Goal: Task Accomplishment & Management: Complete application form

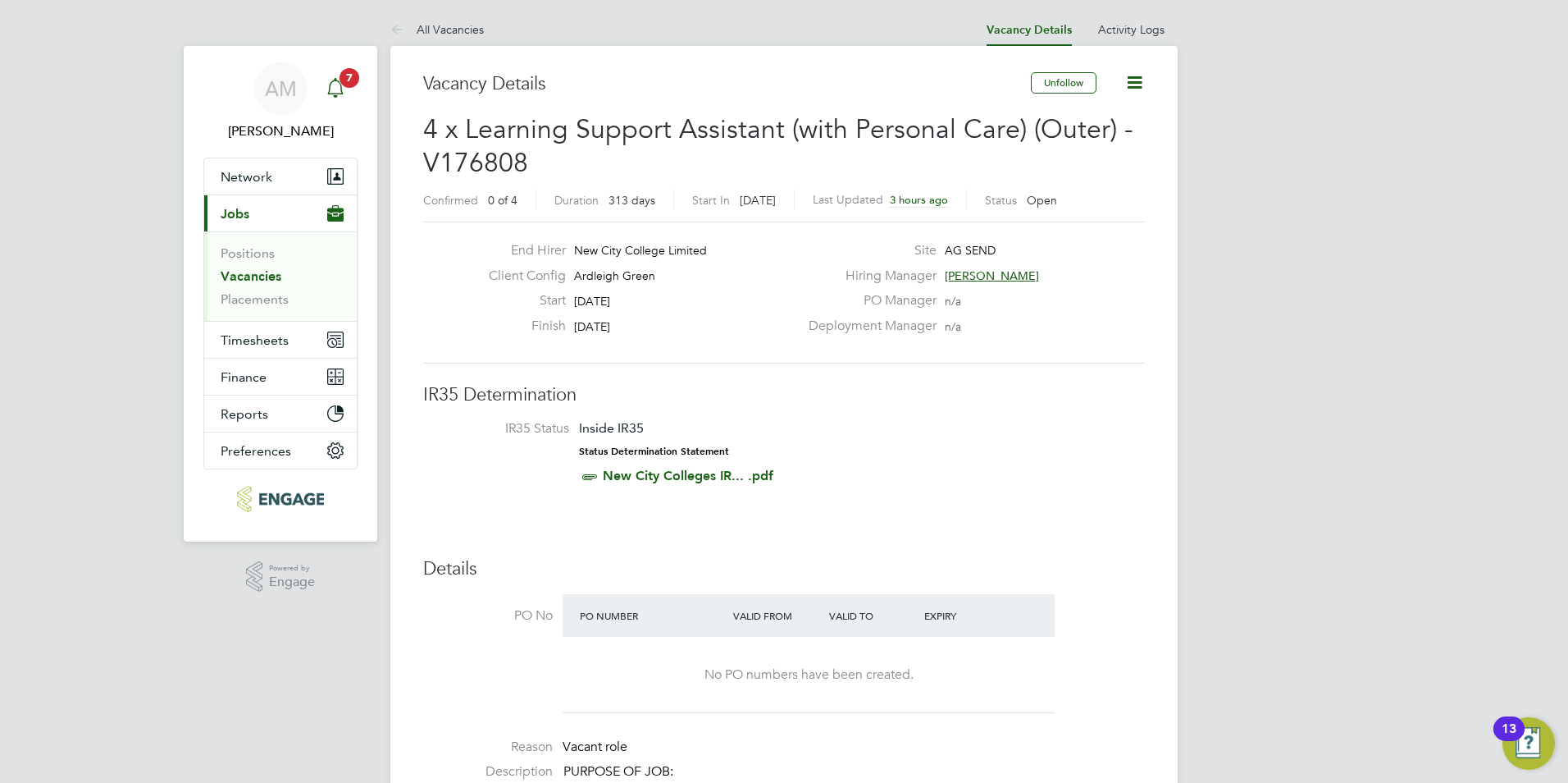
click at [343, 94] on icon "Main navigation" at bounding box center [335, 88] width 20 height 20
click at [911, 400] on h3 "IR35 Determination" at bounding box center [784, 395] width 722 height 24
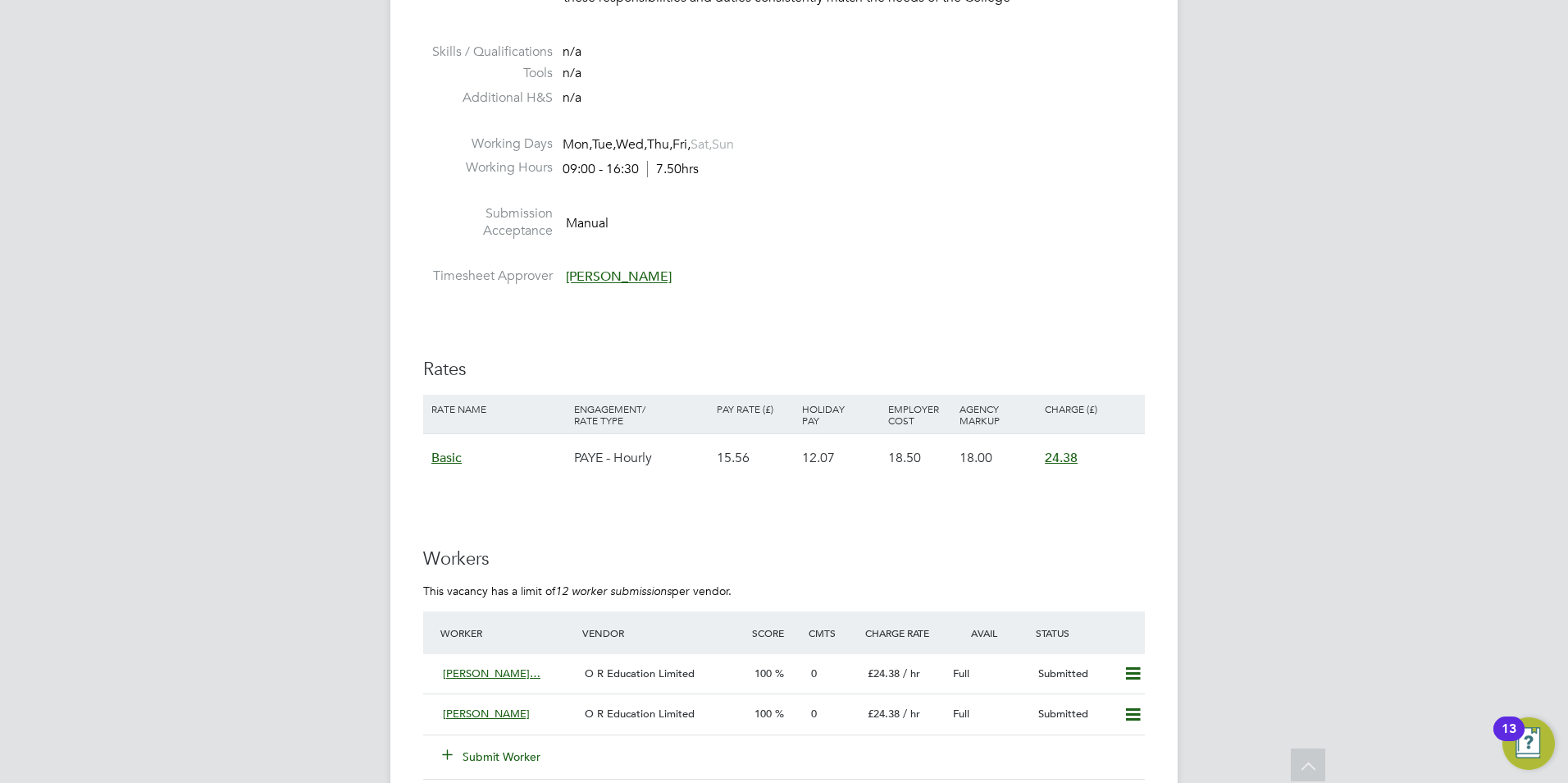
scroll to position [3036, 0]
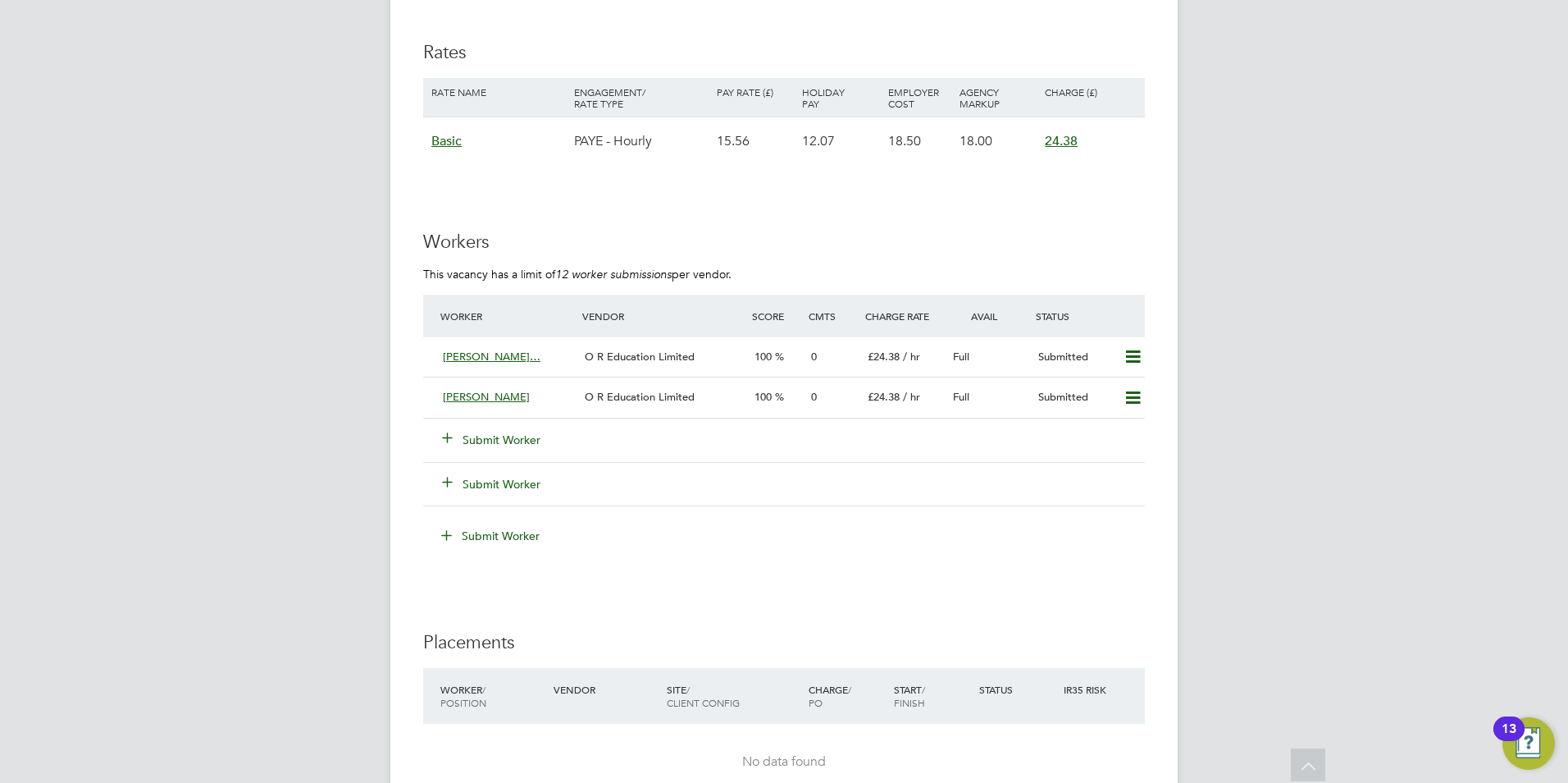
click at [468, 436] on button "Submit Worker" at bounding box center [492, 439] width 98 height 16
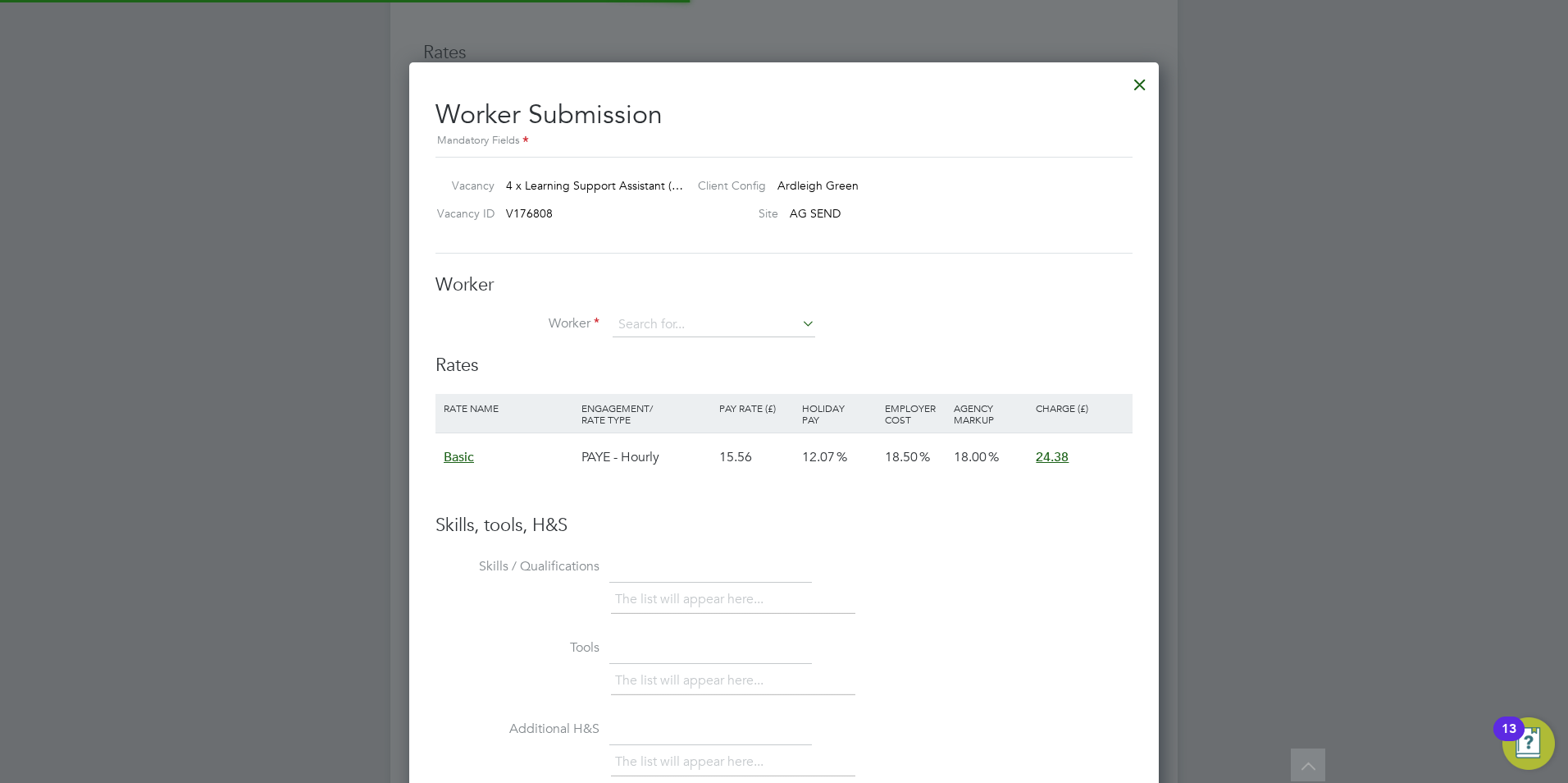
scroll to position [48, 139]
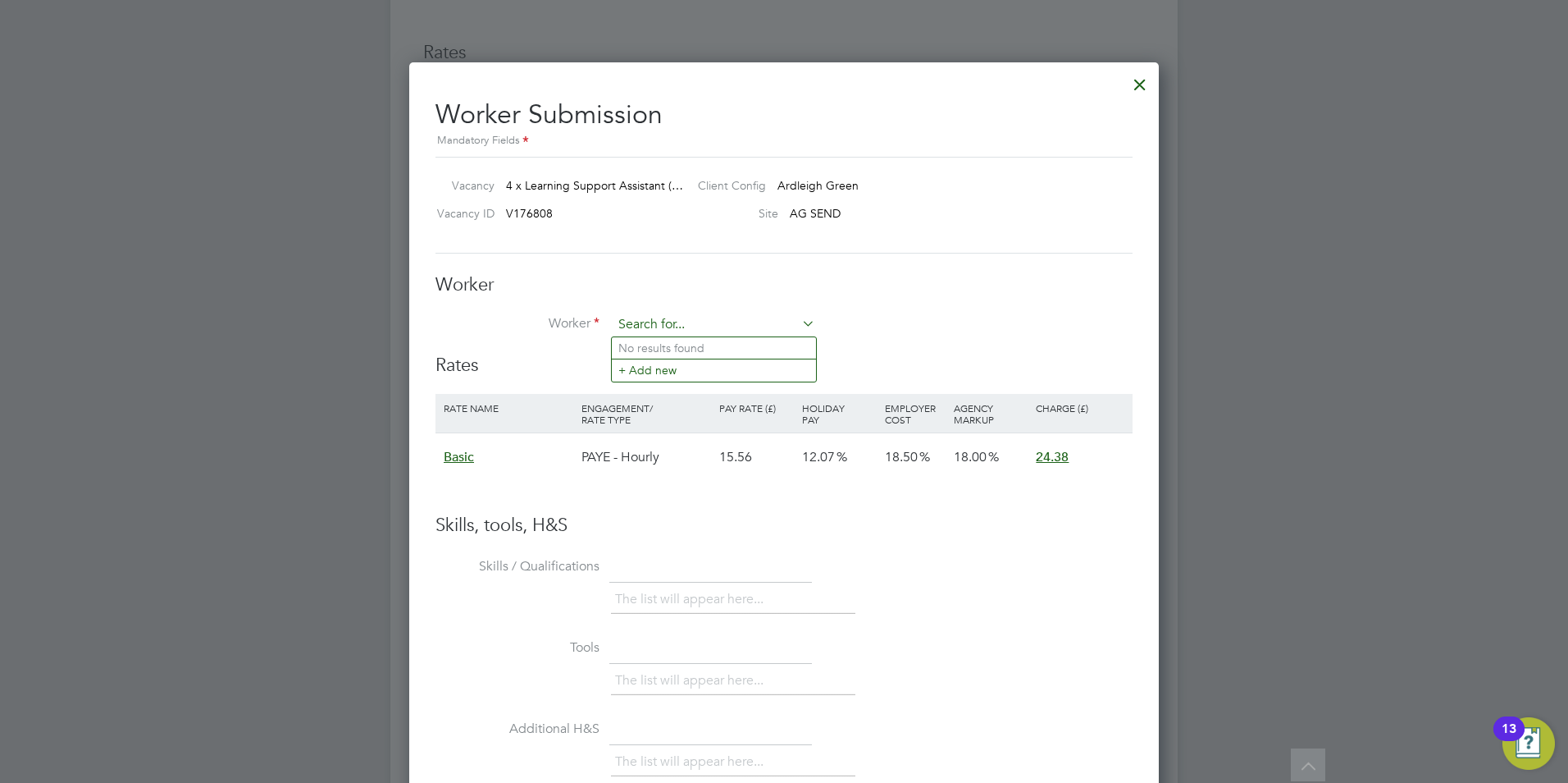
click at [664, 328] on input at bounding box center [714, 325] width 203 height 25
click at [657, 349] on b "Dreni" at bounding box center [662, 348] width 30 height 14
type input "Arba Dreni (30719227)"
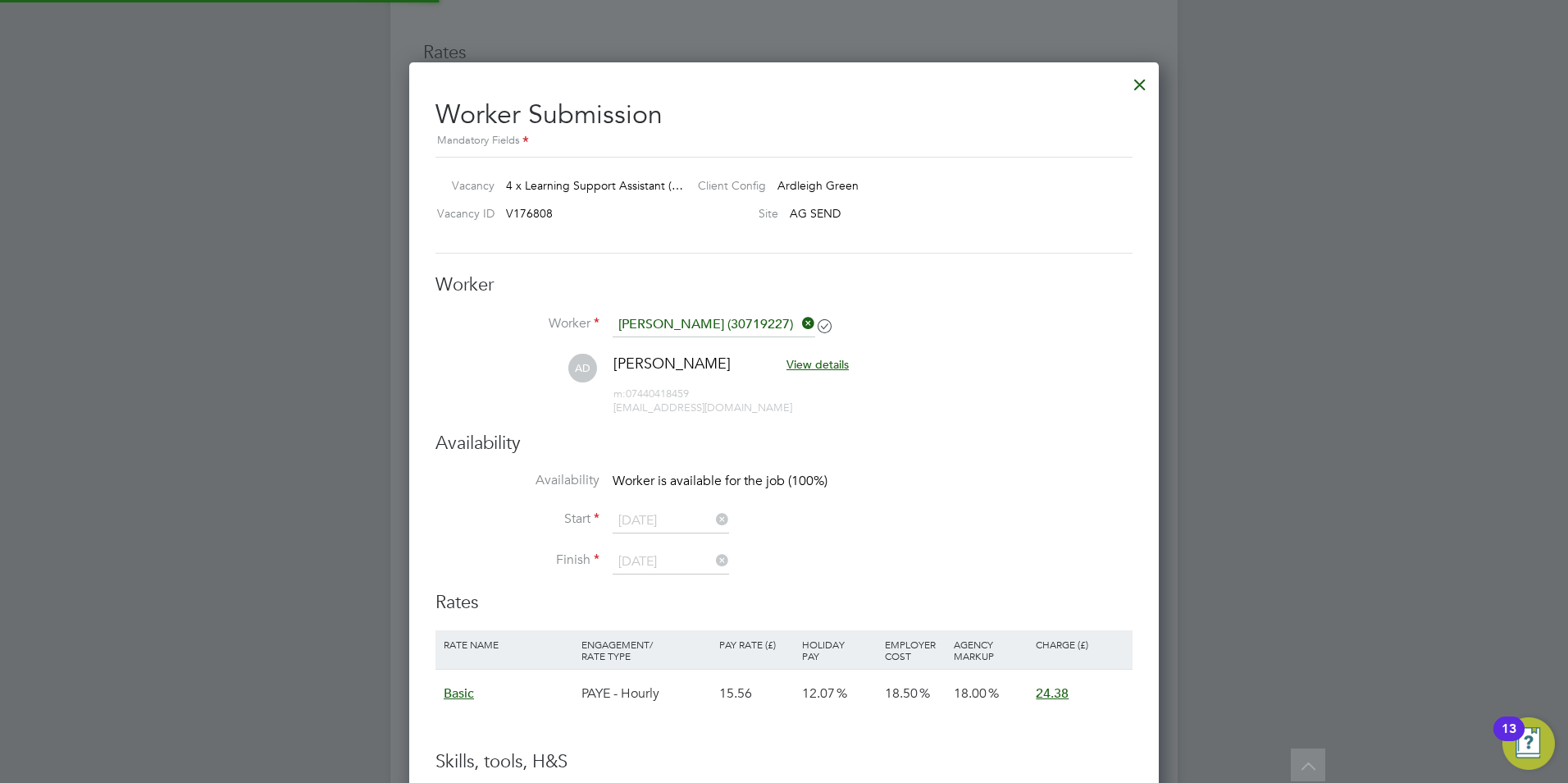
scroll to position [1347, 750]
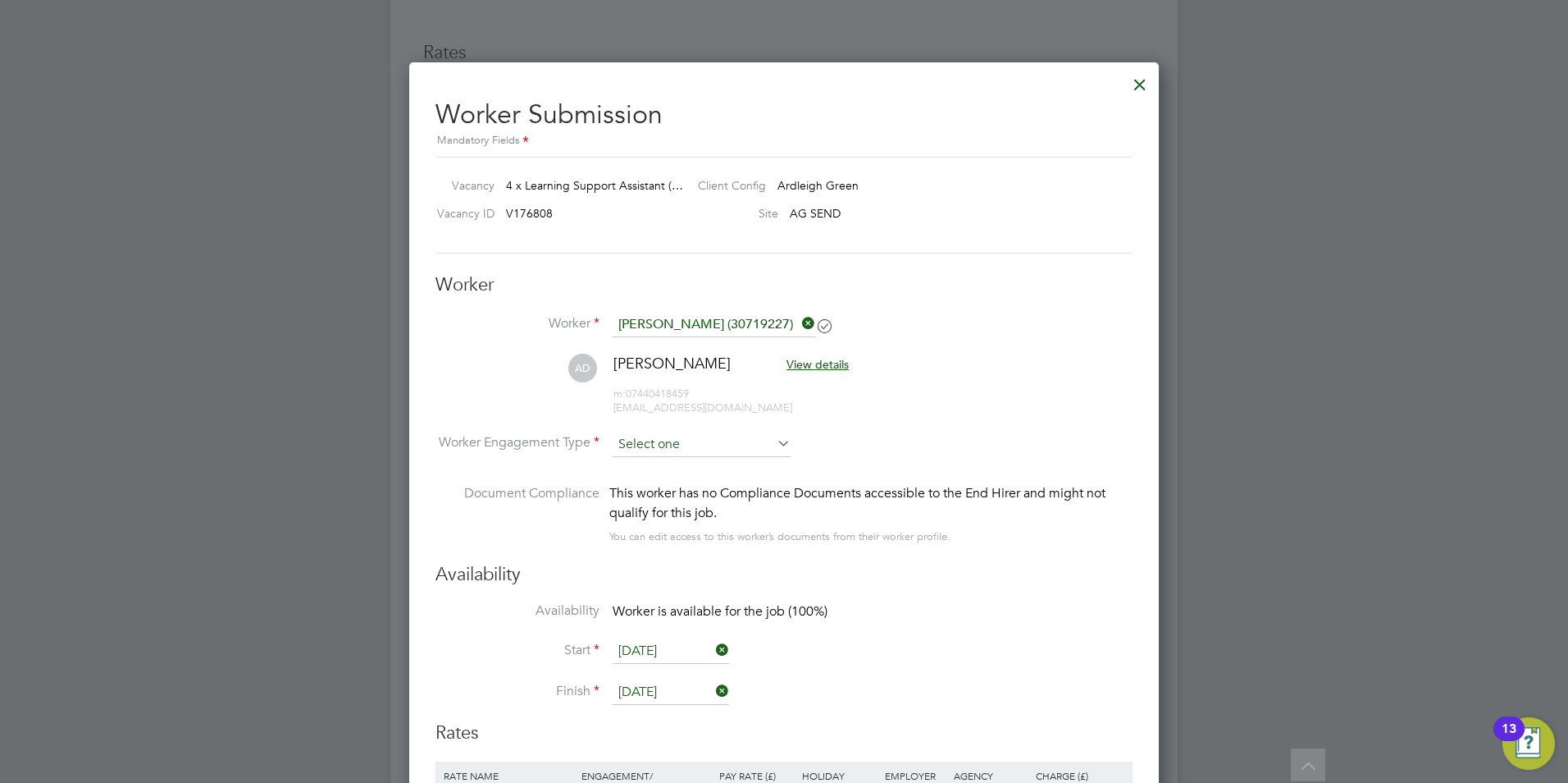
click at [664, 446] on input at bounding box center [701, 445] width 178 height 25
click at [645, 486] on li "PAYE" at bounding box center [701, 489] width 180 height 21
type input "PAYE"
click at [1047, 401] on li "AD Arba Dreni View details m: 07440418459 arba@axcis.co.uk" at bounding box center [784, 392] width 697 height 78
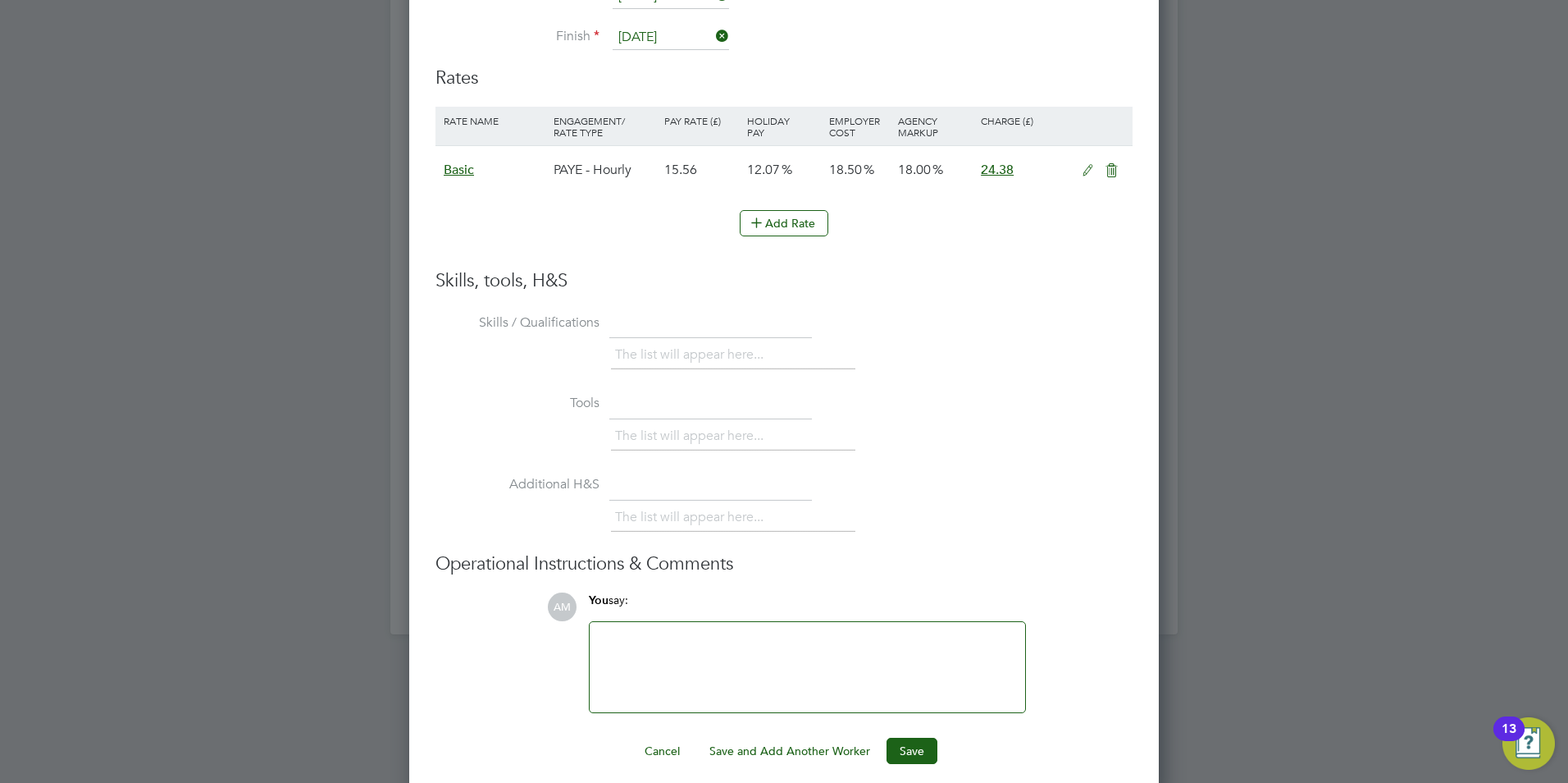
scroll to position [3705, 0]
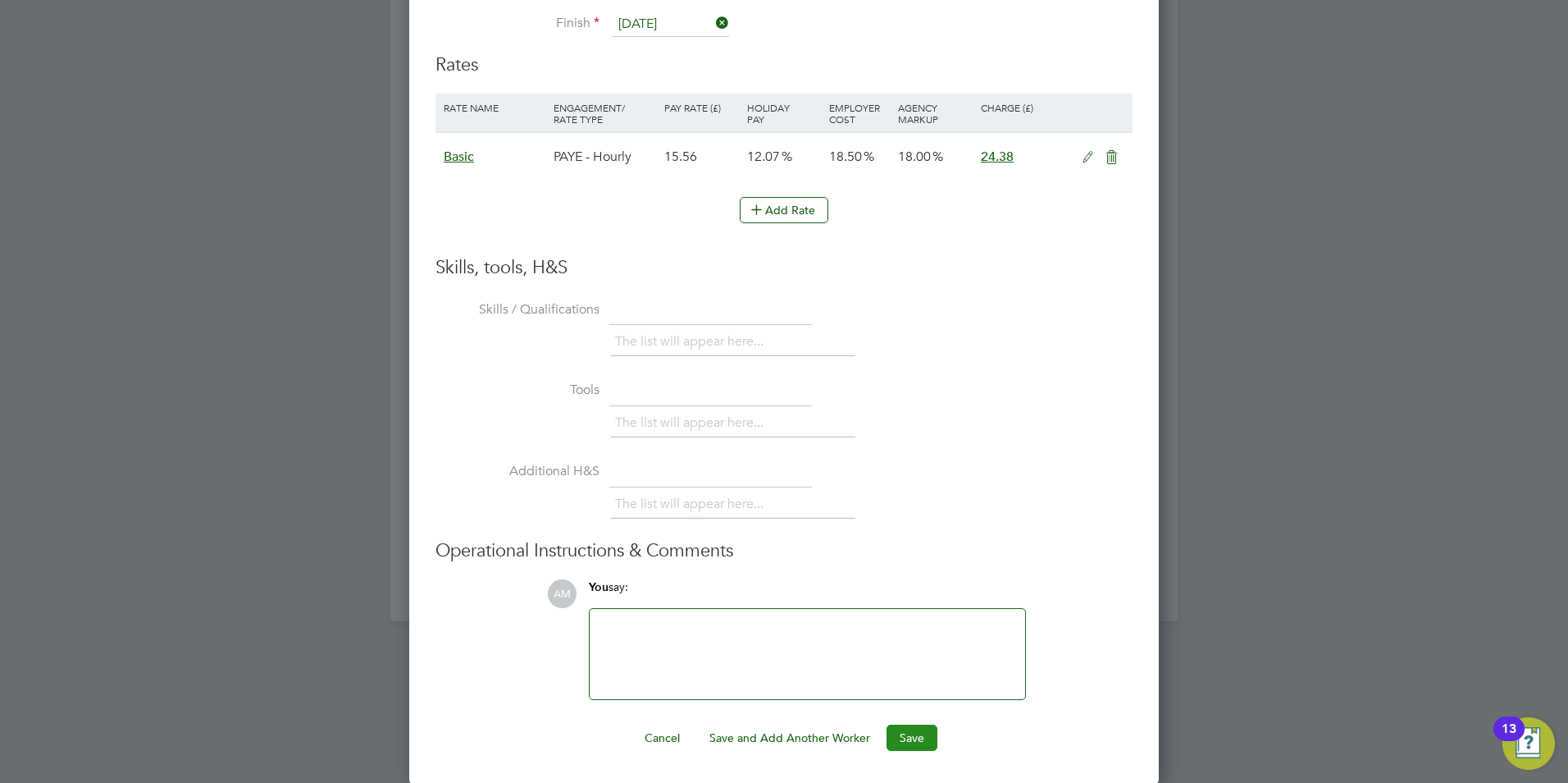
click at [919, 749] on button "Save" at bounding box center [911, 737] width 51 height 26
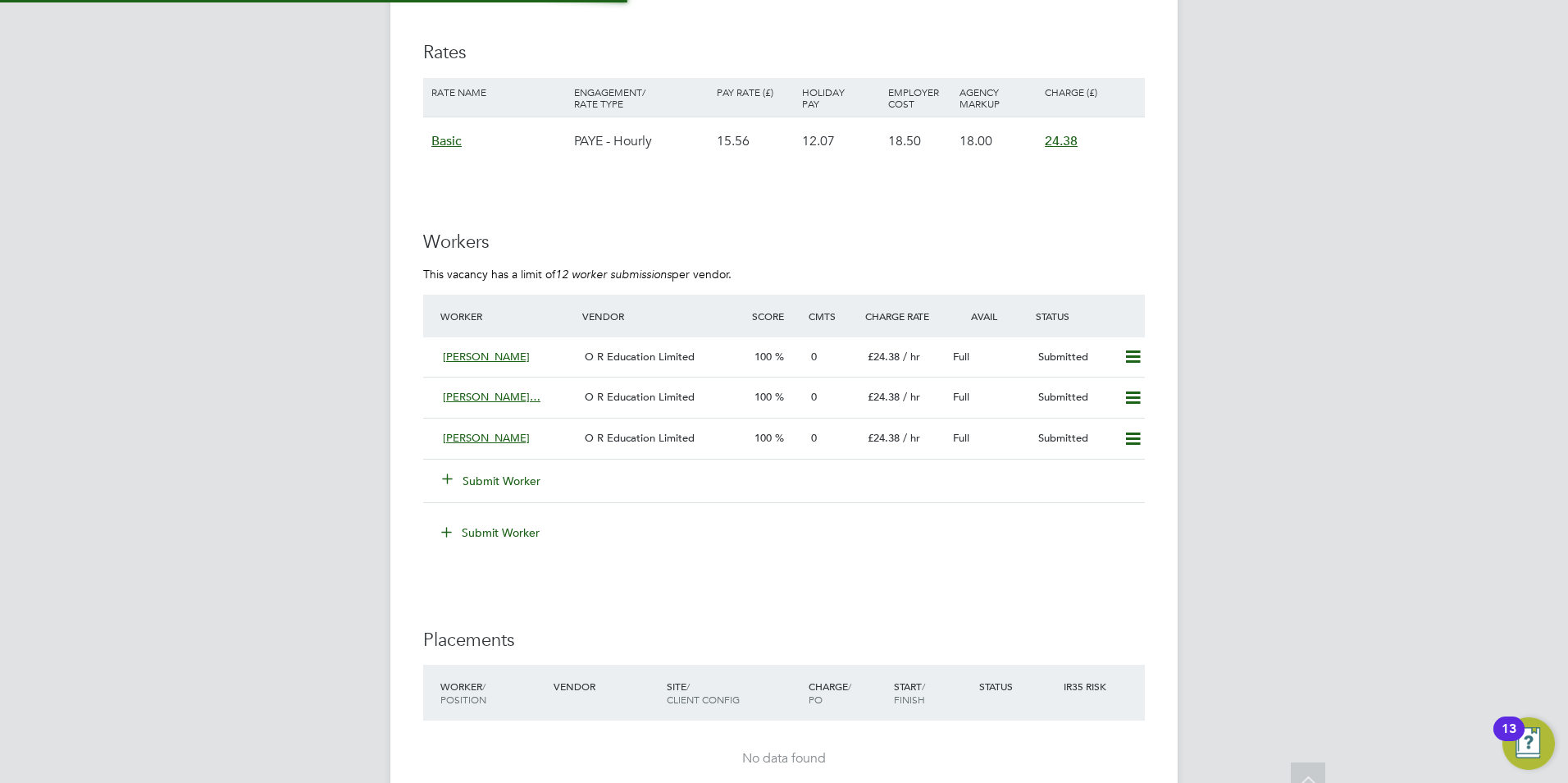
scroll to position [8, 8]
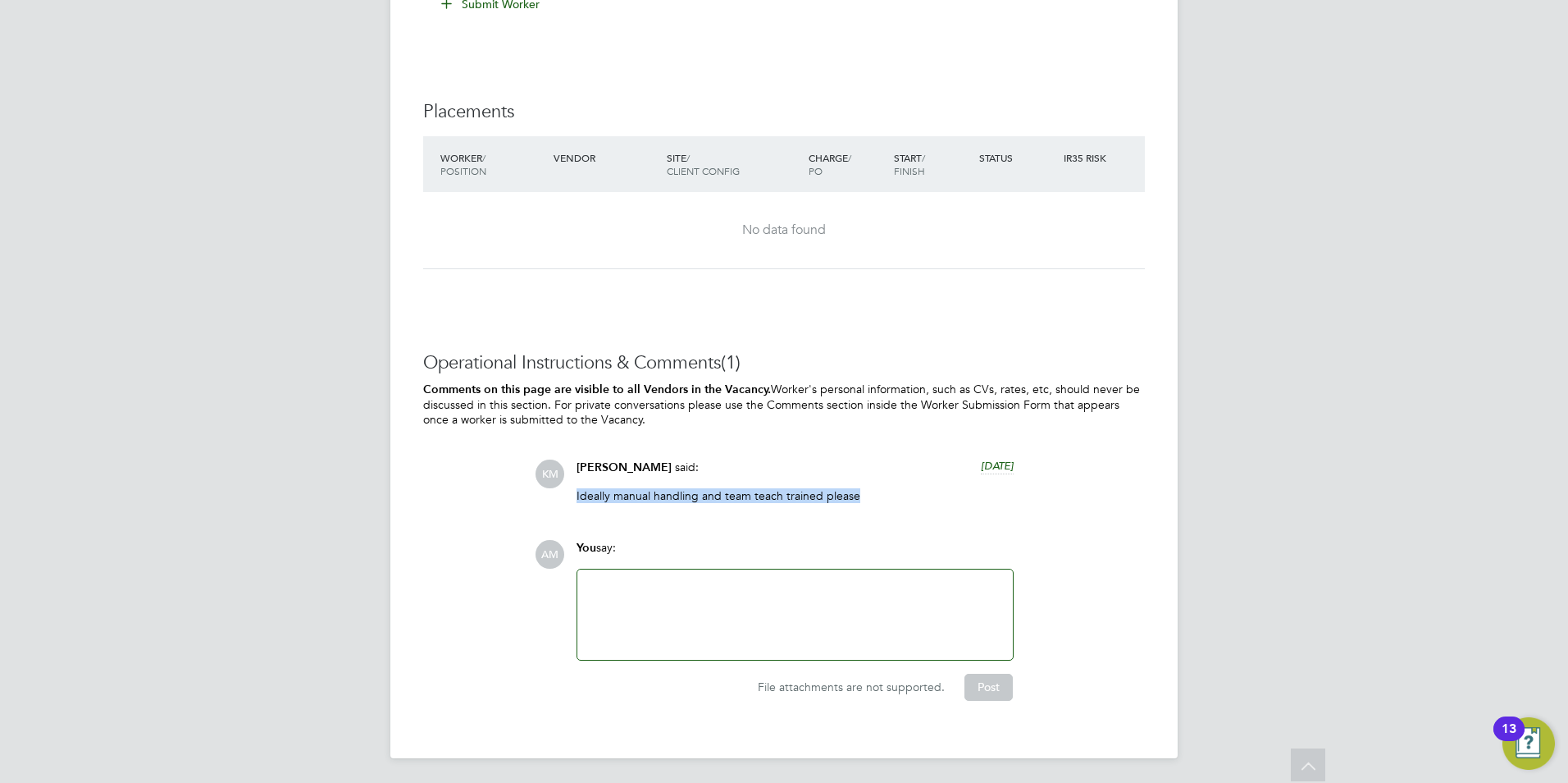
drag, startPoint x: 886, startPoint y: 489, endPoint x: 555, endPoint y: 492, distance: 331.0
click at [555, 492] on div "KM Karen Marcelline said: 21 days ago Ideally manual handling and team teach tr…" at bounding box center [840, 488] width 610 height 55
drag, startPoint x: 555, startPoint y: 492, endPoint x: 460, endPoint y: 499, distance: 95.3
click at [461, 499] on div "Operational Instructions & Comments (1) Comments on this page are visible to al…" at bounding box center [784, 525] width 722 height 350
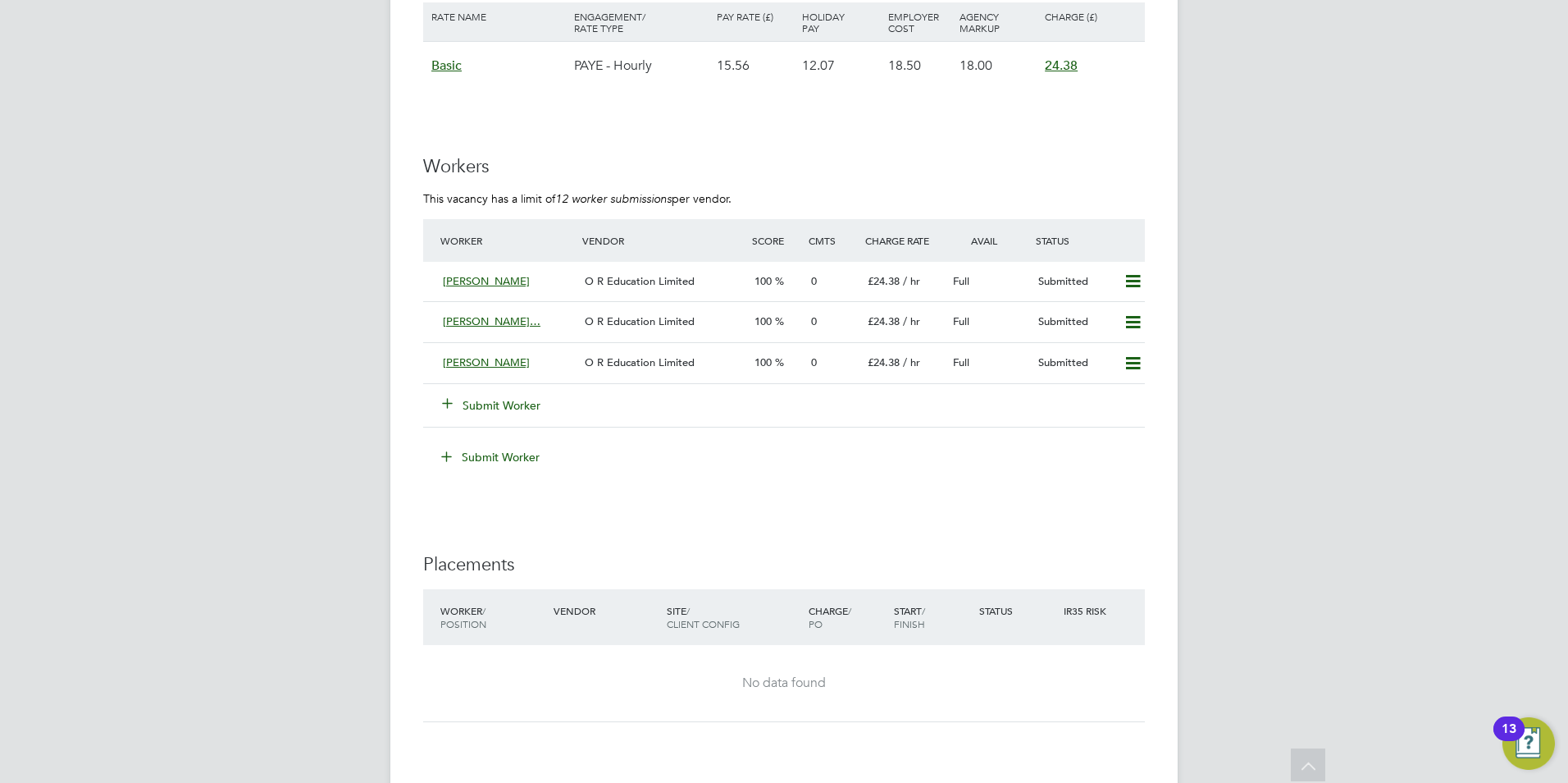
scroll to position [3119, 0]
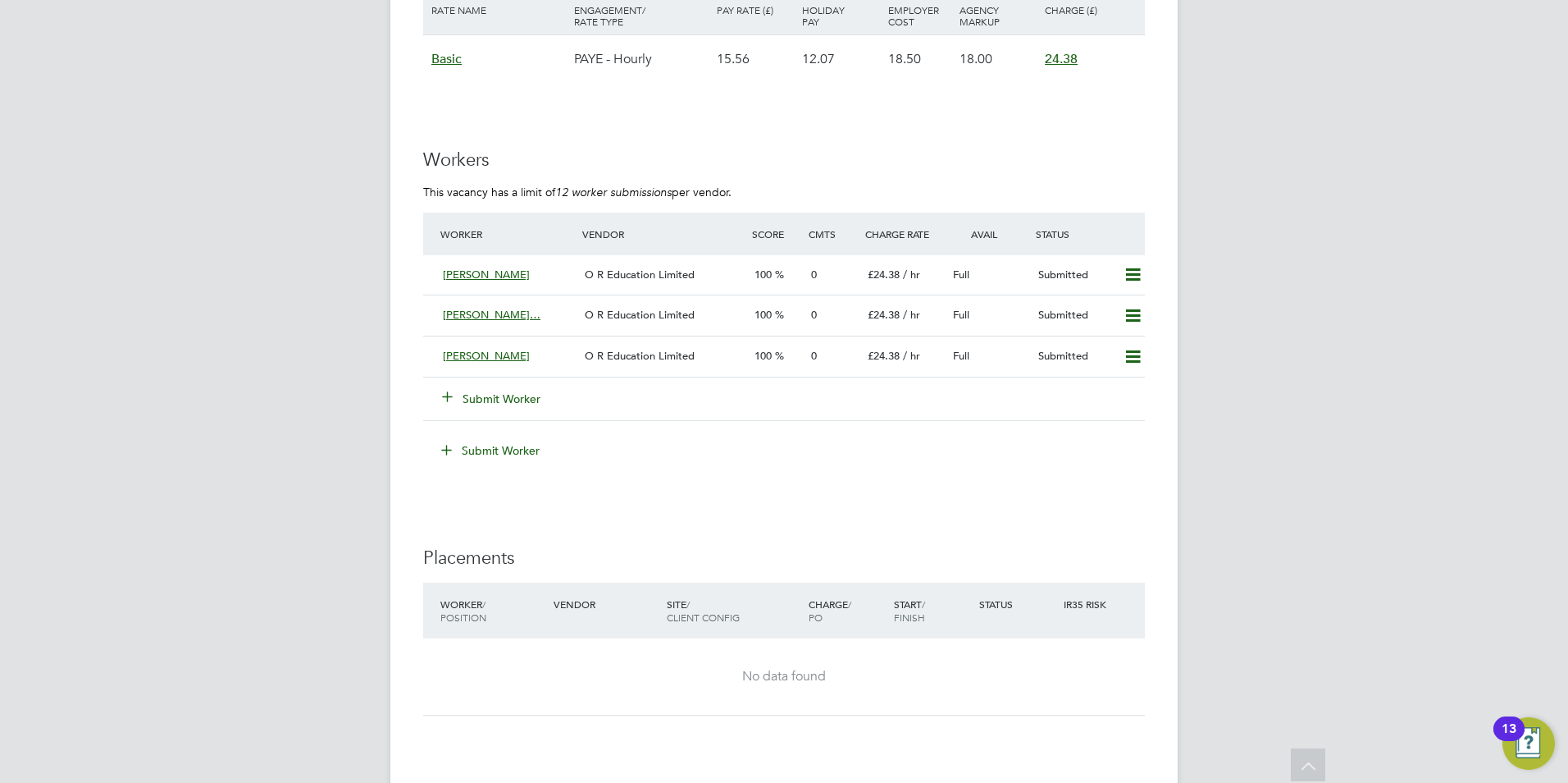
click at [512, 401] on button "Submit Worker" at bounding box center [492, 399] width 98 height 16
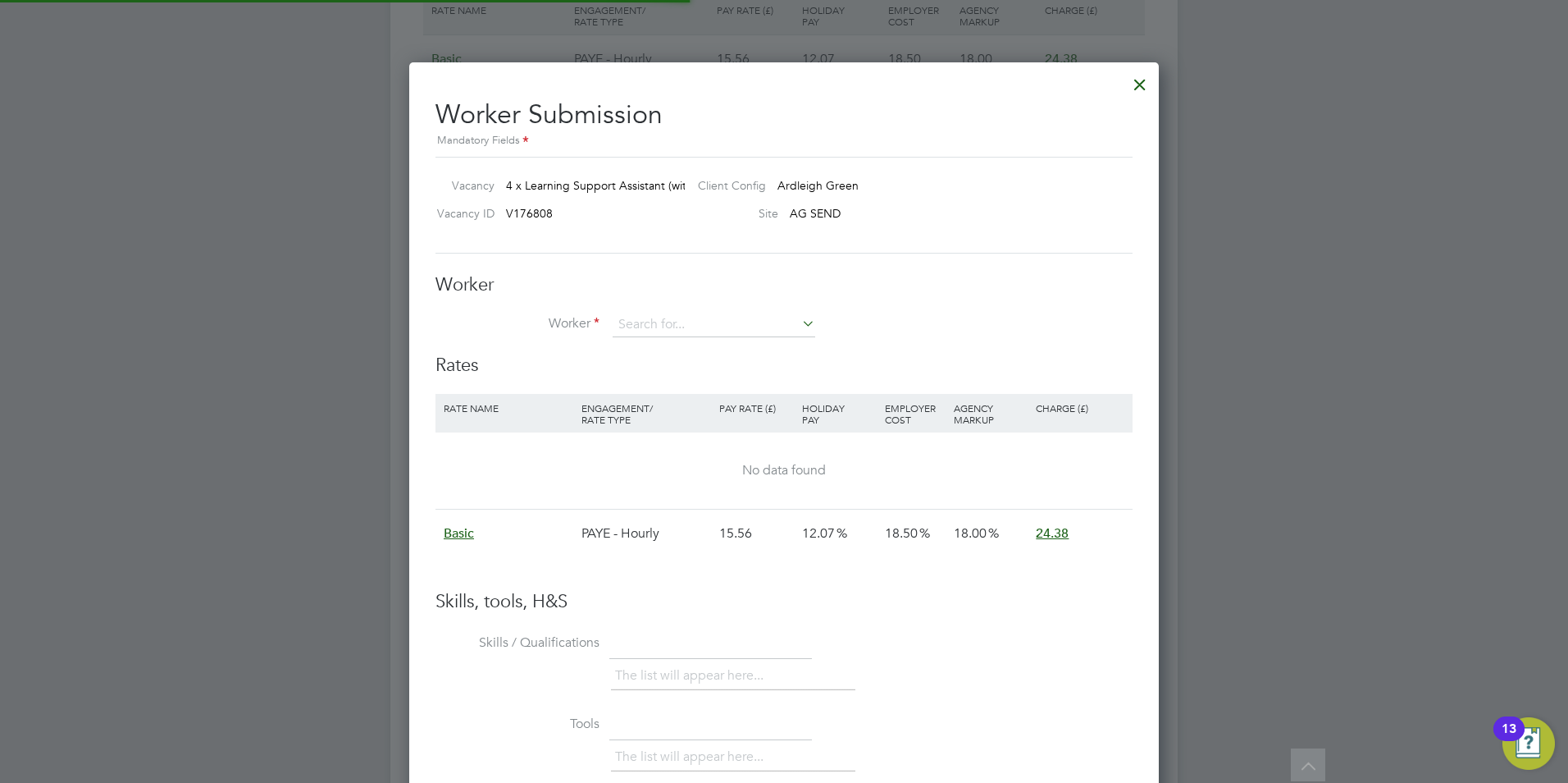
scroll to position [25, 427]
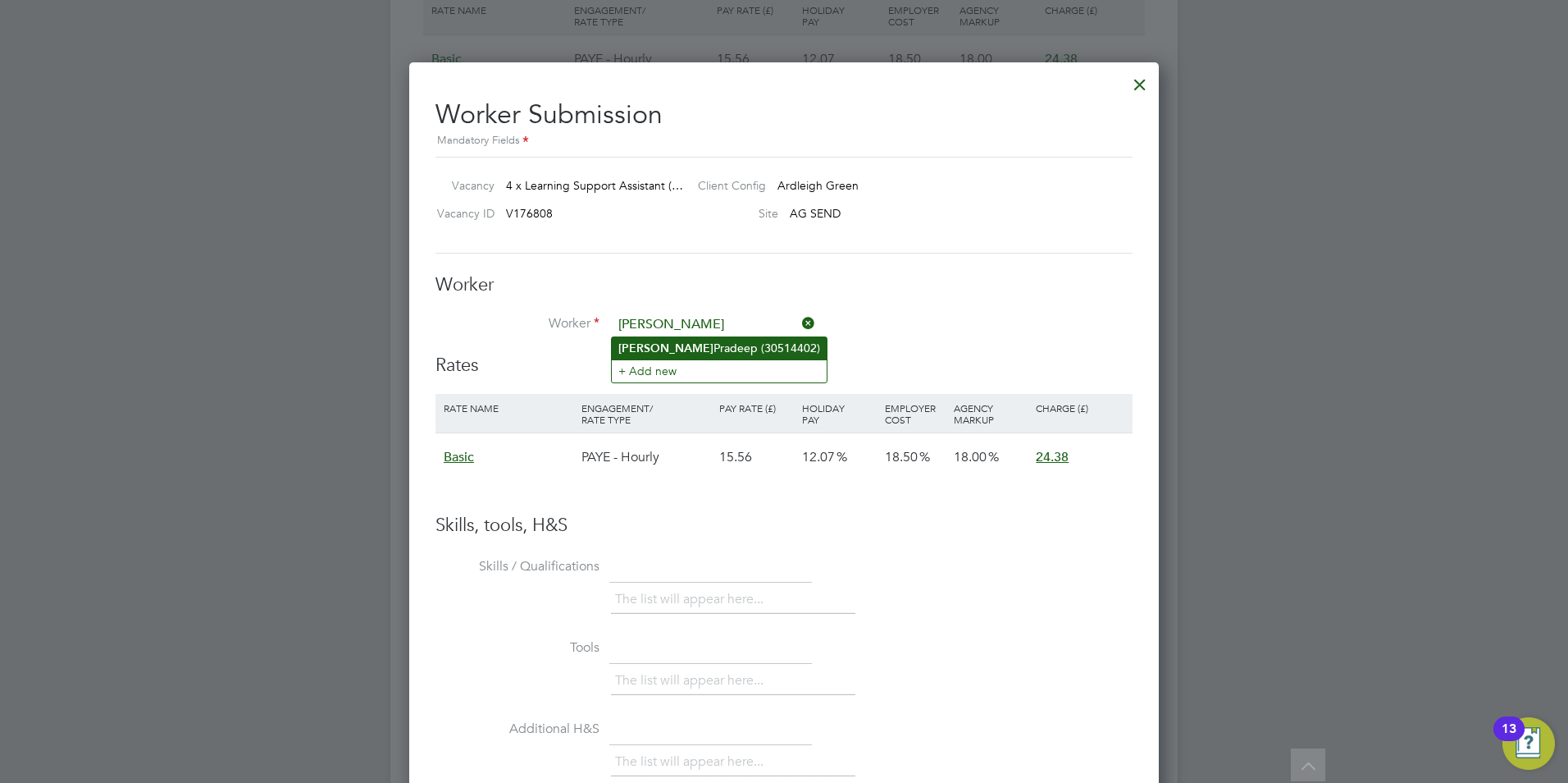
click at [640, 340] on li "[PERSON_NAME] (30514402)" at bounding box center [719, 348] width 215 height 22
type input "[PERSON_NAME] (30514402)"
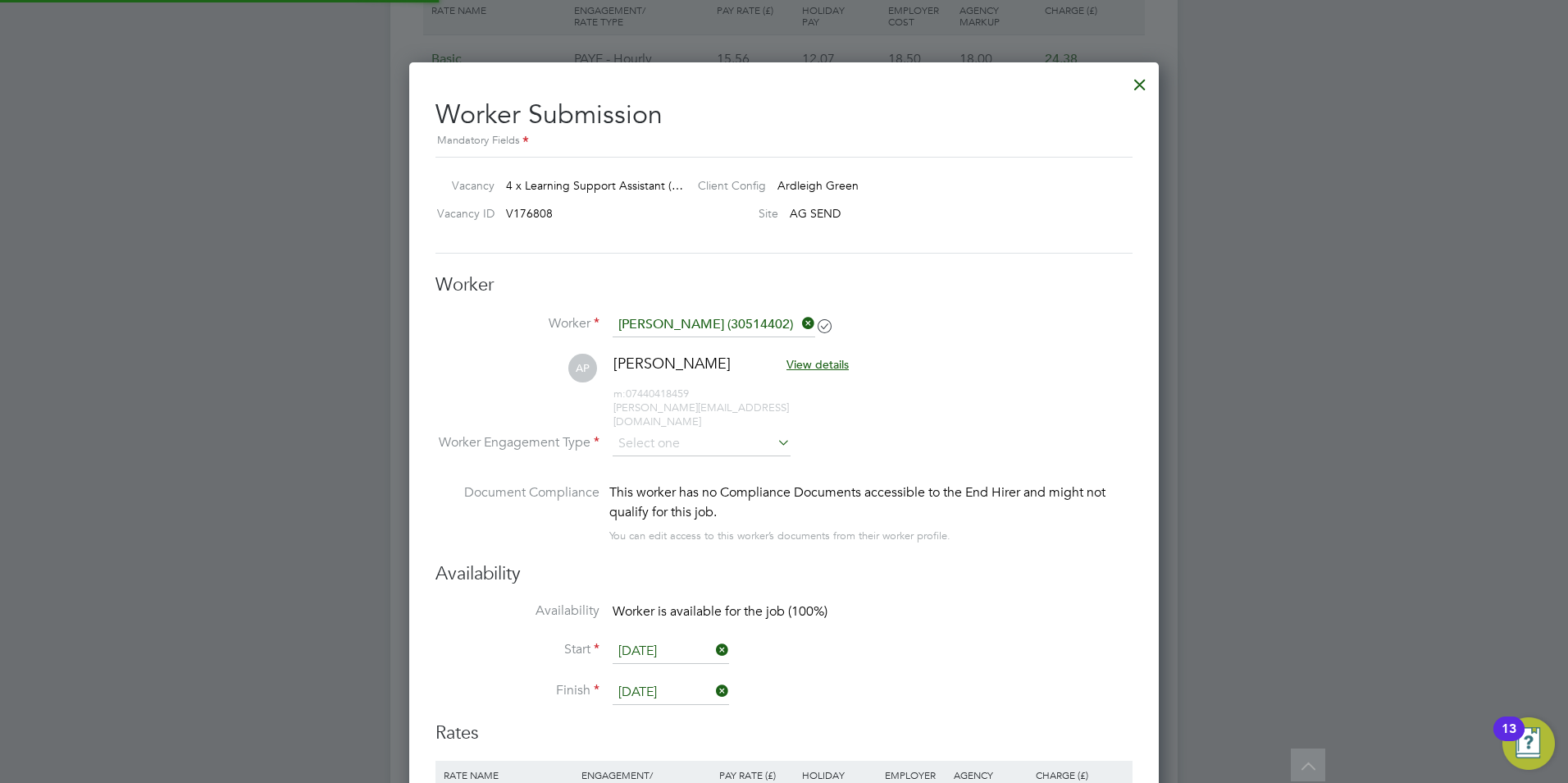
scroll to position [1347, 750]
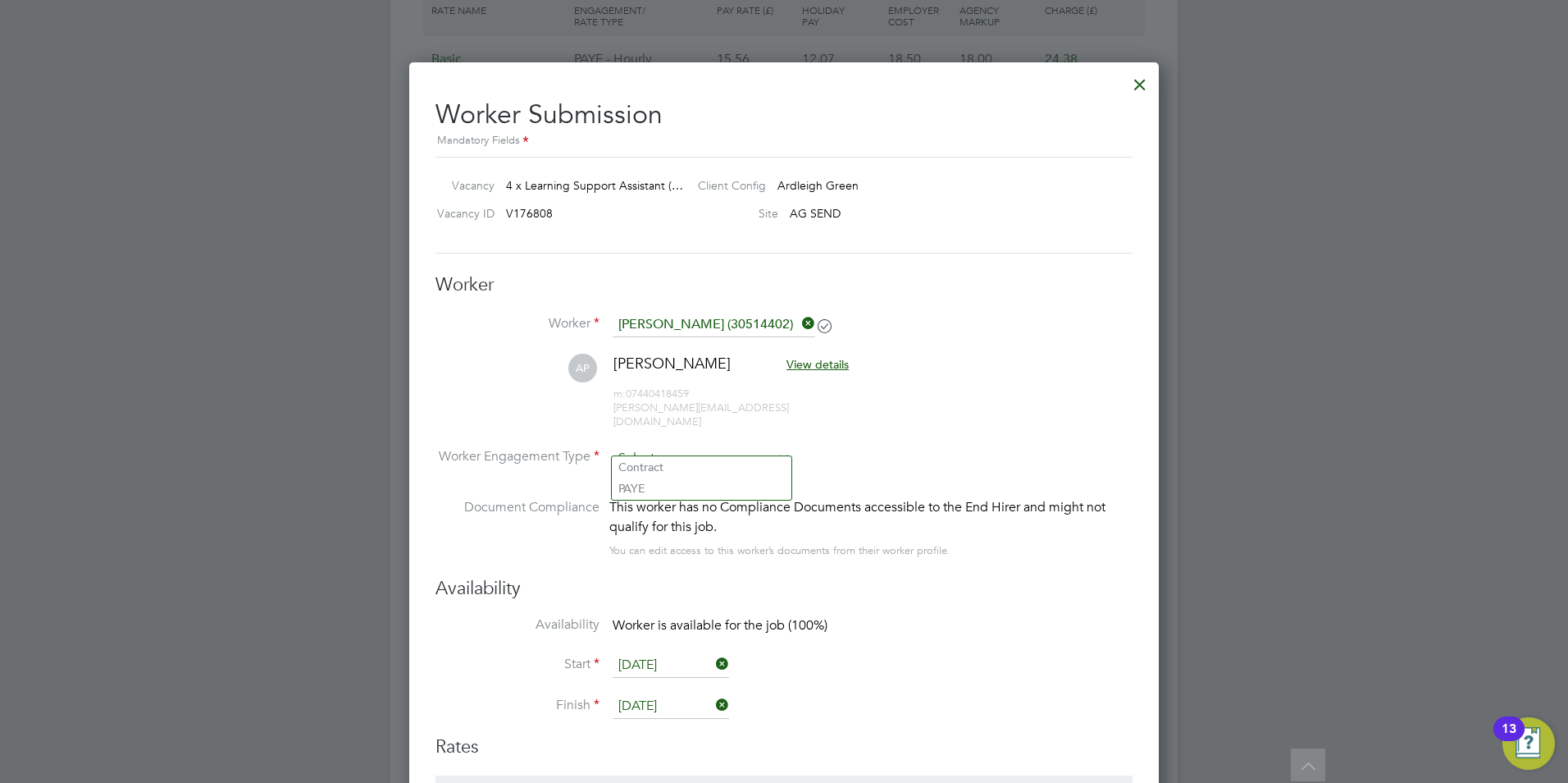
click at [663, 447] on input at bounding box center [701, 459] width 178 height 25
click at [657, 489] on li "PAYE" at bounding box center [701, 489] width 180 height 21
type input "PAYE"
click at [1078, 617] on li "Availability Worker is available for the job (100%)" at bounding box center [784, 634] width 697 height 37
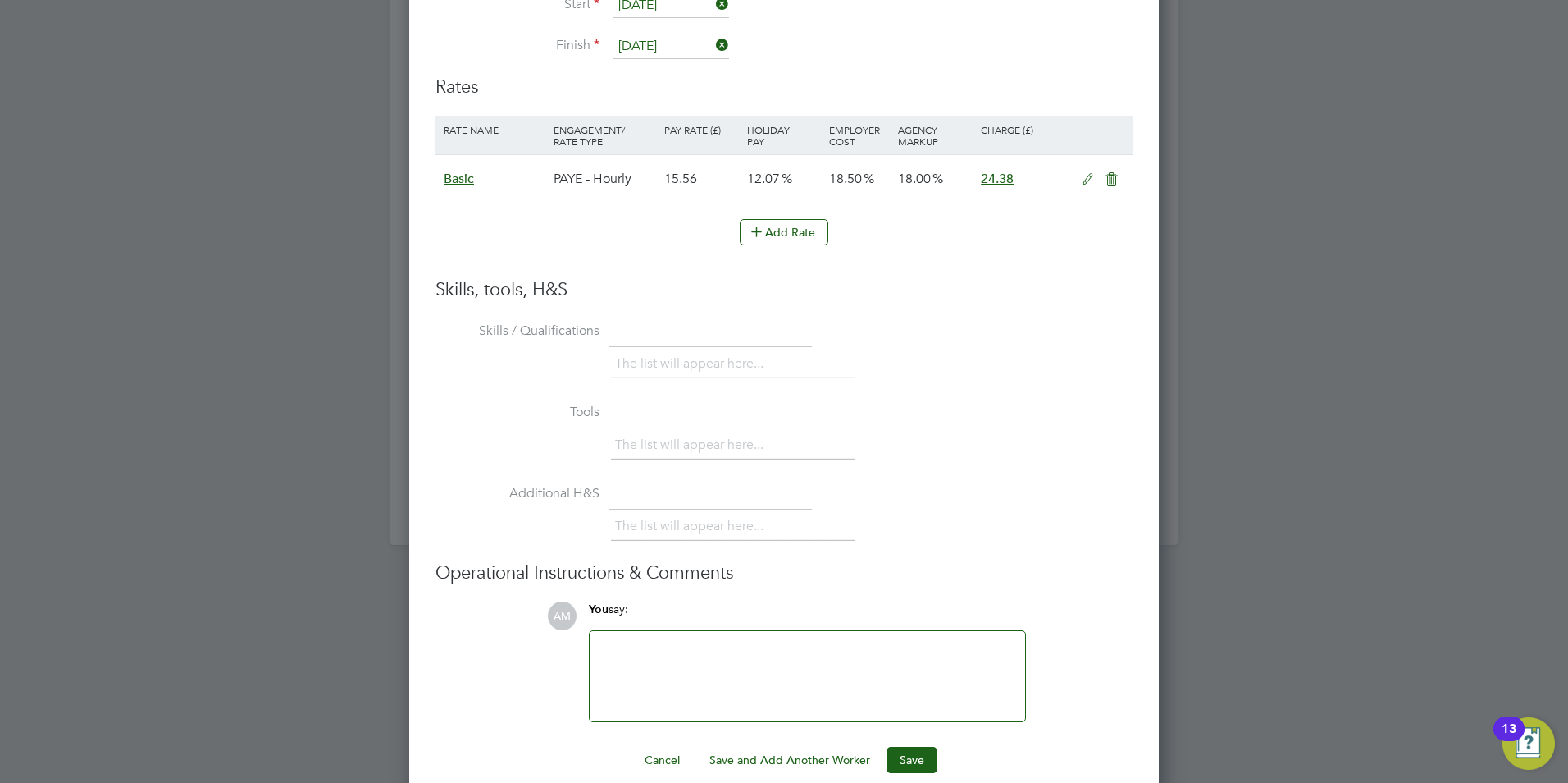
scroll to position [3786, 0]
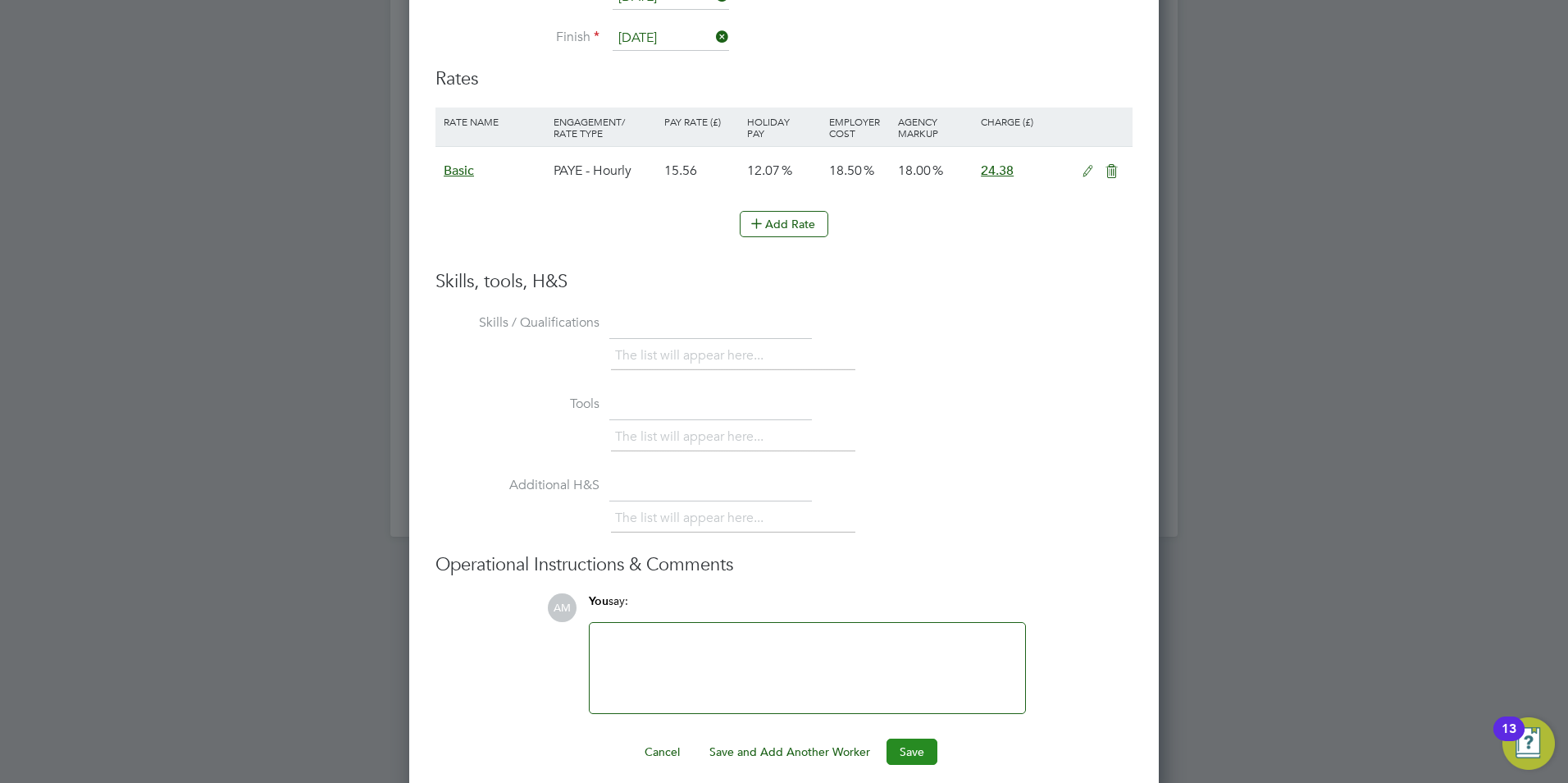
click at [916, 738] on button "Save" at bounding box center [911, 751] width 51 height 26
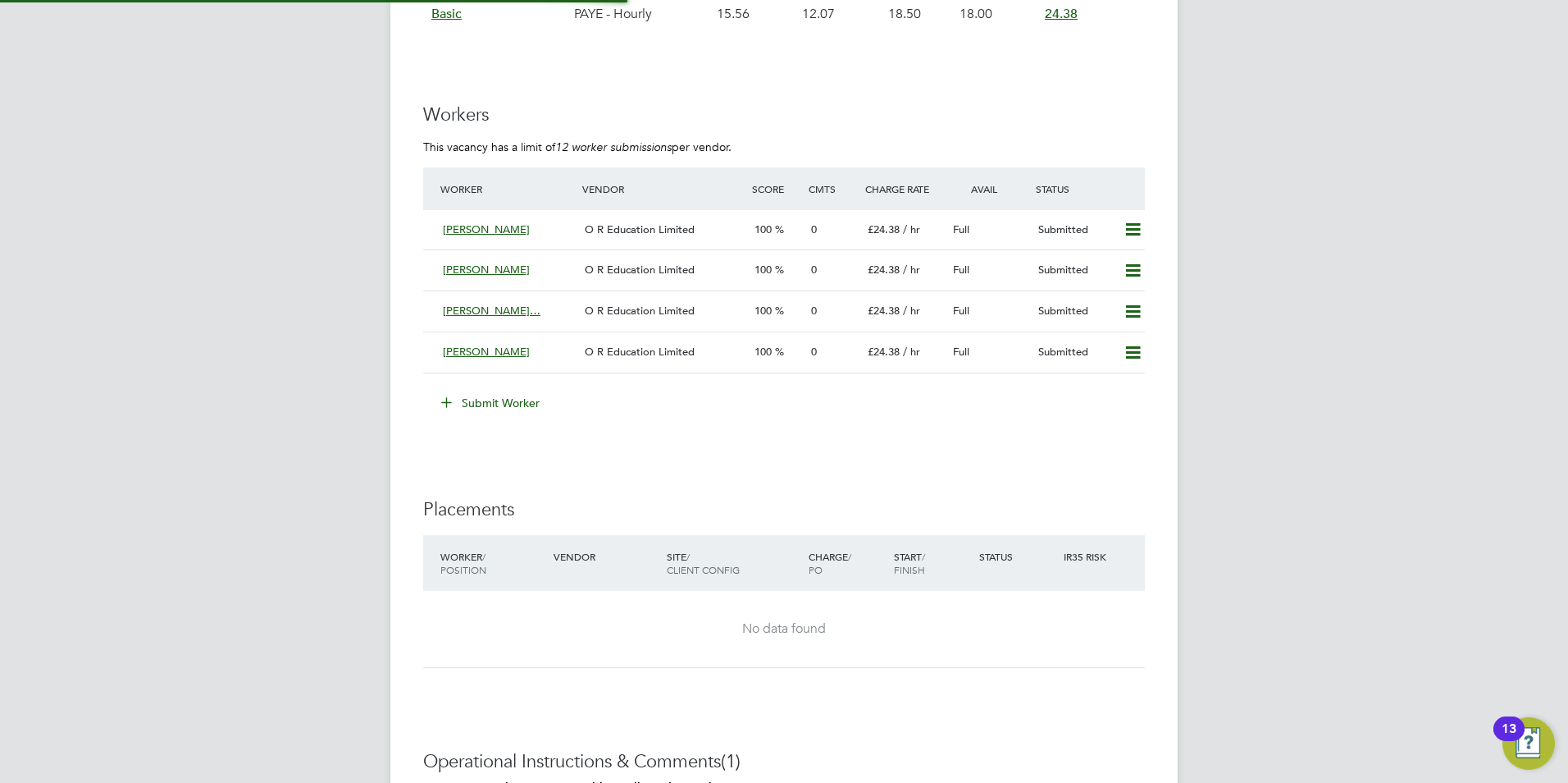
scroll to position [28, 143]
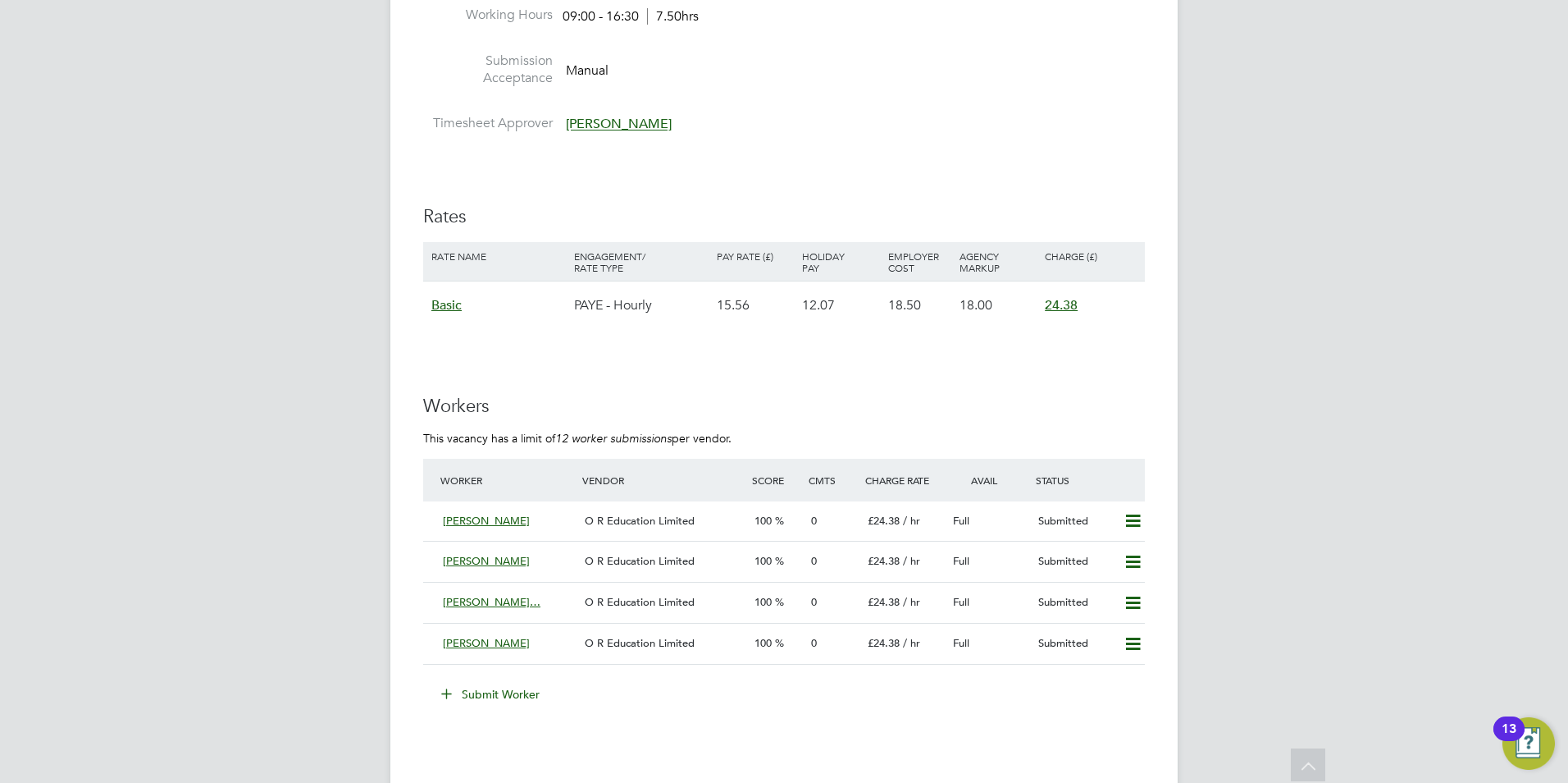
click at [453, 303] on span "Basic" at bounding box center [446, 305] width 30 height 16
click at [445, 337] on span "n/a" at bounding box center [448, 343] width 16 height 15
click at [445, 340] on span "n/a" at bounding box center [448, 343] width 16 height 15
click at [792, 396] on h3 "Workers" at bounding box center [784, 406] width 722 height 24
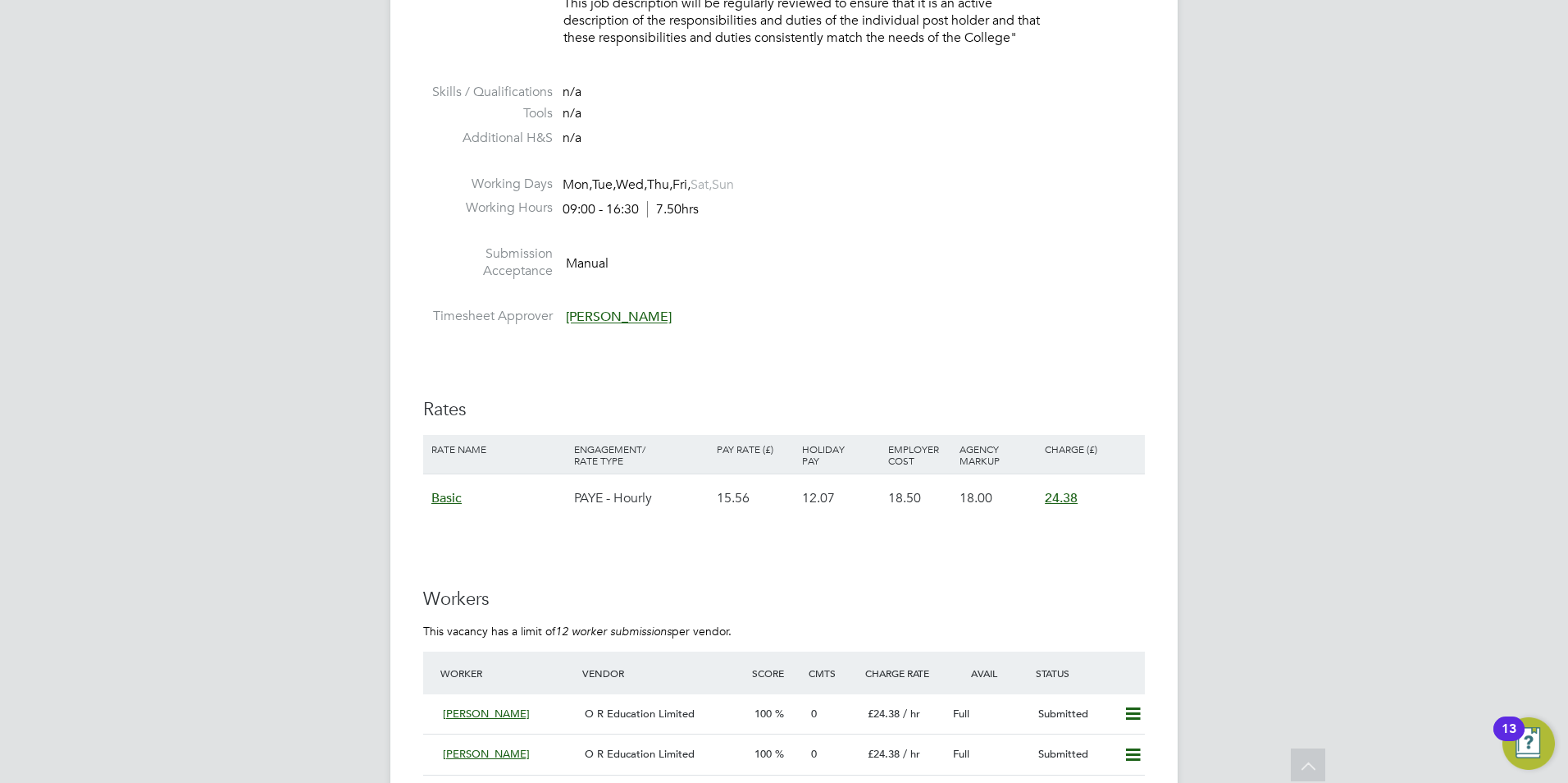
scroll to position [2708, 0]
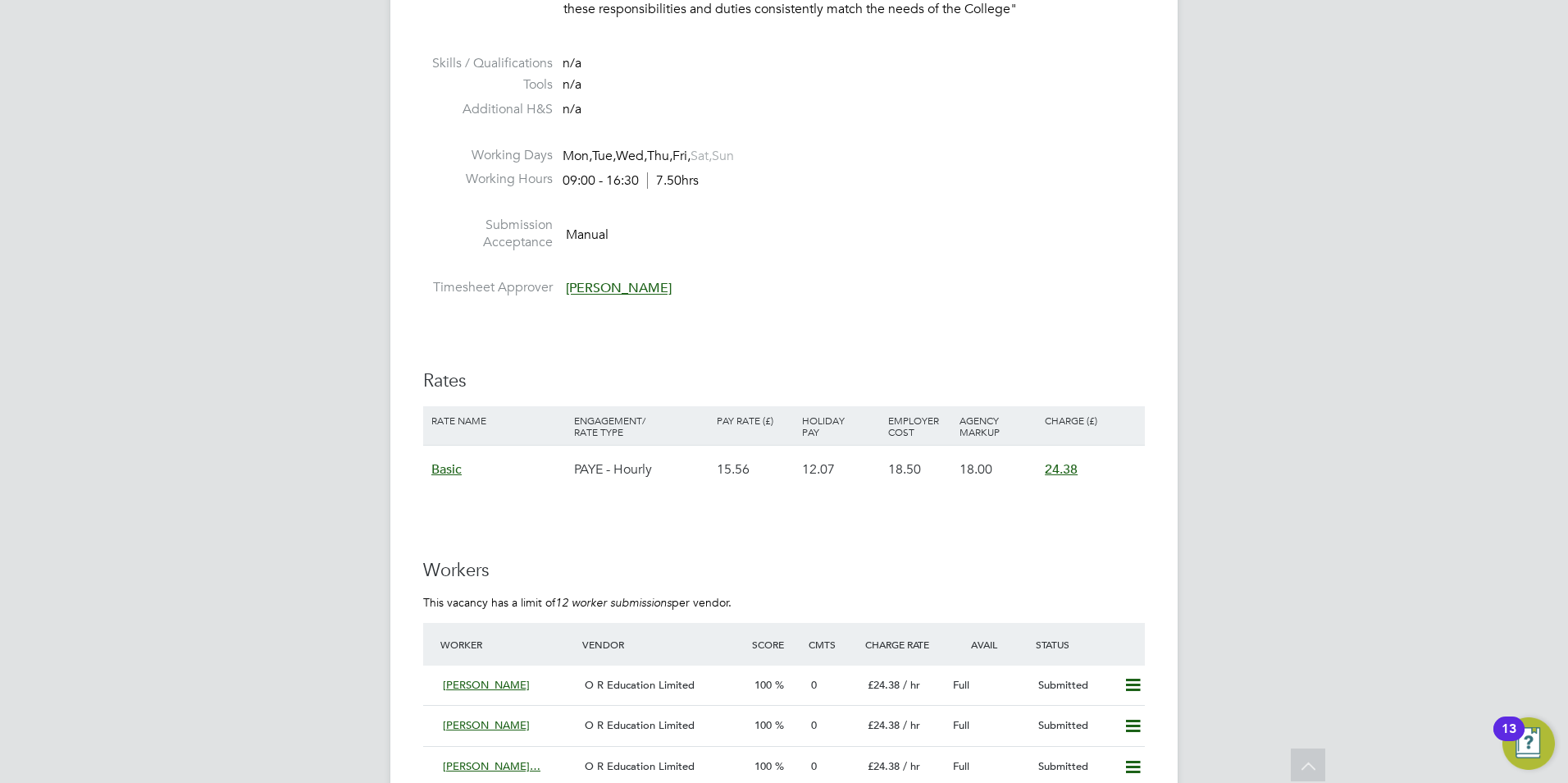
click at [453, 466] on span "Basic" at bounding box center [446, 469] width 30 height 16
click at [445, 506] on span "n/a" at bounding box center [448, 506] width 16 height 15
click at [441, 514] on div "n/a" at bounding box center [547, 506] width 213 height 15
click at [1051, 470] on span "24.38" at bounding box center [1061, 469] width 33 height 16
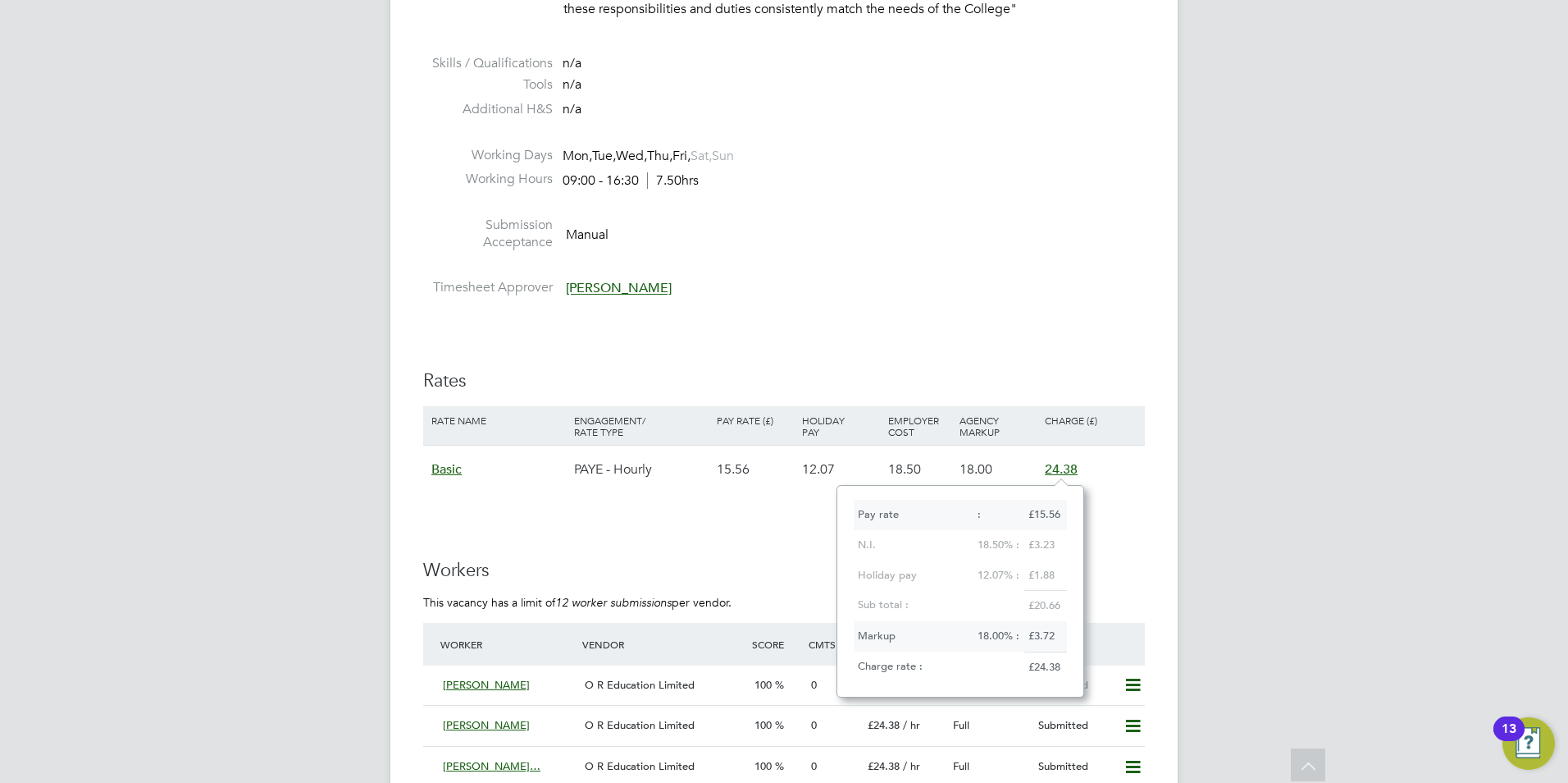
scroll to position [17, 34]
click at [888, 638] on div "Markup" at bounding box center [914, 636] width 120 height 30
click at [1044, 675] on div "£24.38" at bounding box center [1046, 667] width 43 height 31
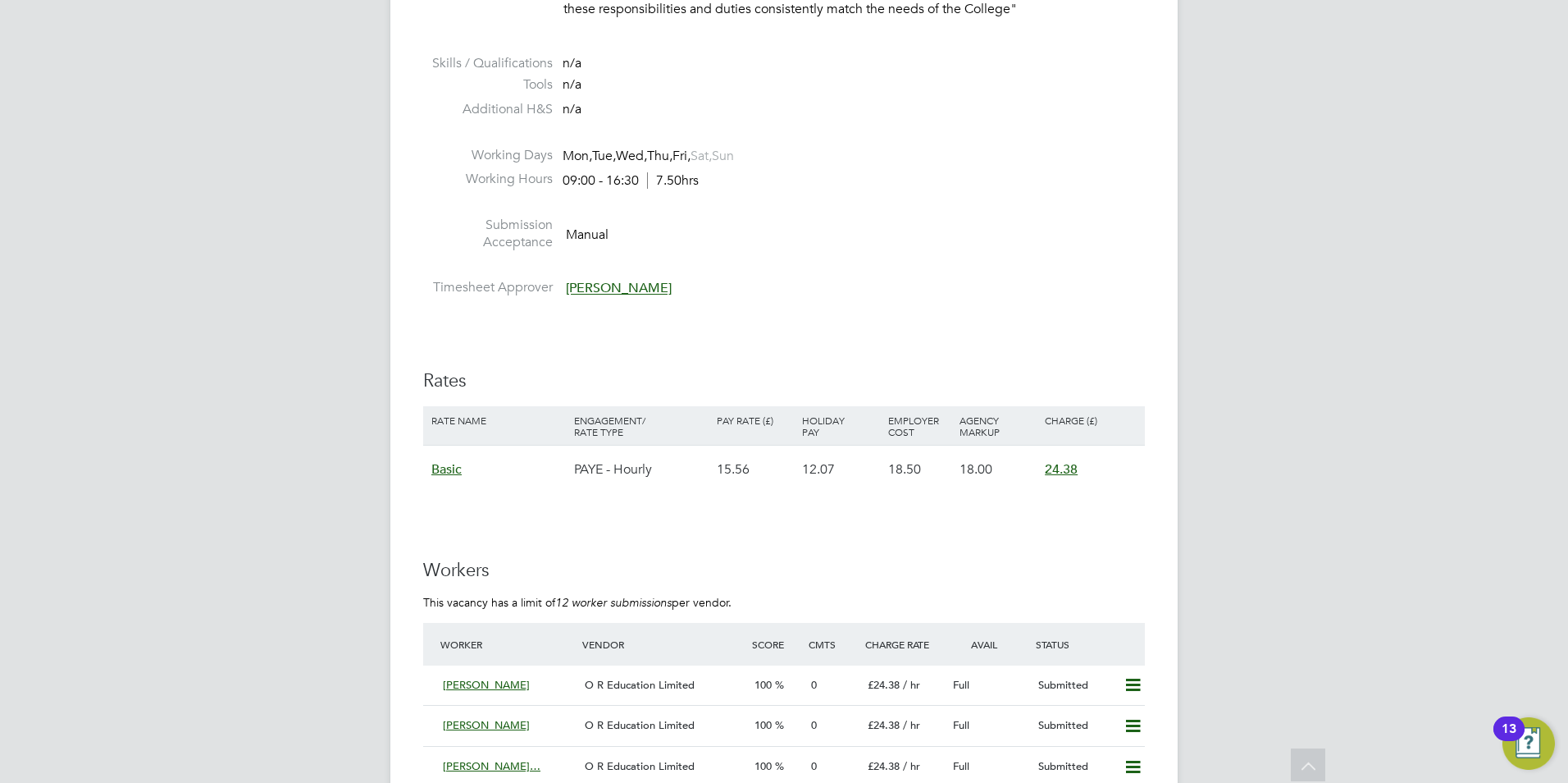
click at [818, 465] on span "12.07" at bounding box center [818, 469] width 33 height 16
click at [894, 466] on span "18.50" at bounding box center [904, 469] width 33 height 16
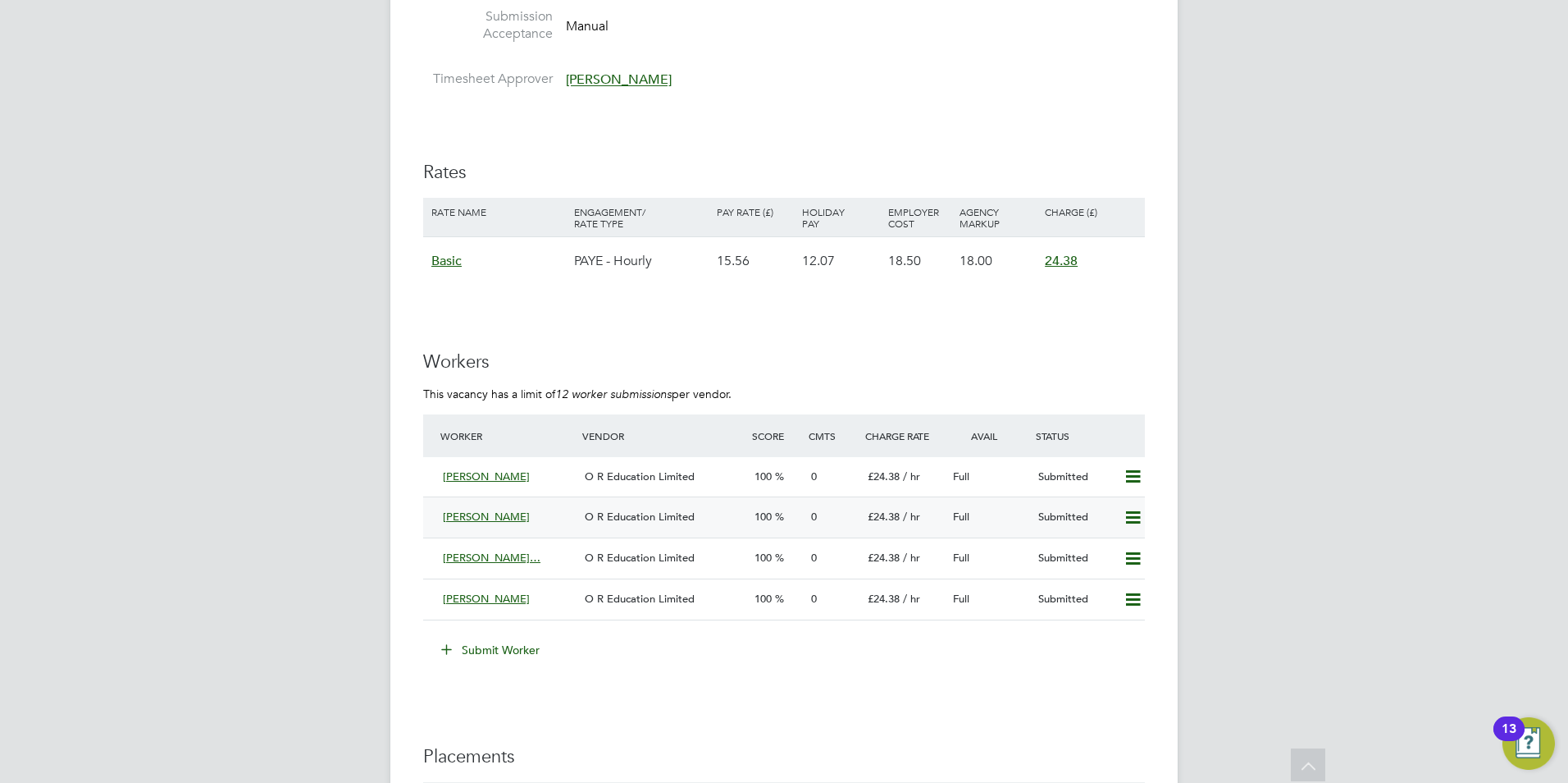
scroll to position [2954, 0]
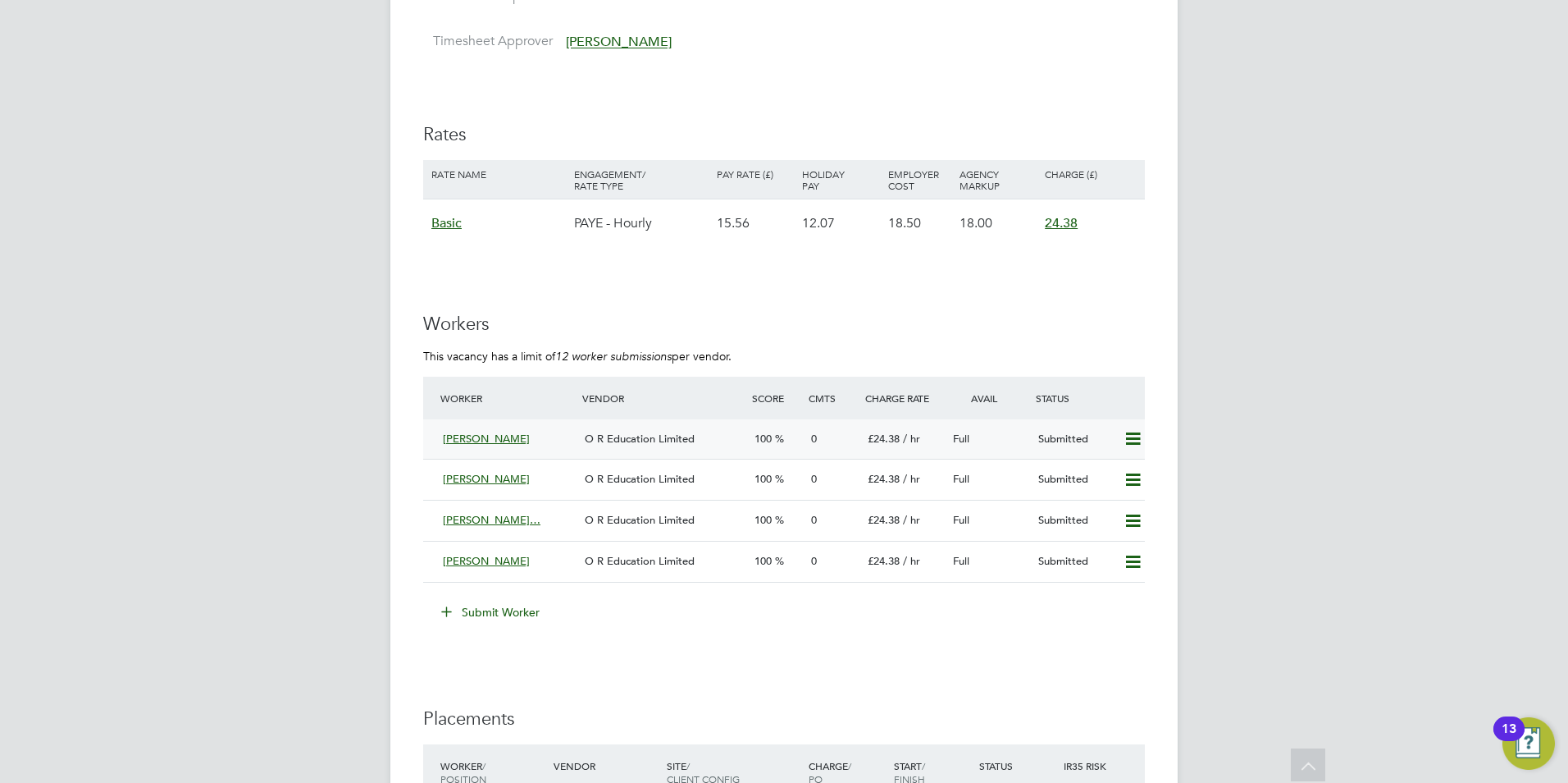
click at [1139, 434] on icon at bounding box center [1132, 438] width 21 height 13
click at [1026, 432] on div "Full" at bounding box center [988, 439] width 85 height 27
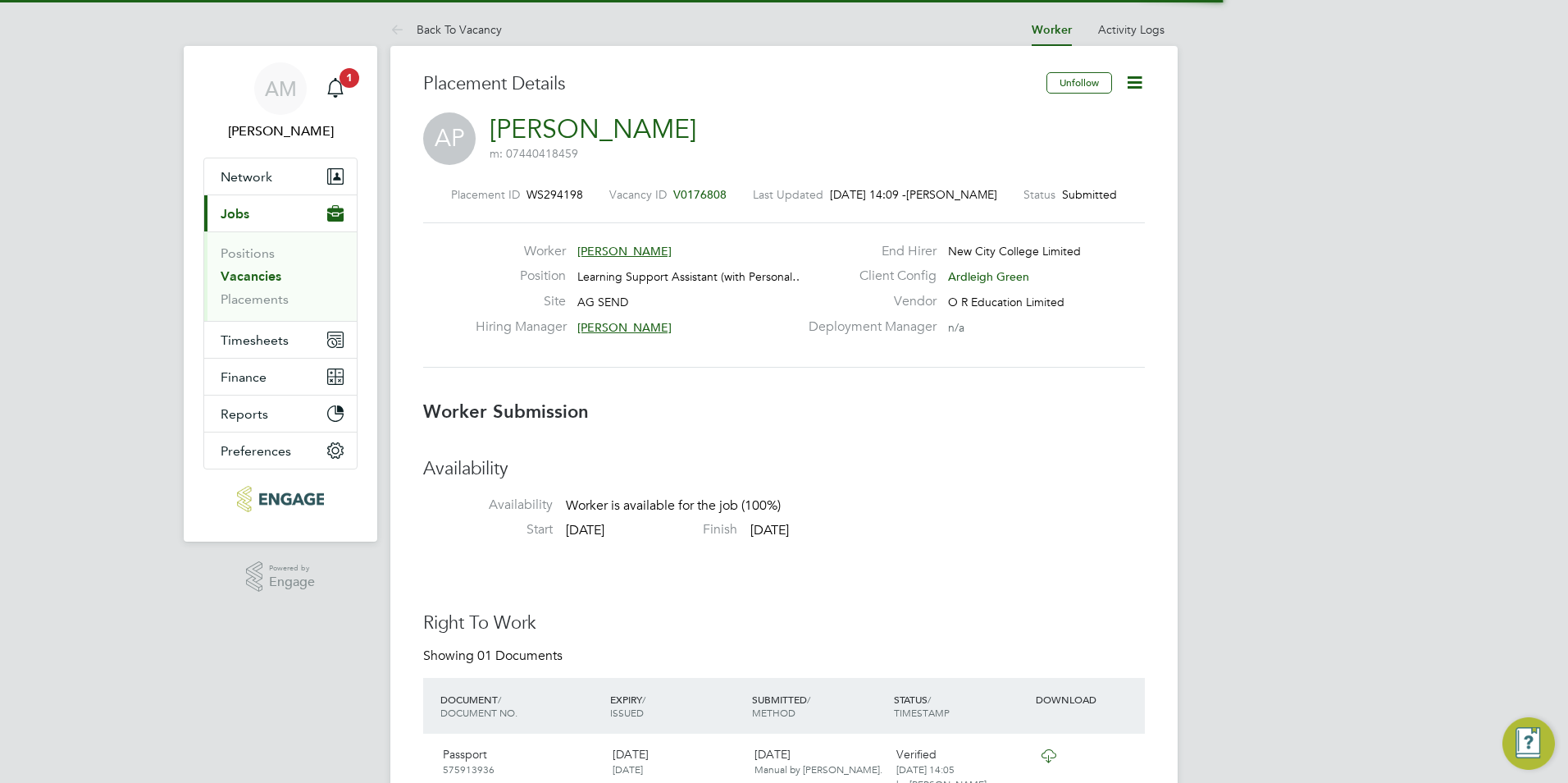
scroll to position [8, 8]
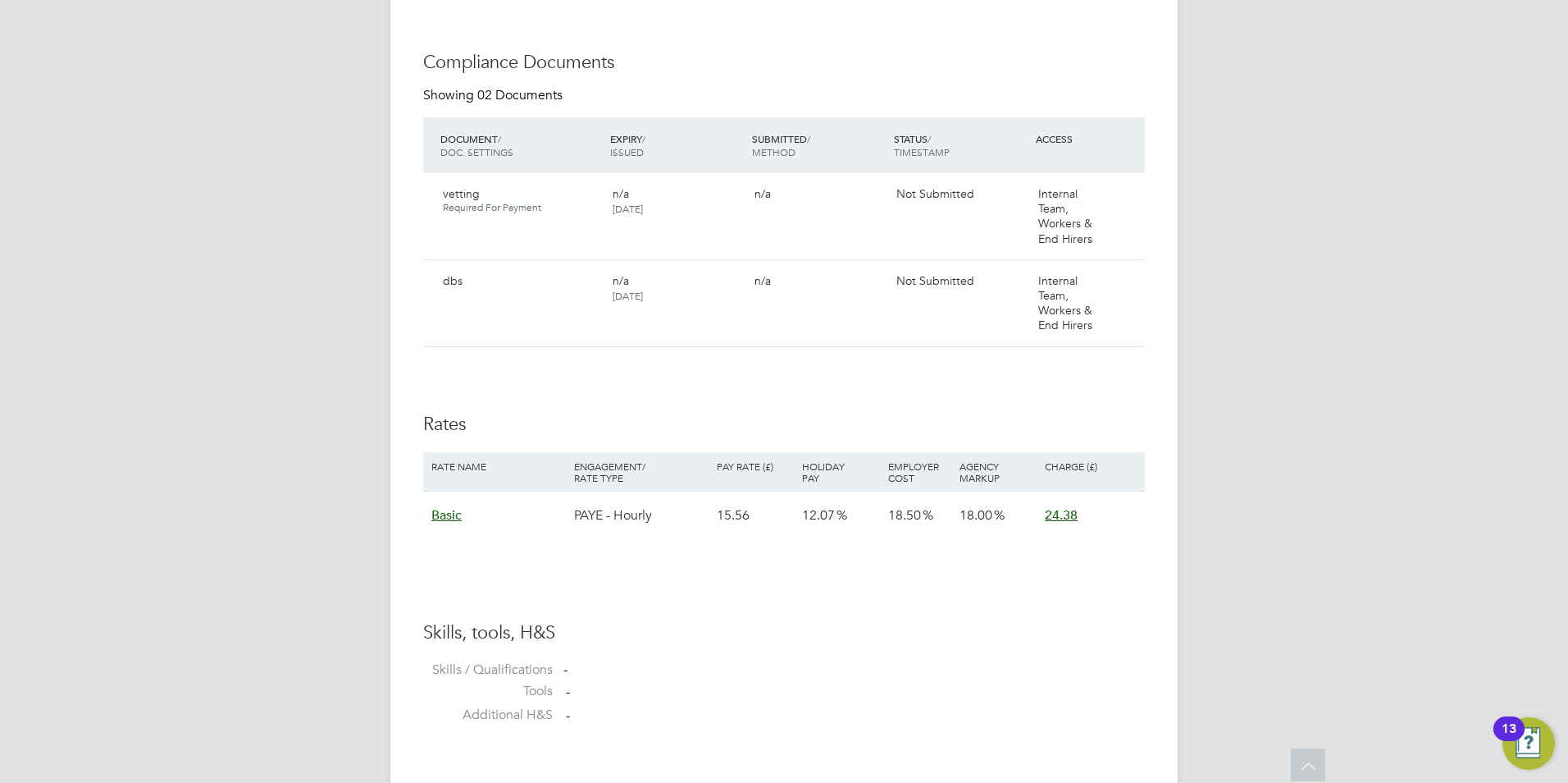
click at [452, 514] on span "Basic" at bounding box center [446, 515] width 30 height 16
click at [448, 550] on span "n/a" at bounding box center [448, 555] width 16 height 15
click at [465, 472] on div "Rate Name" at bounding box center [499, 465] width 143 height 28
click at [455, 425] on h3 "Rates" at bounding box center [784, 424] width 722 height 24
click at [487, 472] on div "Rate Name" at bounding box center [499, 465] width 143 height 28
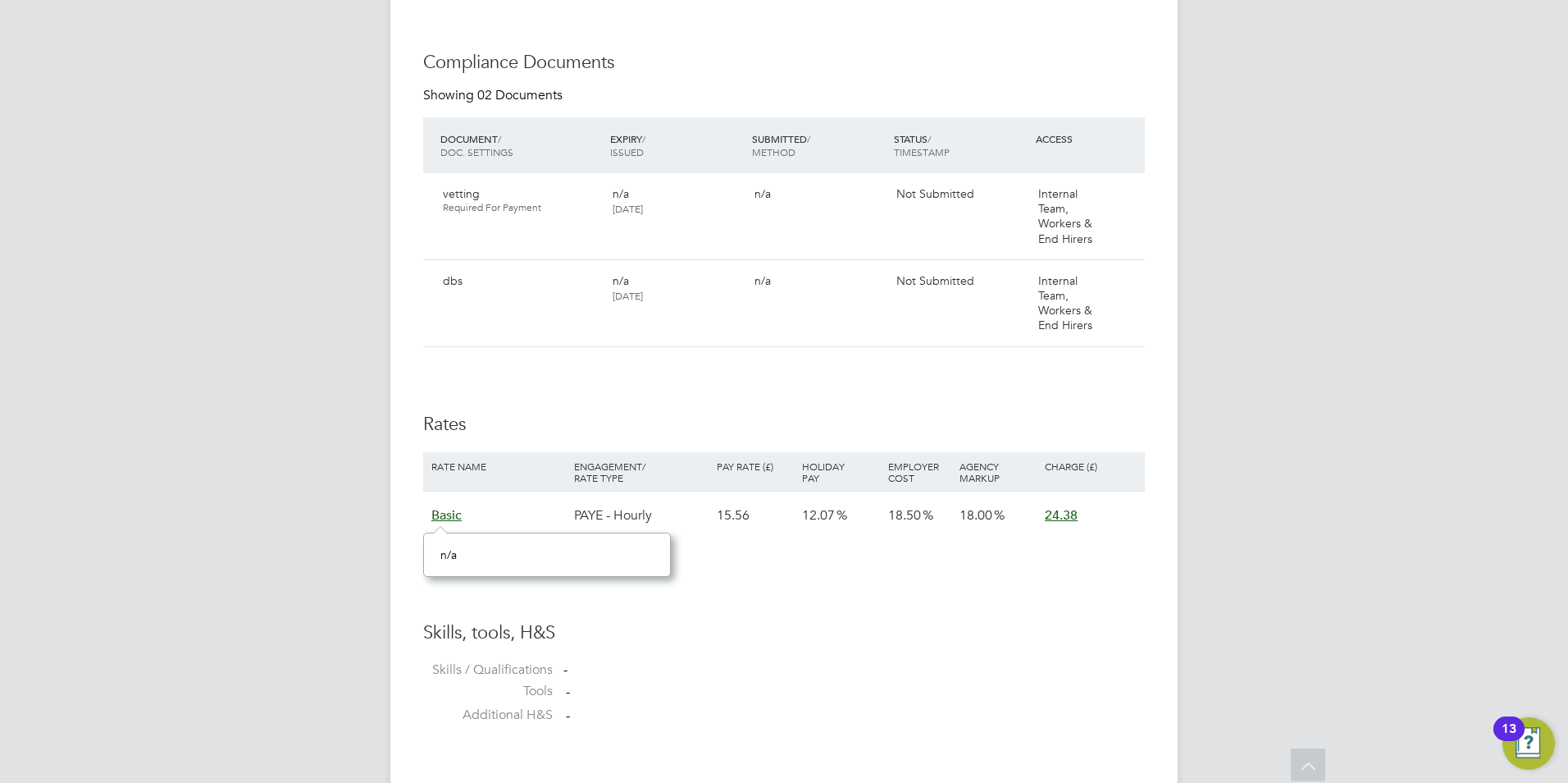
click at [549, 402] on div "Availability Availability Worker is available for the job (100%) Start 01 Sep 2…" at bounding box center [784, 186] width 722 height 1100
click at [771, 634] on h3 "Skills, tools, H&S" at bounding box center [784, 633] width 722 height 24
click at [626, 549] on div "n/a" at bounding box center [547, 555] width 213 height 15
click at [767, 480] on div "Pay Rate (£)" at bounding box center [755, 465] width 85 height 28
drag, startPoint x: 923, startPoint y: 511, endPoint x: 957, endPoint y: 510, distance: 34.0
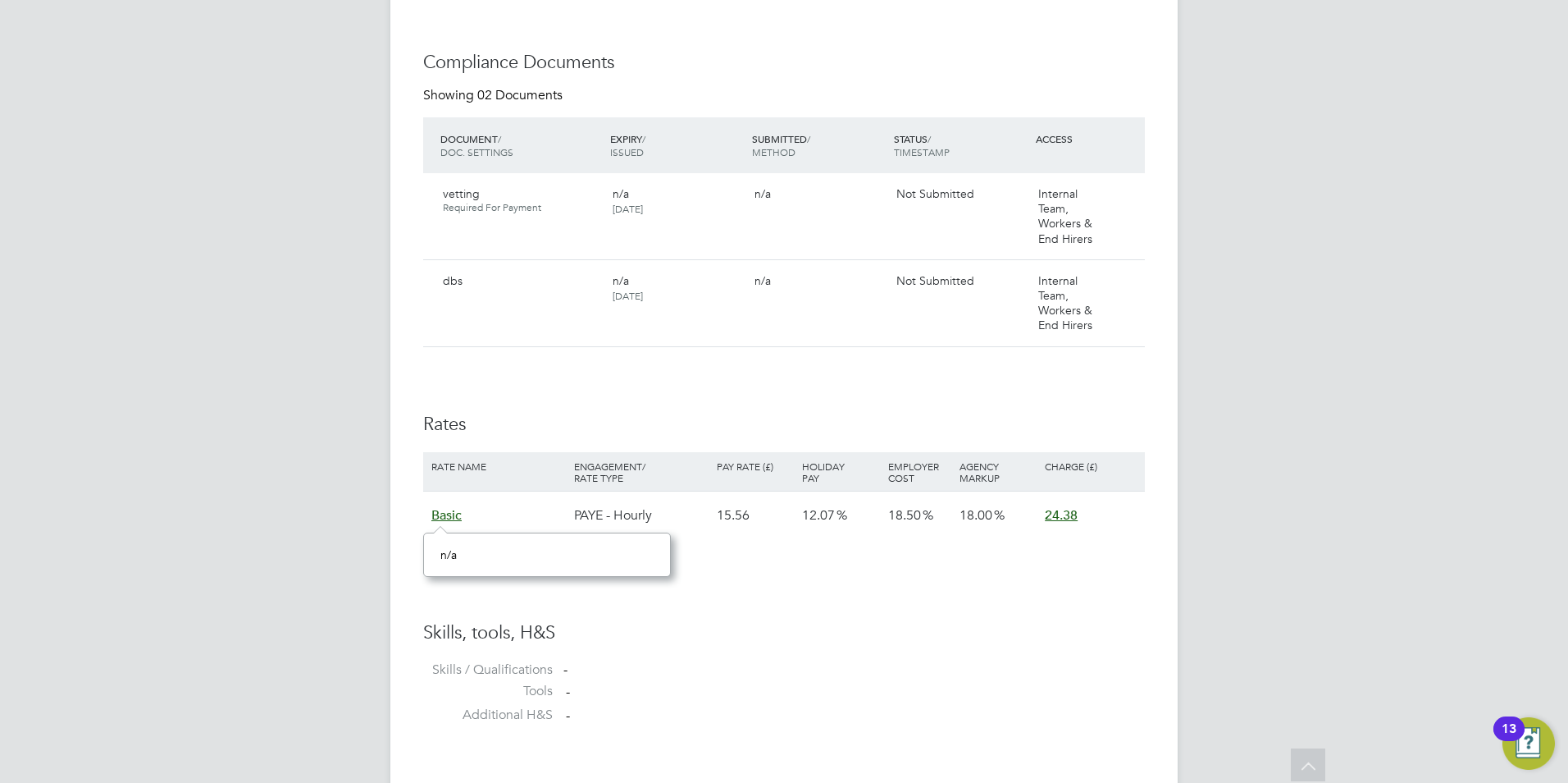
click at [921, 512] on span "18.50" at bounding box center [904, 515] width 33 height 16
click at [1066, 512] on span "24.38" at bounding box center [1061, 515] width 33 height 16
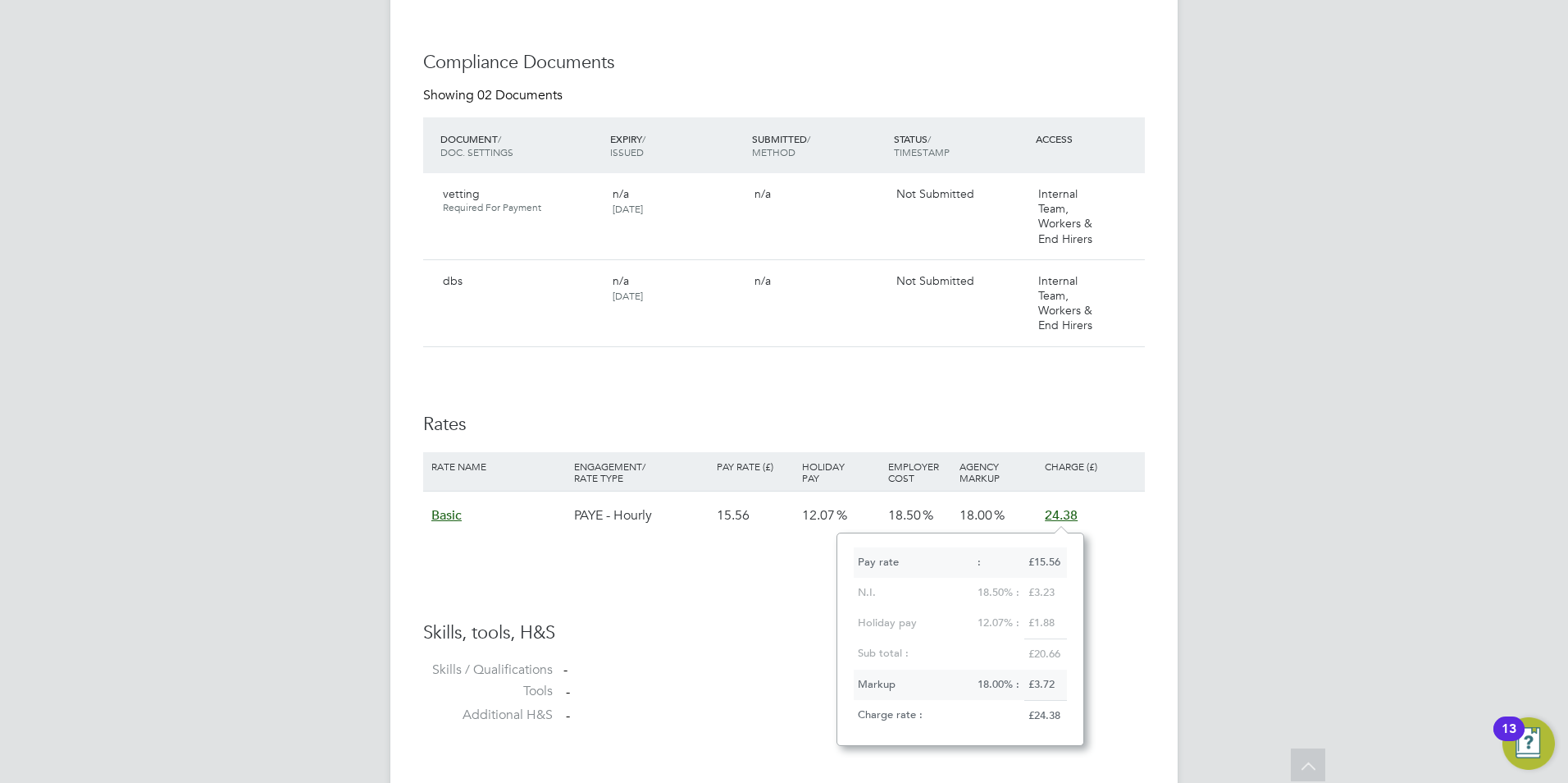
click at [798, 643] on h3 "Skills, tools, H&S" at bounding box center [784, 633] width 722 height 24
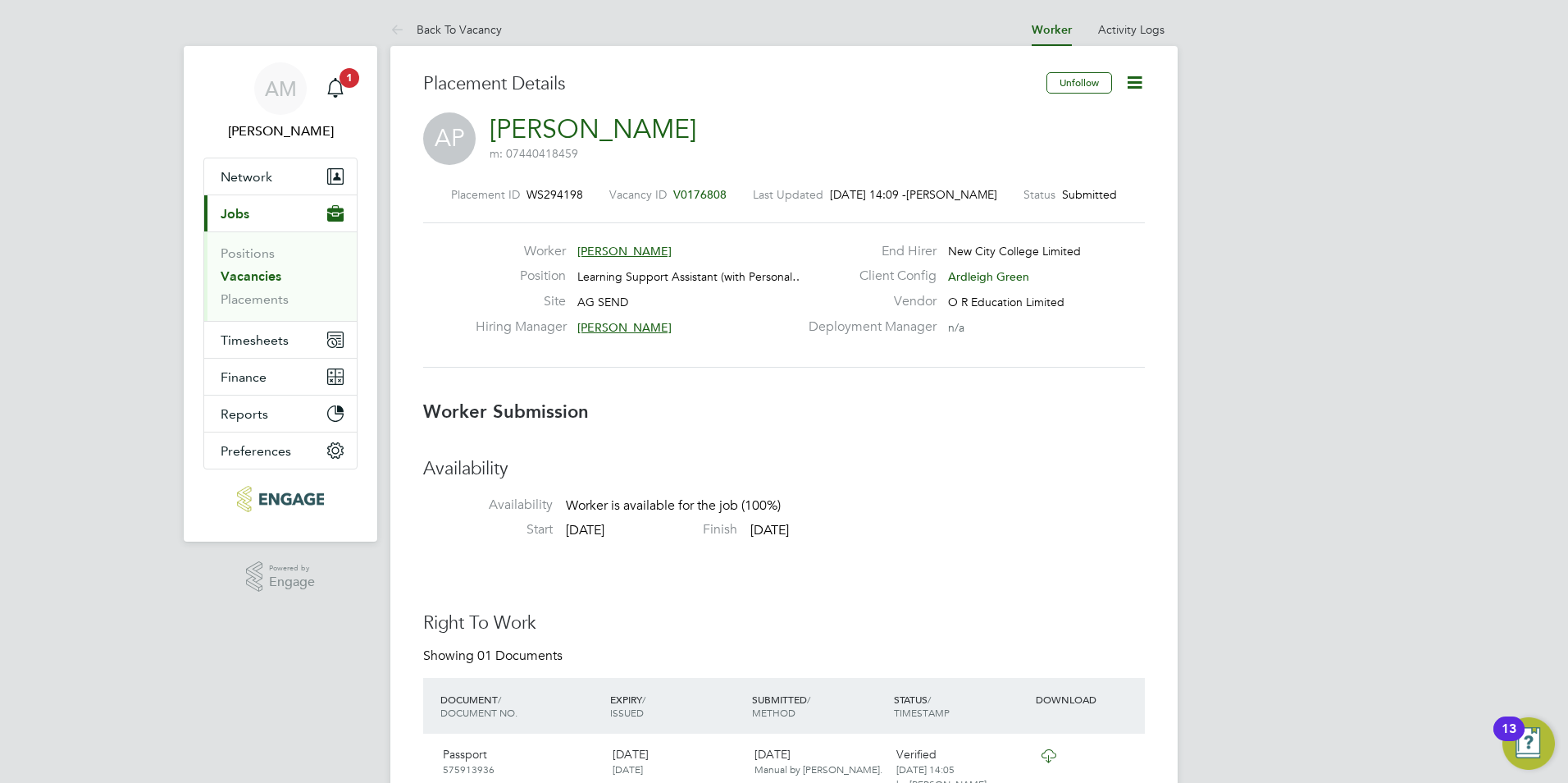
click at [246, 279] on link "Vacancies" at bounding box center [251, 276] width 61 height 15
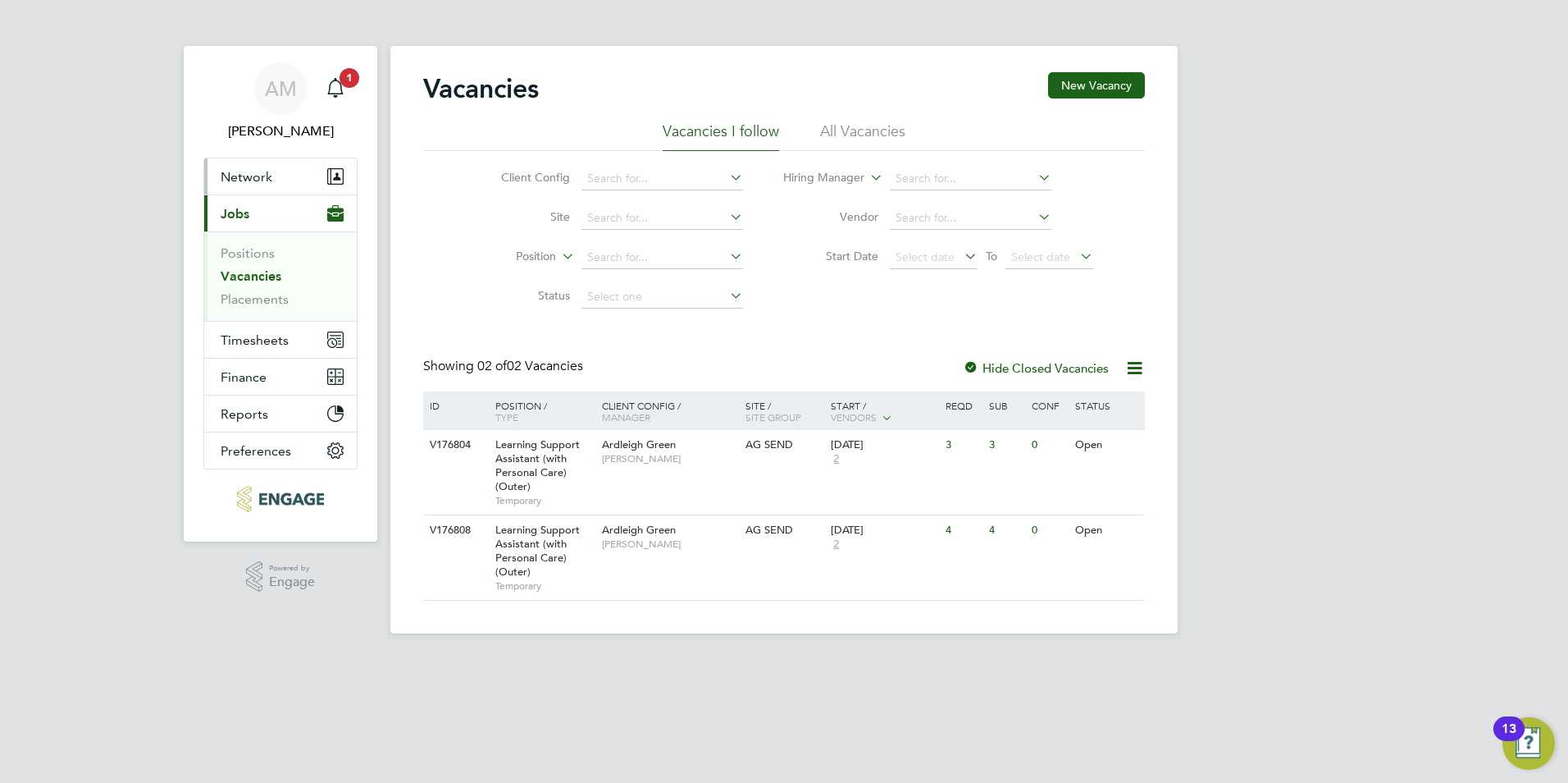
click at [245, 186] on button "Network" at bounding box center [280, 176] width 153 height 36
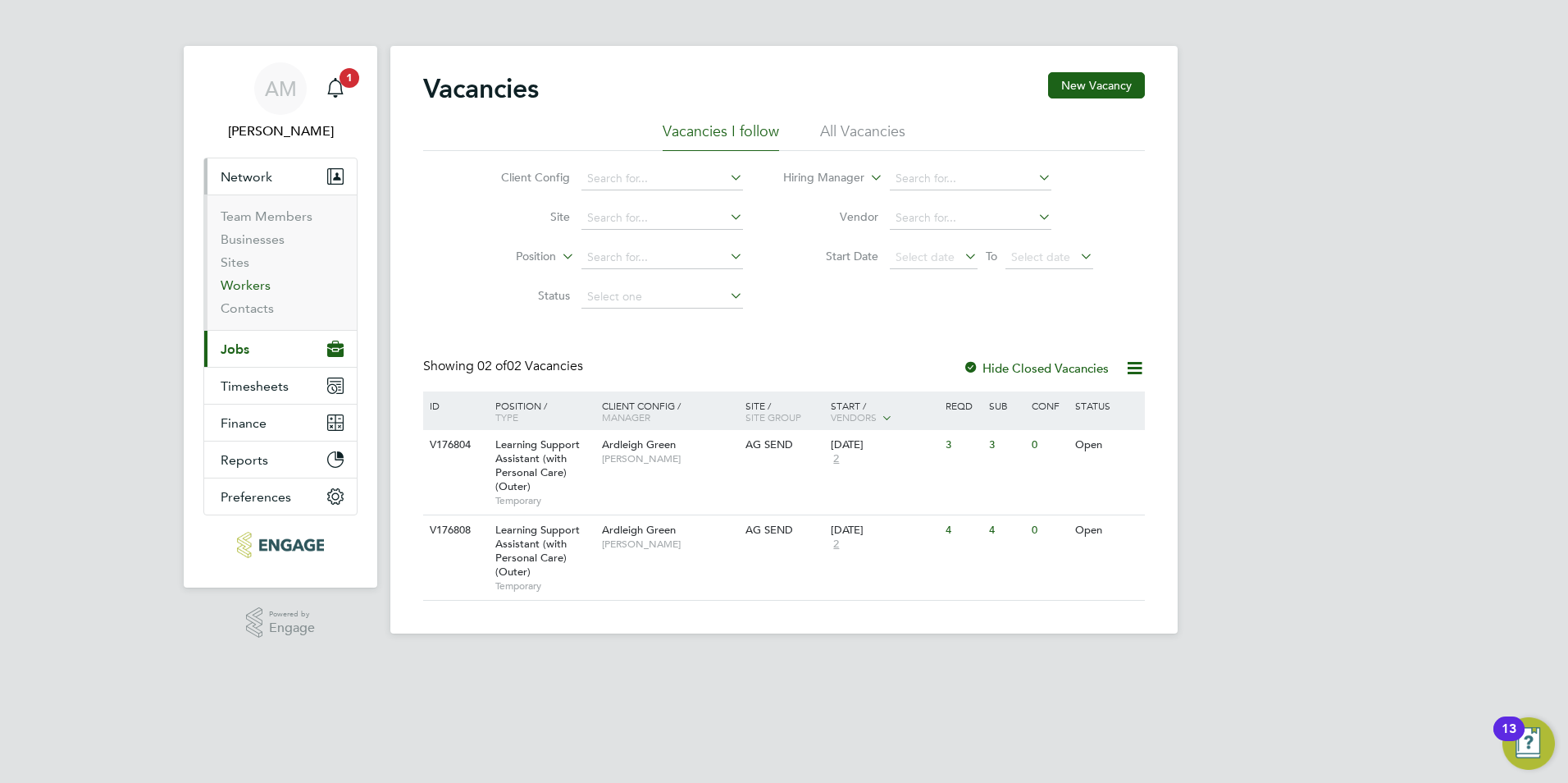
click at [251, 282] on link "Workers" at bounding box center [246, 285] width 50 height 15
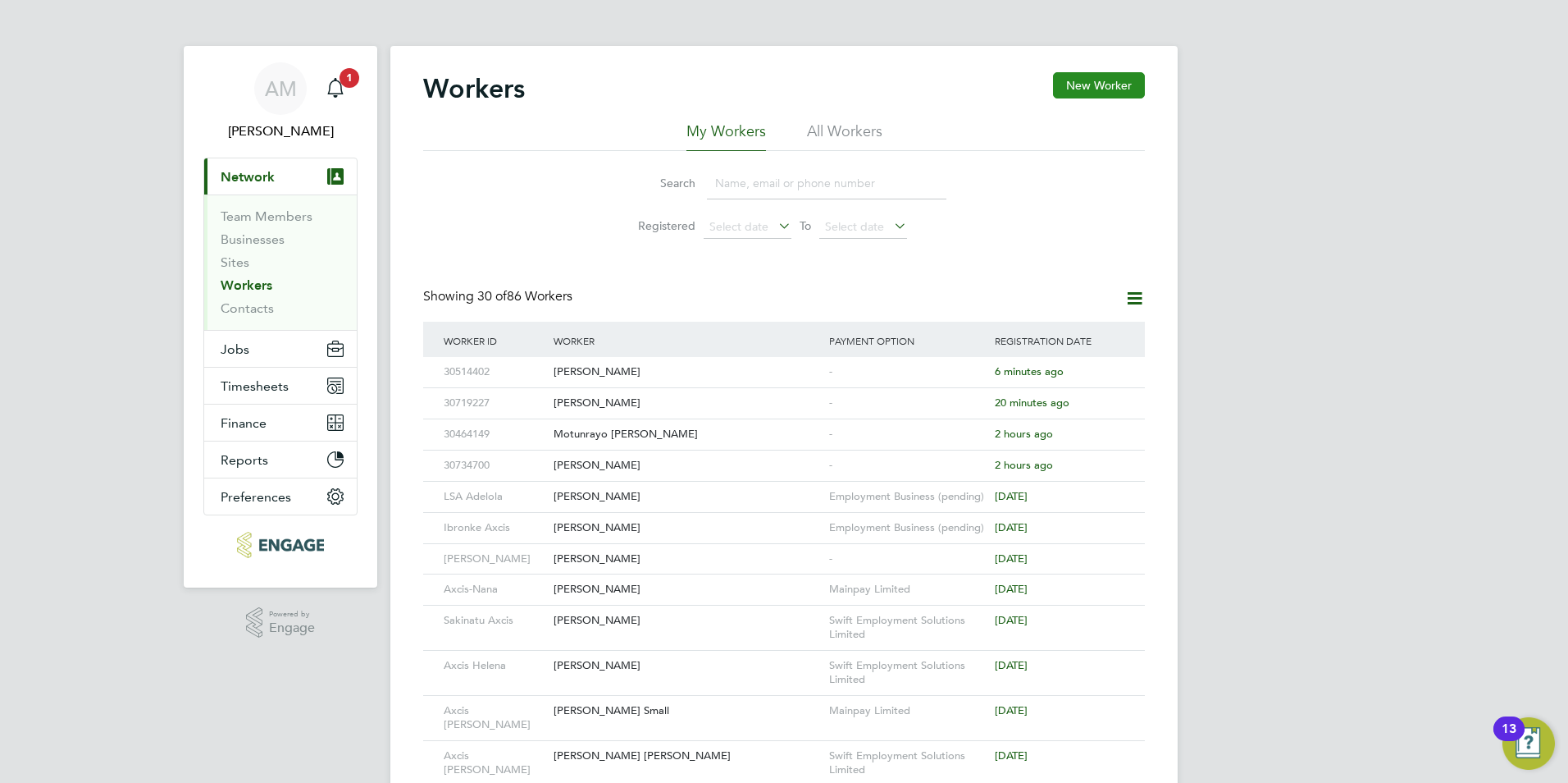
click at [1124, 78] on button "New Worker" at bounding box center [1098, 85] width 92 height 26
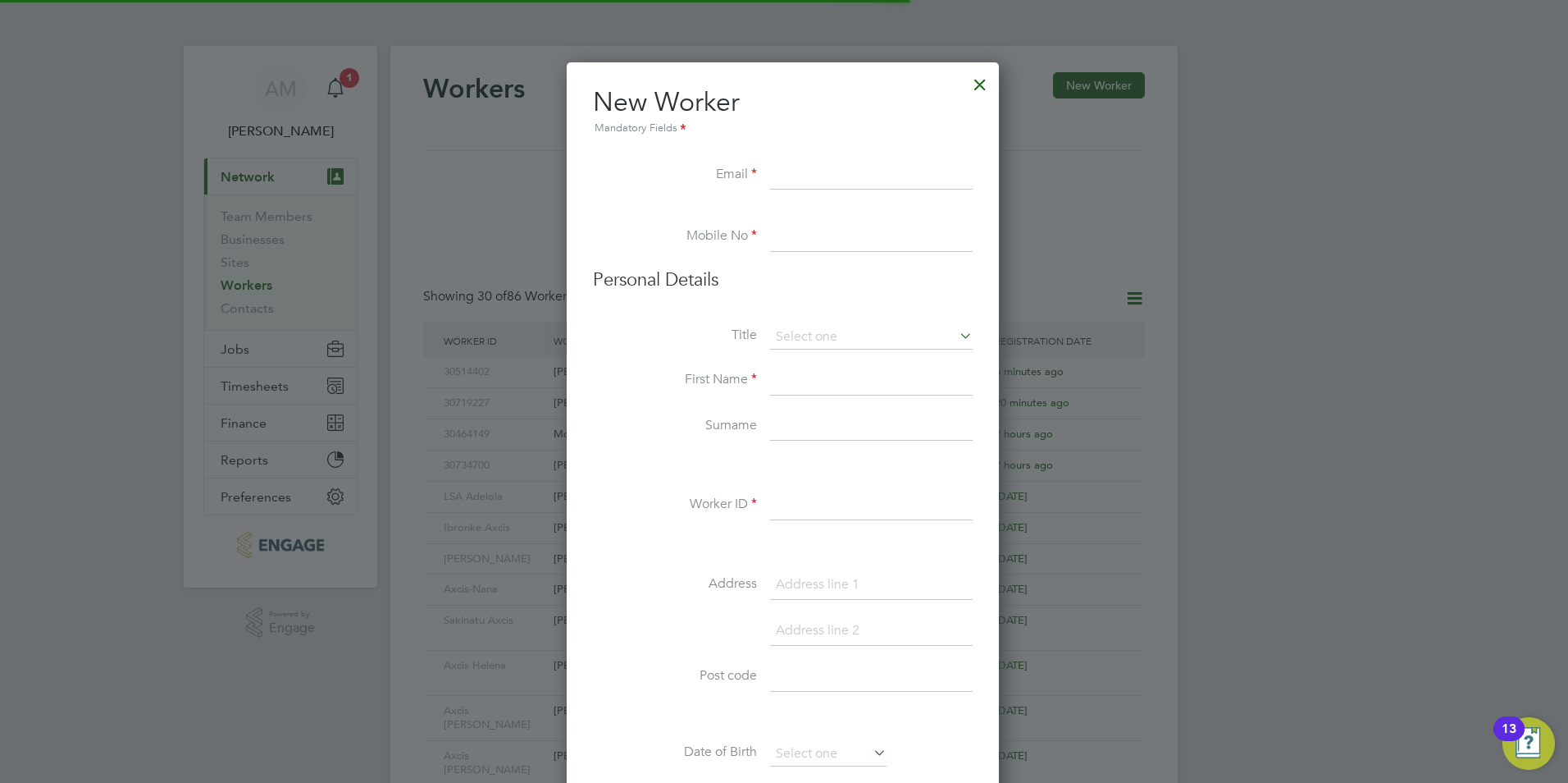
scroll to position [1397, 435]
type input "david@axcis.co.uk"
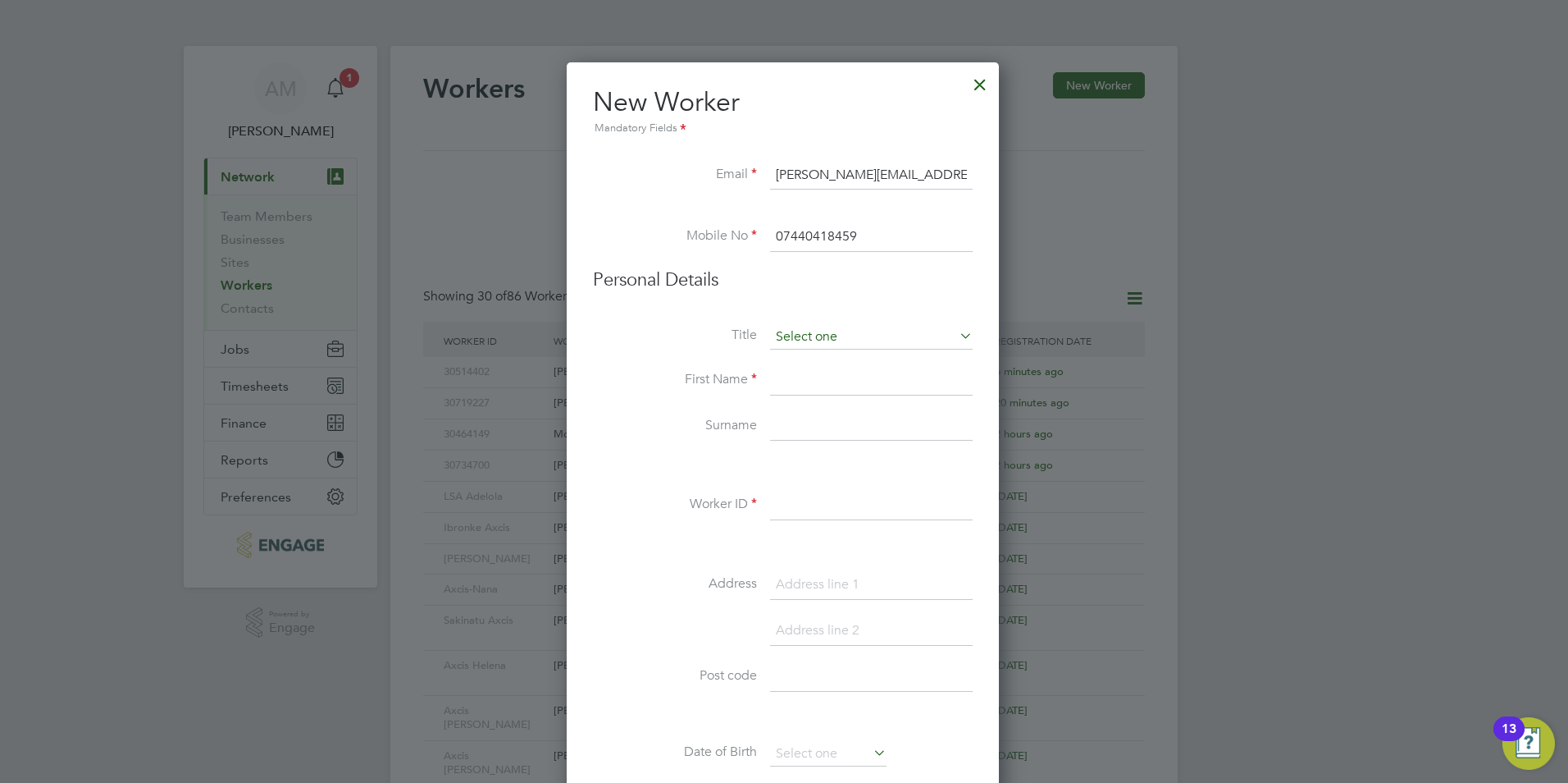
type input "07440418459"
click at [780, 336] on input at bounding box center [871, 337] width 203 height 25
click at [793, 387] on li "Mrs" at bounding box center [871, 382] width 204 height 21
type input "Mrs"
click at [792, 375] on input at bounding box center [871, 380] width 203 height 30
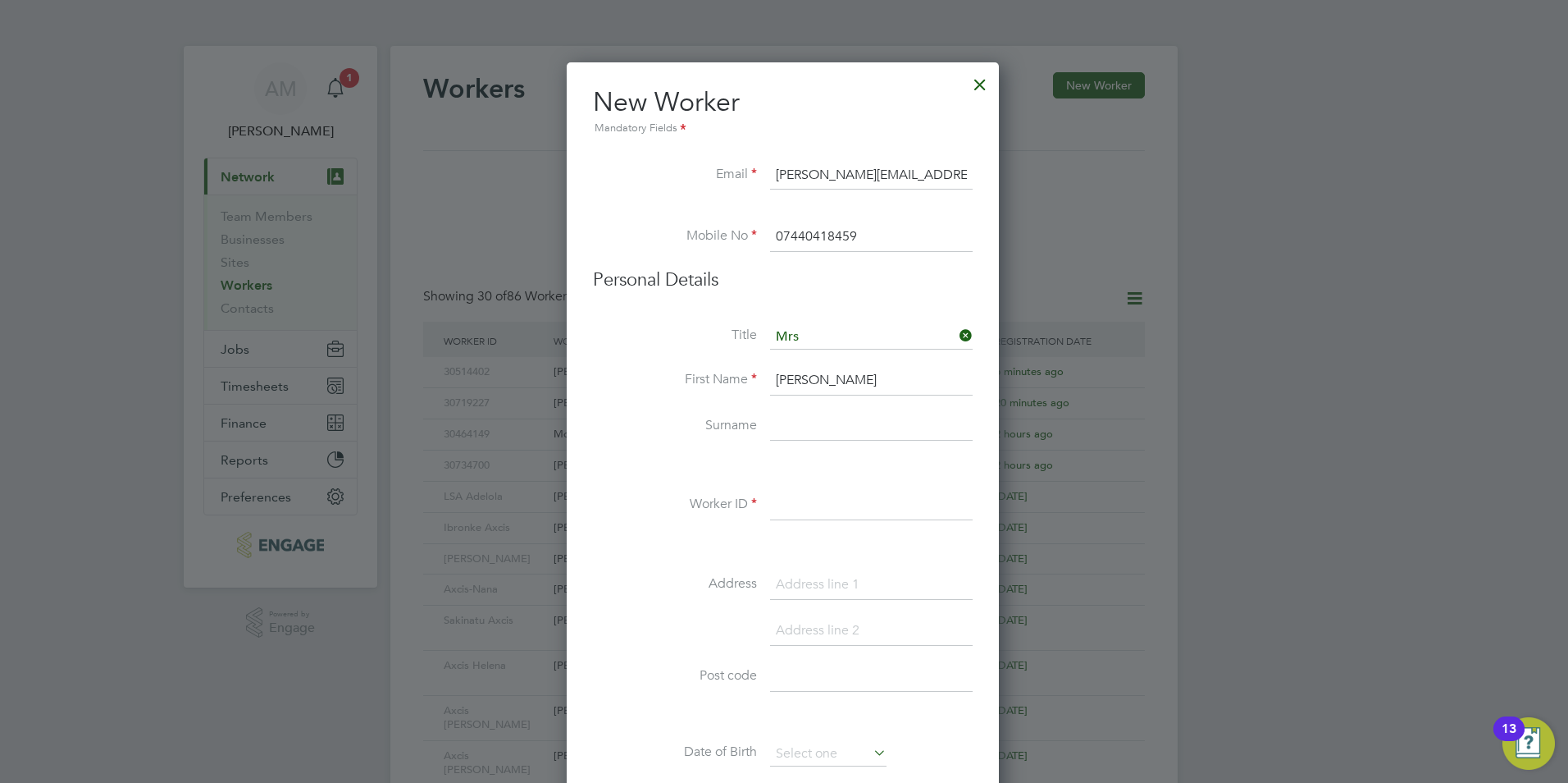
type input "David"
type input "Jenkin"
click at [797, 519] on input at bounding box center [871, 505] width 203 height 30
paste input "30665555"
type input "30665555"
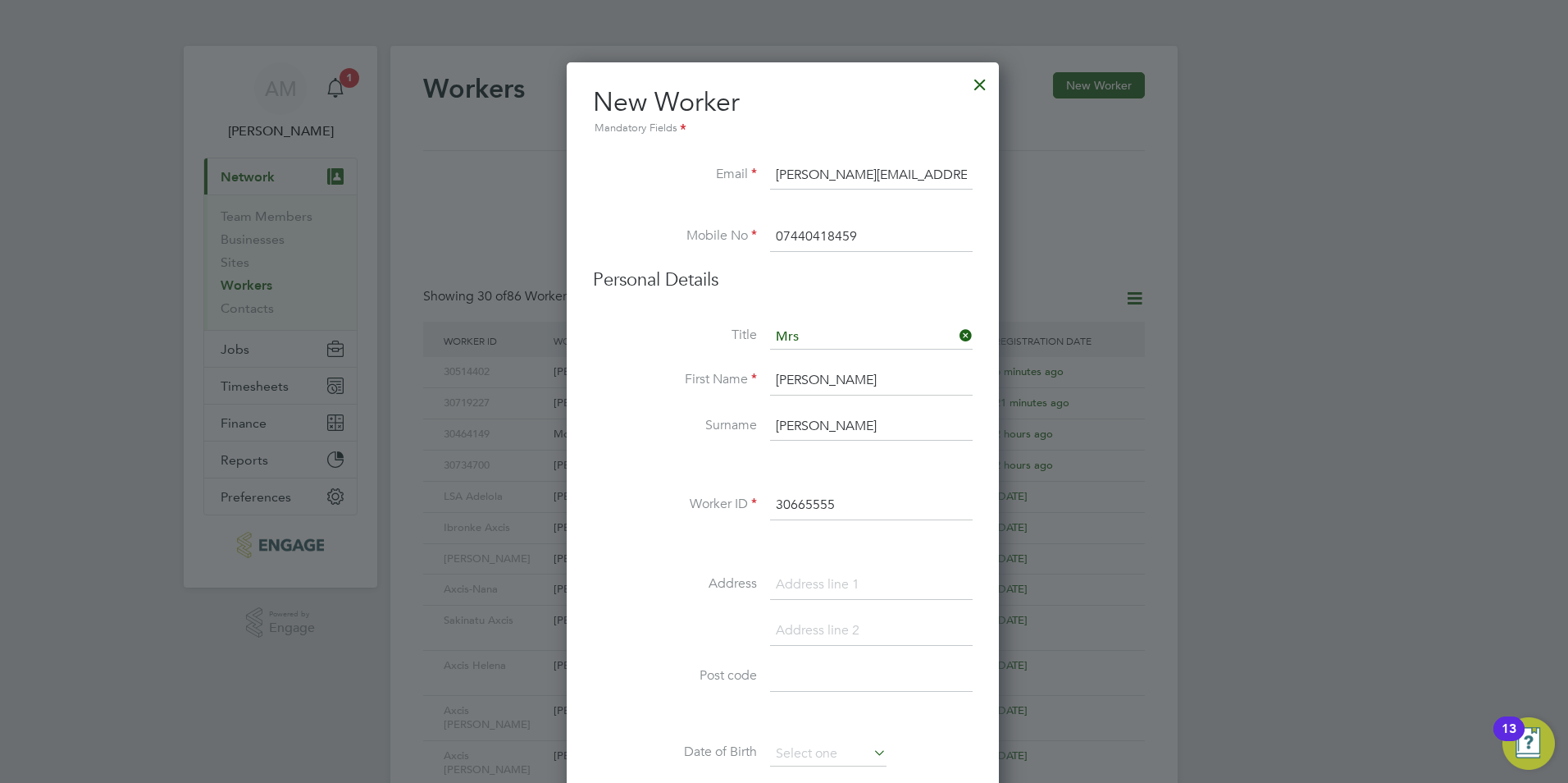
click at [621, 514] on li "Worker ID 30665555" at bounding box center [783, 513] width 380 height 46
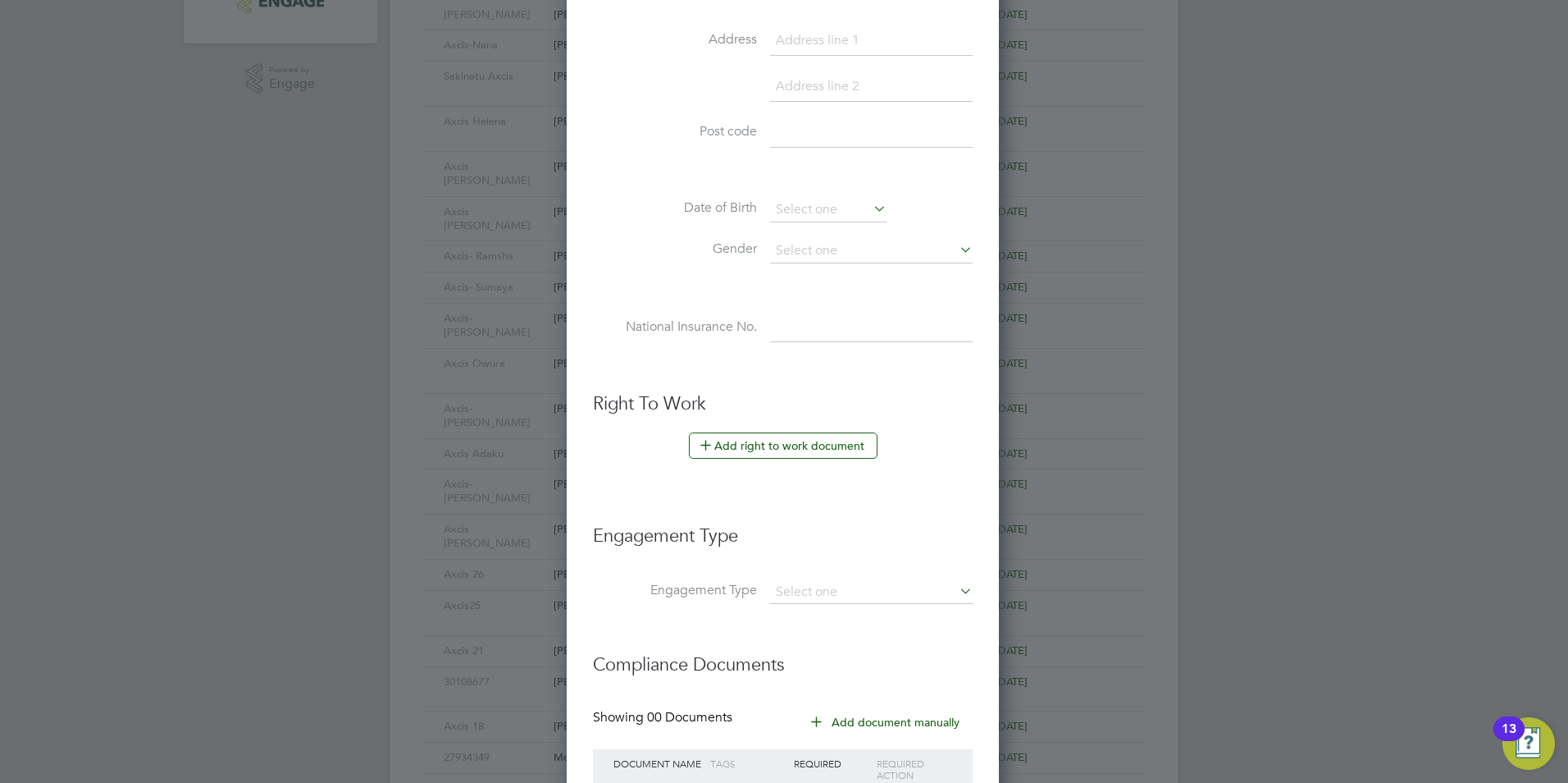
scroll to position [574, 0]
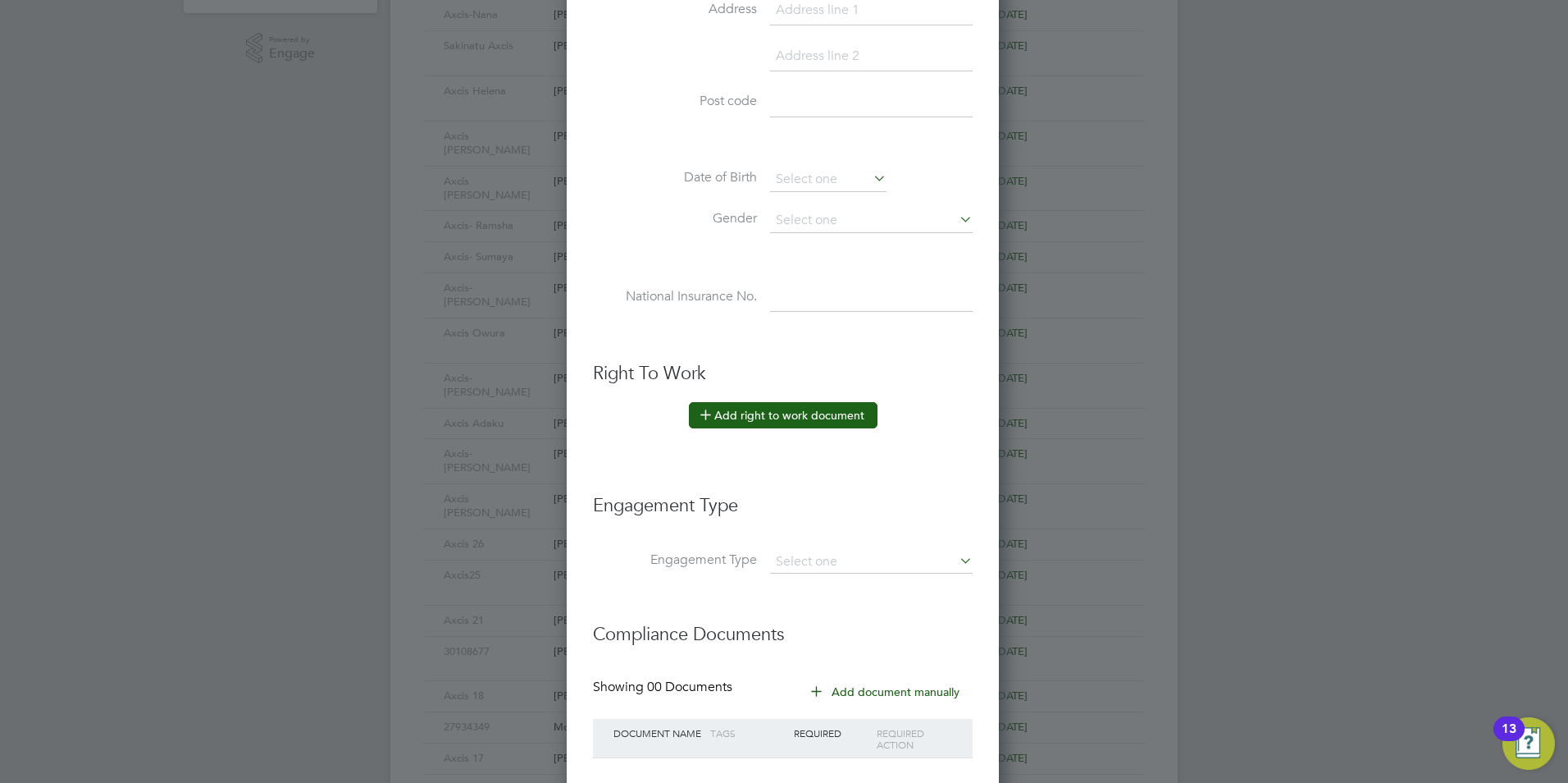
click at [763, 419] on button "Add right to work document" at bounding box center [783, 414] width 189 height 26
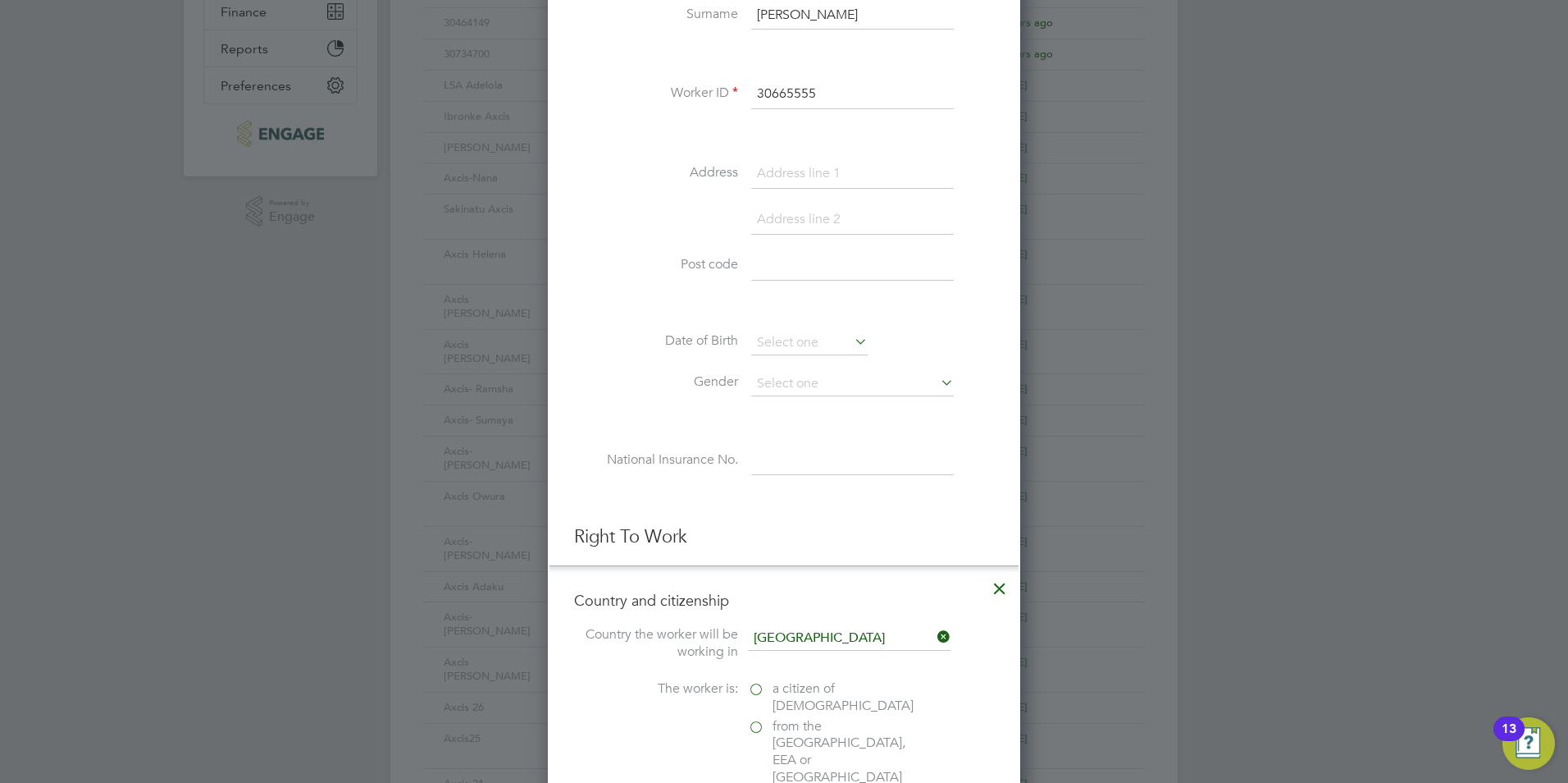
scroll to position [492, 0]
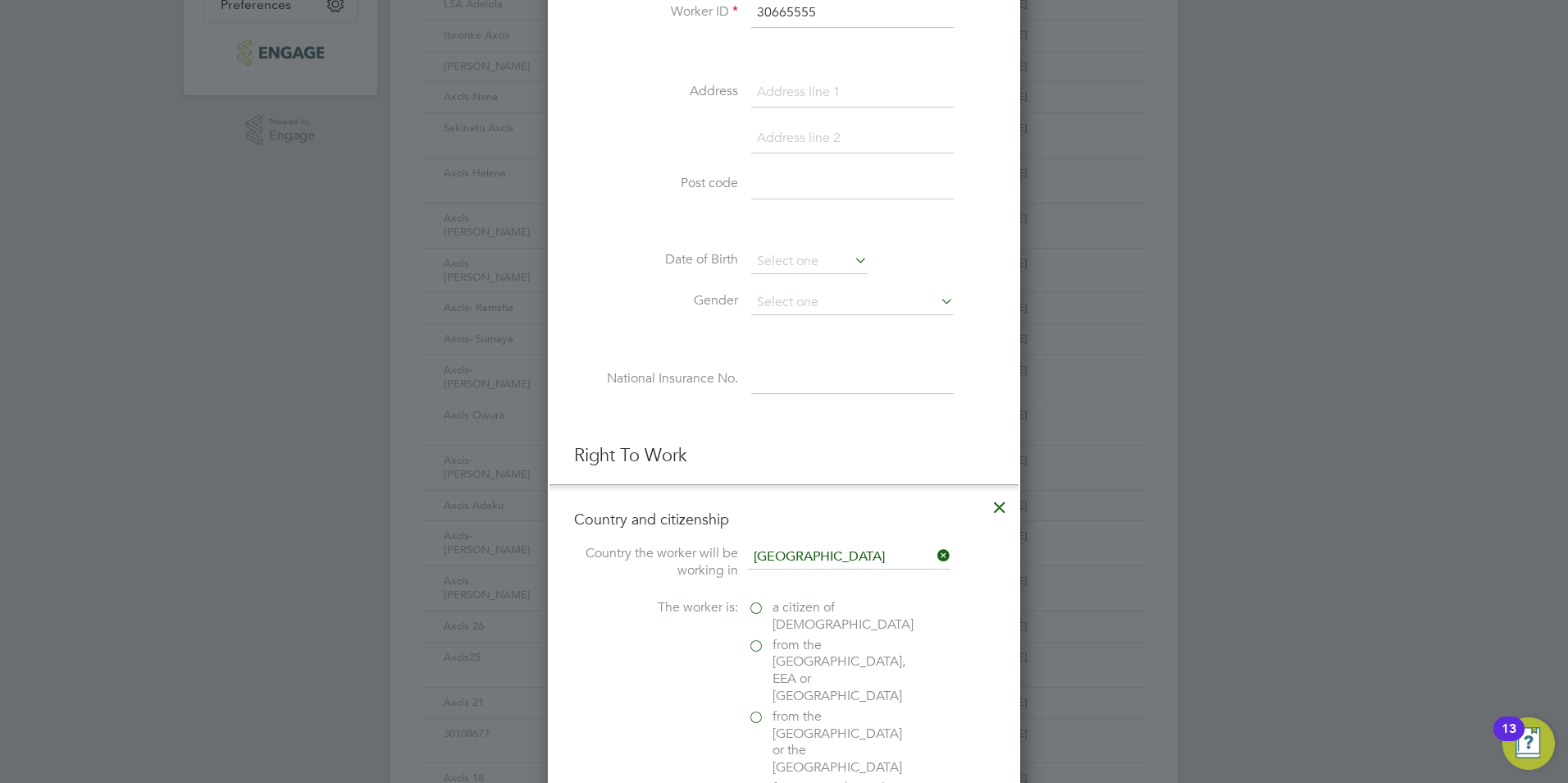
click at [808, 619] on span "a citizen of United Kingdom" at bounding box center [843, 616] width 141 height 35
click at [0, 0] on input "a citizen of United Kingdom" at bounding box center [0, 0] width 0 height 0
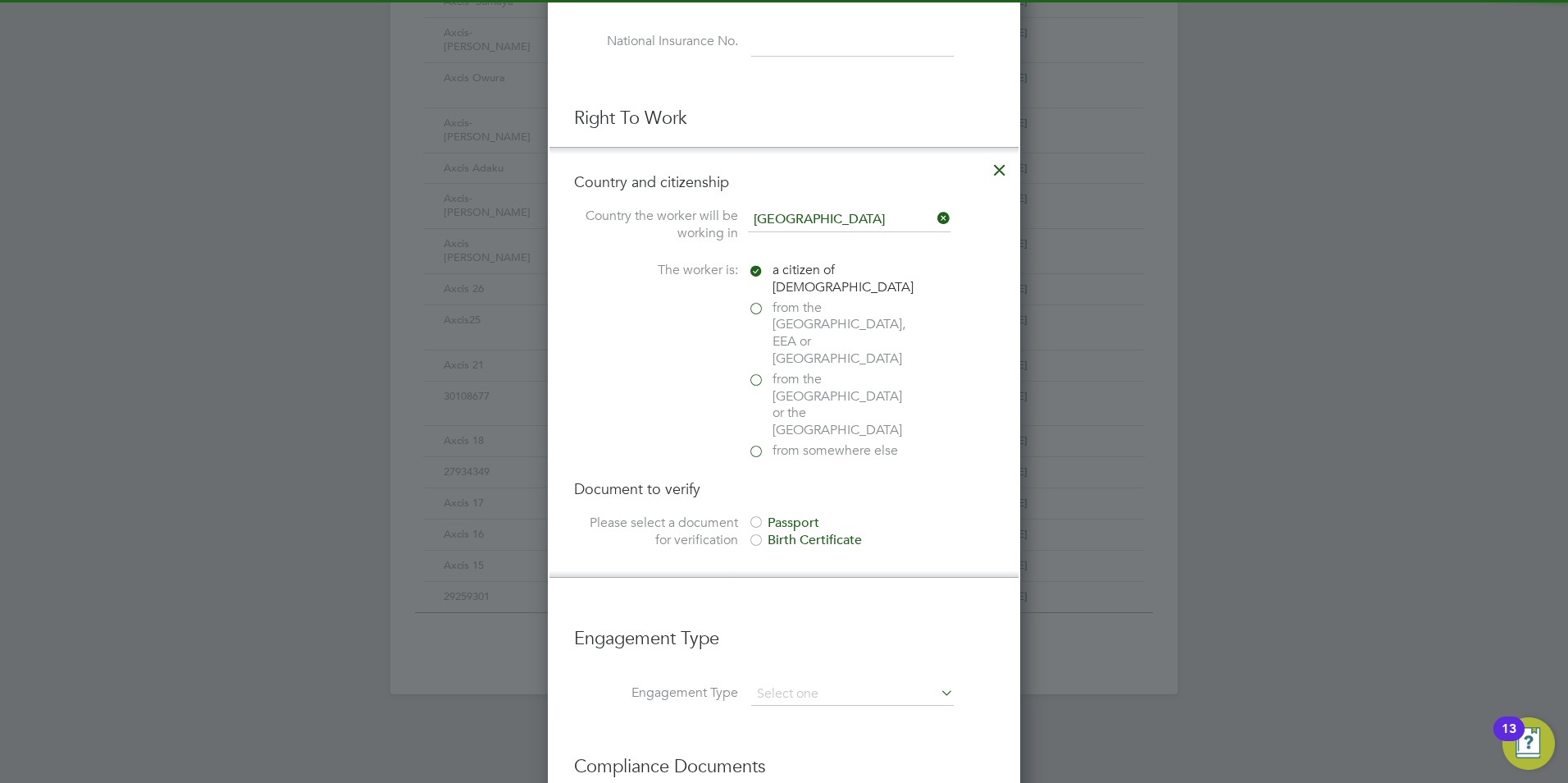
scroll to position [903, 0]
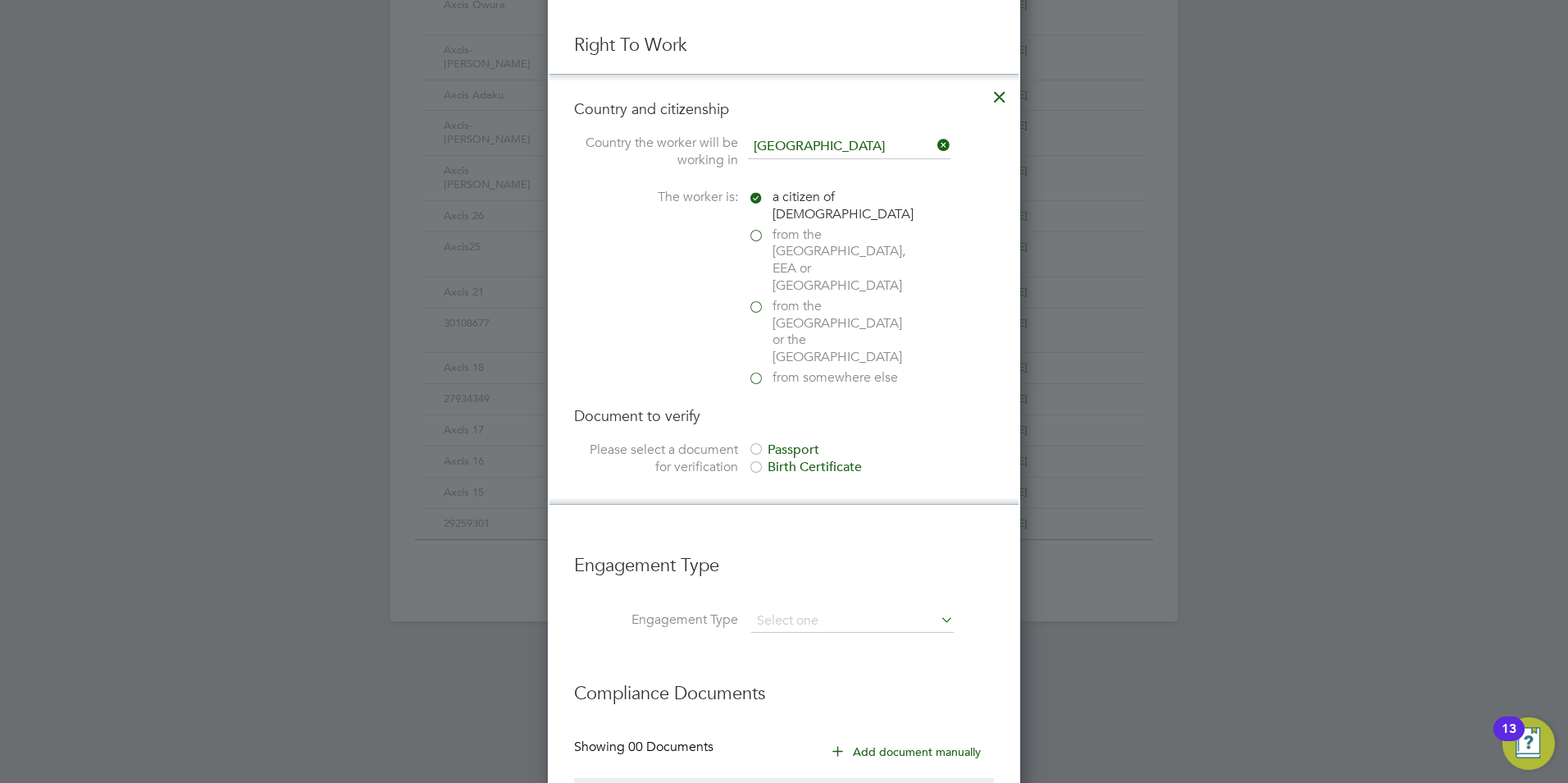
click at [759, 442] on div at bounding box center [756, 450] width 16 height 16
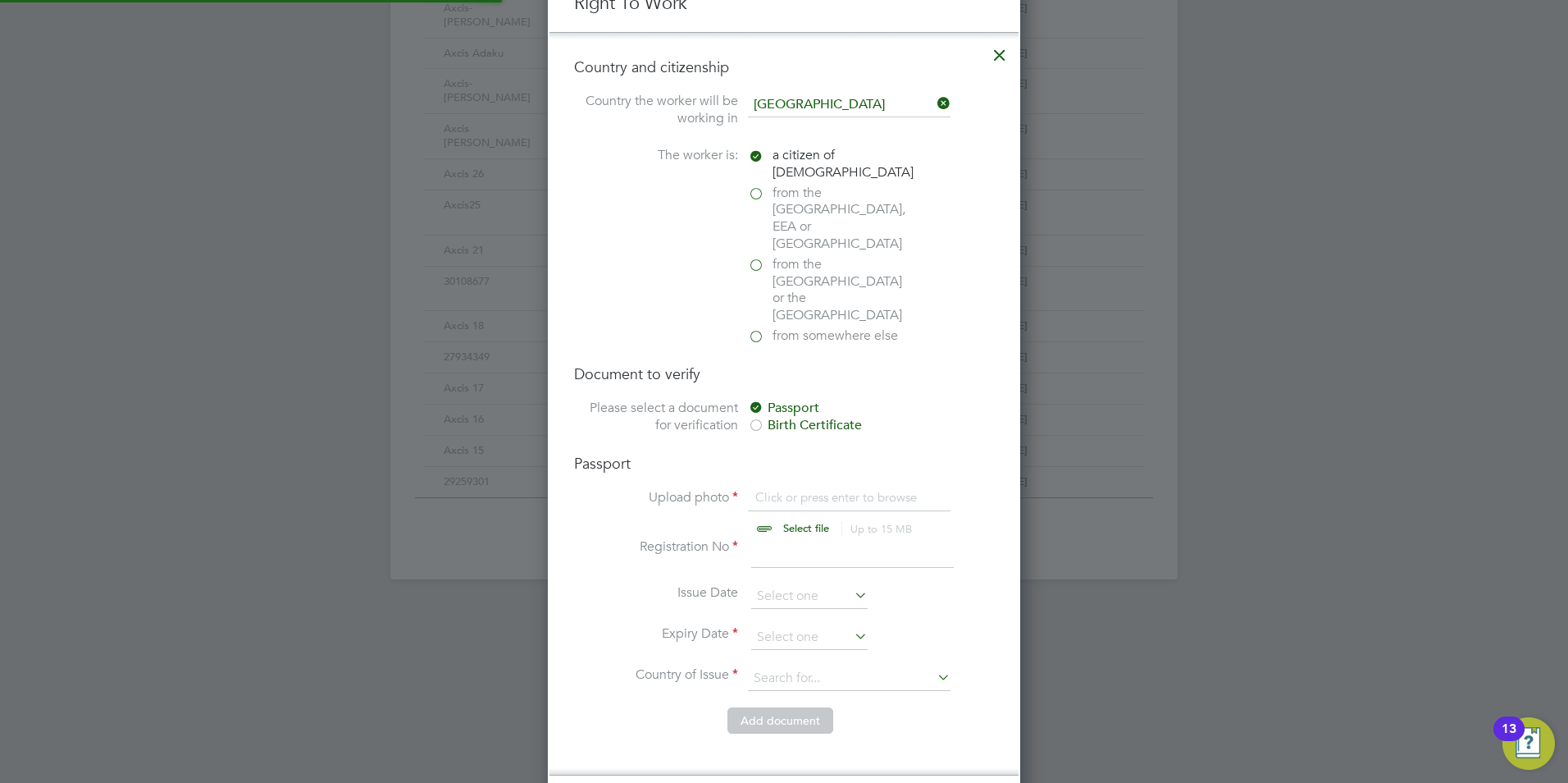
scroll to position [984, 0]
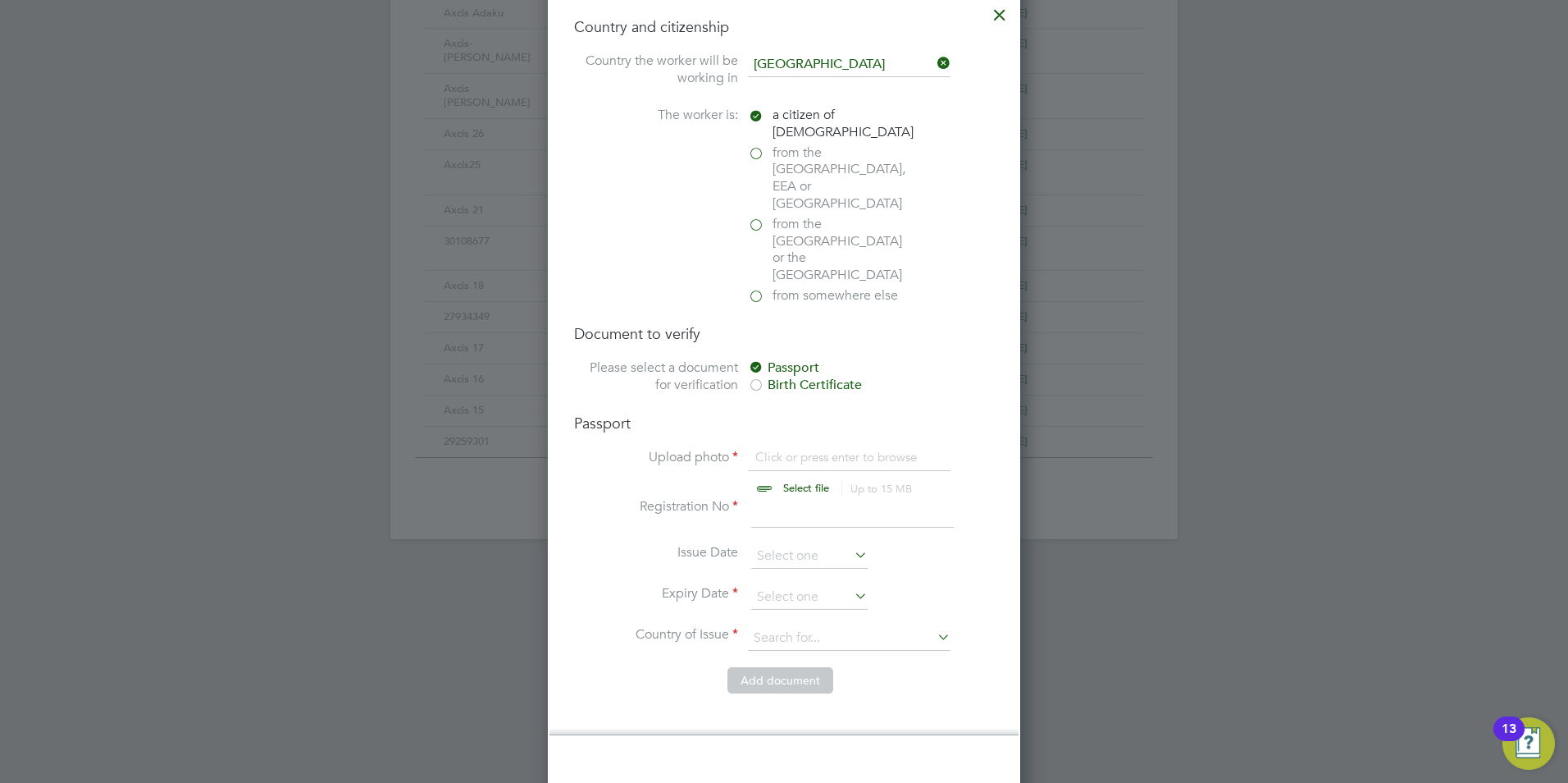
click at [794, 449] on input "file" at bounding box center [822, 473] width 258 height 49
type input "C:\fakepath\TrustID_30665555__20250618_154553_581.pdf"
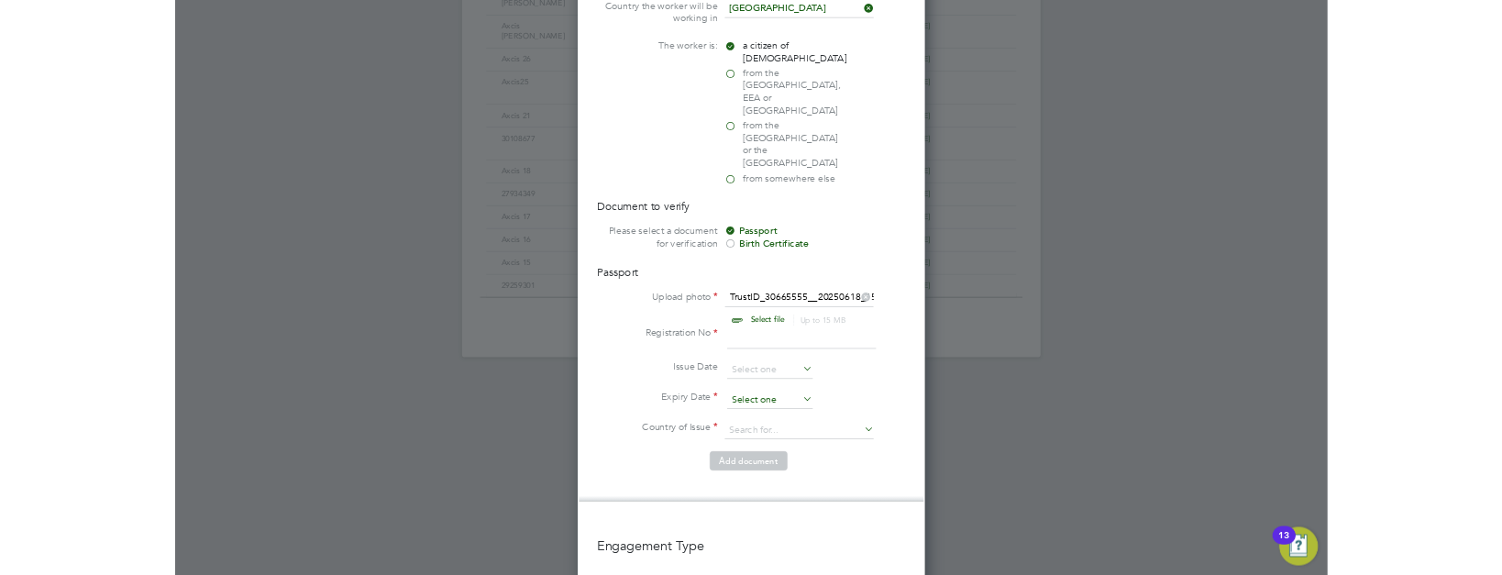
scroll to position [1192, 0]
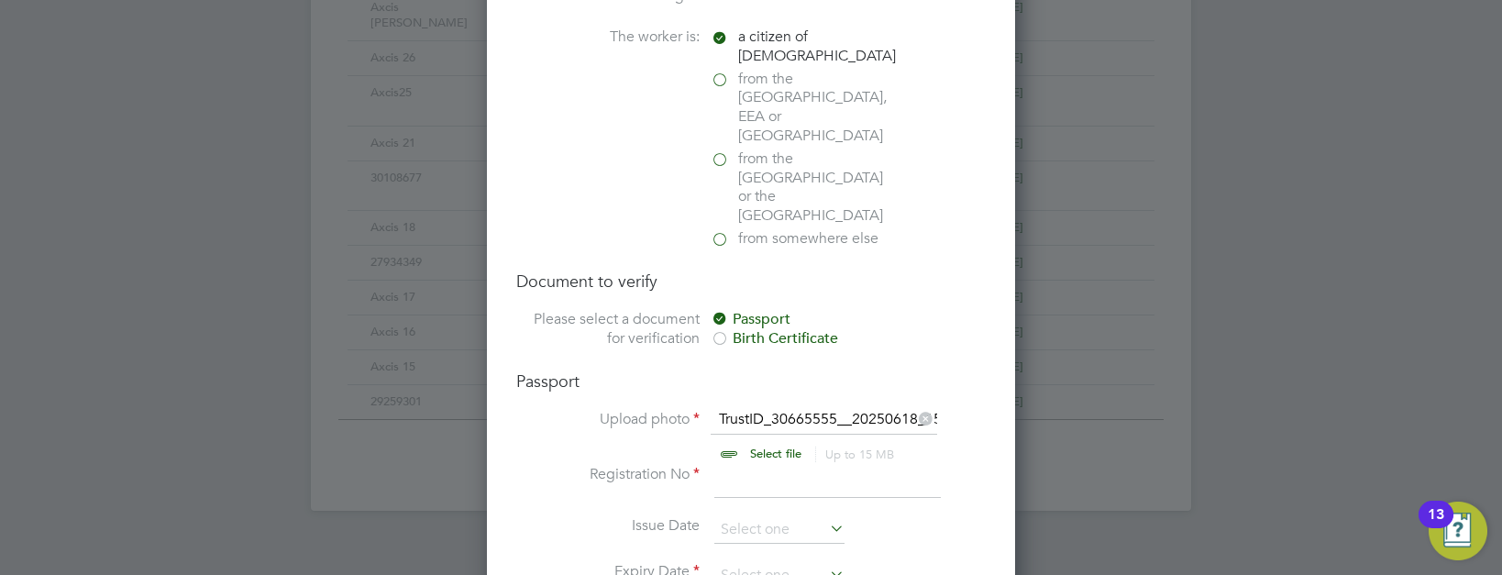
click at [749, 465] on input at bounding box center [827, 481] width 227 height 33
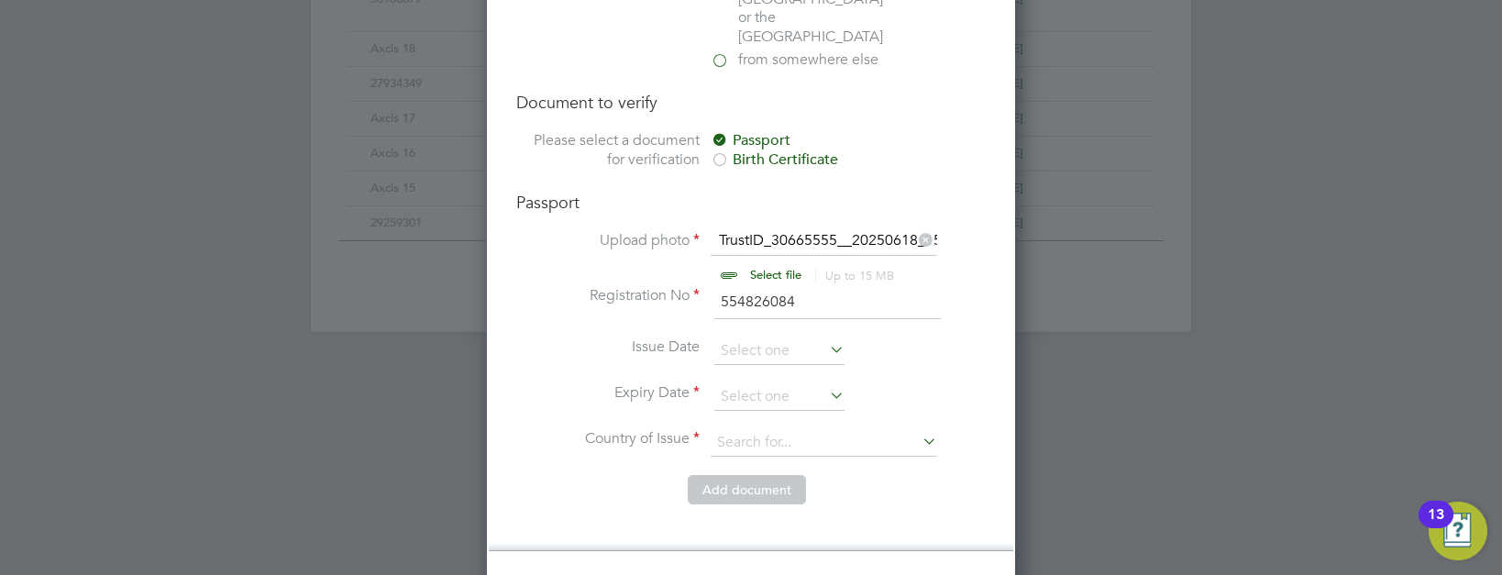
scroll to position [1376, 0]
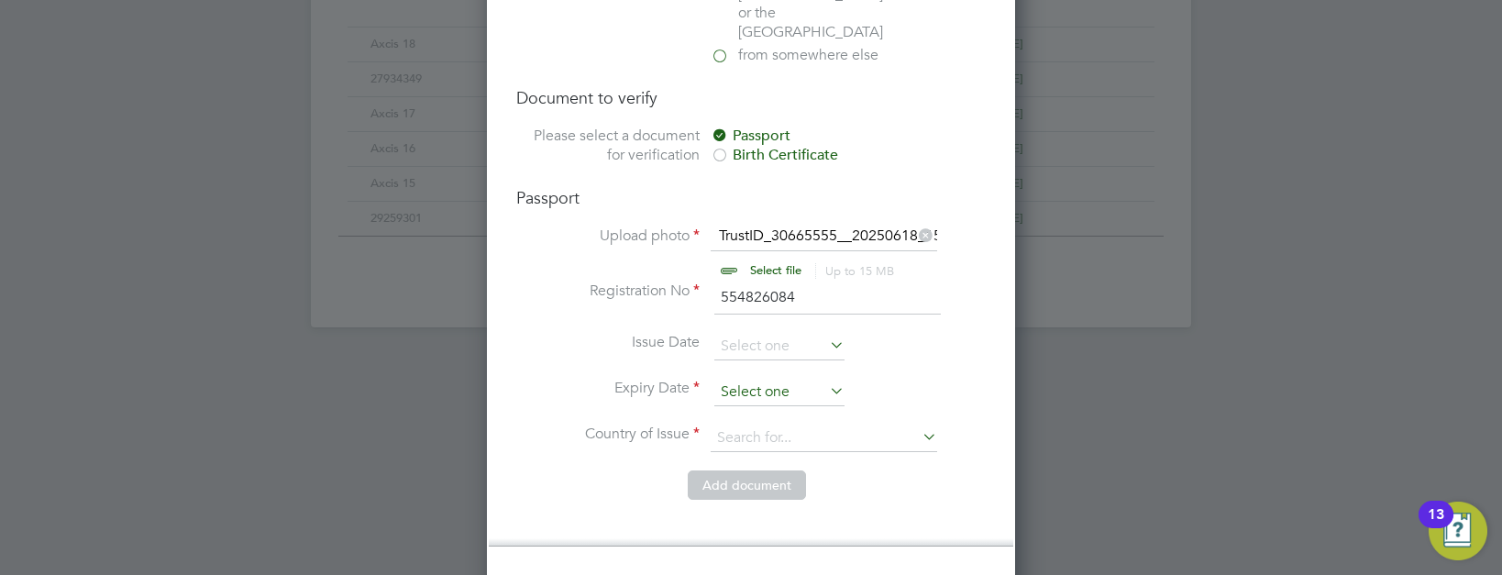
type input "554826084"
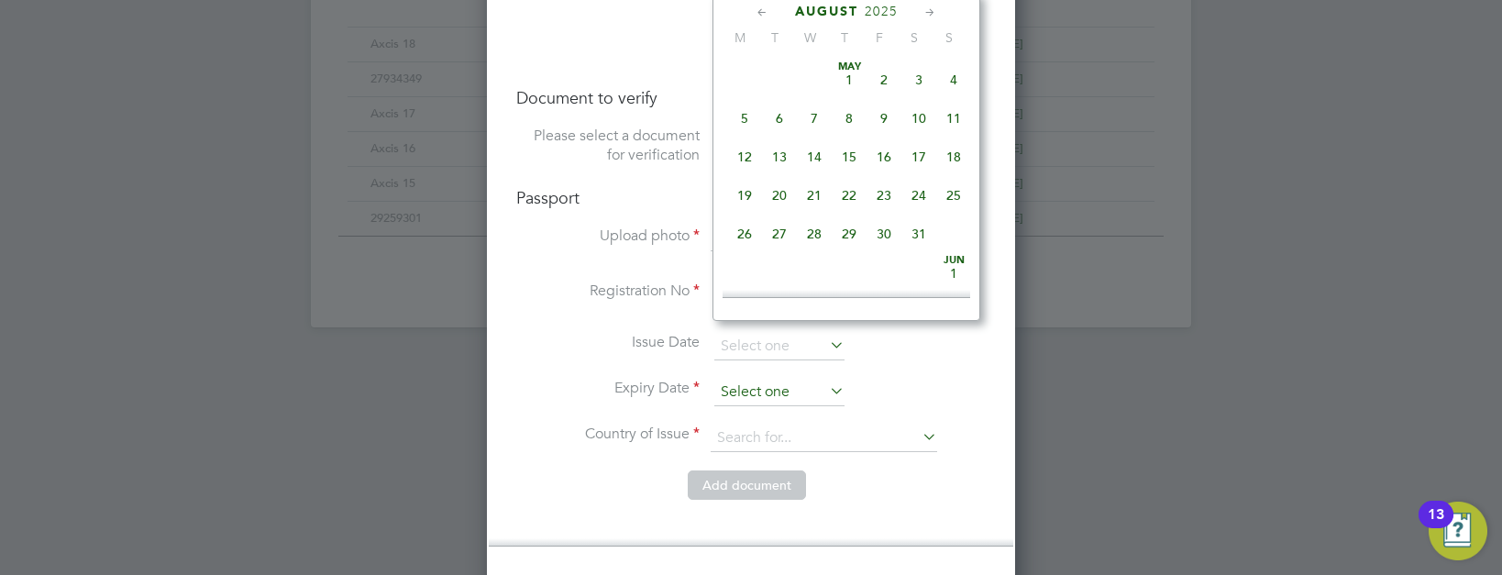
click at [791, 379] on input at bounding box center [779, 393] width 130 height 28
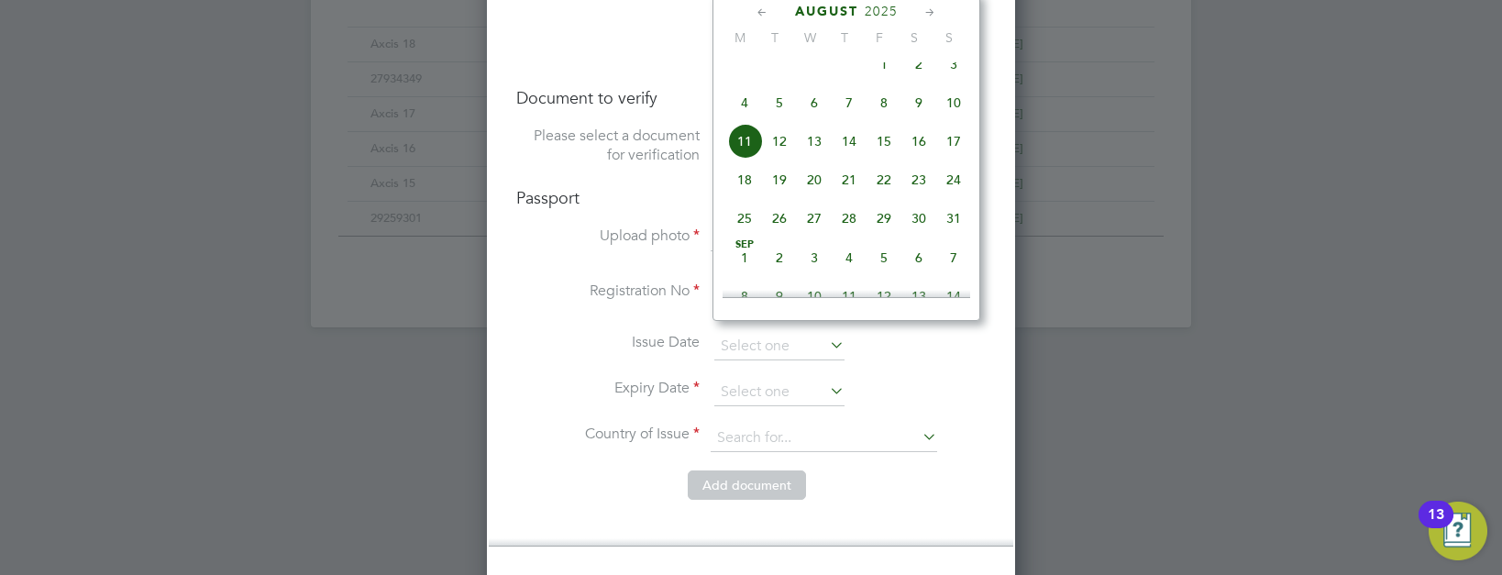
click at [868, 20] on div "August 2025 M T W T F S S May 1 2 3 4 5 6 7 8 9 10 11 12 13 14 15 16 17 18 19 2…" at bounding box center [847, 157] width 268 height 328
click at [876, 10] on span "2025" at bounding box center [881, 12] width 33 height 16
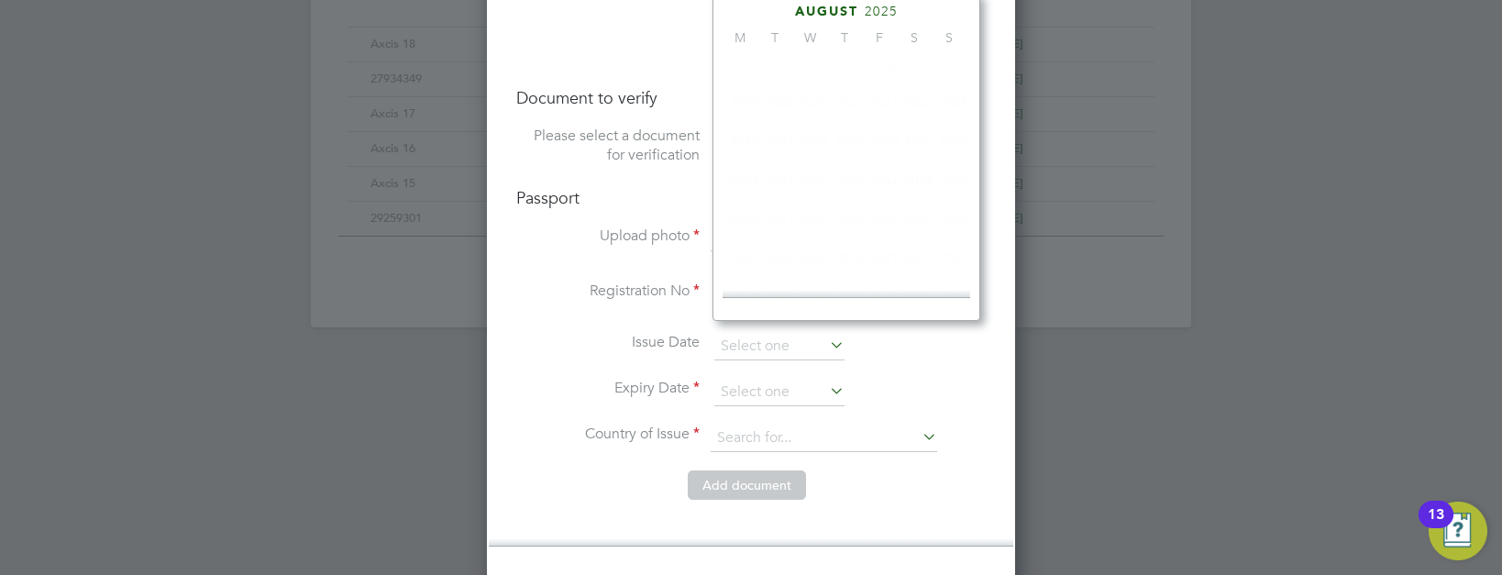
scroll to position [486, 0]
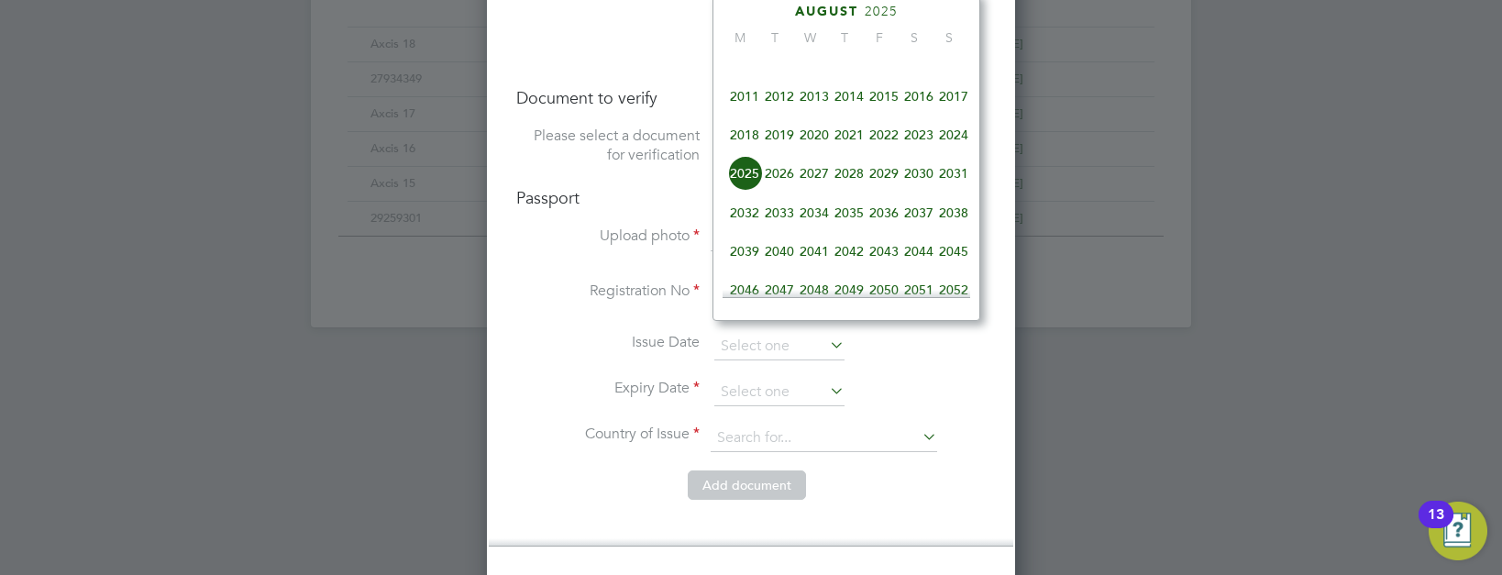
click at [854, 188] on span "2028" at bounding box center [849, 173] width 35 height 35
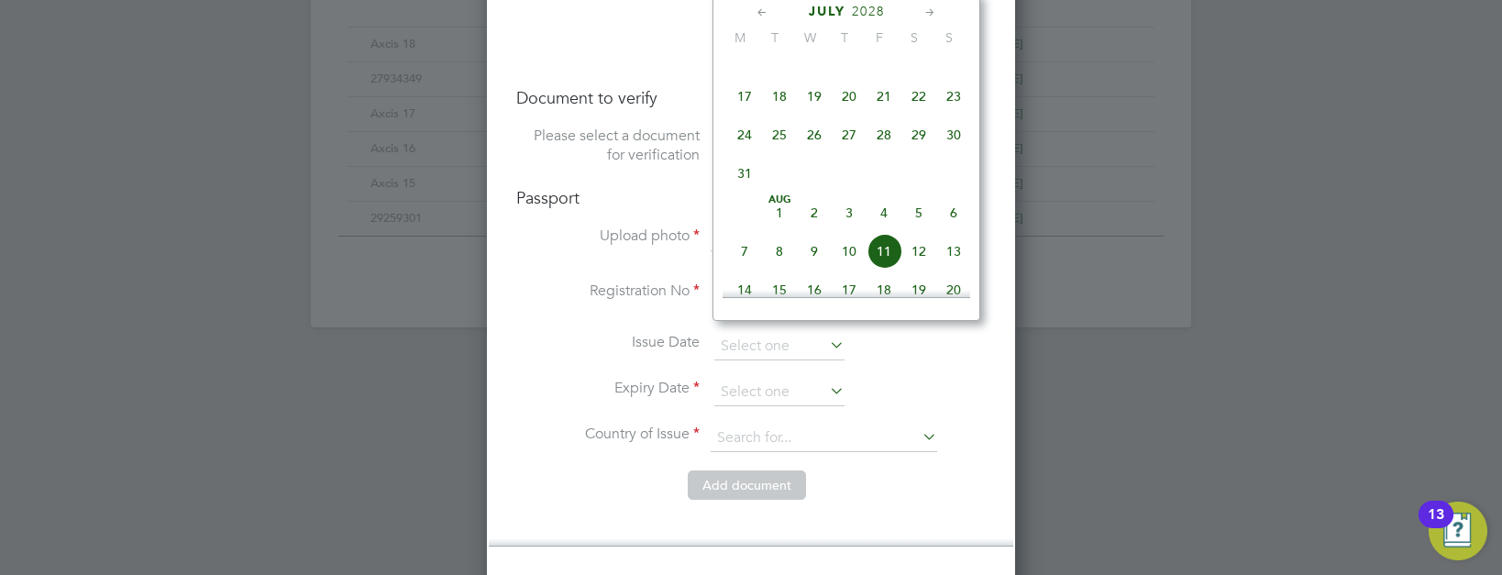
click at [757, 15] on icon at bounding box center [762, 13] width 17 height 20
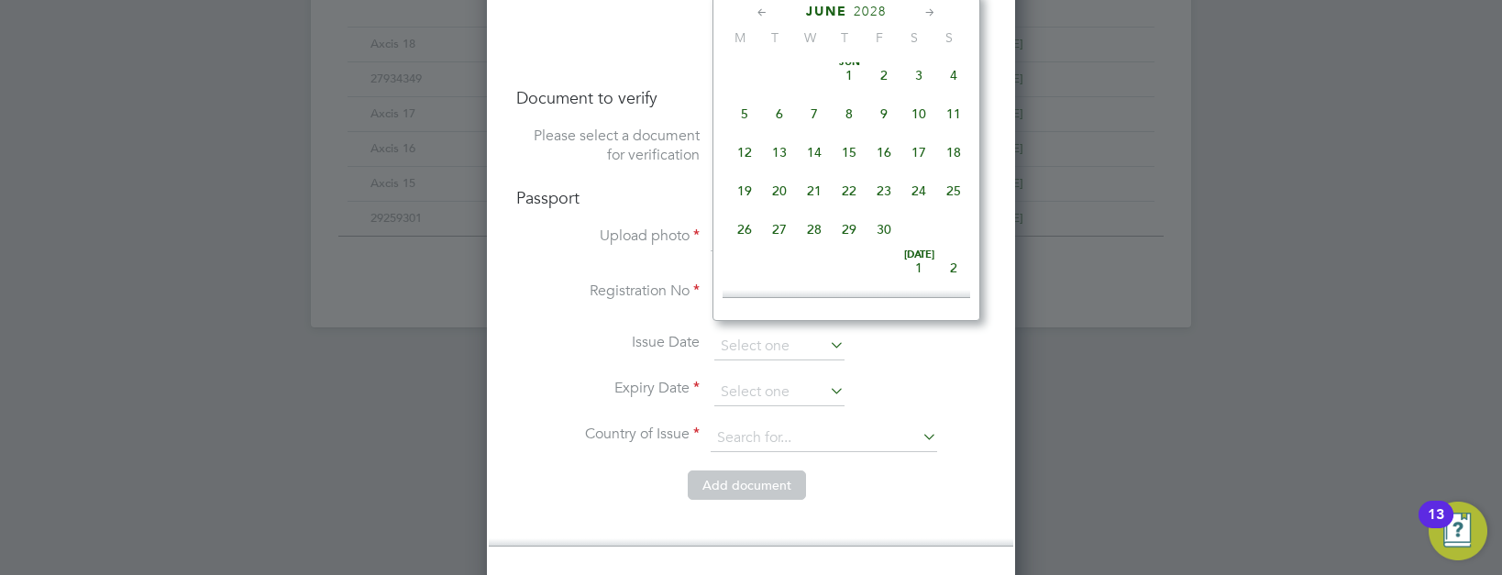
click at [757, 13] on icon at bounding box center [762, 13] width 17 height 20
click at [926, 238] on span "29" at bounding box center [918, 233] width 35 height 35
type input "29 Apr 2028"
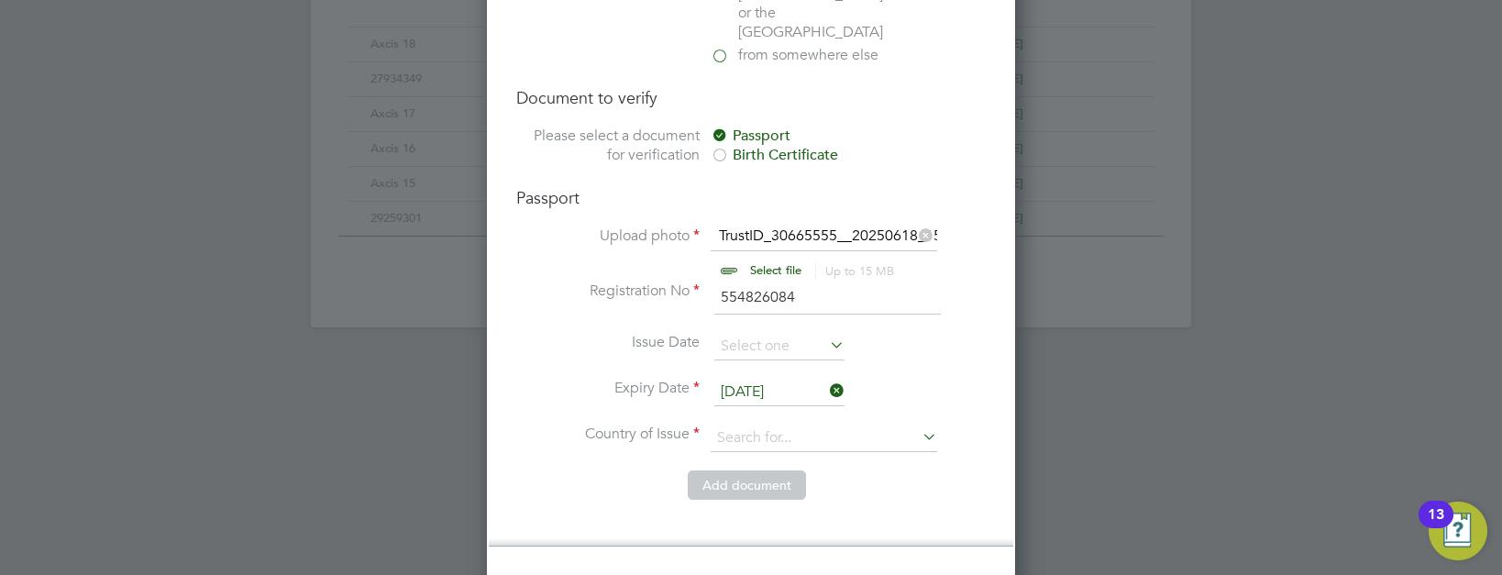
click at [901, 470] on li "Add document" at bounding box center [751, 494] width 470 height 48
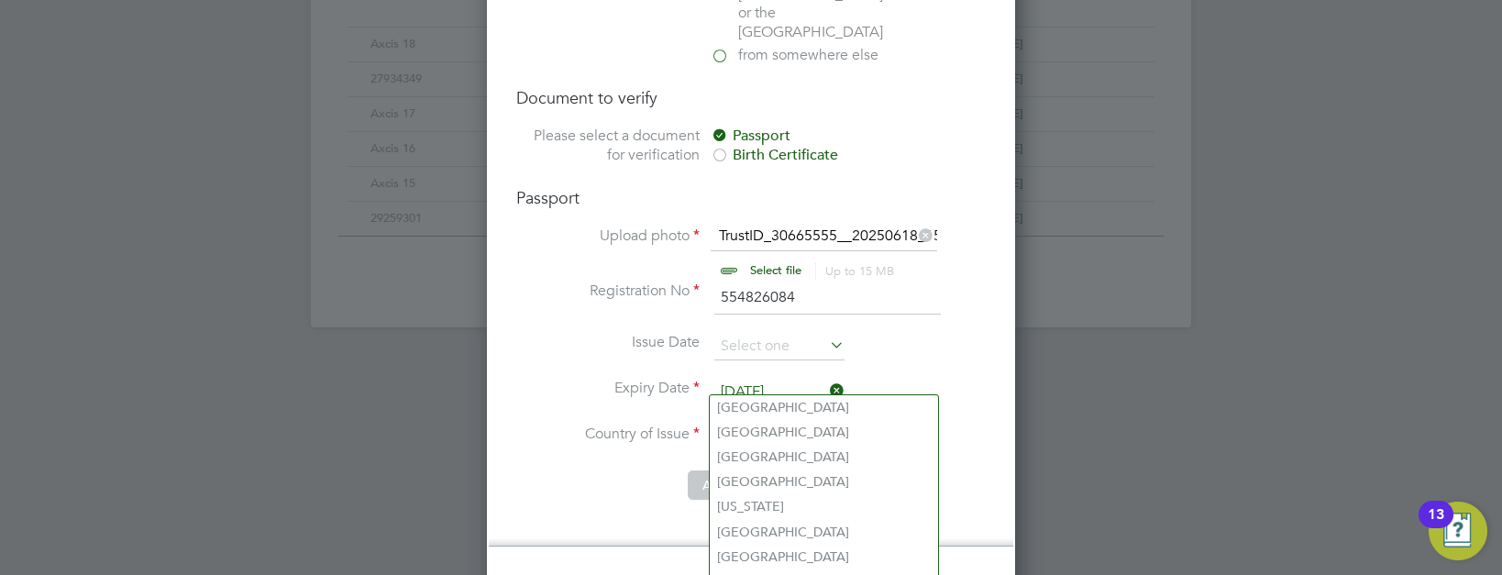
click at [799, 425] on input at bounding box center [824, 439] width 227 height 28
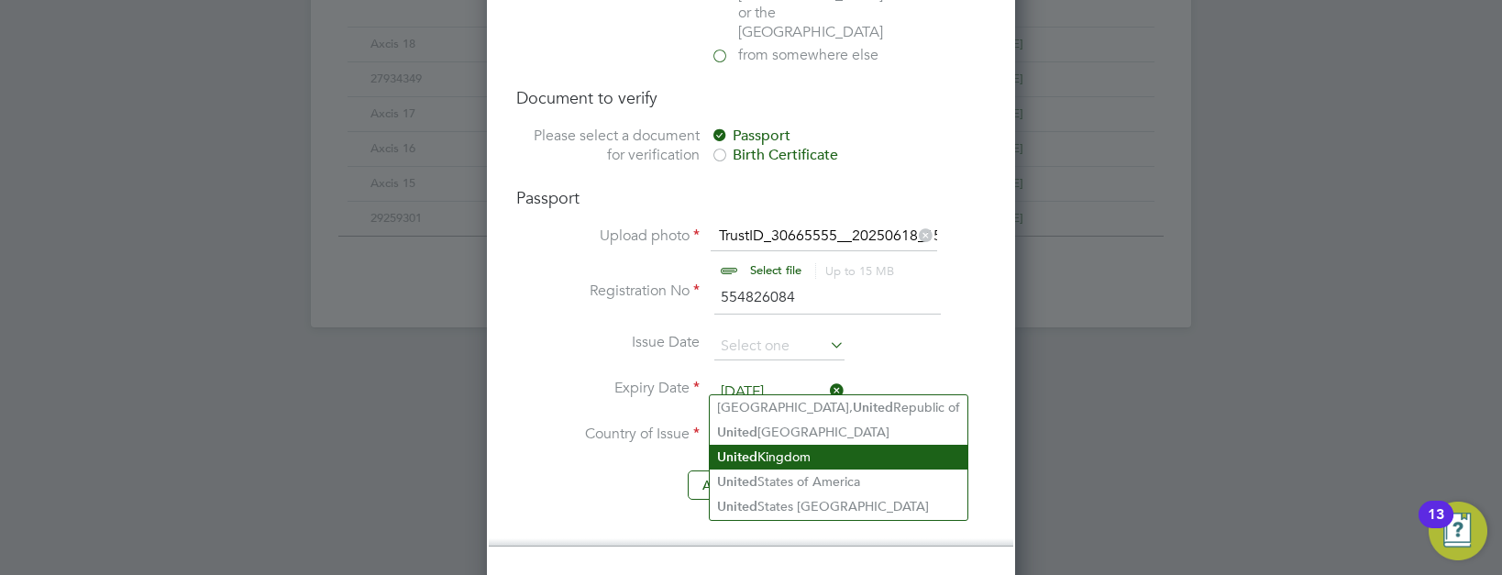
click at [793, 459] on li "United Kingdom" at bounding box center [839, 457] width 258 height 25
type input "United Kingdom"
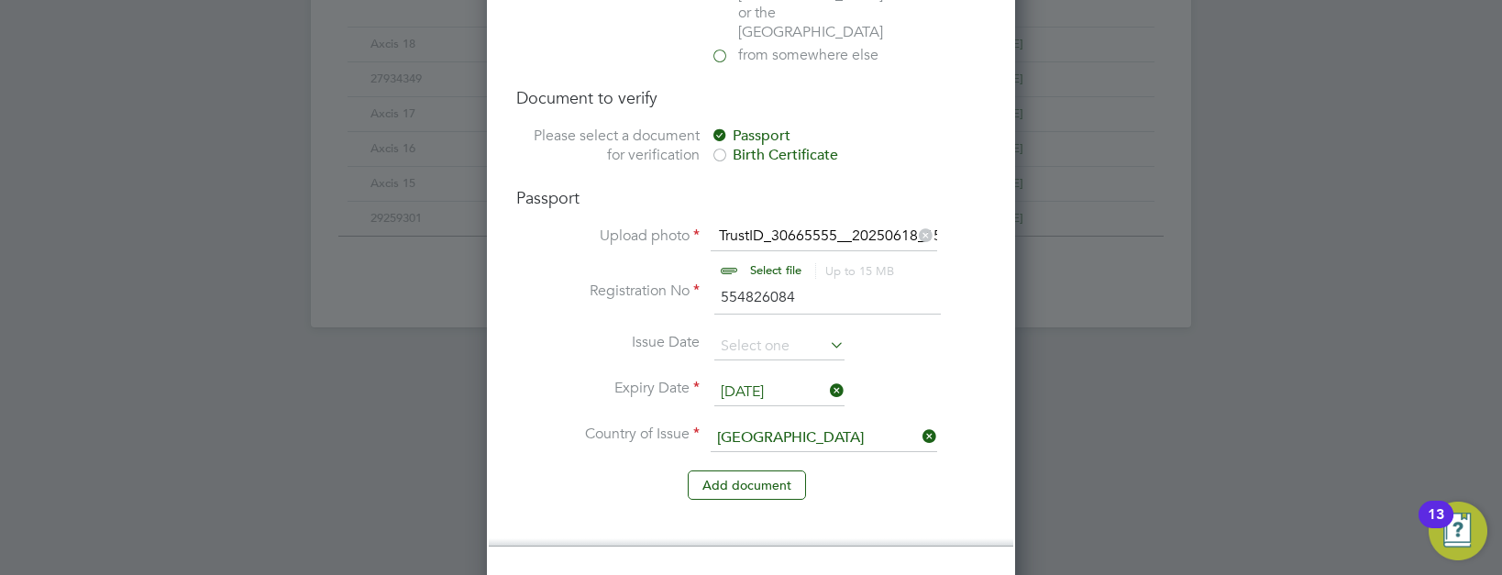
click at [630, 470] on li "Add document" at bounding box center [751, 494] width 470 height 48
click at [727, 470] on button "Add document" at bounding box center [747, 484] width 118 height 29
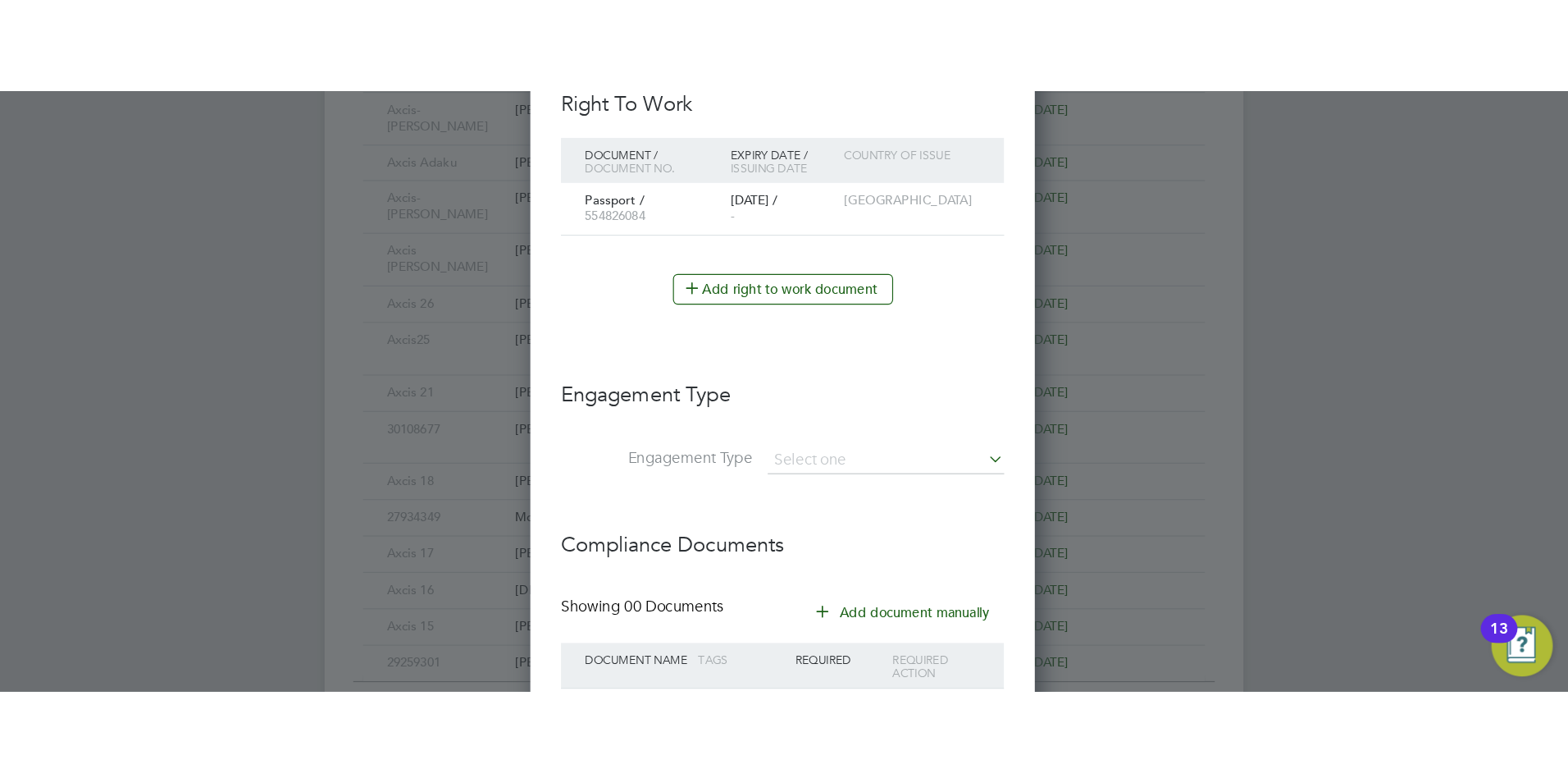
scroll to position [792, 0]
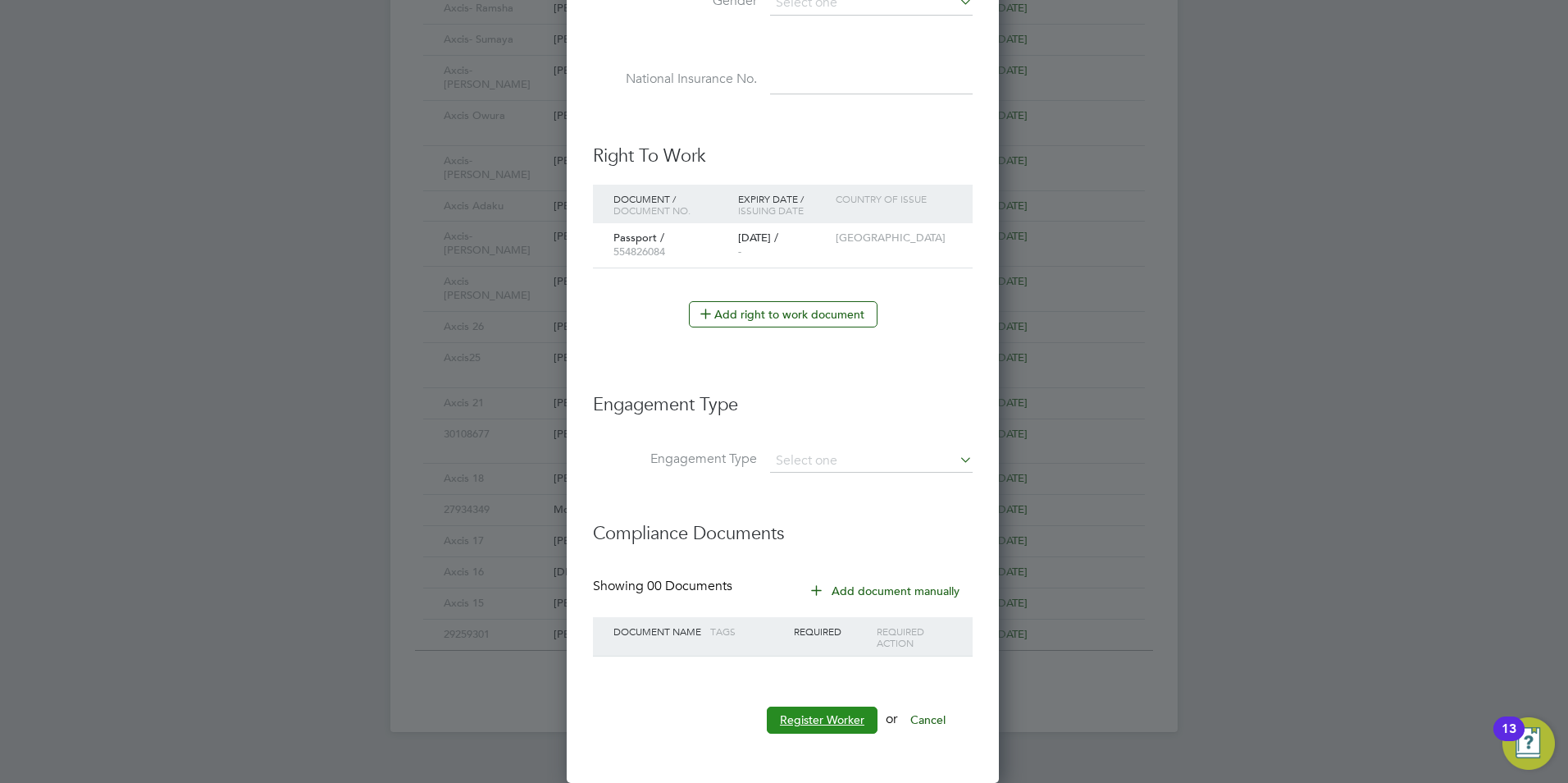
click at [800, 721] on button "Register Worker" at bounding box center [822, 719] width 111 height 26
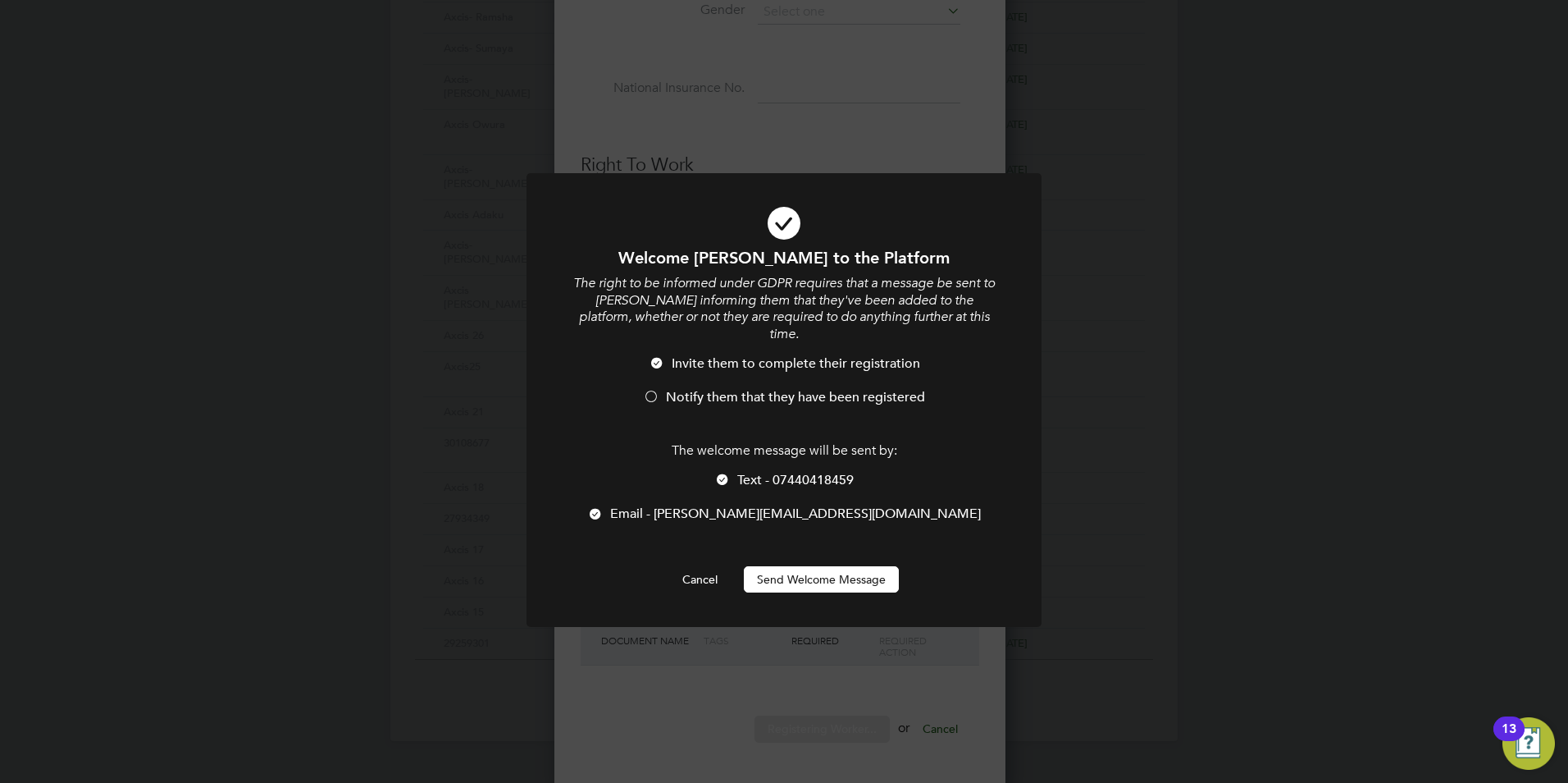
scroll to position [1512, 435]
click at [744, 506] on span "Email - david@axcis.co.uk" at bounding box center [795, 514] width 371 height 16
click at [781, 569] on button "Send Welcome Message" at bounding box center [821, 579] width 155 height 26
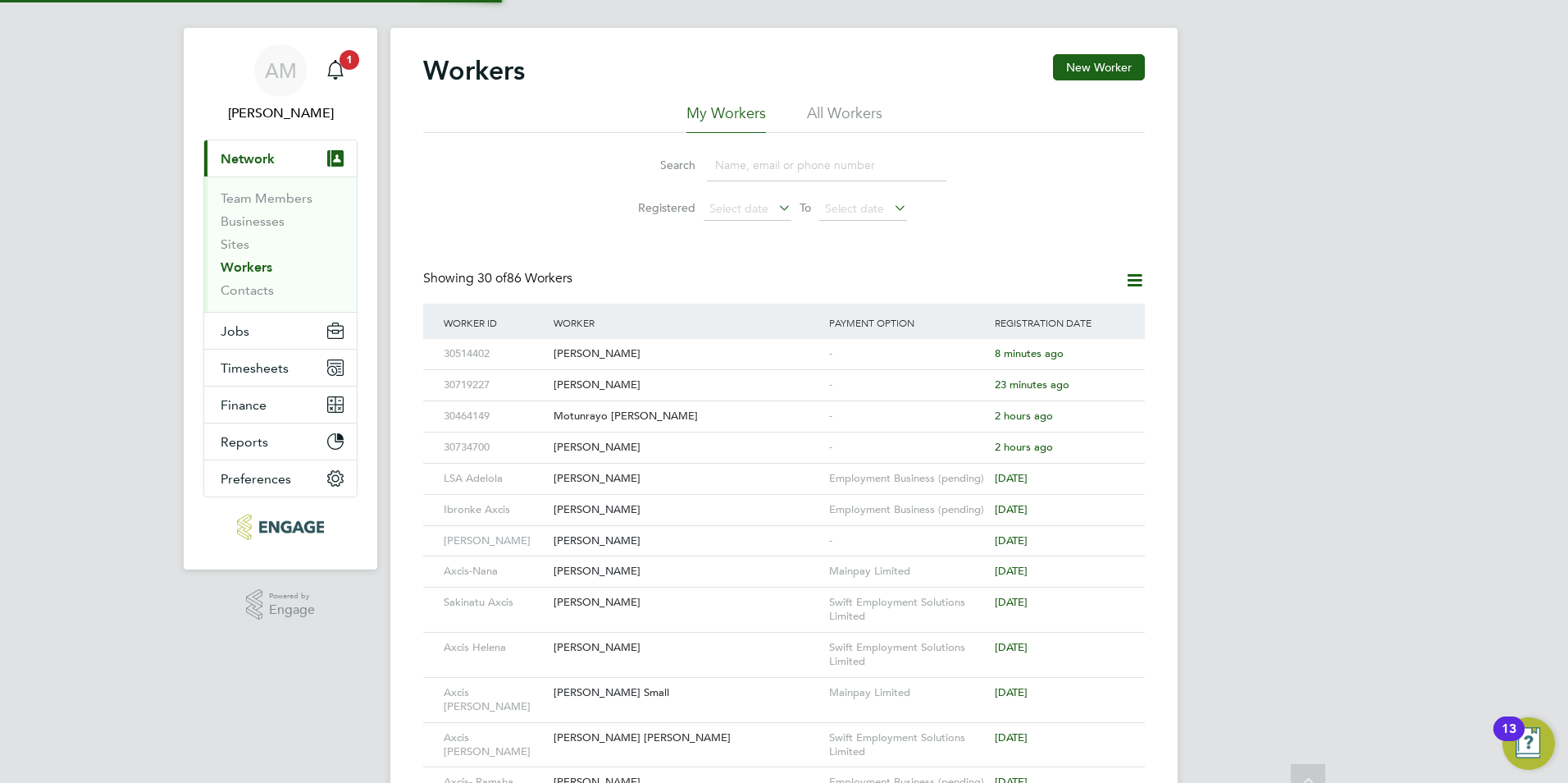
scroll to position [0, 0]
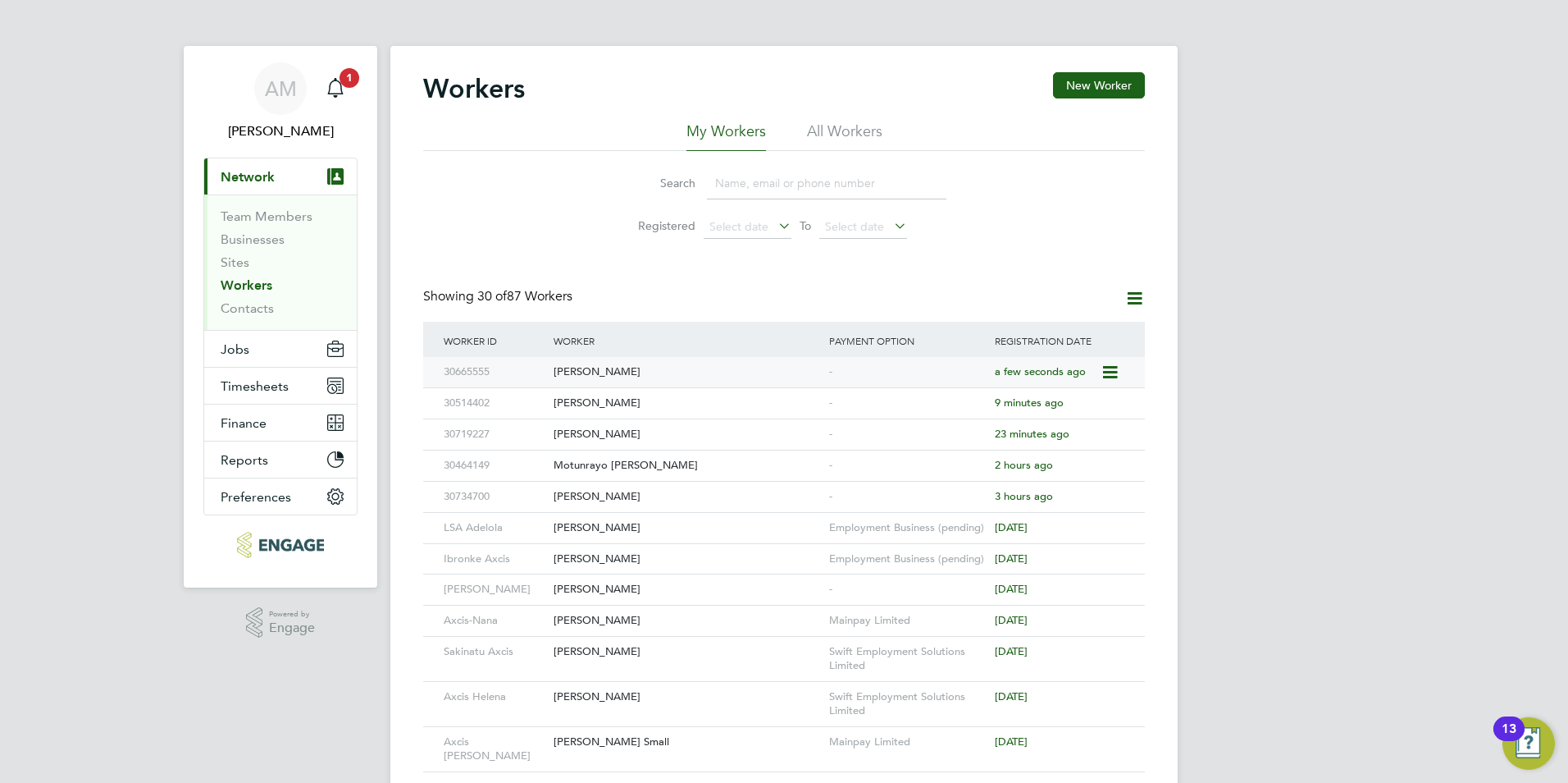
click at [631, 379] on div "[PERSON_NAME]" at bounding box center [687, 372] width 275 height 30
click at [657, 372] on div "[PERSON_NAME]" at bounding box center [687, 372] width 275 height 30
click at [252, 344] on button "Jobs" at bounding box center [280, 349] width 153 height 36
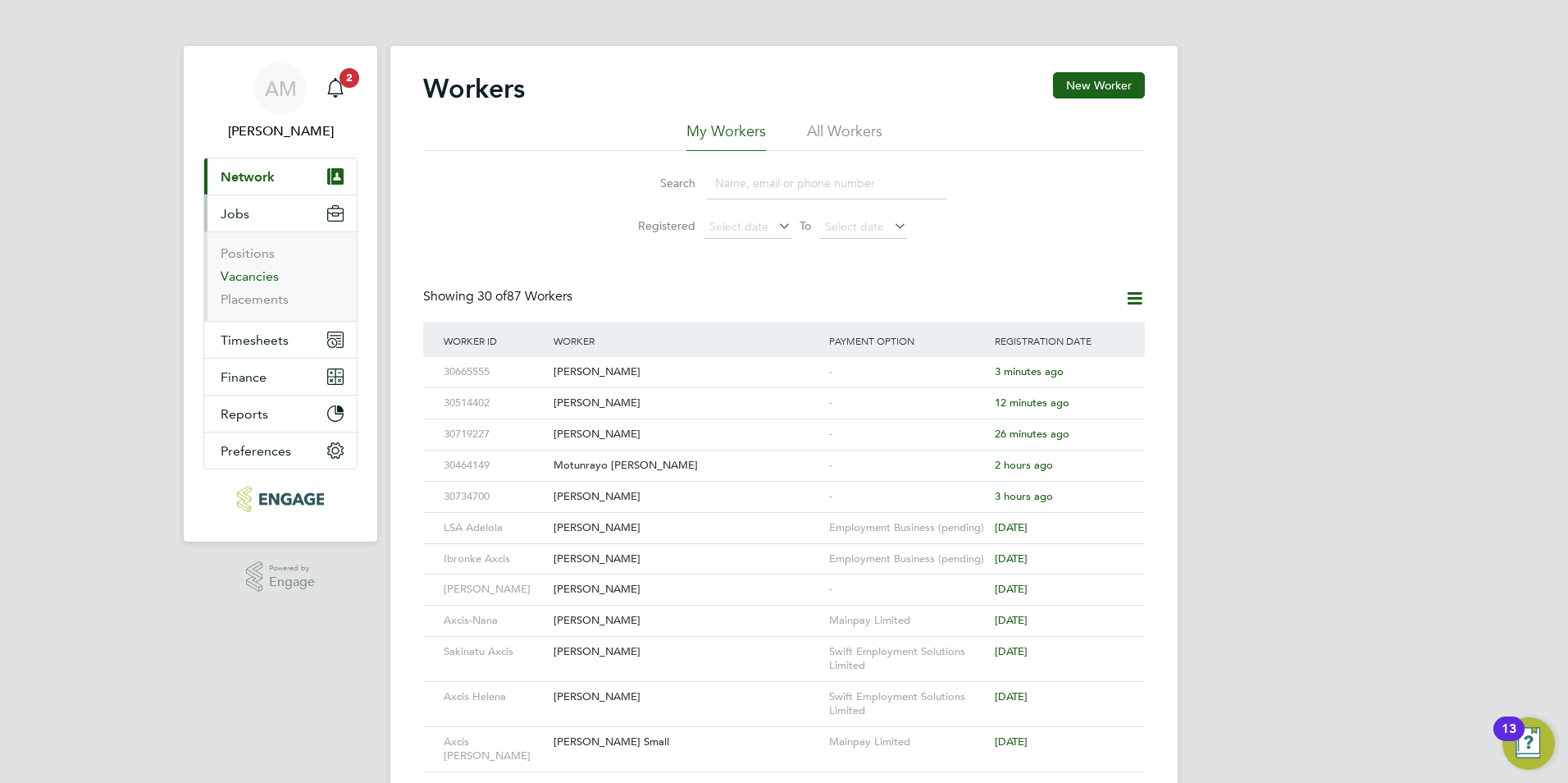
click at [261, 279] on link "Vacancies" at bounding box center [250, 276] width 58 height 15
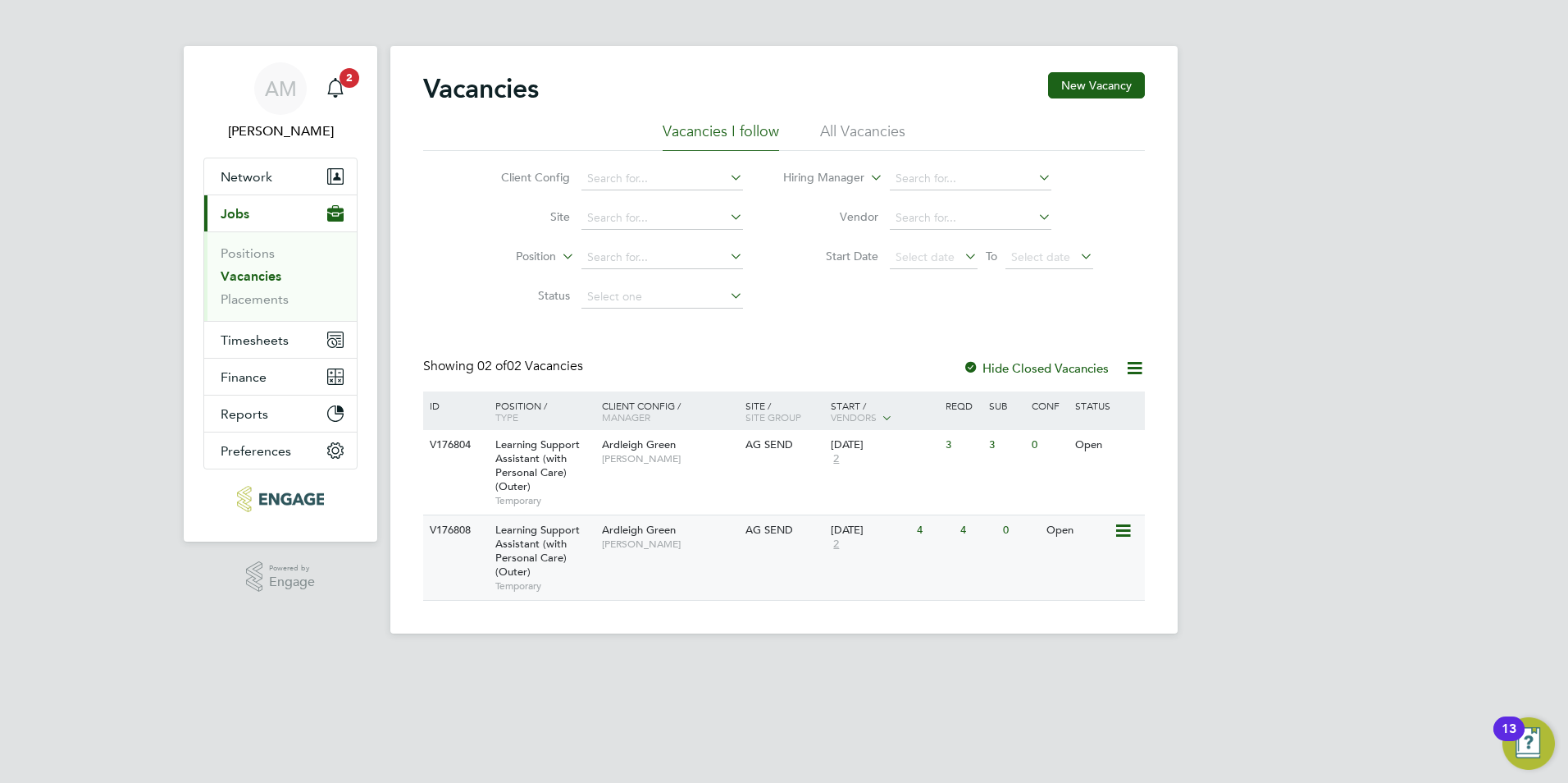
click at [628, 568] on div "V176808 Learning Support Assistant (with Personal Care) (Outer) Temporary Ardle…" at bounding box center [784, 557] width 722 height 85
click at [655, 586] on div "V176808 Learning Support Assistant (with Personal Care) (Outer) Temporary Ardle…" at bounding box center [784, 557] width 722 height 85
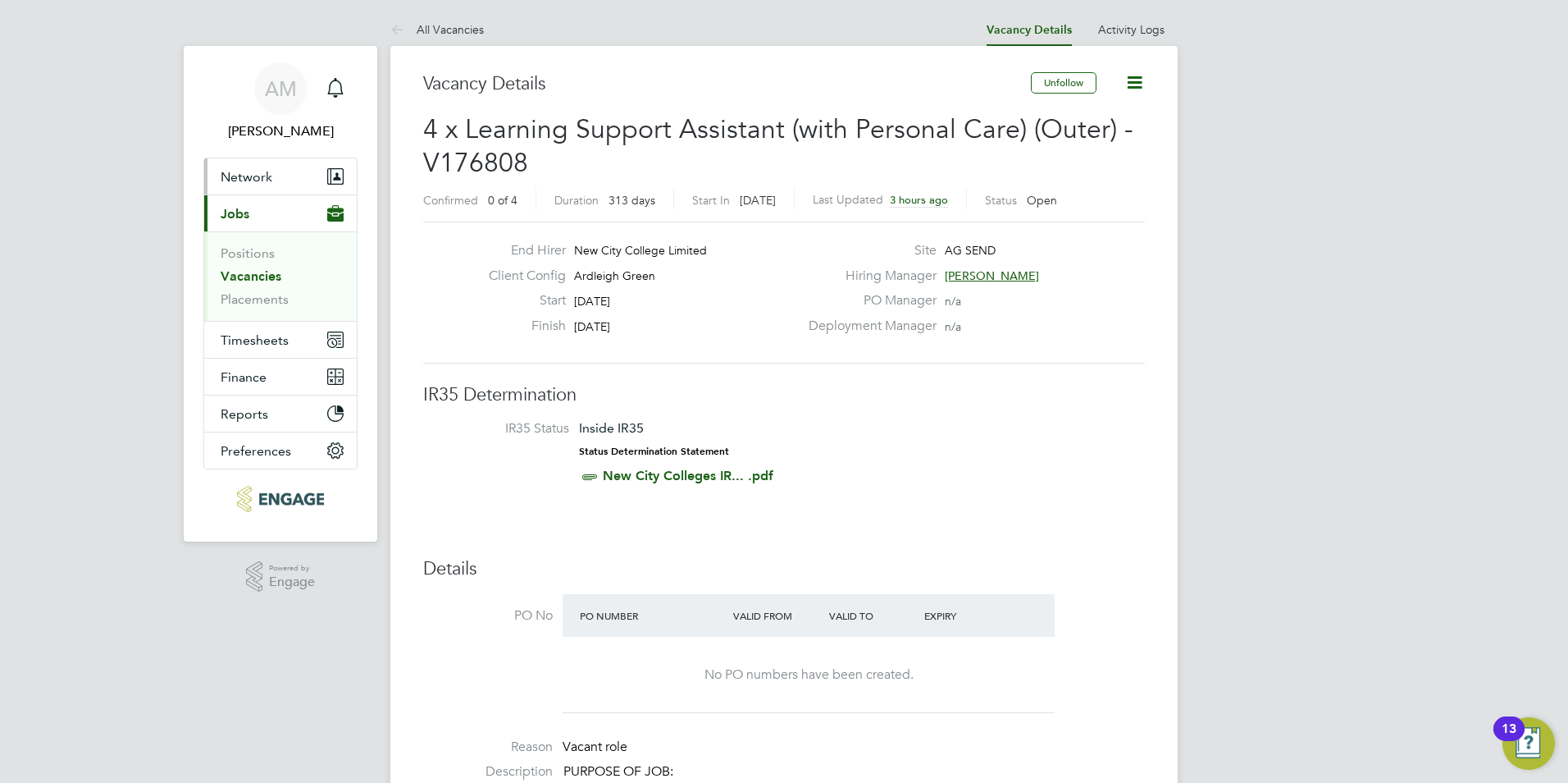
click at [254, 170] on span "Network" at bounding box center [247, 176] width 52 height 15
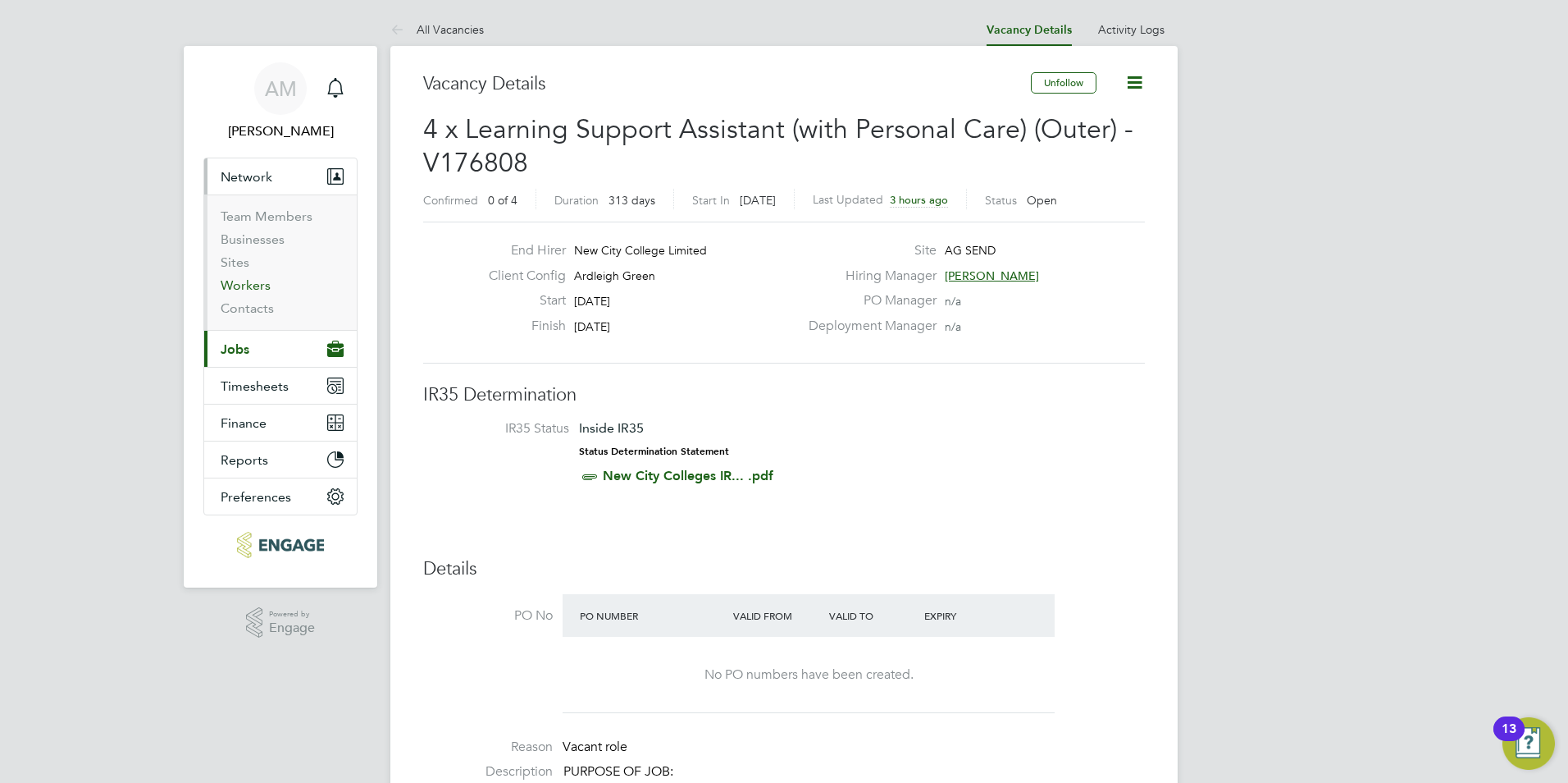
click at [246, 281] on link "Workers" at bounding box center [246, 285] width 50 height 15
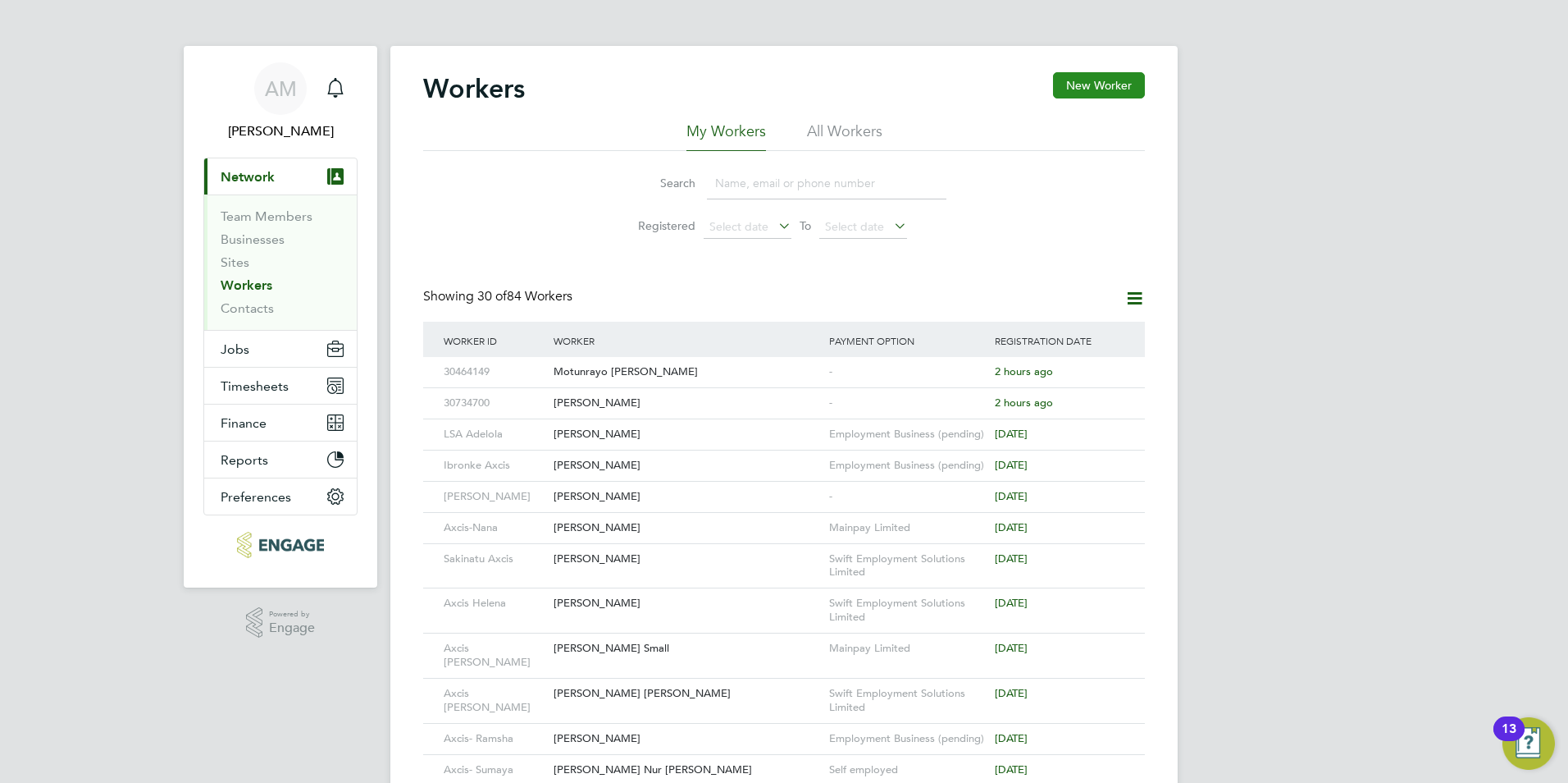
click at [1077, 83] on button "New Worker" at bounding box center [1098, 85] width 92 height 26
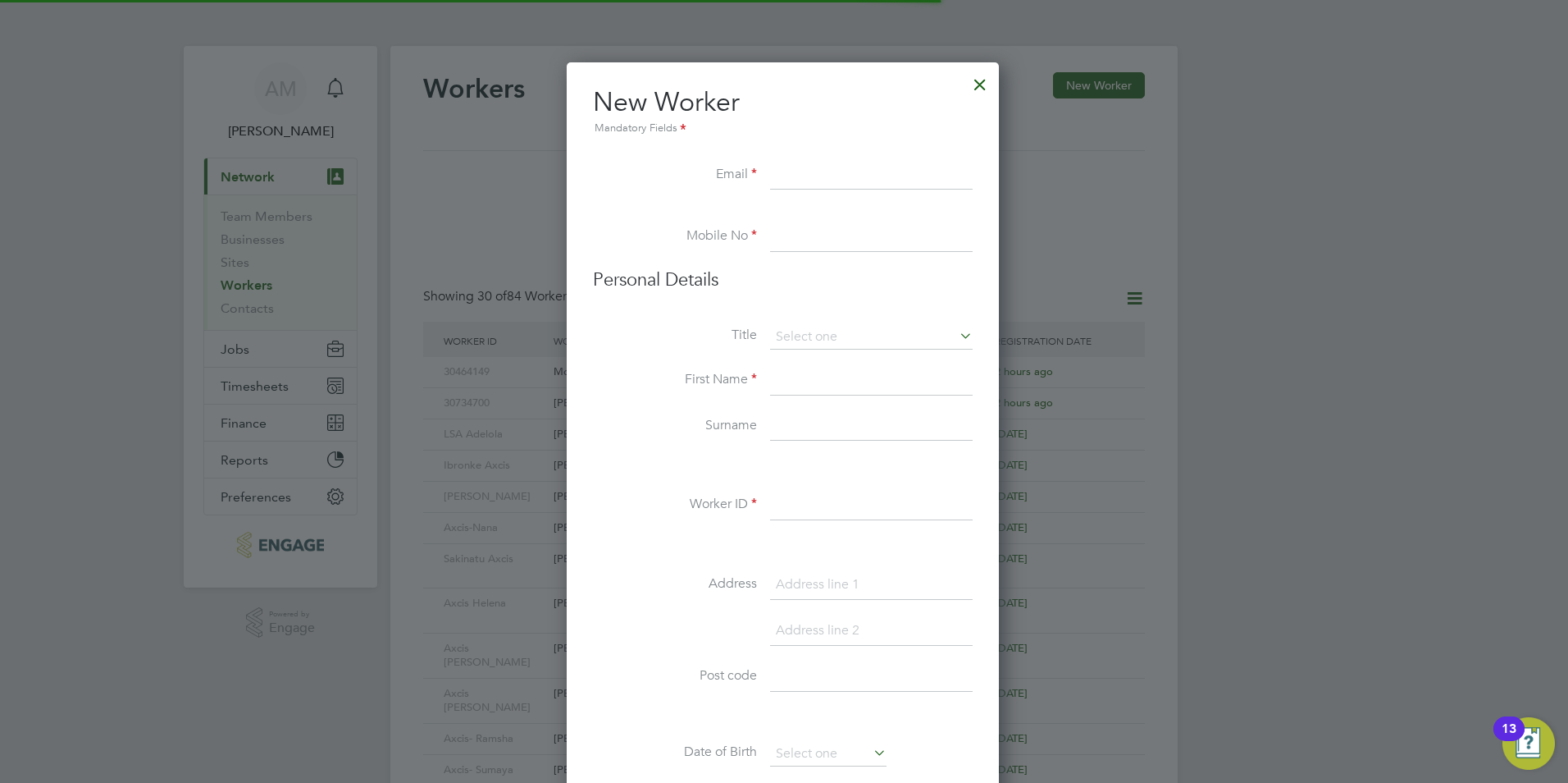
scroll to position [1397, 435]
click at [790, 169] on input at bounding box center [871, 175] width 203 height 30
click at [794, 171] on input at bounding box center [871, 175] width 203 height 30
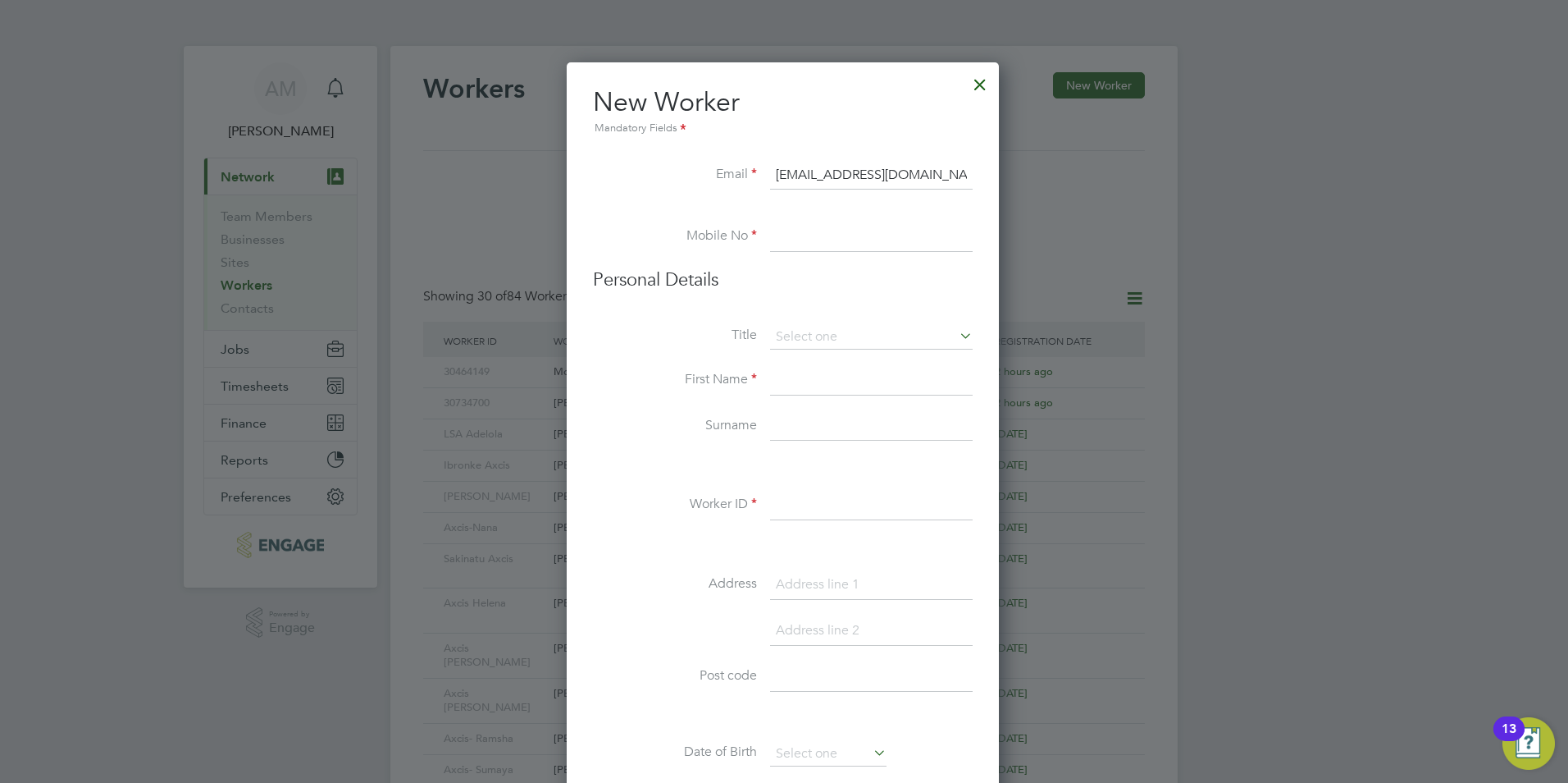
type input "Arba@Axcis.co.uk"
click at [796, 233] on input at bounding box center [871, 237] width 203 height 30
type input "07440418459"
type input "Motunrayo Deborah"
type input "Adewuyi"
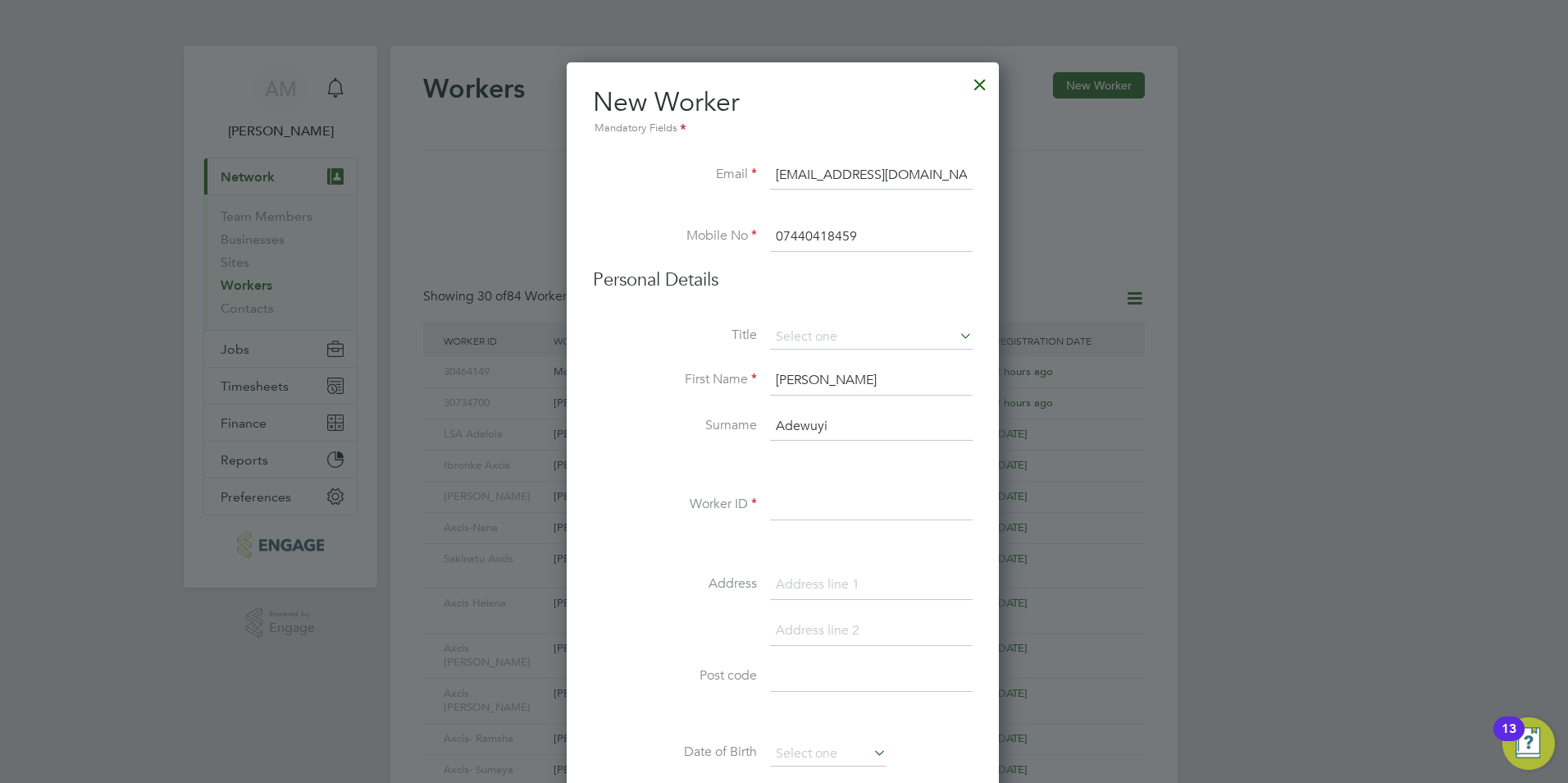
type input "30464149"
type input "RM8 1NB"
click at [836, 381] on input "Motunrayo Deborah" at bounding box center [871, 380] width 203 height 30
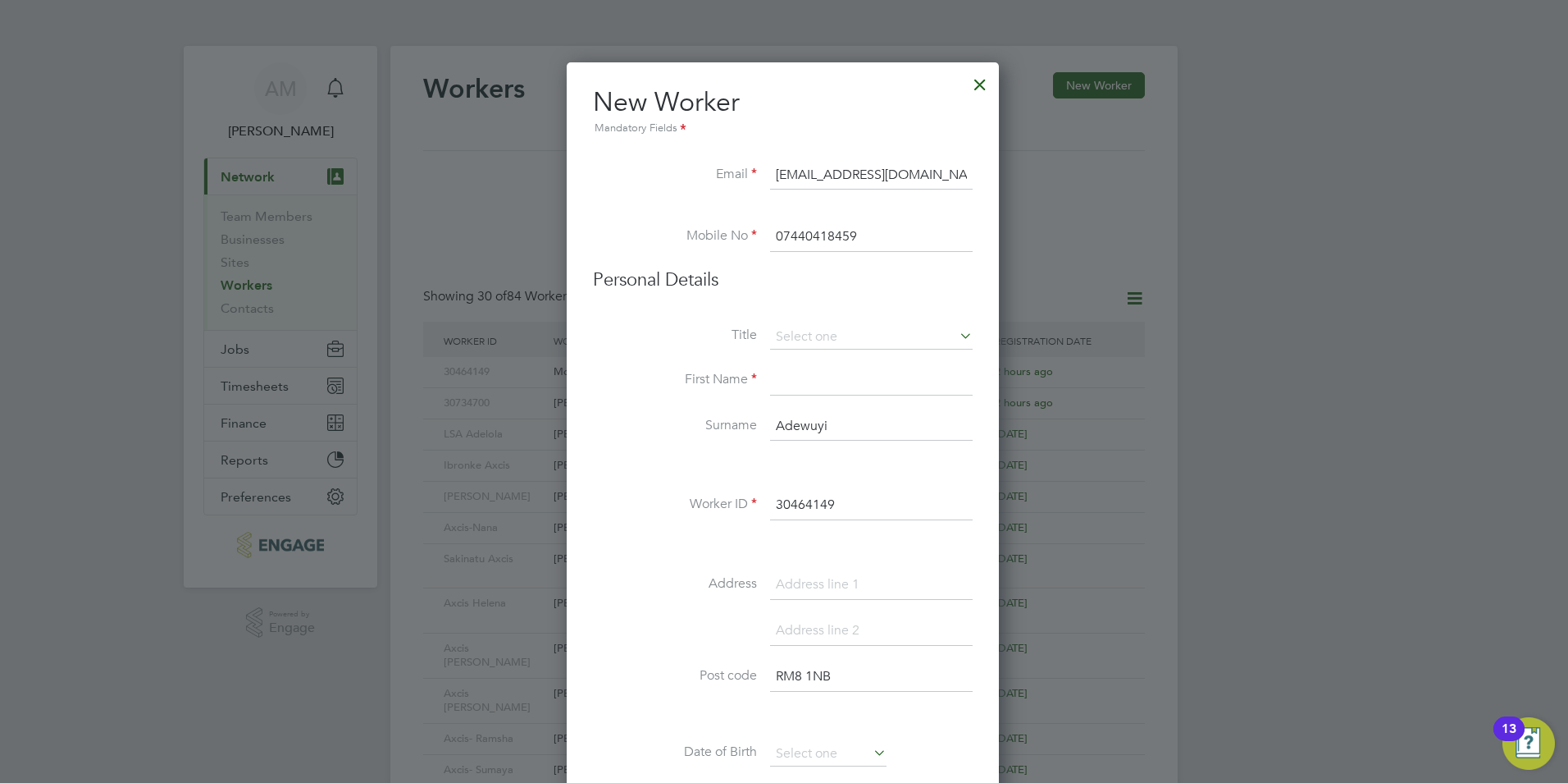
drag, startPoint x: 845, startPoint y: 504, endPoint x: 726, endPoint y: 498, distance: 119.2
click at [726, 498] on li "Worker ID 30464149" at bounding box center [783, 513] width 380 height 46
drag, startPoint x: 862, startPoint y: 672, endPoint x: 758, endPoint y: 668, distance: 104.1
click at [758, 668] on li "Post code RM8 1NB" at bounding box center [783, 685] width 380 height 46
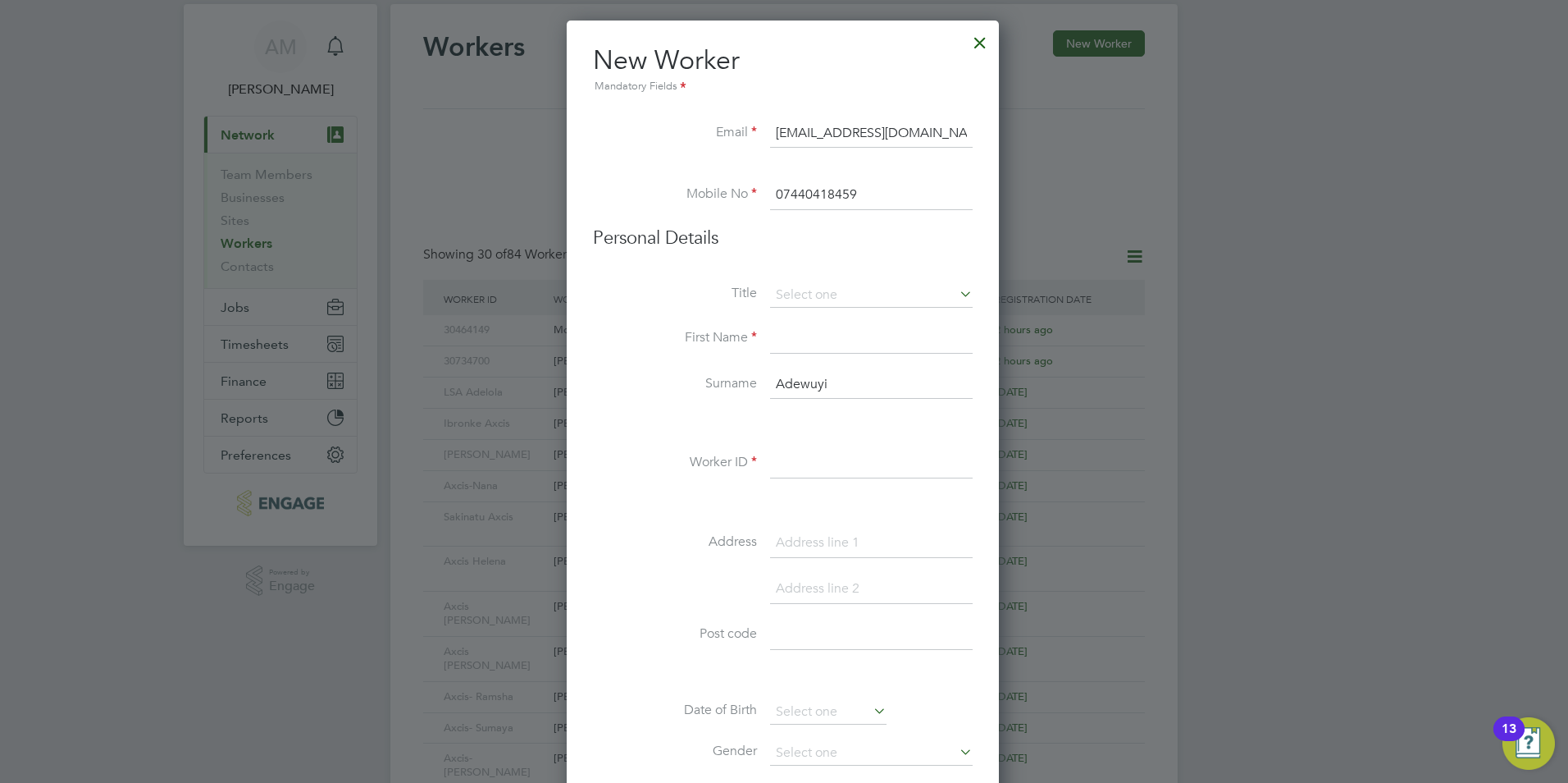
scroll to position [164, 0]
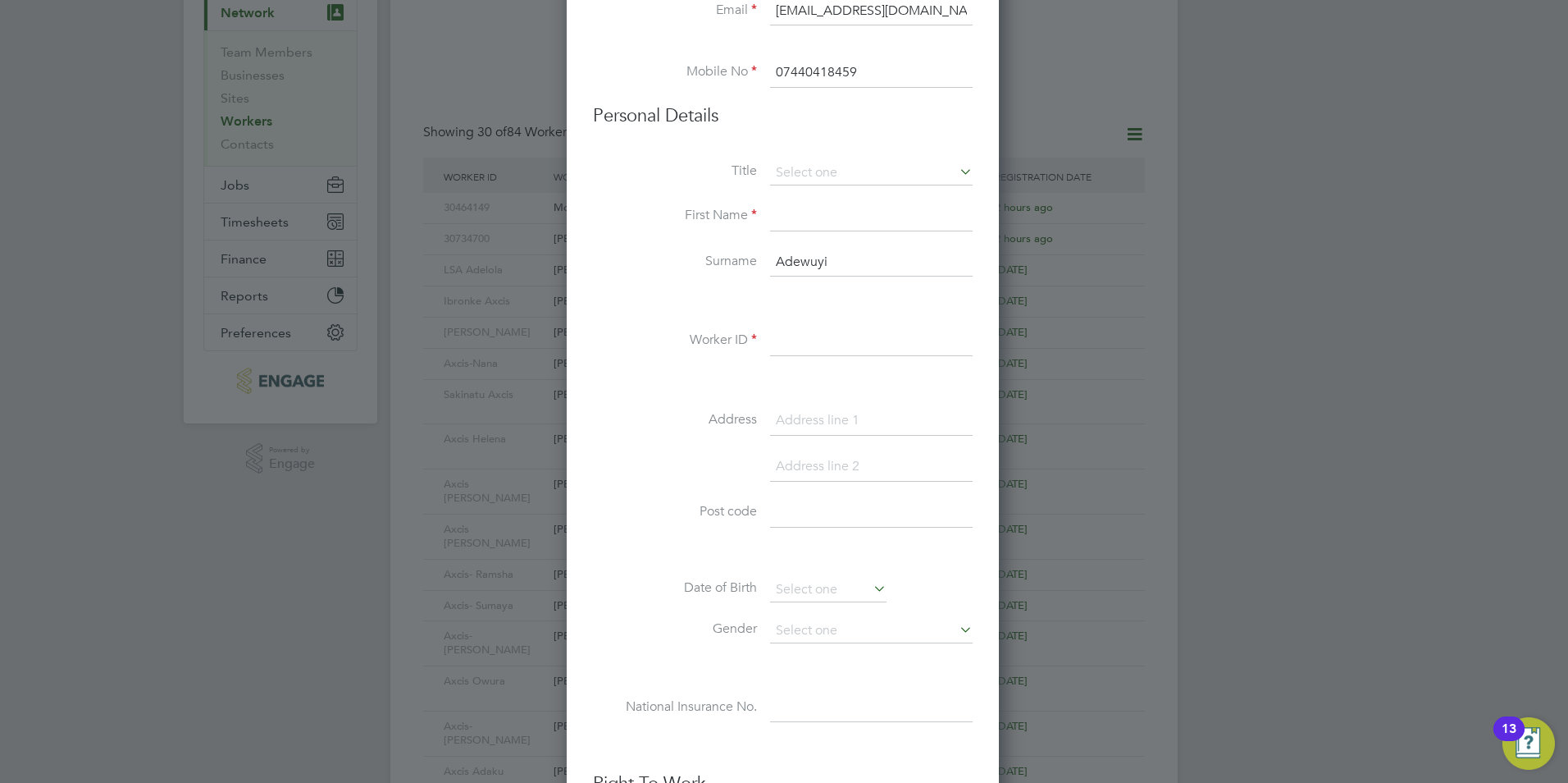
paste input "RM3 7UX"
type input "RM3 7UX"
click at [798, 349] on input at bounding box center [871, 341] width 203 height 30
paste input "30719227"
type input "30719227"
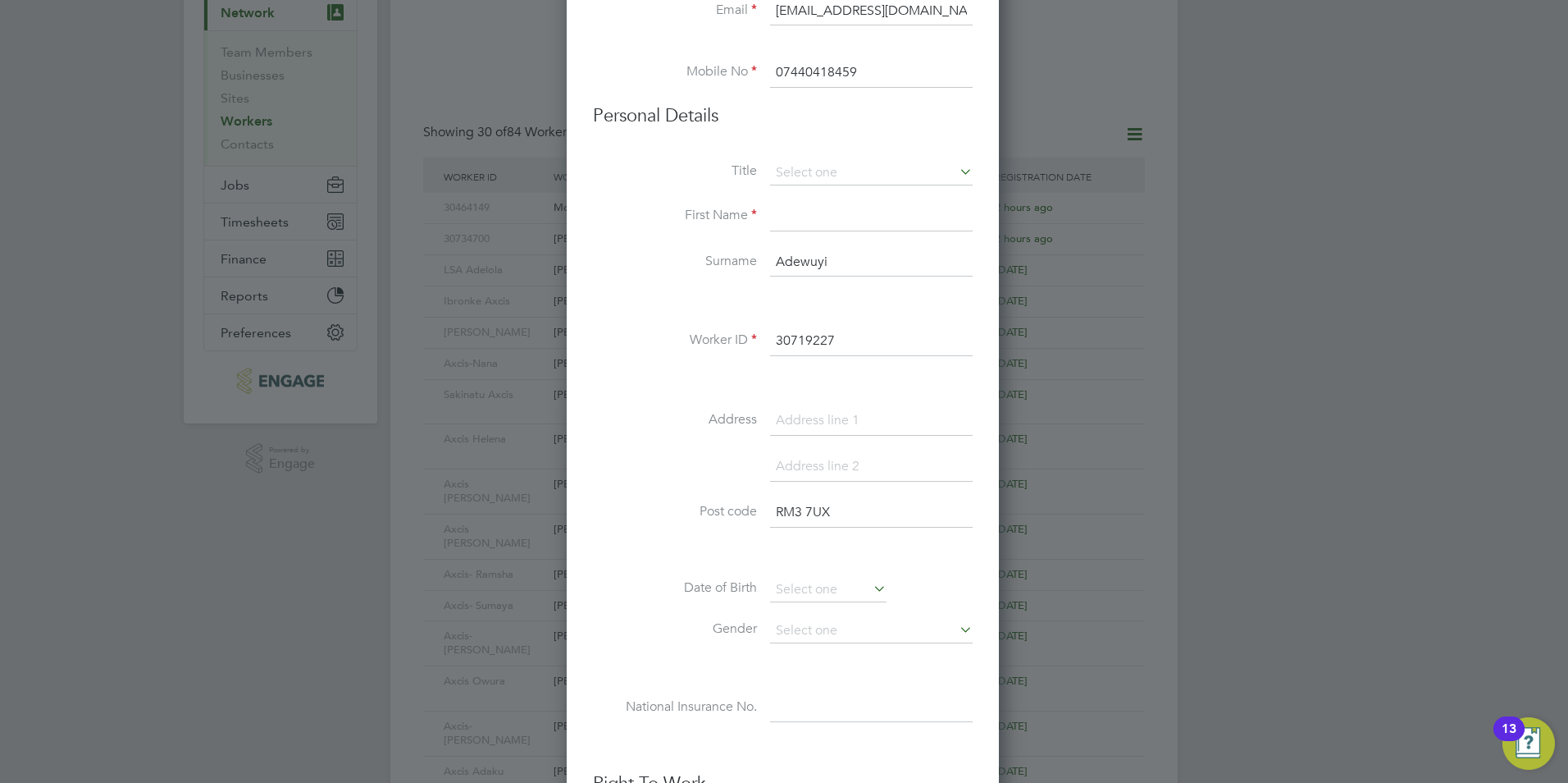
click at [645, 426] on label "Address" at bounding box center [674, 419] width 164 height 17
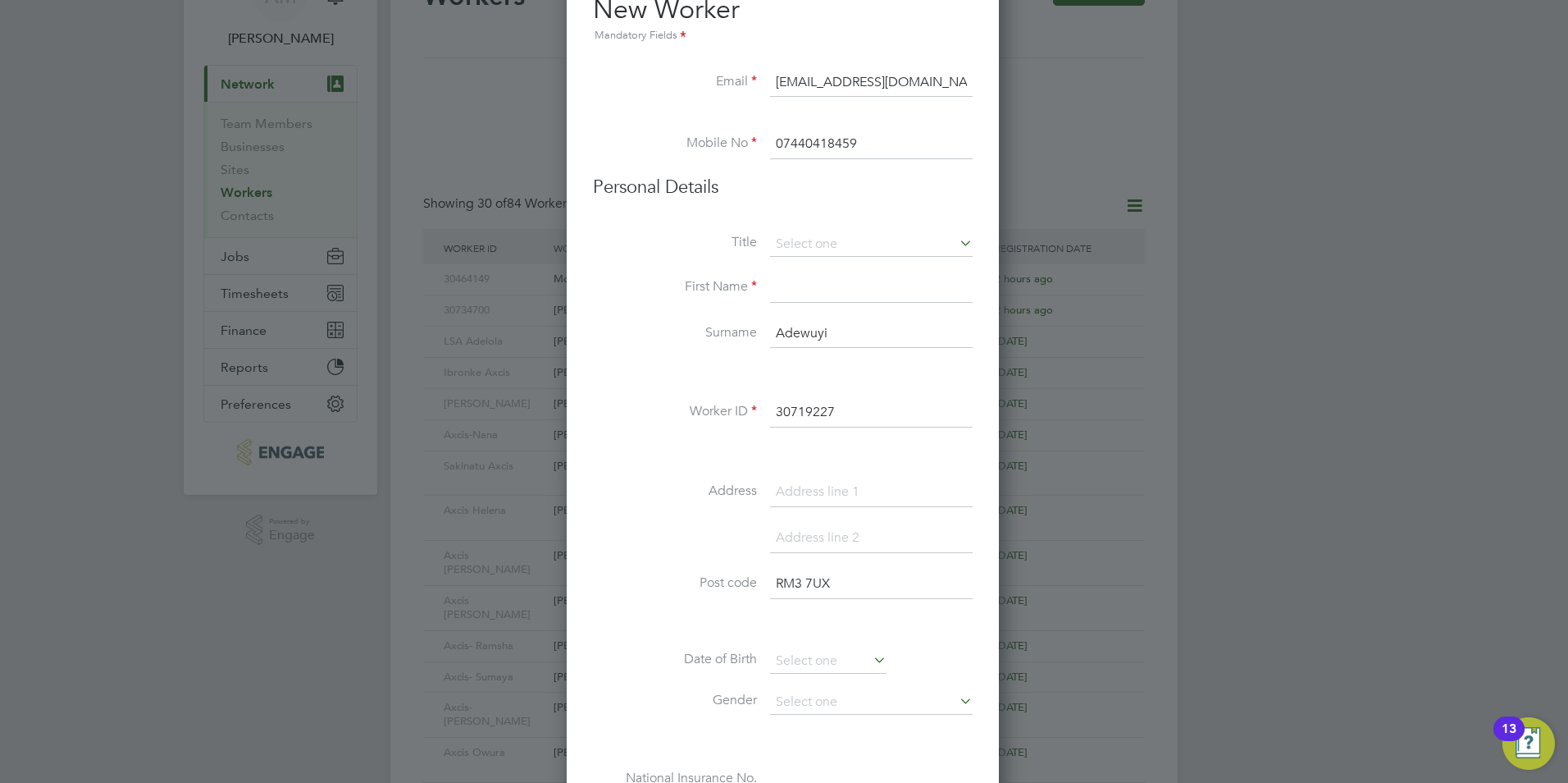
scroll to position [0, 0]
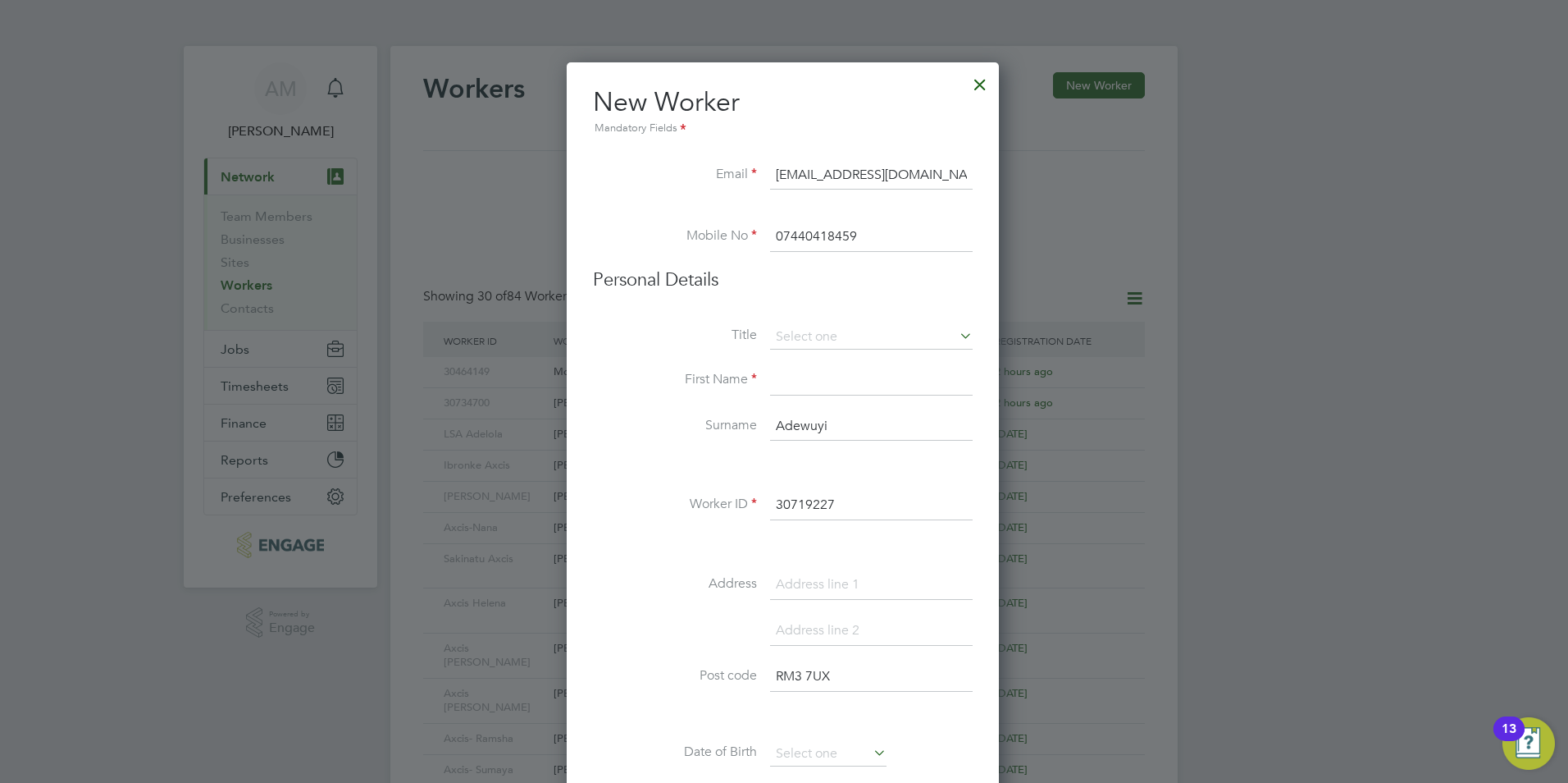
click at [792, 387] on input at bounding box center [871, 380] width 203 height 30
type input "Arba"
click at [820, 336] on input at bounding box center [871, 337] width 203 height 25
click at [805, 400] on li "Miss" at bounding box center [871, 403] width 204 height 21
type input "Miss"
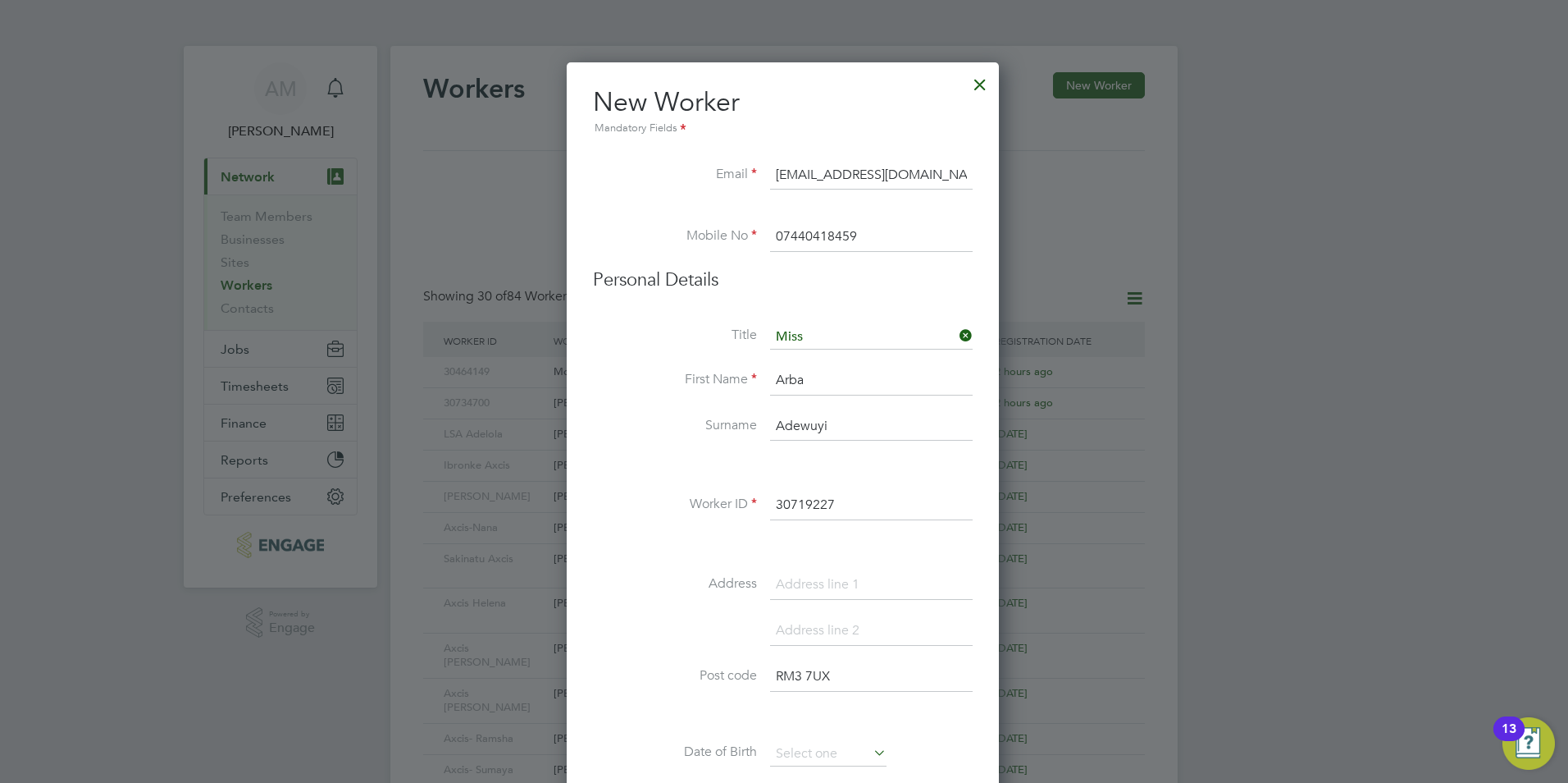
click at [622, 400] on li "First Name Arba" at bounding box center [783, 388] width 380 height 46
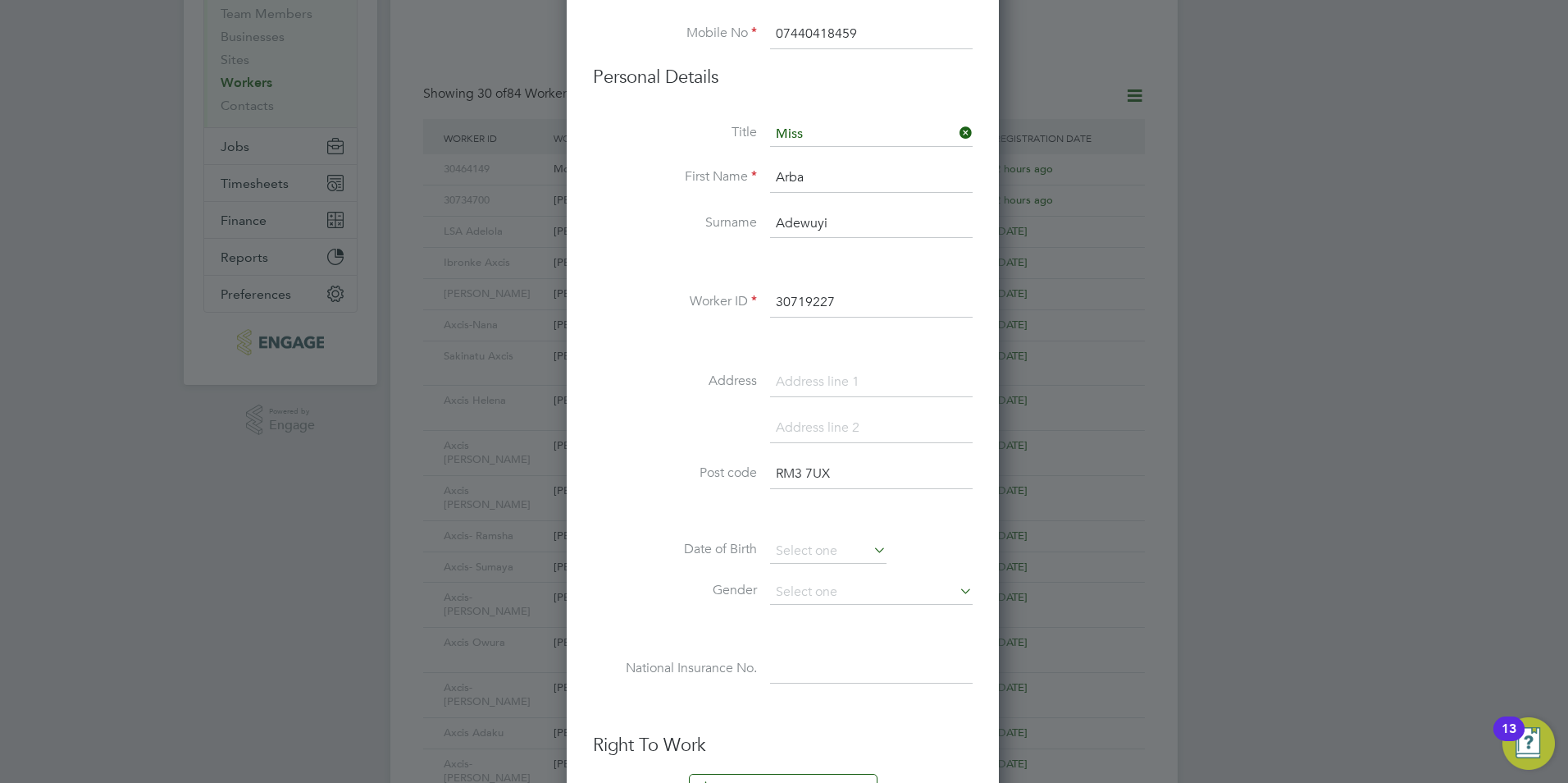
scroll to position [164, 0]
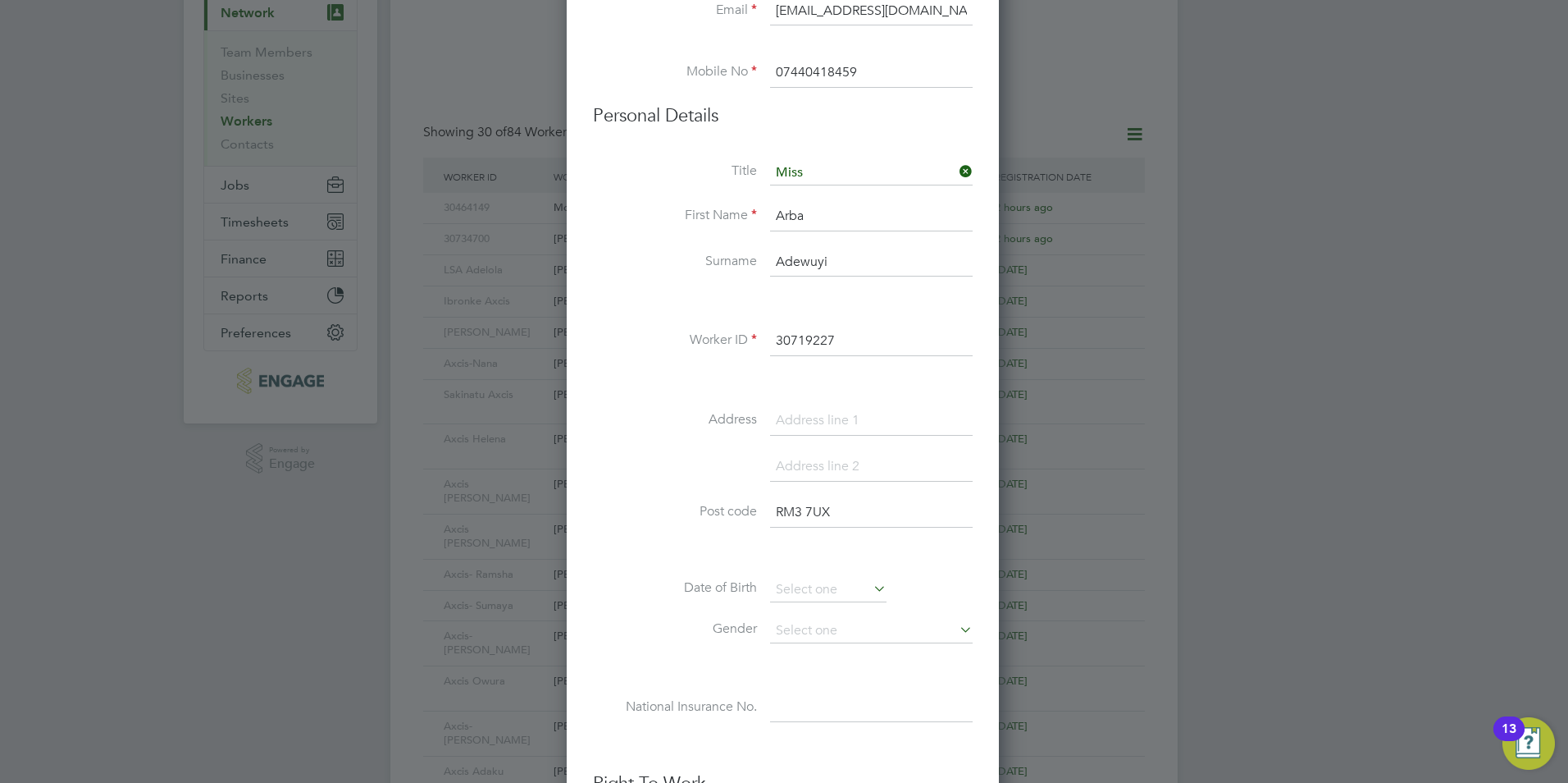
drag, startPoint x: 850, startPoint y: 265, endPoint x: 618, endPoint y: 265, distance: 232.0
click at [618, 265] on li "Surname Adewuyi" at bounding box center [783, 270] width 380 height 46
type input "Dreni"
click at [648, 519] on label "Post code" at bounding box center [674, 511] width 164 height 17
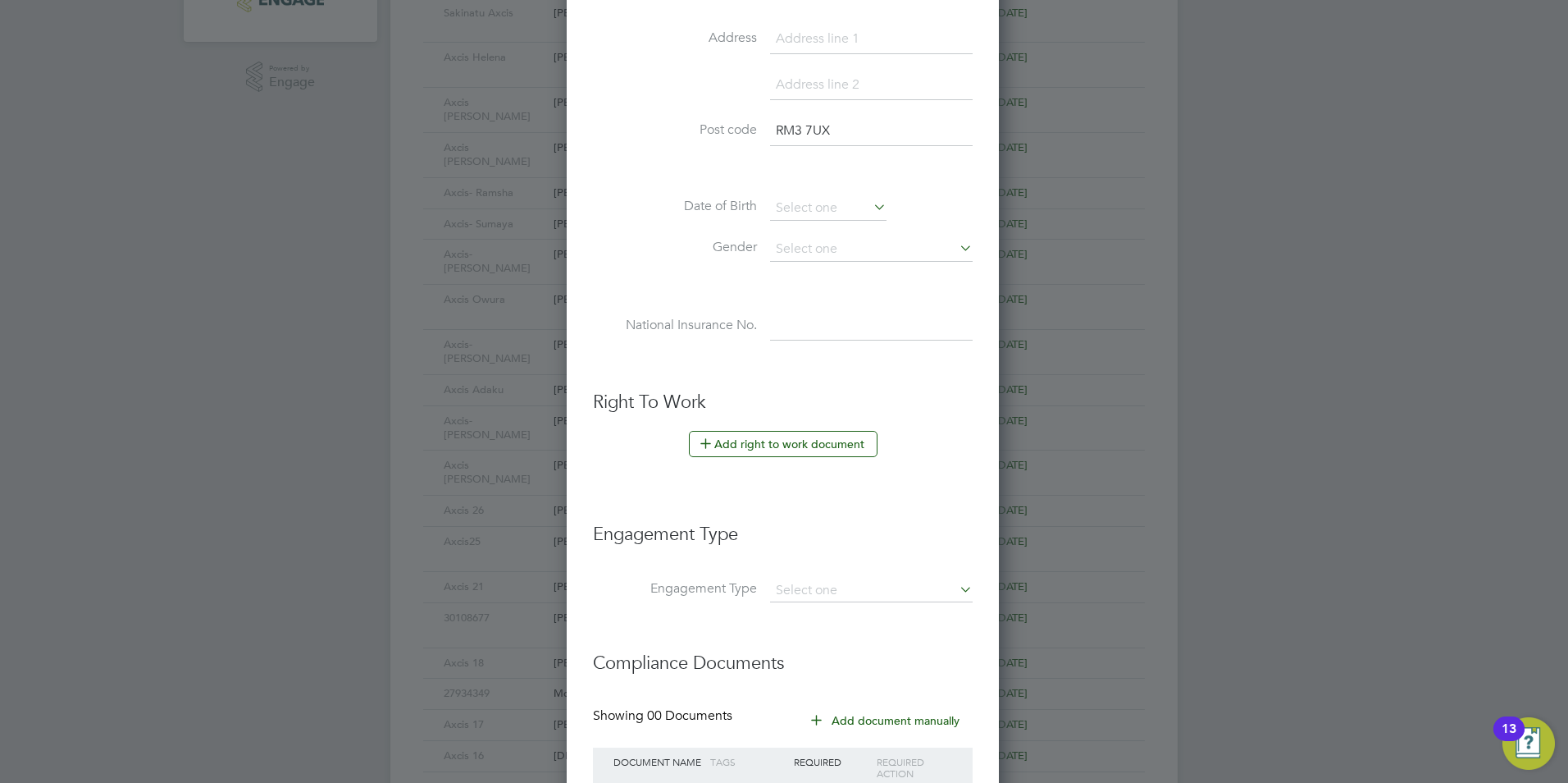
scroll to position [574, 0]
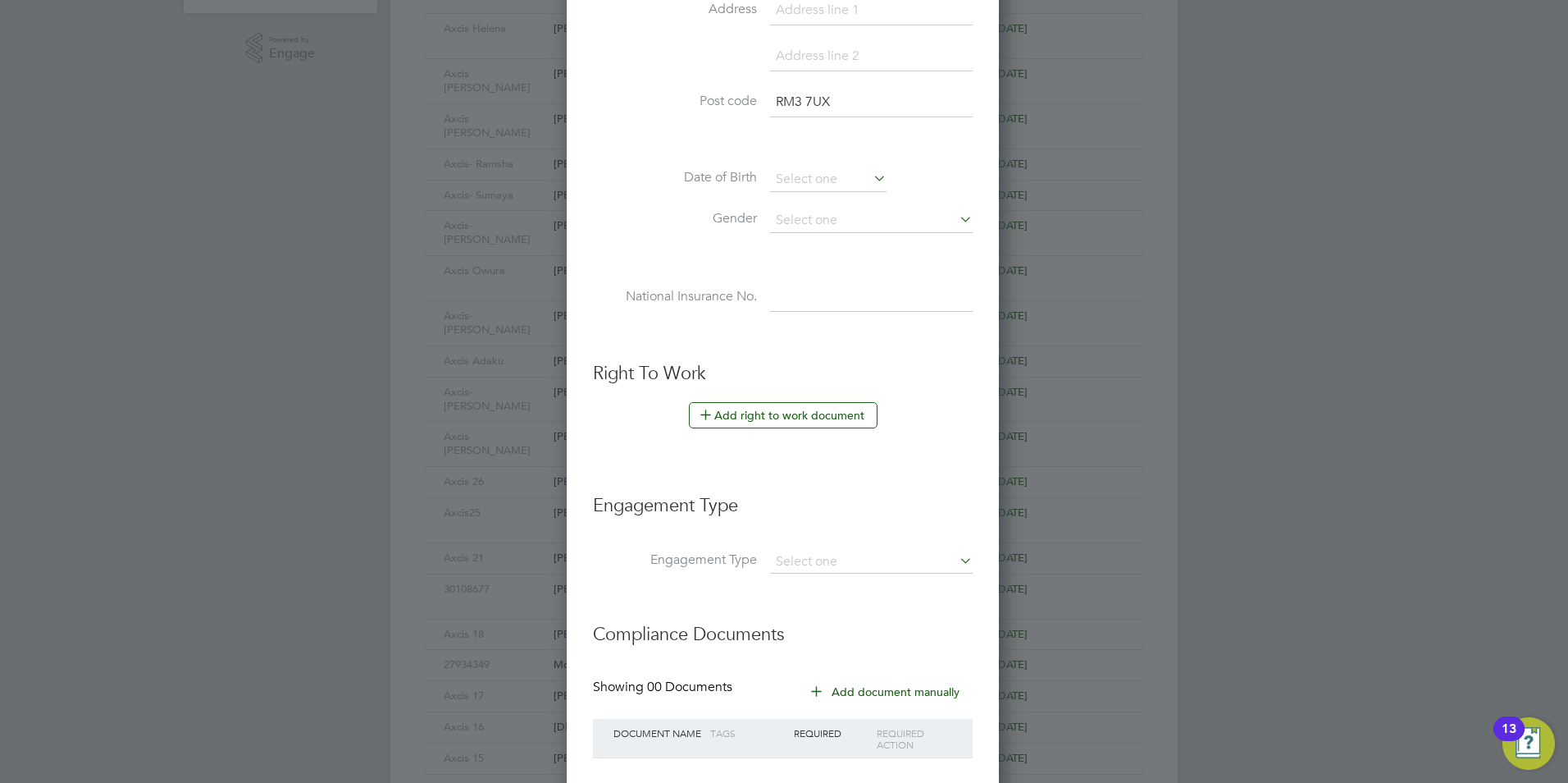
click at [784, 411] on button "Add right to work document" at bounding box center [783, 414] width 189 height 26
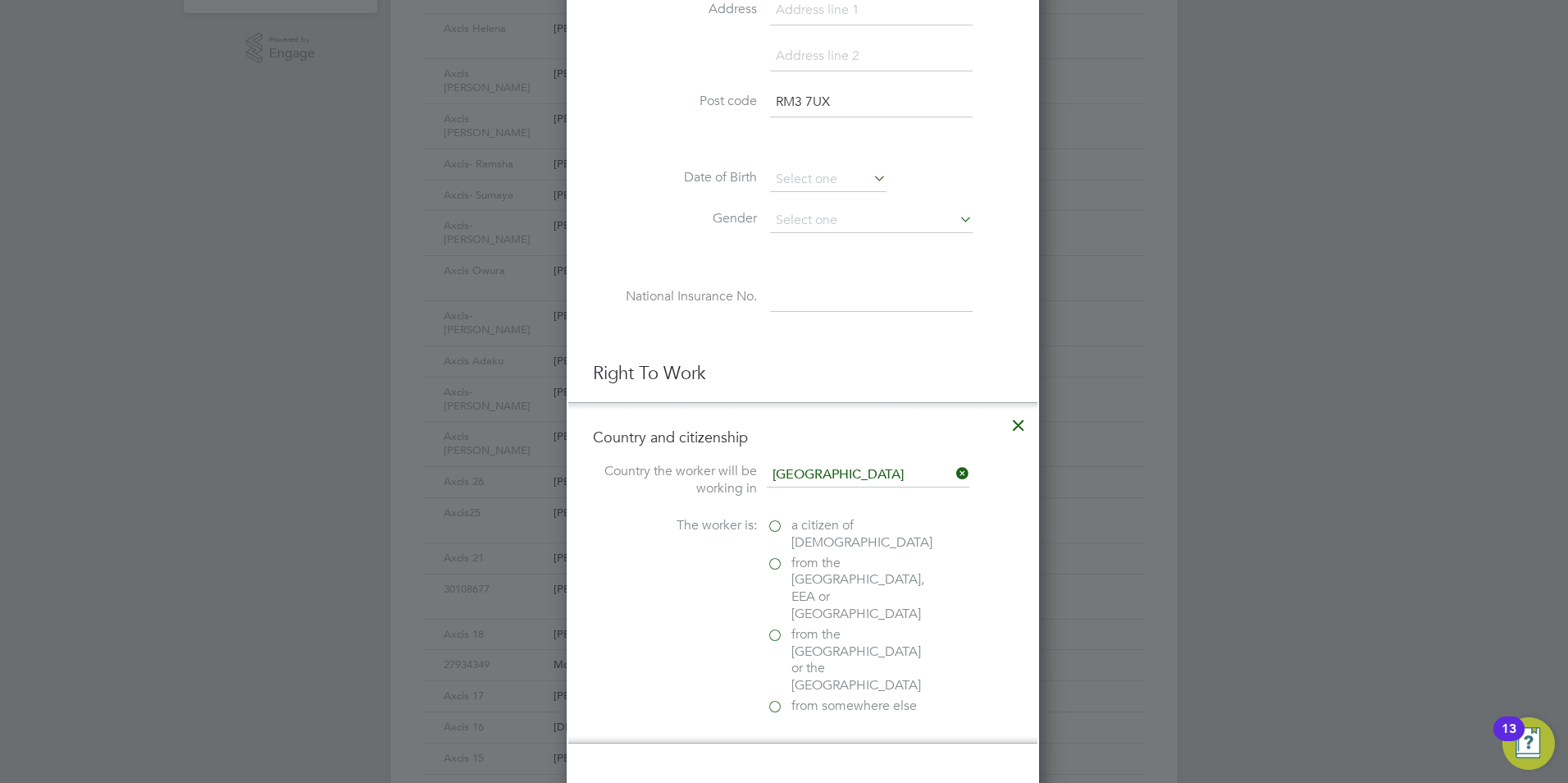
scroll to position [1644, 473]
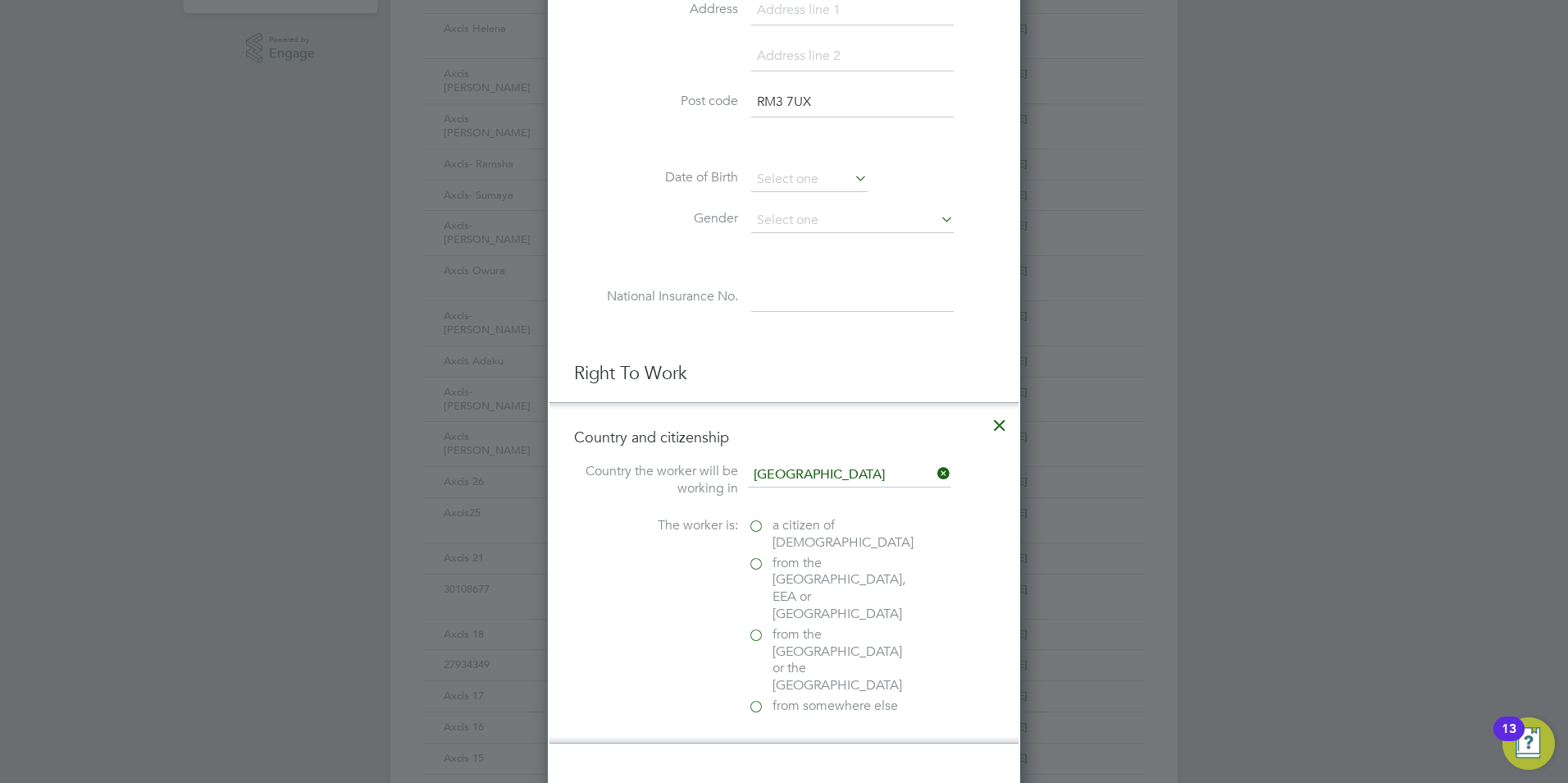
click at [783, 526] on span "a citizen of United Kingdom" at bounding box center [843, 534] width 141 height 35
click at [0, 0] on input "a citizen of United Kingdom" at bounding box center [0, 0] width 0 height 0
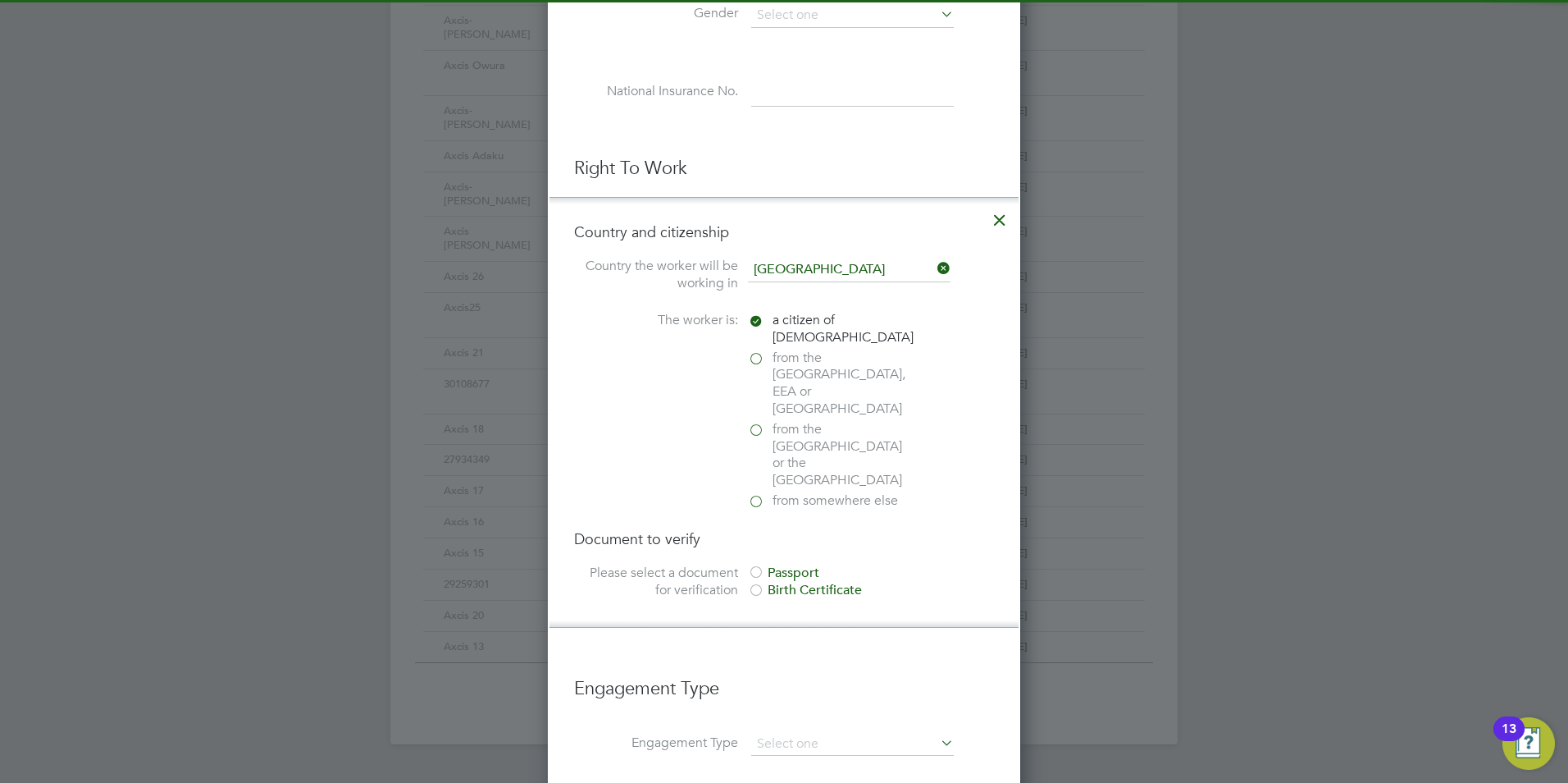
scroll to position [821, 0]
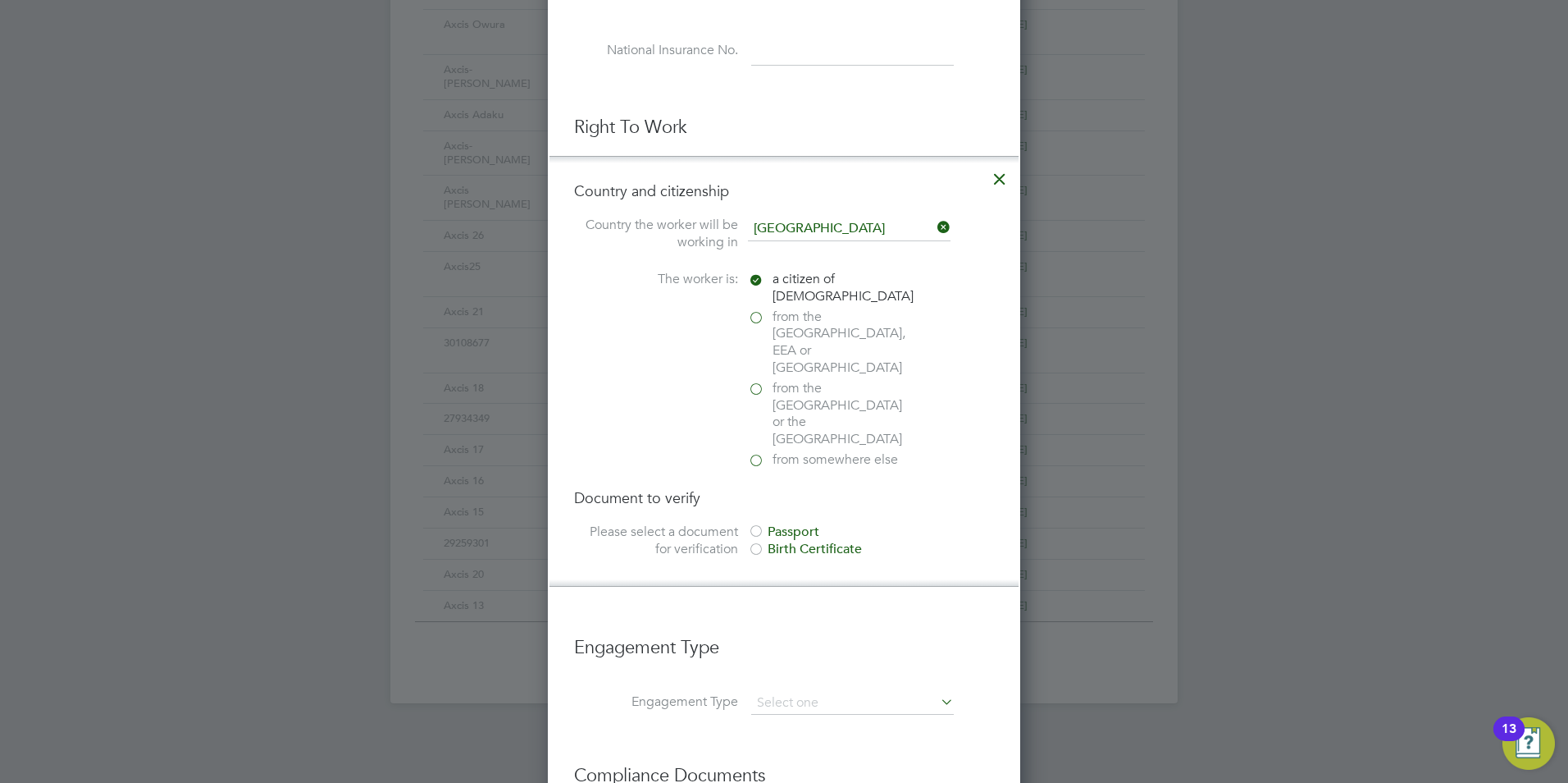
click at [764, 524] on div at bounding box center [756, 532] width 16 height 16
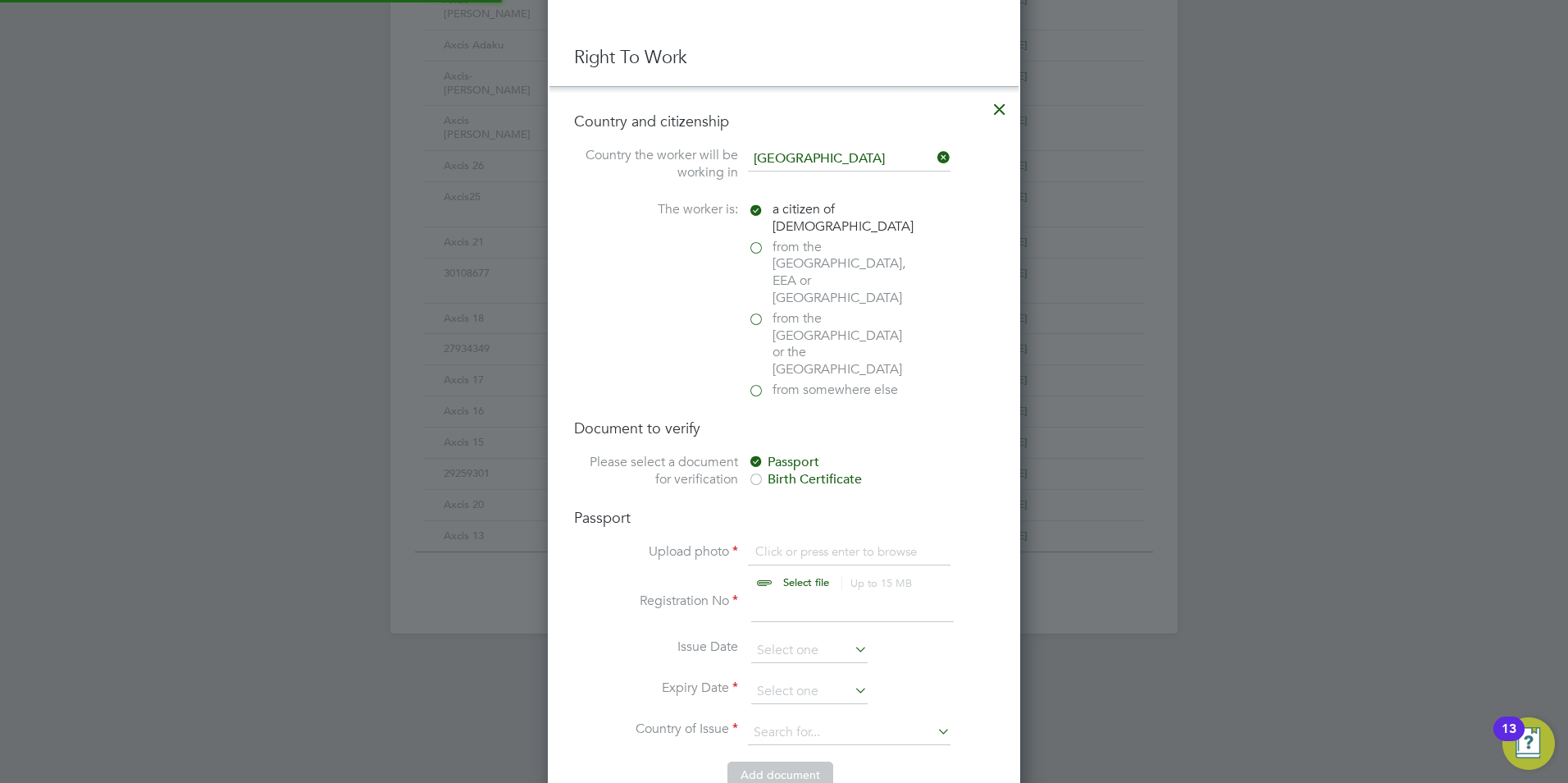
scroll to position [984, 0]
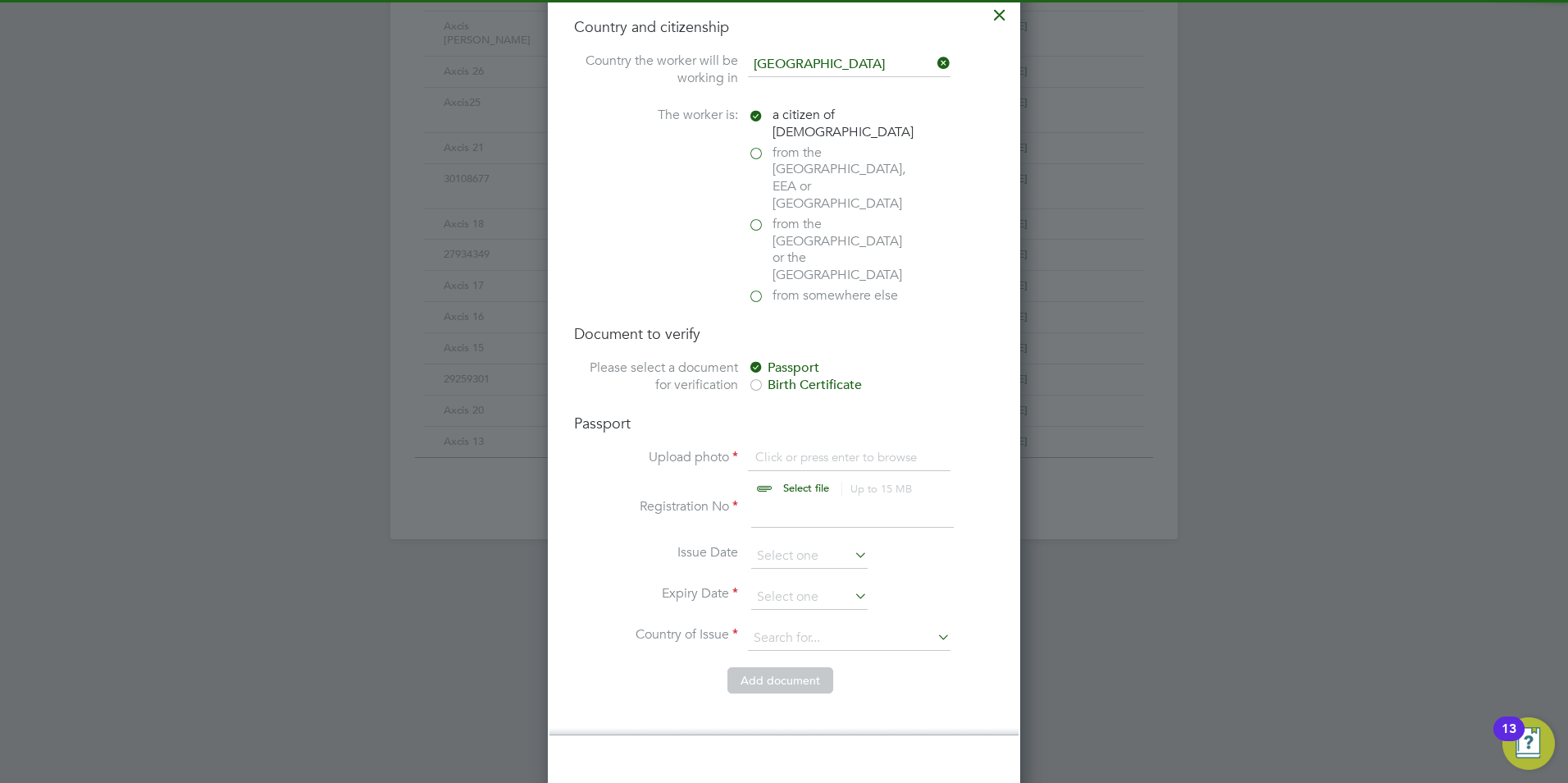
click at [776, 449] on input "file" at bounding box center [822, 473] width 258 height 49
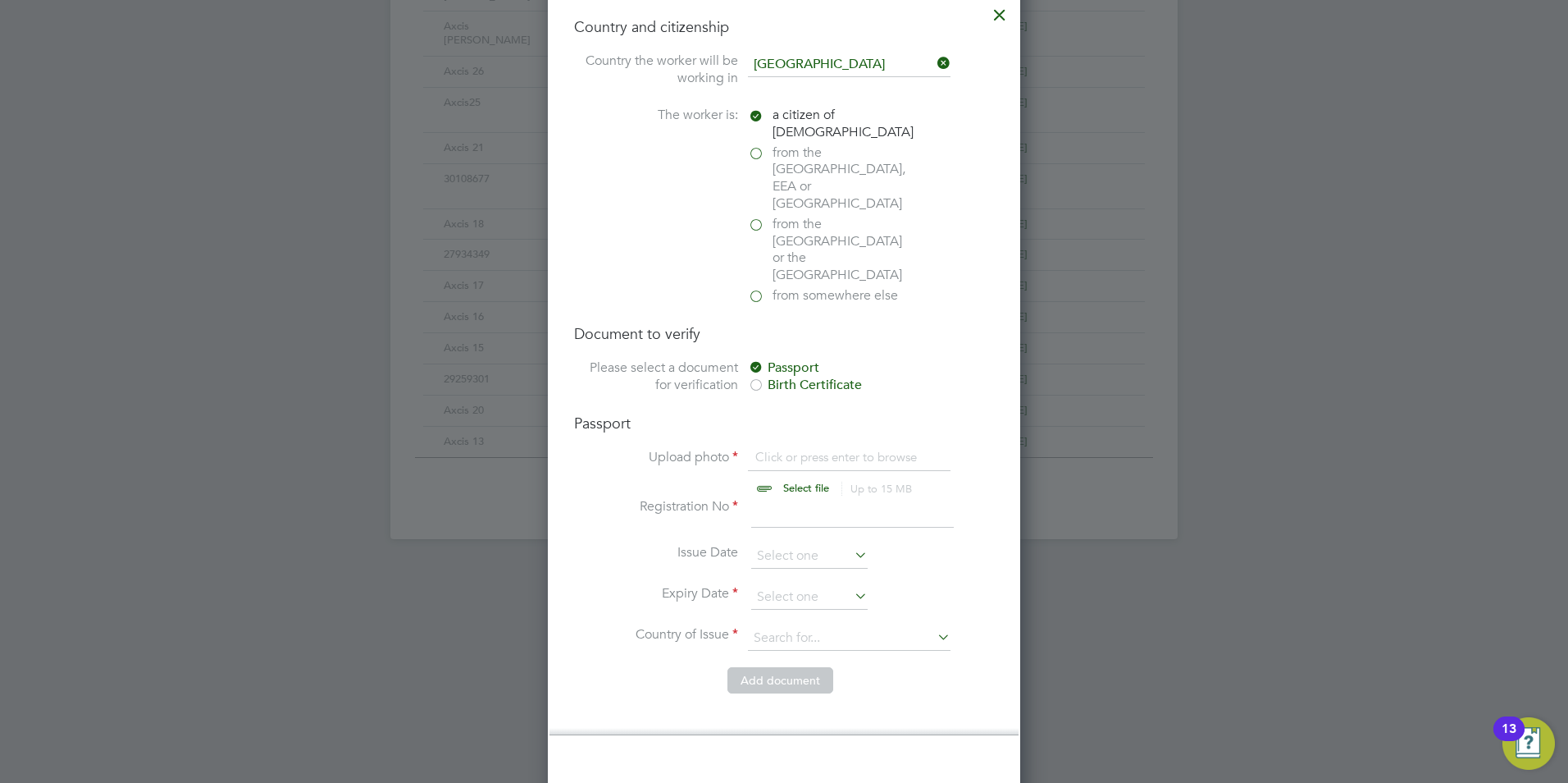
type input "C:\fakepath\TrustID_30719227__20250602_094844_209.pdf"
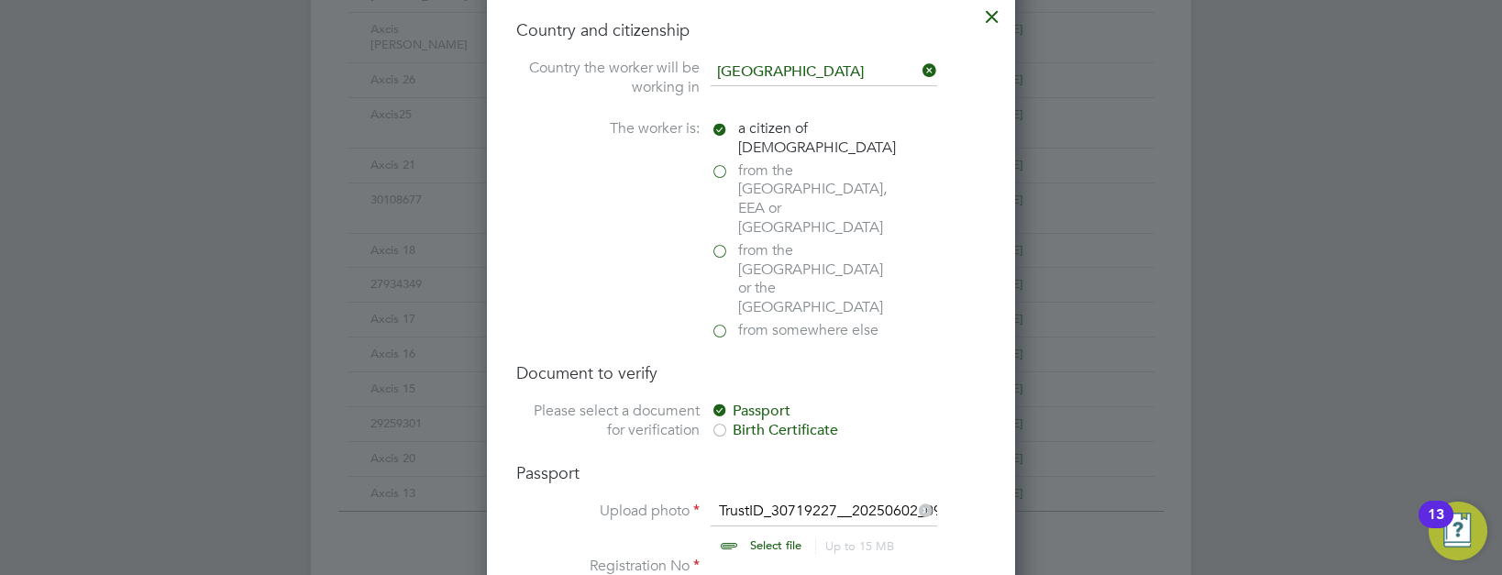
click at [750, 557] on input at bounding box center [827, 573] width 227 height 33
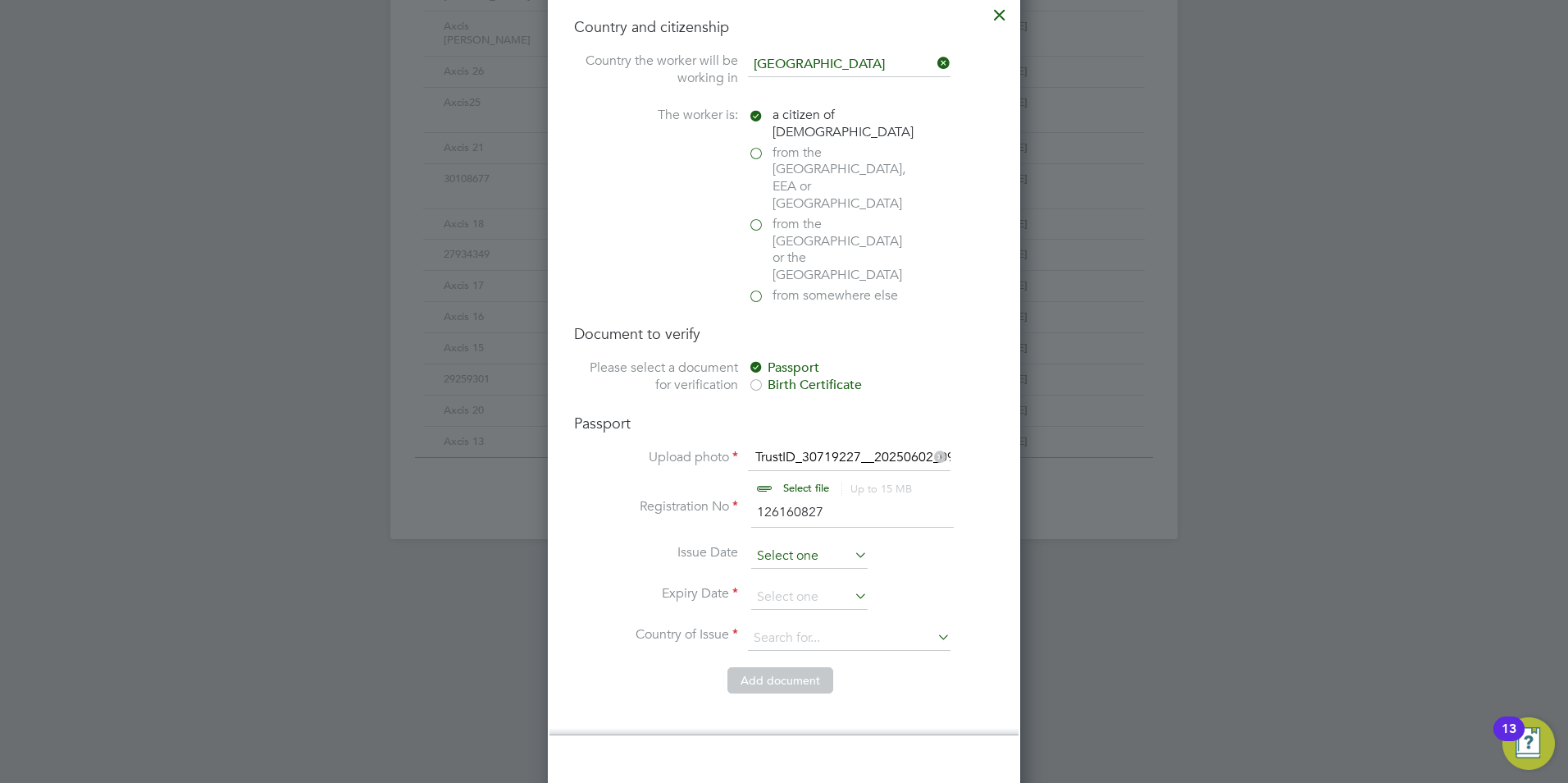
type input "126160827"
click at [773, 544] on input at bounding box center [809, 557] width 116 height 25
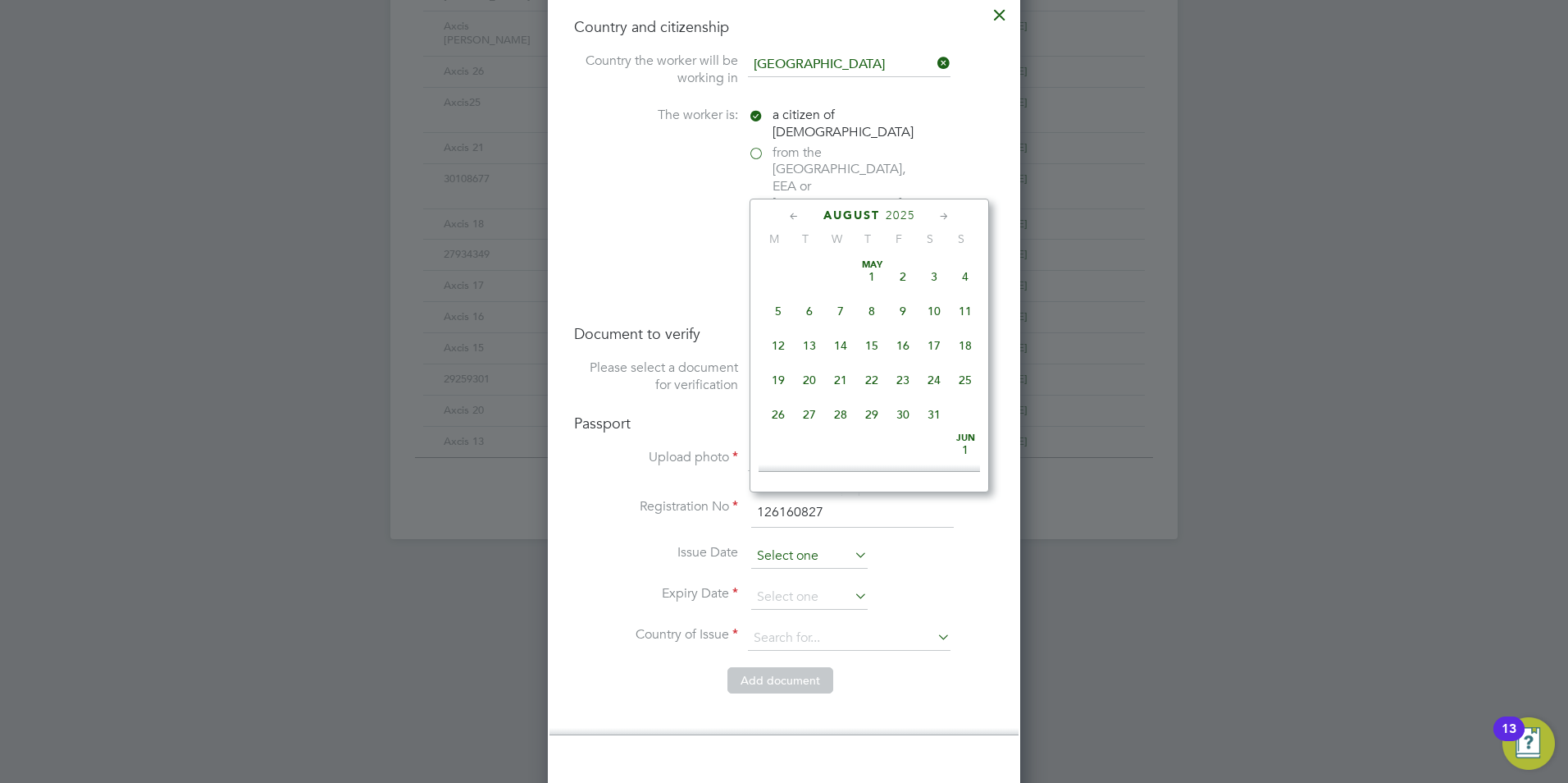
scroll to position [568, 0]
click at [900, 209] on span "2025" at bounding box center [900, 216] width 30 height 14
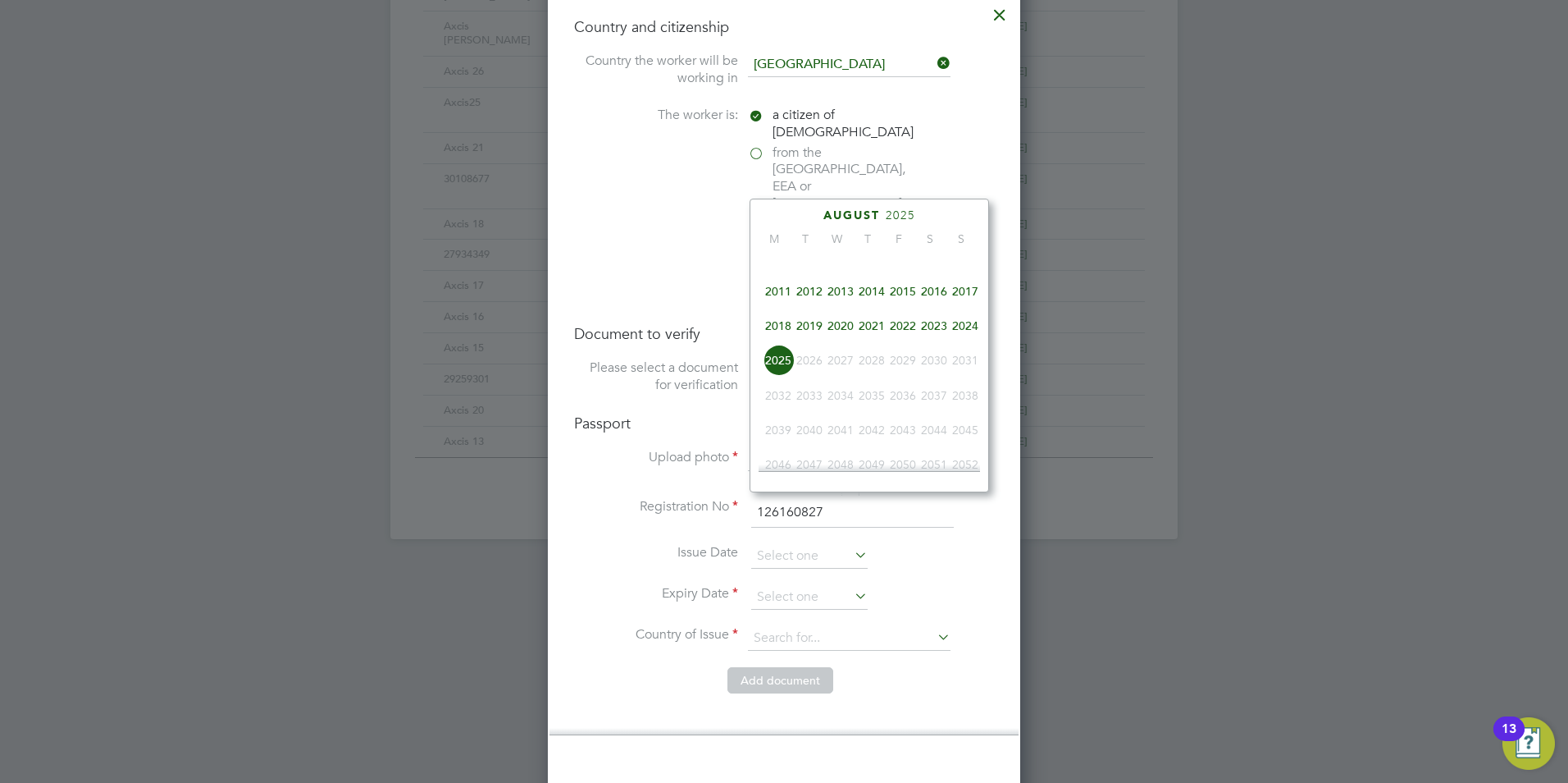
click at [868, 341] on span "2021" at bounding box center [871, 326] width 31 height 31
click at [946, 220] on icon at bounding box center [944, 217] width 15 height 18
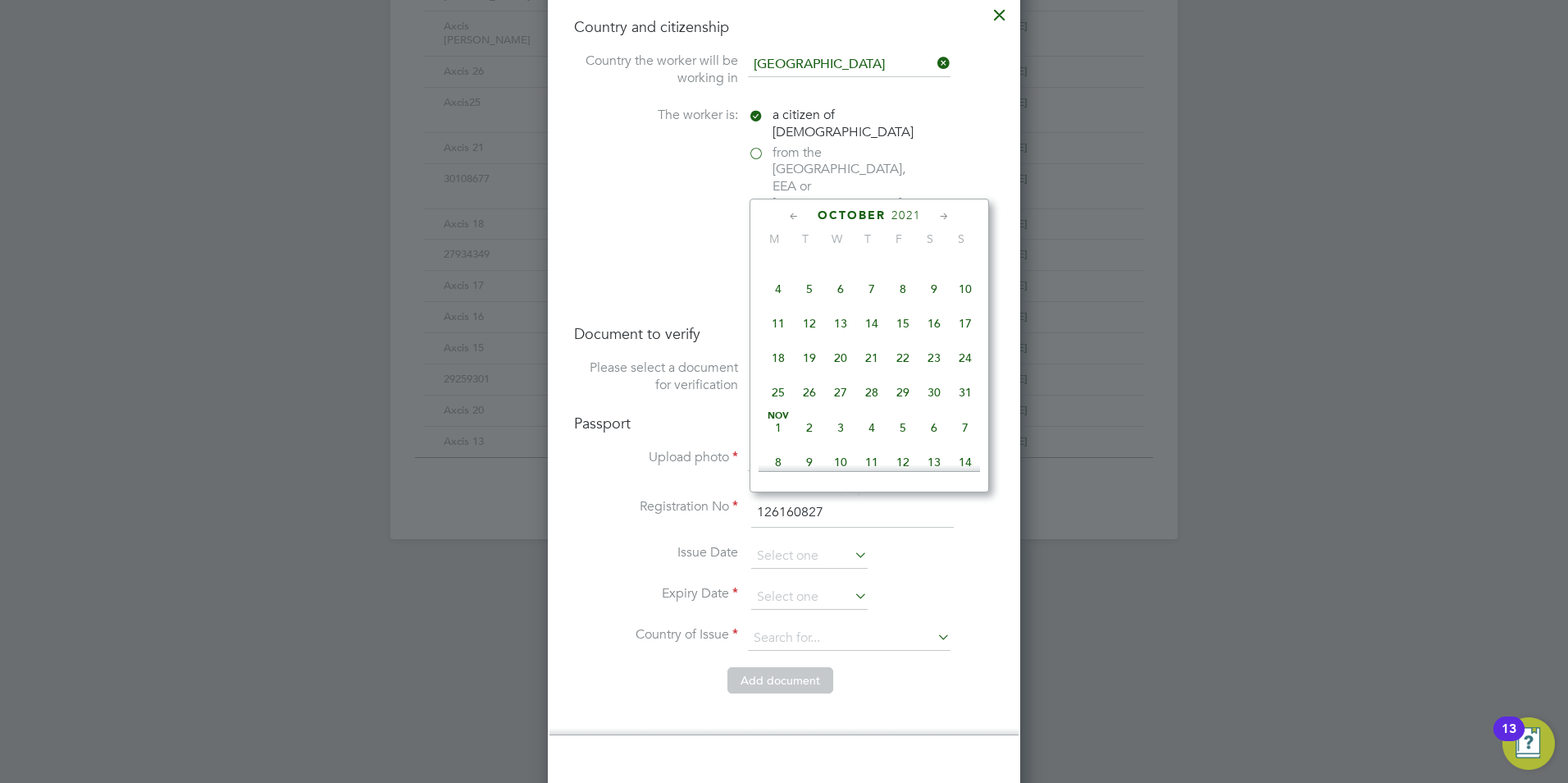
click at [774, 304] on span "4" at bounding box center [778, 288] width 31 height 31
type input "04 Oct 2021"
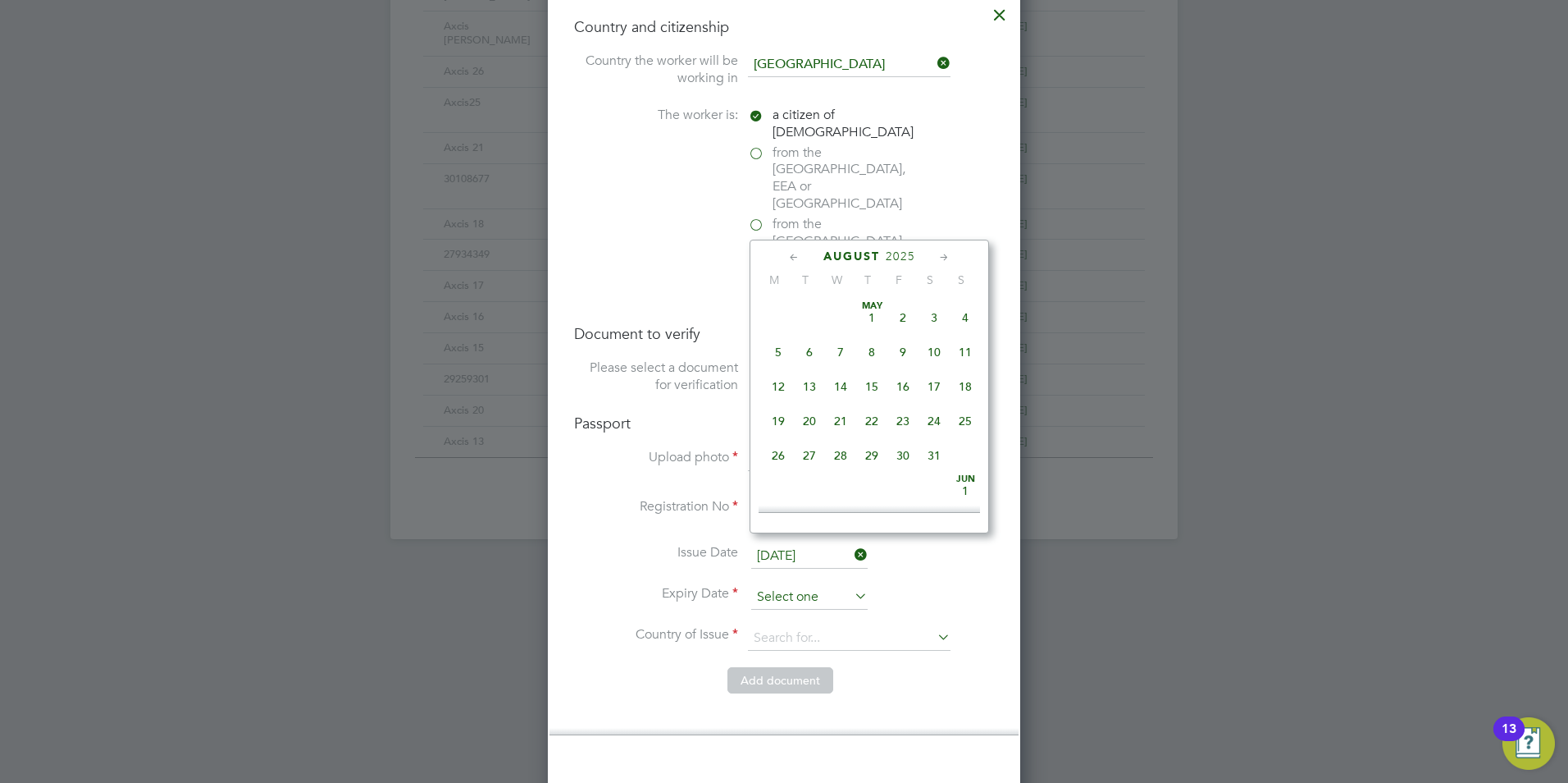
scroll to position [568, 0]
click at [796, 585] on input at bounding box center [809, 598] width 116 height 25
click at [911, 260] on span "2025" at bounding box center [900, 257] width 30 height 14
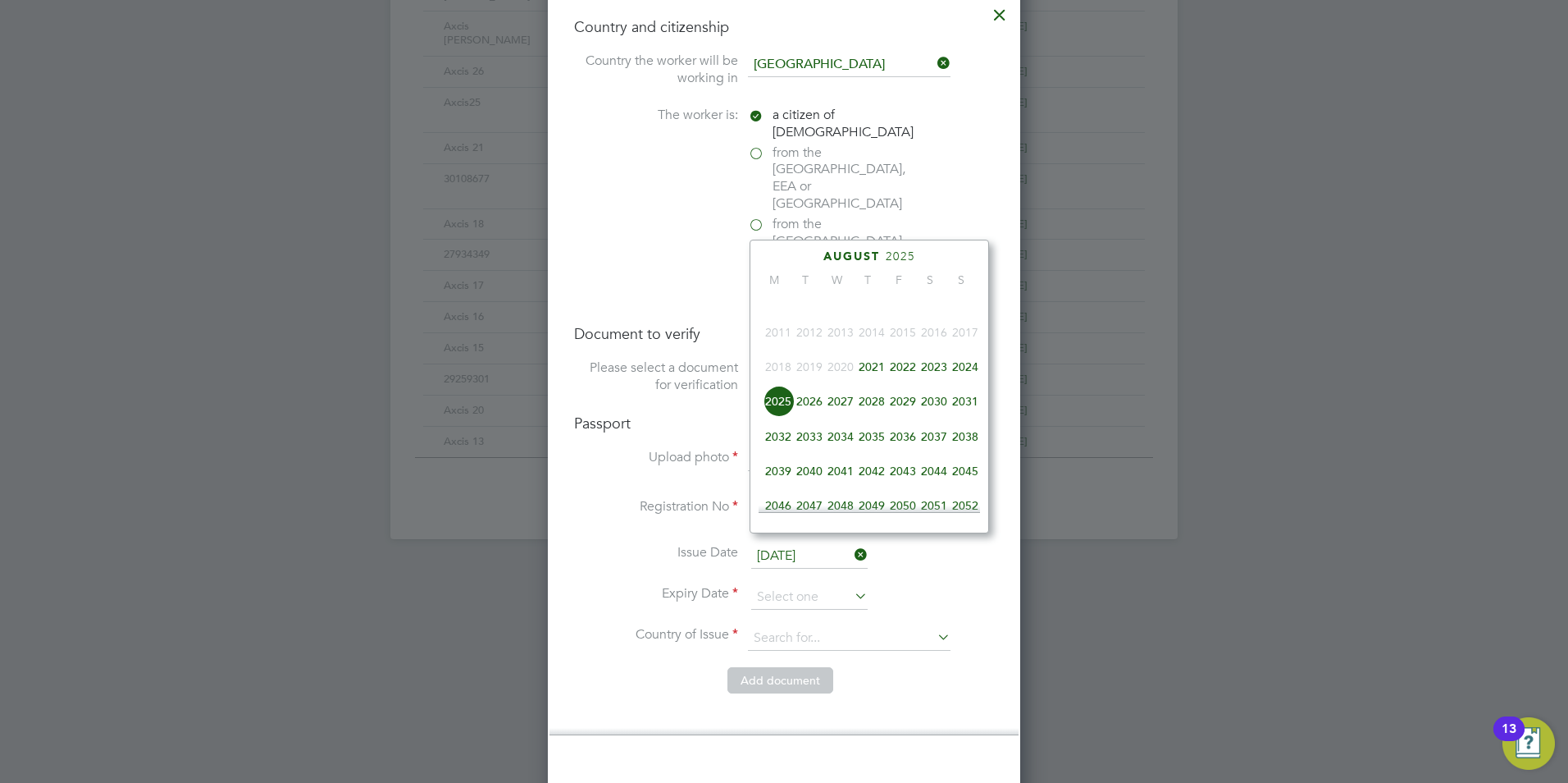
click at [899, 260] on span "2025" at bounding box center [900, 257] width 30 height 14
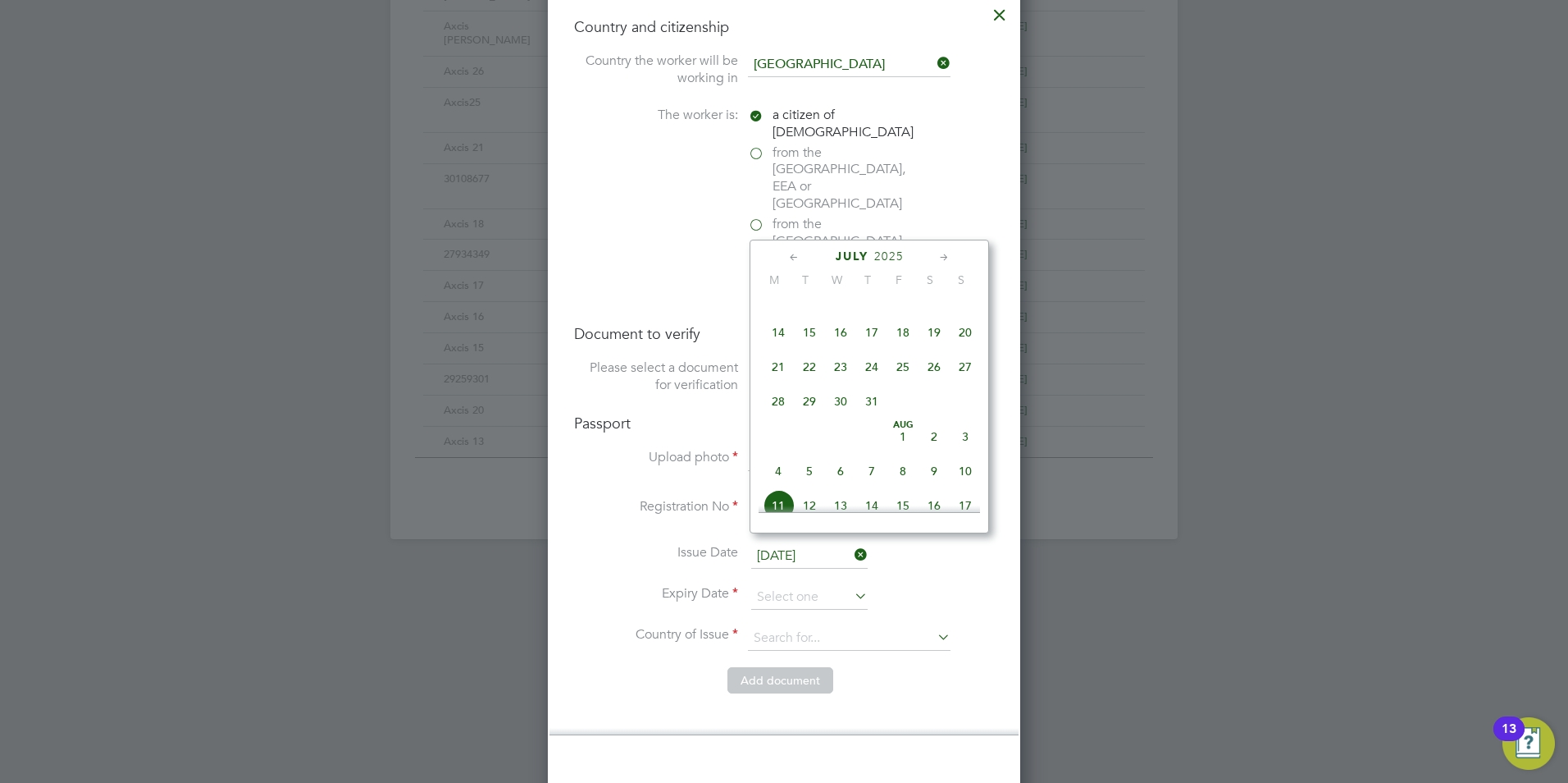
click at [898, 256] on span "2025" at bounding box center [889, 257] width 30 height 14
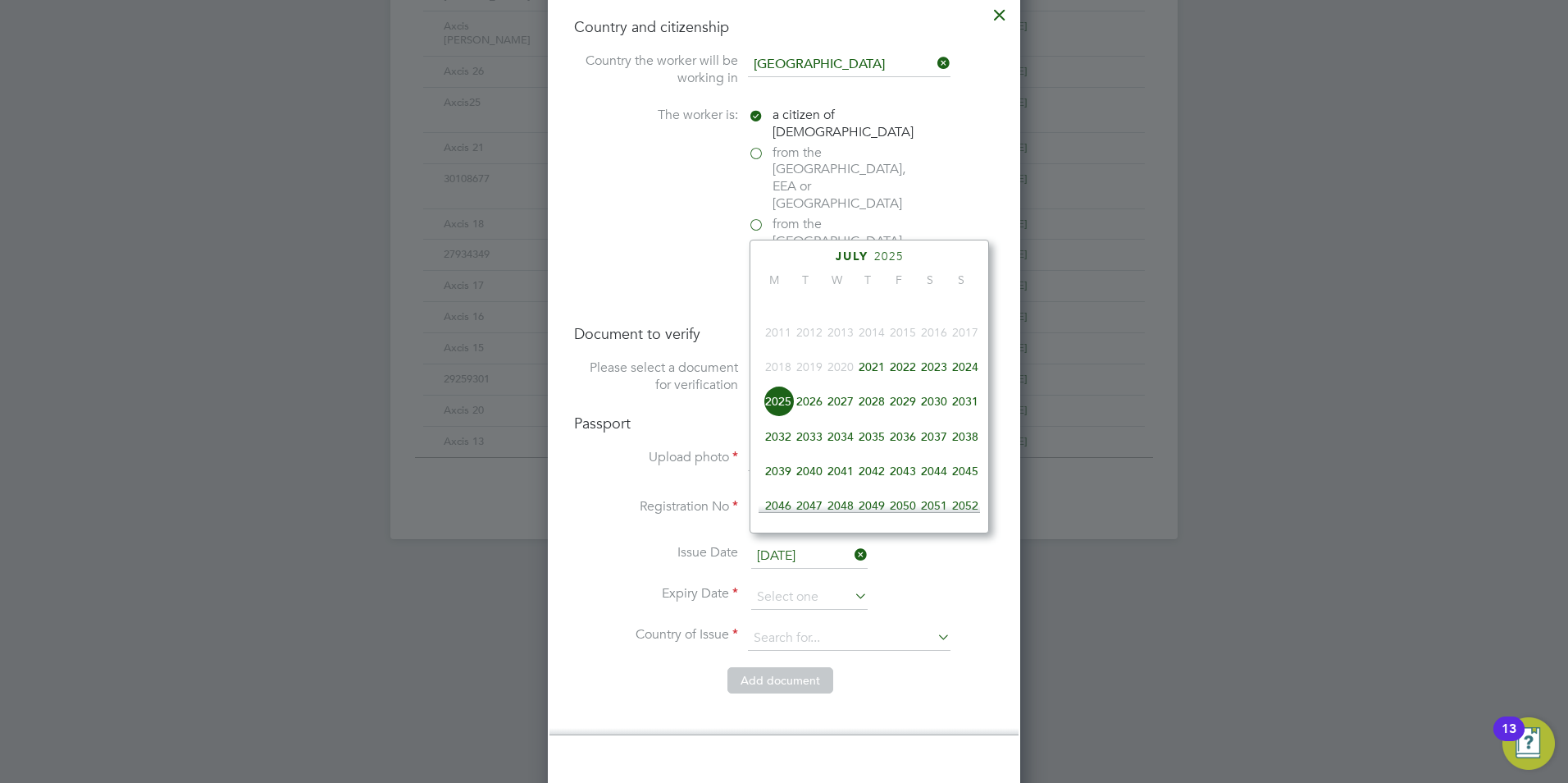
click at [962, 411] on span "2031" at bounding box center [965, 401] width 31 height 31
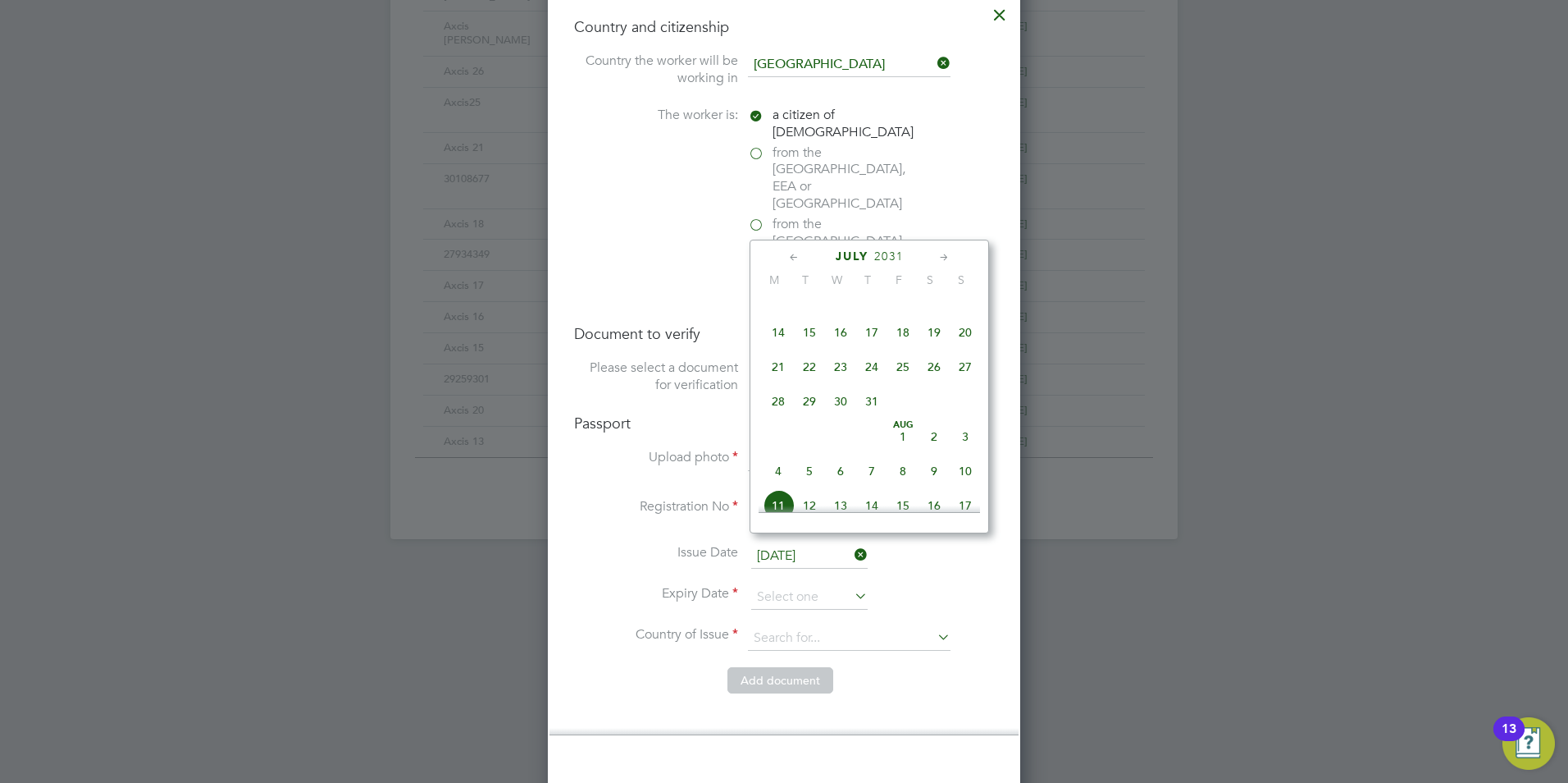
click at [958, 260] on div "July 2031" at bounding box center [869, 256] width 222 height 15
click at [941, 260] on icon at bounding box center [944, 258] width 15 height 18
click at [942, 258] on icon at bounding box center [944, 258] width 15 height 18
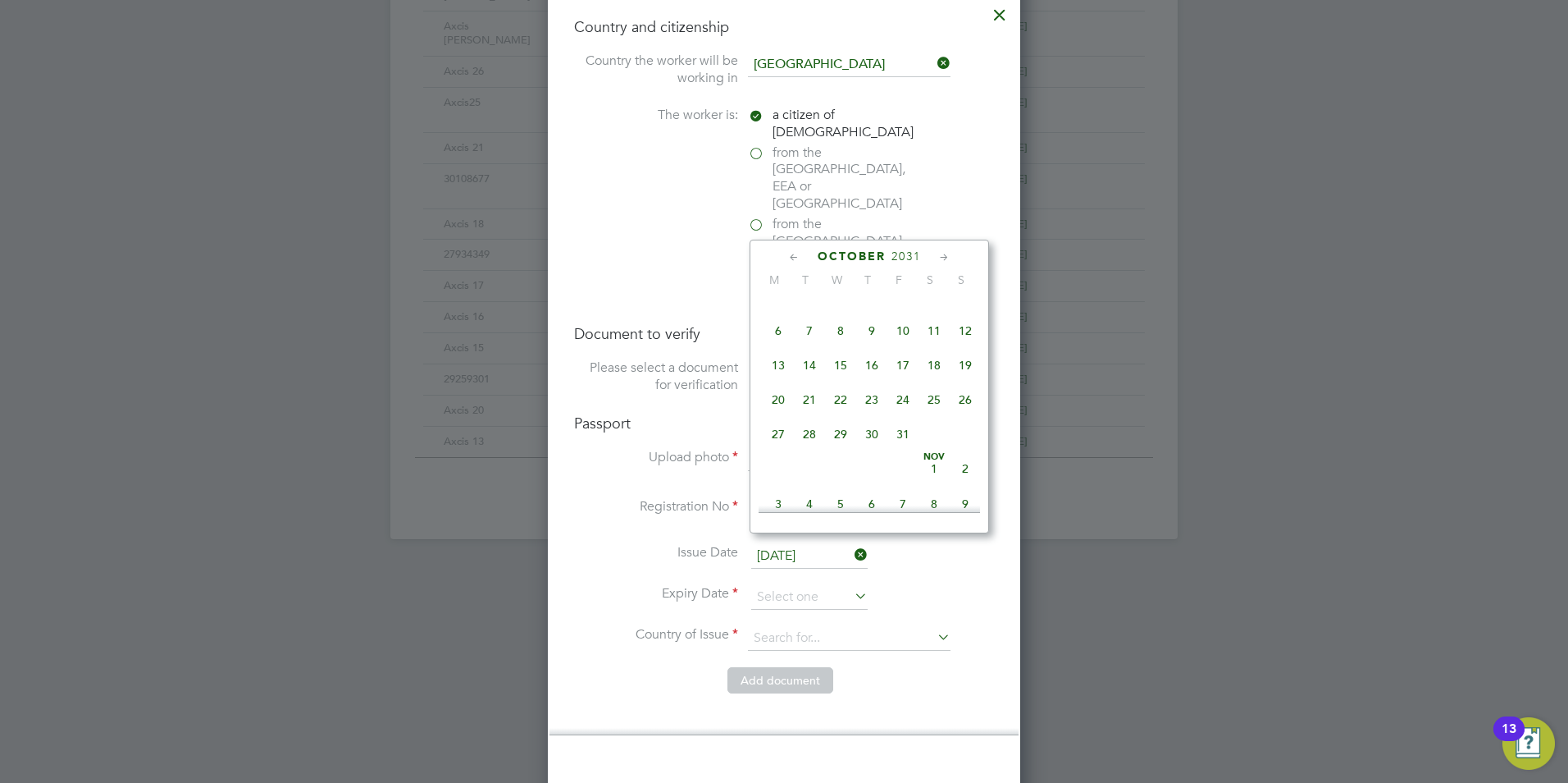
click at [931, 311] on span "4" at bounding box center [934, 295] width 31 height 31
type input "04 Oct 2031"
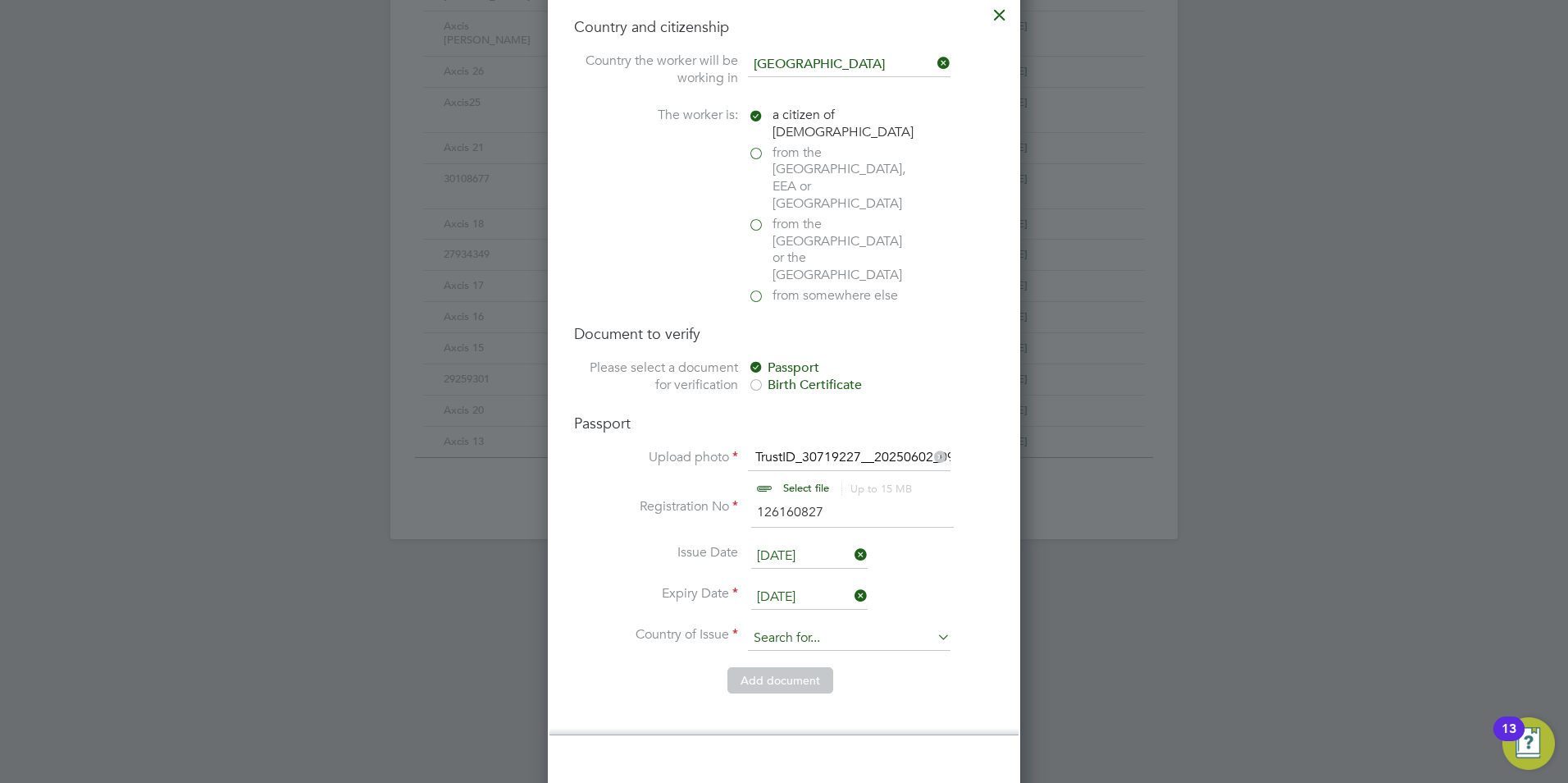
click at [869, 626] on input at bounding box center [849, 639] width 203 height 25
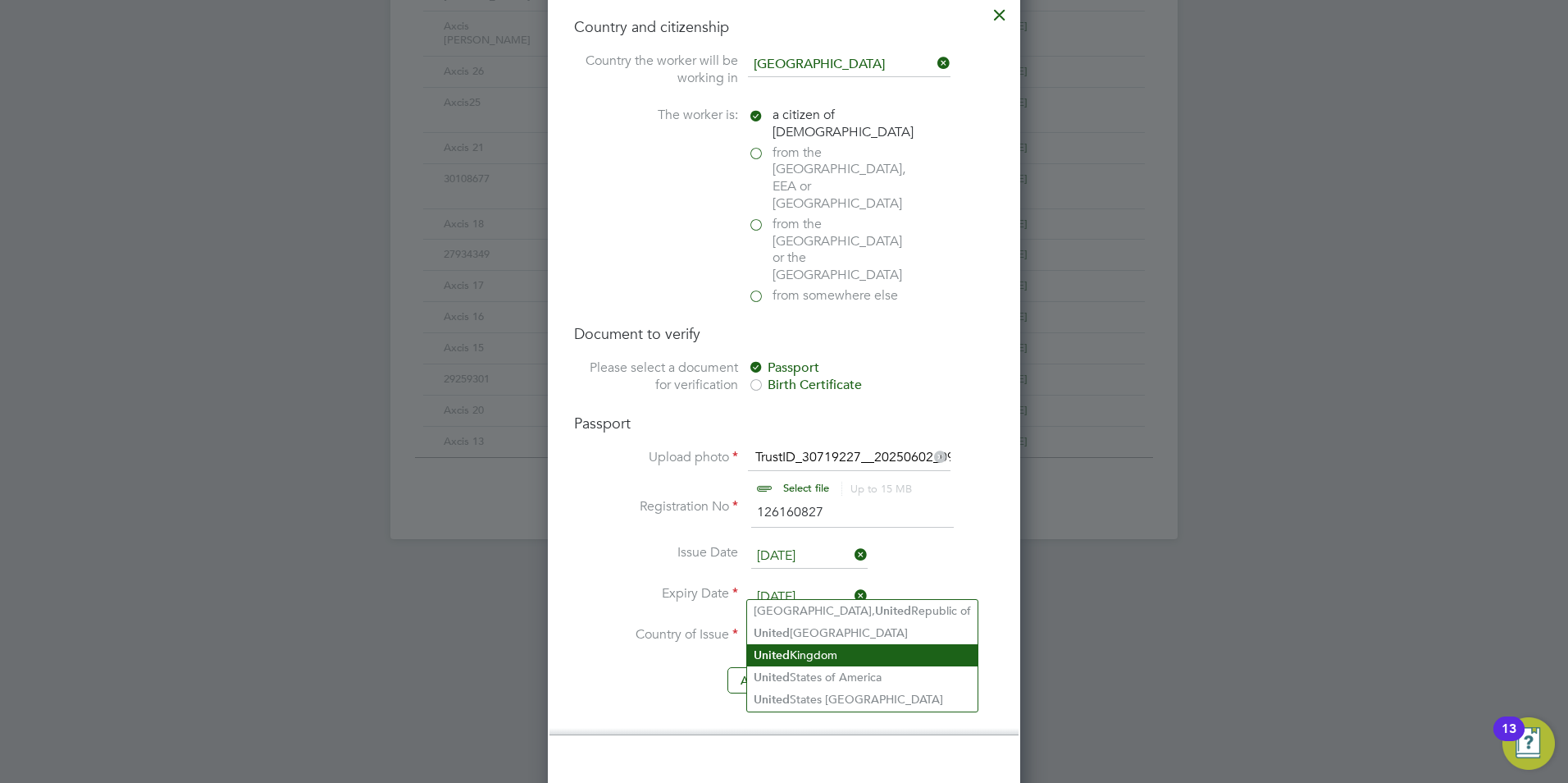
click at [837, 655] on li "United Kingdom" at bounding box center [862, 655] width 231 height 22
type input "United Kingdom"
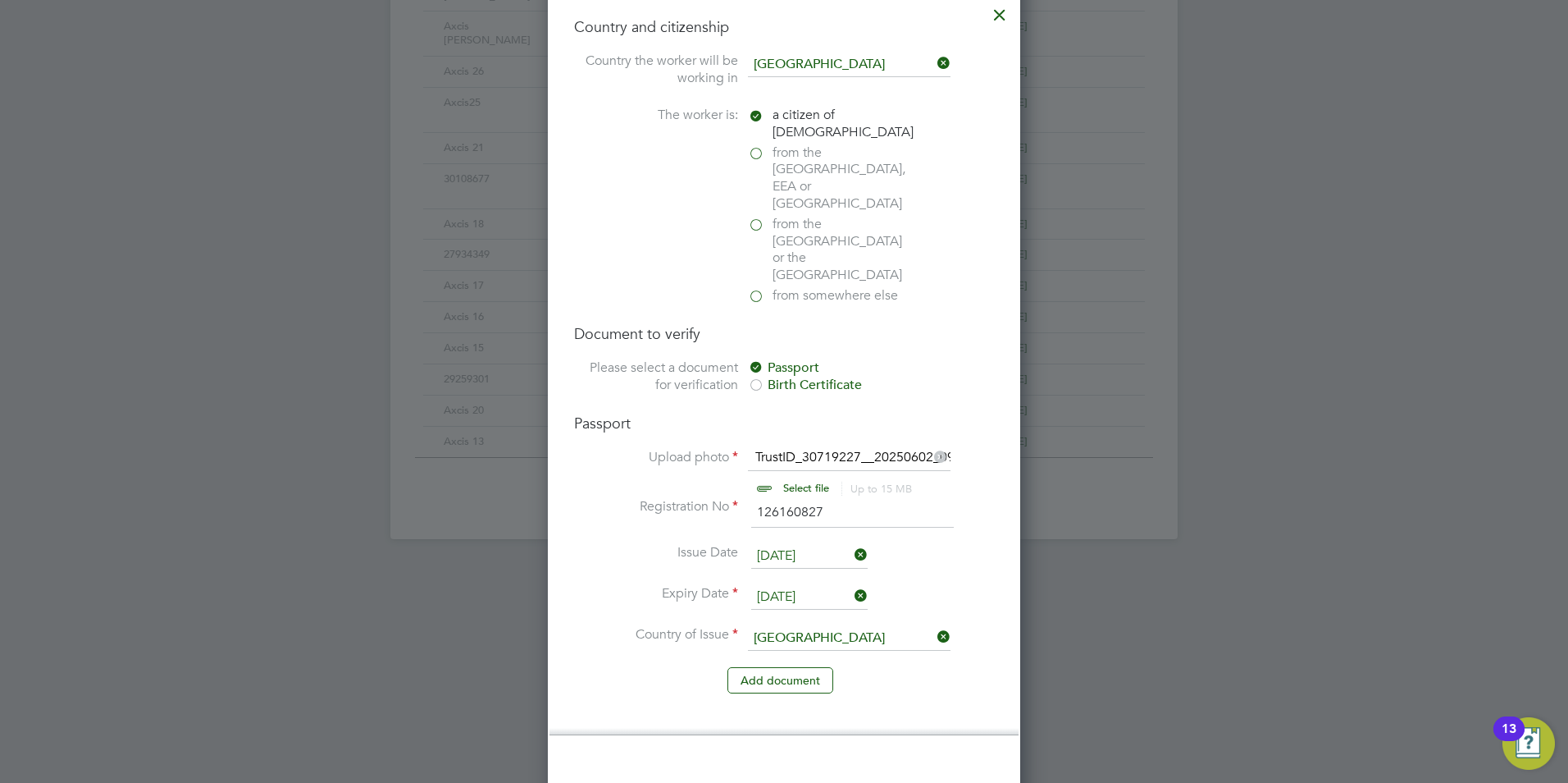
click at [750, 664] on li "Country and citizenship Country the worker will be working in United Kingdom Th…" at bounding box center [784, 363] width 470 height 744
click at [756, 668] on button "Add document" at bounding box center [780, 680] width 106 height 26
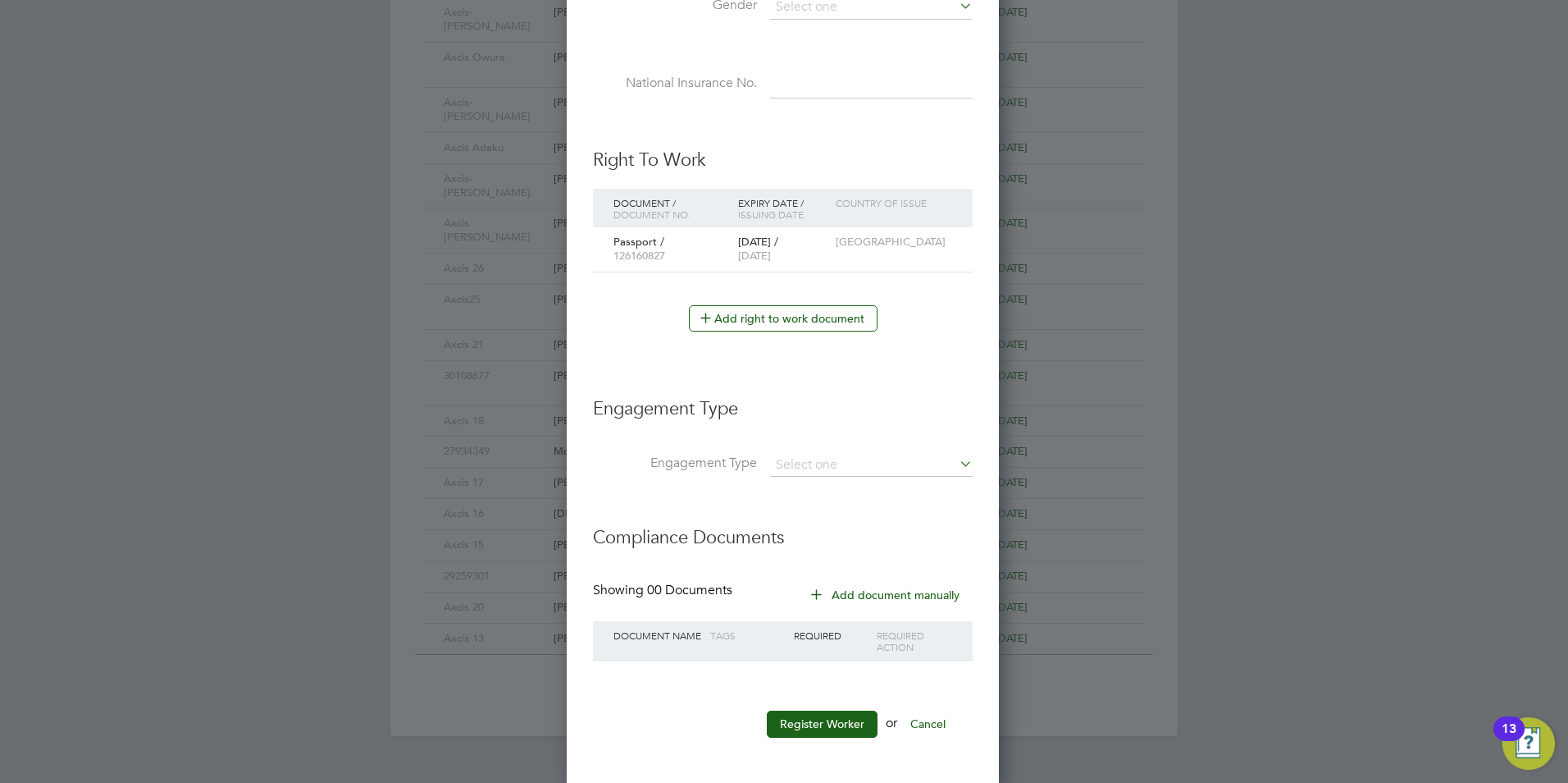
scroll to position [792, 0]
click at [805, 473] on li "Engagement Type" at bounding box center [783, 470] width 380 height 39
click at [806, 463] on input at bounding box center [871, 462] width 203 height 23
click at [642, 472] on li "Engagement Type" at bounding box center [783, 470] width 380 height 39
click at [806, 719] on button "Register Worker" at bounding box center [822, 719] width 111 height 26
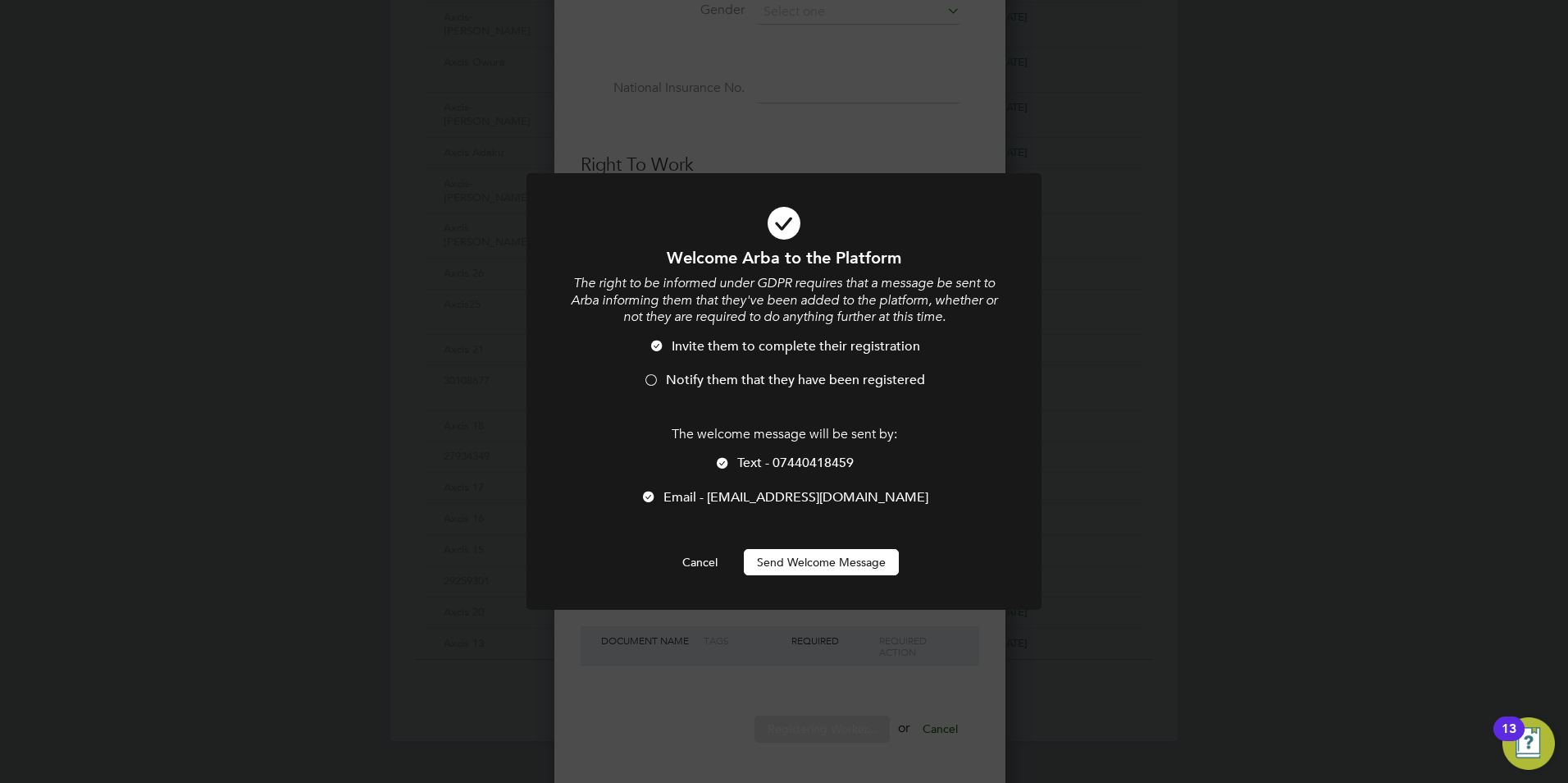
scroll to position [1512, 435]
click at [763, 460] on span "Text - 07440418459" at bounding box center [795, 463] width 116 height 16
click at [747, 490] on span "Email - Arba@Axcis.co.uk" at bounding box center [796, 498] width 265 height 16
click at [732, 495] on span "Email - Arba@Axcis.co.uk" at bounding box center [796, 498] width 265 height 16
click at [722, 464] on div at bounding box center [723, 464] width 16 height 16
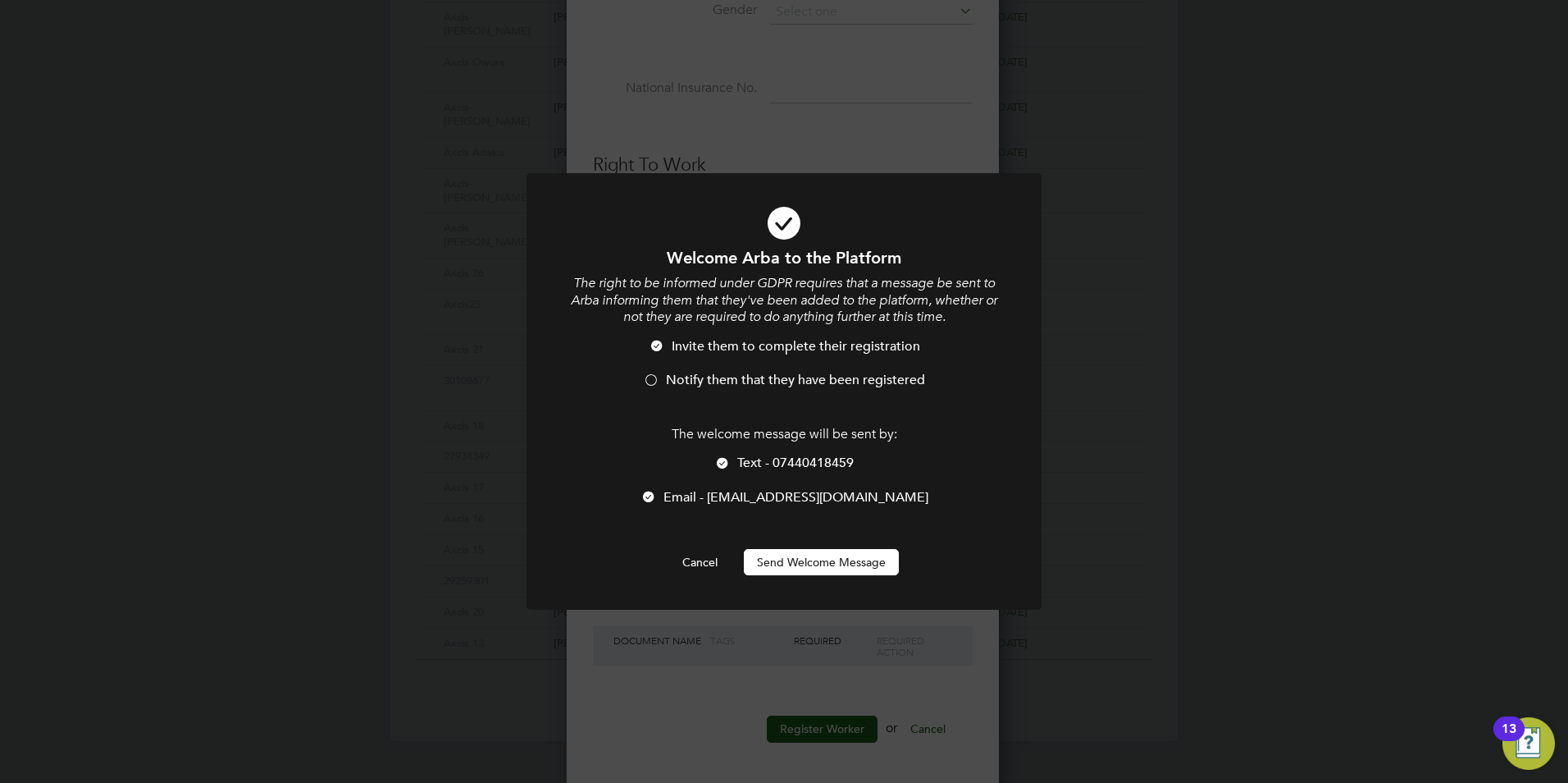
click at [657, 498] on div at bounding box center [648, 498] width 16 height 16
click at [803, 566] on button "Send Welcome Message" at bounding box center [821, 562] width 155 height 26
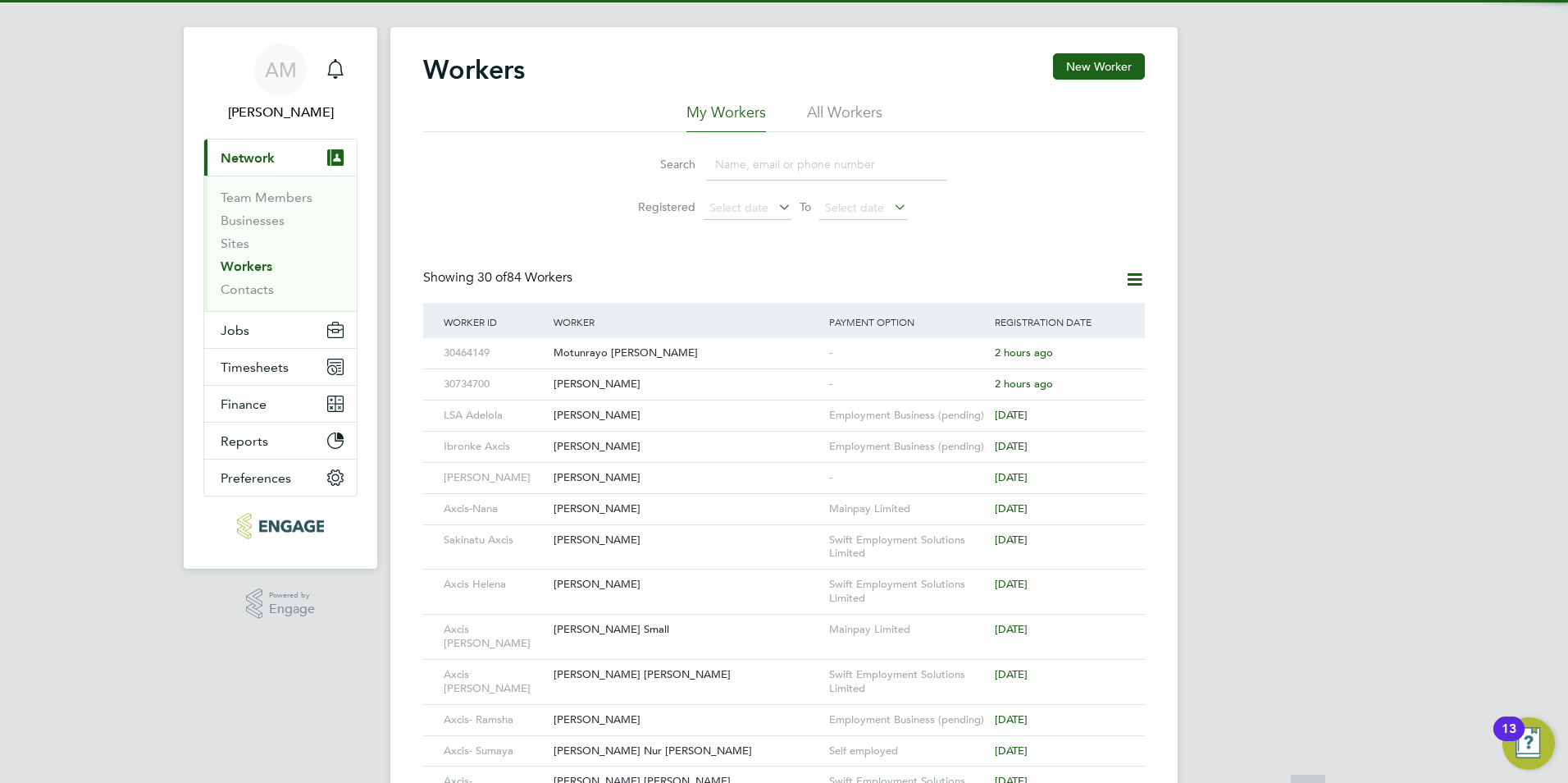
scroll to position [0, 0]
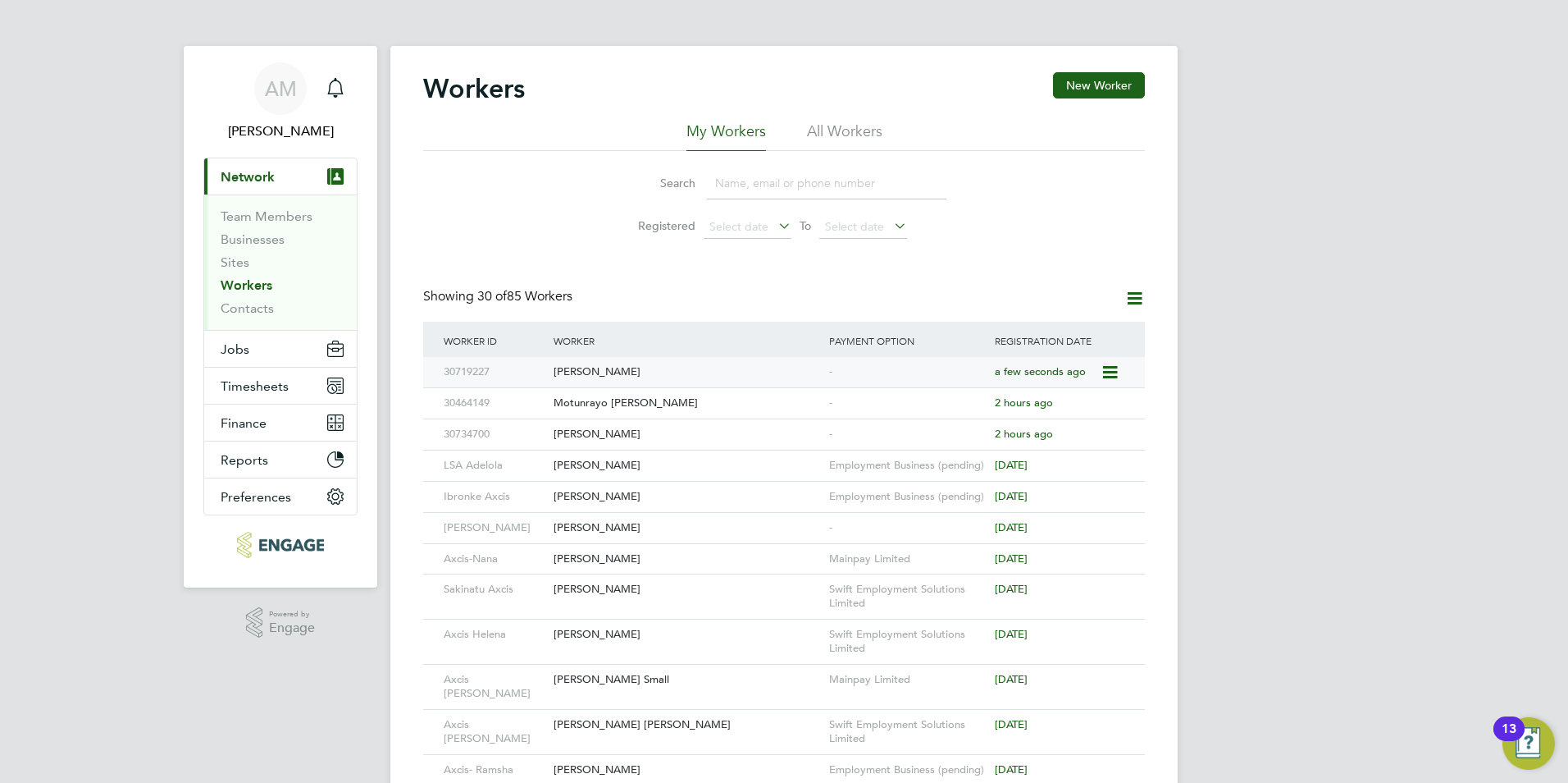
click at [655, 371] on div "[PERSON_NAME]" at bounding box center [687, 372] width 275 height 30
click at [1090, 78] on button "New Worker" at bounding box center [1098, 85] width 92 height 26
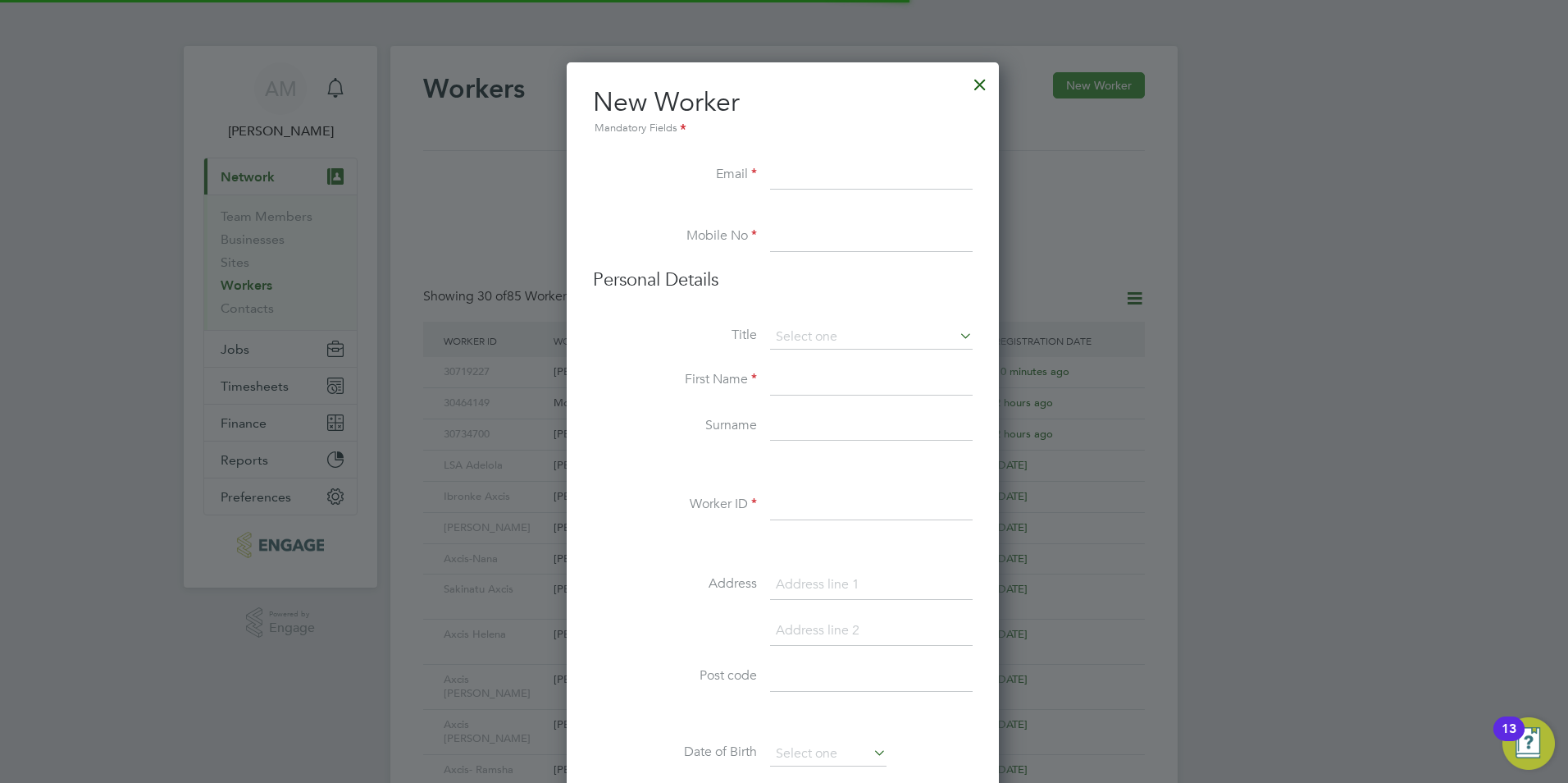
scroll to position [1397, 435]
click at [799, 382] on input at bounding box center [871, 380] width 203 height 30
paste input "[PERSON_NAME]"
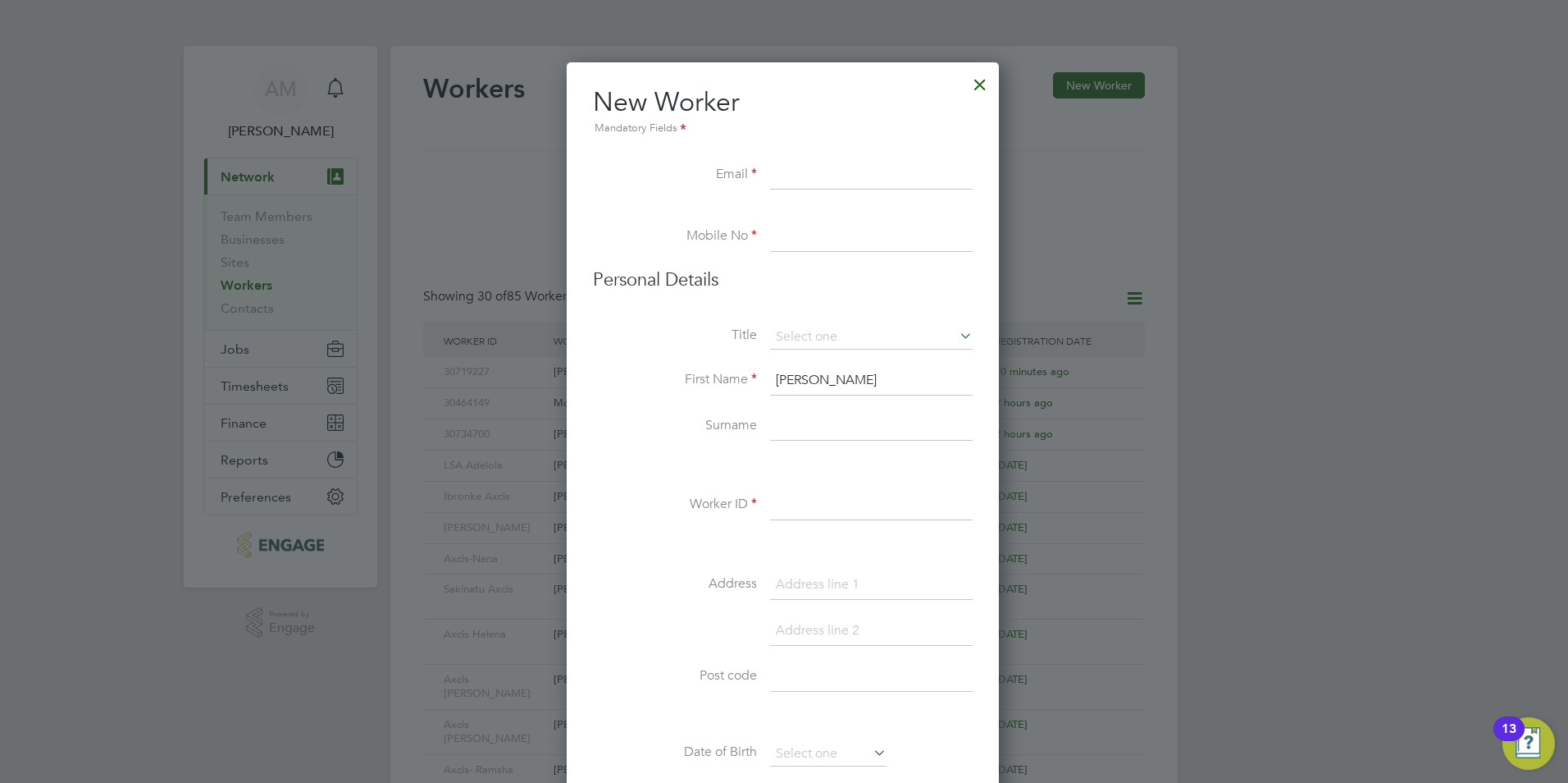
drag, startPoint x: 865, startPoint y: 383, endPoint x: 818, endPoint y: 386, distance: 47.1
click at [818, 386] on input "[PERSON_NAME]" at bounding box center [871, 380] width 203 height 30
type input "Anitha"
click at [845, 425] on input at bounding box center [871, 426] width 203 height 30
paste input "Pradeep"
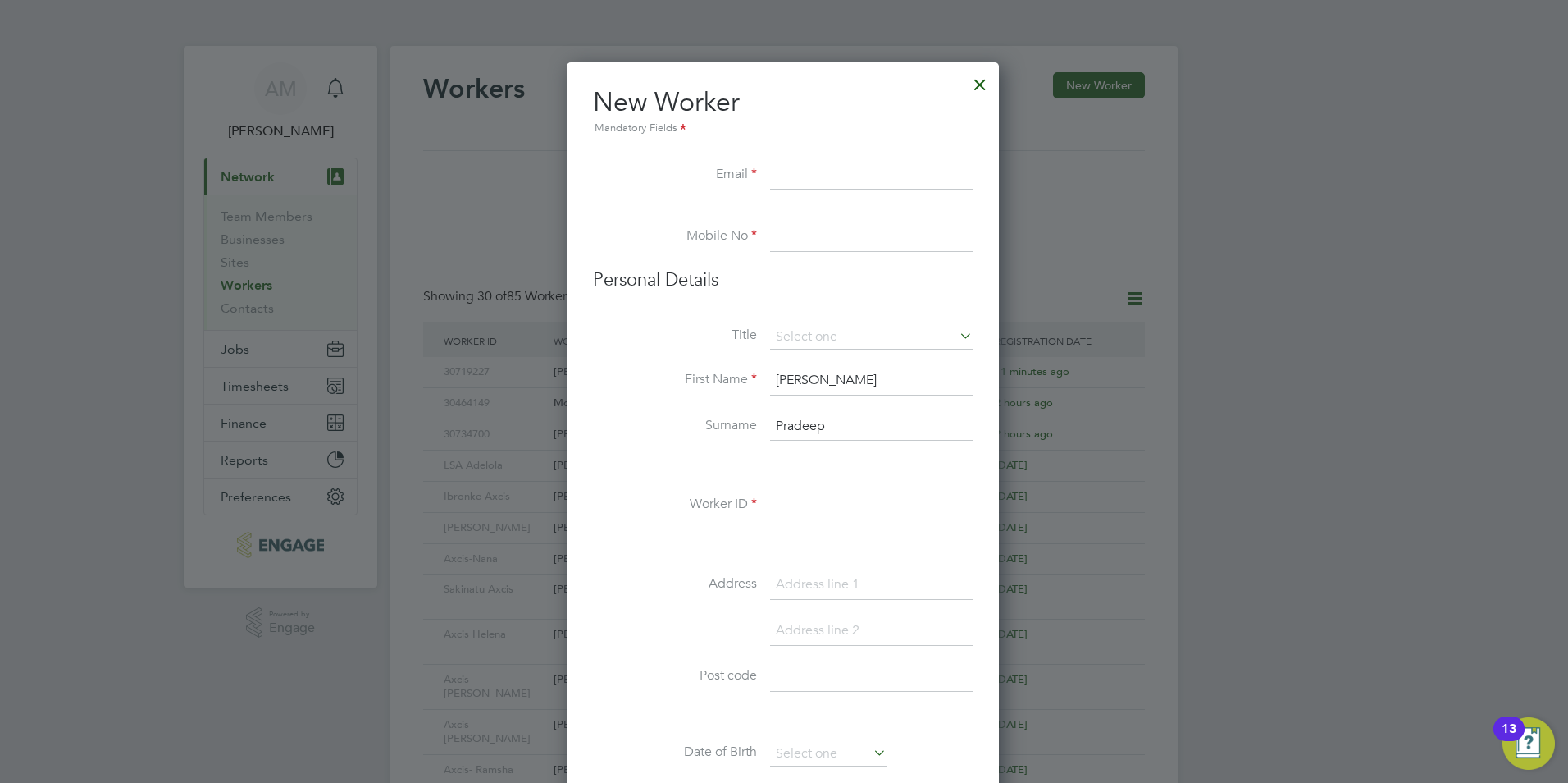
type input "Pradeep"
click at [791, 372] on input "Anitha" at bounding box center [871, 380] width 203 height 30
click at [792, 173] on input at bounding box center [871, 175] width 203 height 30
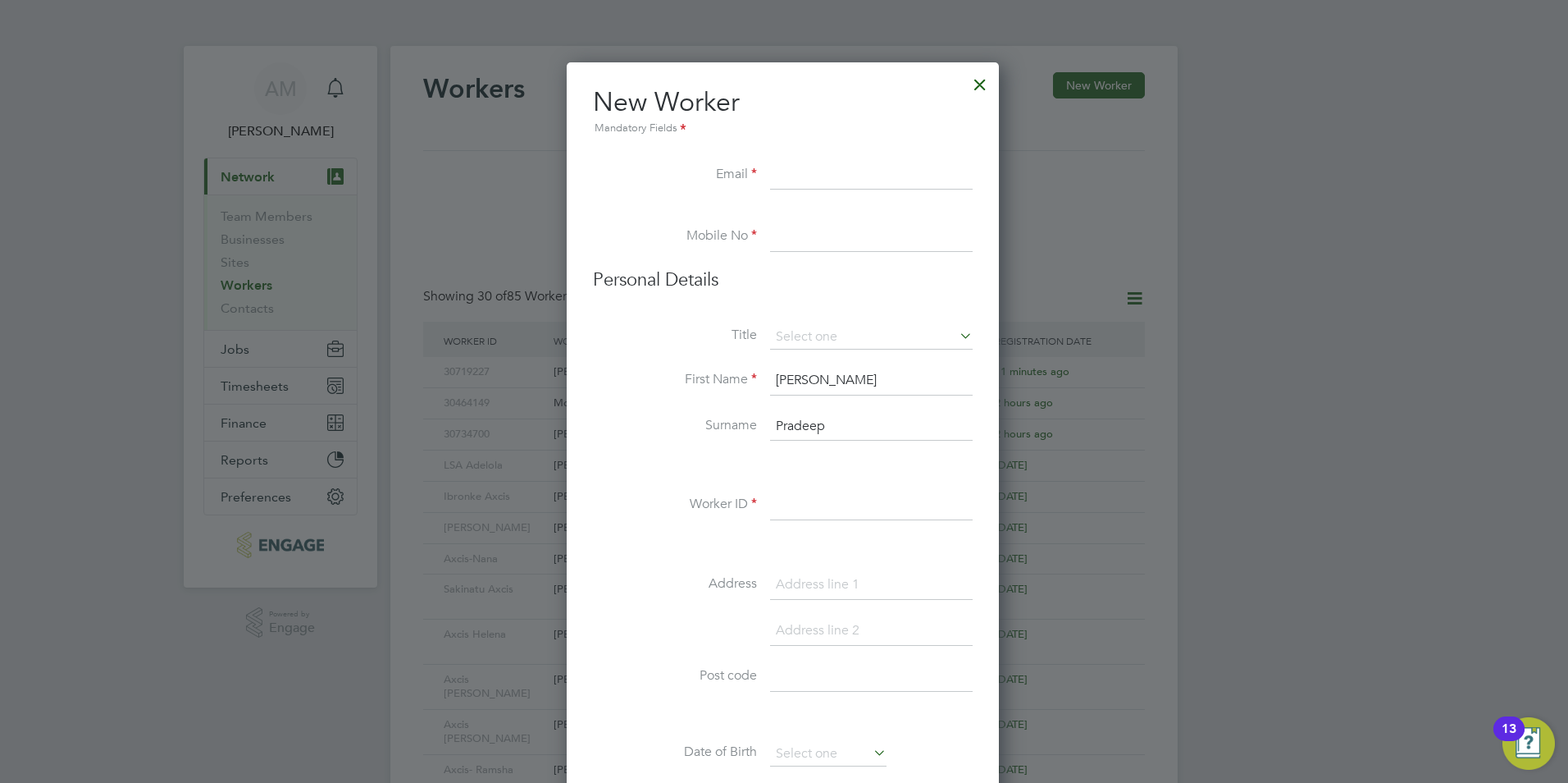
paste input "Anitha"
type input "Anitha@axcis.co.uk"
click at [827, 234] on input at bounding box center [871, 237] width 203 height 30
type input "07440418459"
click at [648, 470] on li at bounding box center [783, 465] width 380 height 17
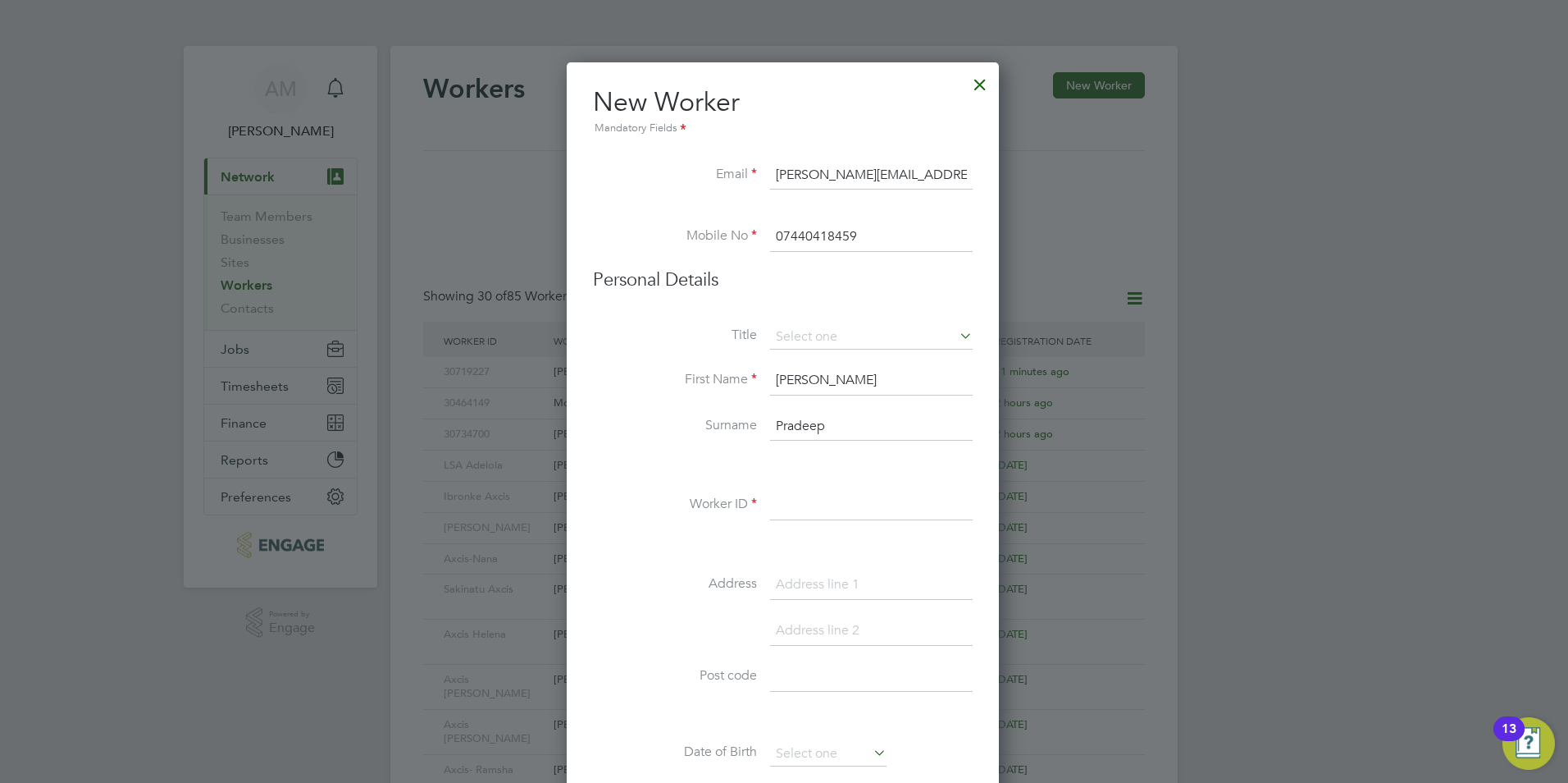
click at [801, 507] on input at bounding box center [871, 505] width 203 height 30
paste input "30514402"
type input "30514402"
click at [632, 519] on li "Worker ID 30514402" at bounding box center [783, 513] width 380 height 46
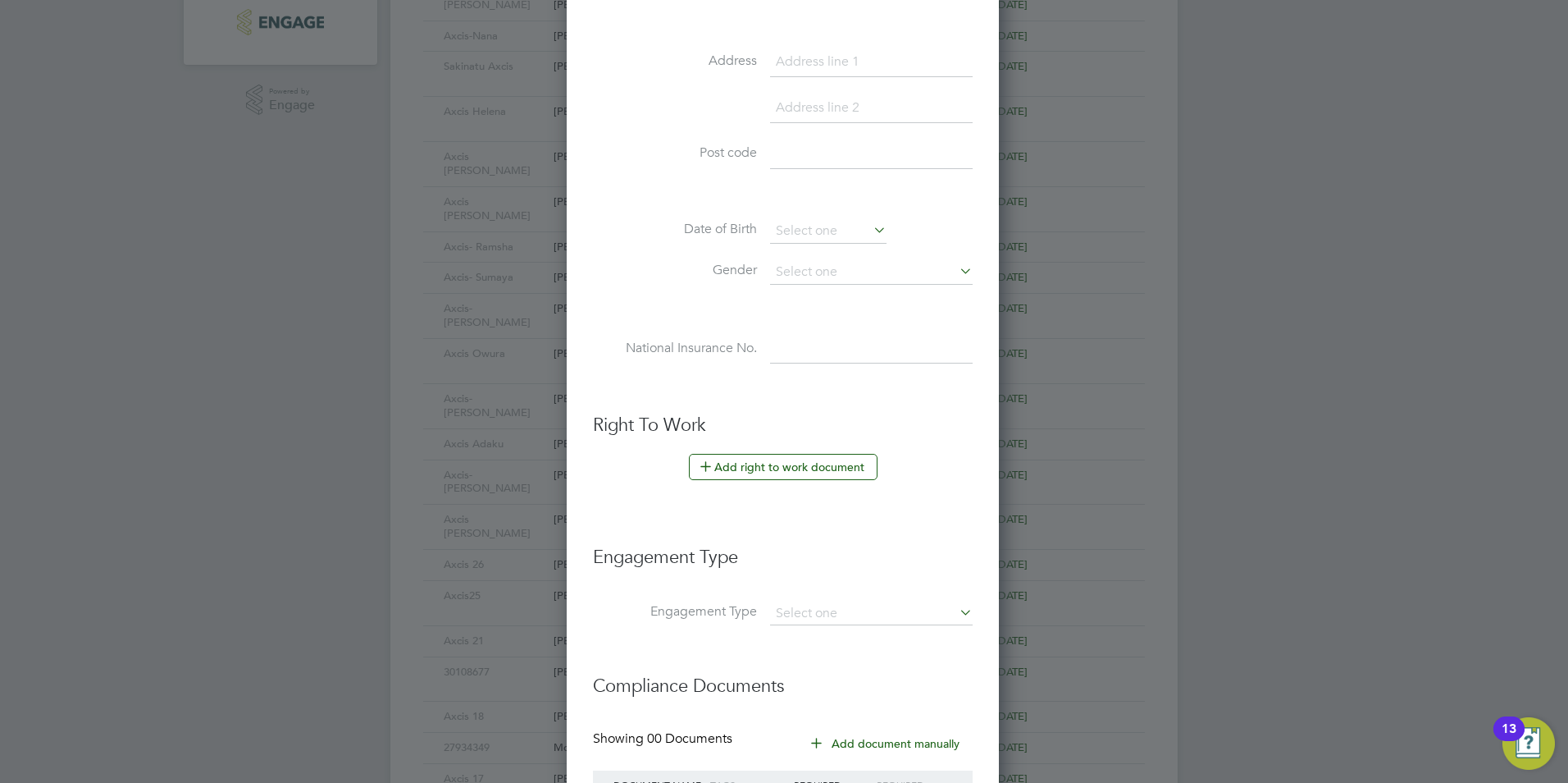
scroll to position [574, 0]
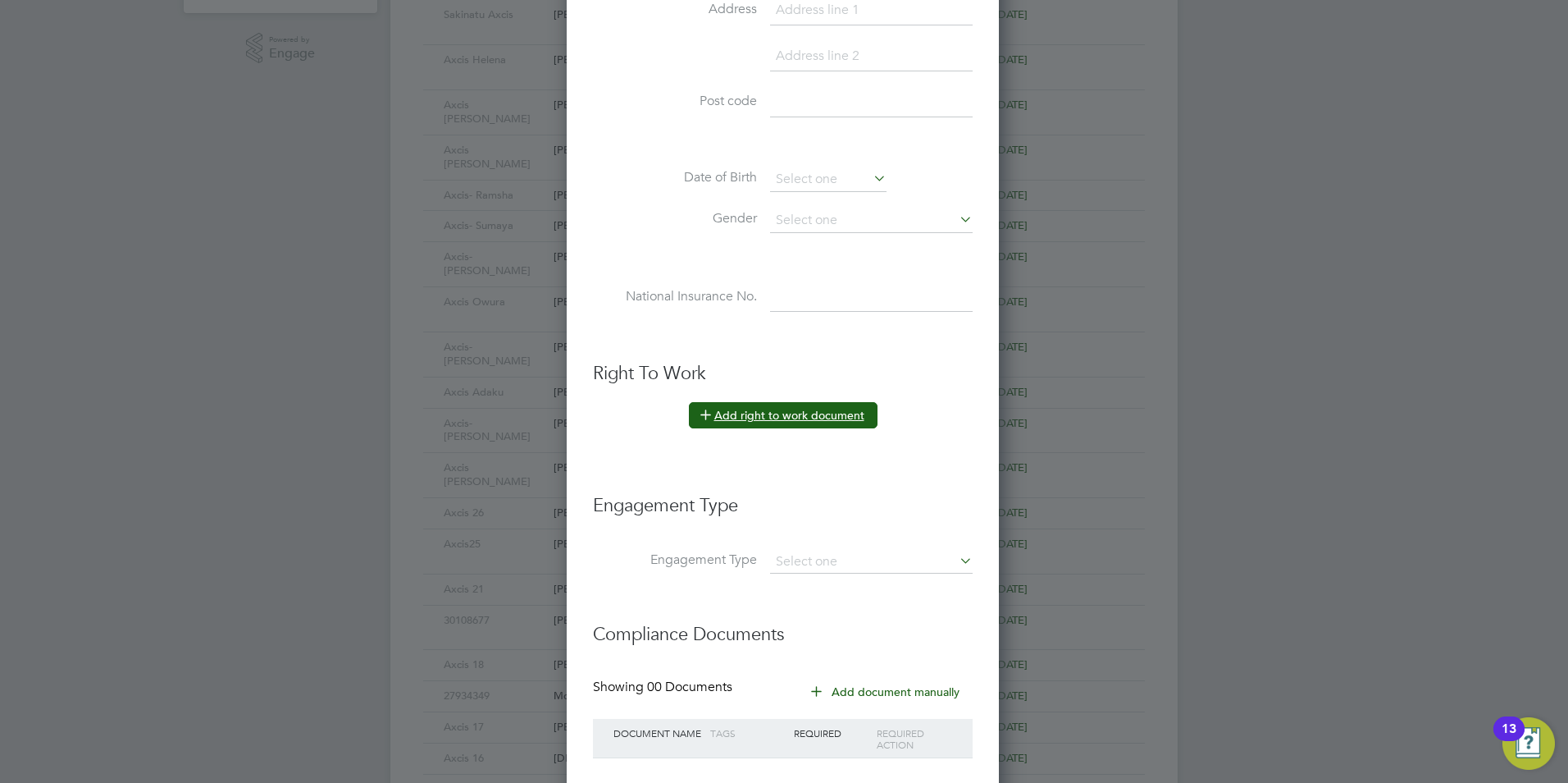
click at [746, 413] on button "Add right to work document" at bounding box center [783, 414] width 189 height 26
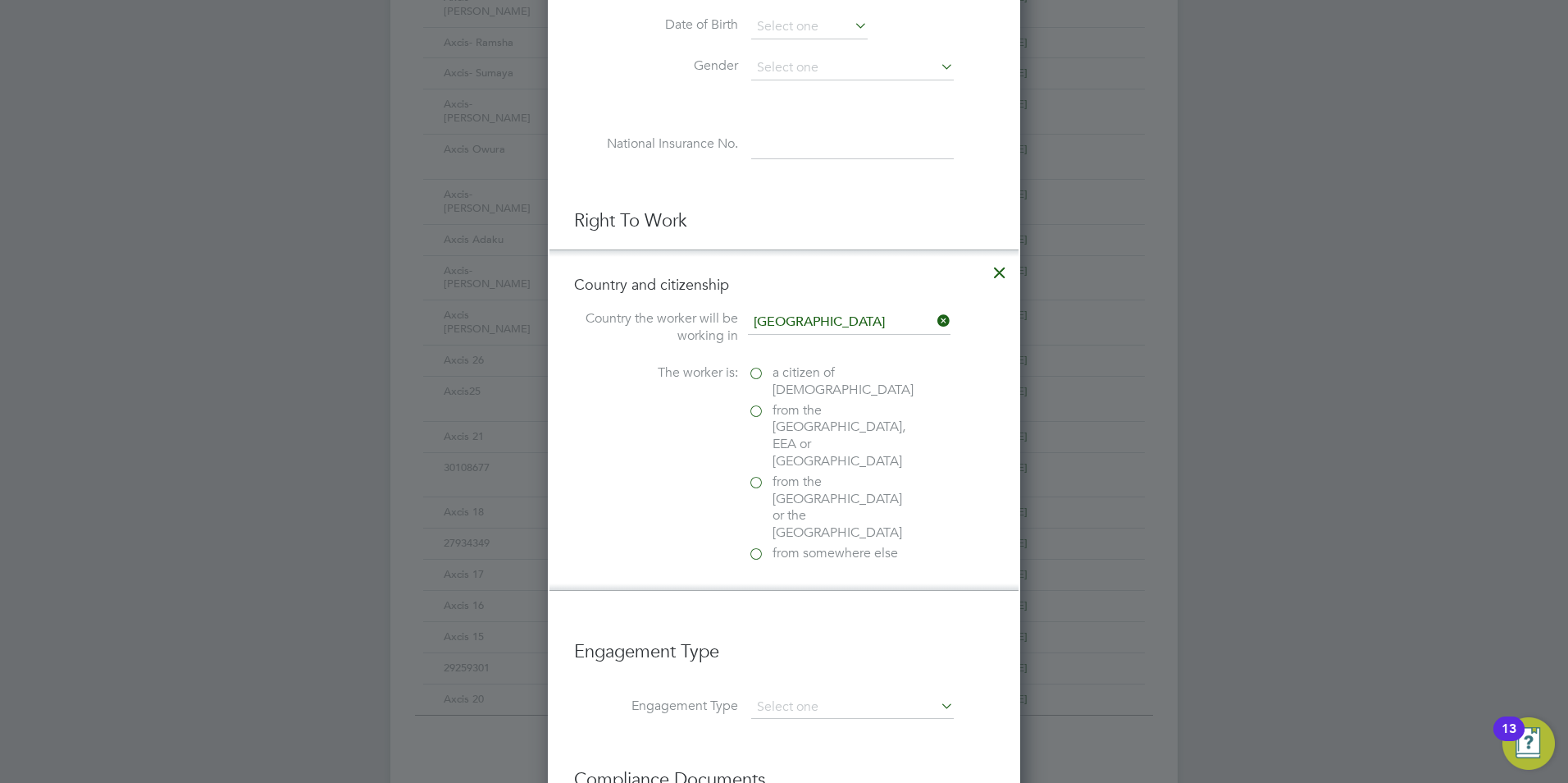
scroll to position [738, 0]
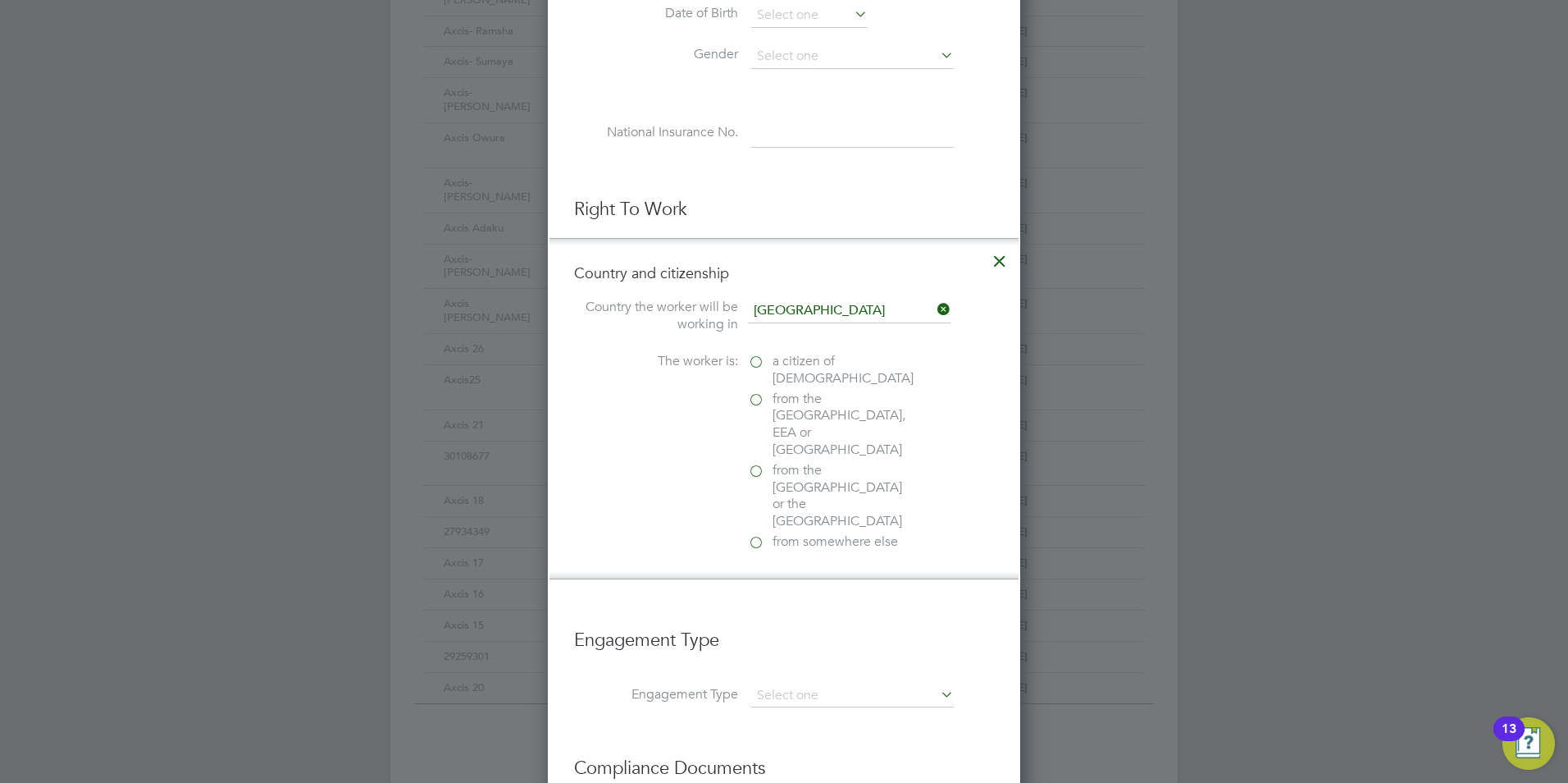
click at [774, 366] on span "a citizen of United Kingdom" at bounding box center [843, 370] width 141 height 35
click at [0, 0] on input "a citizen of United Kingdom" at bounding box center [0, 0] width 0 height 0
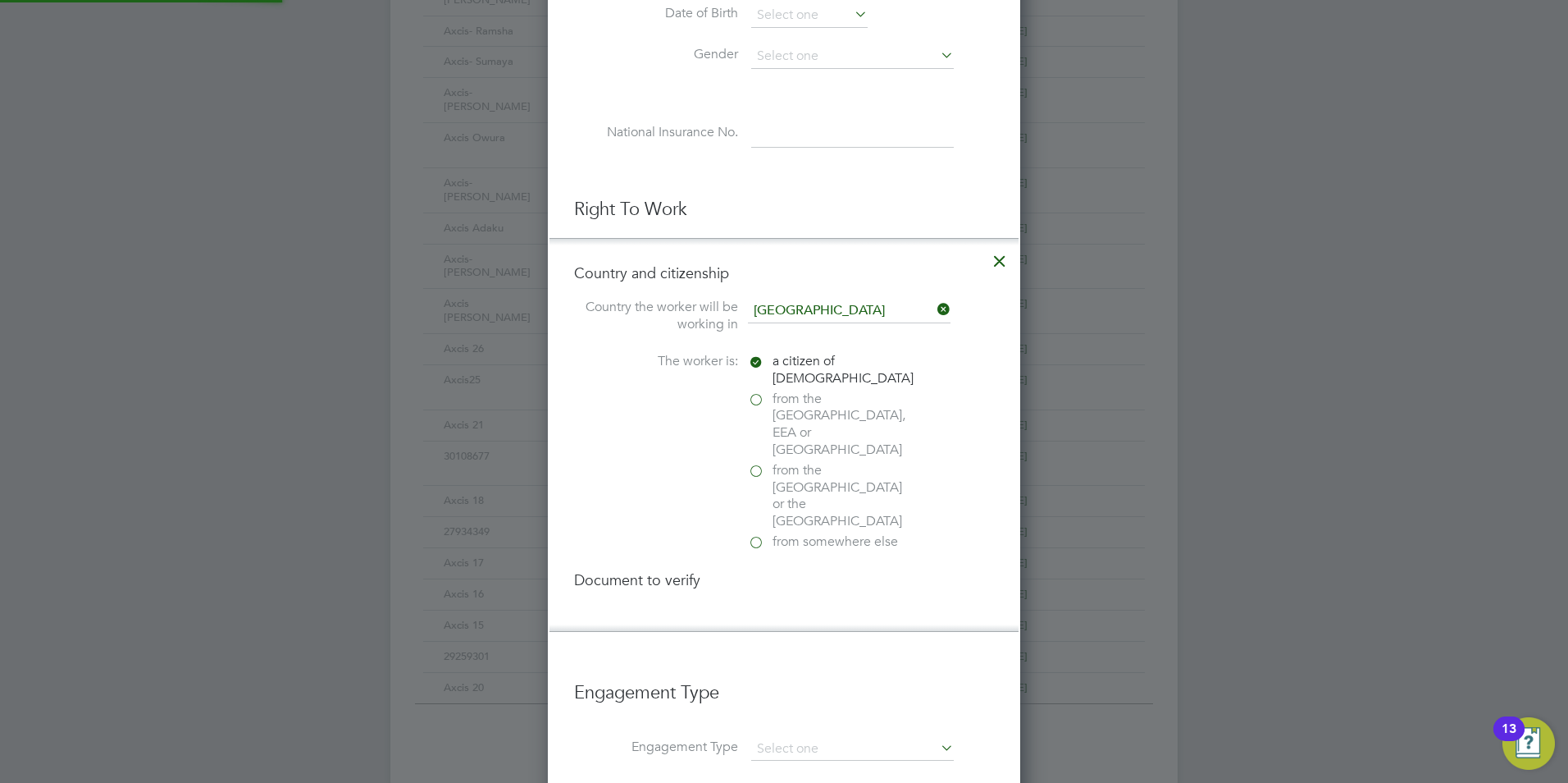
scroll to position [8, 8]
click at [787, 606] on div "Passport" at bounding box center [870, 614] width 246 height 17
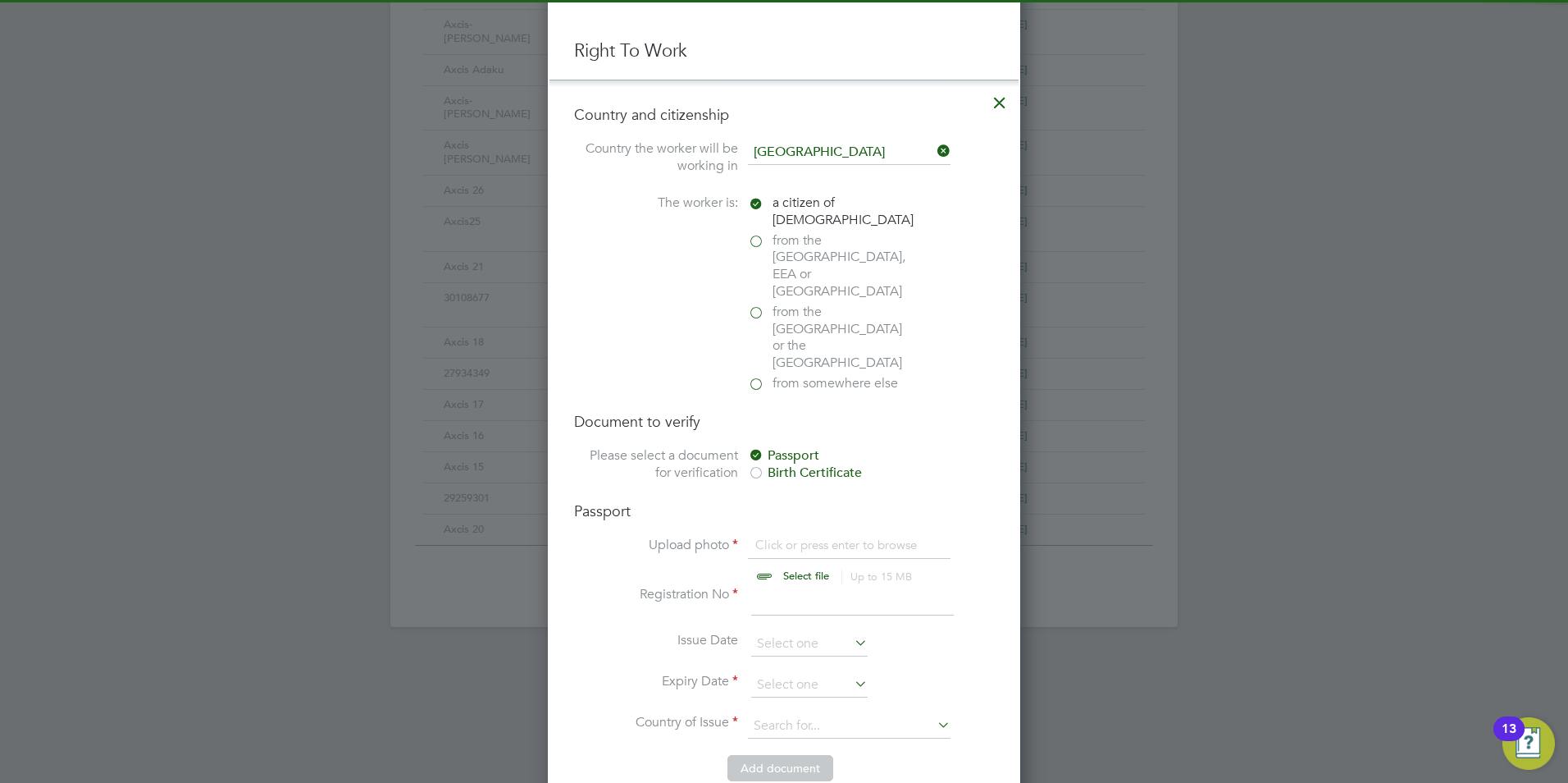
scroll to position [903, 0]
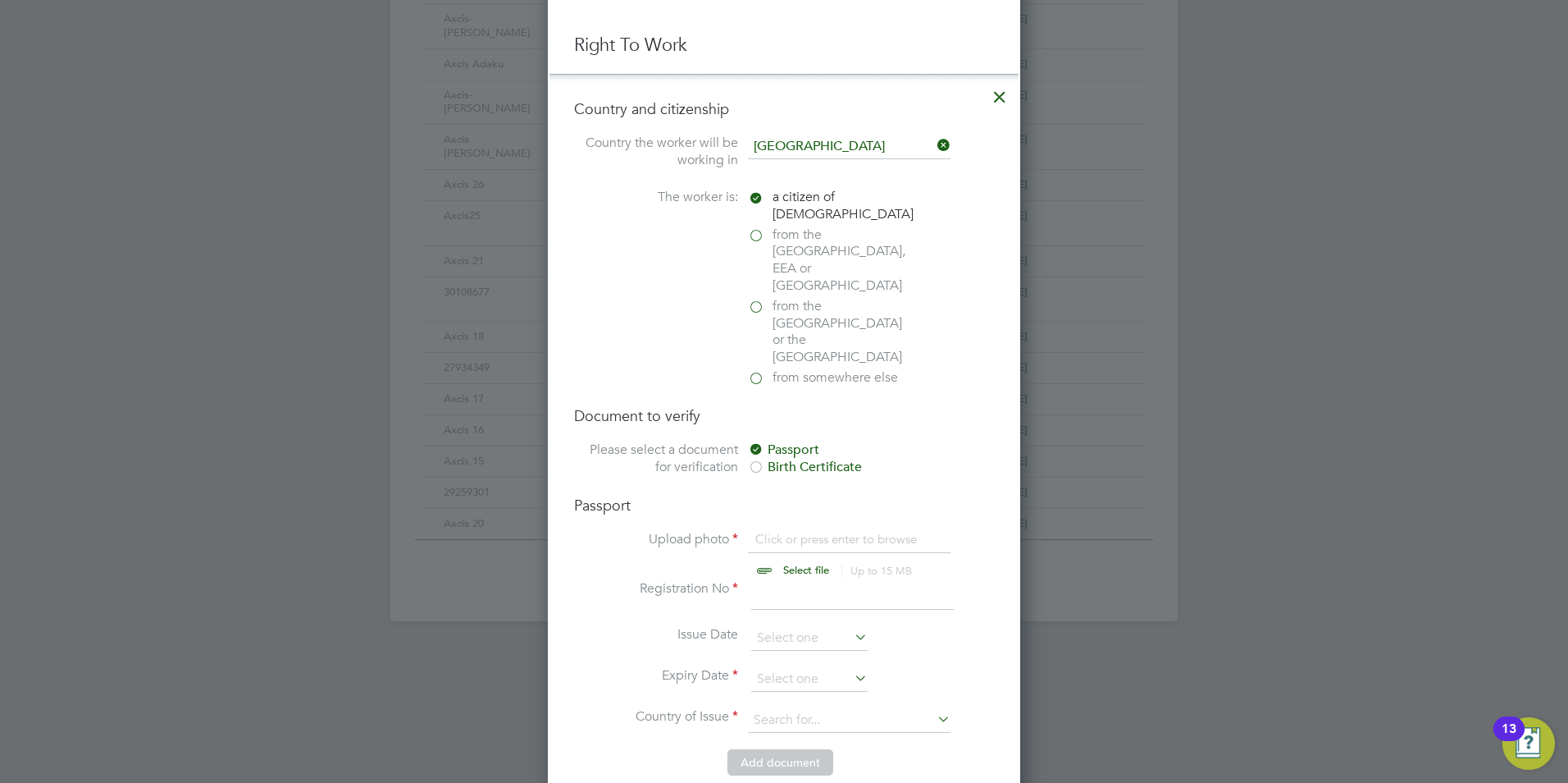
click at [796, 531] on input "file" at bounding box center [822, 555] width 258 height 49
type input "C:\fakepath\TrustID_30514402__20250316_194634_227.pdf"
click at [760, 580] on input at bounding box center [852, 594] width 203 height 30
type input "575913936"
click at [800, 626] on input at bounding box center [809, 639] width 116 height 25
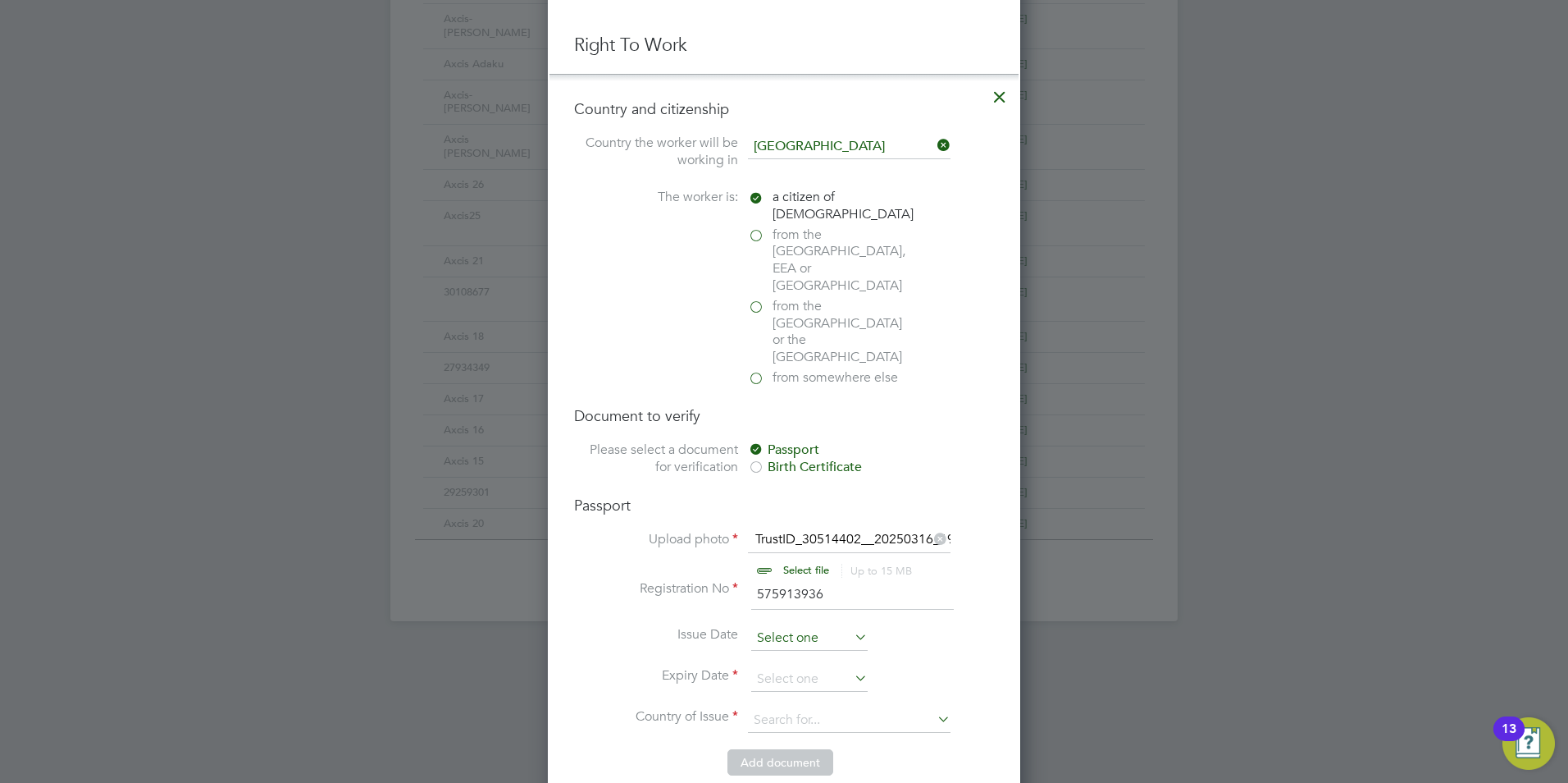
scroll to position [568, 0]
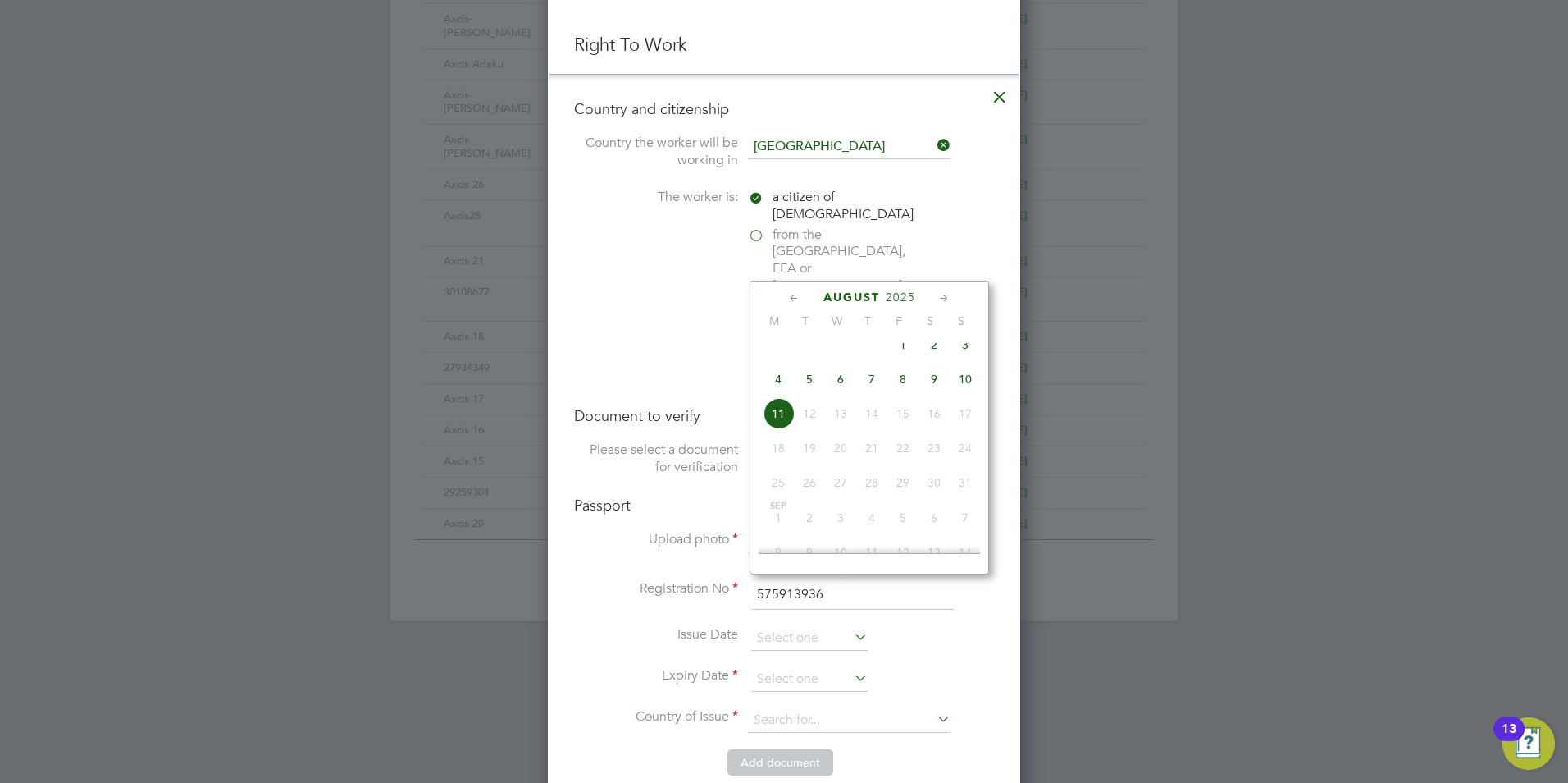
click at [898, 300] on span "2025" at bounding box center [900, 298] width 30 height 14
click at [842, 416] on span "2020" at bounding box center [841, 407] width 31 height 31
click at [793, 302] on icon at bounding box center [793, 299] width 15 height 18
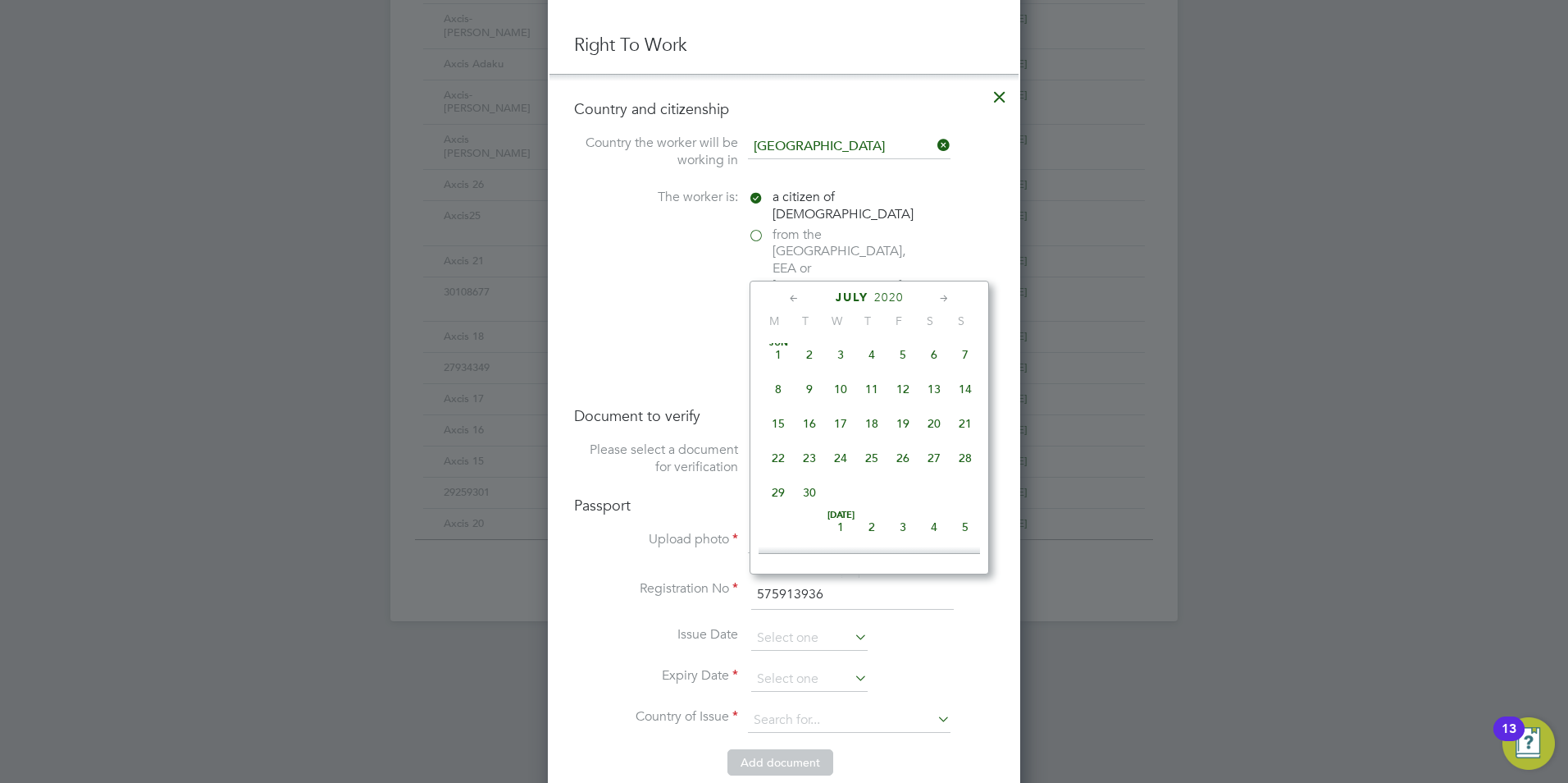
click at [793, 302] on icon at bounding box center [793, 299] width 15 height 18
click at [929, 356] on span "Feb 1" at bounding box center [934, 358] width 31 height 31
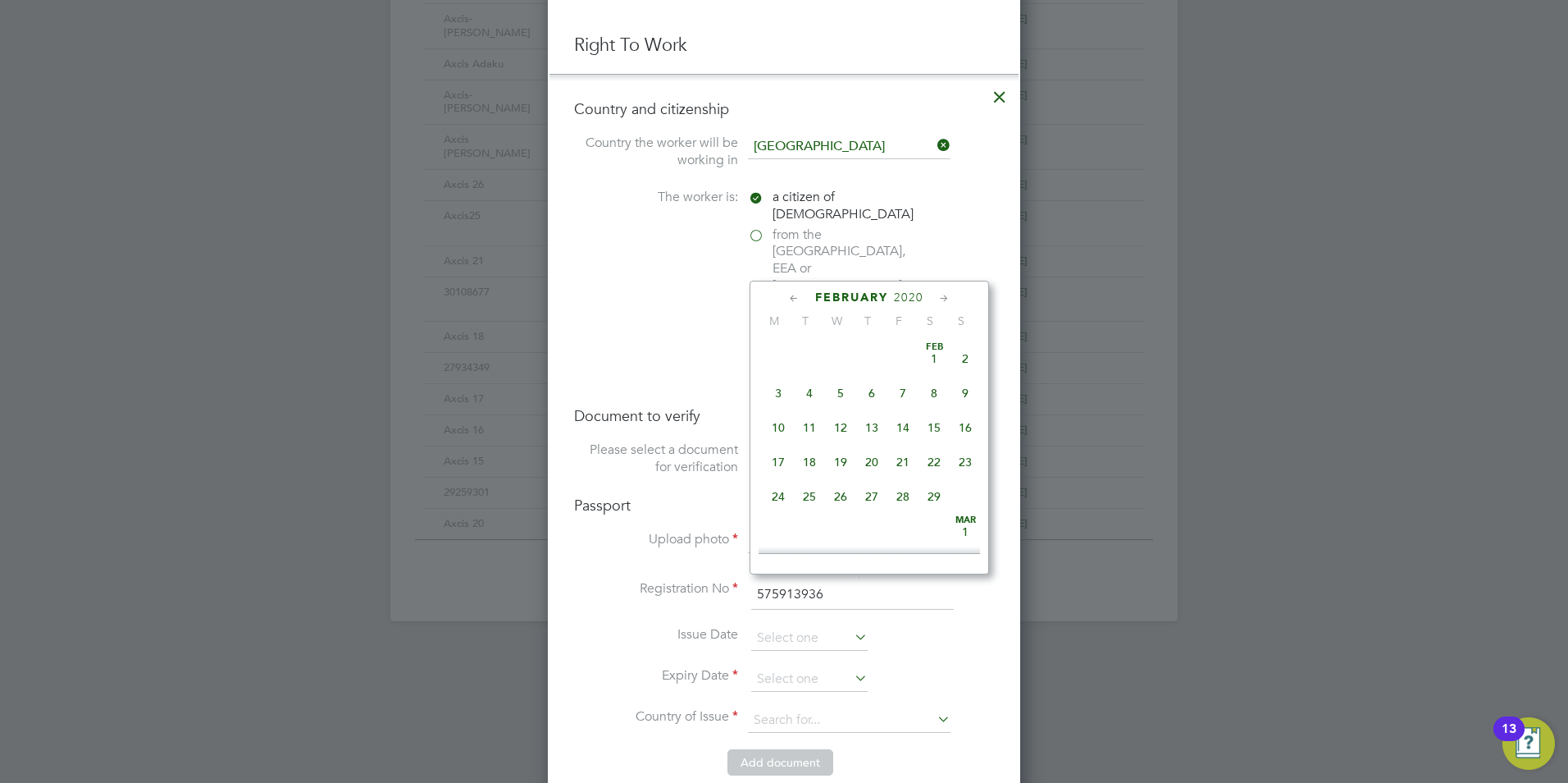
type input "01 Feb 2020"
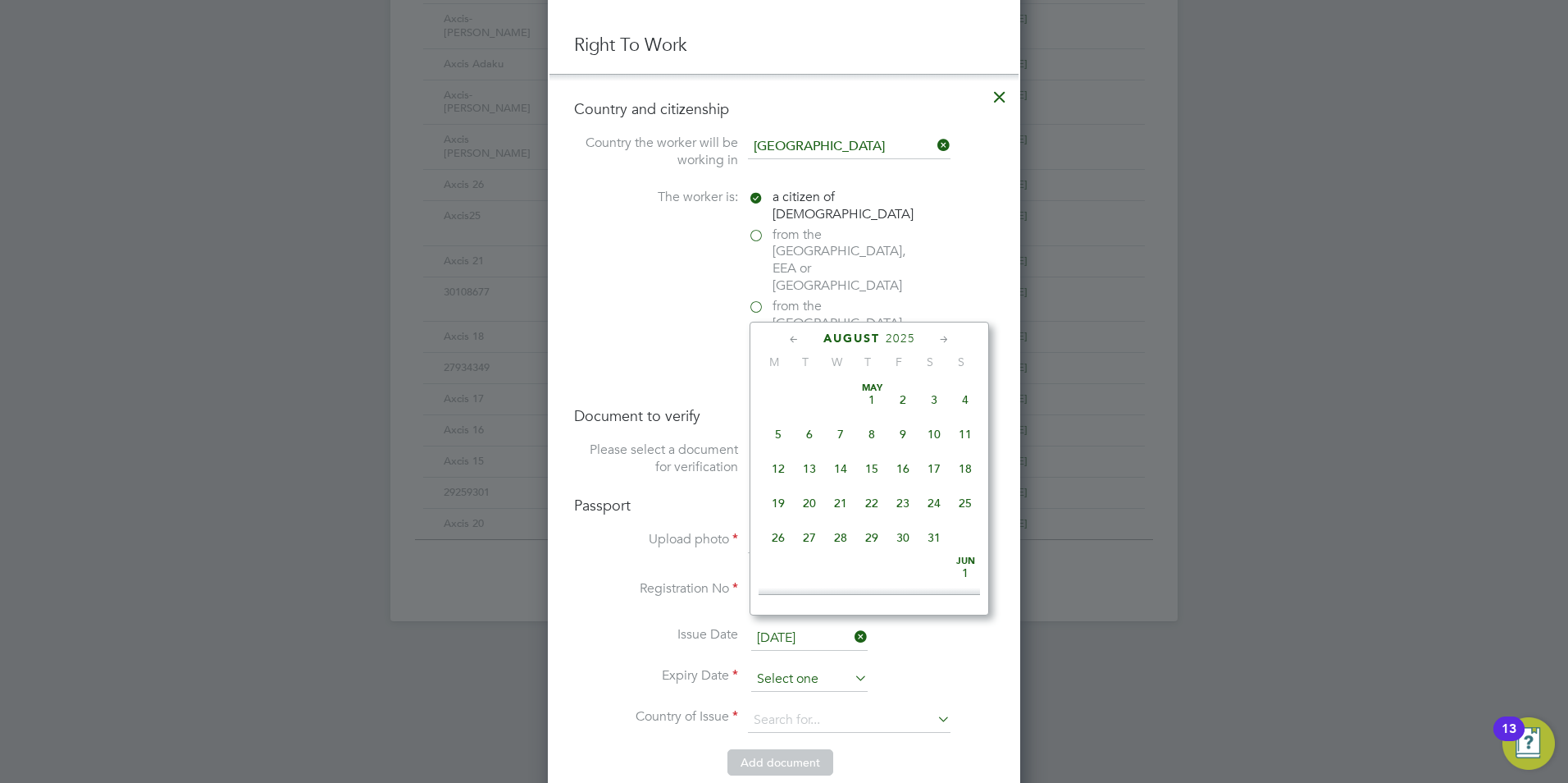
scroll to position [568, 0]
click at [778, 668] on input at bounding box center [809, 680] width 116 height 25
click at [905, 336] on span "2025" at bounding box center [900, 338] width 30 height 14
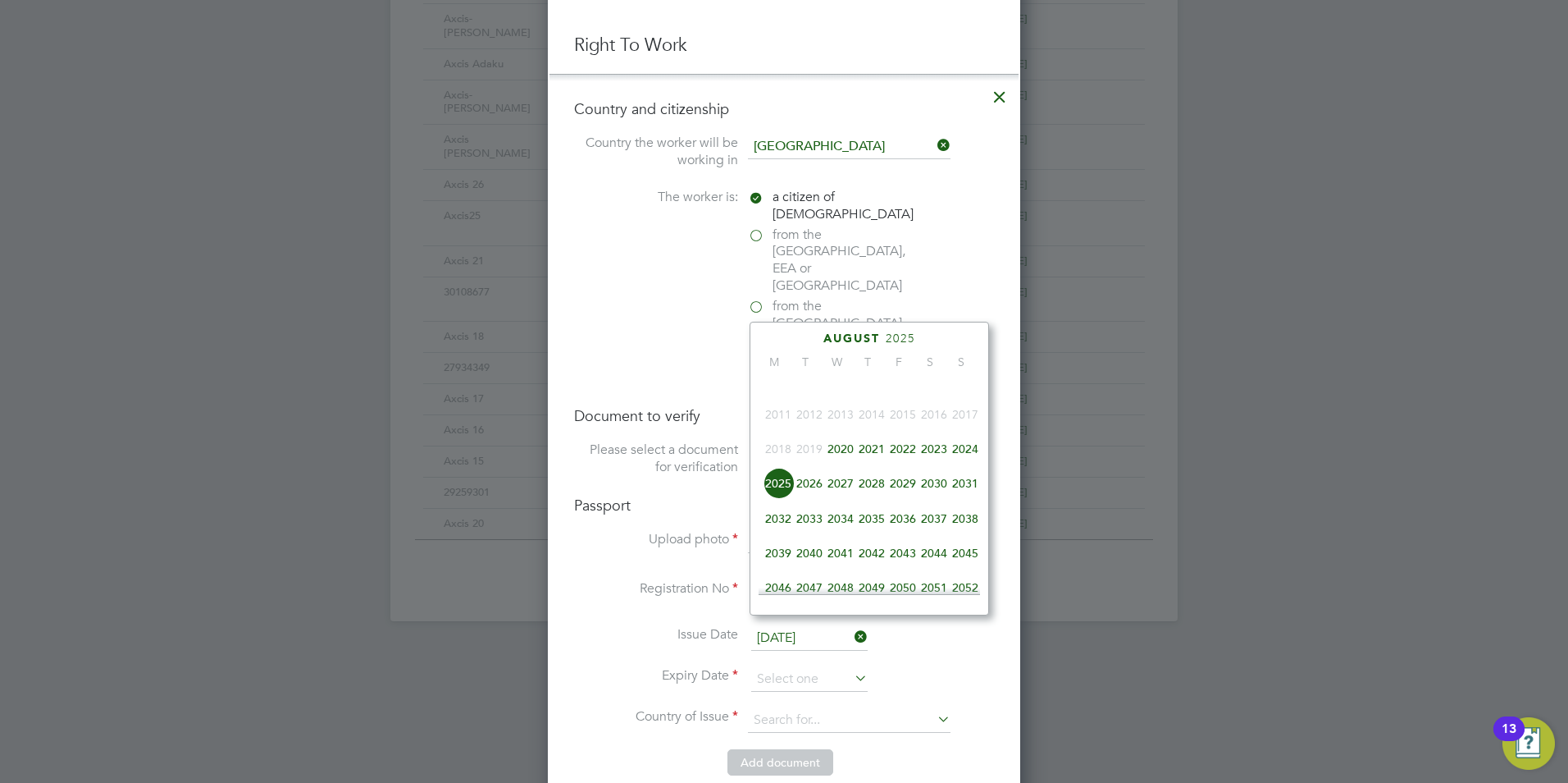
click at [932, 497] on span "2030" at bounding box center [934, 483] width 31 height 31
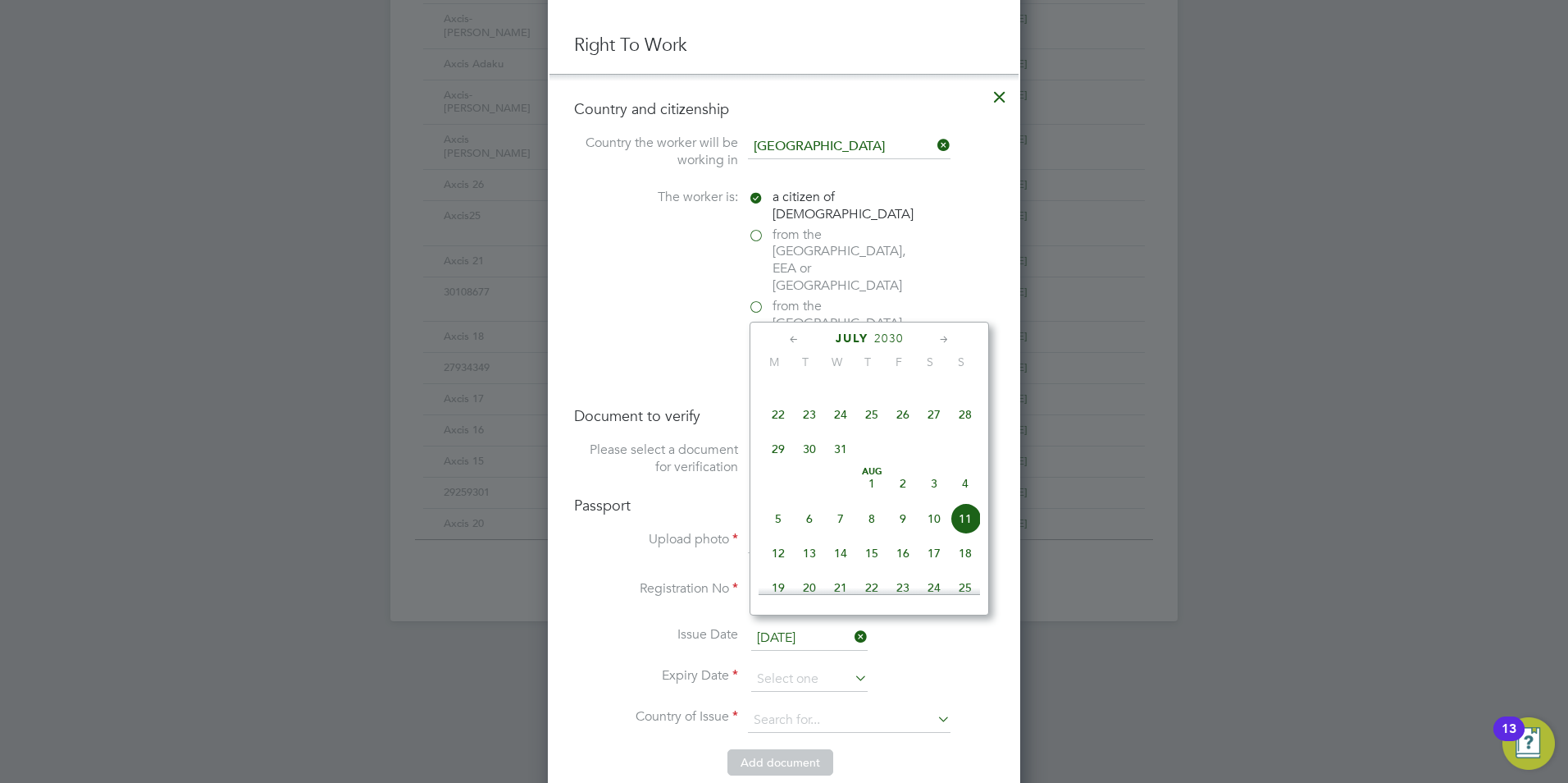
click at [796, 345] on icon at bounding box center [793, 340] width 15 height 18
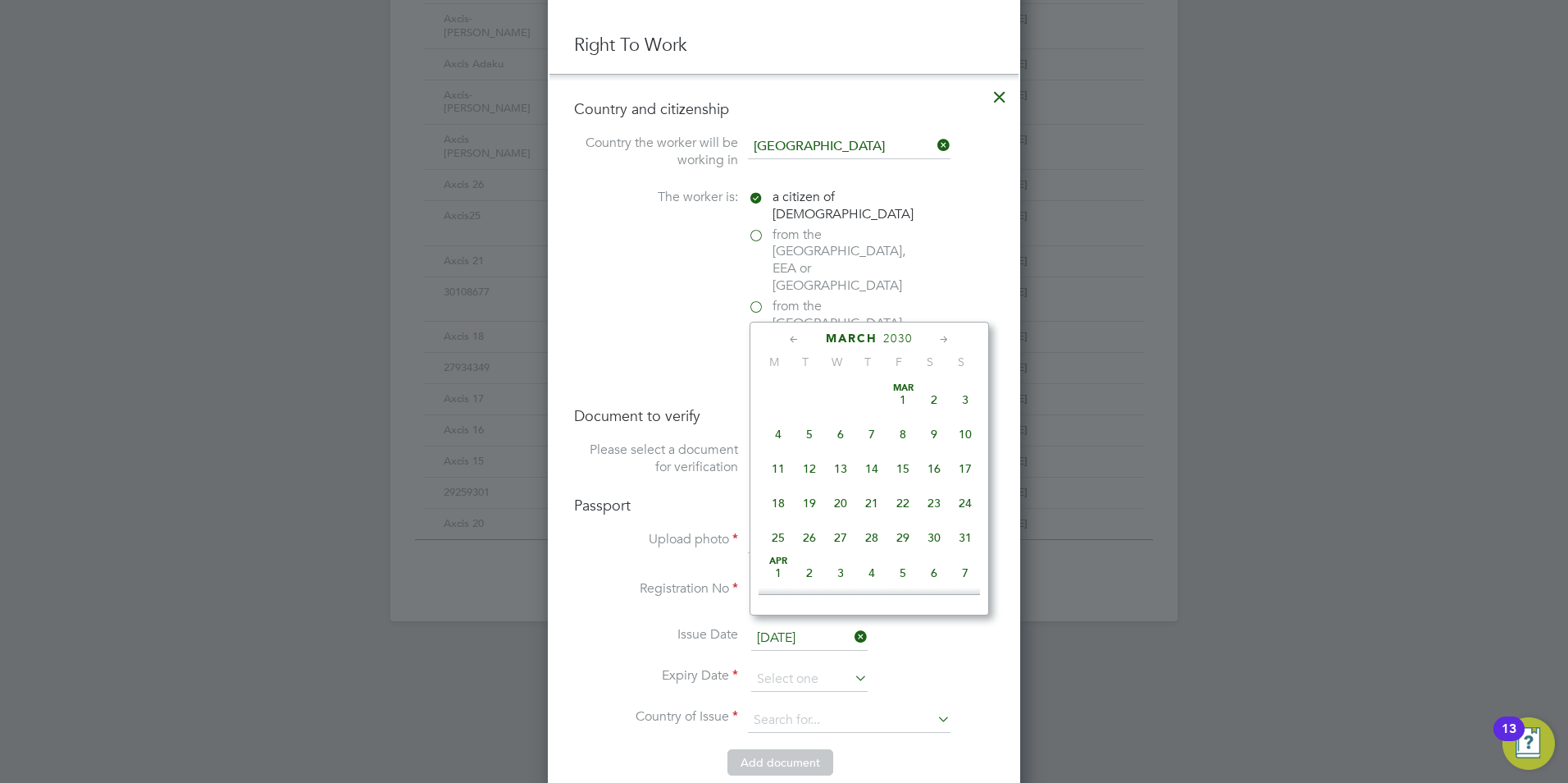
click at [796, 345] on icon at bounding box center [793, 340] width 15 height 18
click at [902, 400] on span "Feb 1" at bounding box center [903, 399] width 31 height 31
type input "01 Feb 2030"
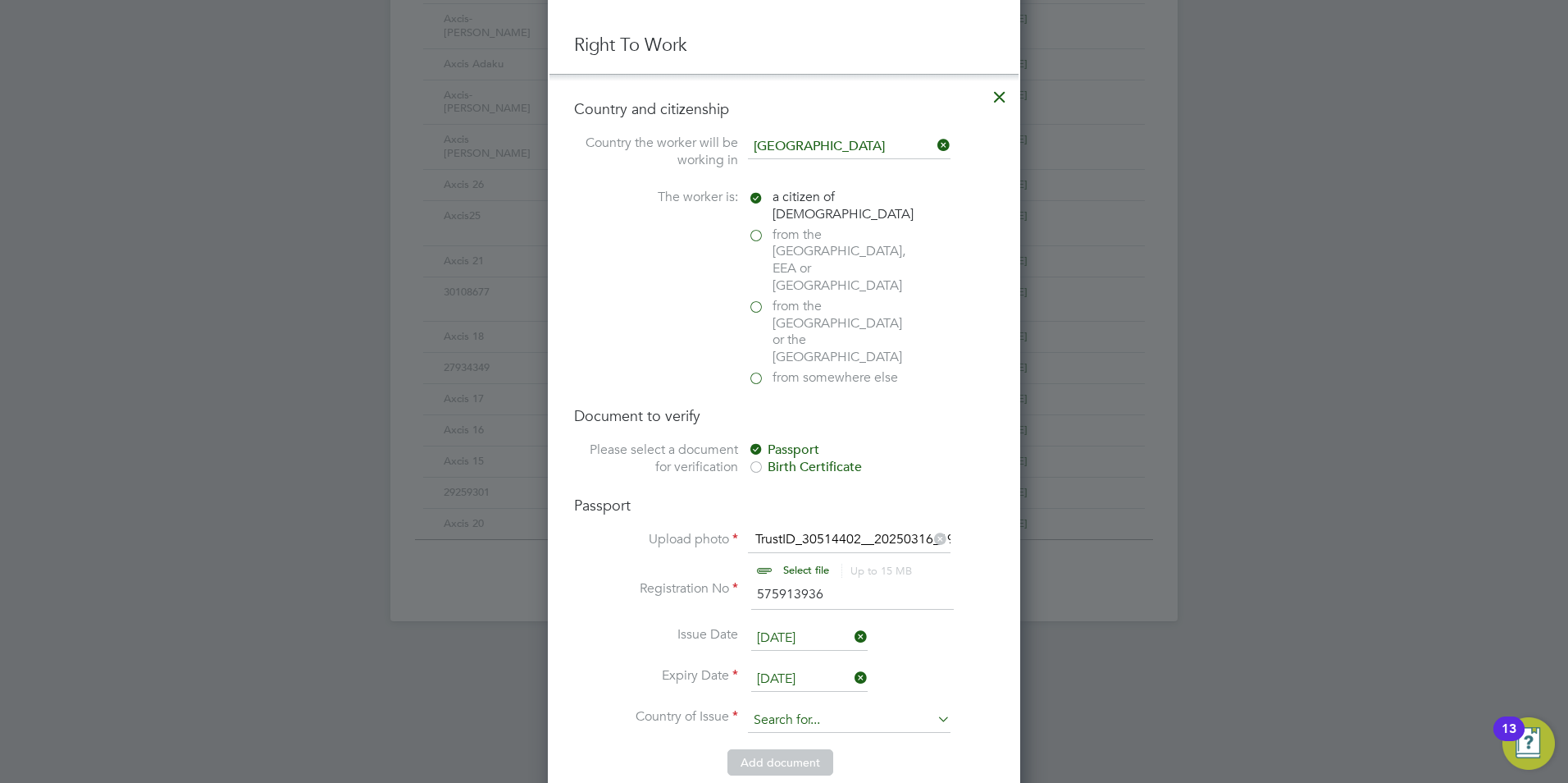
click at [779, 708] on input at bounding box center [849, 720] width 203 height 25
click at [808, 777] on li "Uni ted Kingdom" at bounding box center [902, 781] width 310 height 22
type input "United Kingdom"
click at [666, 749] on li "Add document" at bounding box center [784, 770] width 420 height 43
click at [777, 749] on button "Add document" at bounding box center [780, 762] width 106 height 26
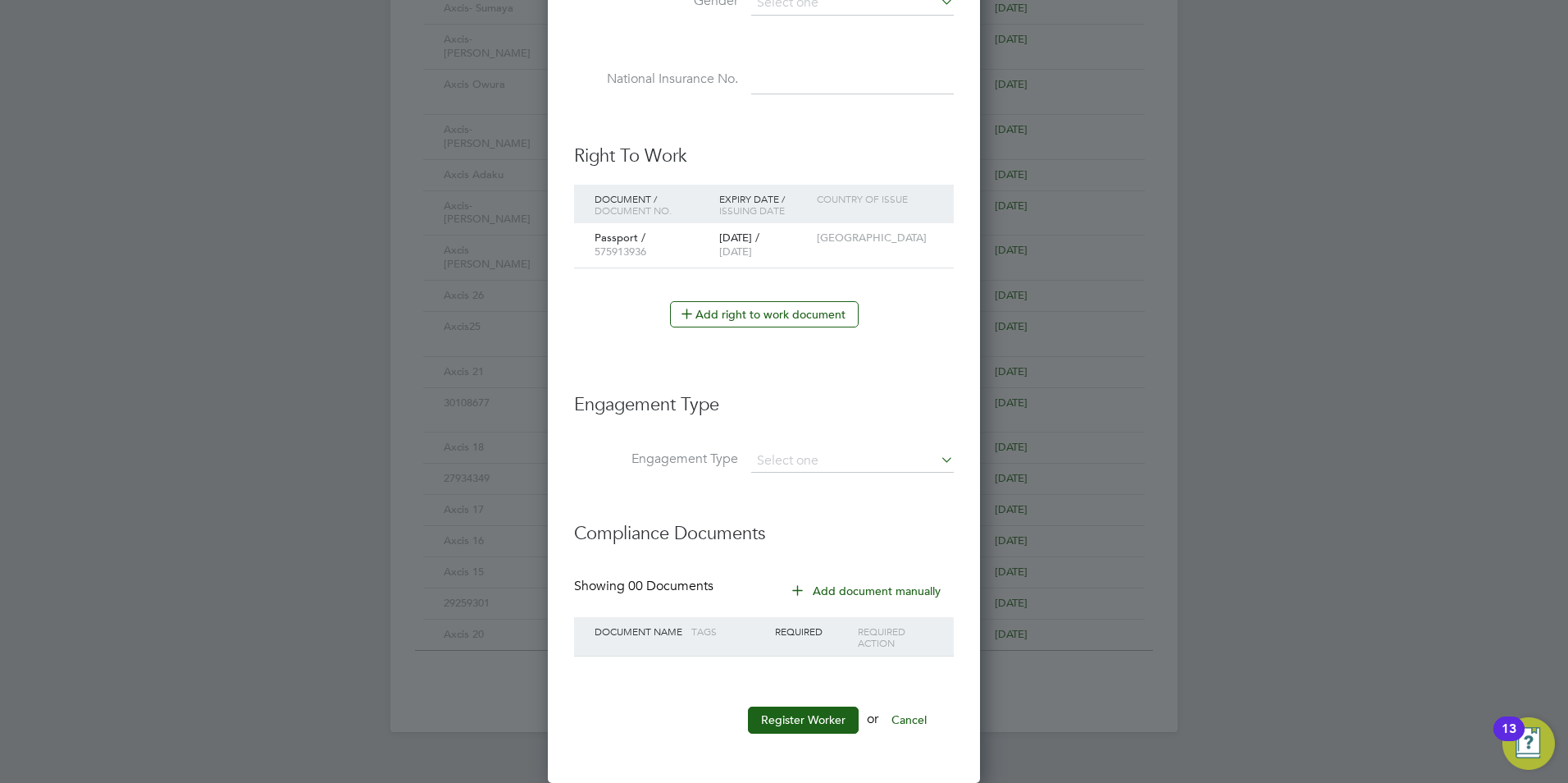
scroll to position [1512, 435]
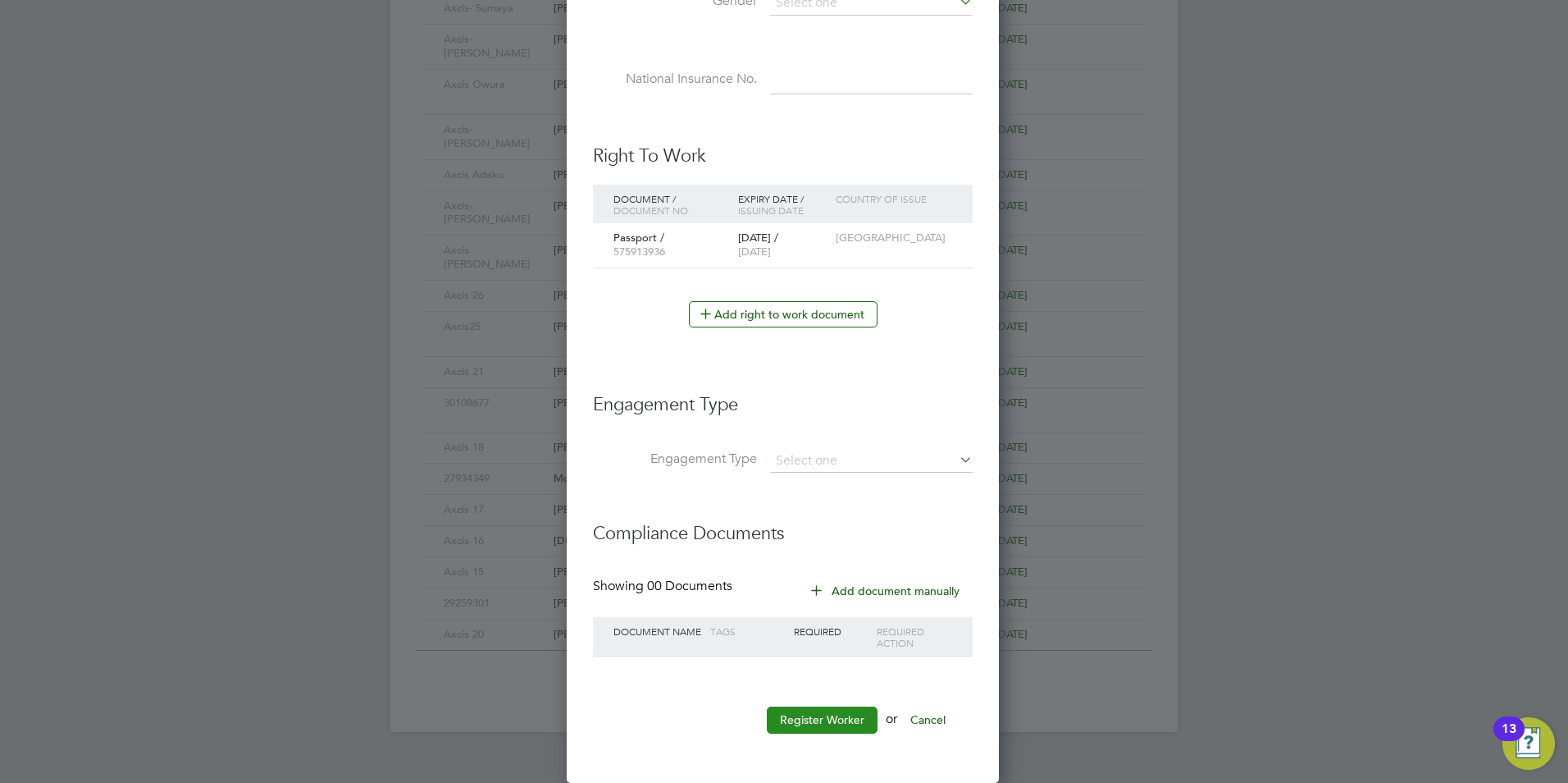
click at [819, 721] on button "Register Worker" at bounding box center [822, 719] width 111 height 26
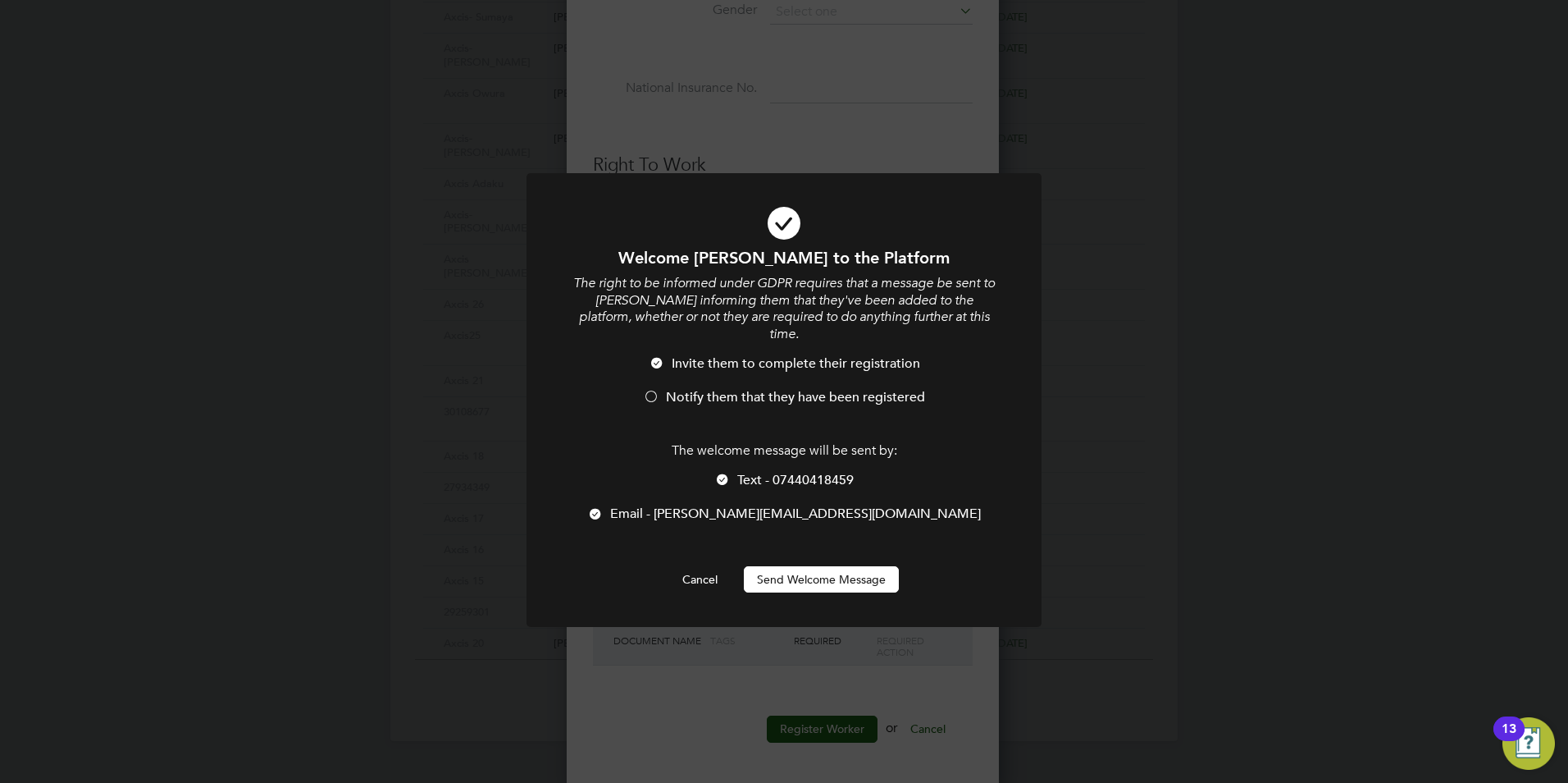
click at [762, 506] on span "Email - Anitha@axcis.co.uk" at bounding box center [795, 514] width 371 height 16
click at [797, 566] on button "Send Welcome Message" at bounding box center [821, 579] width 155 height 26
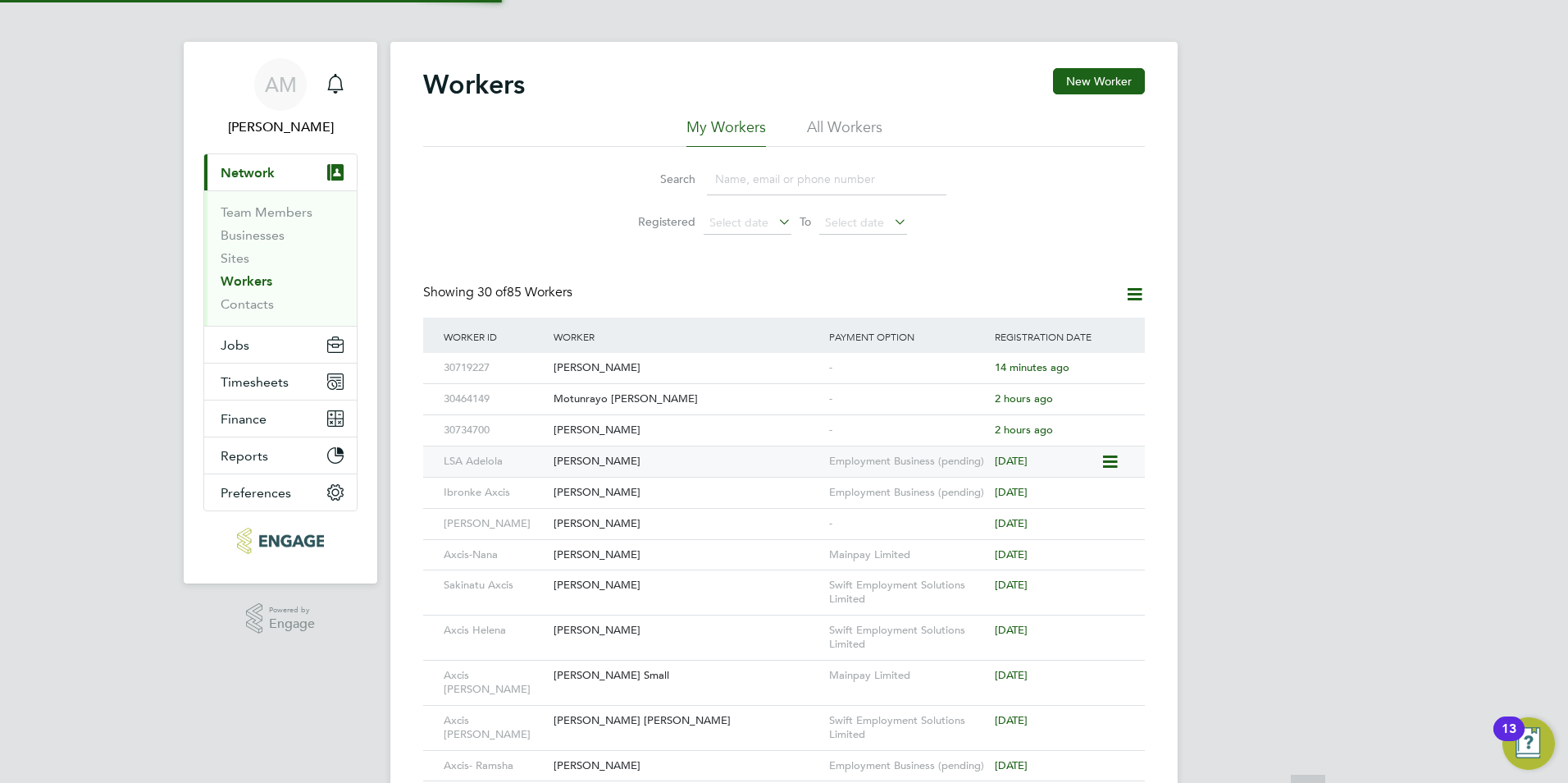
scroll to position [0, 0]
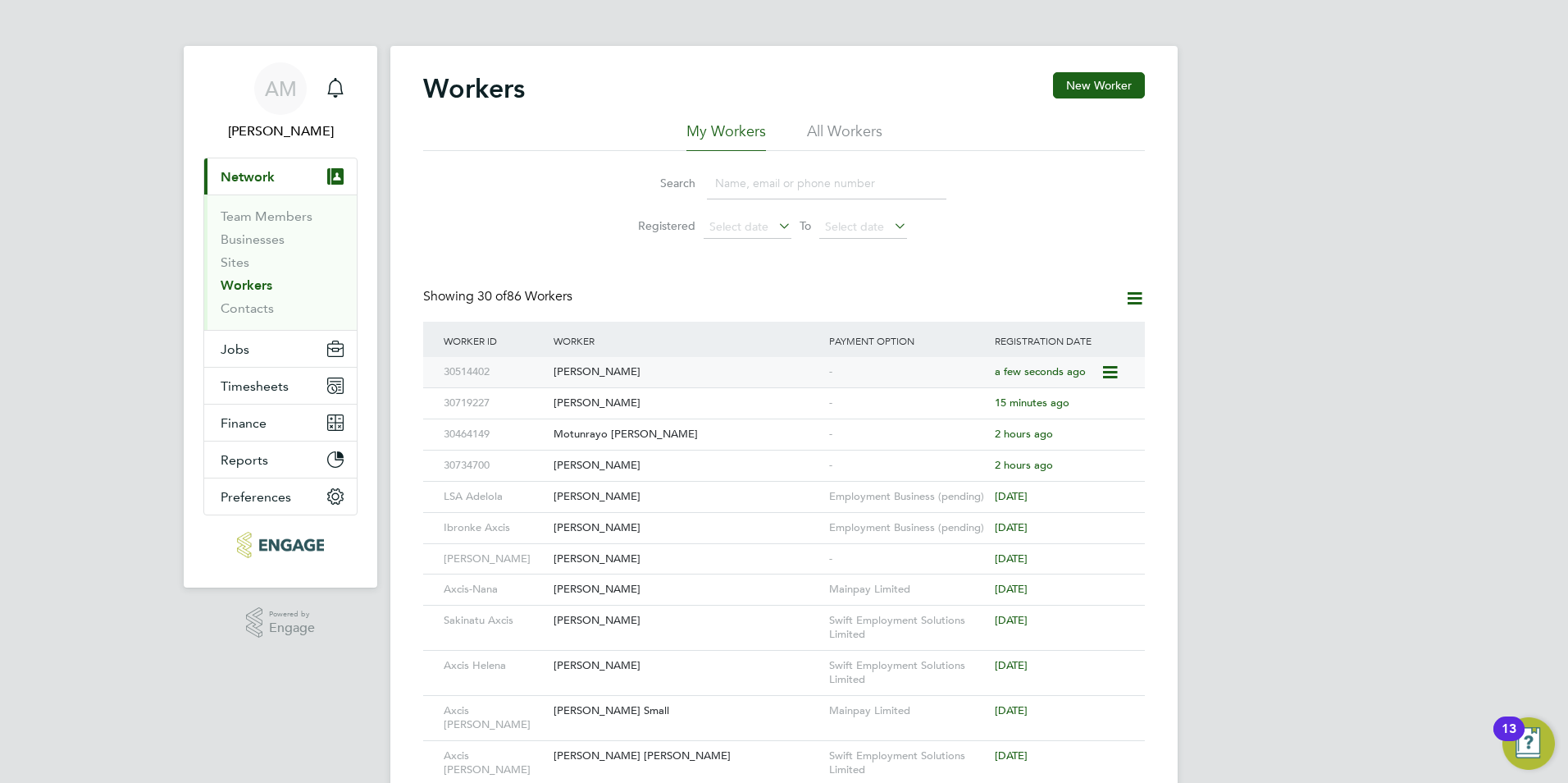
click at [594, 367] on div "[PERSON_NAME]" at bounding box center [687, 372] width 275 height 30
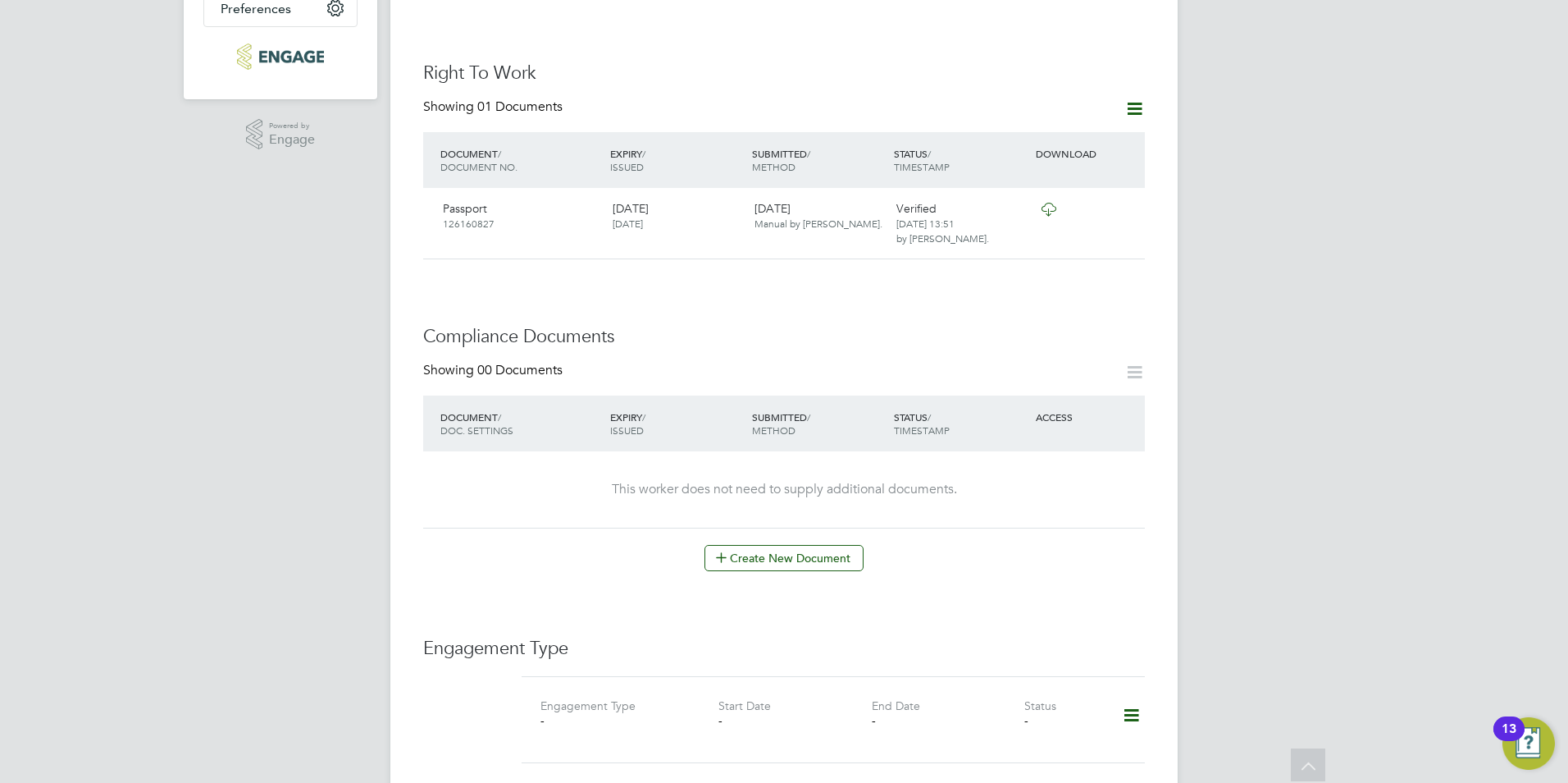
scroll to position [492, 0]
click at [825, 547] on button "Create New Document" at bounding box center [784, 553] width 159 height 26
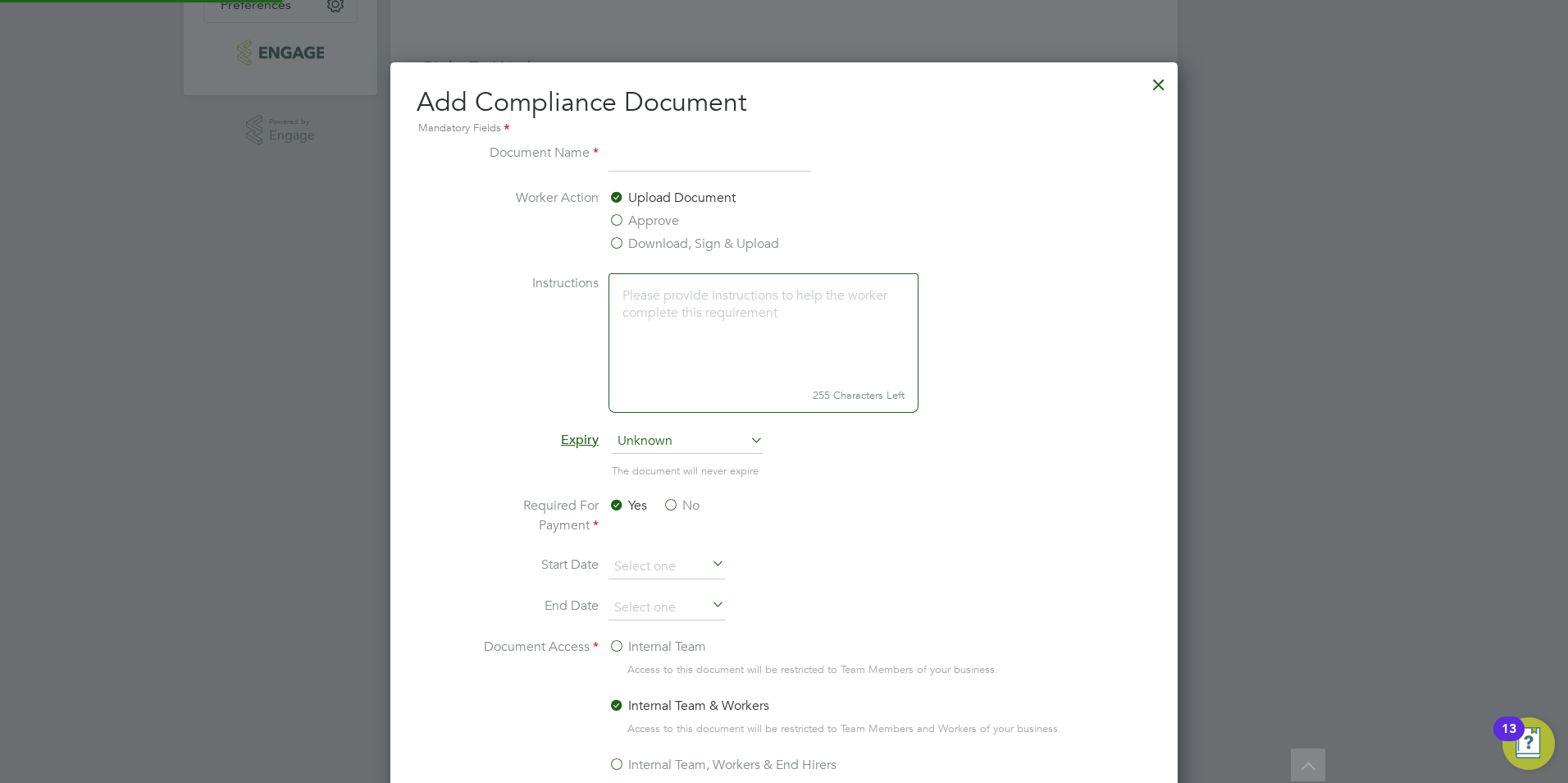
scroll to position [862, 788]
type input "vetting"
click at [489, 367] on label "Instructions" at bounding box center [538, 341] width 123 height 136
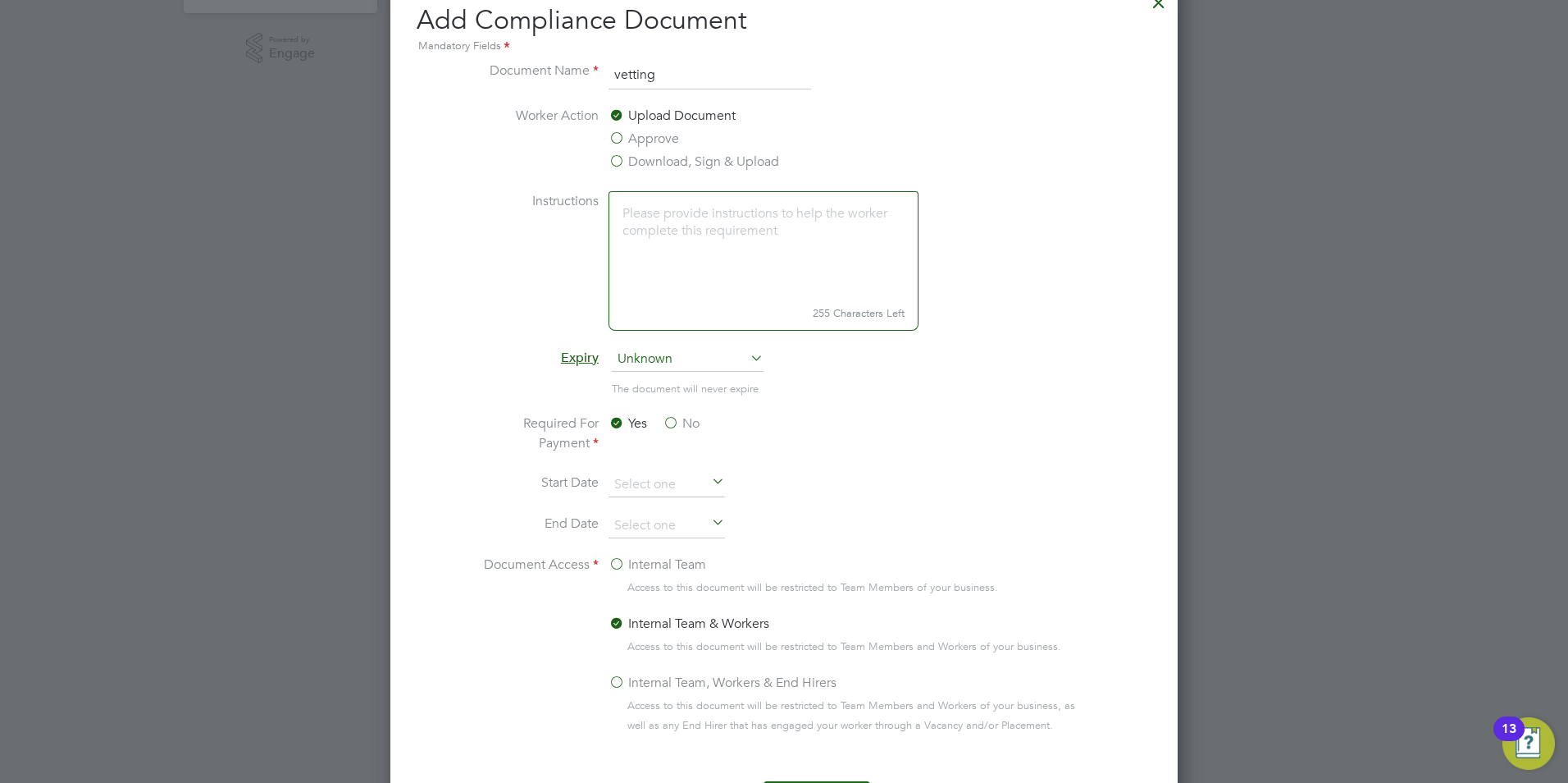
click at [642, 163] on label "Download, Sign & Upload" at bounding box center [693, 162] width 171 height 20
click at [0, 0] on input "Download, Sign & Upload" at bounding box center [0, 0] width 0 height 0
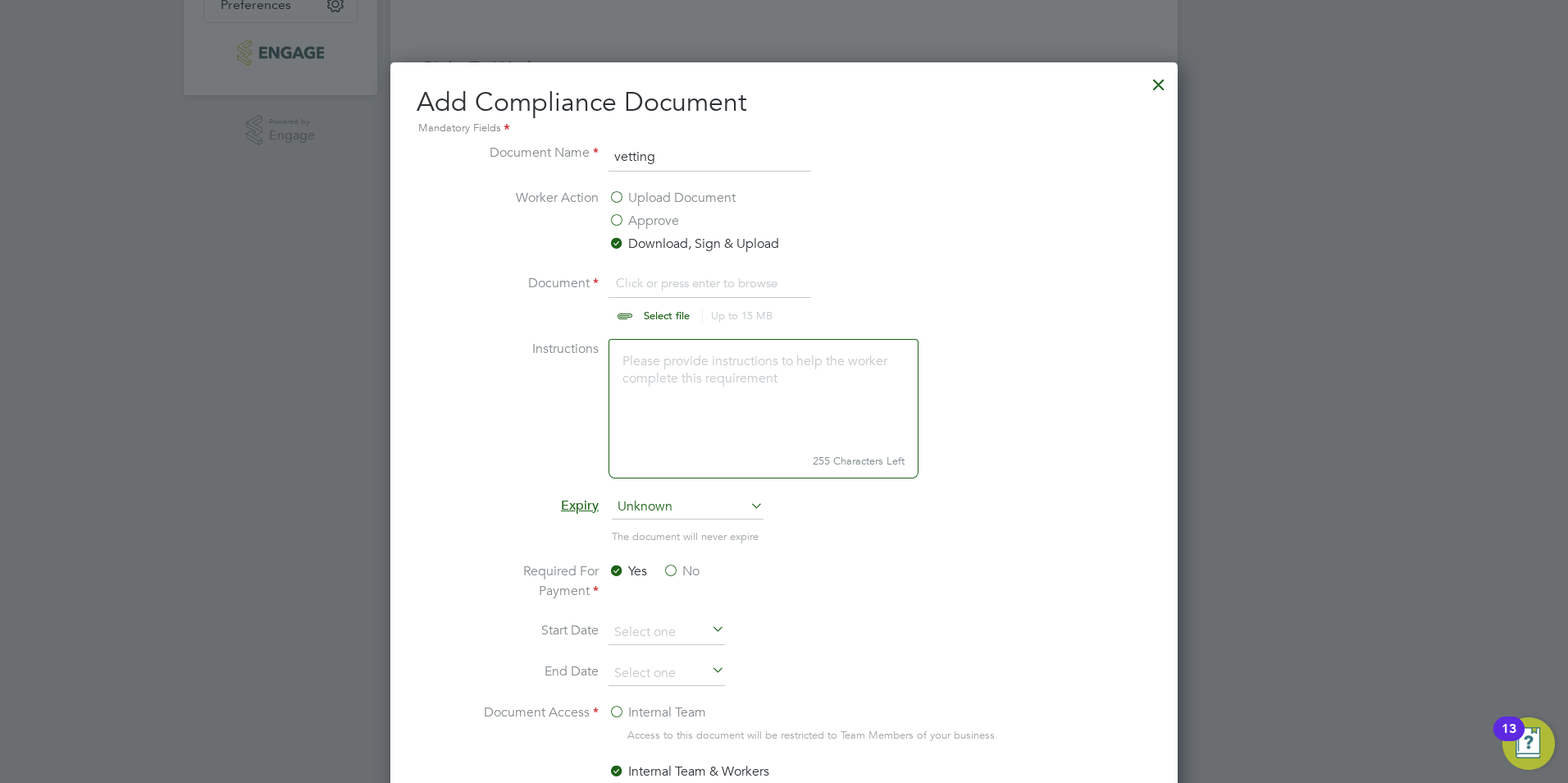
scroll to position [411, 0]
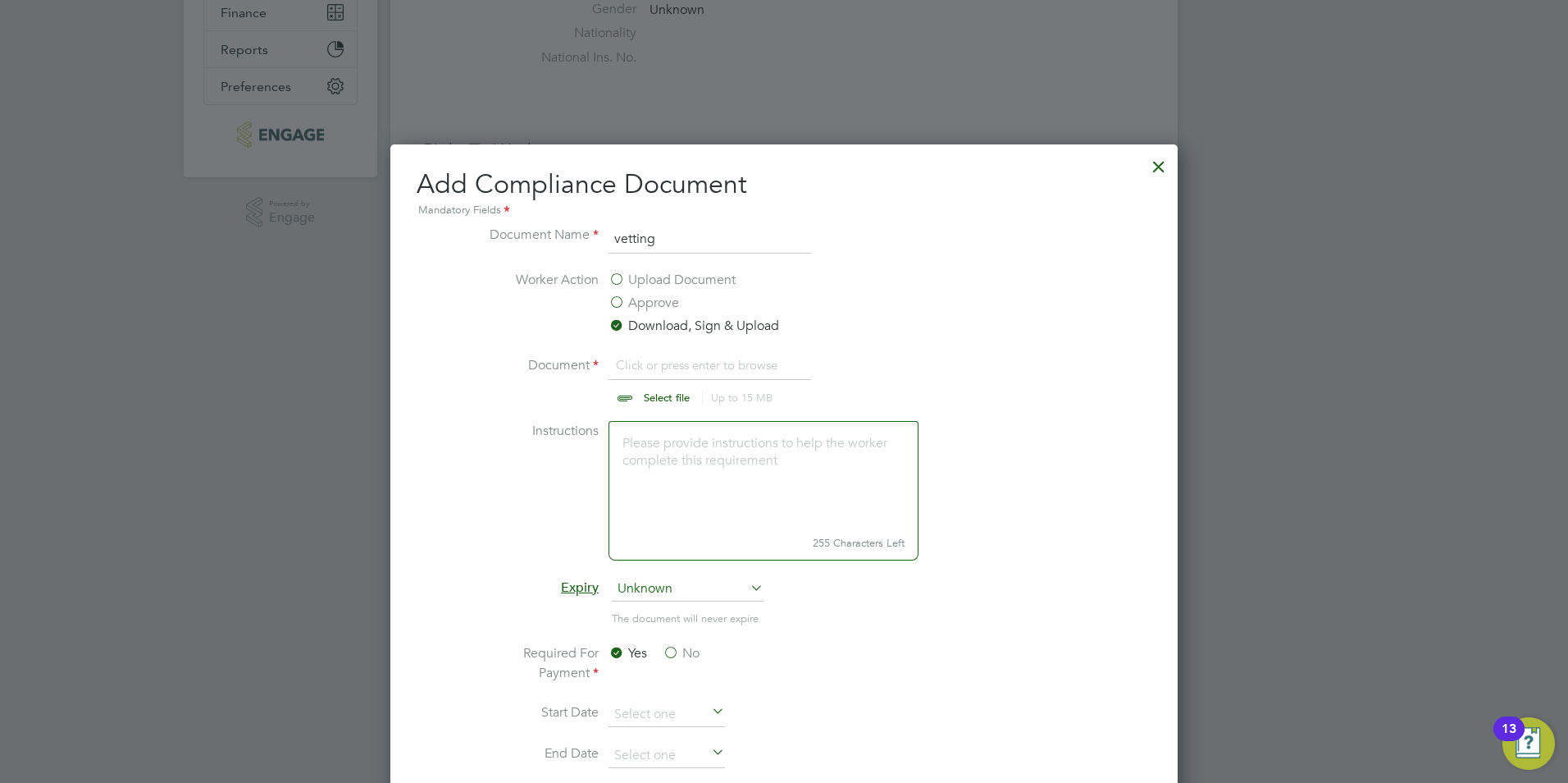
click at [668, 399] on input "file" at bounding box center [682, 379] width 258 height 49
type input "C:\fakepath\Vetting_Document_30719227.docx"
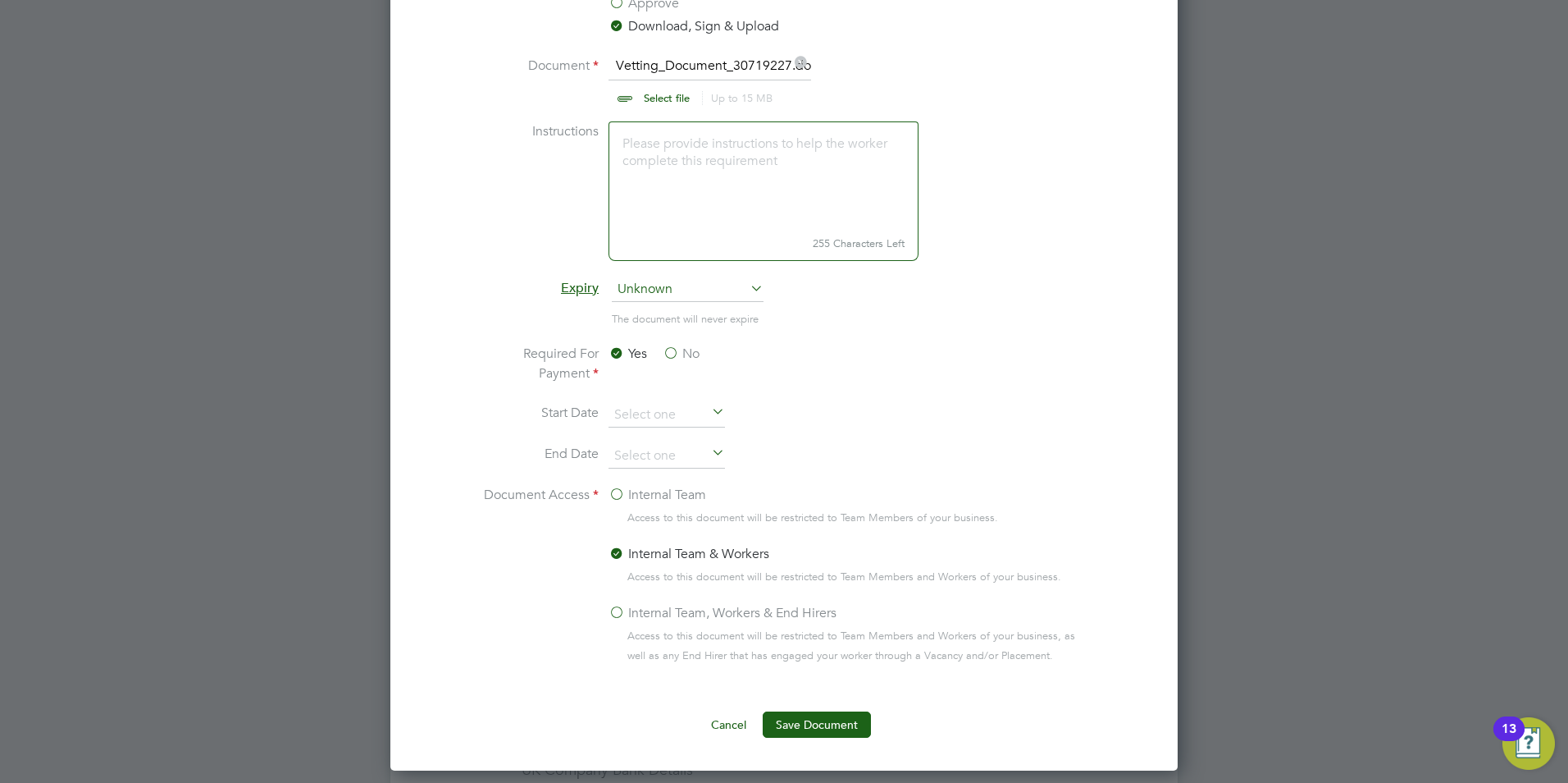
scroll to position [738, 0]
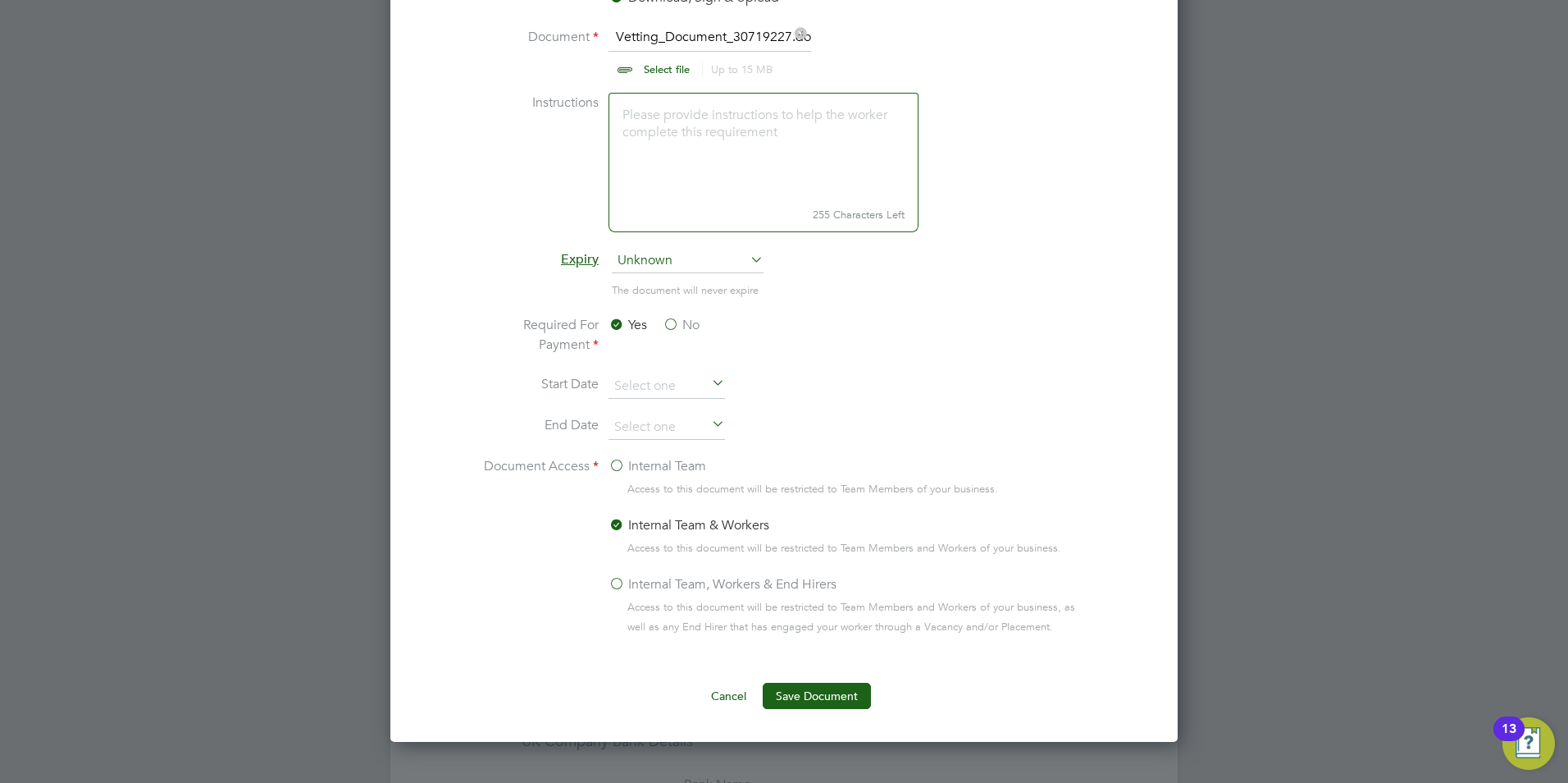
click at [623, 588] on label "Internal Team, Workers & End Hirers" at bounding box center [722, 584] width 228 height 20
click at [0, 0] on input "Internal Team, Workers & End Hirers" at bounding box center [0, 0] width 0 height 0
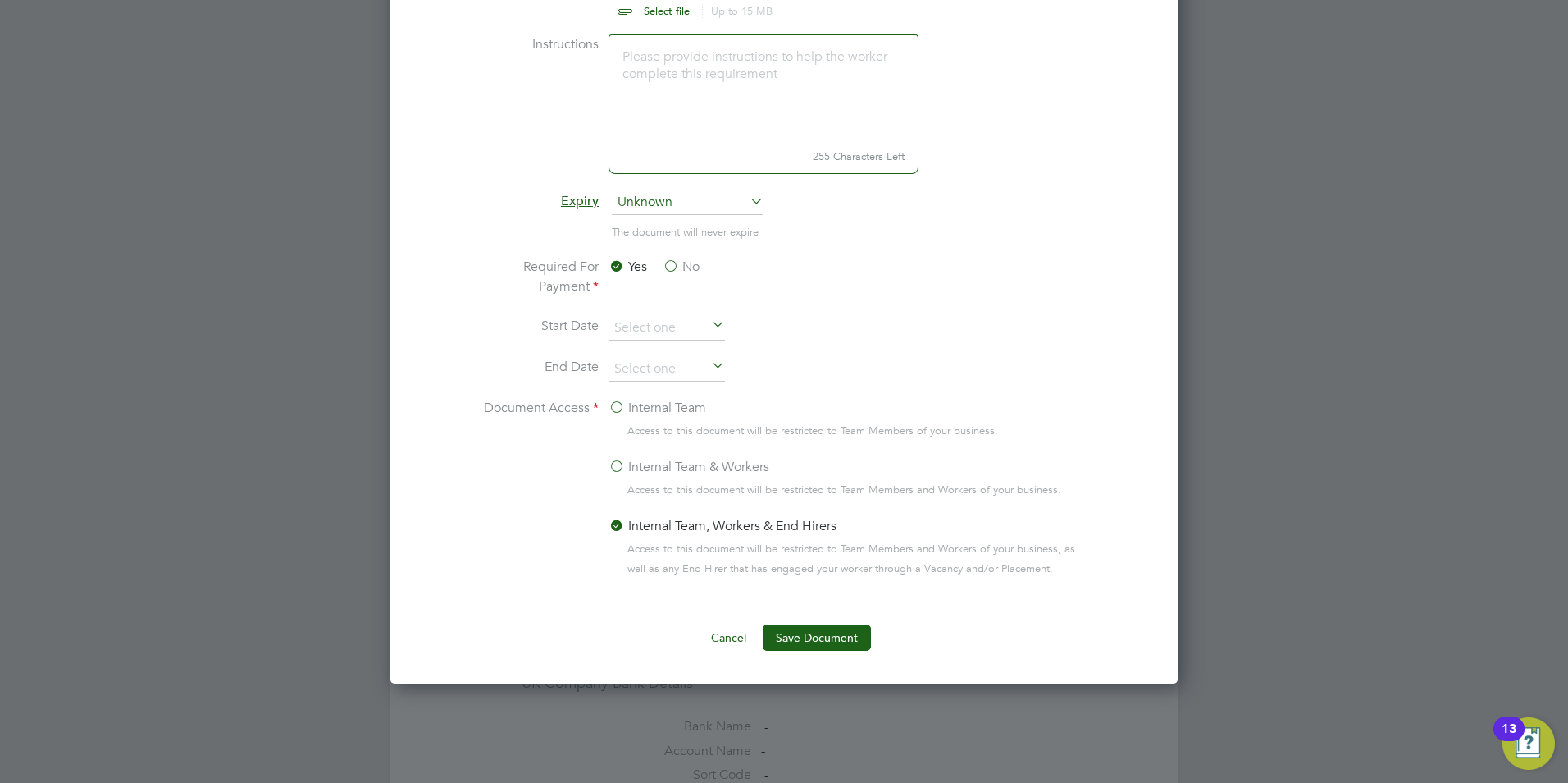
scroll to position [903, 0]
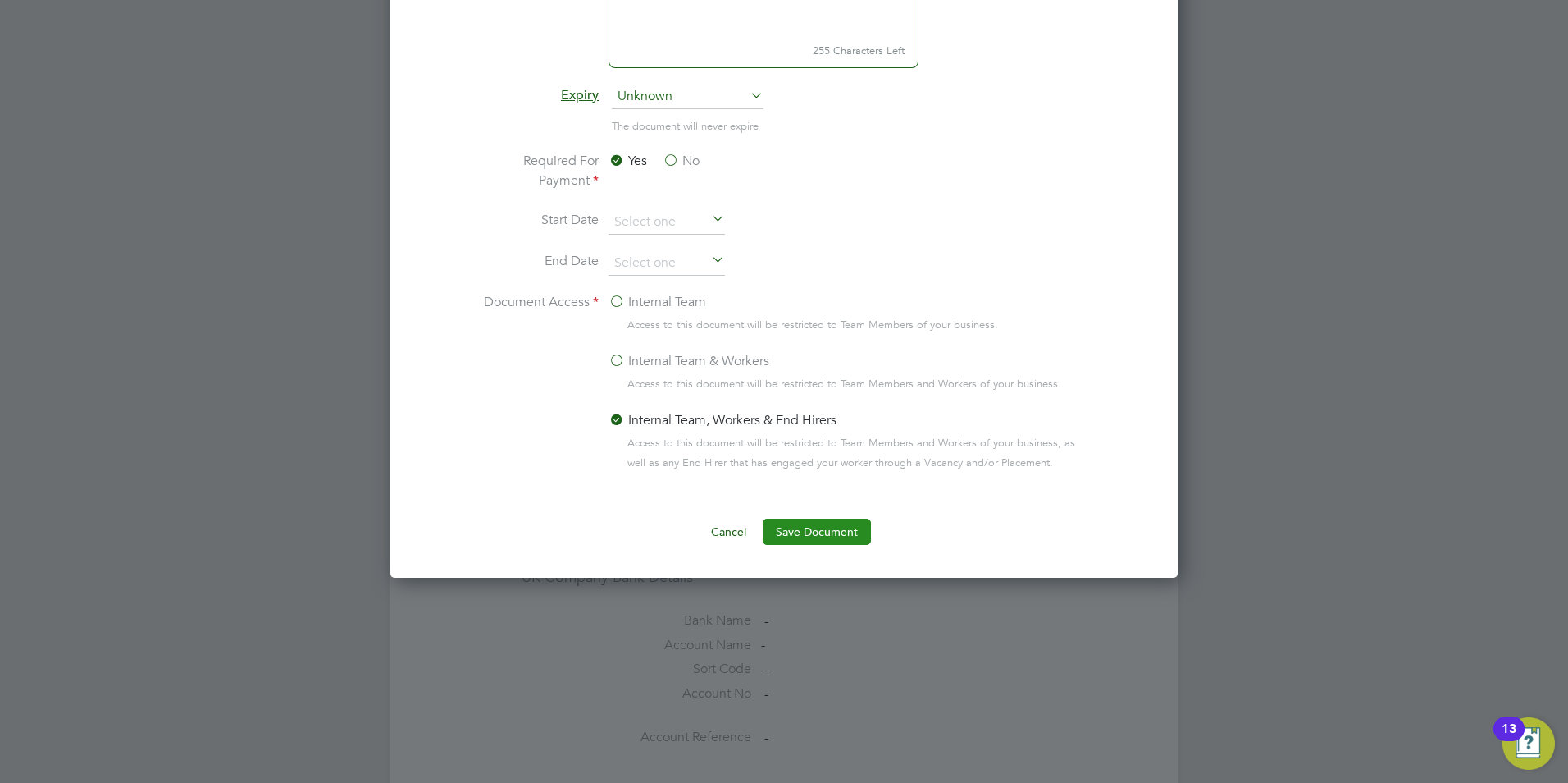
click at [814, 528] on button "Save Document" at bounding box center [817, 532] width 108 height 26
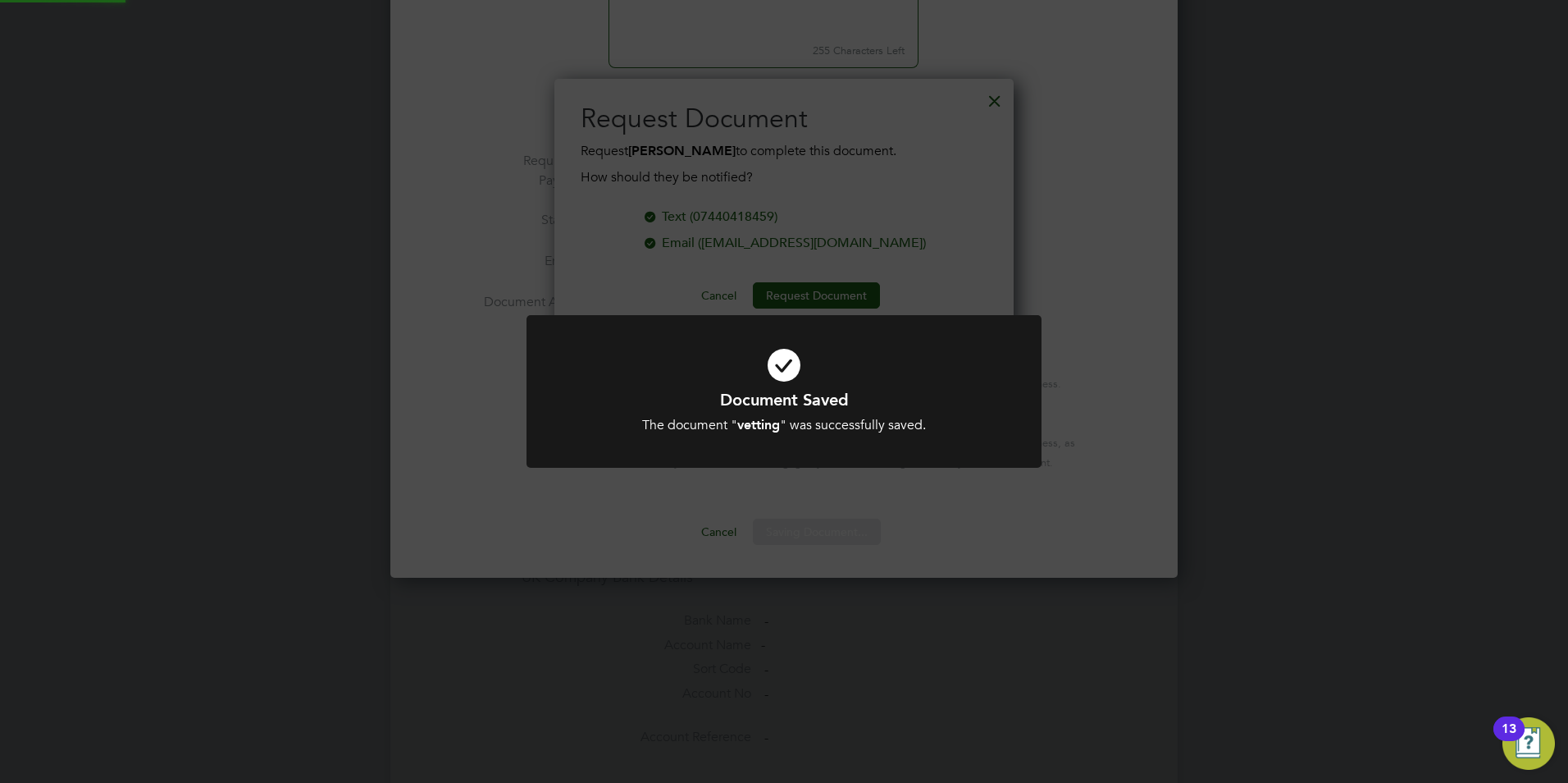
scroll to position [263, 460]
click at [708, 243] on div "Document Saved The document " vetting " was successfully saved. Cancel Okay" at bounding box center [784, 391] width 1568 height 783
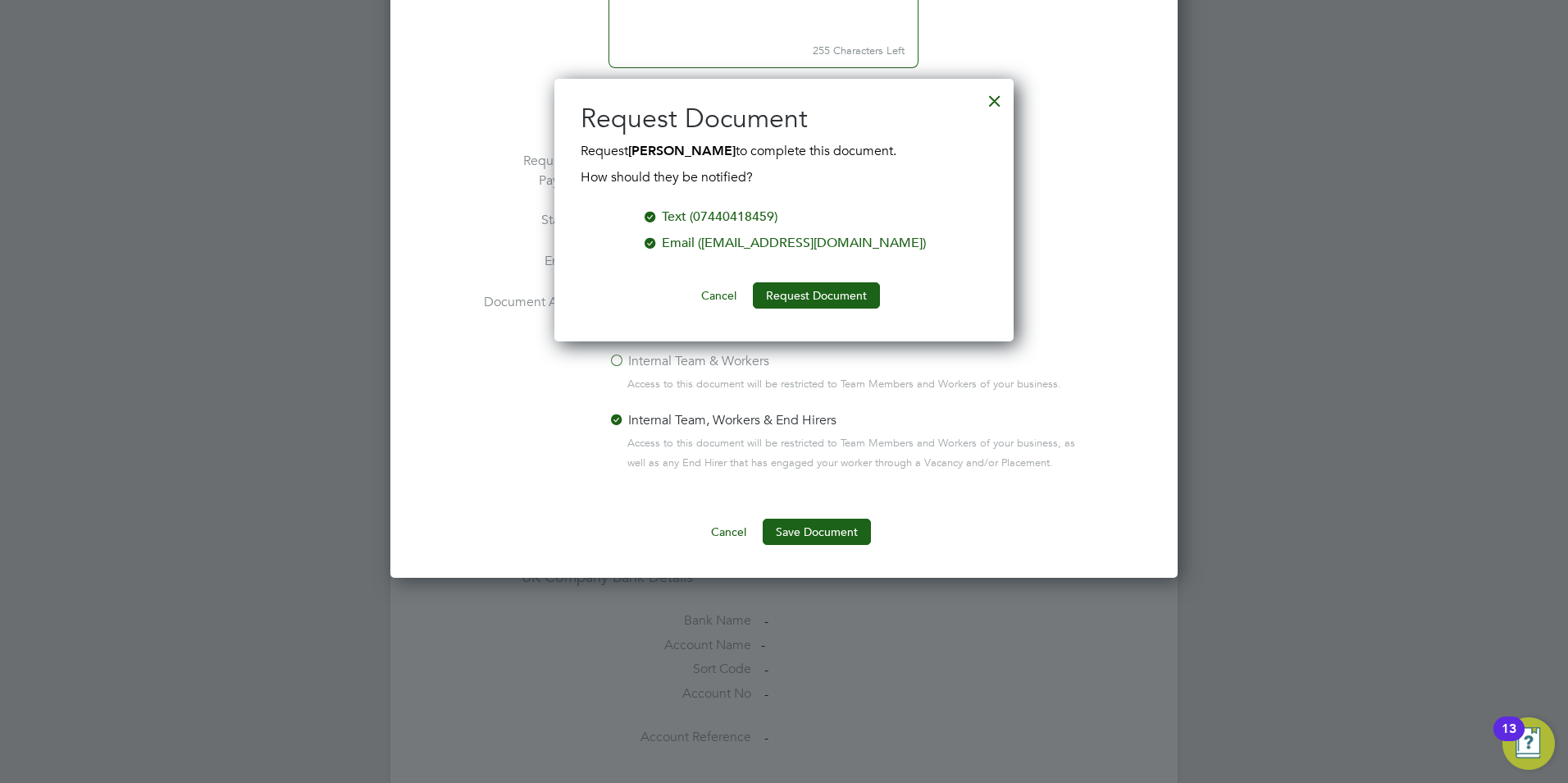
click at [658, 243] on div at bounding box center [650, 241] width 16 height 16
click at [822, 296] on button "Request Document" at bounding box center [817, 294] width 127 height 26
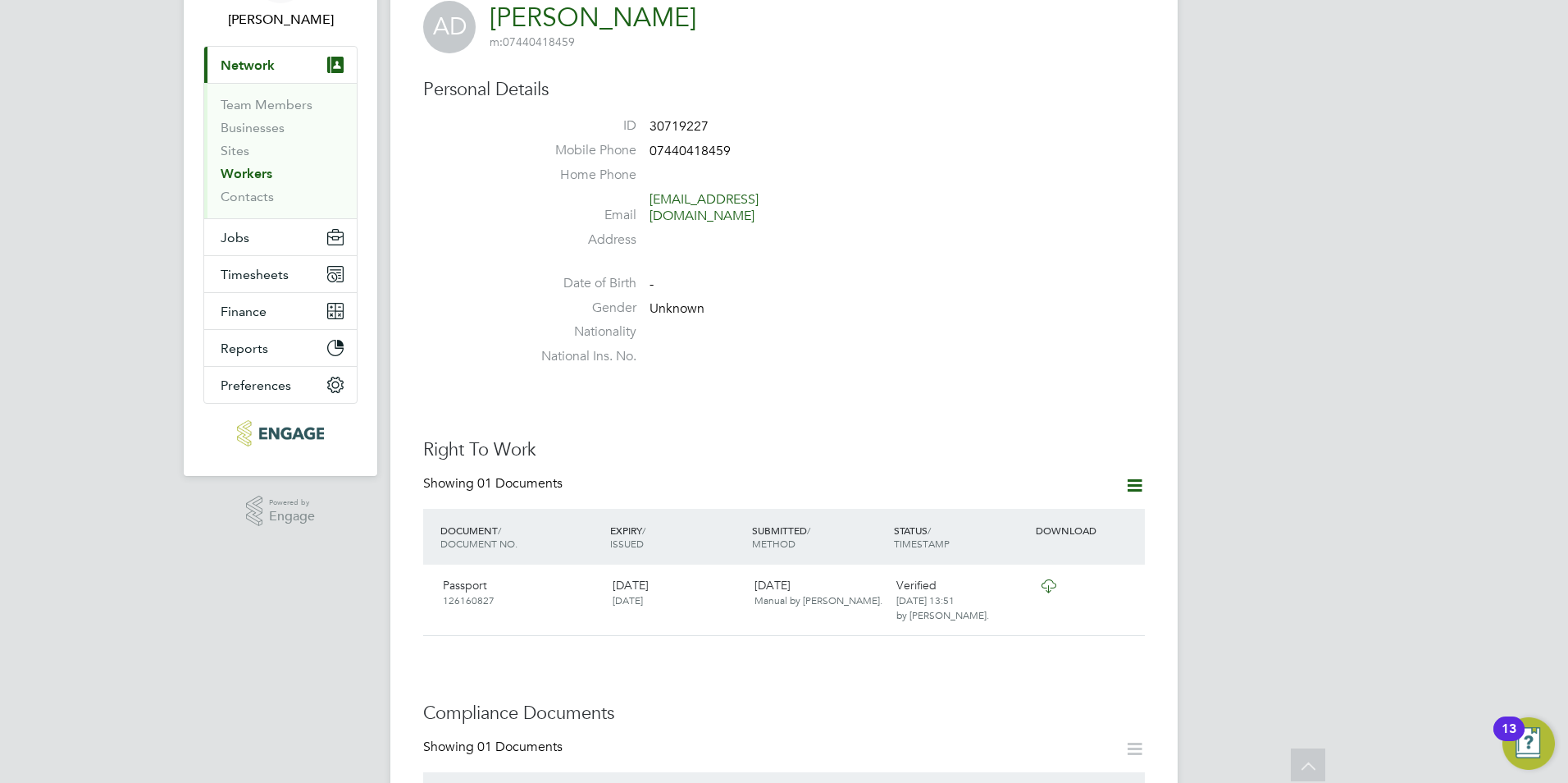
scroll to position [0, 0]
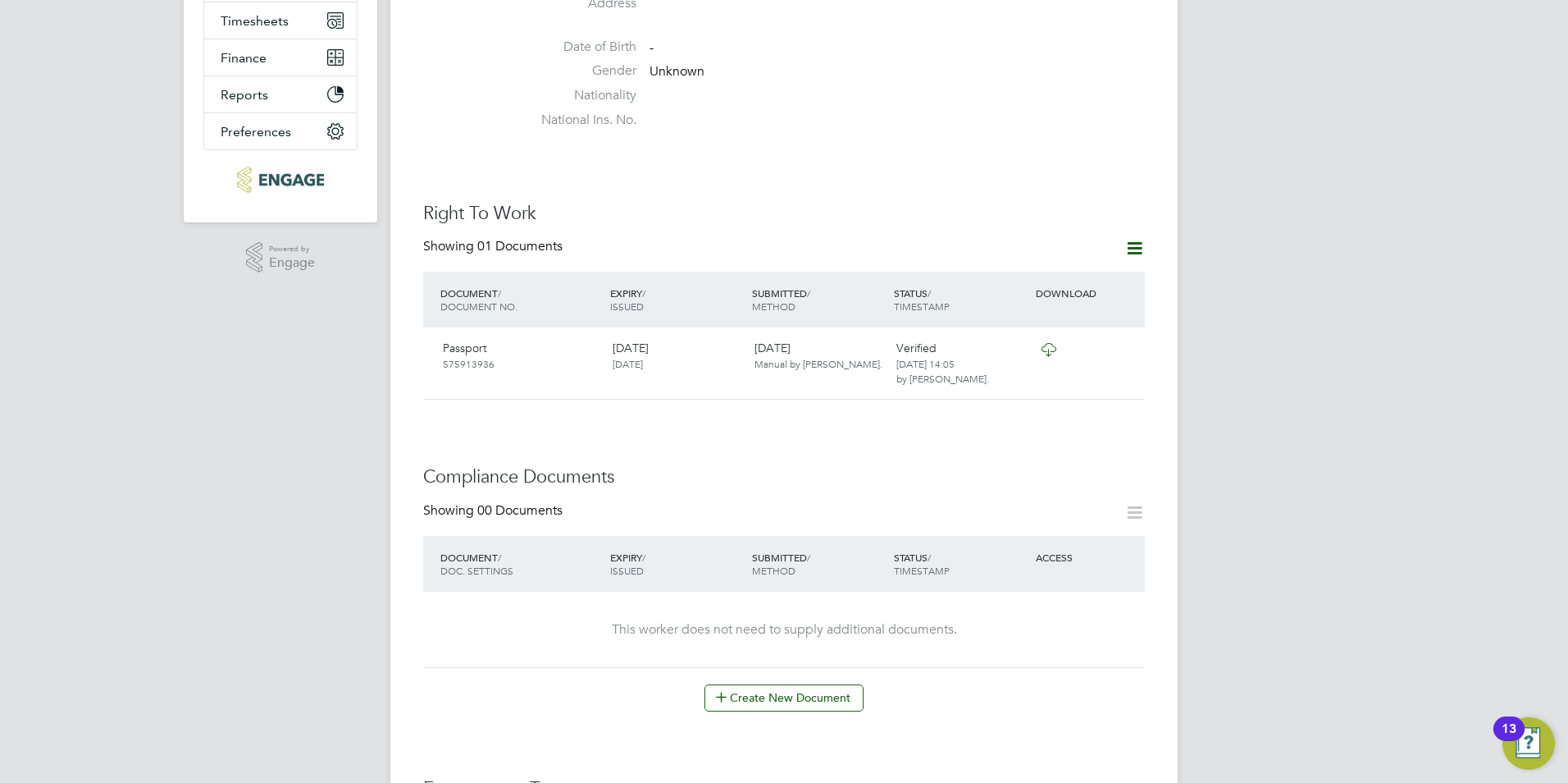
scroll to position [492, 0]
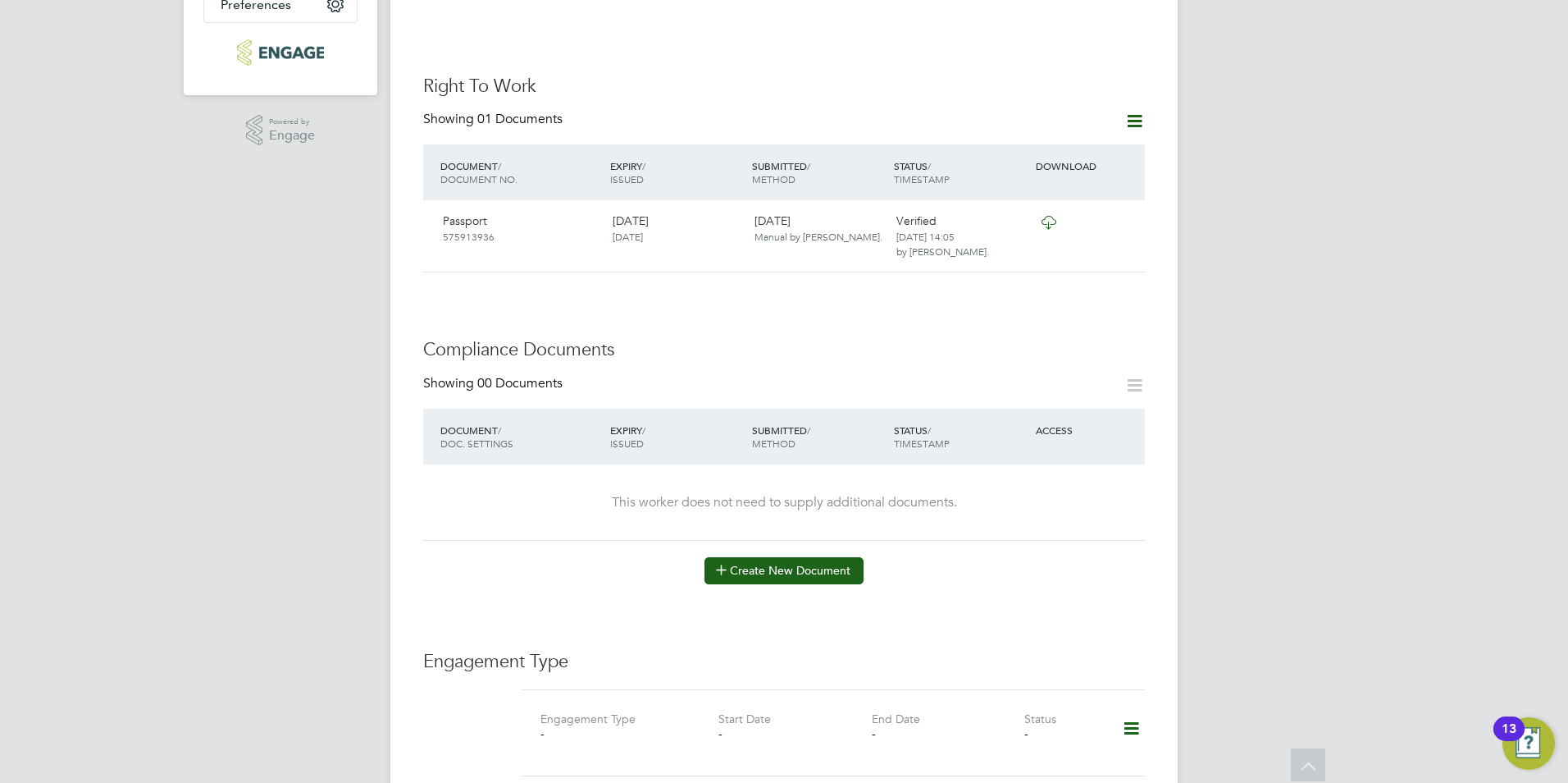
click at [769, 557] on button "Create New Document" at bounding box center [784, 570] width 159 height 26
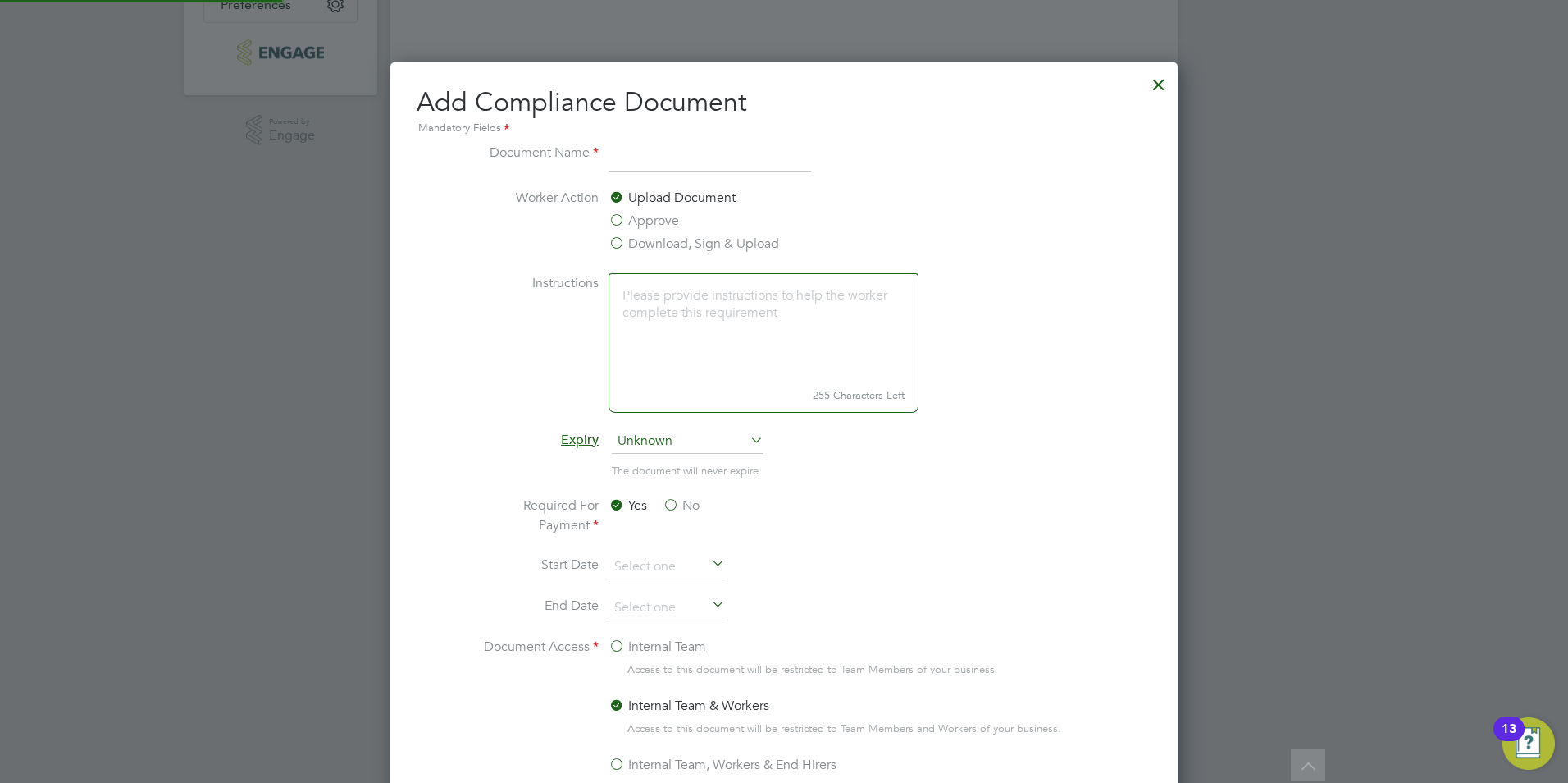
scroll to position [862, 788]
type input "vetting"
click at [526, 244] on label "Worker Action" at bounding box center [538, 220] width 123 height 65
click at [622, 244] on label "Download, Sign & Upload" at bounding box center [693, 243] width 171 height 20
click at [0, 0] on input "Download, Sign & Upload" at bounding box center [0, 0] width 0 height 0
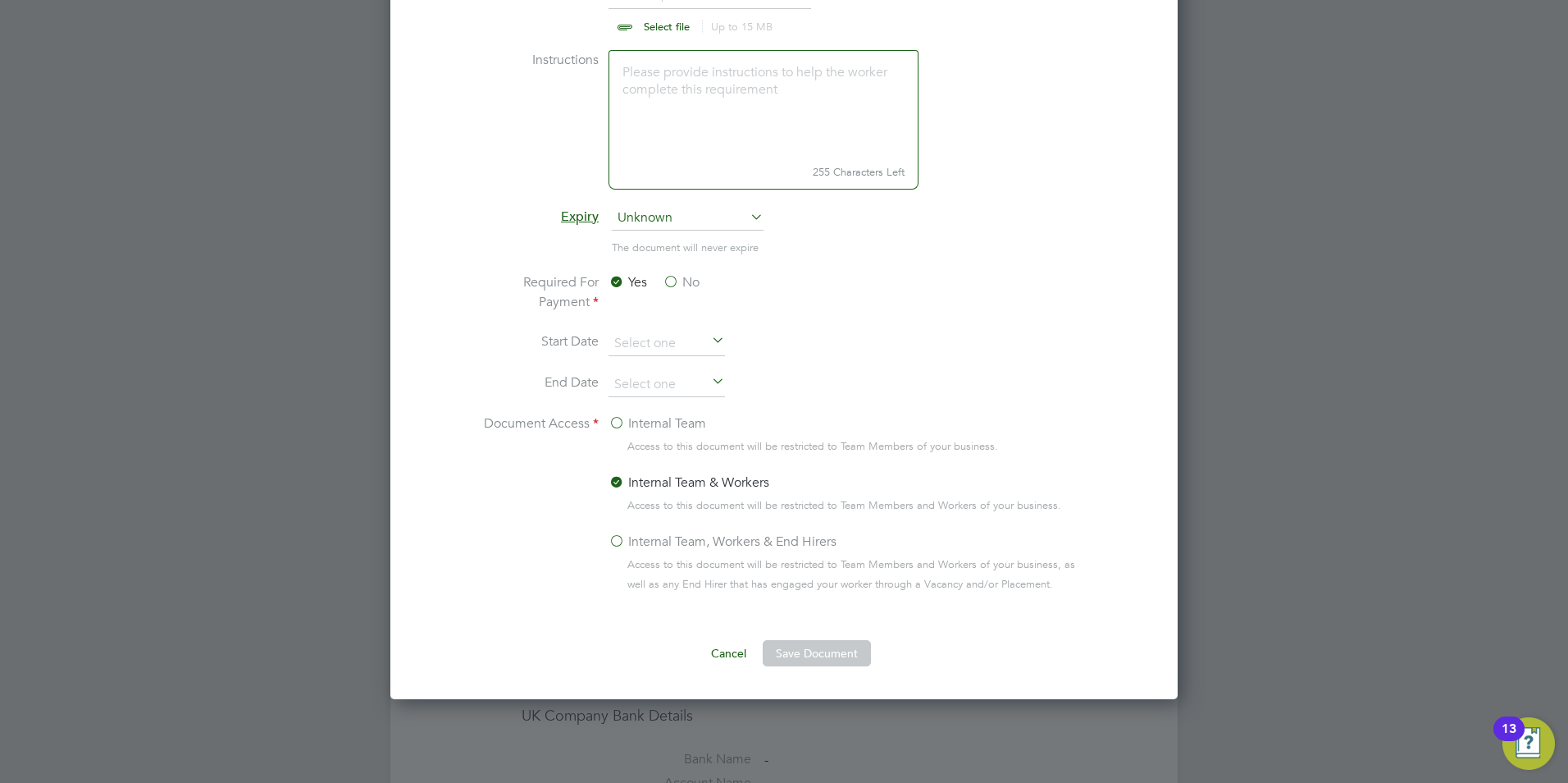
scroll to position [821, 0]
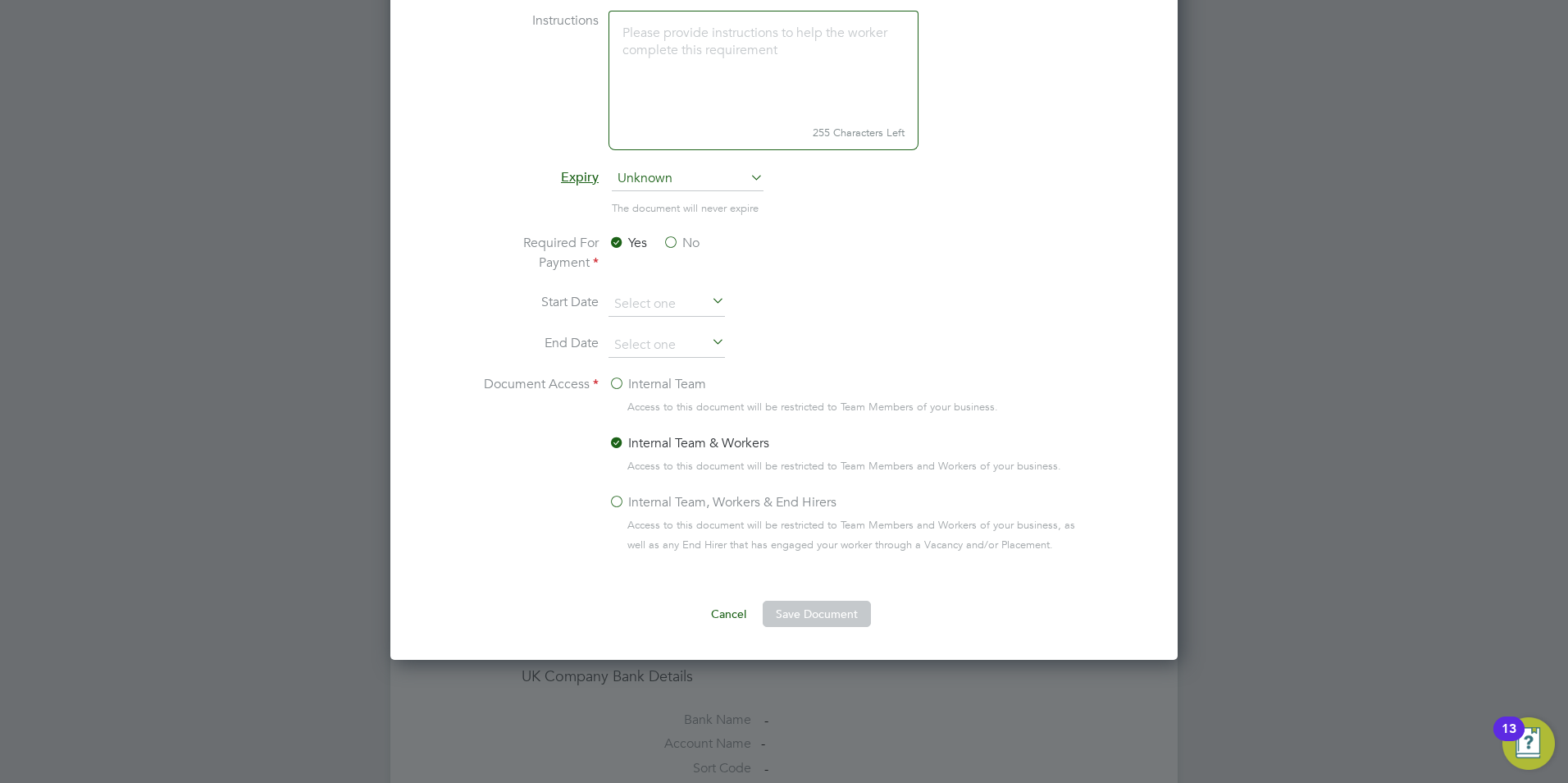
click at [628, 500] on label "Internal Team, Workers & End Hirers" at bounding box center [722, 502] width 228 height 20
click at [0, 0] on input "Internal Team, Workers & End Hirers" at bounding box center [0, 0] width 0 height 0
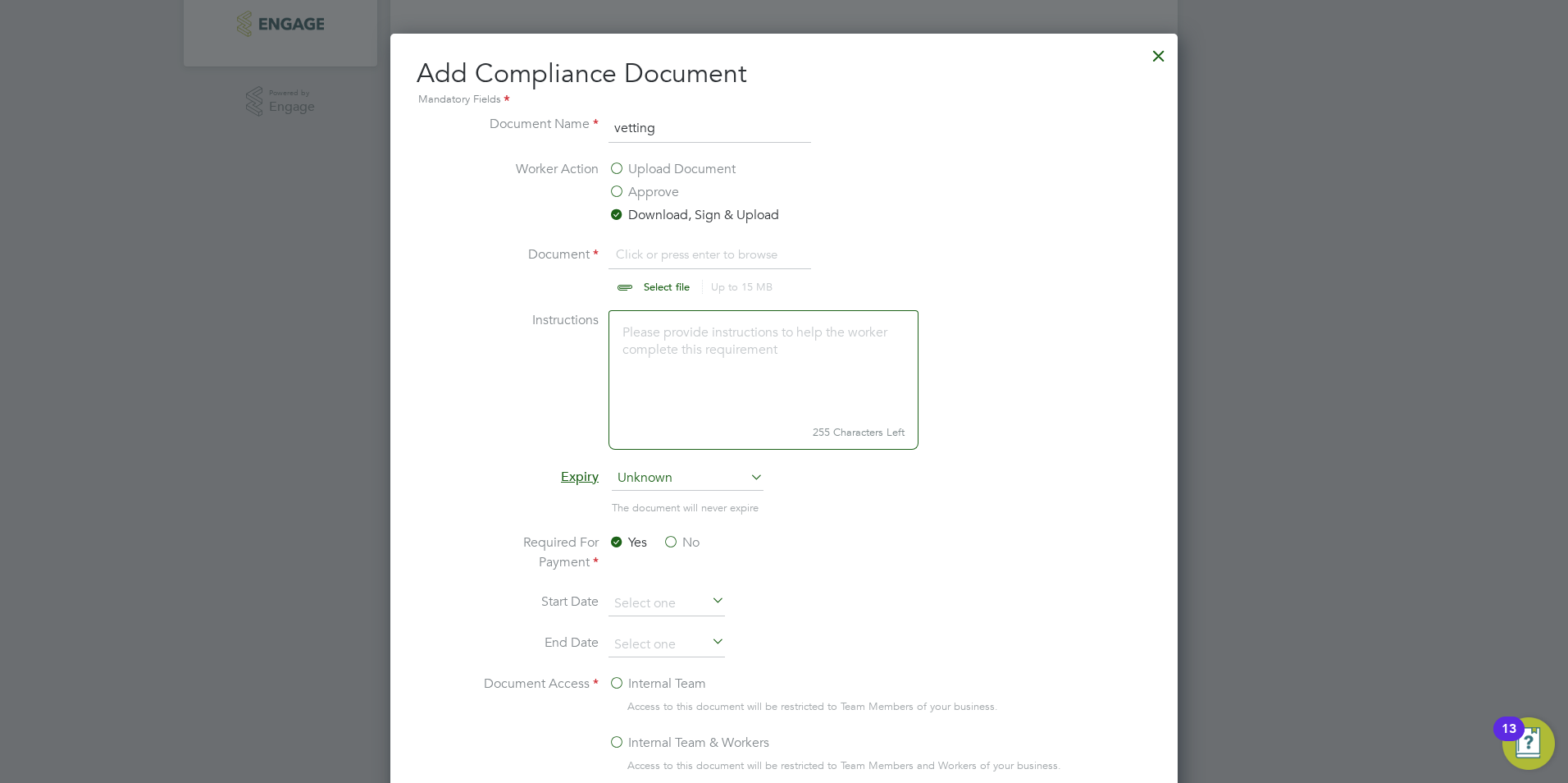
scroll to position [492, 0]
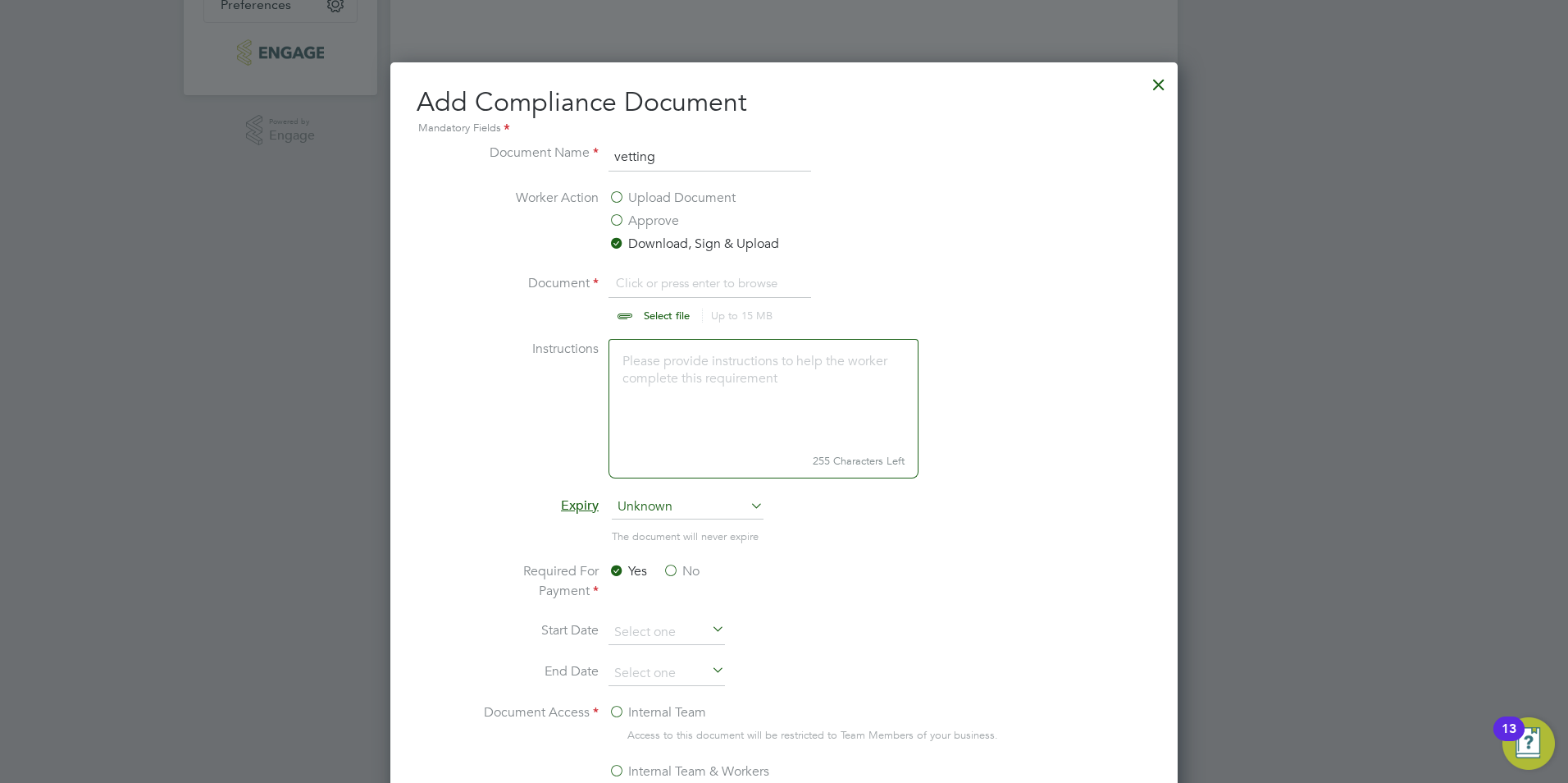
click at [657, 317] on input "file" at bounding box center [682, 297] width 258 height 49
type input "C:\fakepath\Vetting_Document_30514402.docx"
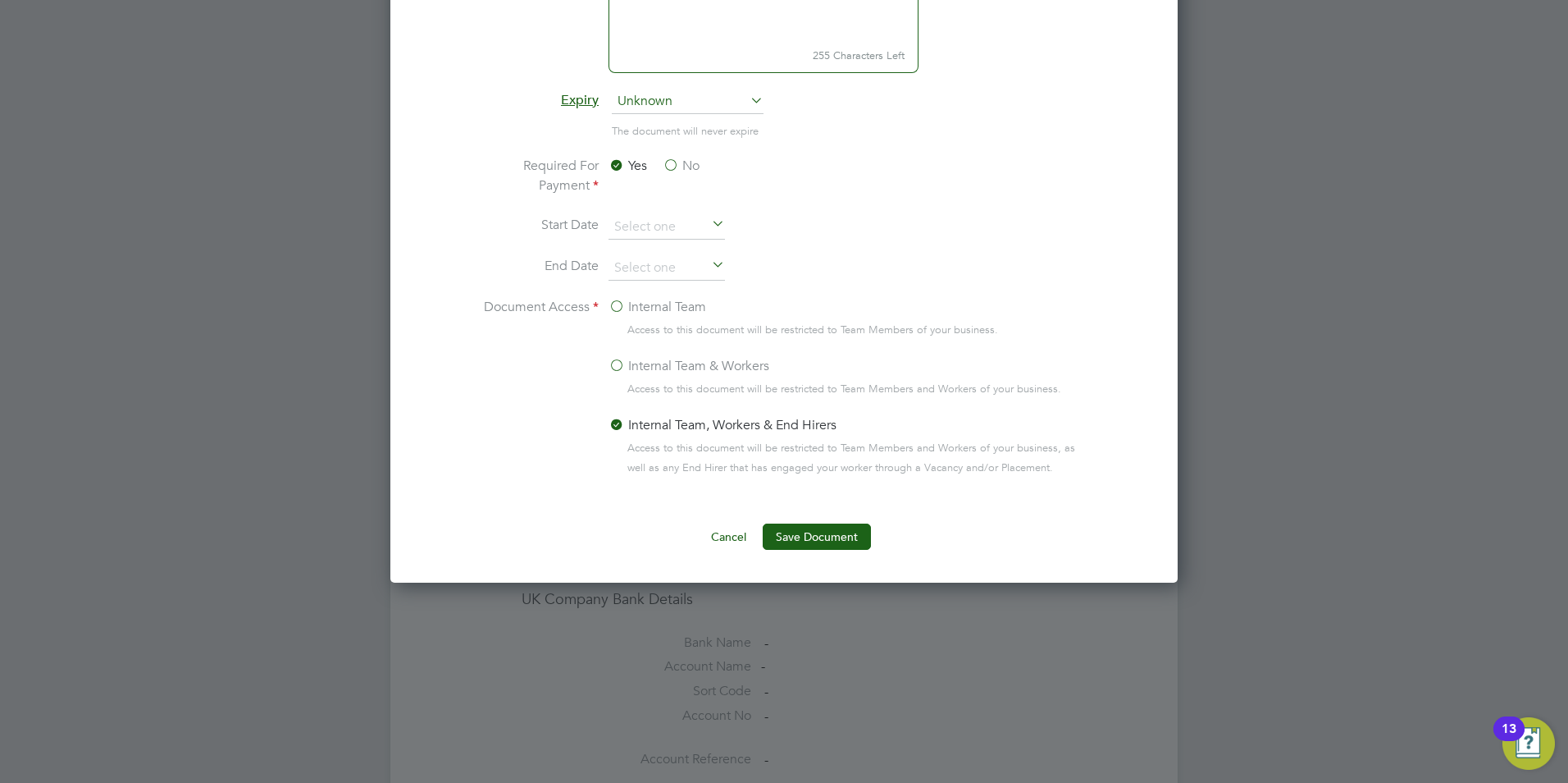
scroll to position [903, 0]
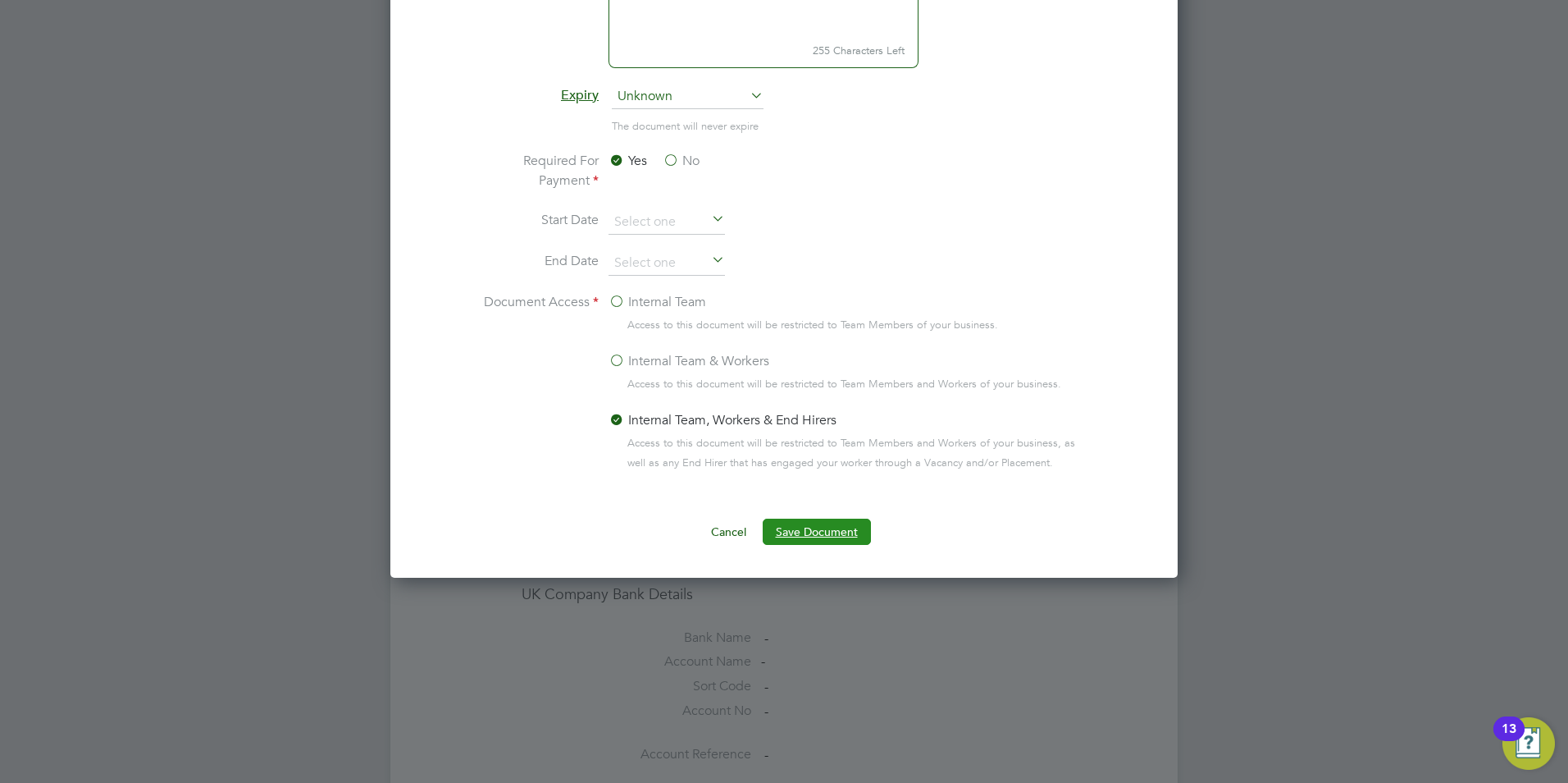
click at [785, 529] on button "Save Document" at bounding box center [817, 532] width 108 height 26
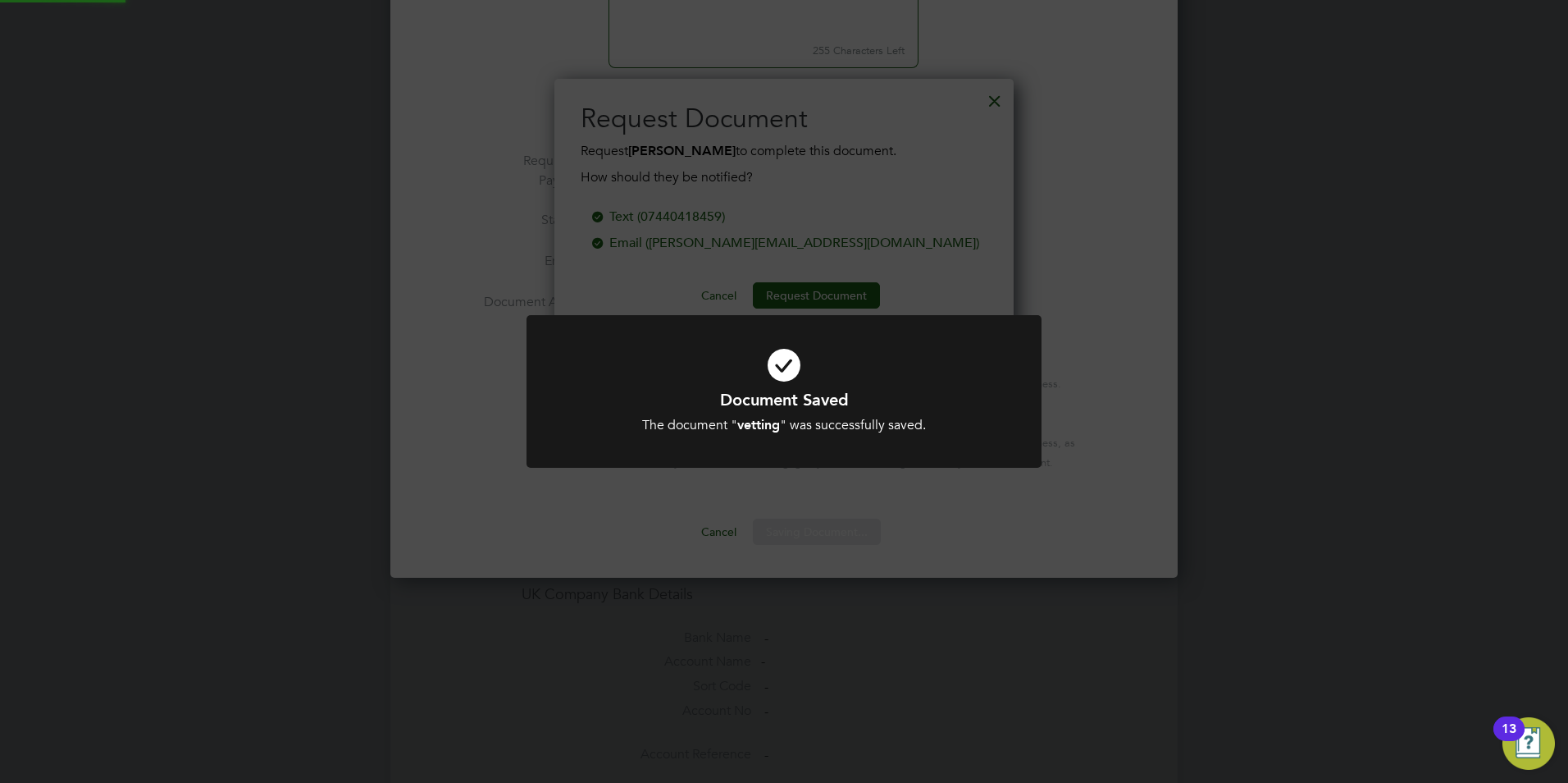
scroll to position [263, 460]
click at [724, 247] on div "Document Saved The document " vetting " was successfully saved. Cancel Okay" at bounding box center [784, 391] width 1568 height 783
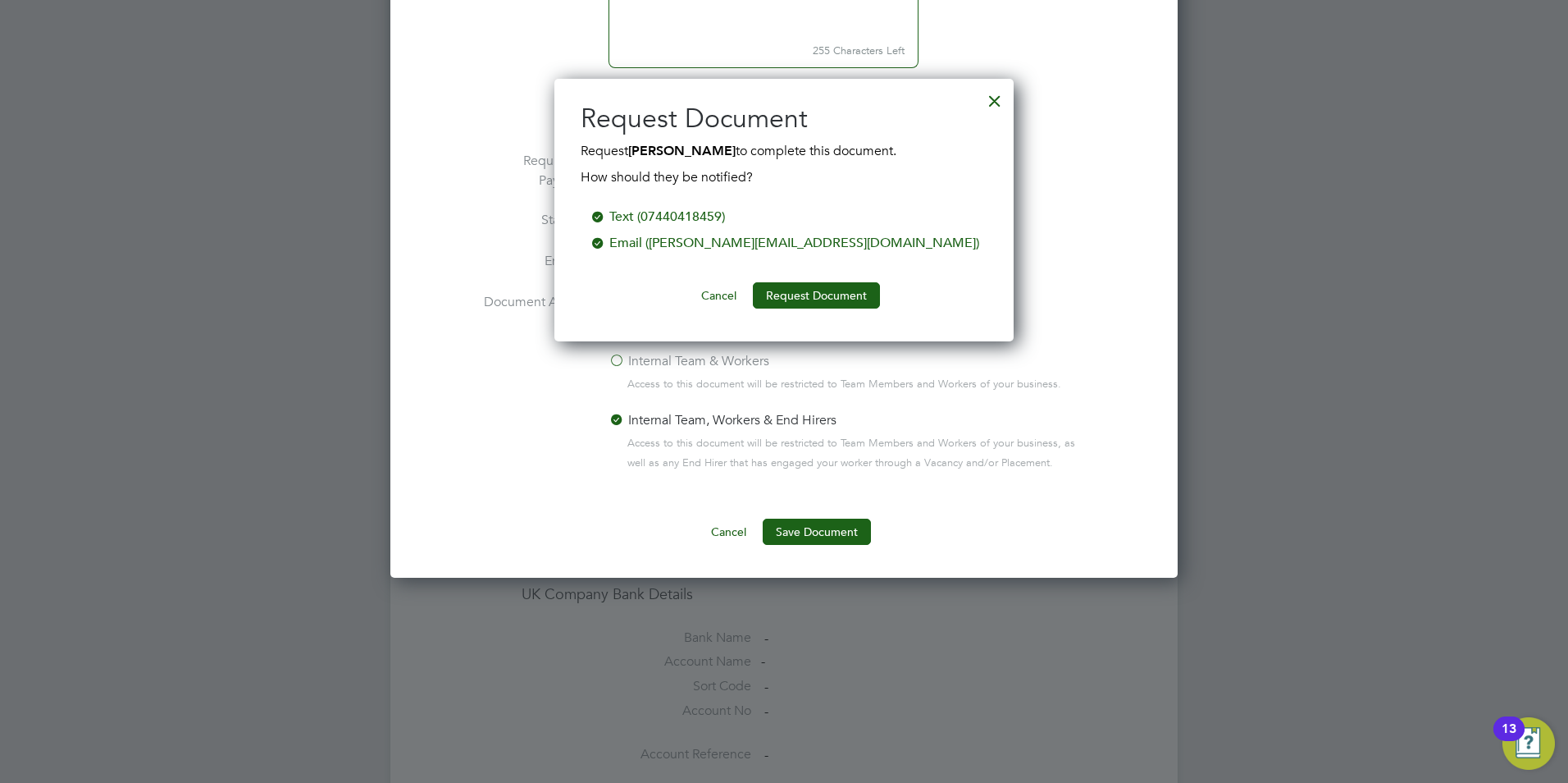
click at [606, 236] on div at bounding box center [598, 241] width 16 height 16
click at [814, 299] on button "Request Document" at bounding box center [817, 294] width 127 height 26
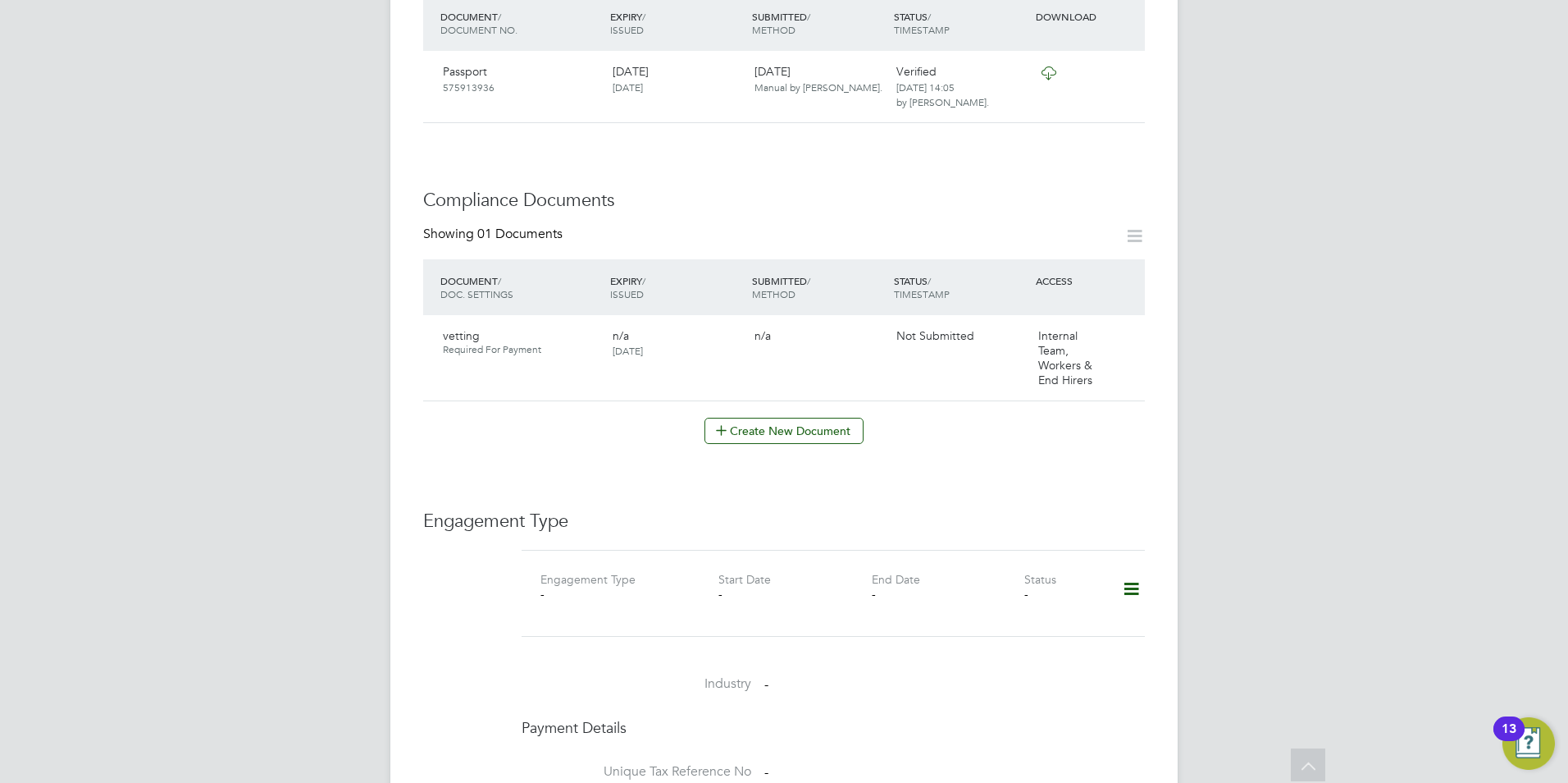
scroll to position [559, 0]
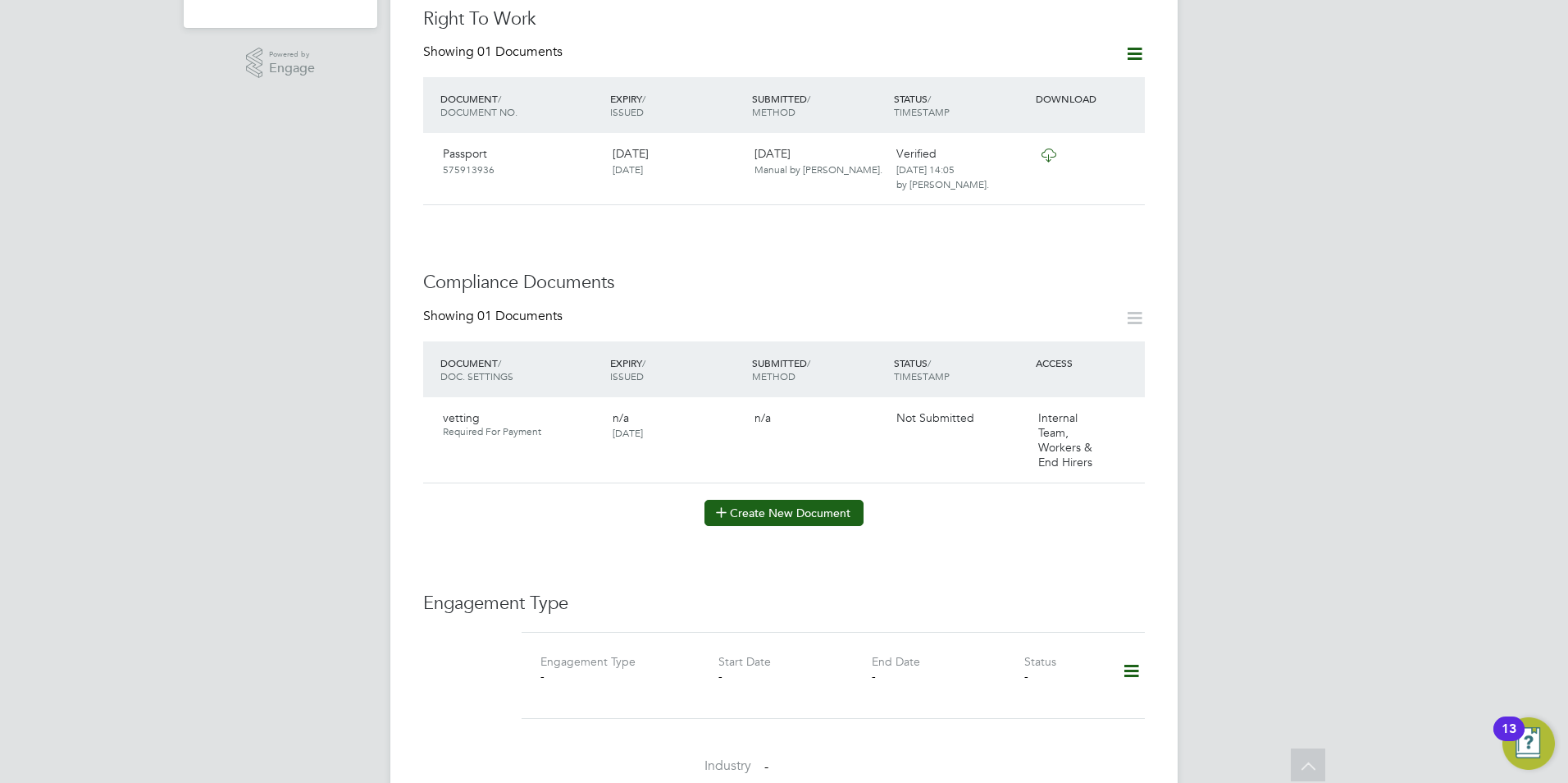
click at [805, 499] on button "Create New Document" at bounding box center [784, 512] width 159 height 26
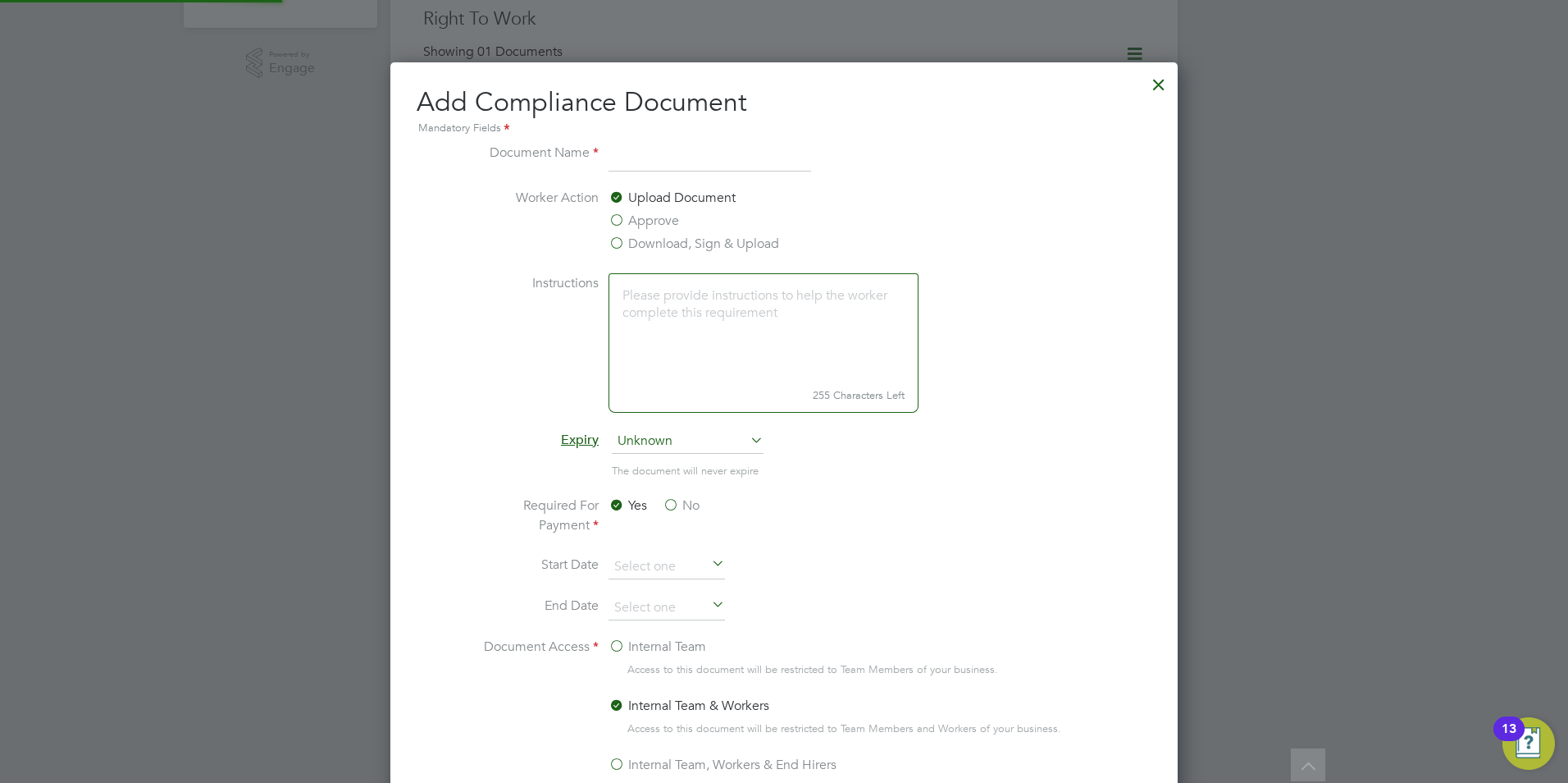
scroll to position [862, 788]
click at [636, 150] on input at bounding box center [709, 157] width 203 height 30
type input "dbs"
drag, startPoint x: 487, startPoint y: 248, endPoint x: 622, endPoint y: 234, distance: 135.7
click at [490, 248] on label "Worker Action" at bounding box center [538, 220] width 123 height 65
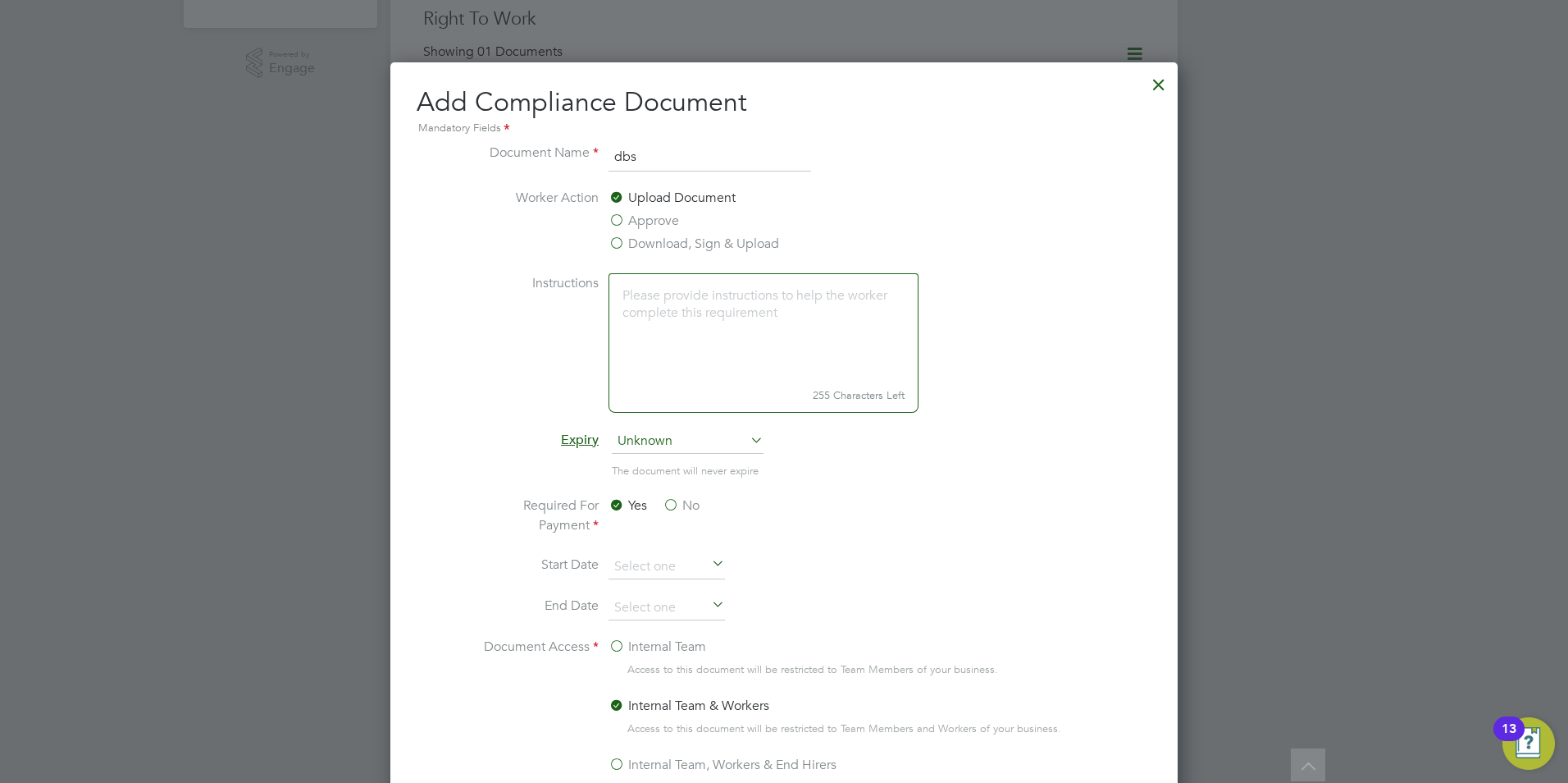
click at [628, 247] on label "Download, Sign & Upload" at bounding box center [693, 243] width 171 height 20
click at [0, 0] on input "Download, Sign & Upload" at bounding box center [0, 0] width 0 height 0
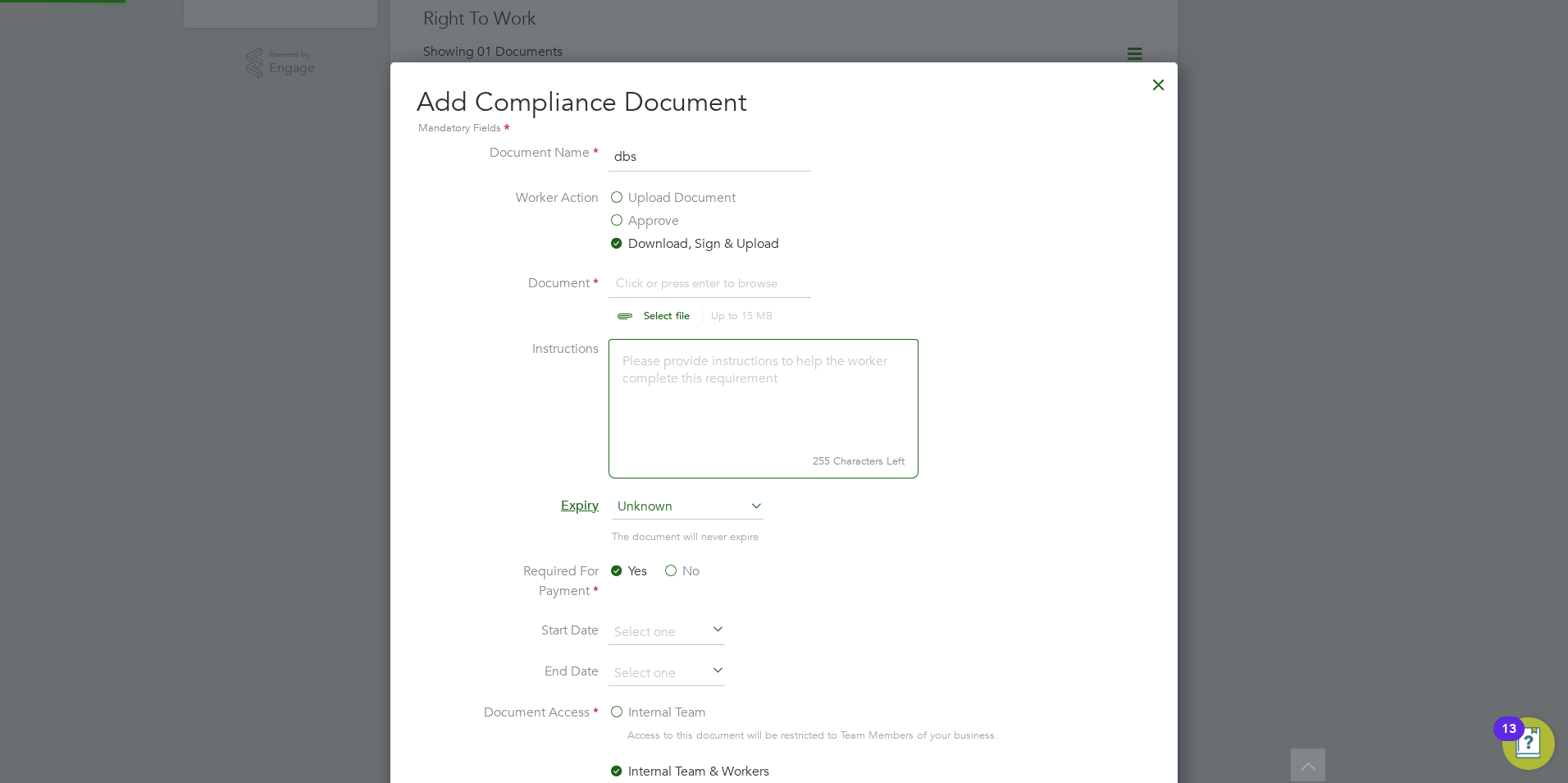
scroll to position [25, 203]
click at [640, 280] on input "file" at bounding box center [682, 297] width 258 height 49
type input "C:\fakepath\DBS front (10).jpg"
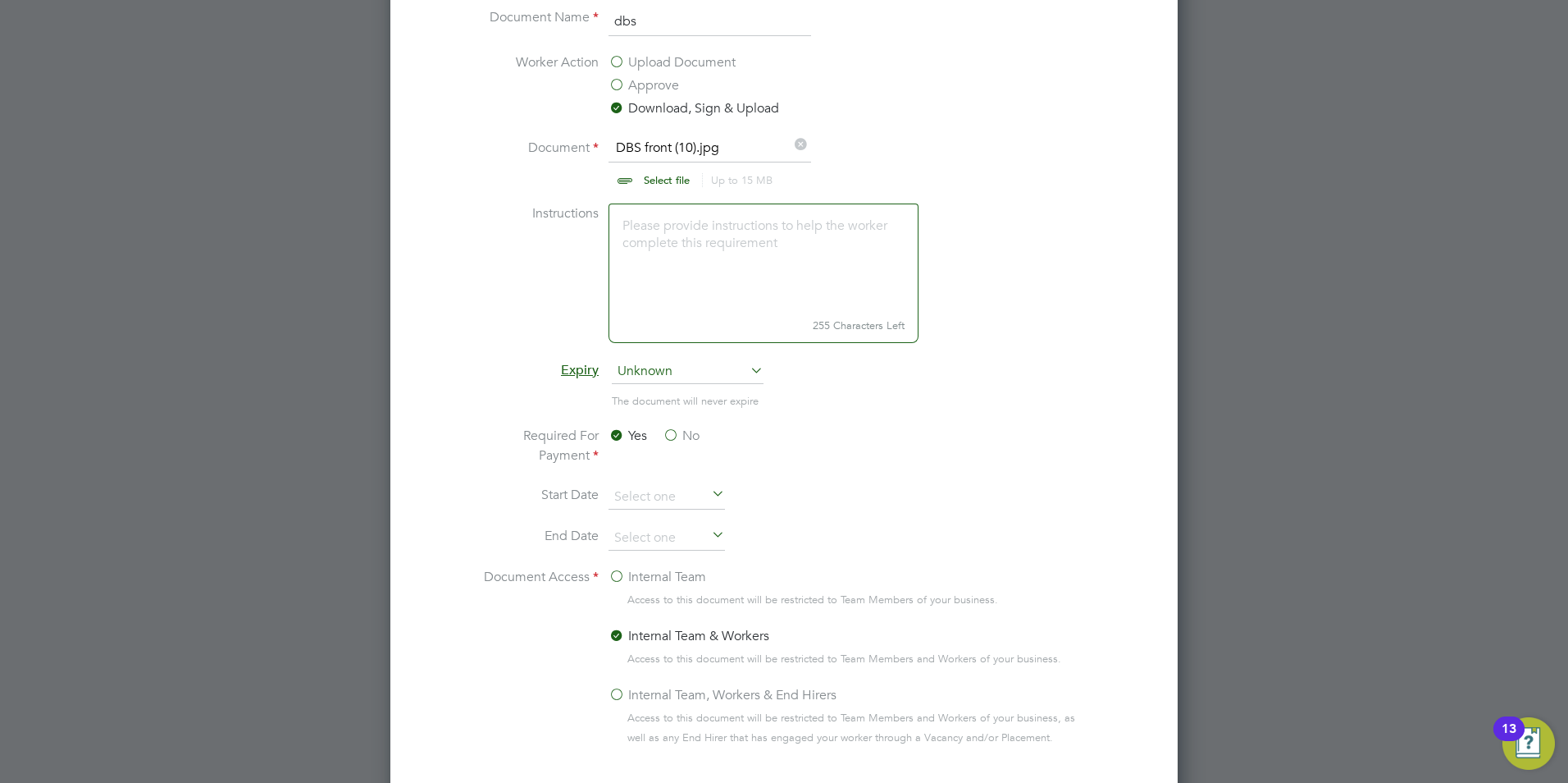
scroll to position [724, 0]
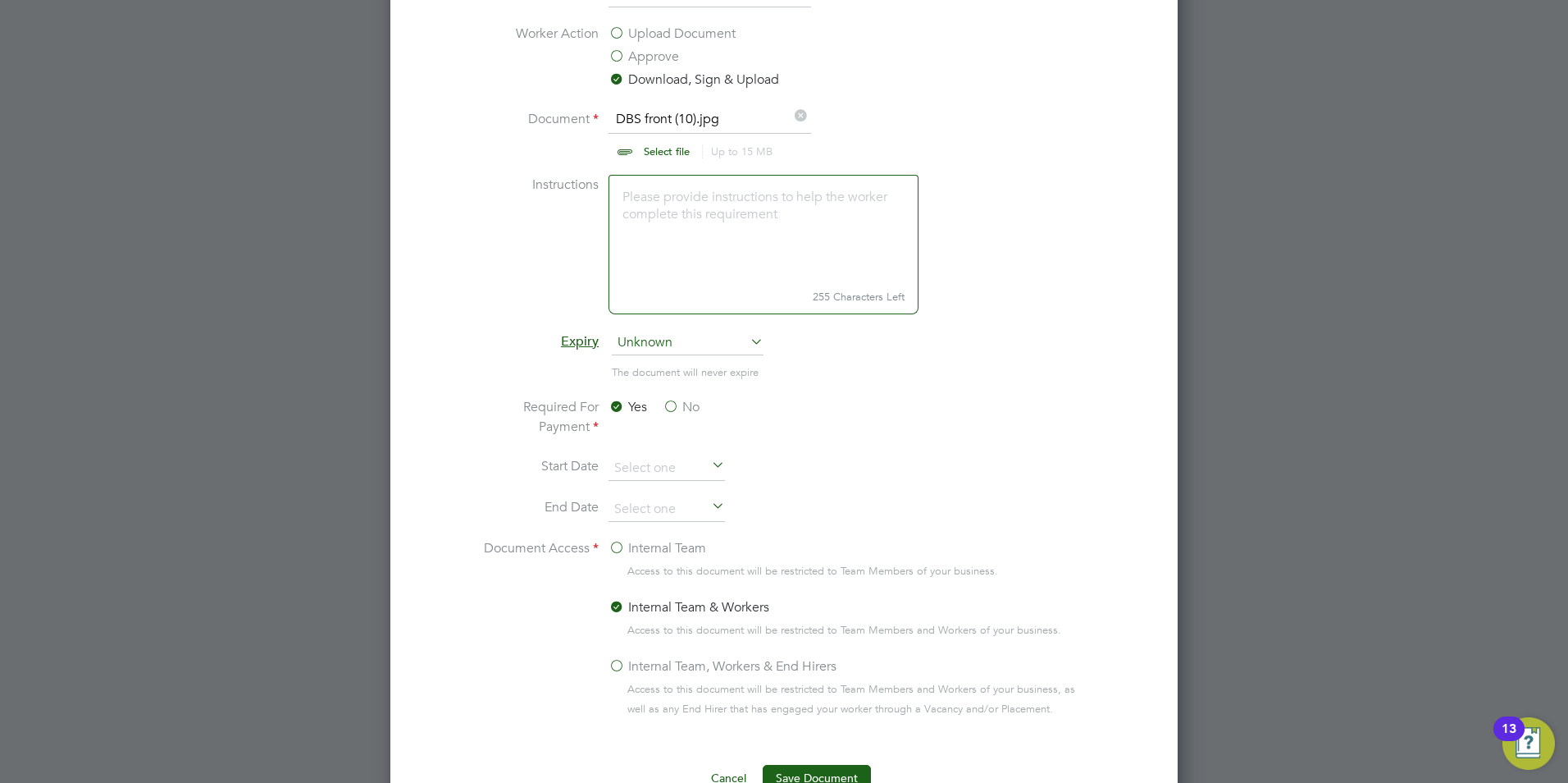
click at [684, 409] on label "No" at bounding box center [681, 407] width 37 height 20
click at [0, 0] on input "No" at bounding box center [0, 0] width 0 height 0
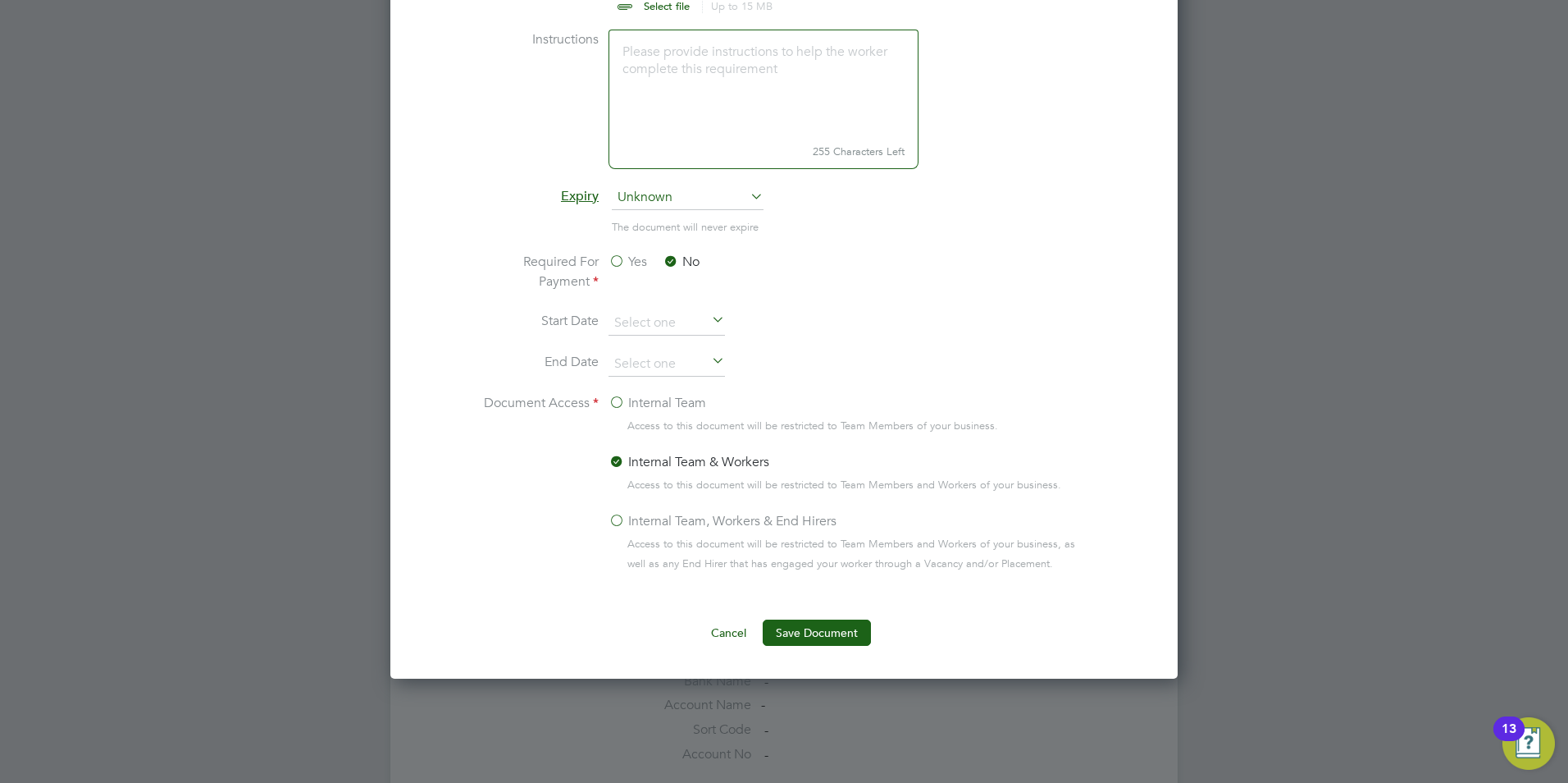
scroll to position [888, 0]
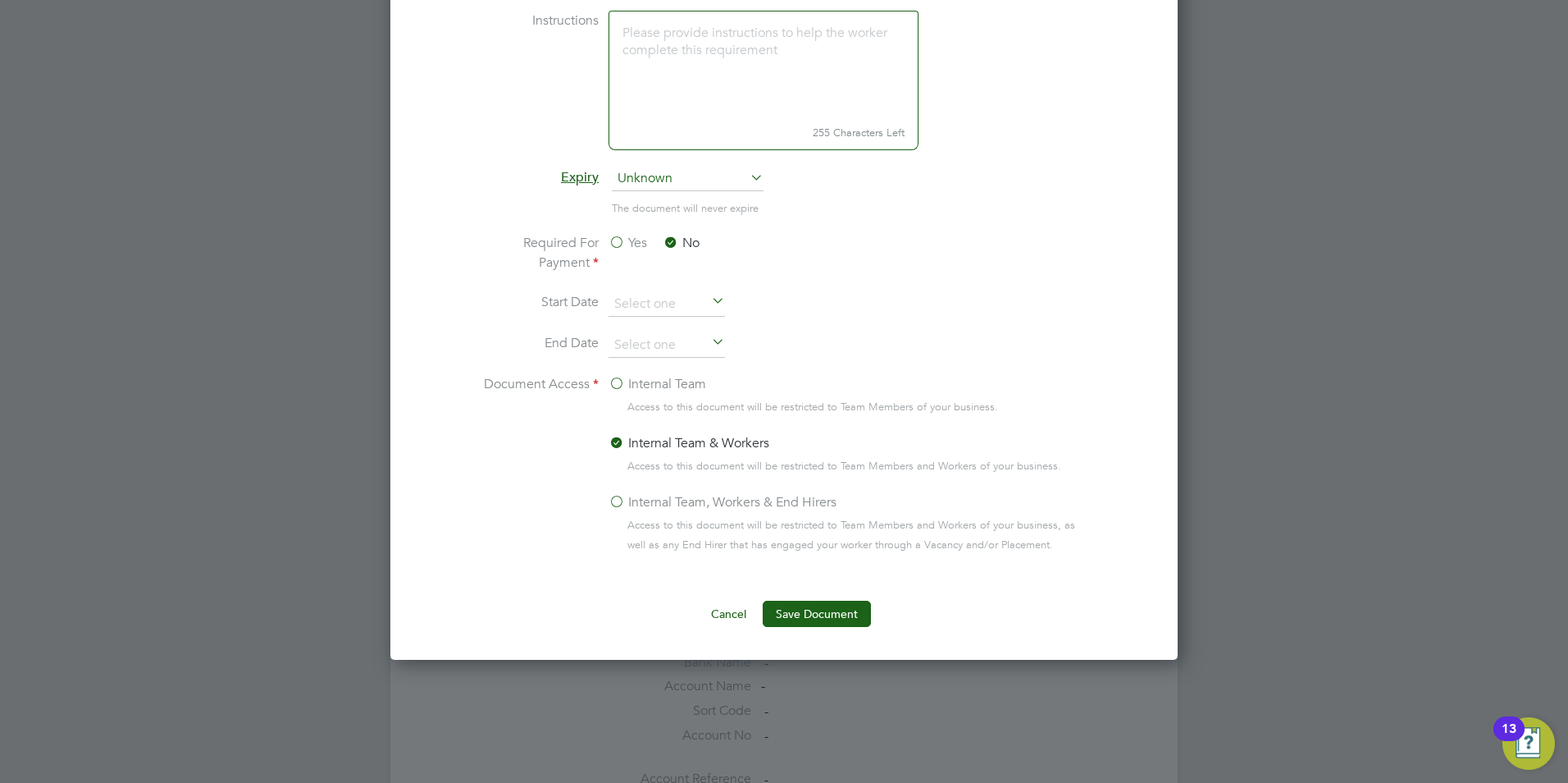
click at [667, 504] on label "Internal Team, Workers & End Hirers" at bounding box center [722, 502] width 228 height 20
click at [0, 0] on input "Internal Team, Workers & End Hirers" at bounding box center [0, 0] width 0 height 0
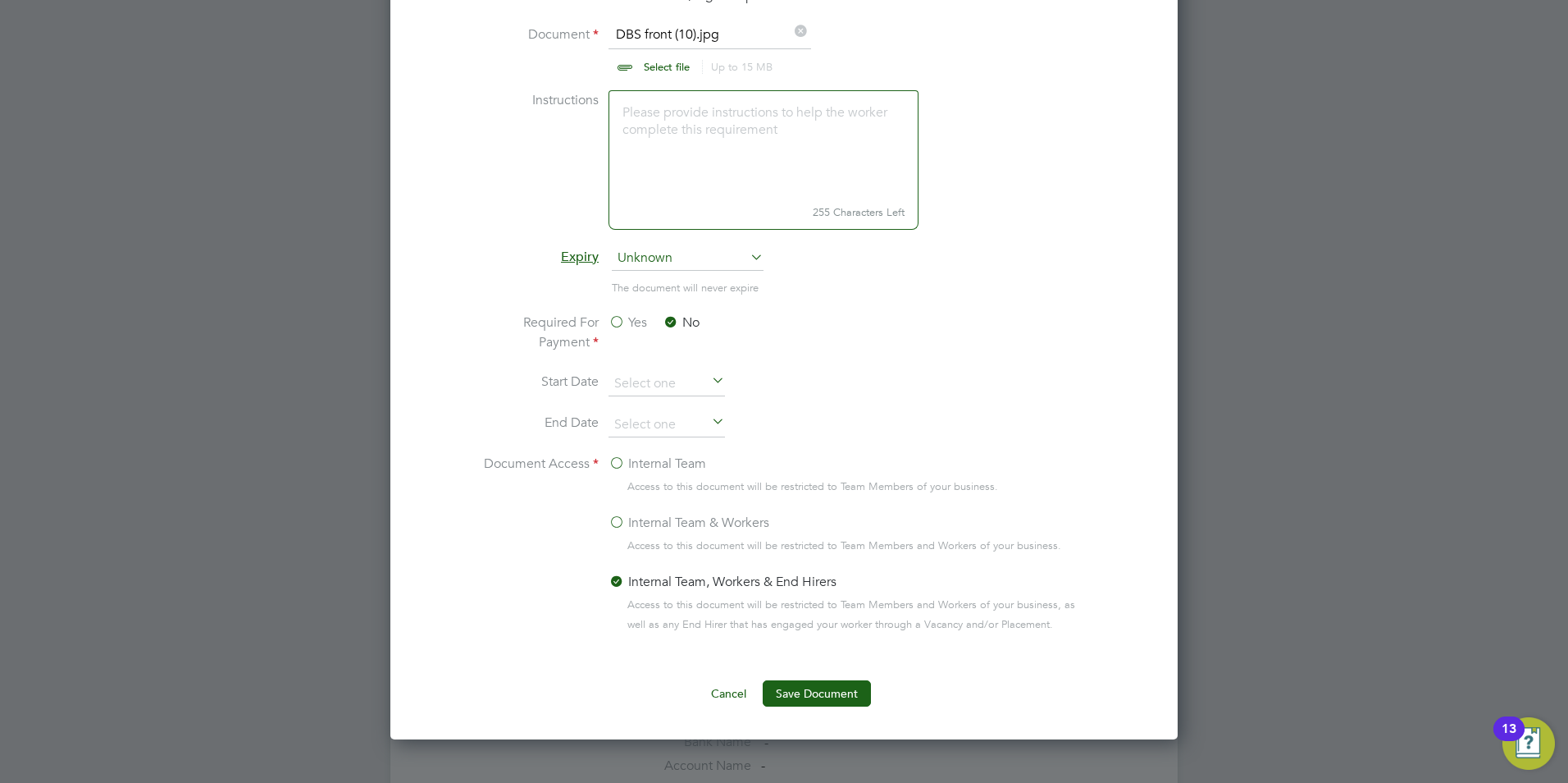
scroll to position [806, 0]
click at [846, 699] on button "Save Document" at bounding box center [817, 695] width 108 height 26
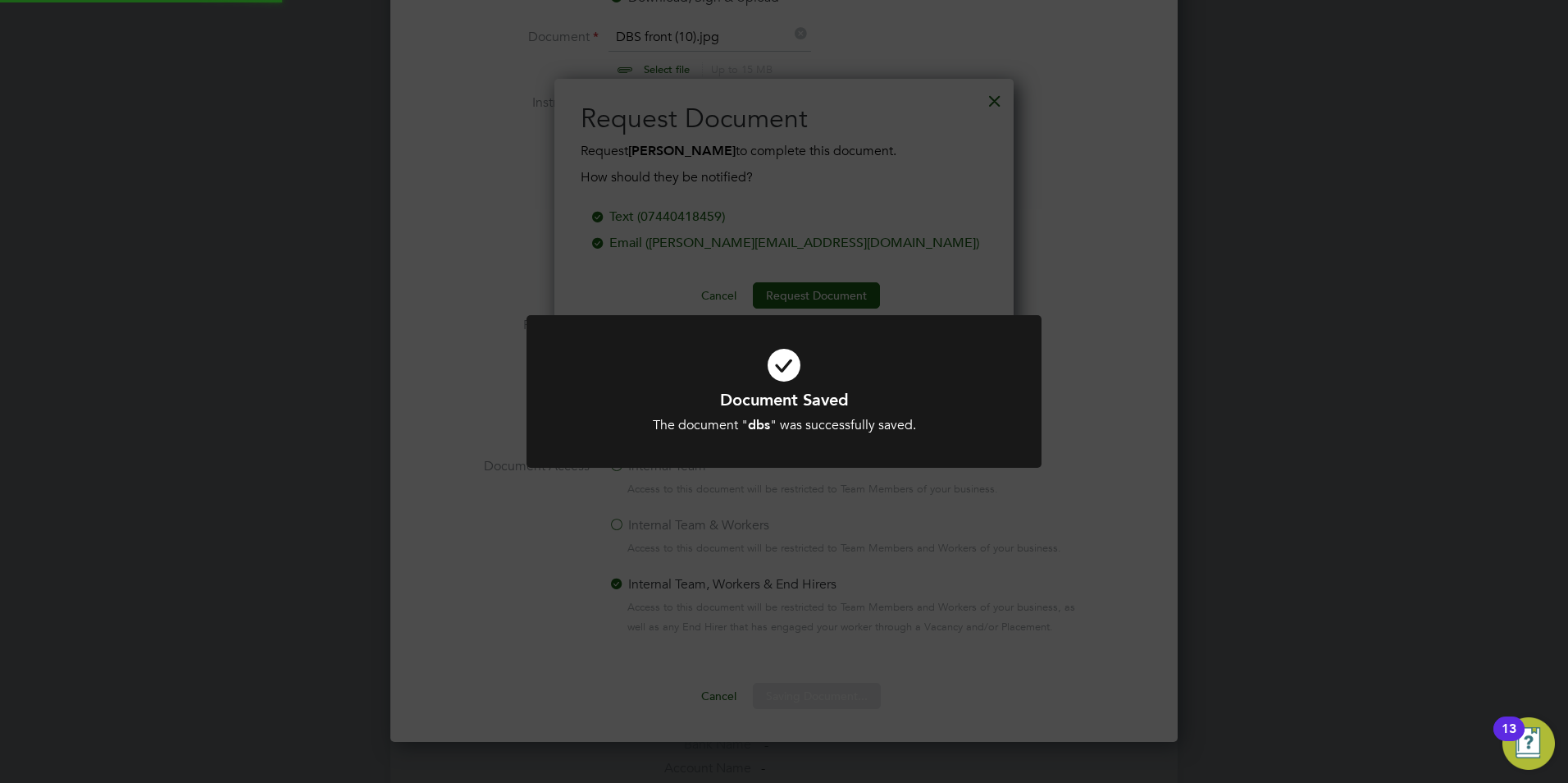
scroll to position [263, 460]
click at [648, 285] on div "Document Saved The document " dbs " was successfully saved. Cancel Okay" at bounding box center [784, 391] width 1568 height 783
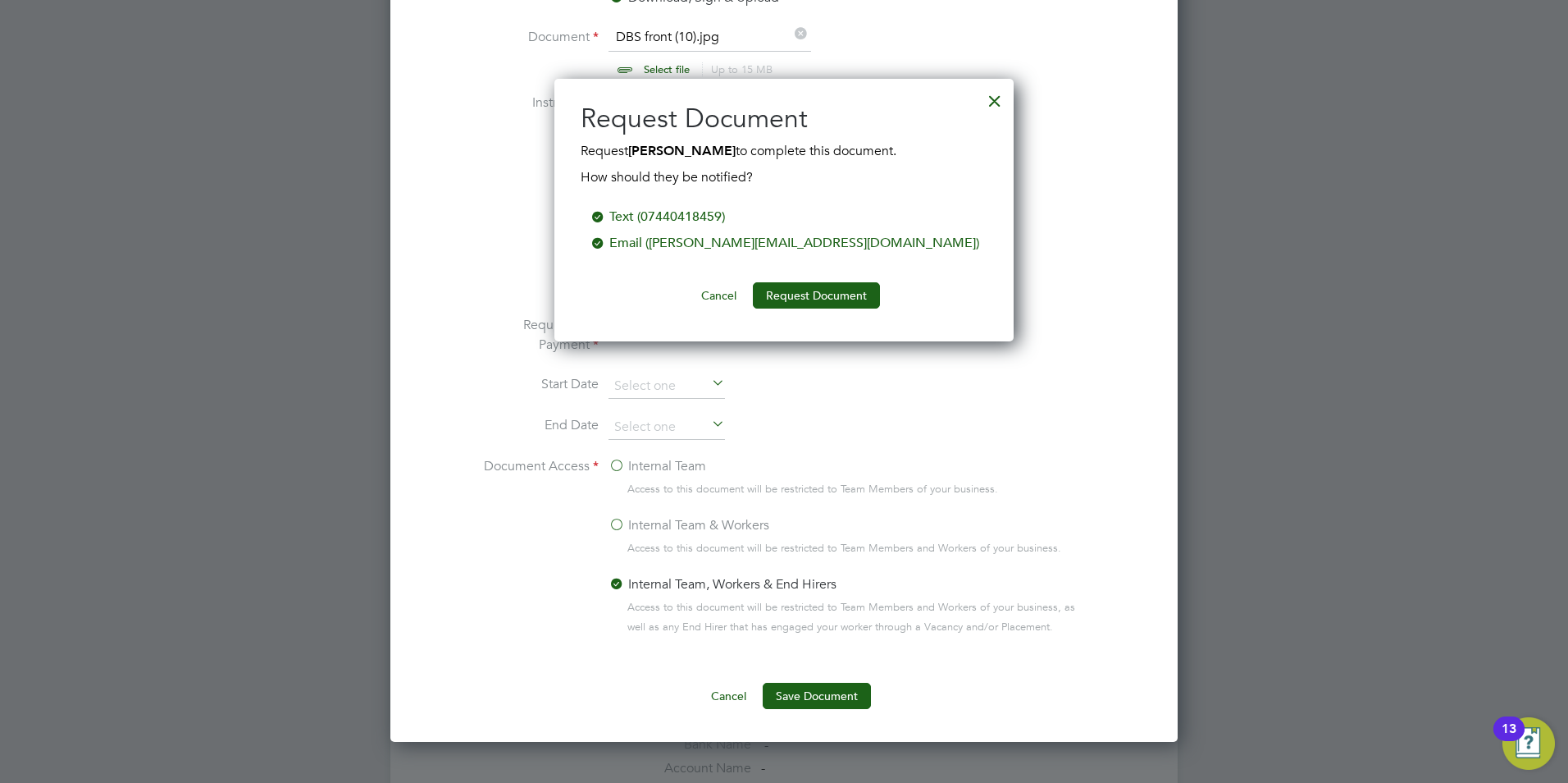
click at [606, 216] on div at bounding box center [598, 215] width 16 height 16
drag, startPoint x: 708, startPoint y: 245, endPoint x: 711, endPoint y: 232, distance: 13.3
click at [606, 244] on div at bounding box center [598, 241] width 16 height 16
click at [606, 212] on div at bounding box center [598, 215] width 16 height 16
click at [836, 296] on button "Request Document" at bounding box center [817, 294] width 127 height 26
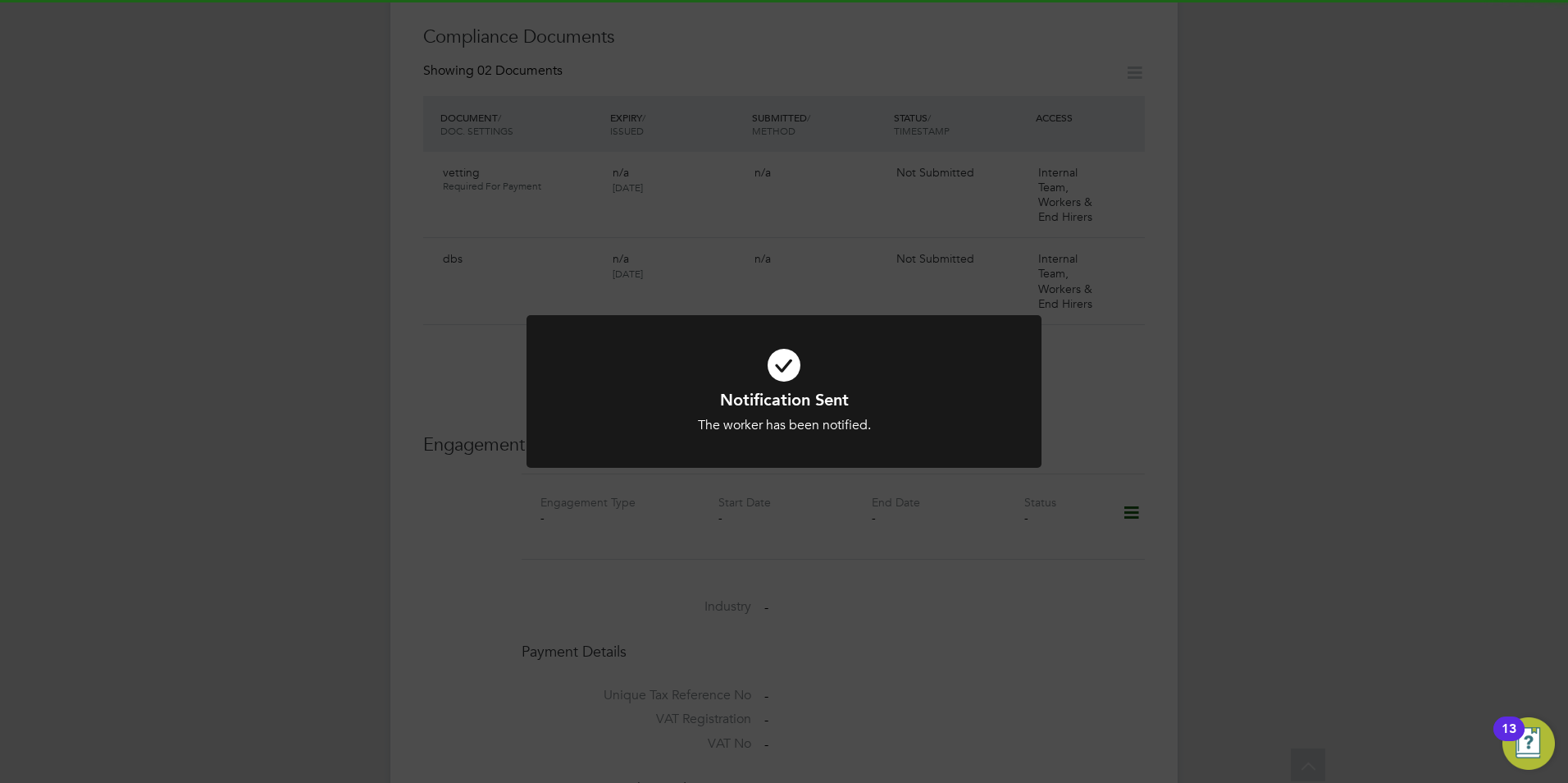
scroll to position [806, 0]
click at [619, 573] on div "Notification Sent The worker has been notified. Cancel Okay" at bounding box center [784, 391] width 1568 height 783
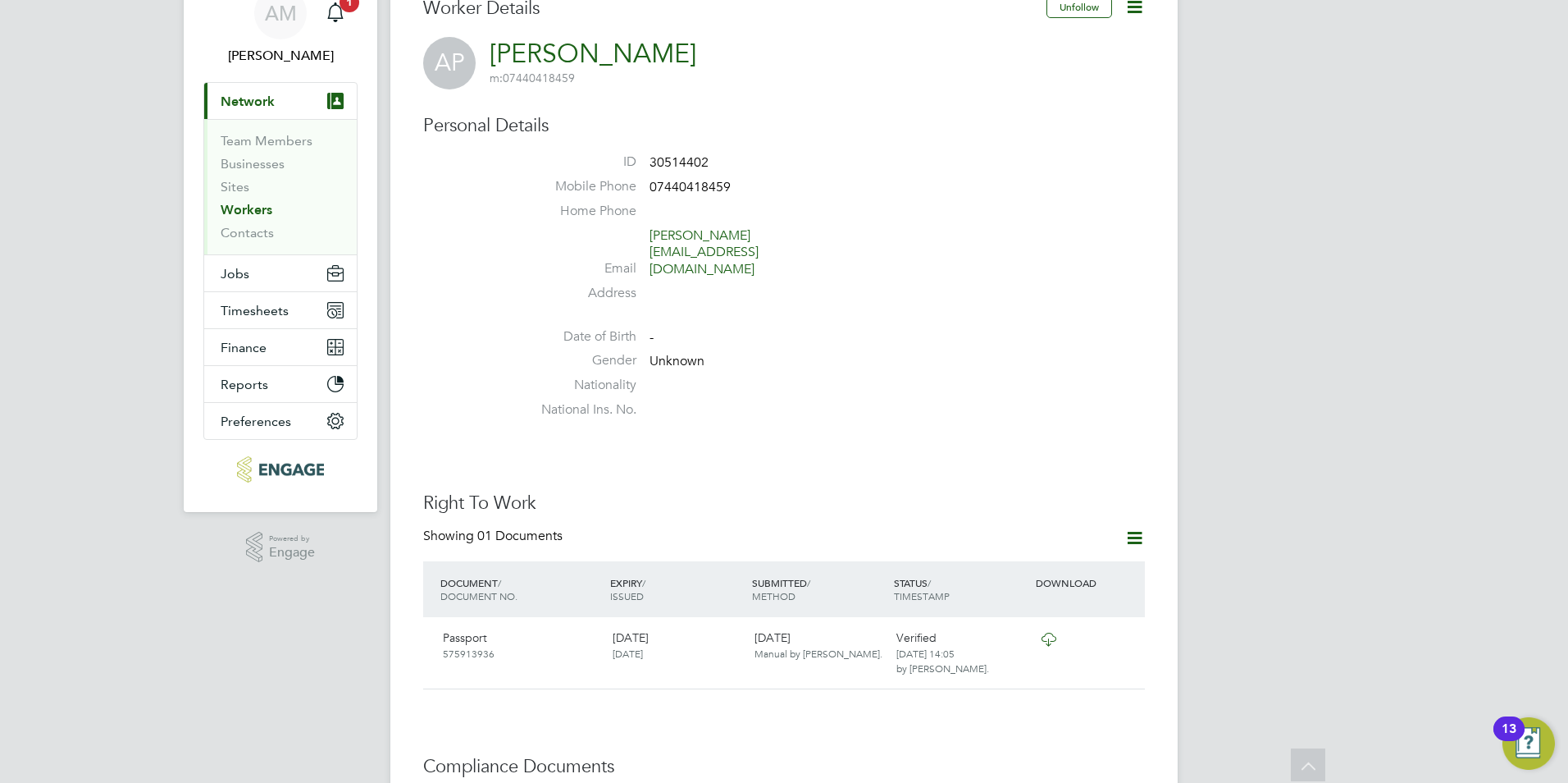
scroll to position [0, 0]
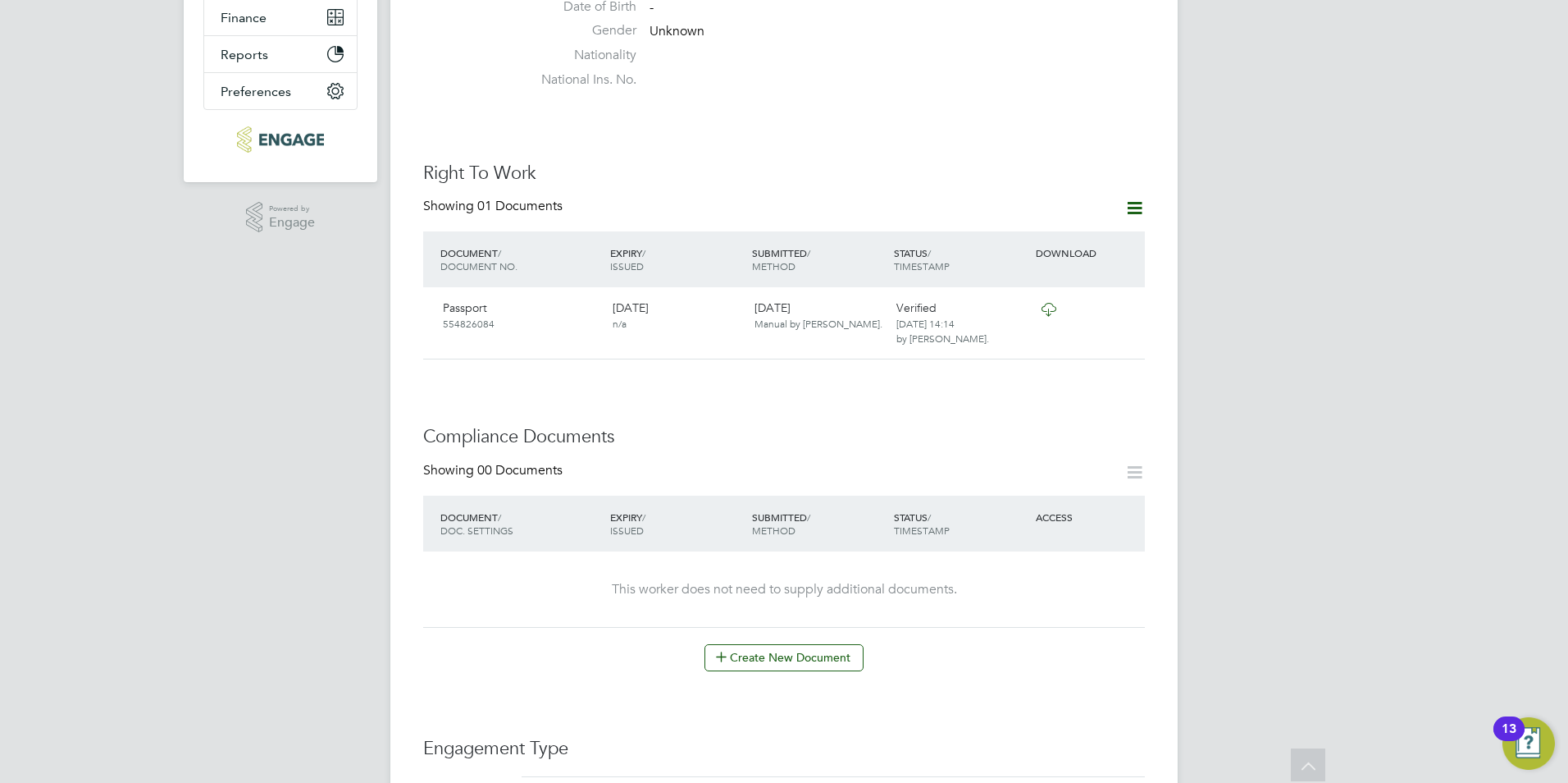
scroll to position [411, 0]
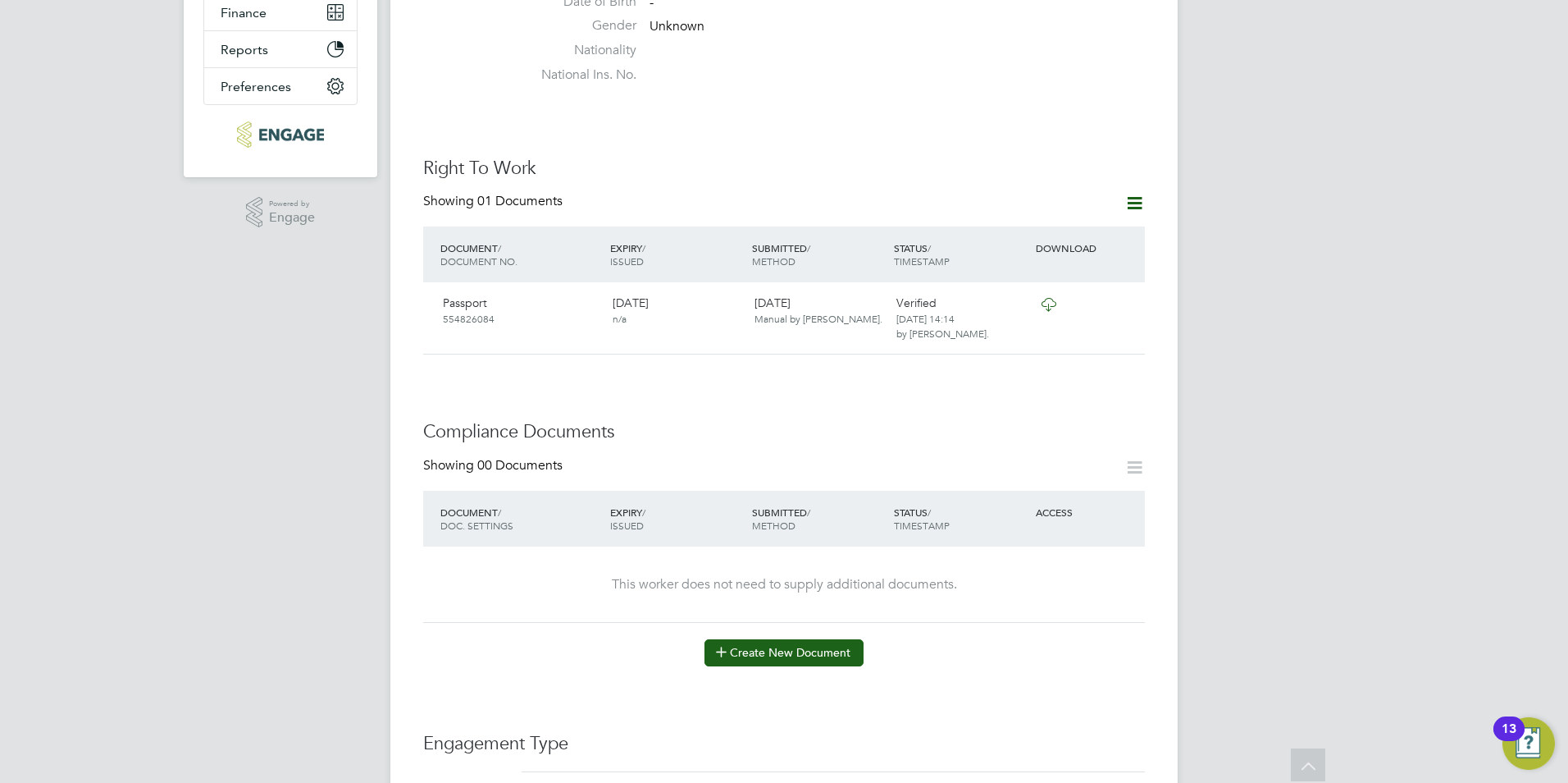
click at [816, 639] on button "Create New Document" at bounding box center [784, 651] width 159 height 26
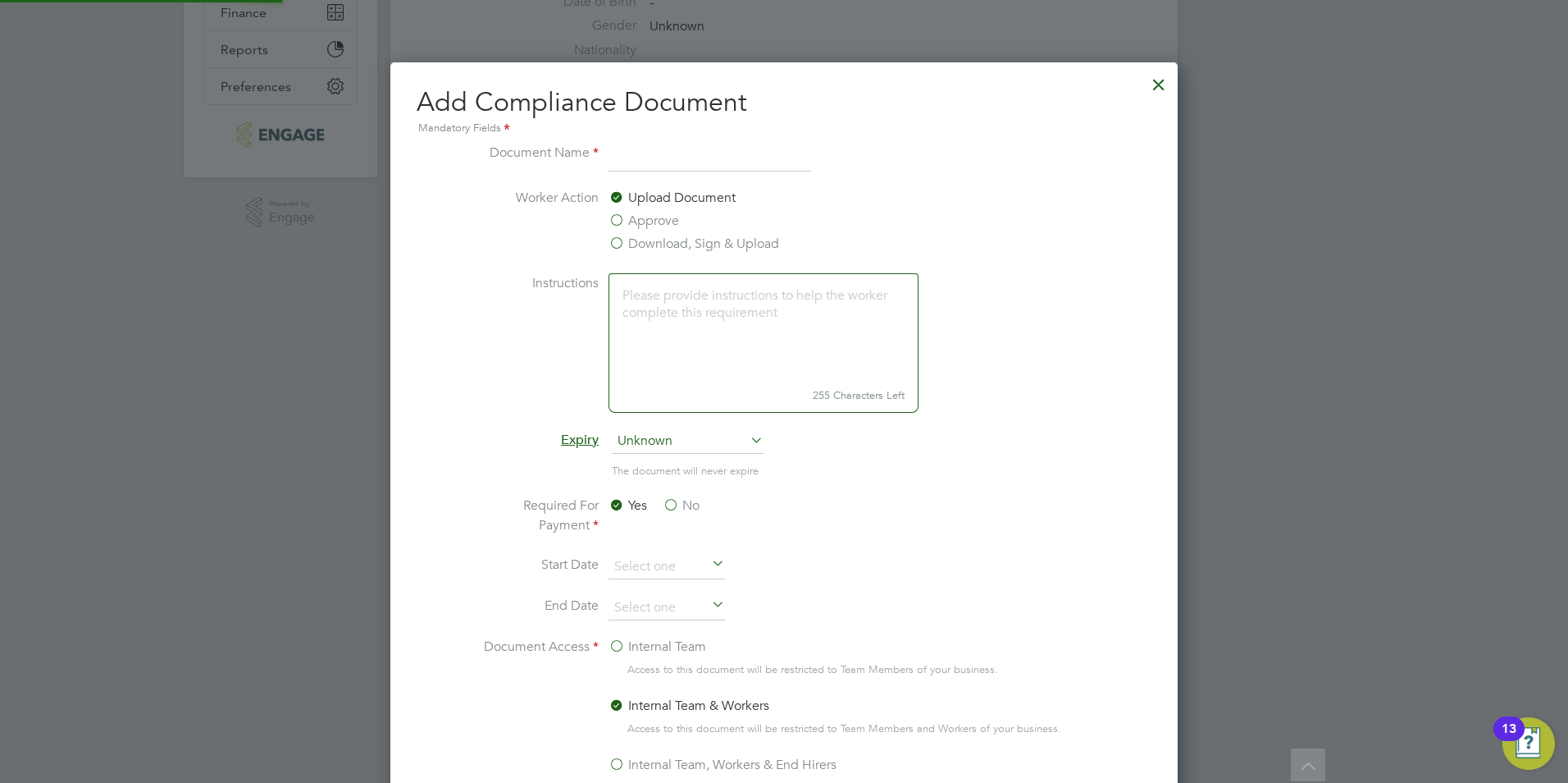
scroll to position [862, 788]
click at [530, 261] on li "Worker Action Upload Document Approve Download, Sign & Upload" at bounding box center [784, 230] width 617 height 85
click at [644, 244] on label "Download, Sign & Upload" at bounding box center [693, 243] width 171 height 20
click at [0, 0] on input "Download, Sign & Upload" at bounding box center [0, 0] width 0 height 0
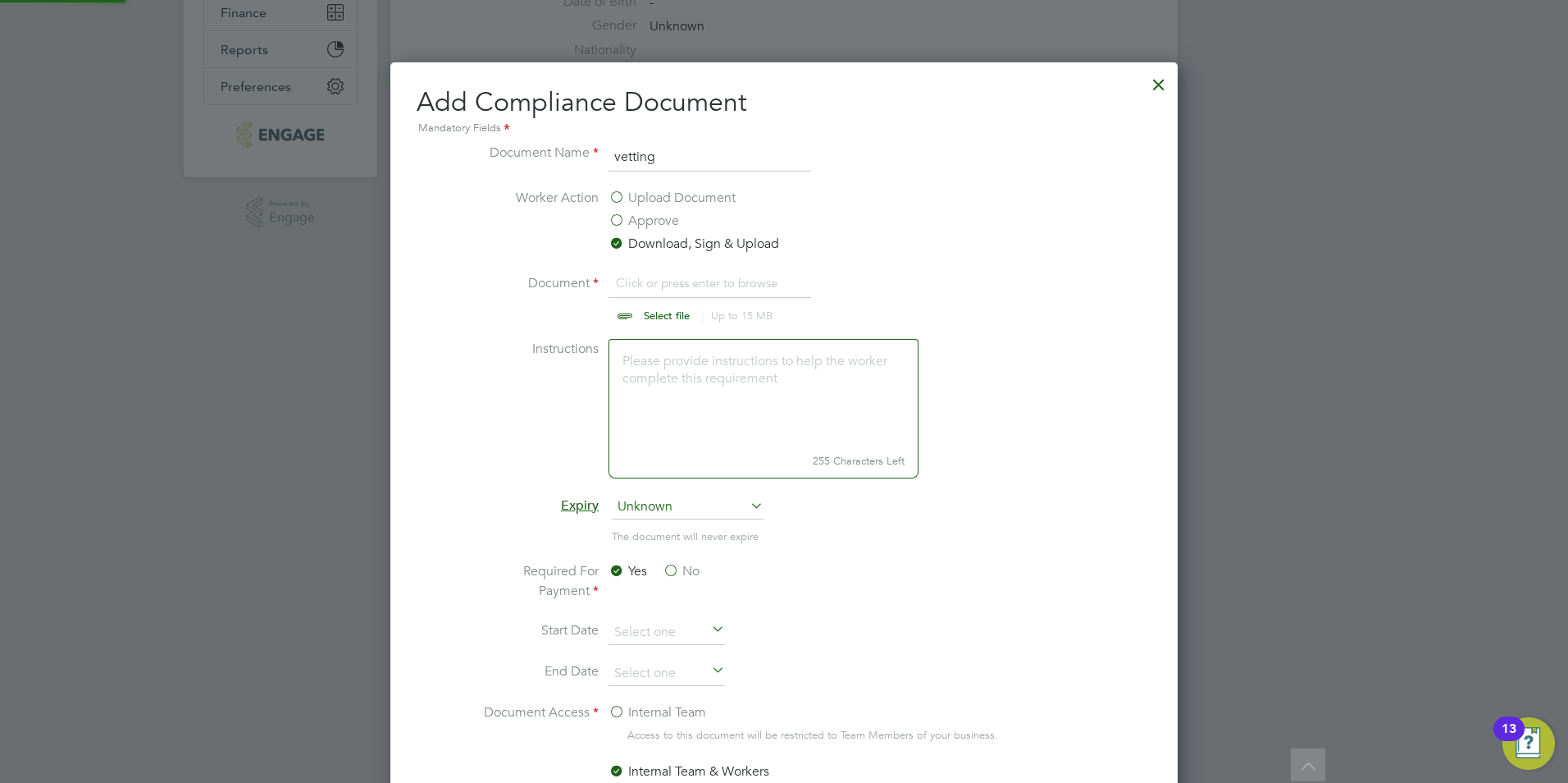
scroll to position [25, 203]
drag, startPoint x: 681, startPoint y: 165, endPoint x: 594, endPoint y: 162, distance: 87.1
click at [594, 162] on li "Document Name vetting" at bounding box center [784, 166] width 617 height 46
type input "dbs"
click at [496, 304] on label "Document" at bounding box center [538, 295] width 123 height 46
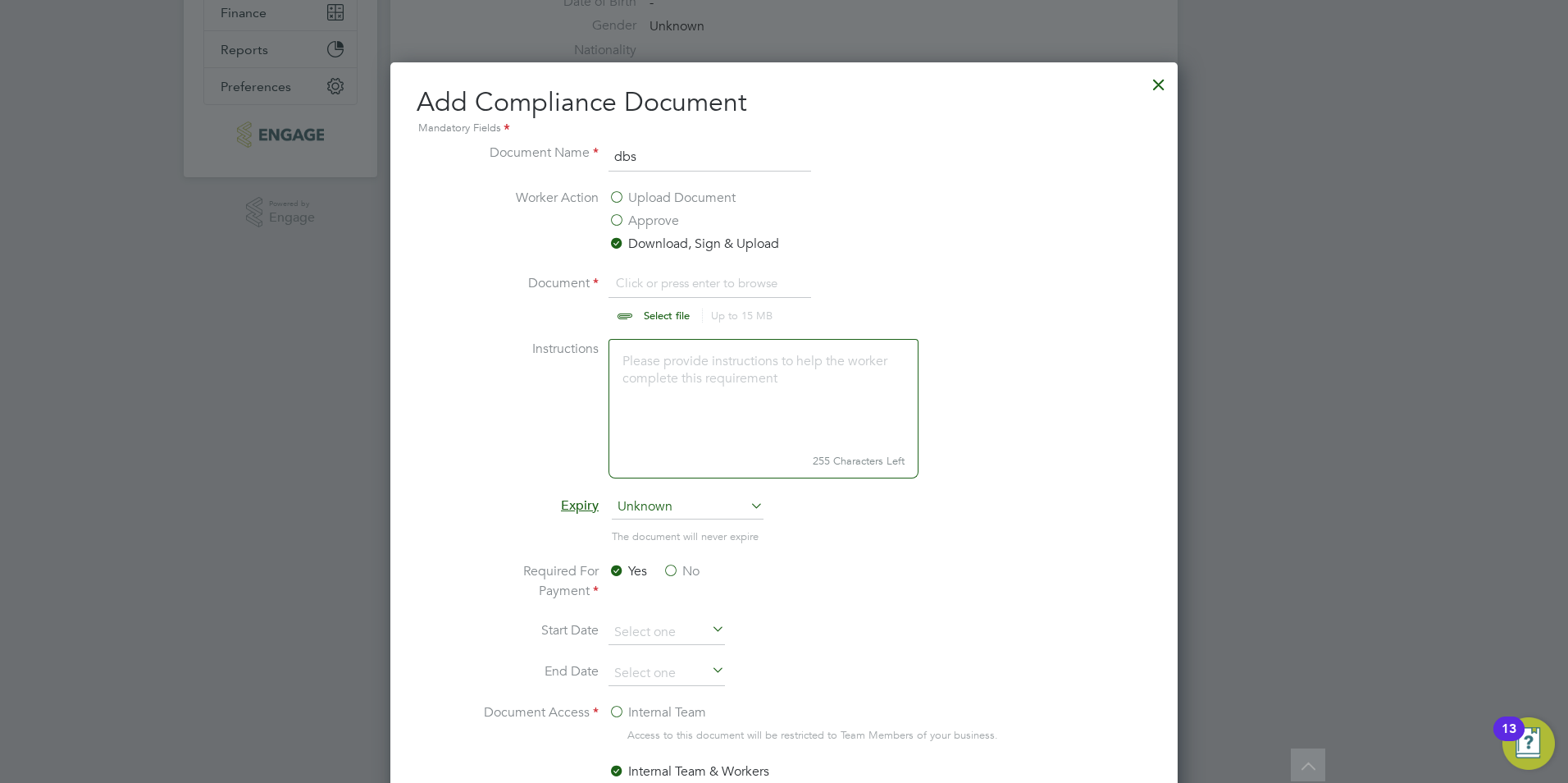
click at [692, 311] on input "file" at bounding box center [682, 297] width 258 height 49
type input "C:\fakepath\DBS_1_20250701155519.jpg"
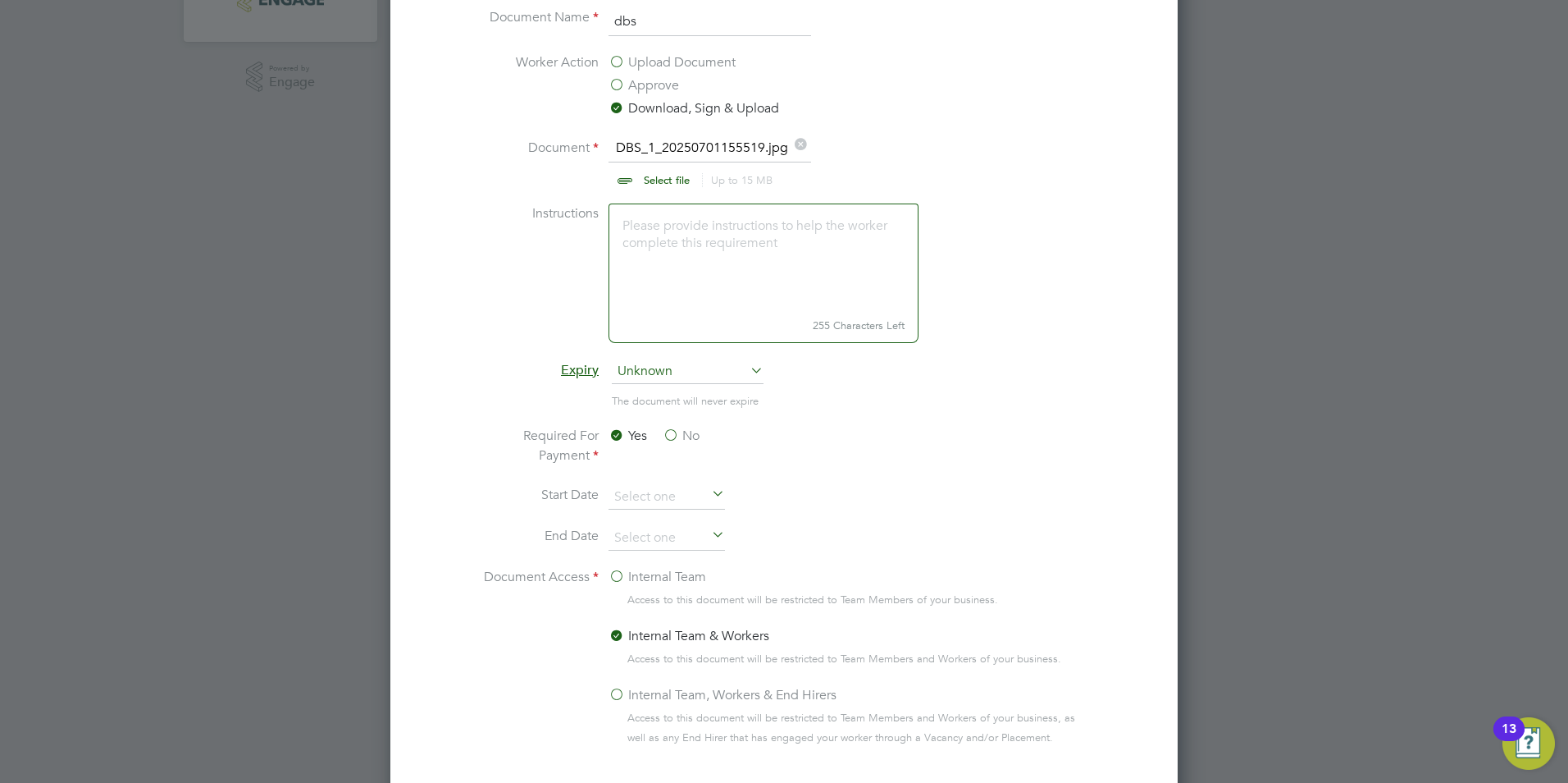
scroll to position [574, 0]
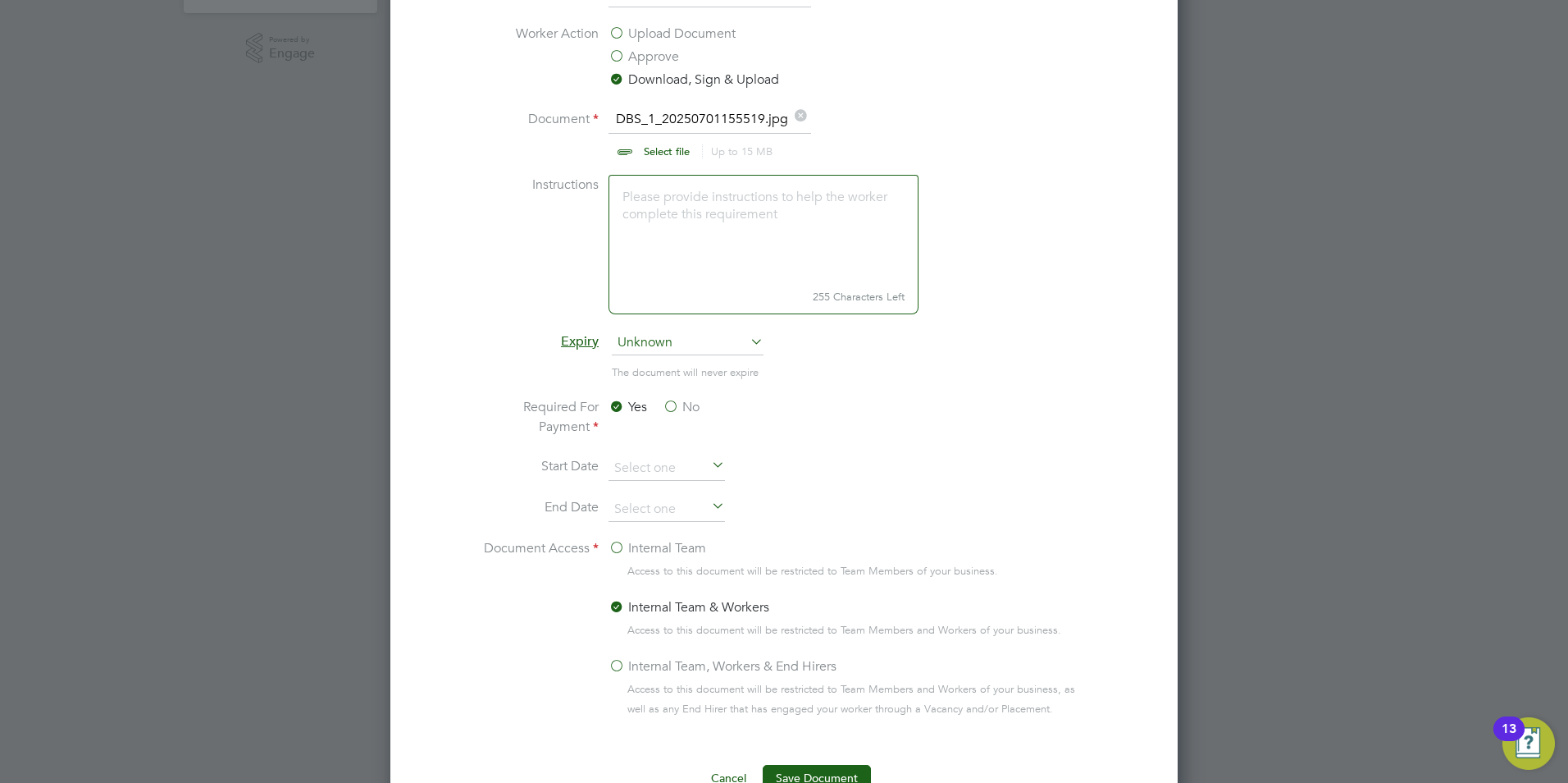
click at [697, 411] on label "No" at bounding box center [681, 407] width 37 height 20
click at [0, 0] on input "No" at bounding box center [0, 0] width 0 height 0
click at [630, 663] on label "Internal Team, Workers & End Hirers" at bounding box center [722, 667] width 228 height 20
click at [0, 0] on input "Internal Team, Workers & End Hirers" at bounding box center [0, 0] width 0 height 0
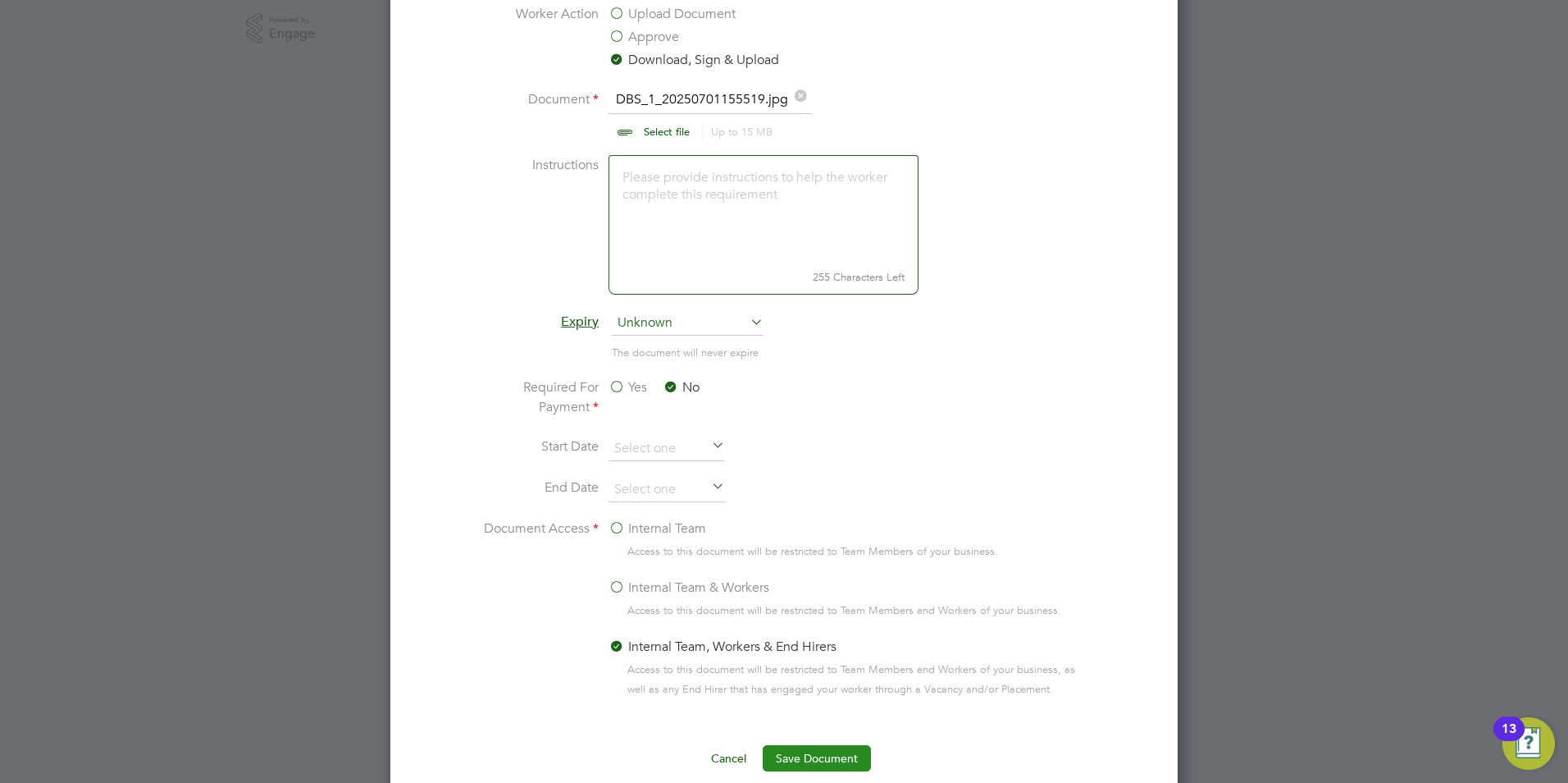
scroll to position [657, 0]
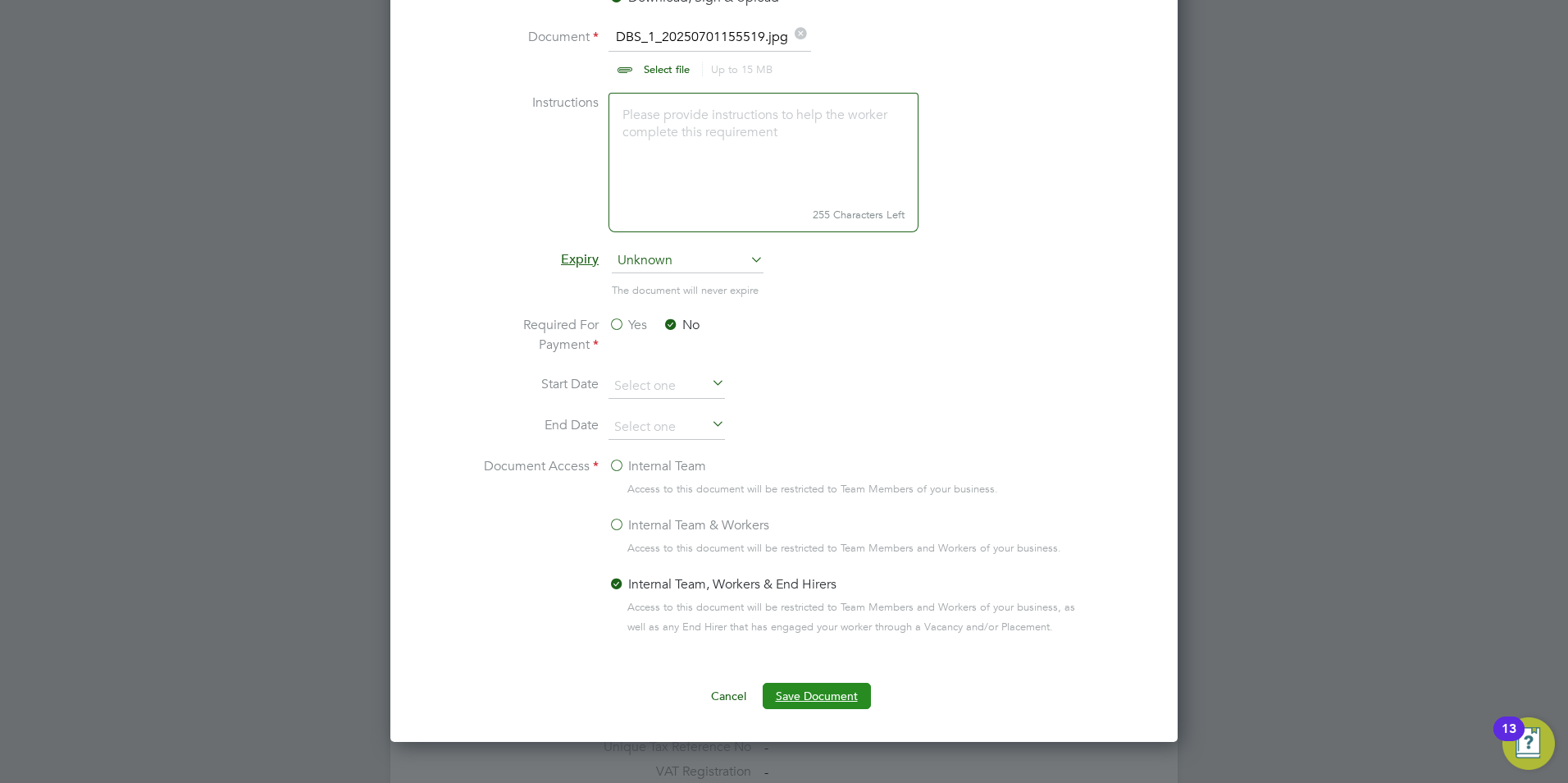
click at [789, 696] on button "Save Document" at bounding box center [817, 695] width 108 height 26
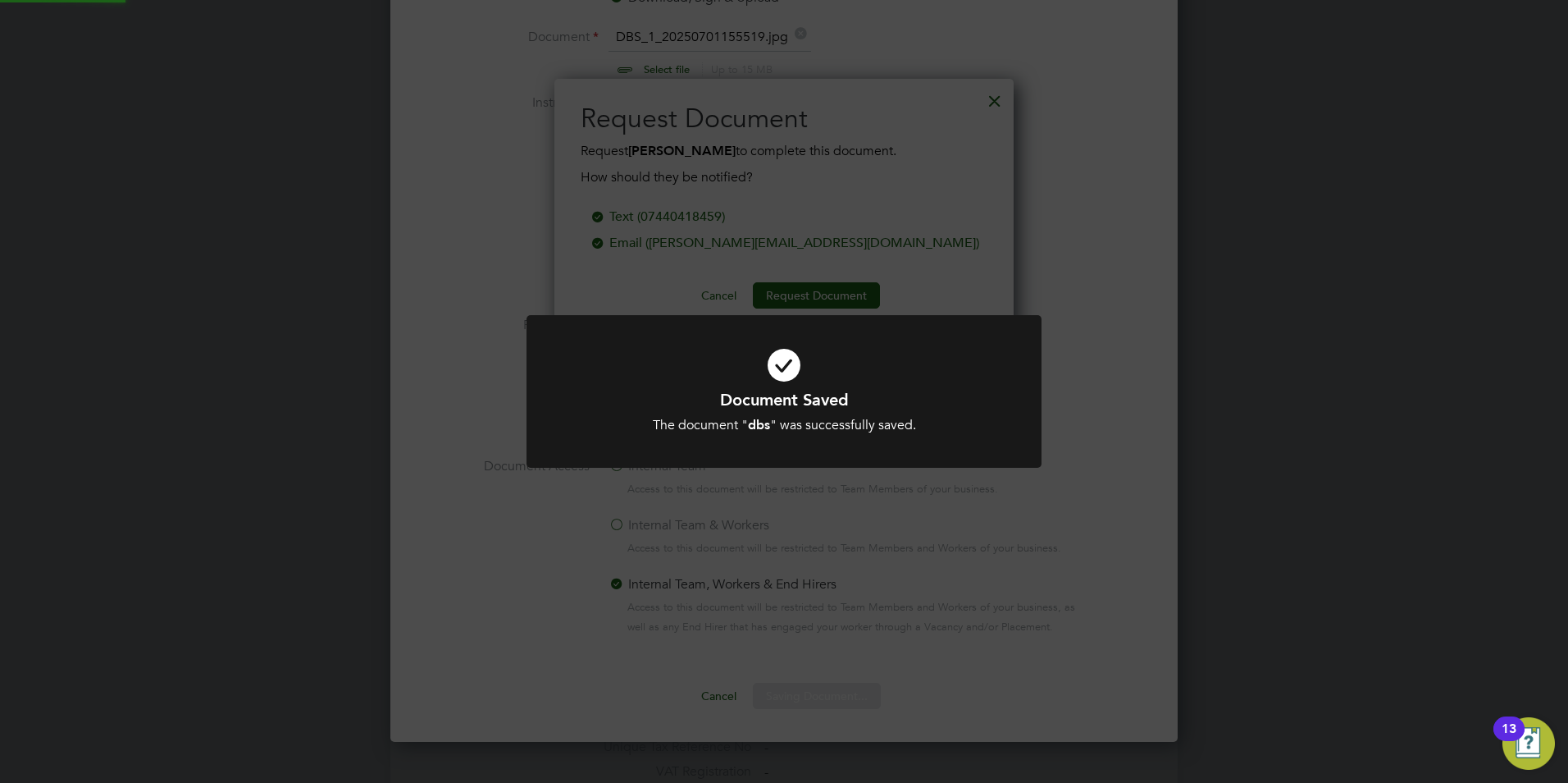
scroll to position [263, 460]
click at [729, 219] on div "Document Saved The document " dbs " was successfully saved. Cancel Okay" at bounding box center [784, 391] width 1568 height 783
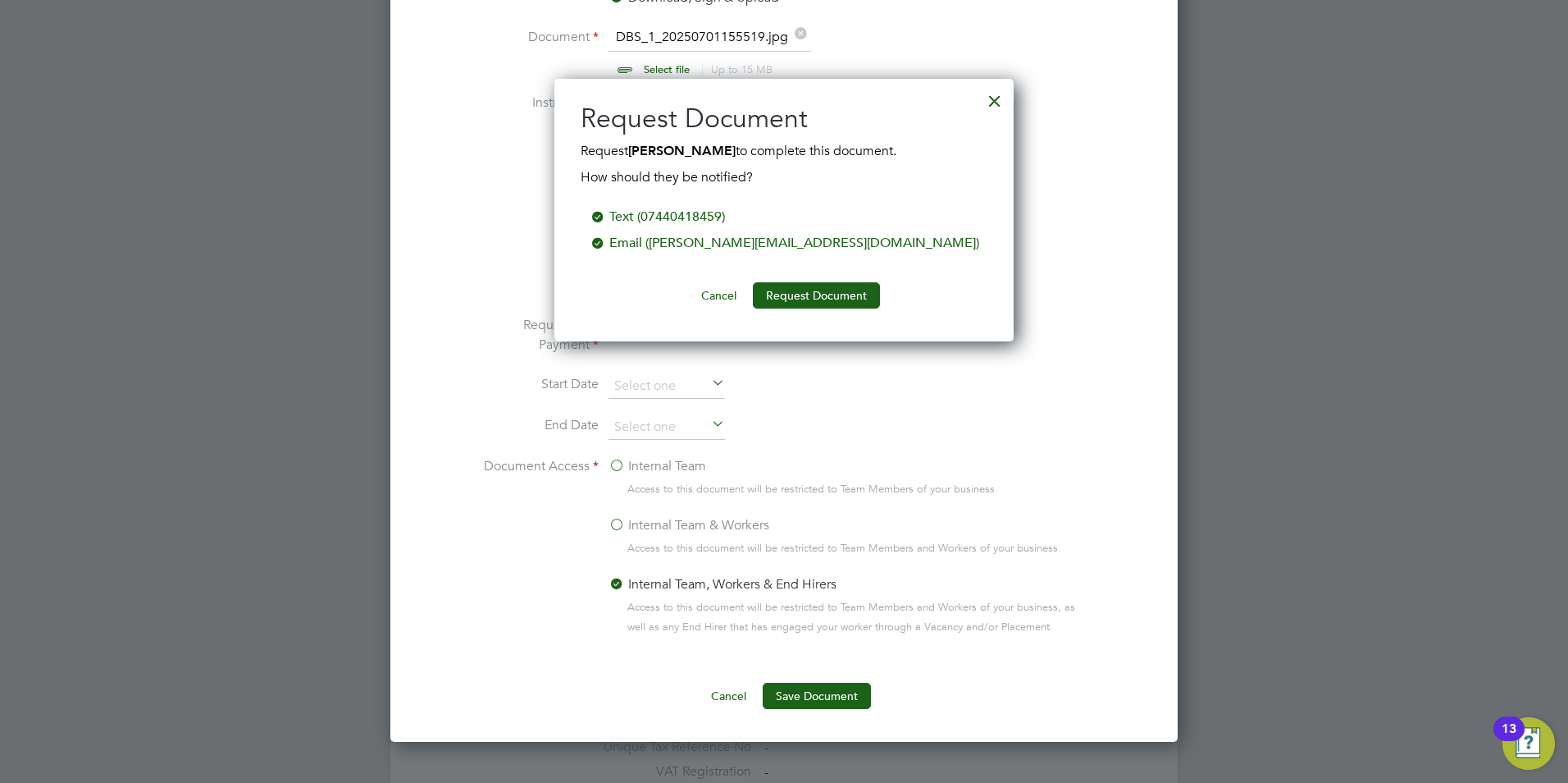
click at [734, 240] on div "Email (david@axcis.co.uk)" at bounding box center [794, 243] width 370 height 20
click at [826, 286] on button "Request Document" at bounding box center [817, 294] width 127 height 26
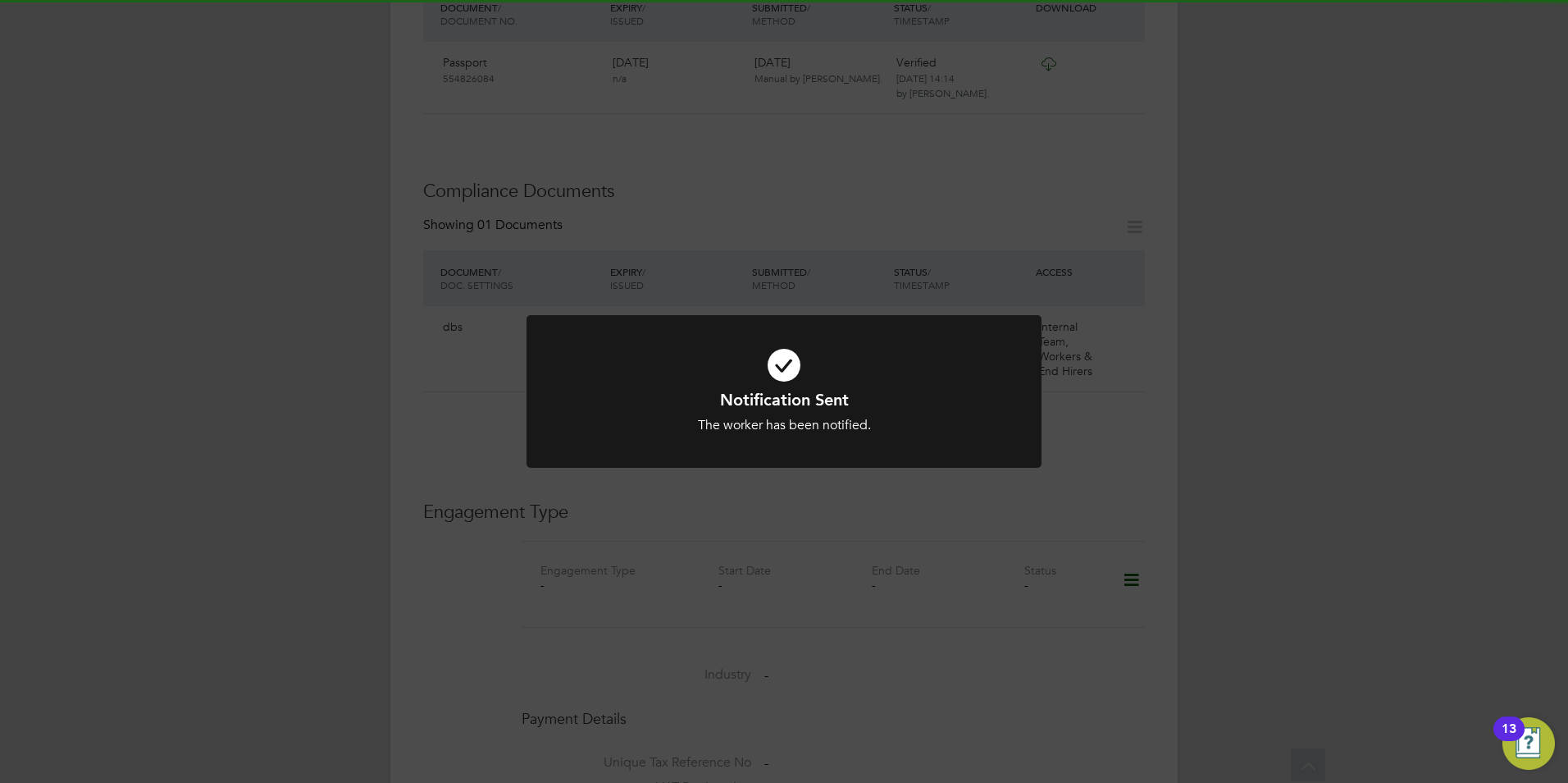
scroll to position [657, 0]
click at [489, 400] on div "Notification Sent The worker has been notified. Cancel Okay" at bounding box center [784, 391] width 1568 height 783
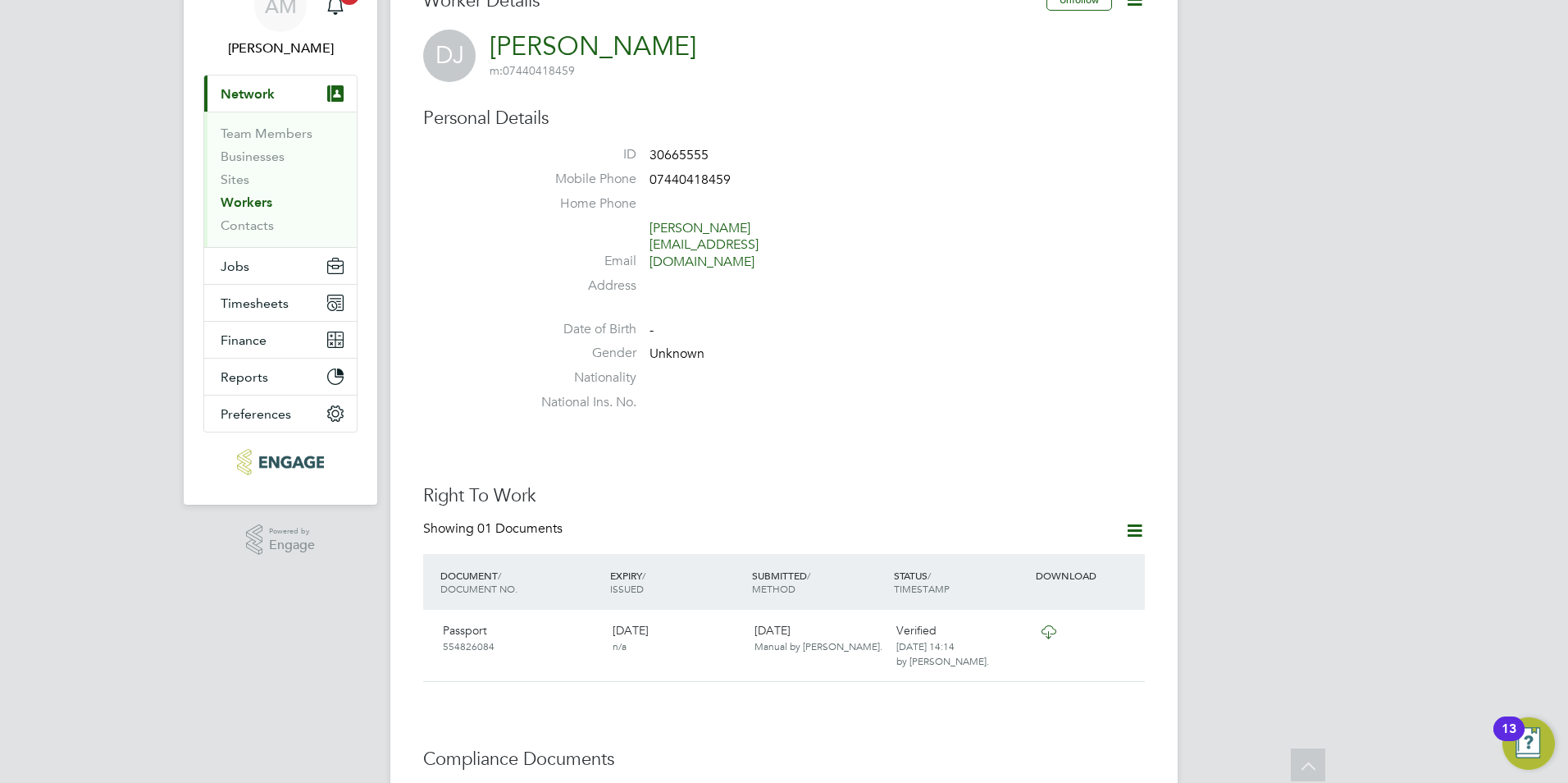
scroll to position [0, 0]
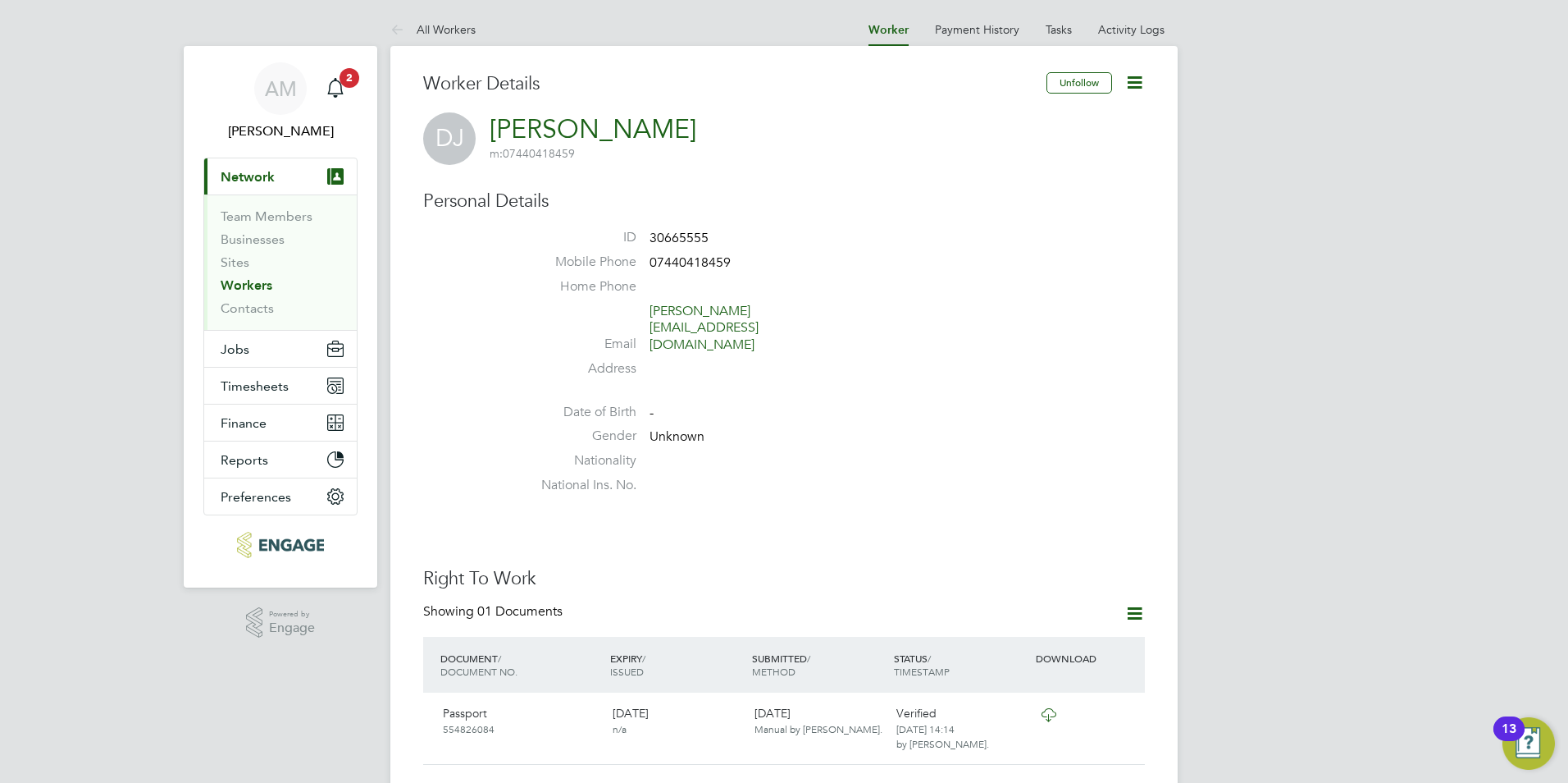
click at [1142, 89] on icon at bounding box center [1134, 82] width 21 height 21
click at [1033, 188] on li "Edit Personal Details e" at bounding box center [1041, 191] width 205 height 23
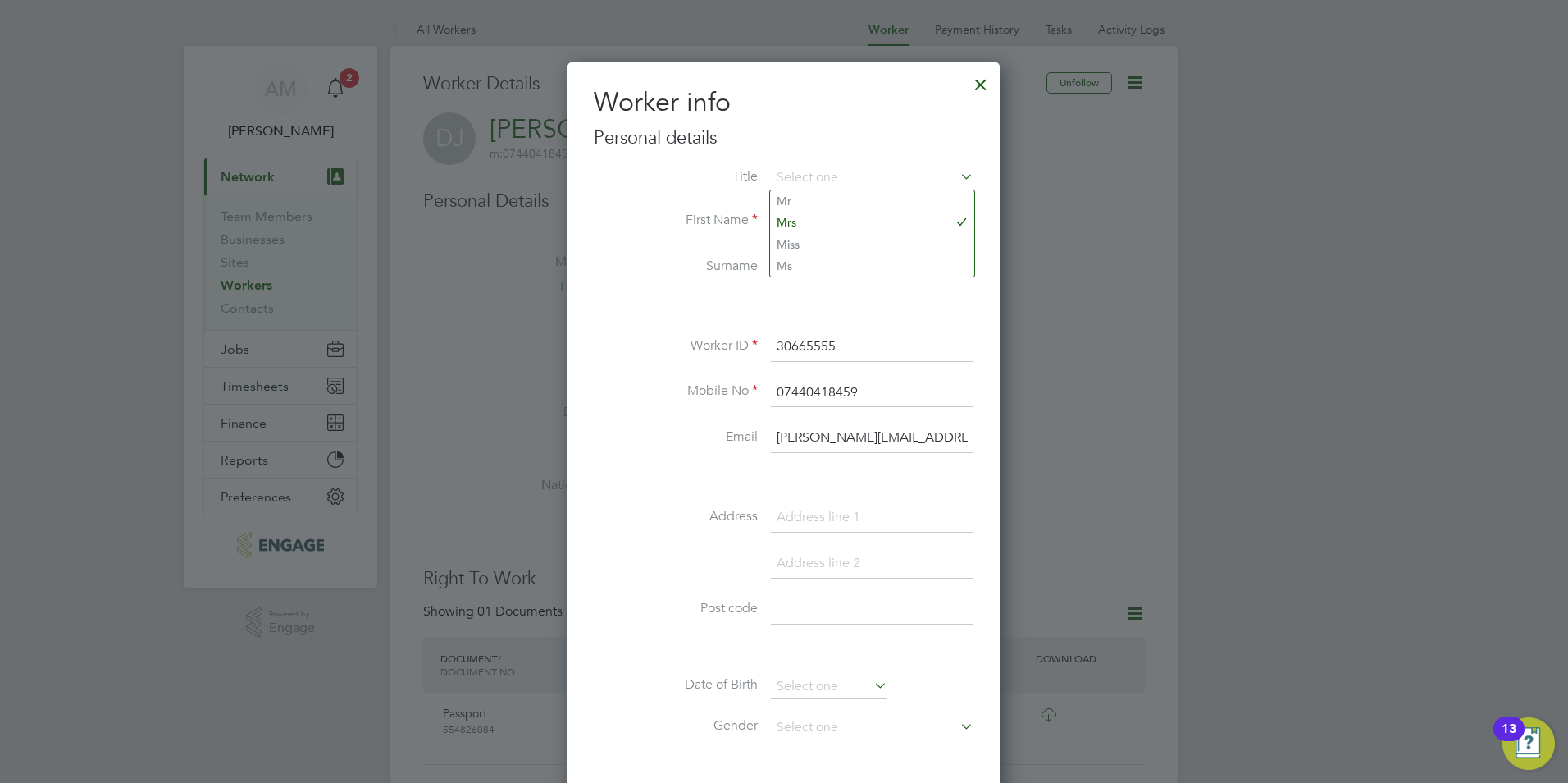
click at [838, 115] on h2 "Worker info" at bounding box center [784, 102] width 380 height 35
click at [993, 89] on div at bounding box center [980, 80] width 30 height 30
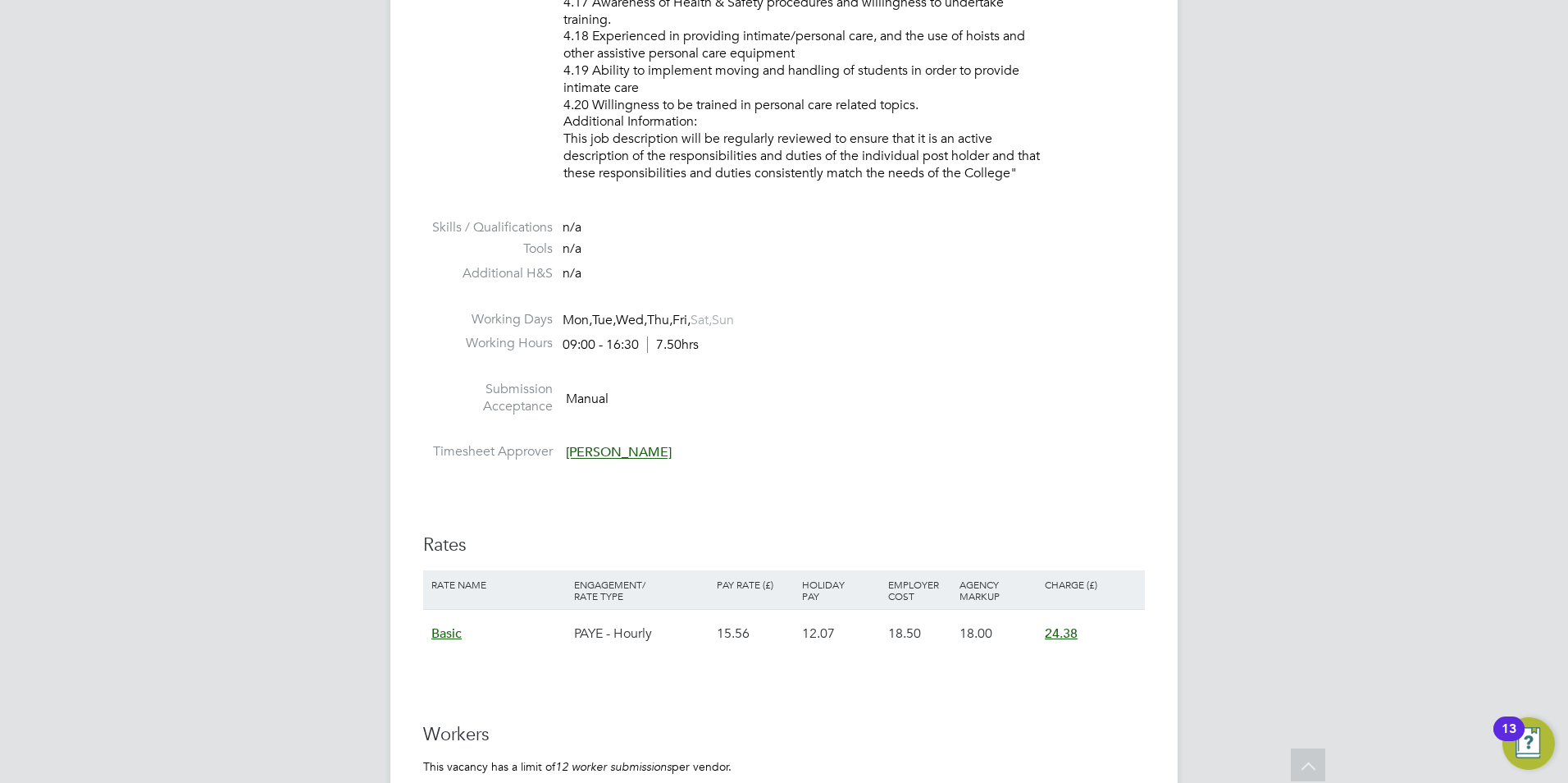
scroll to position [3119, 0]
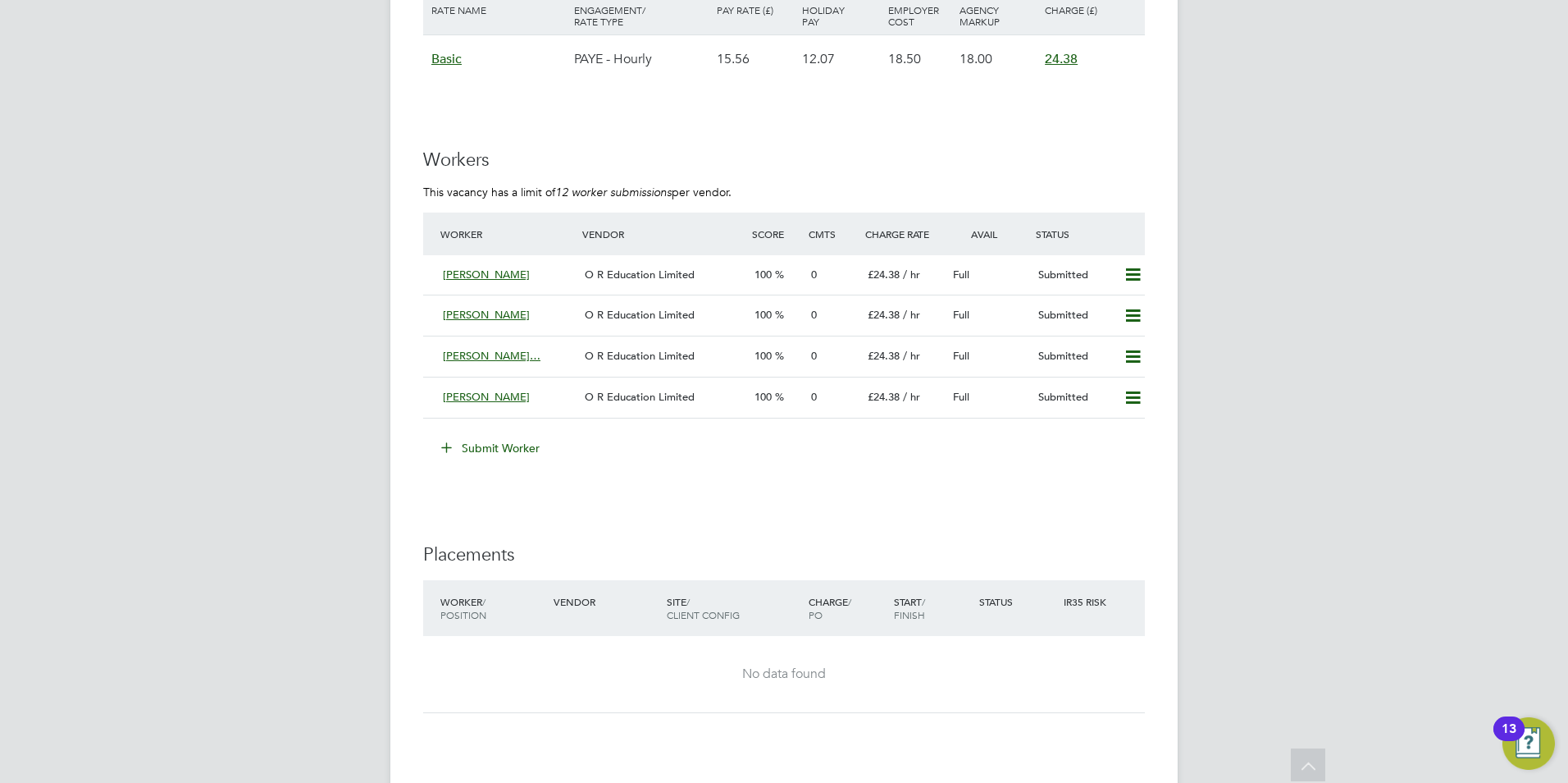
click at [507, 448] on button "Submit Worker" at bounding box center [492, 447] width 123 height 26
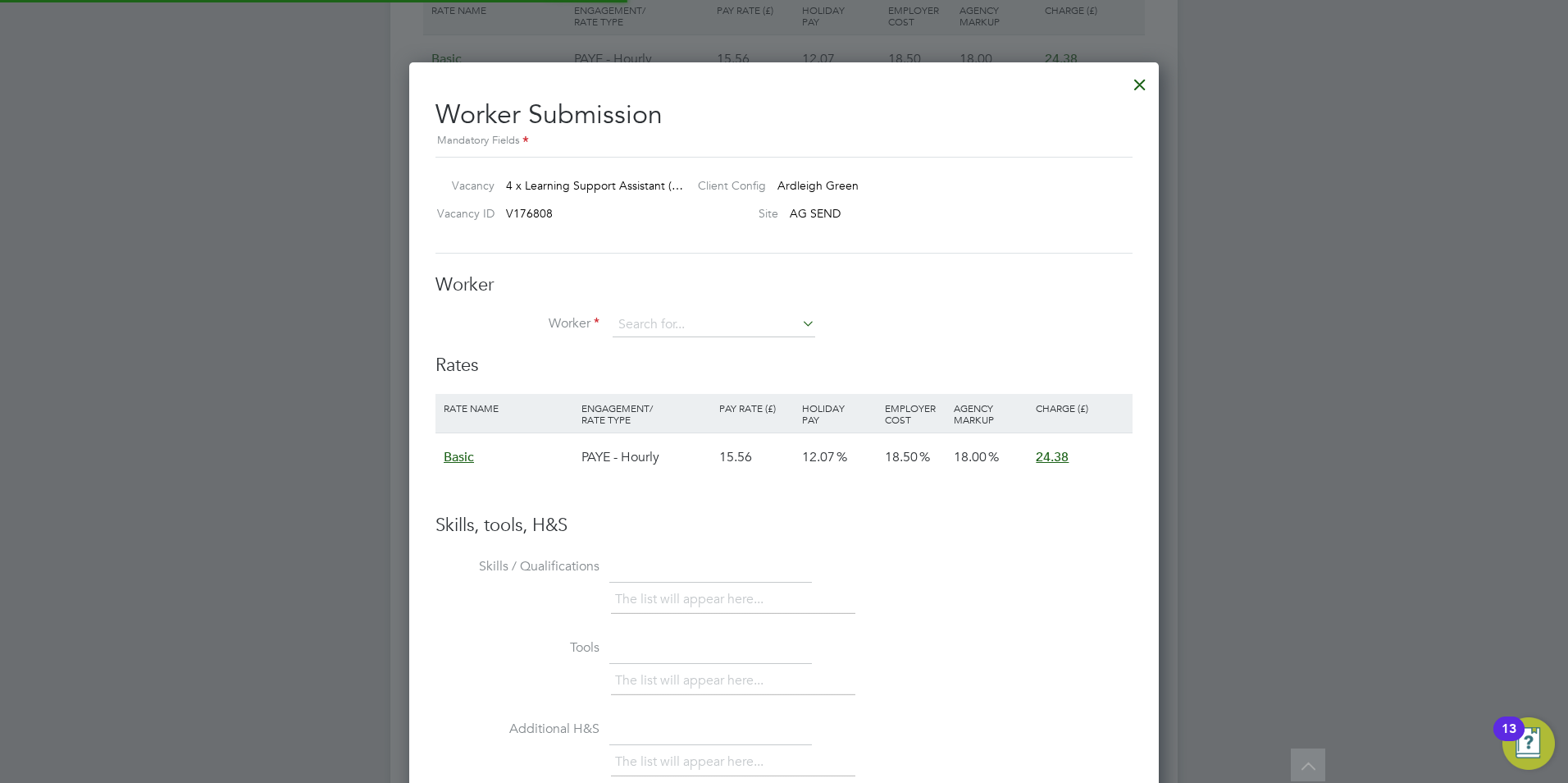
scroll to position [25, 427]
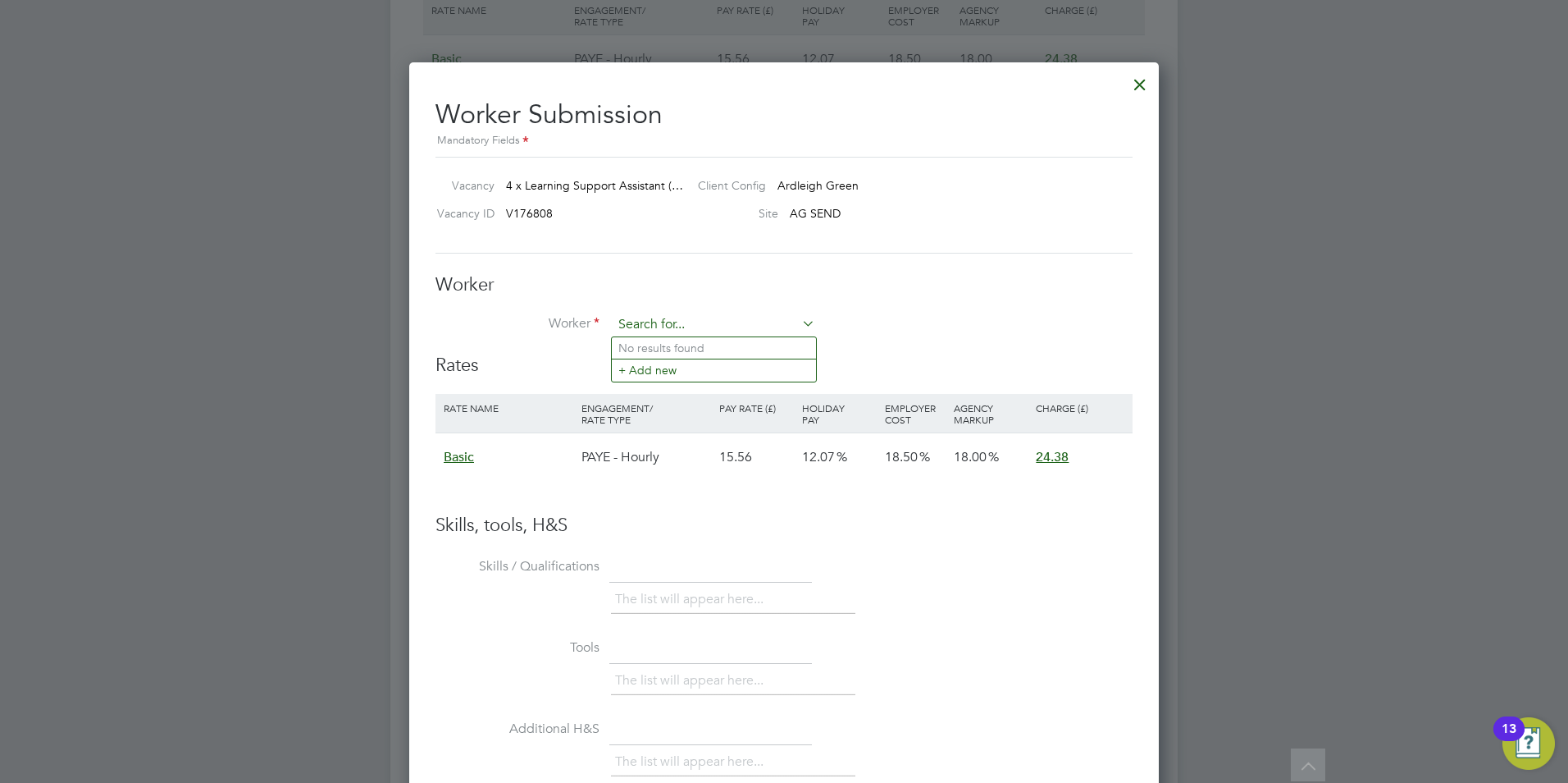
click at [638, 319] on input at bounding box center [714, 325] width 203 height 25
click at [635, 323] on input at bounding box center [714, 325] width 203 height 25
click at [648, 370] on li "Davi d Jenkin (30665555)" at bounding box center [714, 370] width 204 height 22
type input "David Jenkin (30665555)"
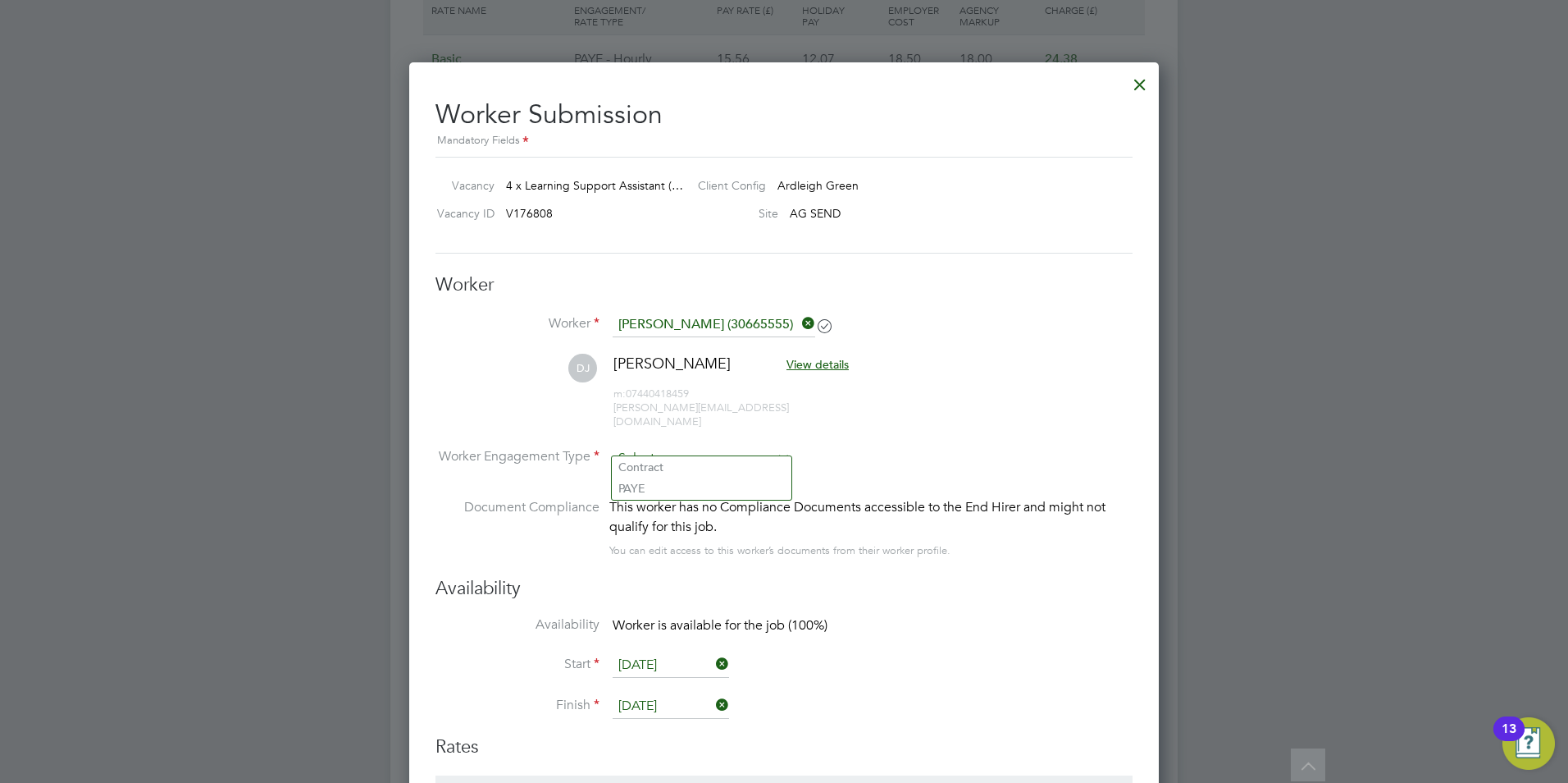
click at [667, 447] on input at bounding box center [701, 459] width 178 height 25
click at [653, 492] on li "PAYE" at bounding box center [701, 489] width 180 height 21
type input "PAYE"
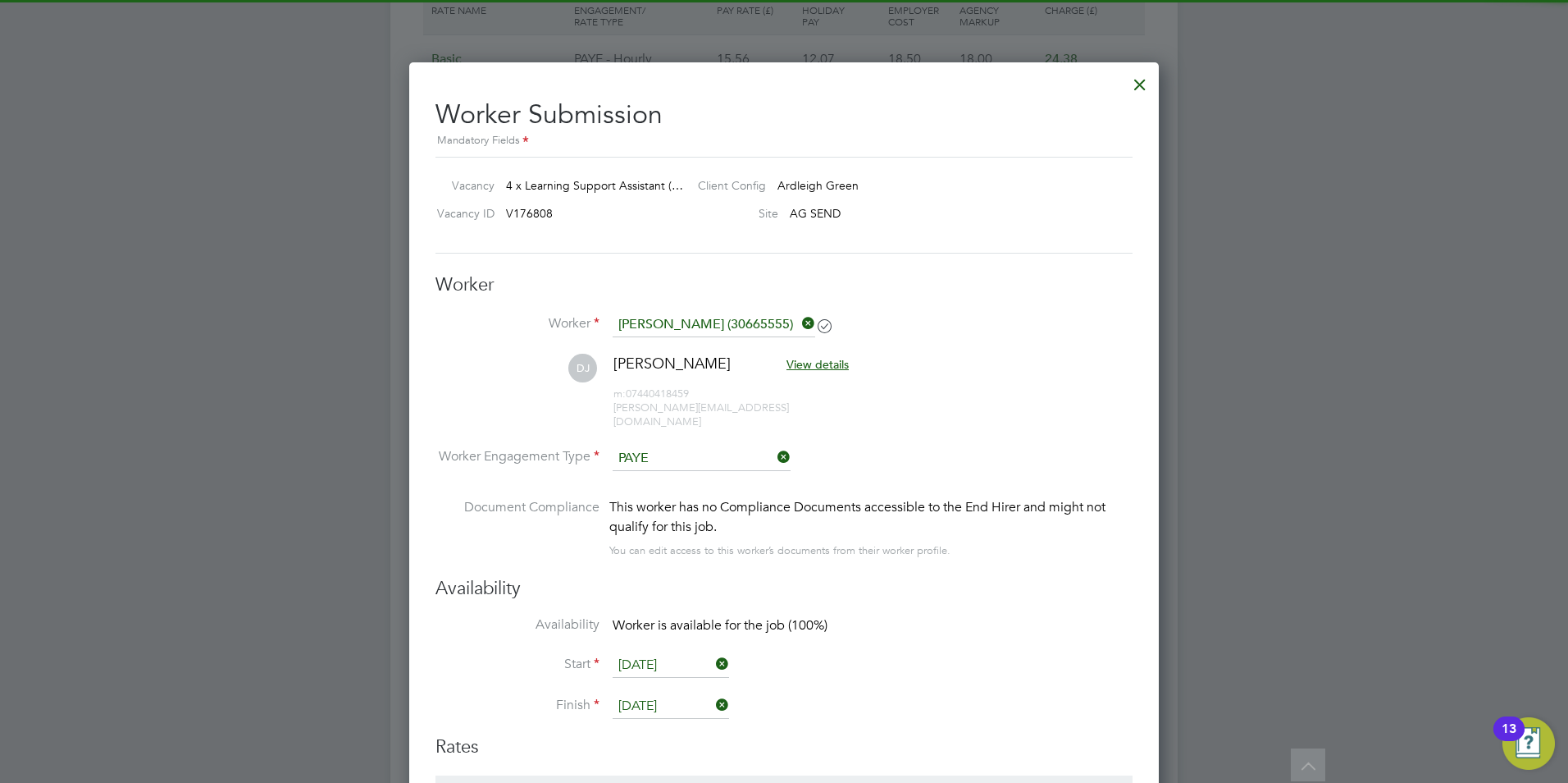
click at [1075, 339] on li "Worker David Jenkin (30665555)" at bounding box center [784, 333] width 697 height 41
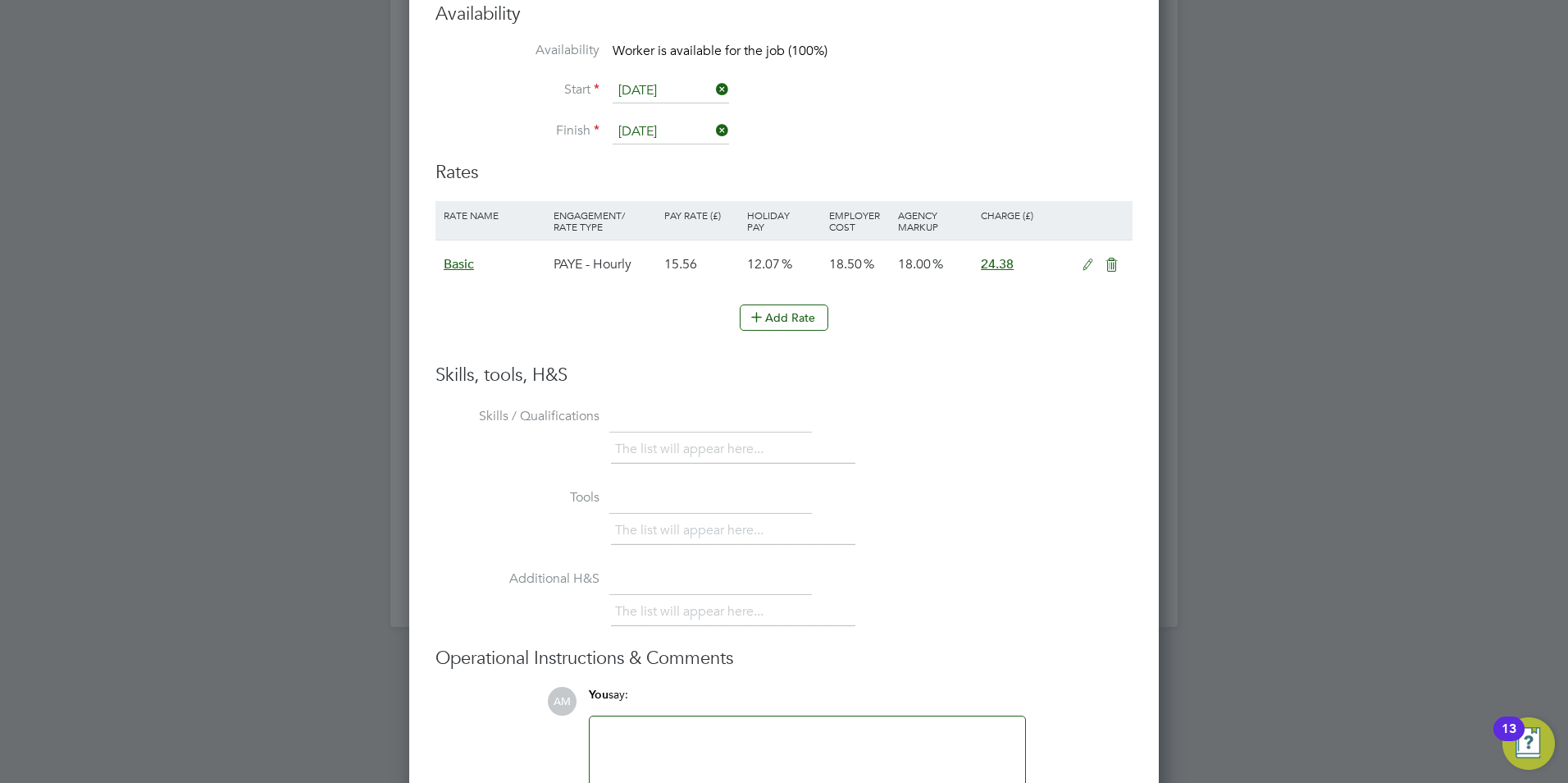
click at [1083, 259] on icon at bounding box center [1088, 265] width 21 height 13
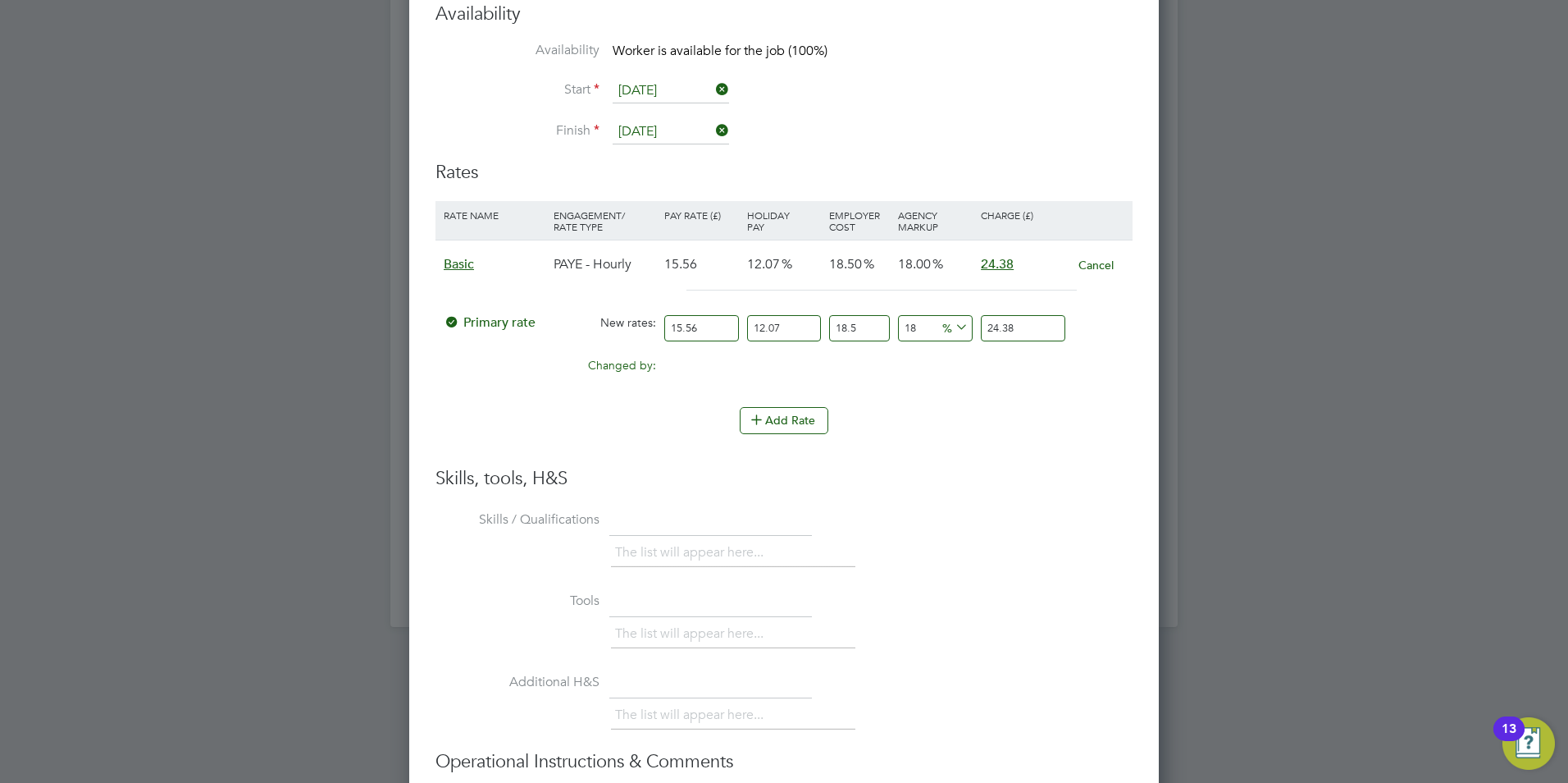
click at [935, 315] on input "18" at bounding box center [935, 328] width 74 height 27
drag, startPoint x: 928, startPoint y: 318, endPoint x: 882, endPoint y: 320, distance: 46.0
click at [882, 320] on div "Primary rate New rates: 15.56 12.07 n/a 18.5 n/a 18 0 % 24.38" at bounding box center [784, 328] width 697 height 44
type input "3"
type input "21.2840631906"
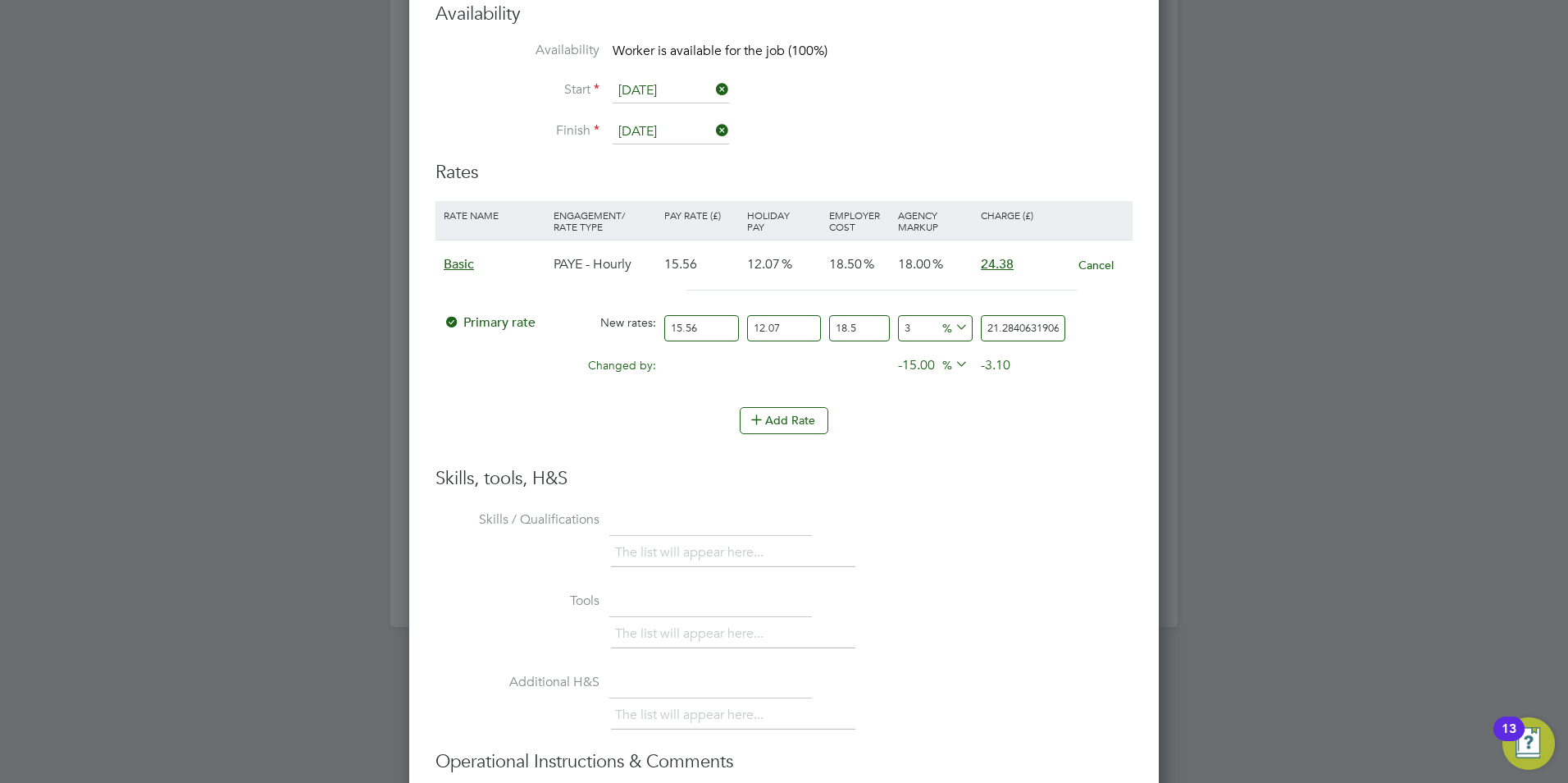
type input "30"
type input "26.863380726"
click at [1038, 474] on h3 "Skills, tools, H&S" at bounding box center [784, 479] width 697 height 24
drag, startPoint x: 925, startPoint y: 313, endPoint x: 896, endPoint y: 310, distance: 29.2
click at [896, 310] on div "30 6.199241706 %" at bounding box center [936, 328] width 83 height 44
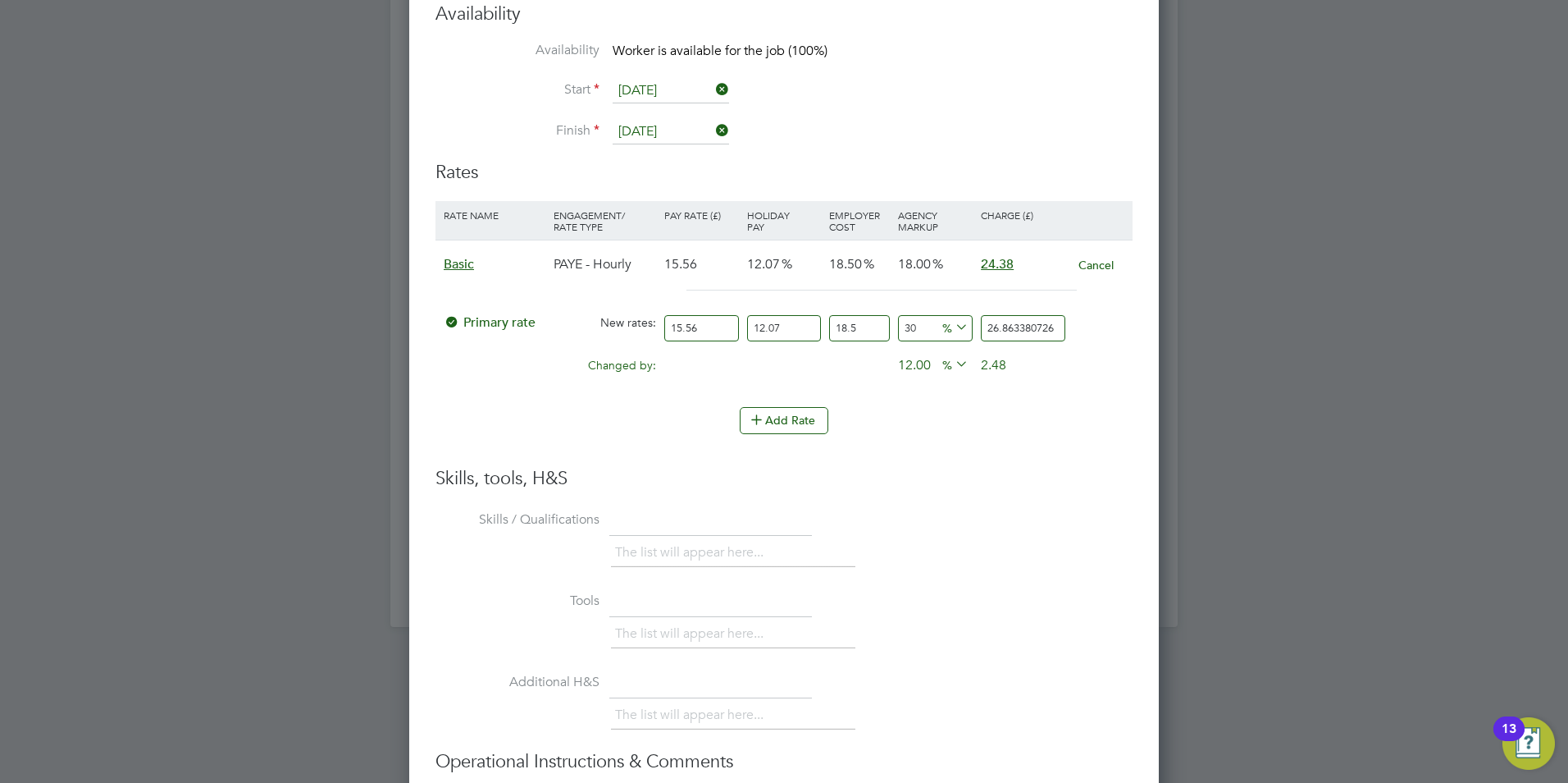
type input "1"
type input "20.8707804102"
type input "18"
type input "24.3836840436"
click at [1031, 472] on h3 "Skills, tools, H&S" at bounding box center [784, 479] width 697 height 24
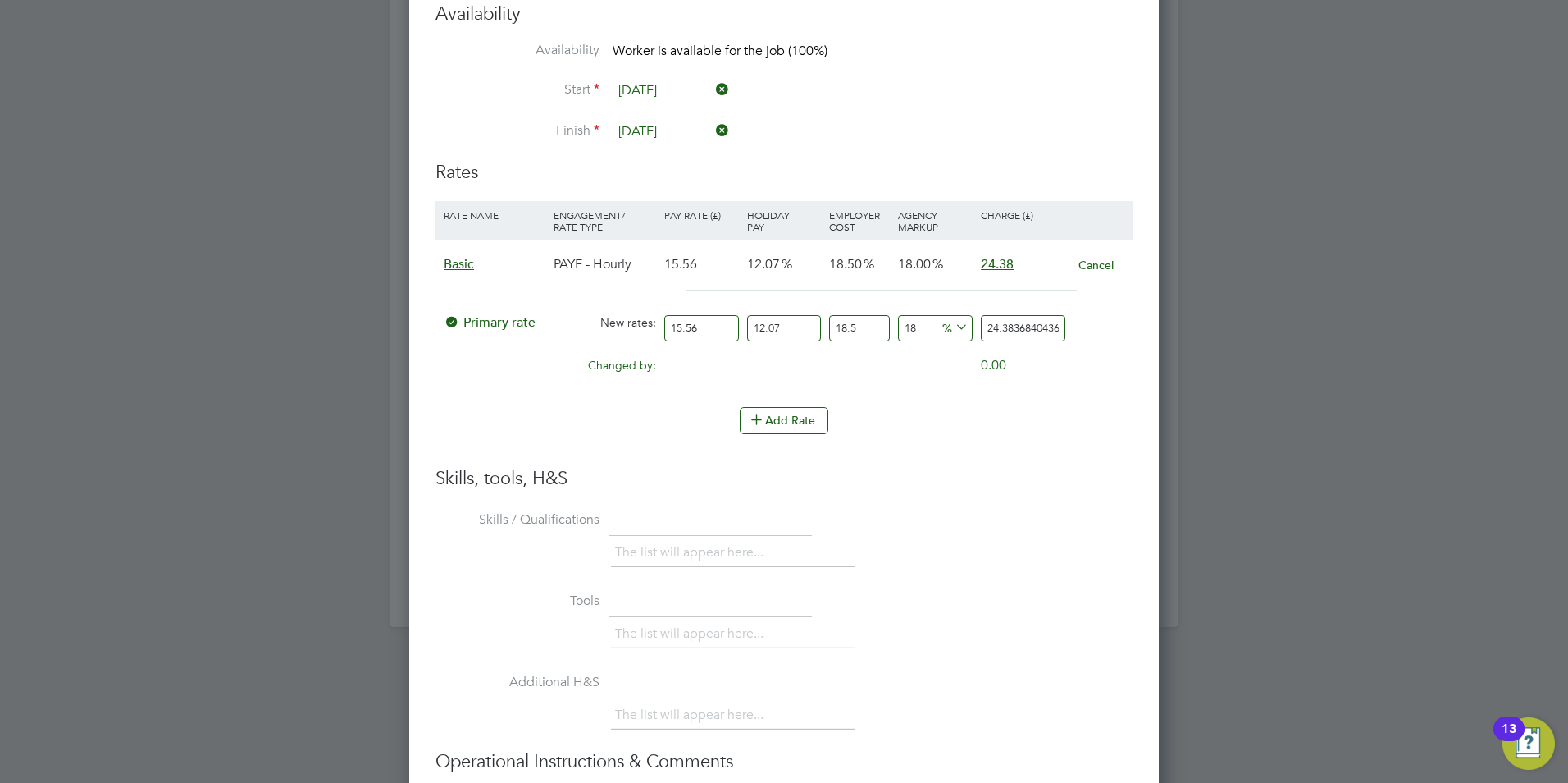
drag, startPoint x: 936, startPoint y: 316, endPoint x: 891, endPoint y: 312, distance: 45.2
click at [891, 312] on div "Primary rate New rates: 15.56 12.07 n/a 18.5 n/a 18 3.7195450236 % 24.3836840436" at bounding box center [784, 328] width 697 height 44
type input "3"
type input "21.2840631906"
type input "30"
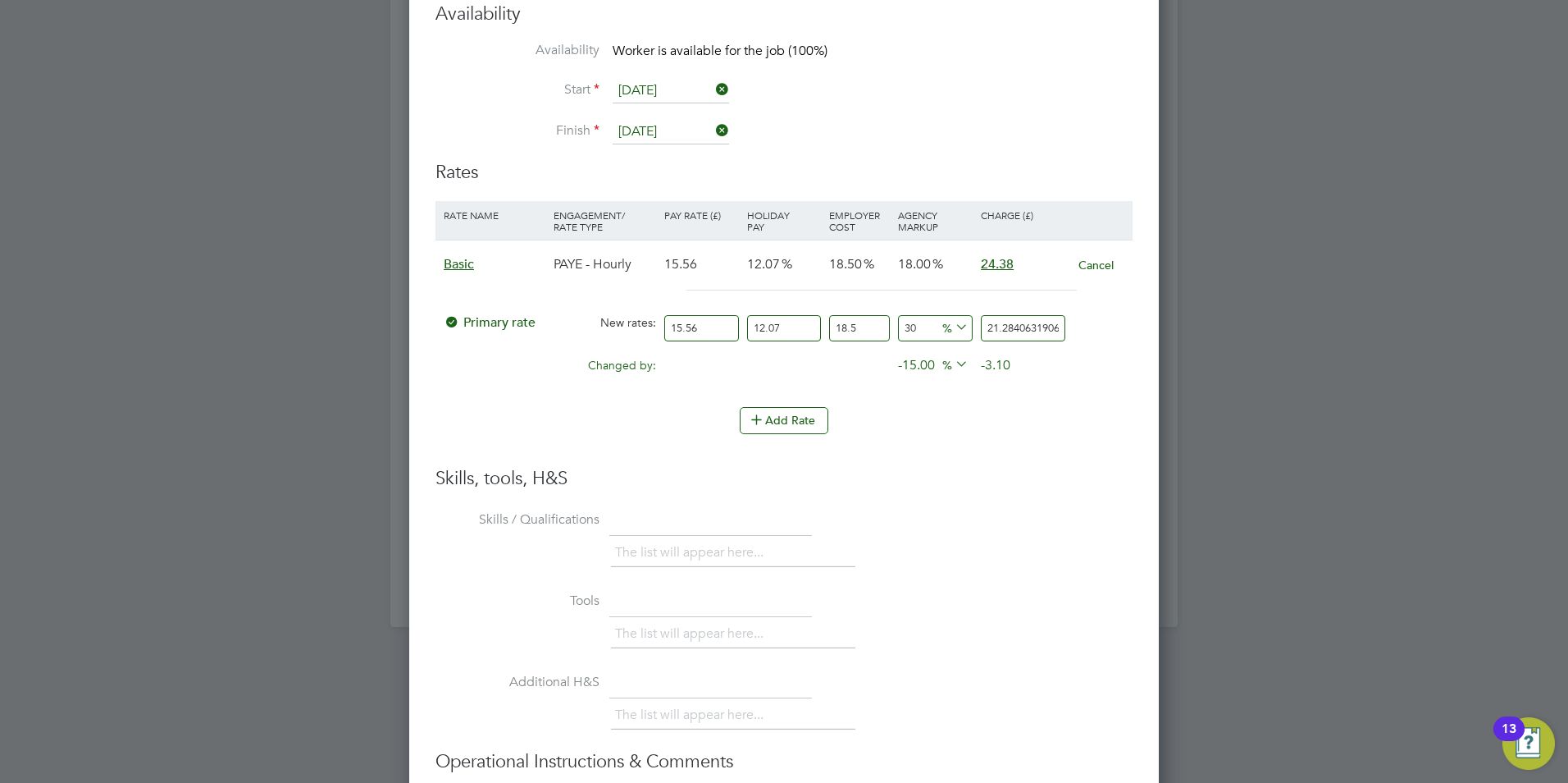
type input "26.863380726"
type input "30"
click at [1067, 467] on h3 "Skills, tools, H&S" at bounding box center [784, 479] width 697 height 24
click at [776, 411] on button "Add Rate" at bounding box center [784, 420] width 89 height 26
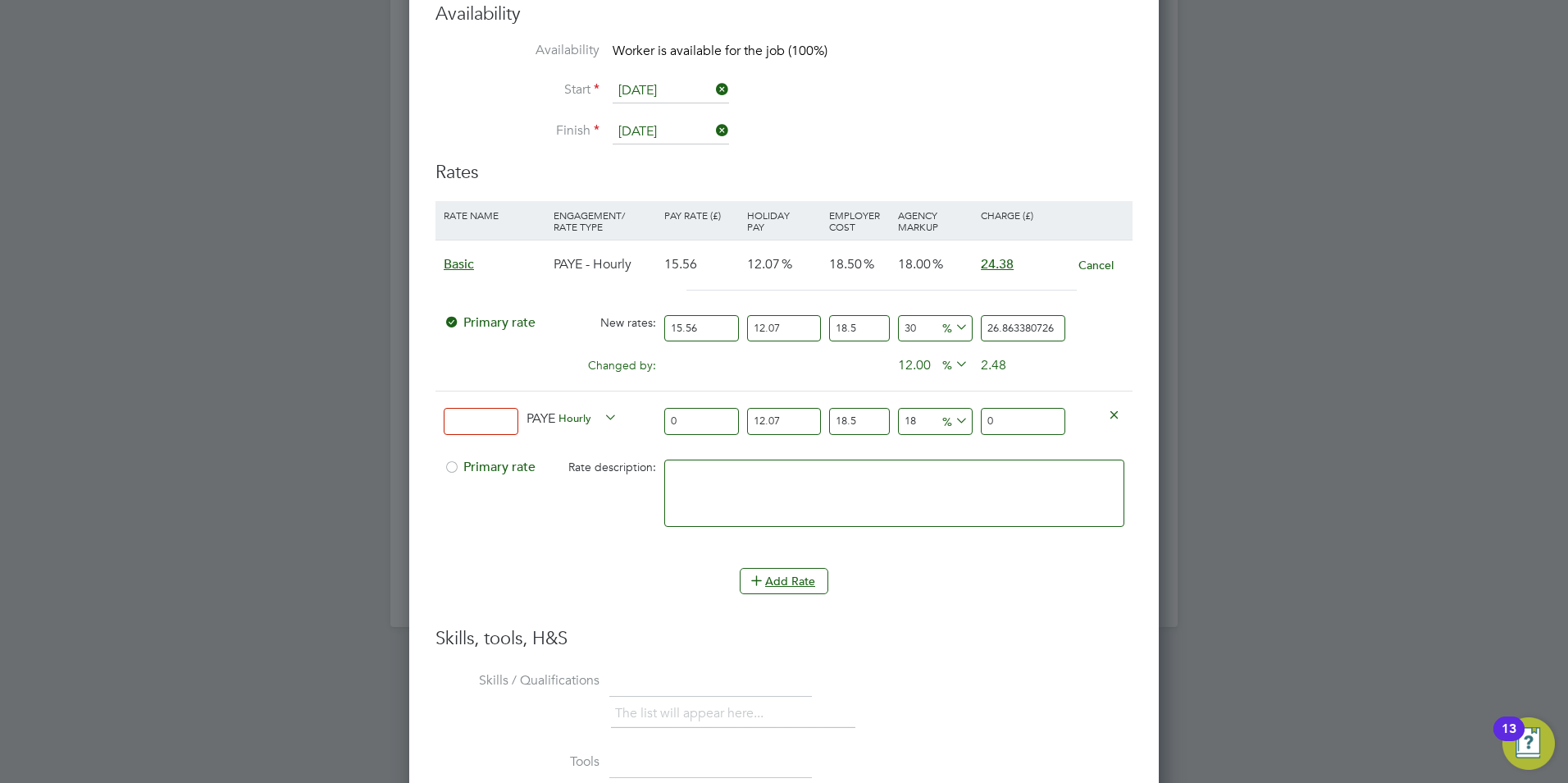
click at [1115, 408] on icon at bounding box center [1115, 414] width 13 height 13
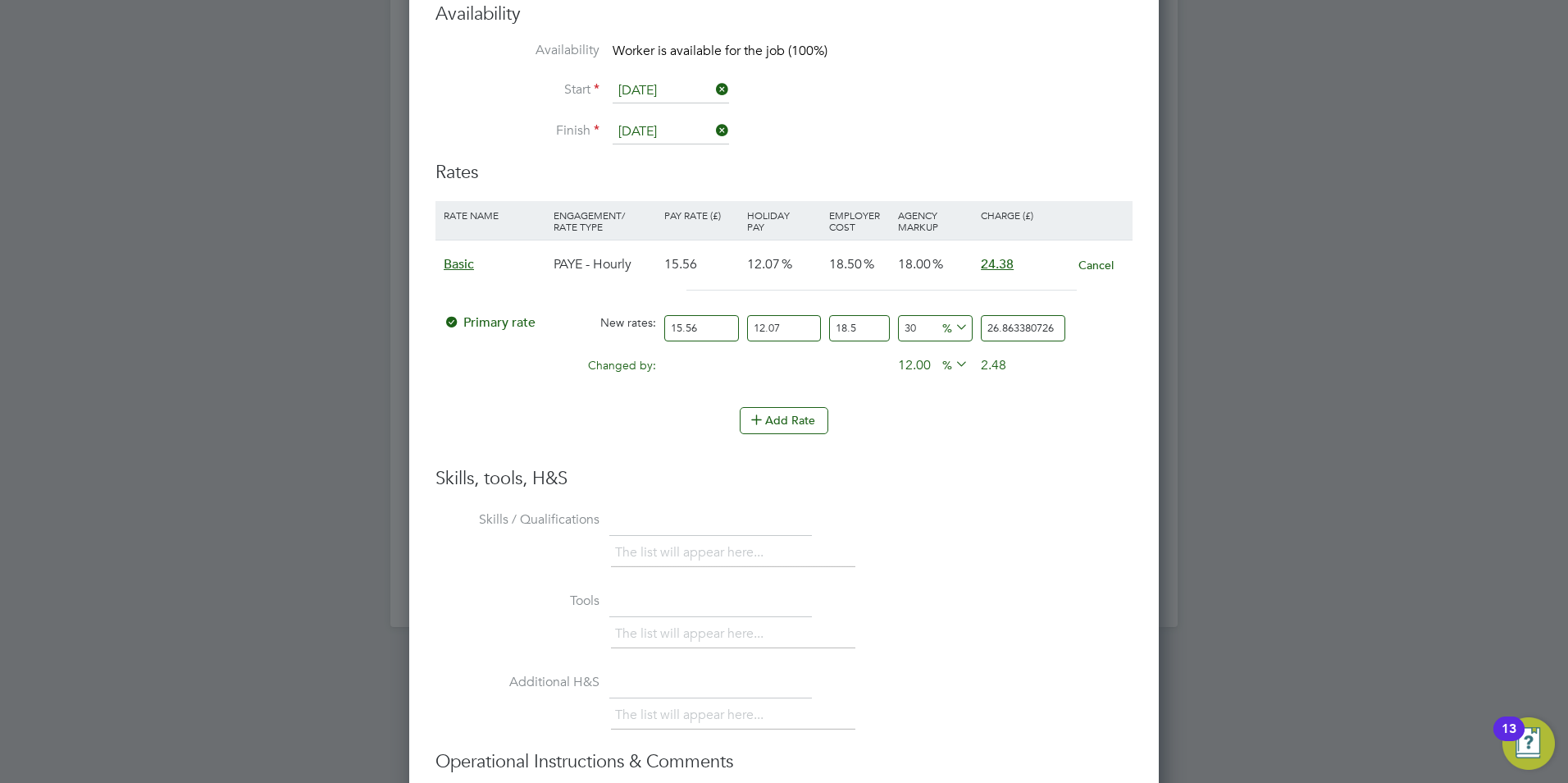
click at [1115, 467] on h3 "Skills, tools, H&S" at bounding box center [784, 479] width 697 height 24
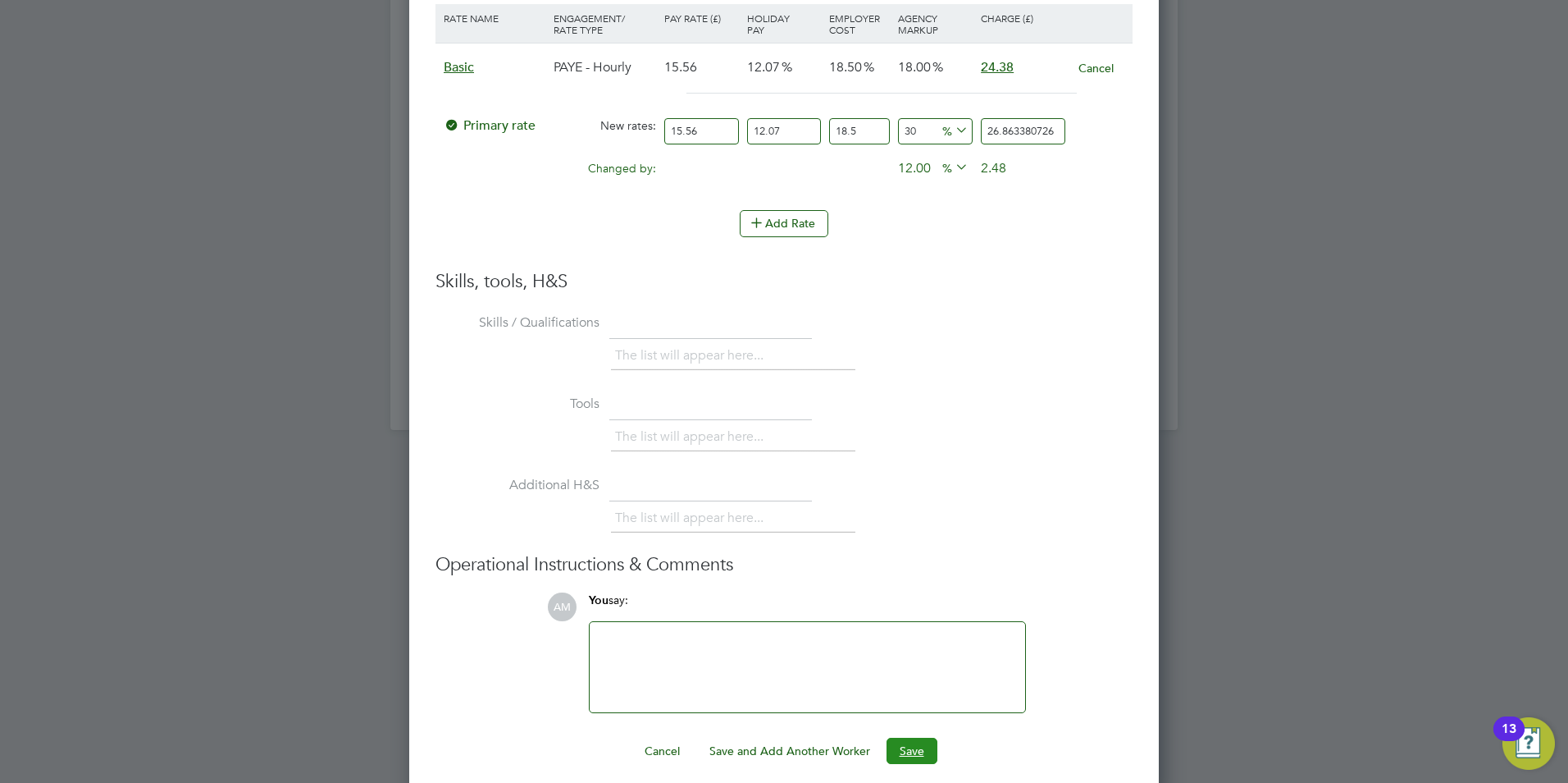
click at [905, 737] on button "Save" at bounding box center [911, 750] width 51 height 26
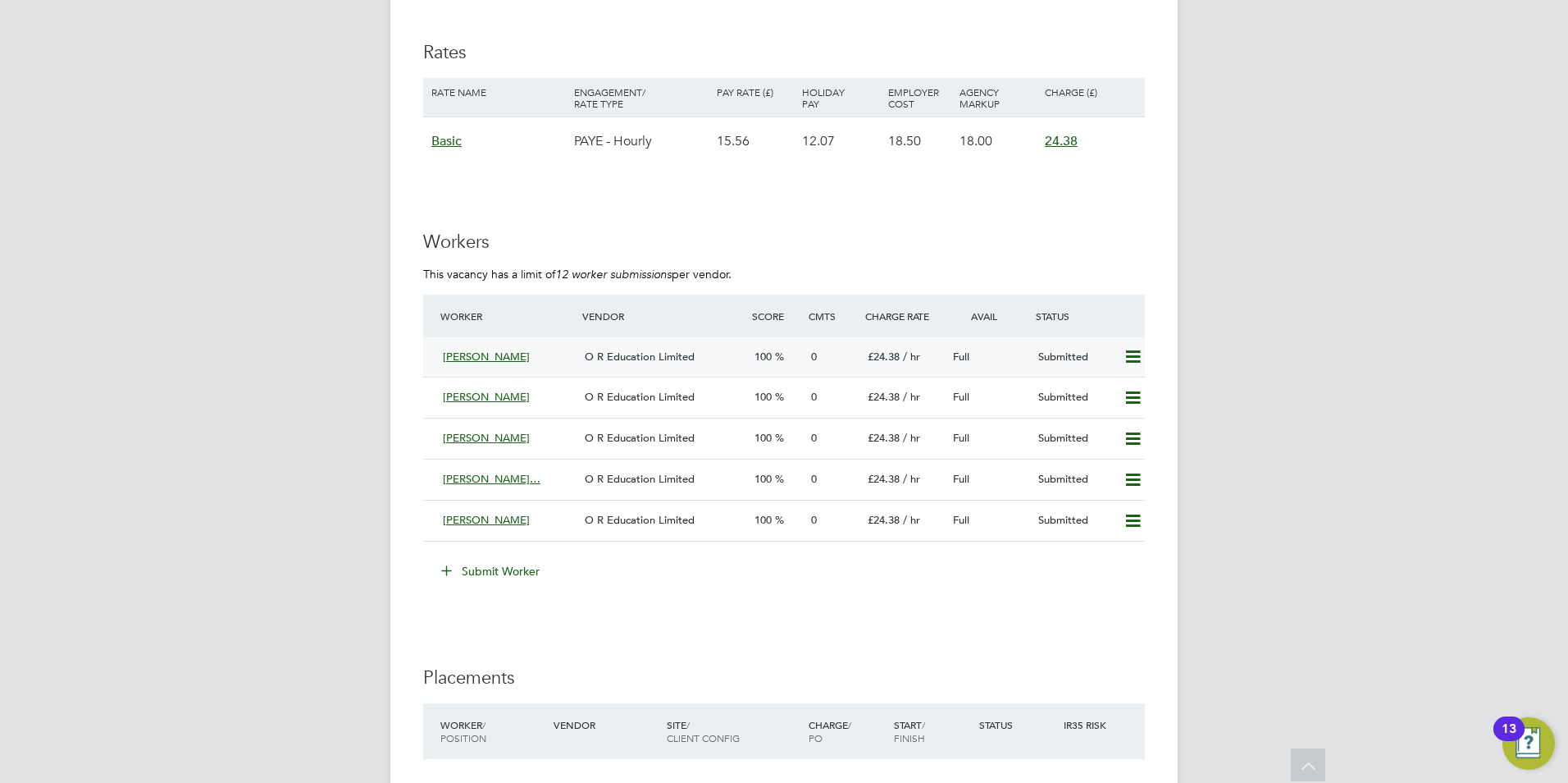
click at [561, 363] on div "[PERSON_NAME]" at bounding box center [507, 357] width 142 height 27
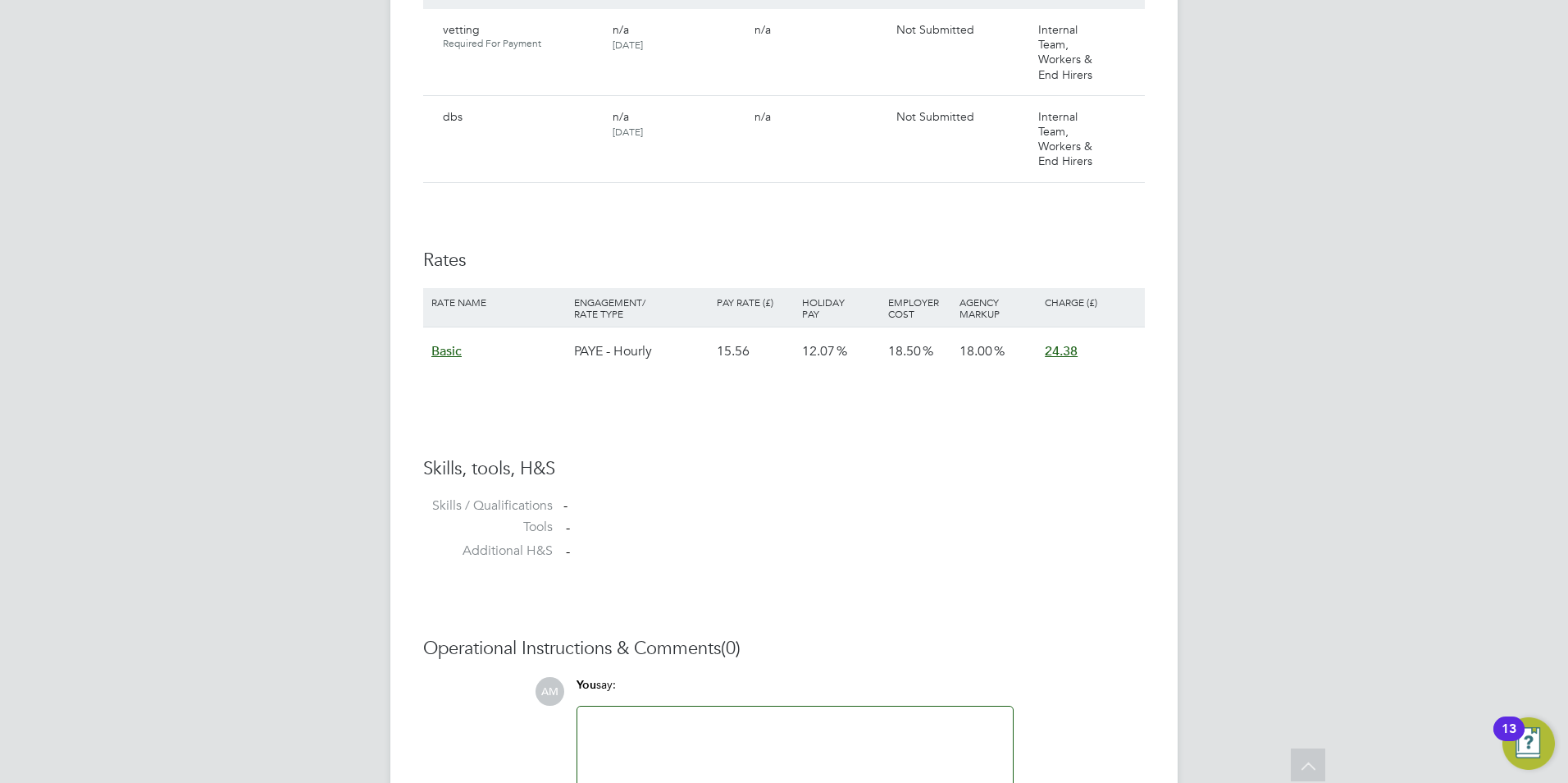
click at [453, 353] on span "Basic" at bounding box center [446, 351] width 30 height 16
click at [452, 396] on span "n/a" at bounding box center [448, 390] width 16 height 15
click at [915, 519] on li "Tools -" at bounding box center [784, 532] width 722 height 25
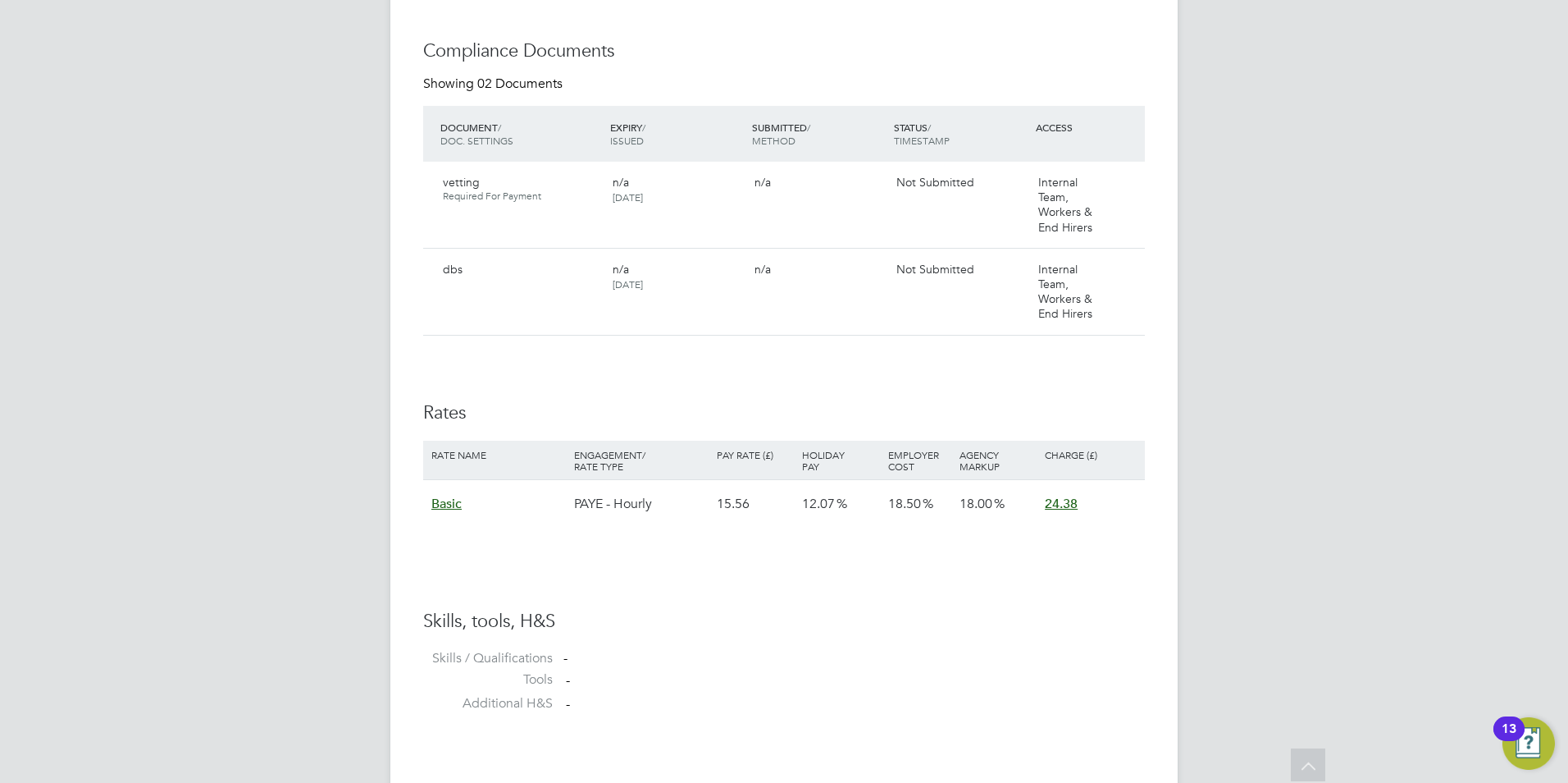
click at [946, 476] on div "Employer Cost" at bounding box center [920, 460] width 72 height 39
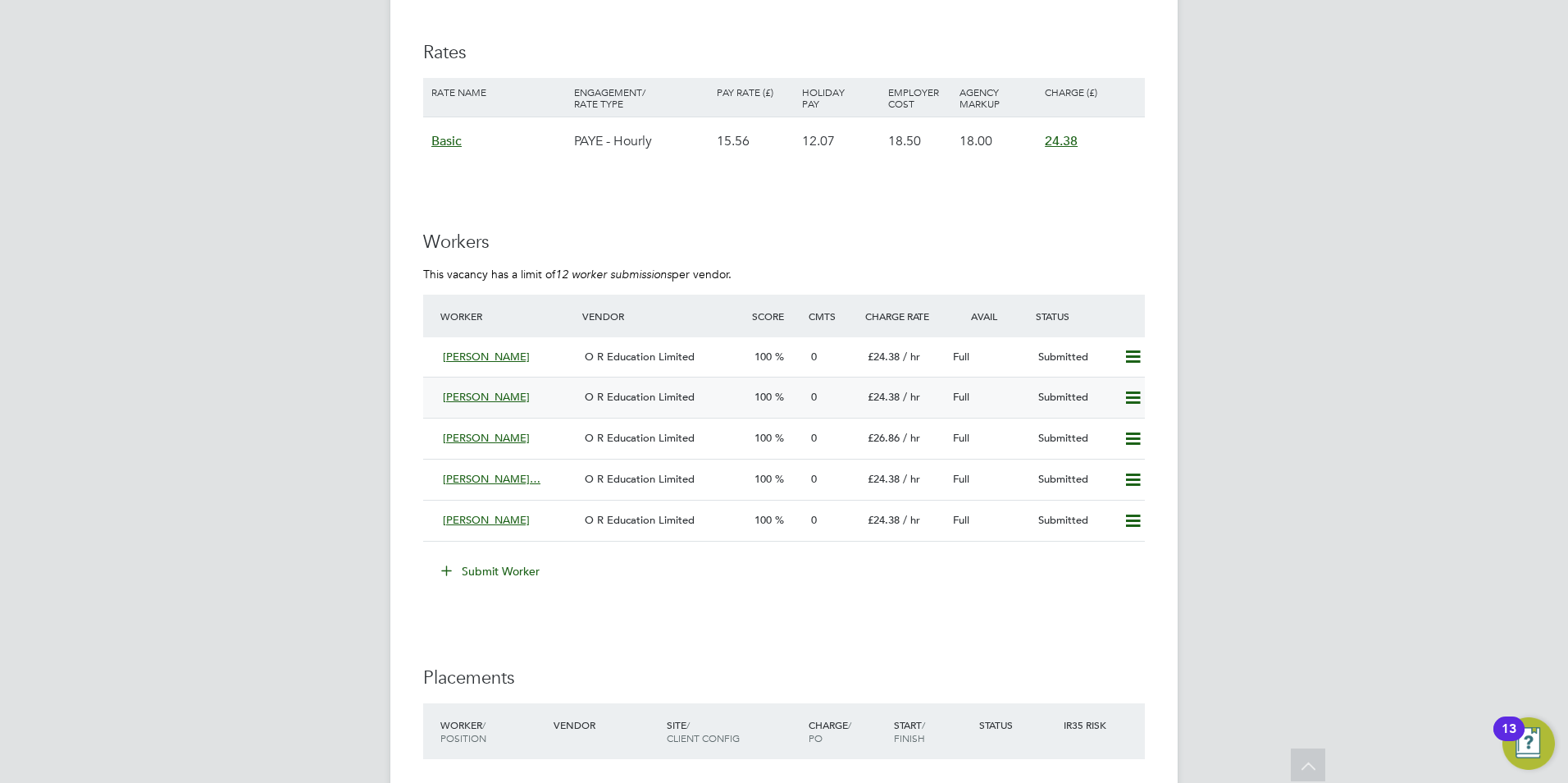
click at [1134, 401] on icon at bounding box center [1132, 397] width 21 height 13
click at [708, 599] on li "Submit Worker" at bounding box center [784, 580] width 722 height 43
click at [518, 477] on span "[PERSON_NAME]…" at bounding box center [491, 479] width 97 height 14
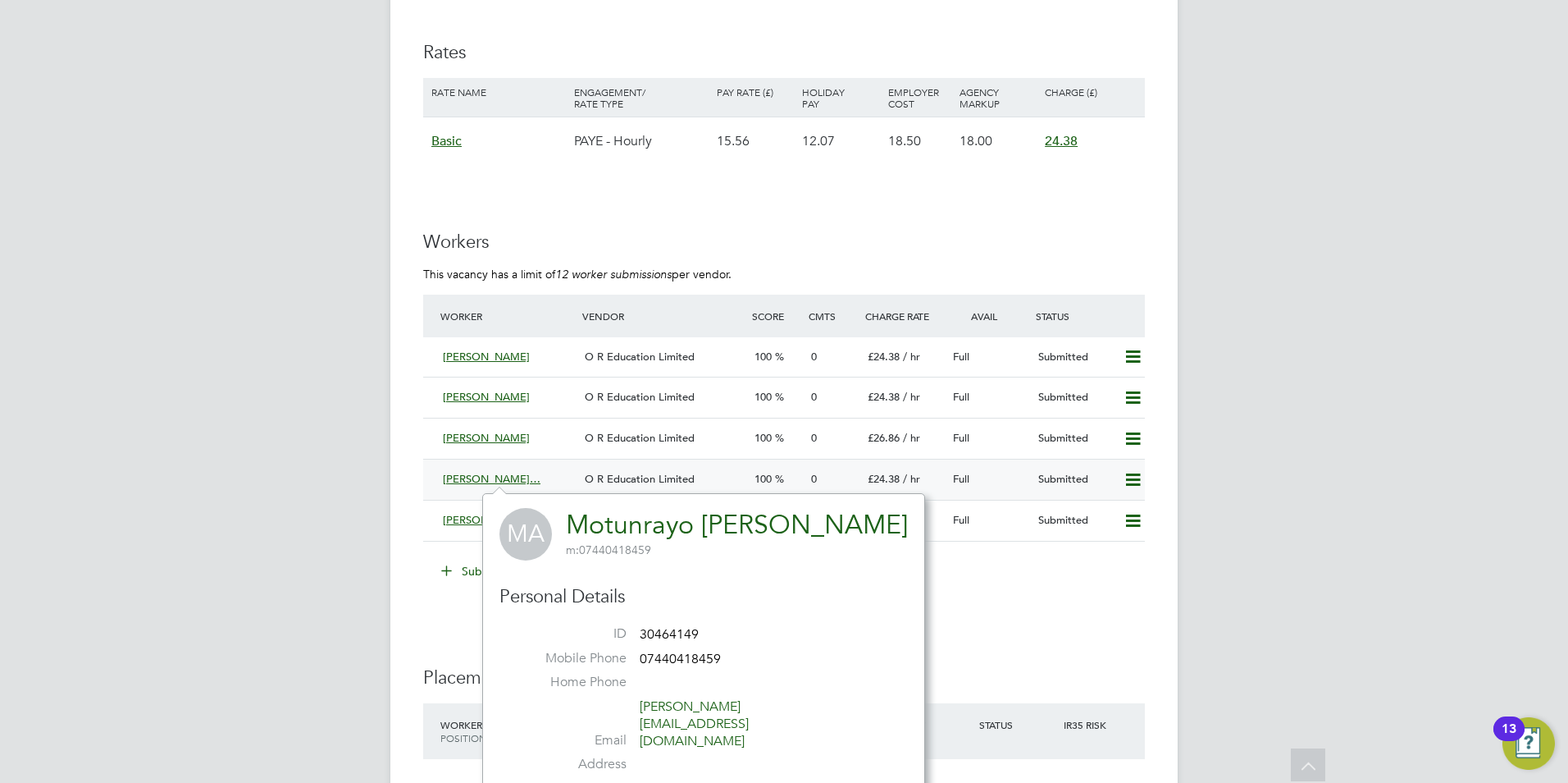
click at [493, 480] on span "[PERSON_NAME]…" at bounding box center [491, 479] width 97 height 14
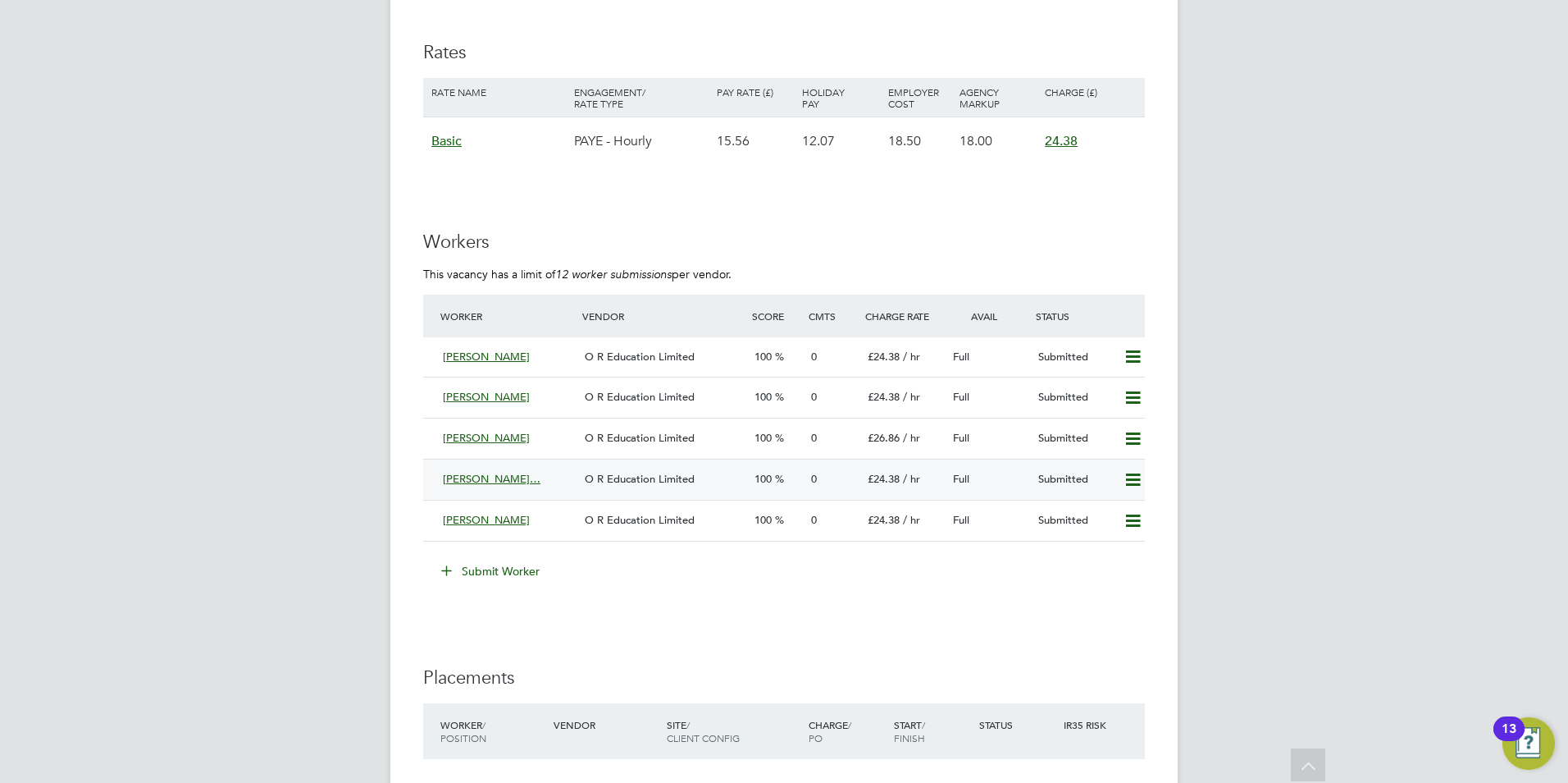
click at [463, 481] on span "[PERSON_NAME]…" at bounding box center [491, 479] width 97 height 14
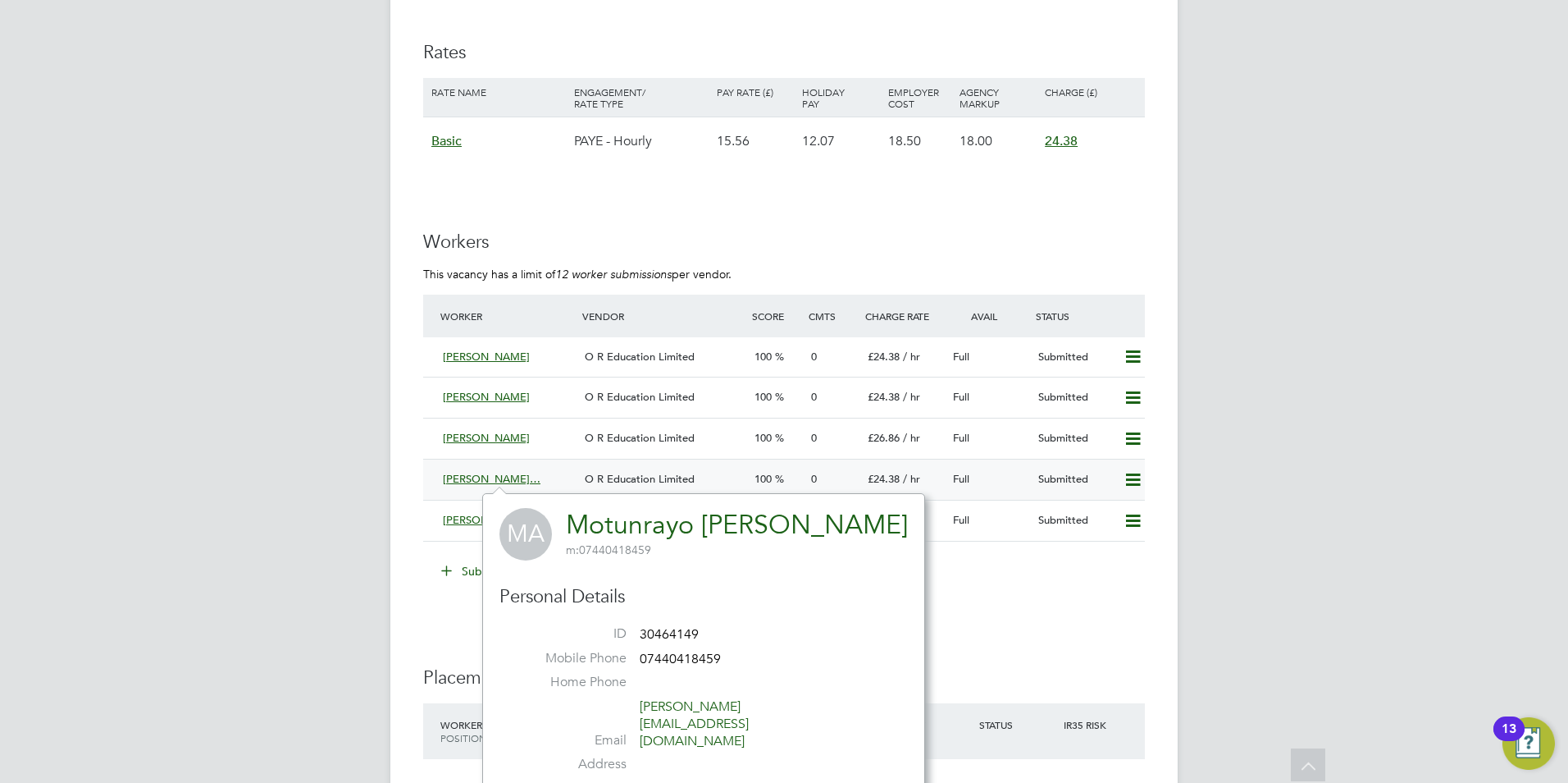
click at [1136, 474] on icon at bounding box center [1132, 480] width 21 height 13
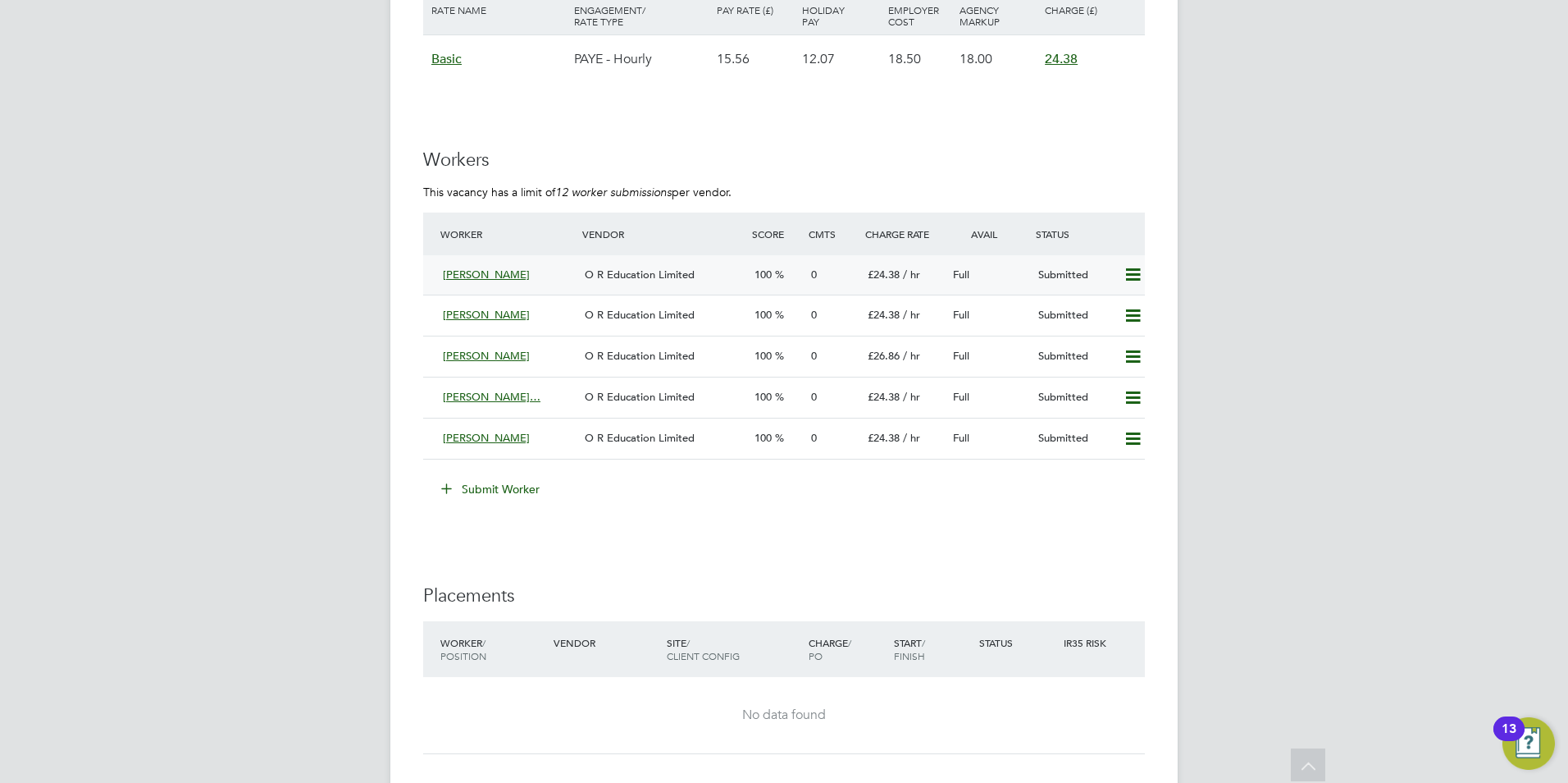
click at [1125, 278] on icon at bounding box center [1132, 275] width 21 height 13
click at [1116, 321] on div "Remove" at bounding box center [1109, 310] width 81 height 41
click at [1132, 274] on icon at bounding box center [1132, 275] width 21 height 13
click at [1105, 310] on li "Remove" at bounding box center [1109, 310] width 64 height 23
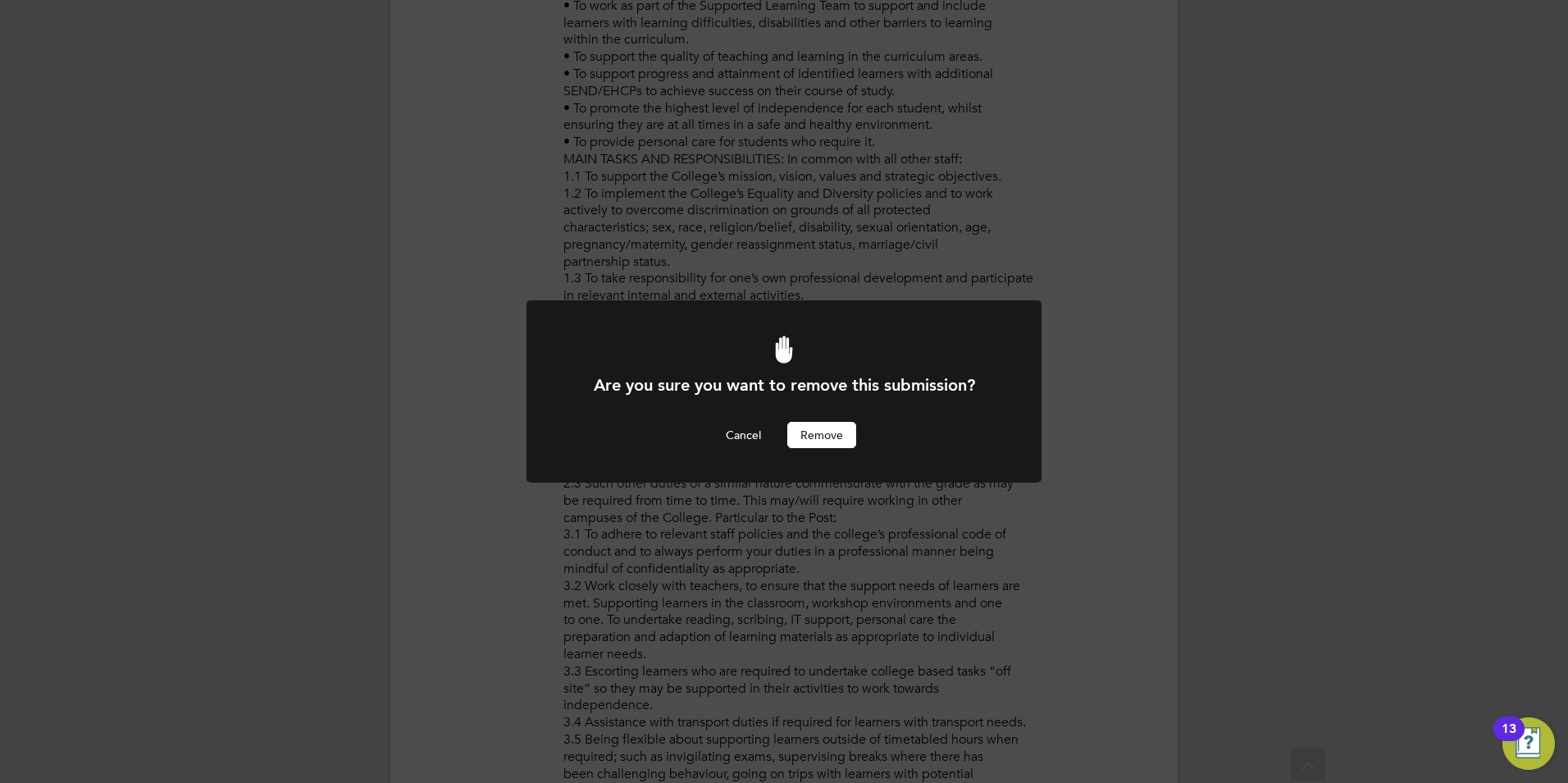
click at [831, 434] on button "Remove" at bounding box center [821, 434] width 69 height 26
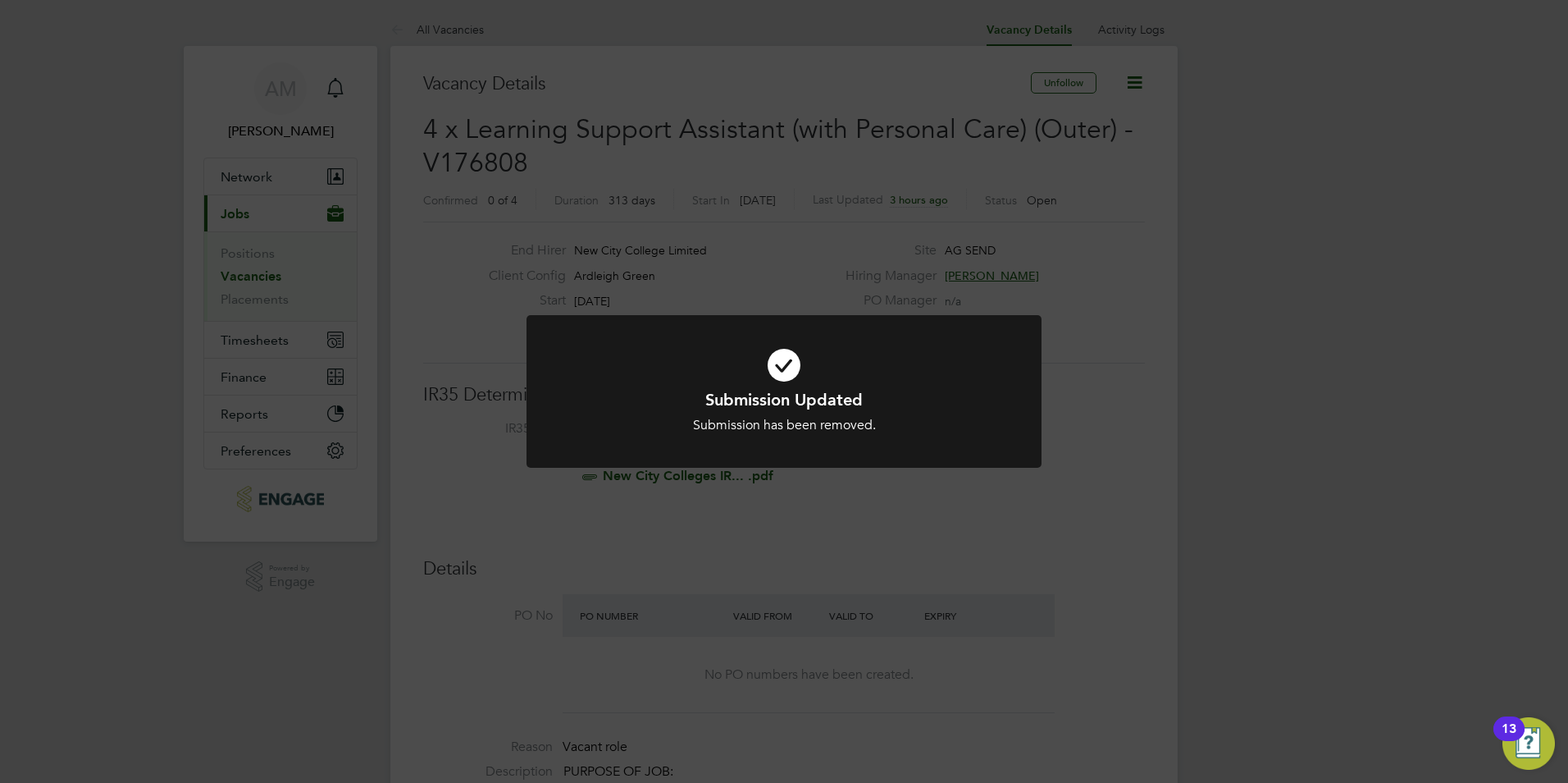
click at [1036, 453] on div at bounding box center [784, 391] width 515 height 153
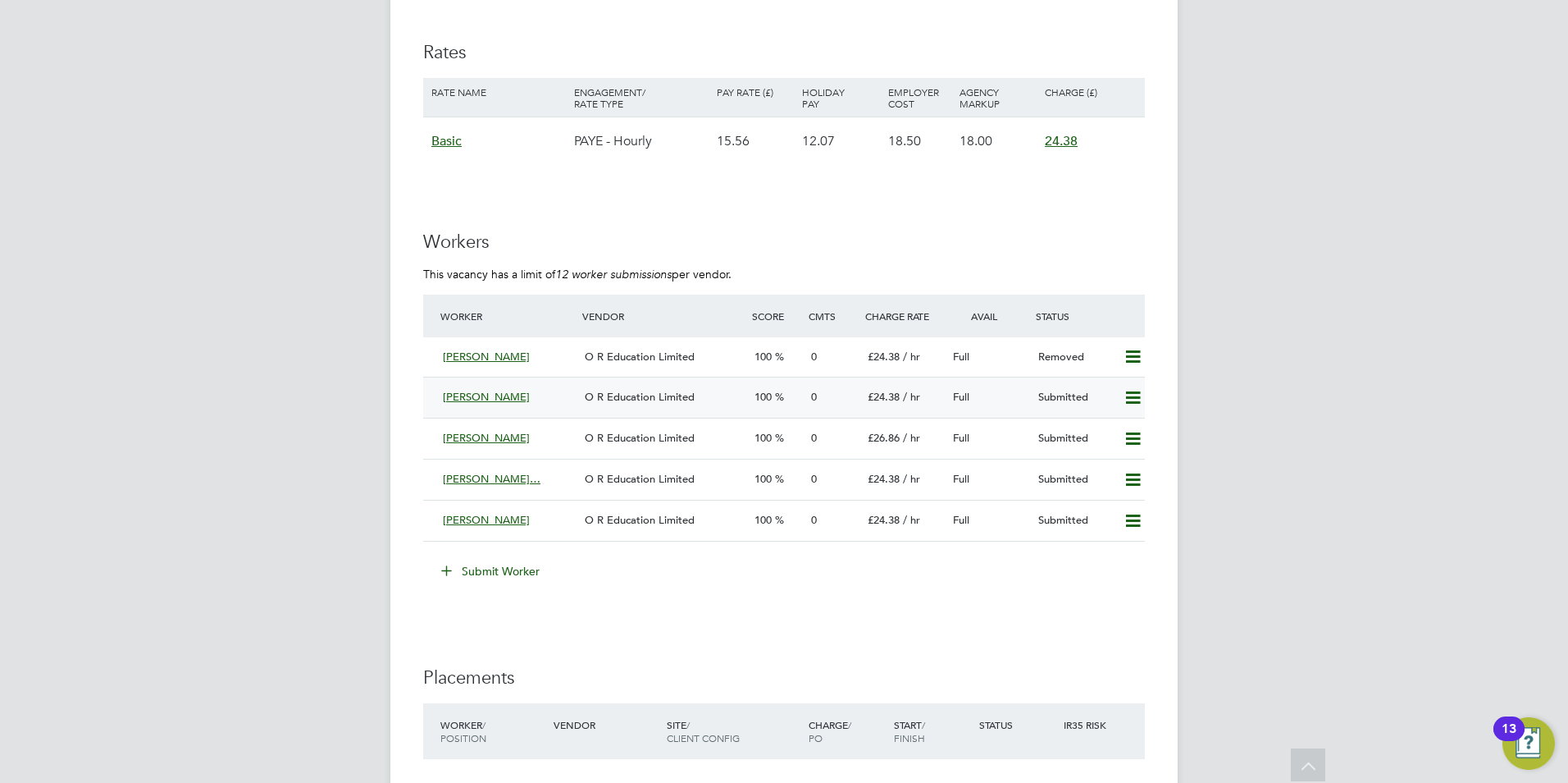
click at [1127, 395] on icon at bounding box center [1132, 397] width 21 height 13
click at [1100, 432] on li "Remove" at bounding box center [1109, 432] width 64 height 23
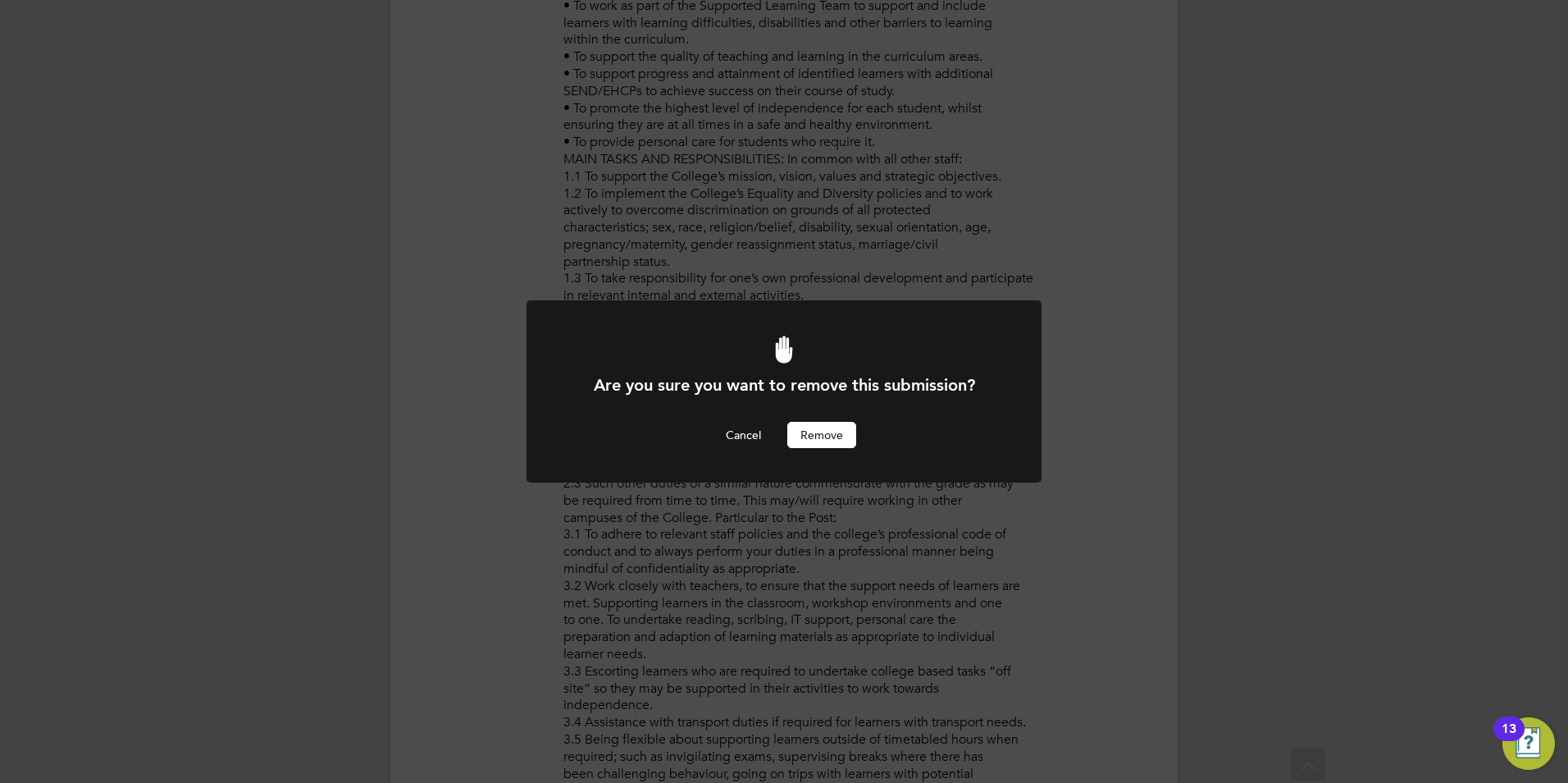
click at [824, 434] on button "Remove" at bounding box center [821, 434] width 69 height 26
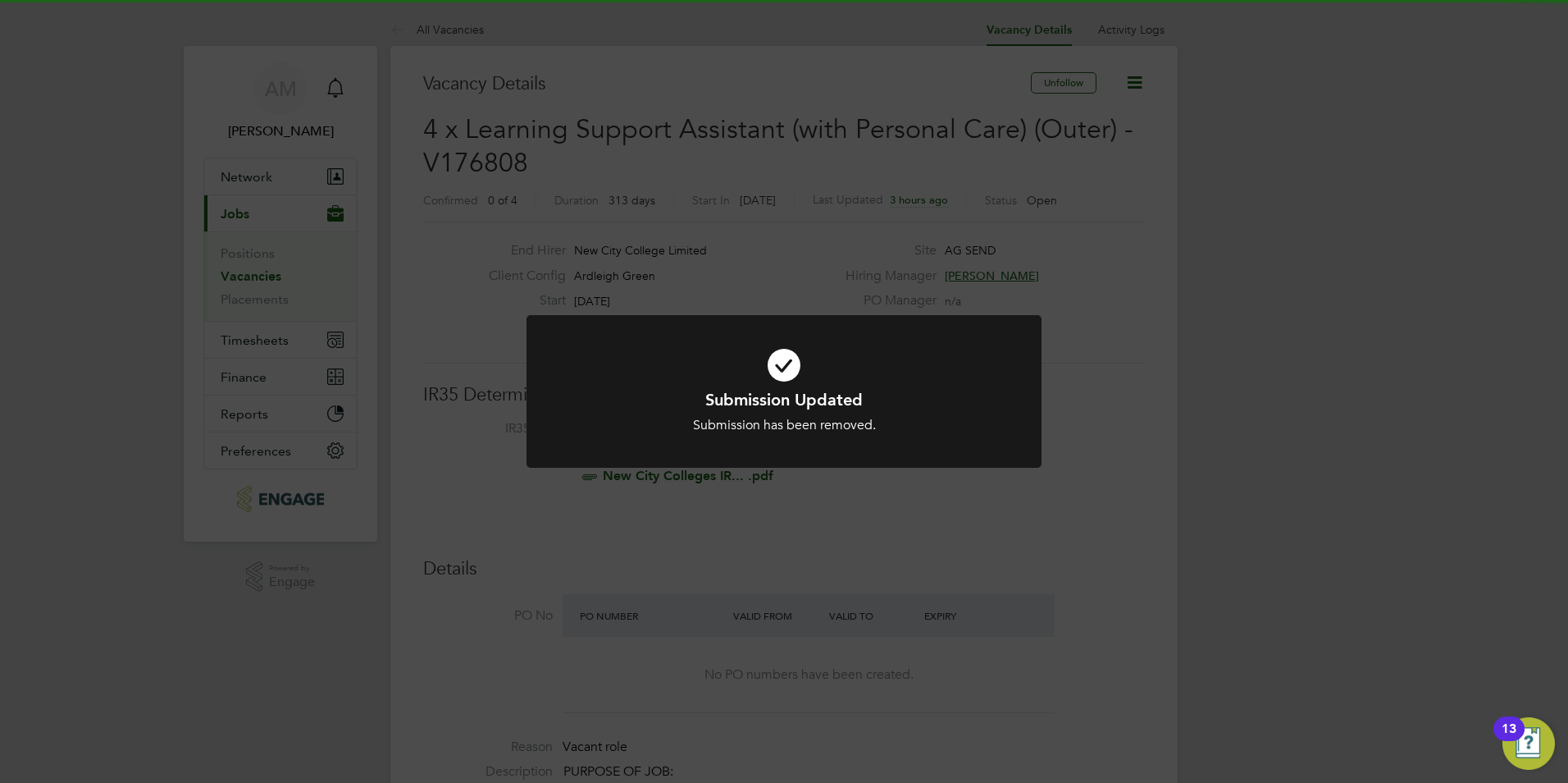
click at [1053, 512] on div "Submission Updated Submission has been removed. Cancel Okay" at bounding box center [784, 391] width 1568 height 783
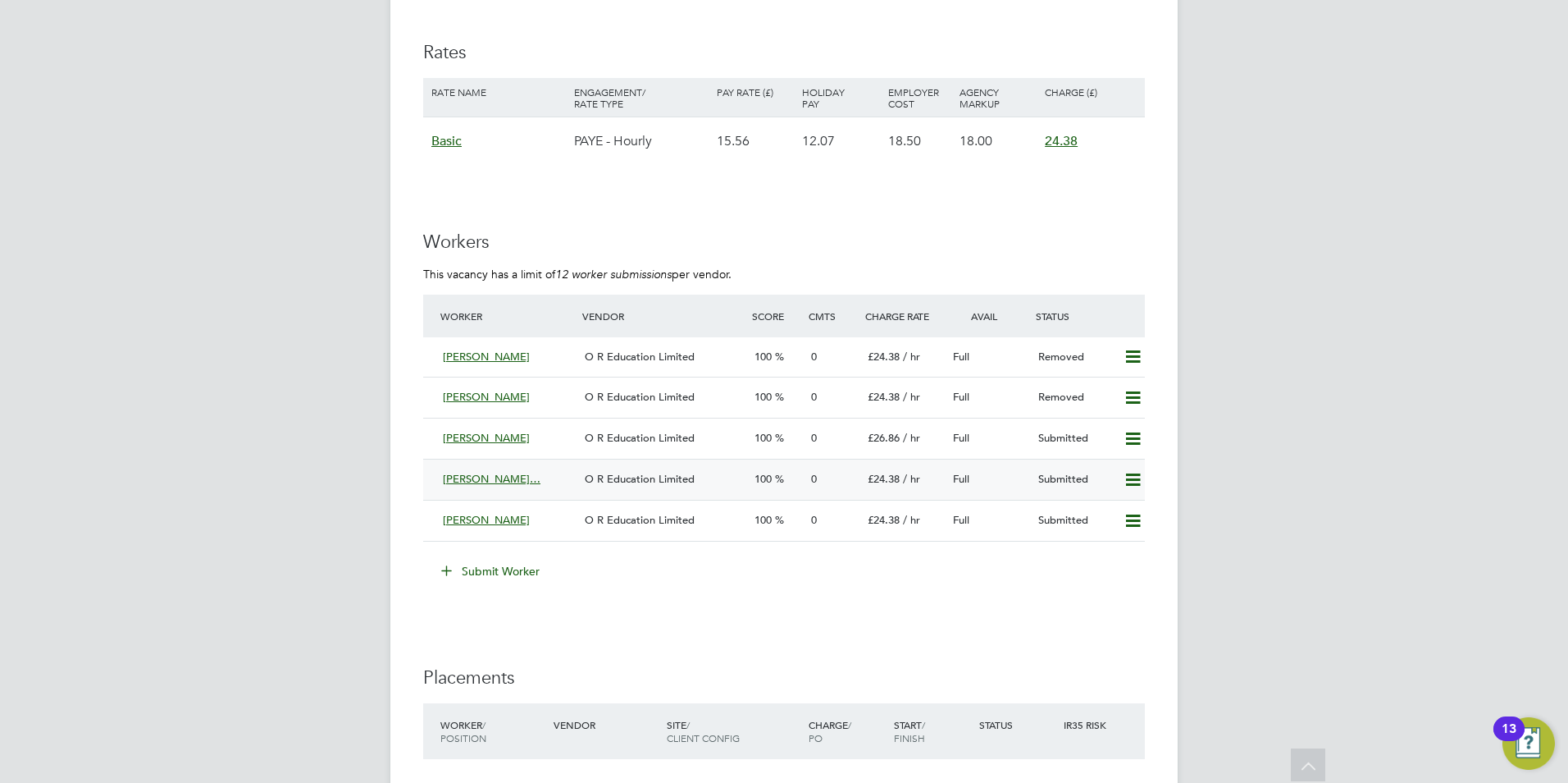
click at [1132, 478] on icon at bounding box center [1132, 480] width 21 height 13
click at [1105, 514] on li "Remove" at bounding box center [1109, 515] width 64 height 23
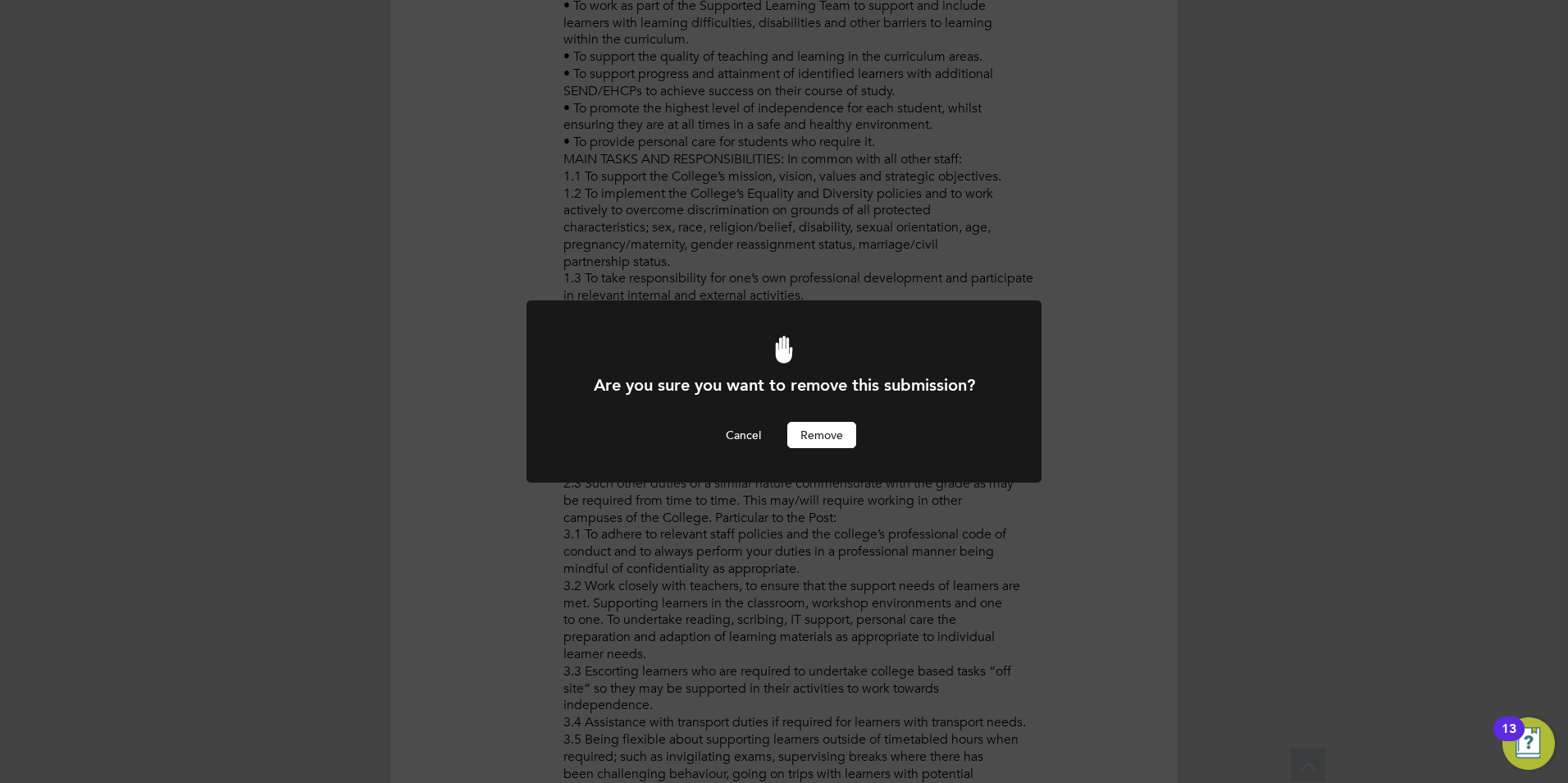
click at [835, 443] on button "Remove" at bounding box center [821, 434] width 69 height 26
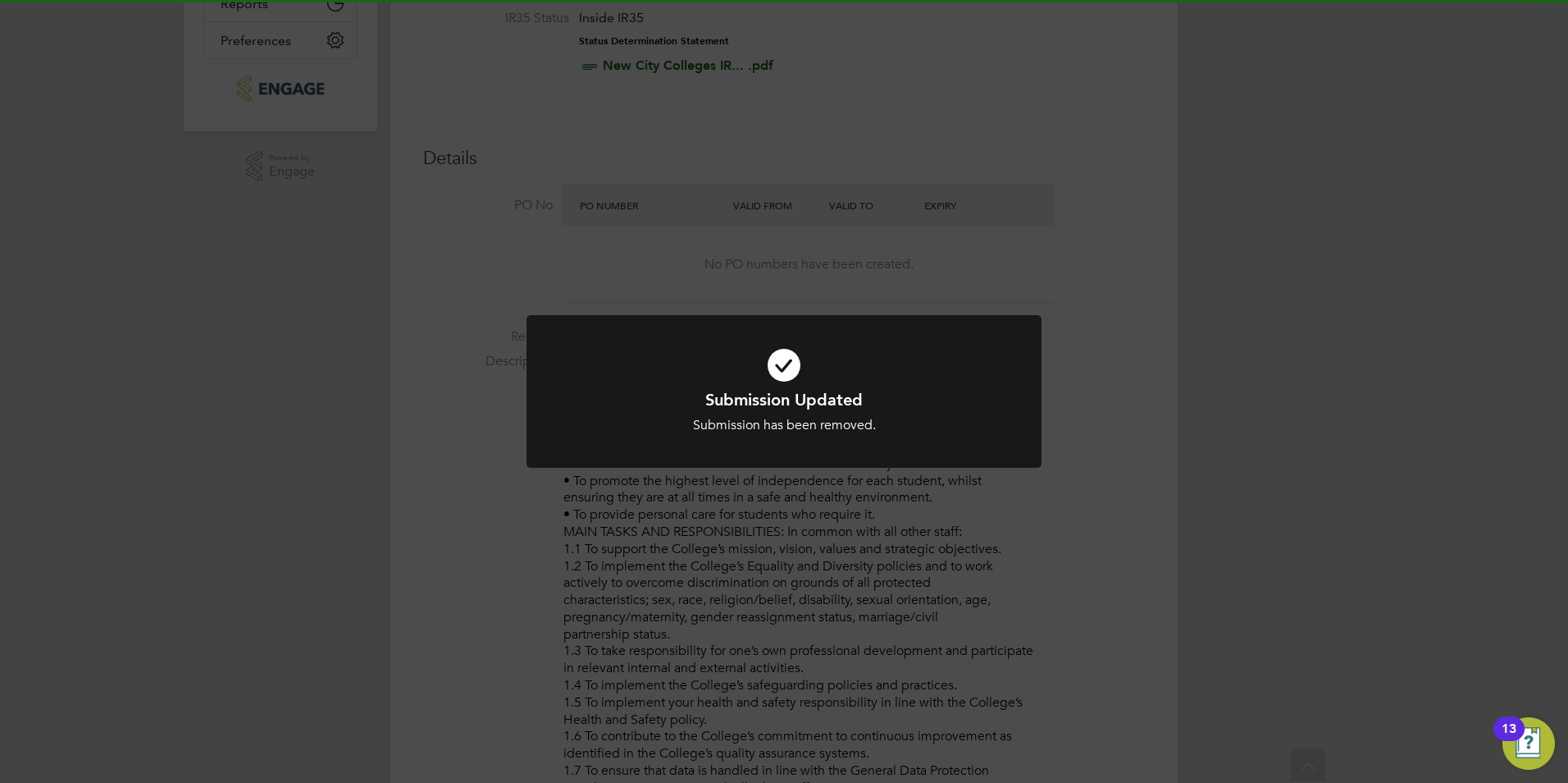
click at [1141, 538] on div "Submission Updated Submission has been removed. Cancel Okay" at bounding box center [784, 391] width 1568 height 783
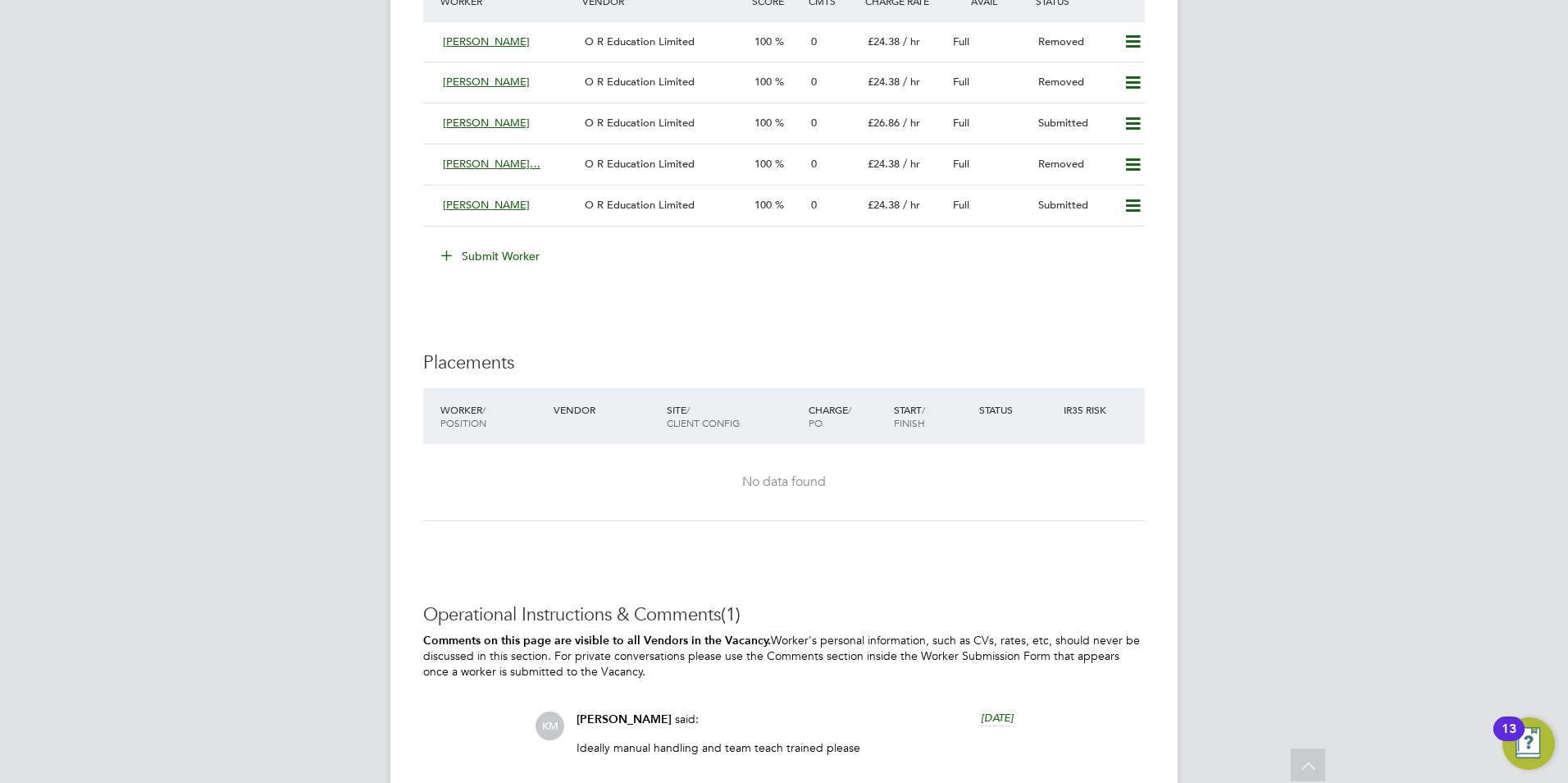
scroll to position [3201, 0]
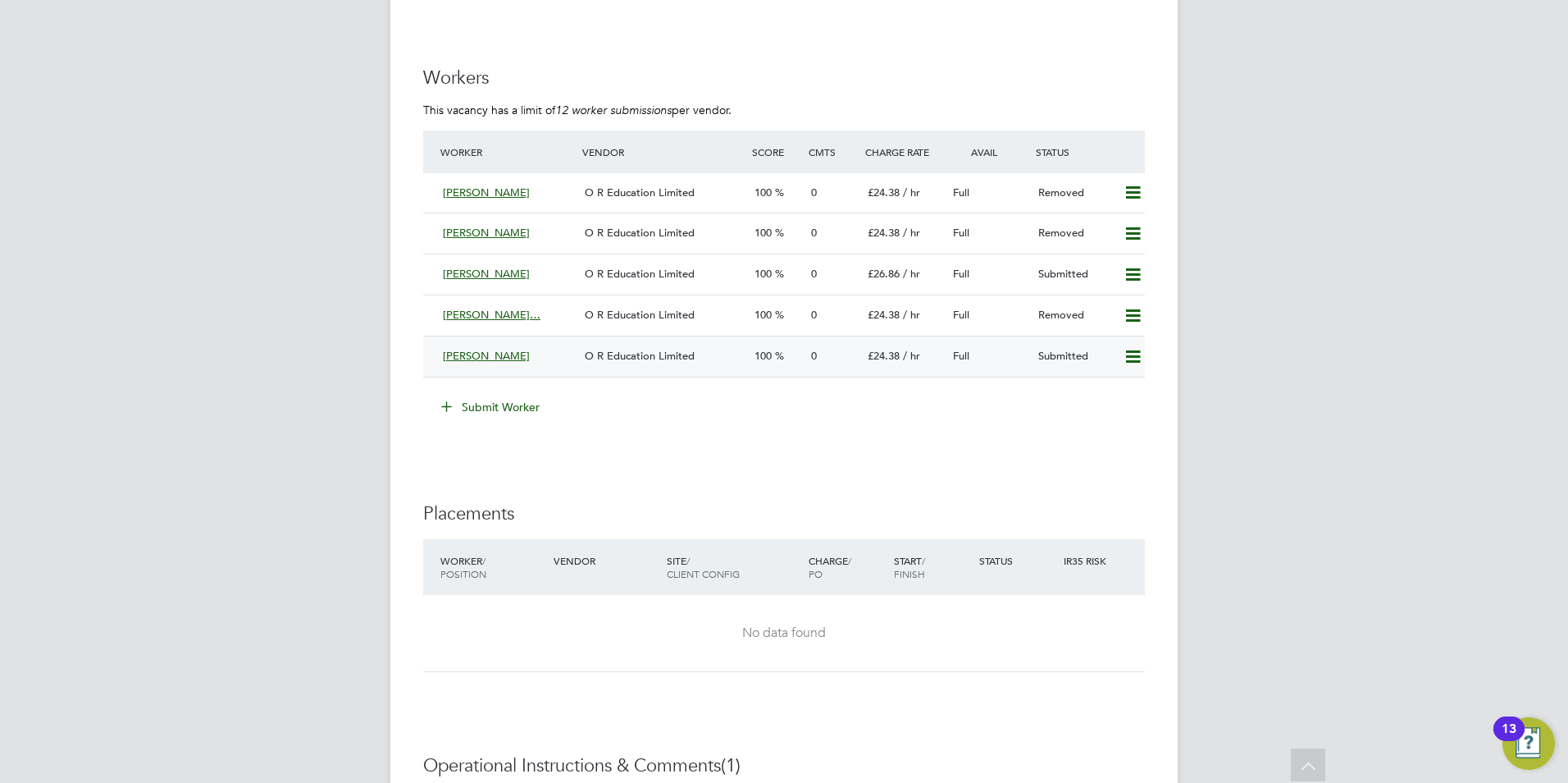
click at [1125, 362] on icon at bounding box center [1132, 357] width 21 height 13
click at [1118, 401] on li "Remove" at bounding box center [1109, 392] width 64 height 23
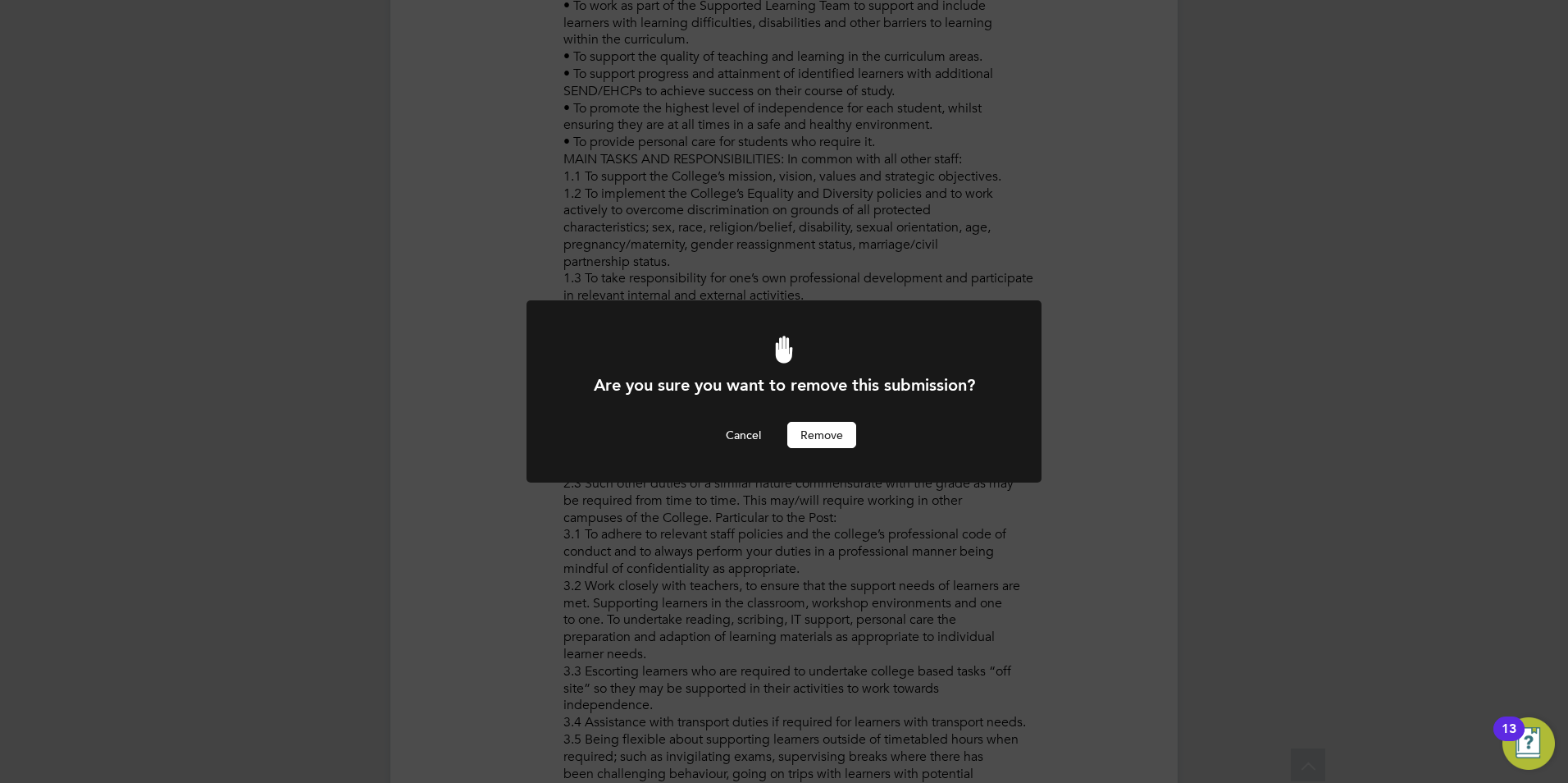
scroll to position [0, 0]
click at [843, 431] on button "Remove" at bounding box center [821, 434] width 69 height 26
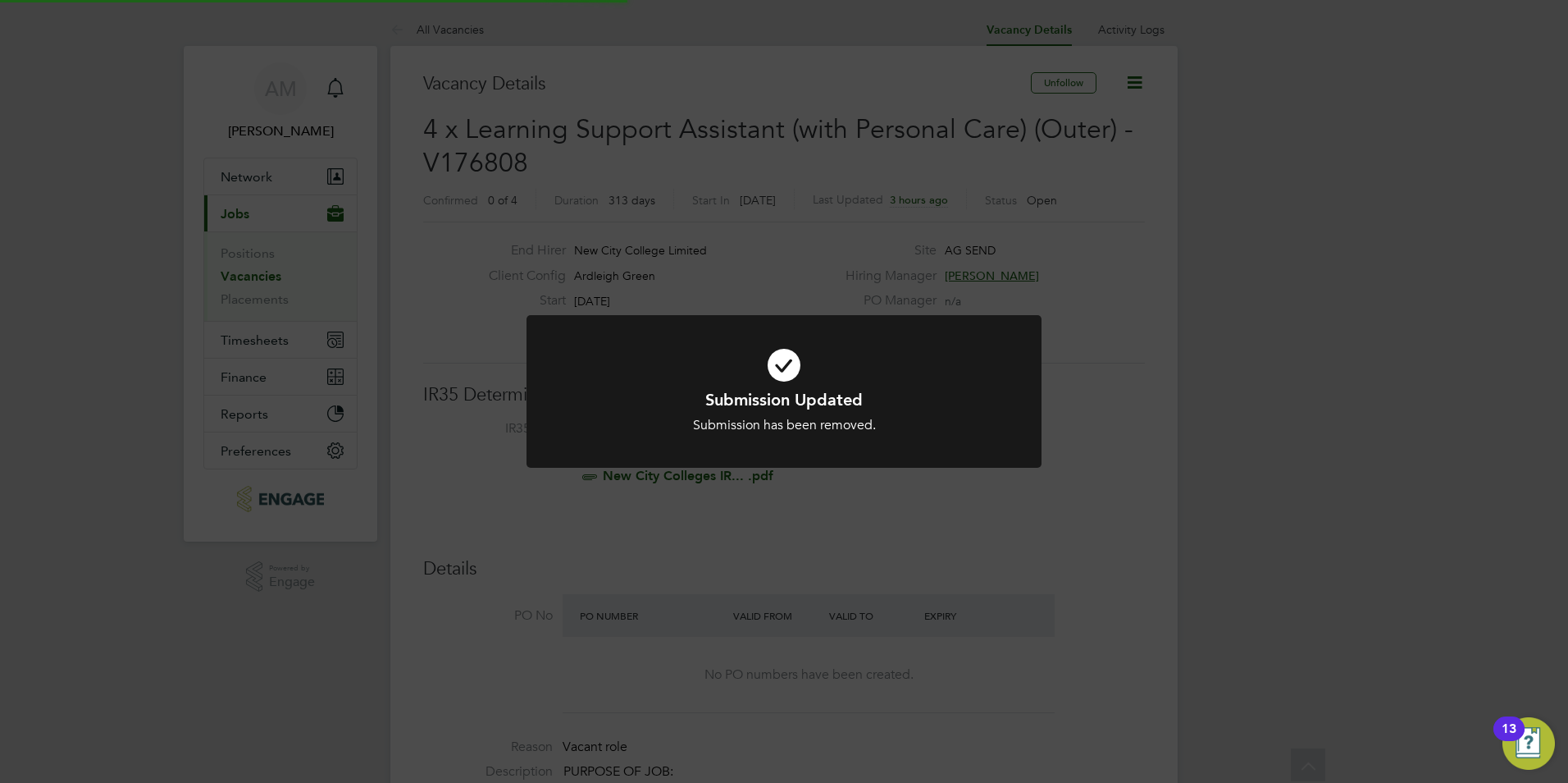
scroll to position [48, 143]
click at [1123, 449] on div "Submission Updated Submission has been removed. Cancel Okay" at bounding box center [784, 391] width 1568 height 783
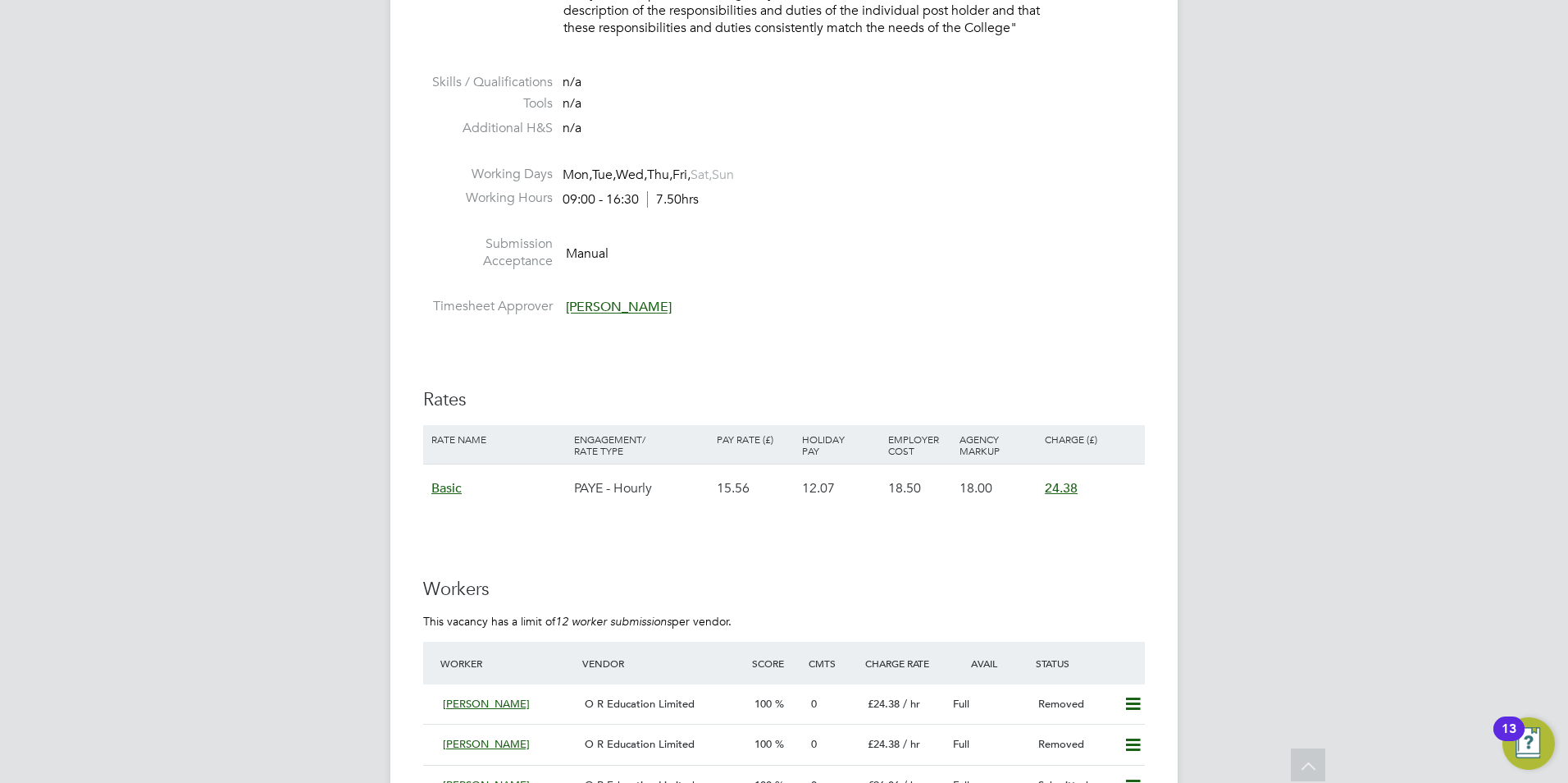
scroll to position [2954, 0]
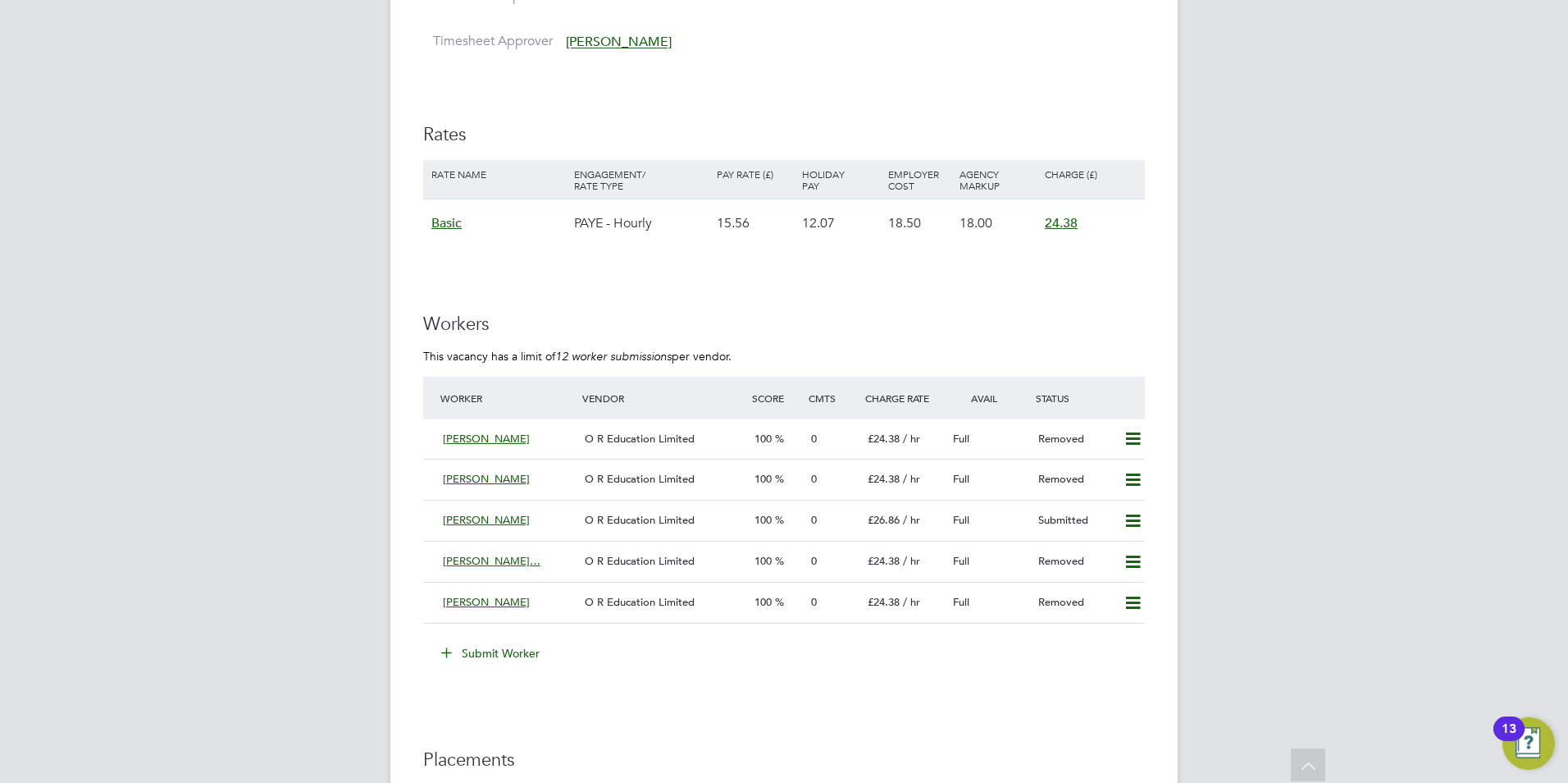
drag, startPoint x: 528, startPoint y: 438, endPoint x: 456, endPoint y: 462, distance: 75.9
click at [446, 438] on div "[PERSON_NAME]" at bounding box center [507, 439] width 142 height 27
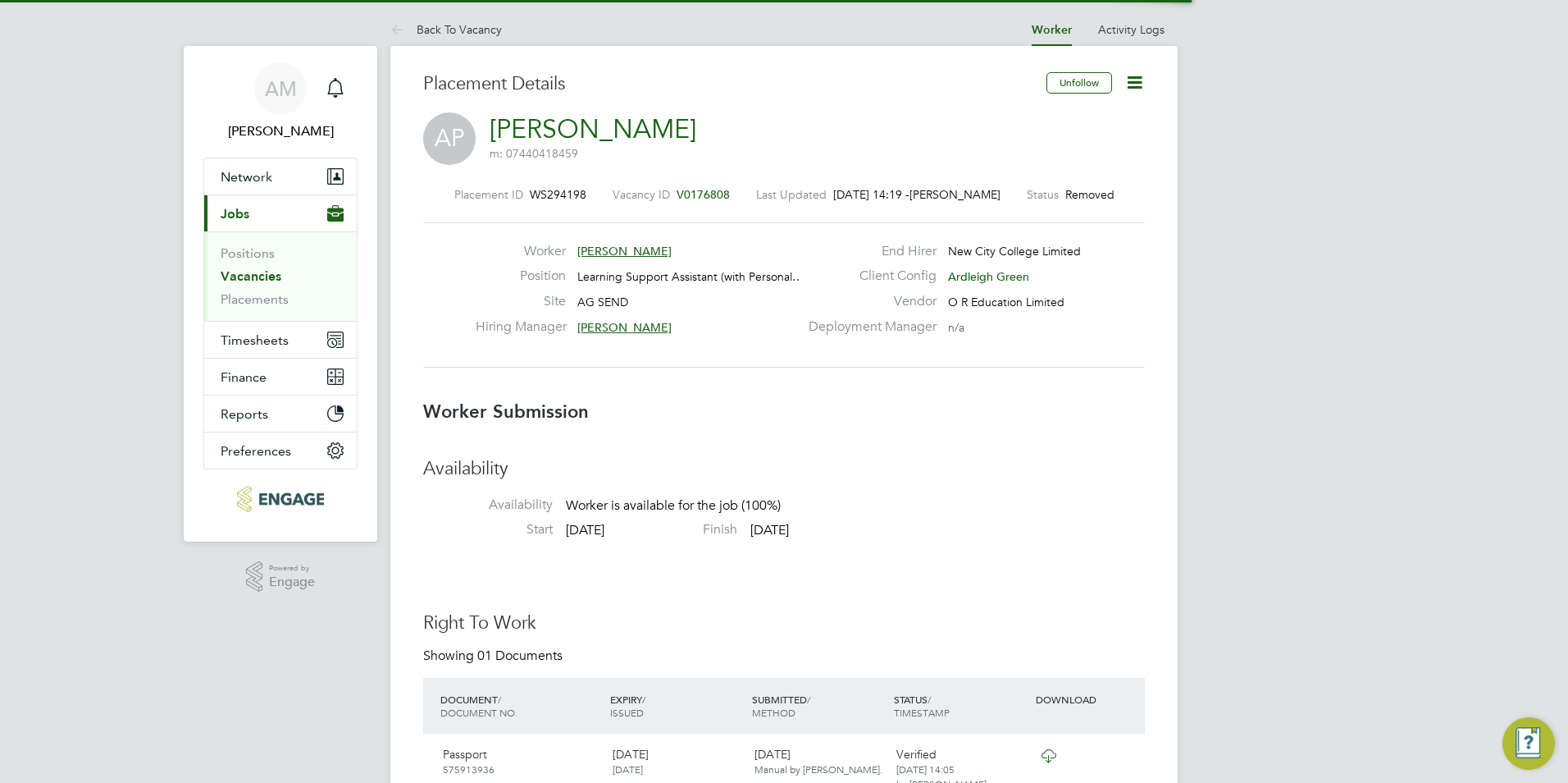
scroll to position [8, 8]
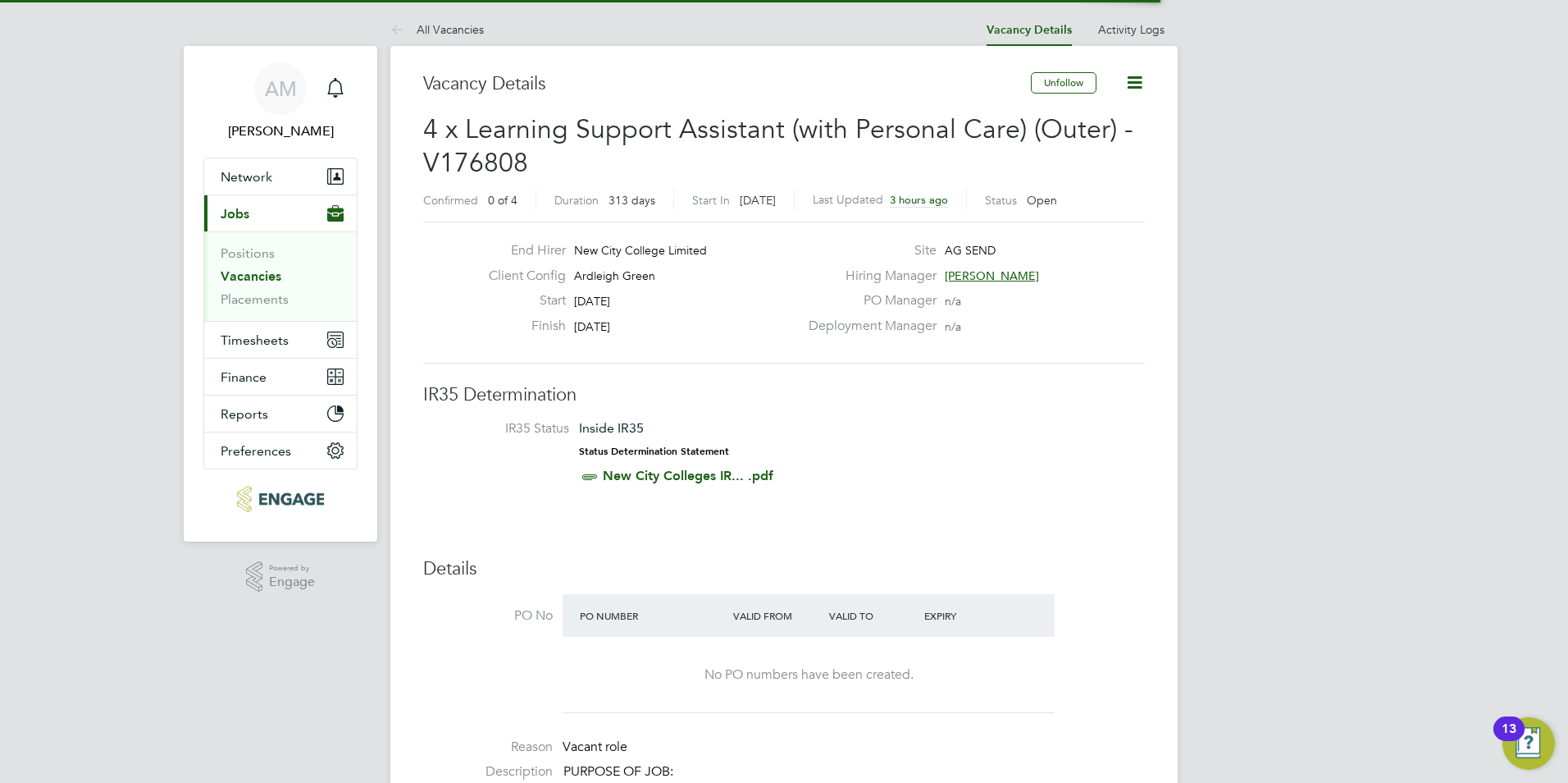
scroll to position [26, 324]
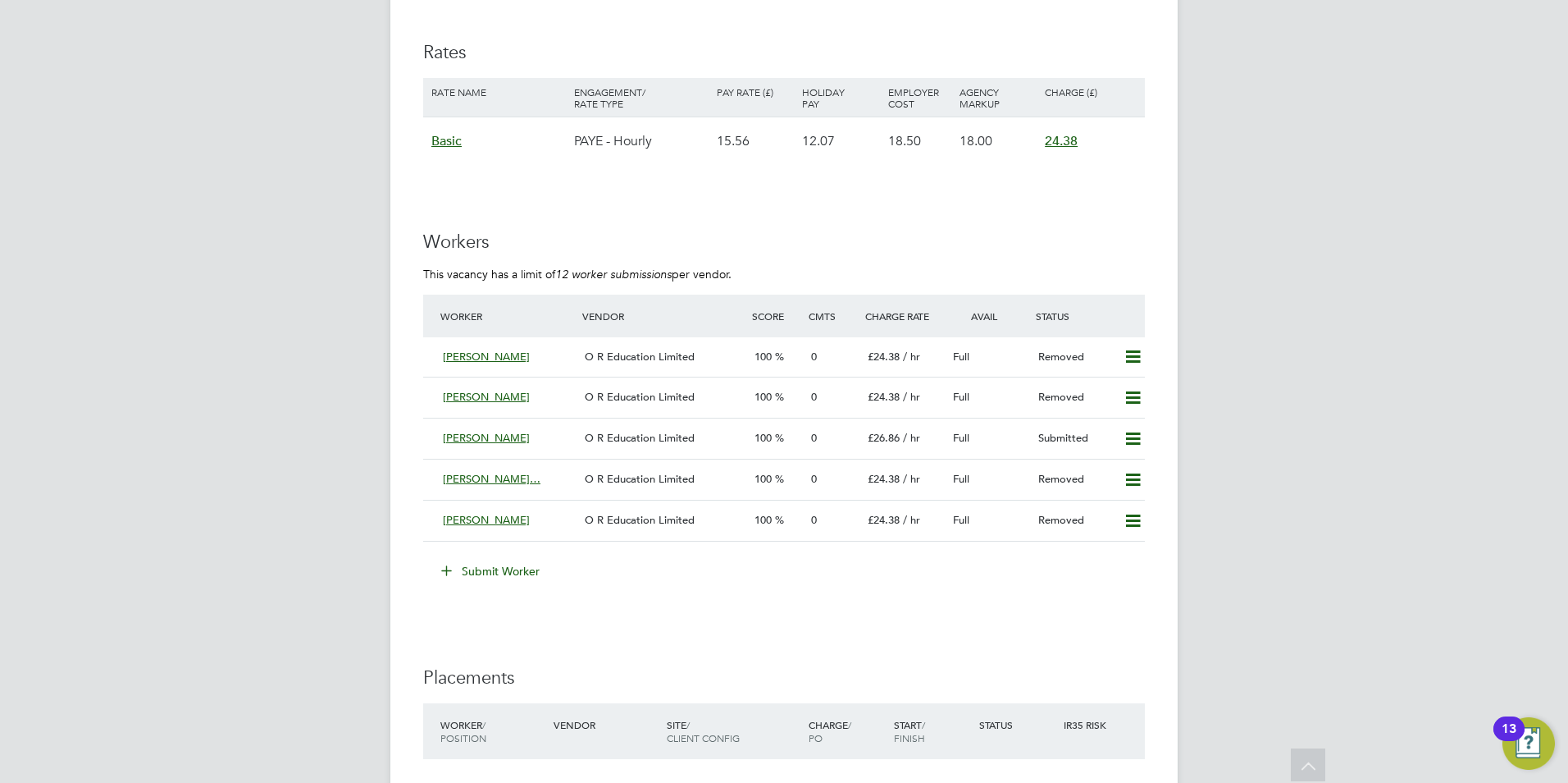
click at [515, 572] on button "Submit Worker" at bounding box center [492, 571] width 123 height 26
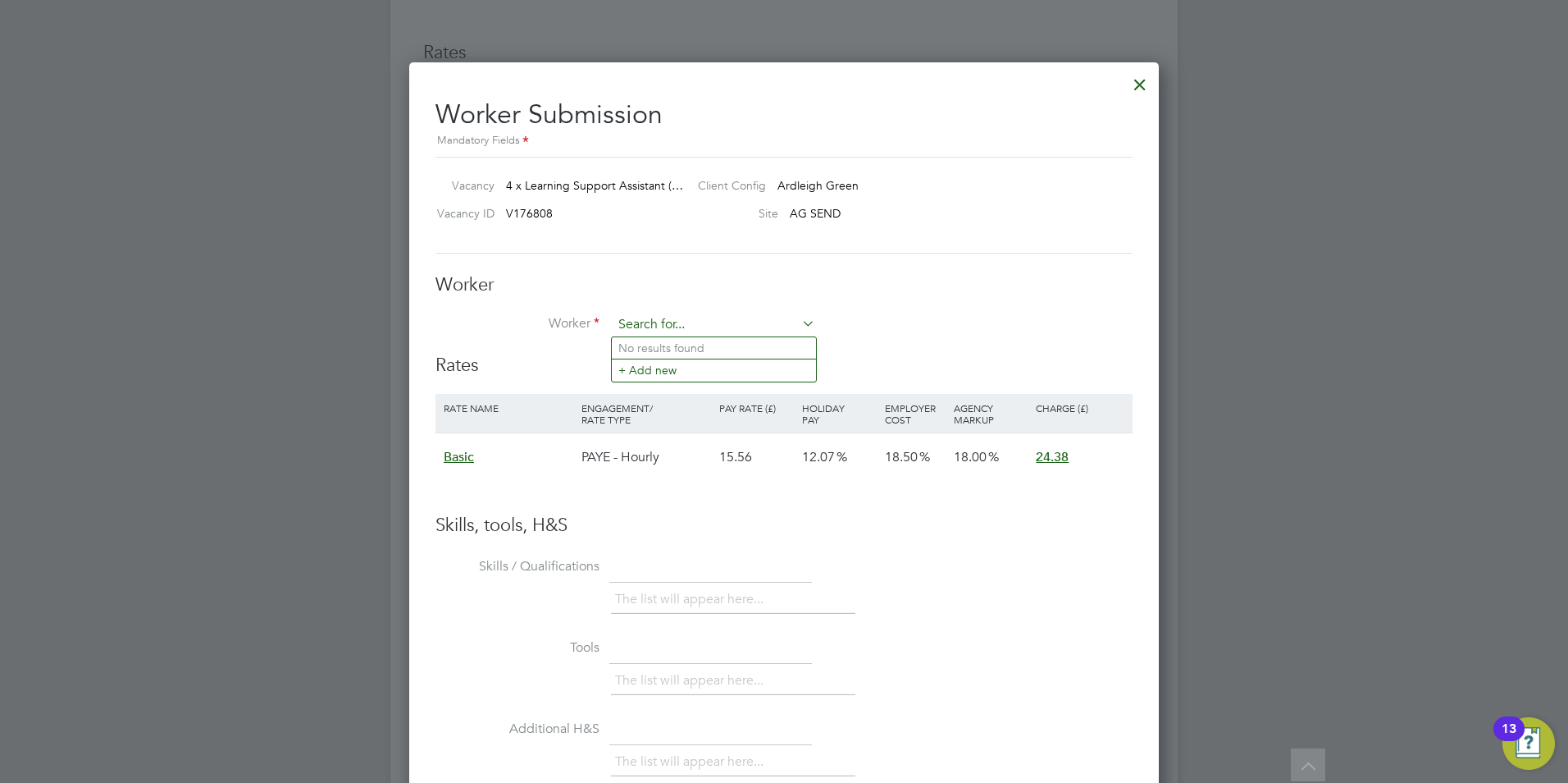
click at [649, 314] on input at bounding box center [714, 325] width 203 height 25
click at [658, 354] on li "Anitha Pradeep (30514402)" at bounding box center [719, 348] width 215 height 22
type input "Anitha Pradeep (30514402)"
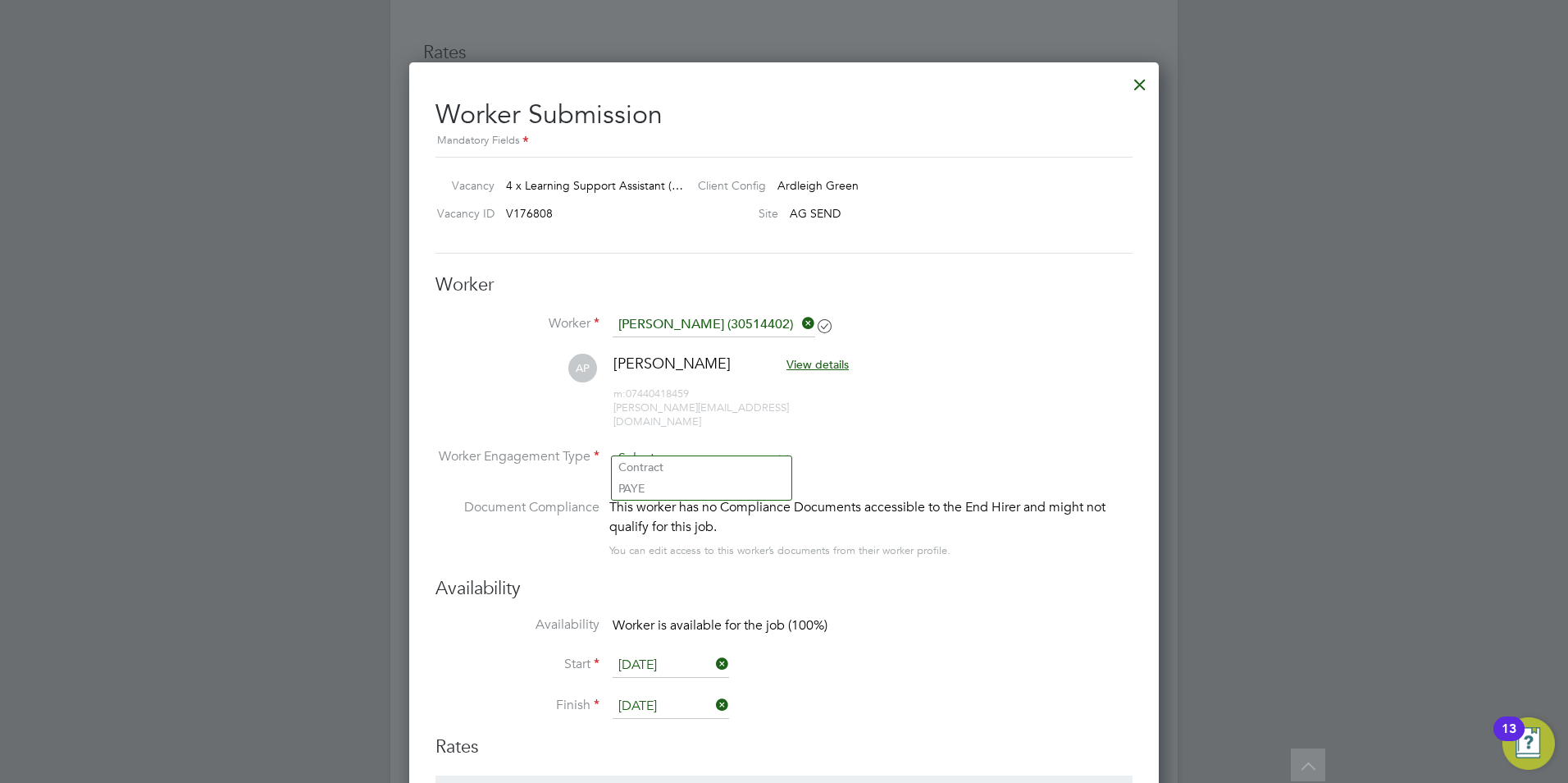
click at [682, 447] on input at bounding box center [701, 459] width 178 height 25
click at [647, 490] on li "PAYE" at bounding box center [701, 489] width 180 height 21
type input "PAYE"
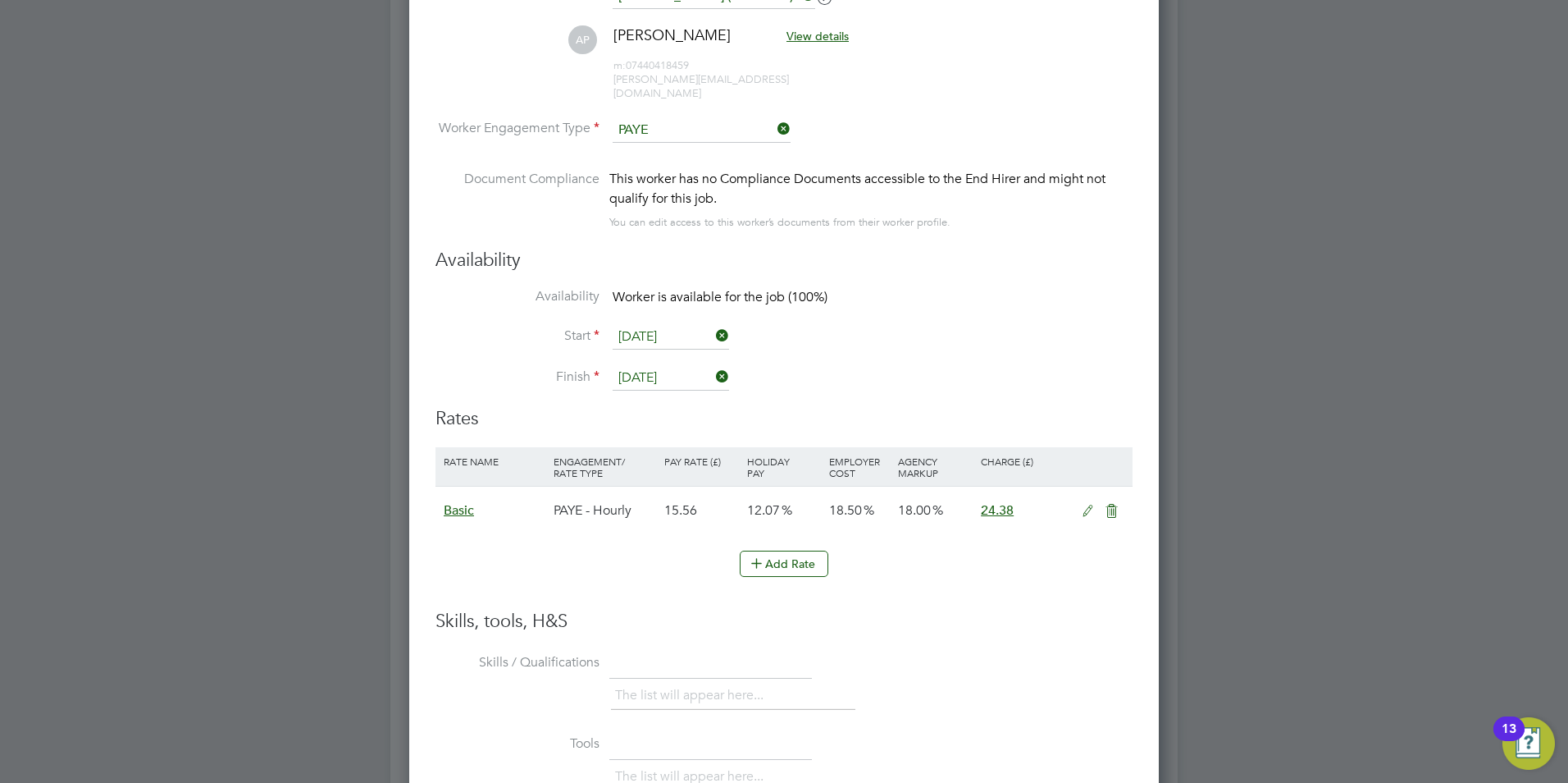
click at [932, 617] on h3 "Skills, tools, H&S" at bounding box center [784, 621] width 697 height 24
click at [1093, 505] on icon at bounding box center [1088, 511] width 21 height 13
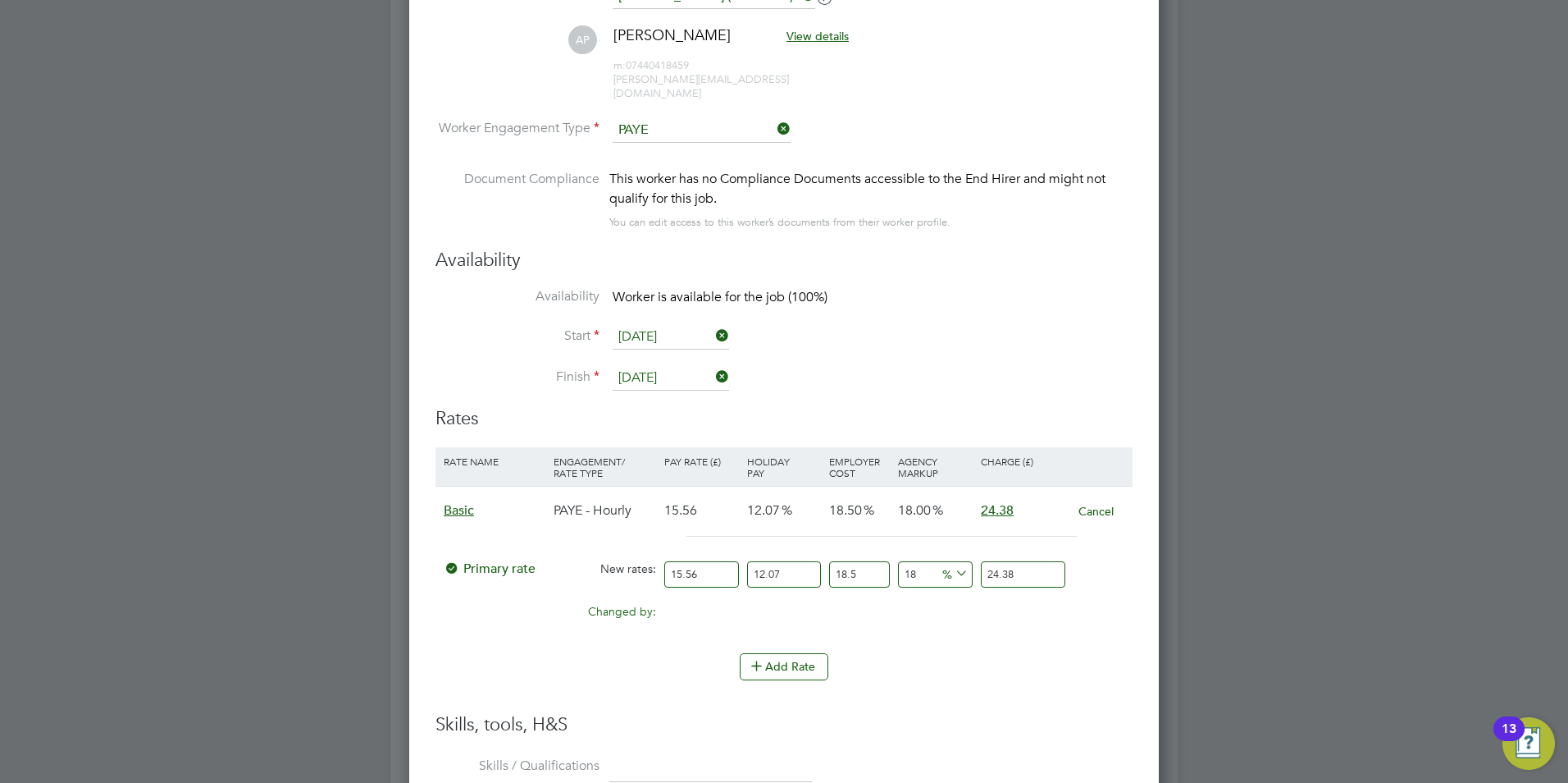
drag, startPoint x: 925, startPoint y: 562, endPoint x: 877, endPoint y: 557, distance: 48.3
click at [877, 557] on div "Primary rate New rates: 15.56 12.07 n/a 18.5 n/a 18 0 % 24.38" at bounding box center [784, 574] width 697 height 44
type input "3"
type input "21.2840631906"
type input "30"
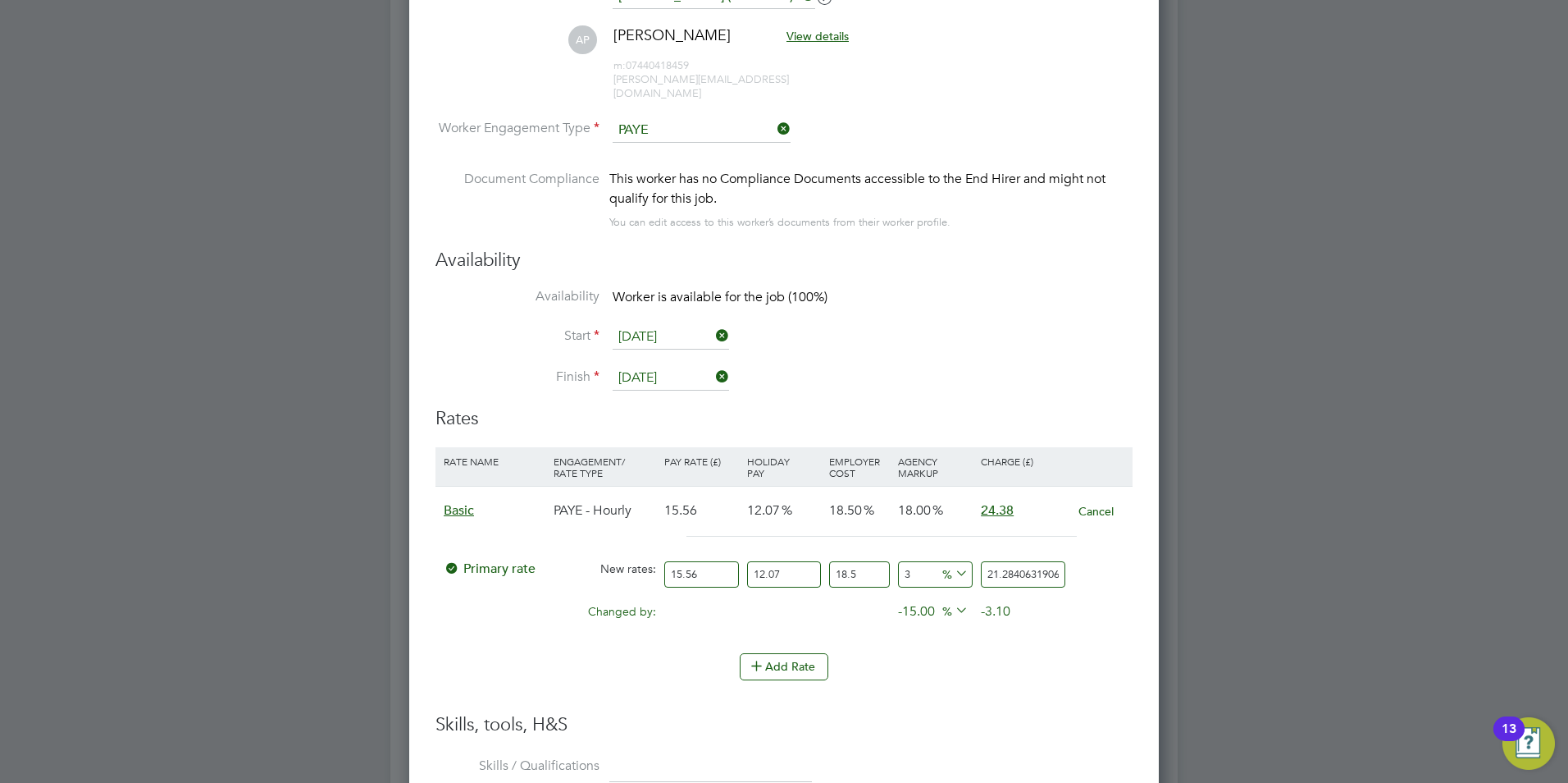
type input "26.863380726"
type input "30"
click at [994, 678] on li "Add Rate" at bounding box center [784, 675] width 697 height 43
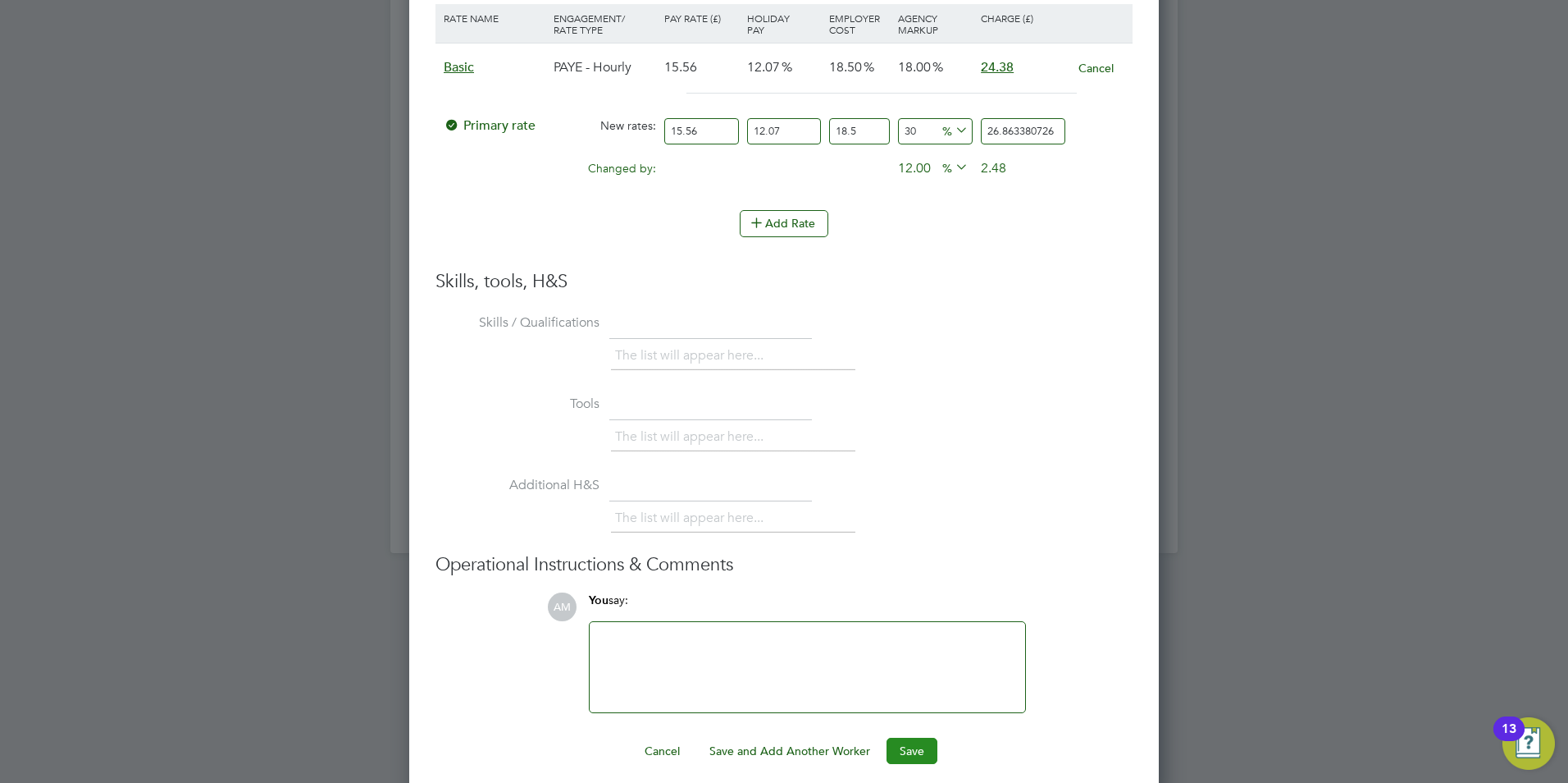
click at [904, 737] on button "Save" at bounding box center [911, 750] width 51 height 26
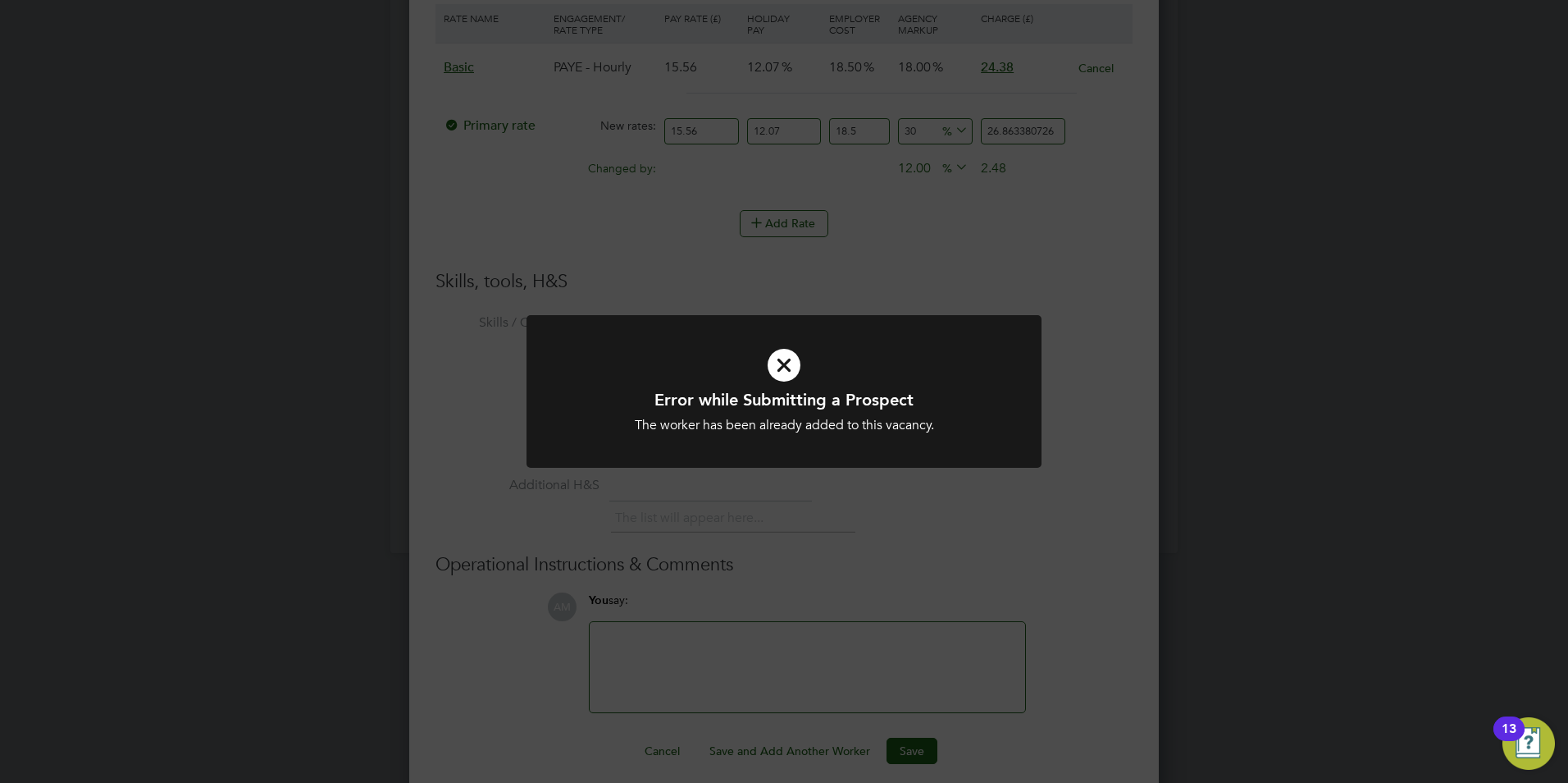
click at [801, 431] on div "The worker has been already added to this vacancy." at bounding box center [784, 425] width 427 height 17
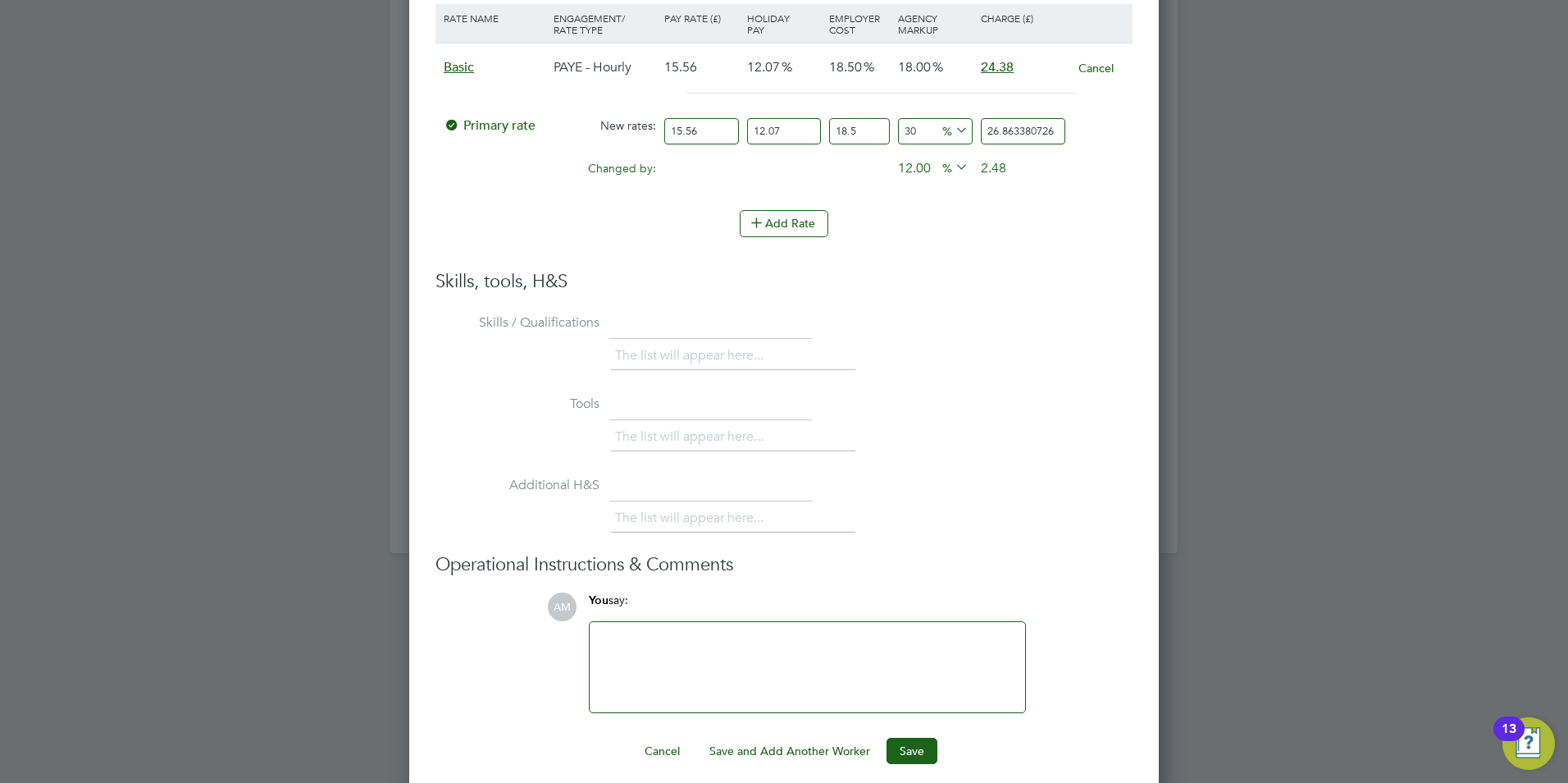
click at [1006, 479] on li "Additional H&S The list will appear here..." at bounding box center [784, 512] width 697 height 81
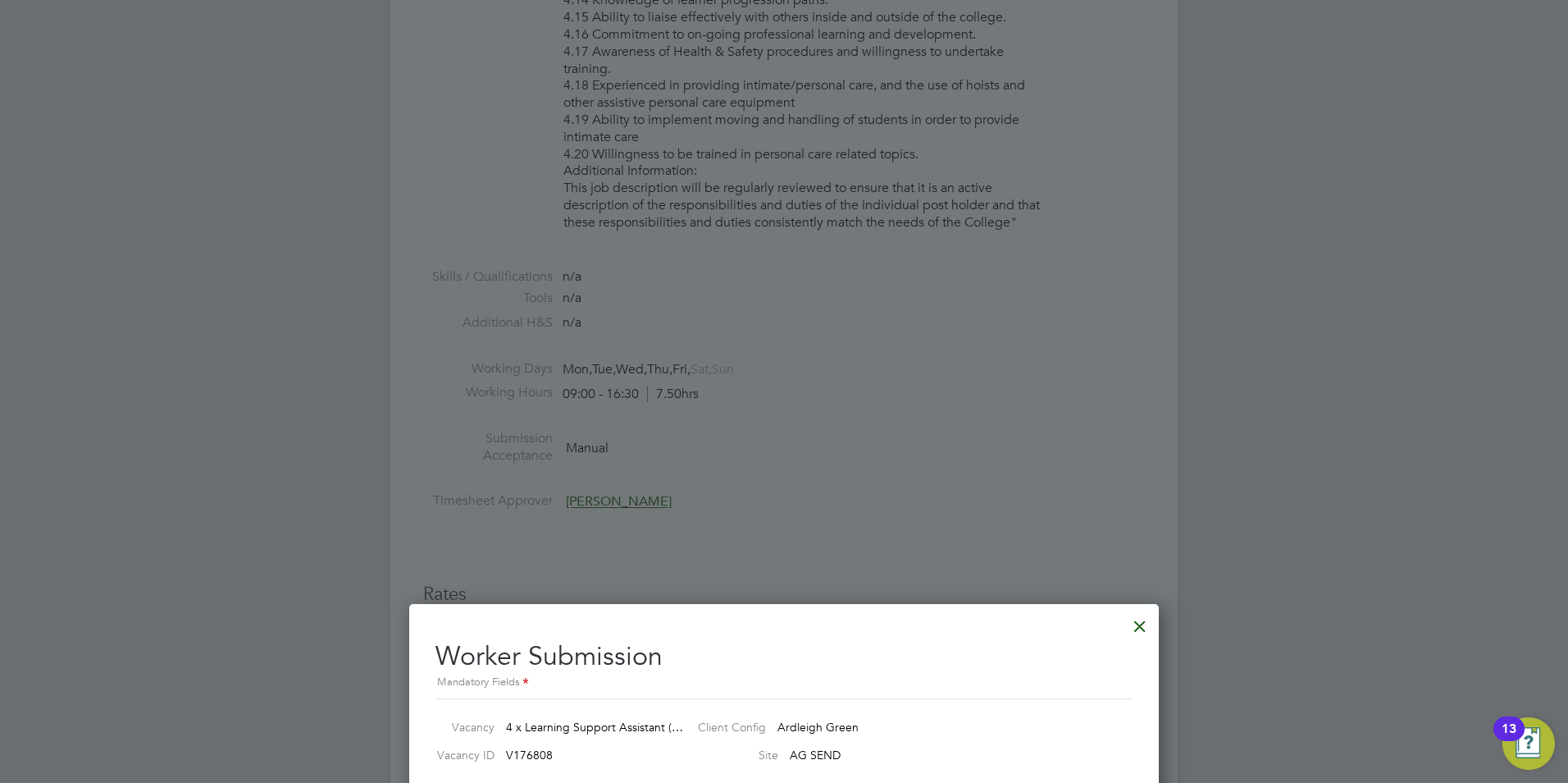
click at [1145, 626] on div at bounding box center [1140, 622] width 30 height 30
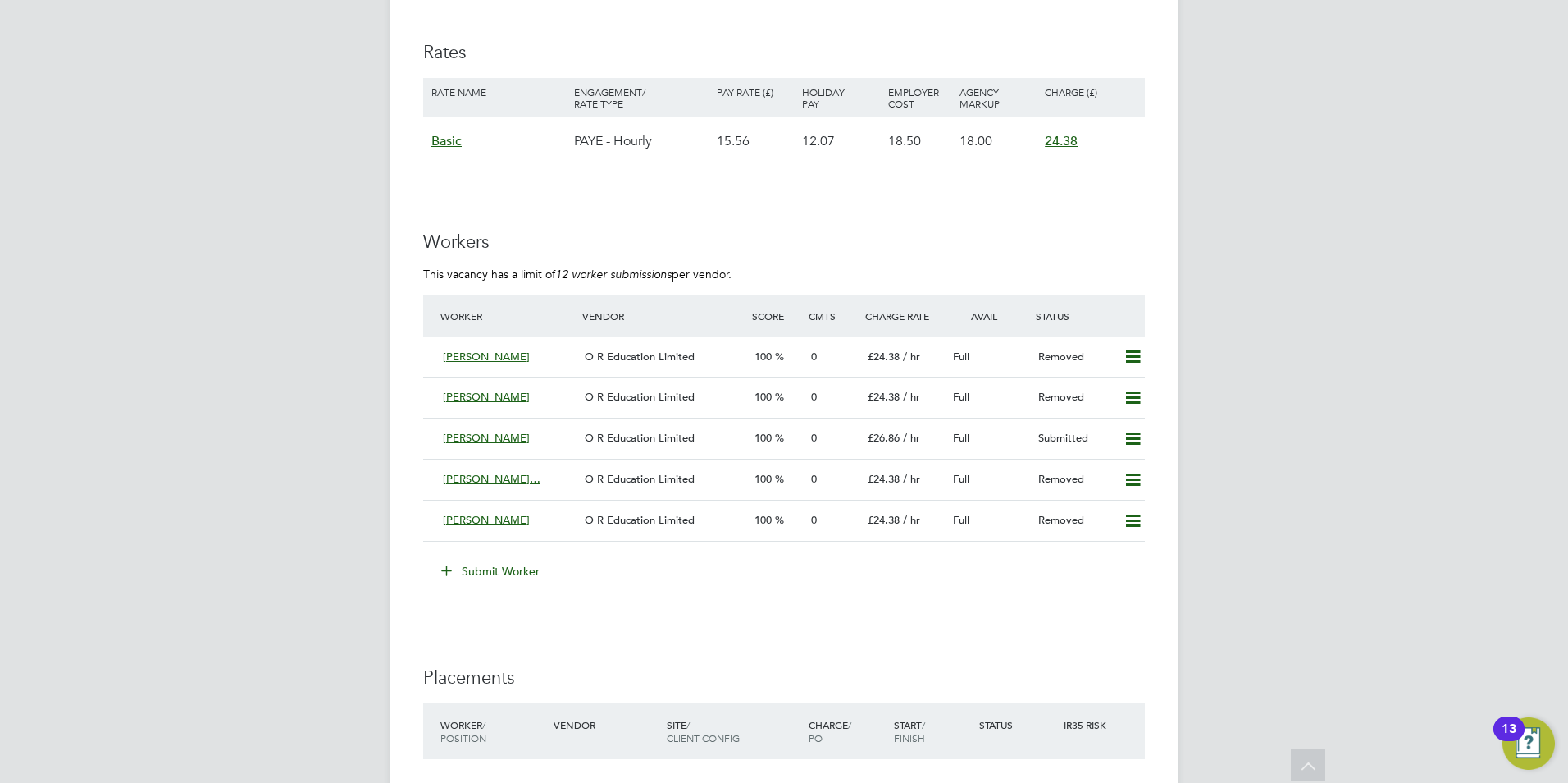
scroll to position [0, 0]
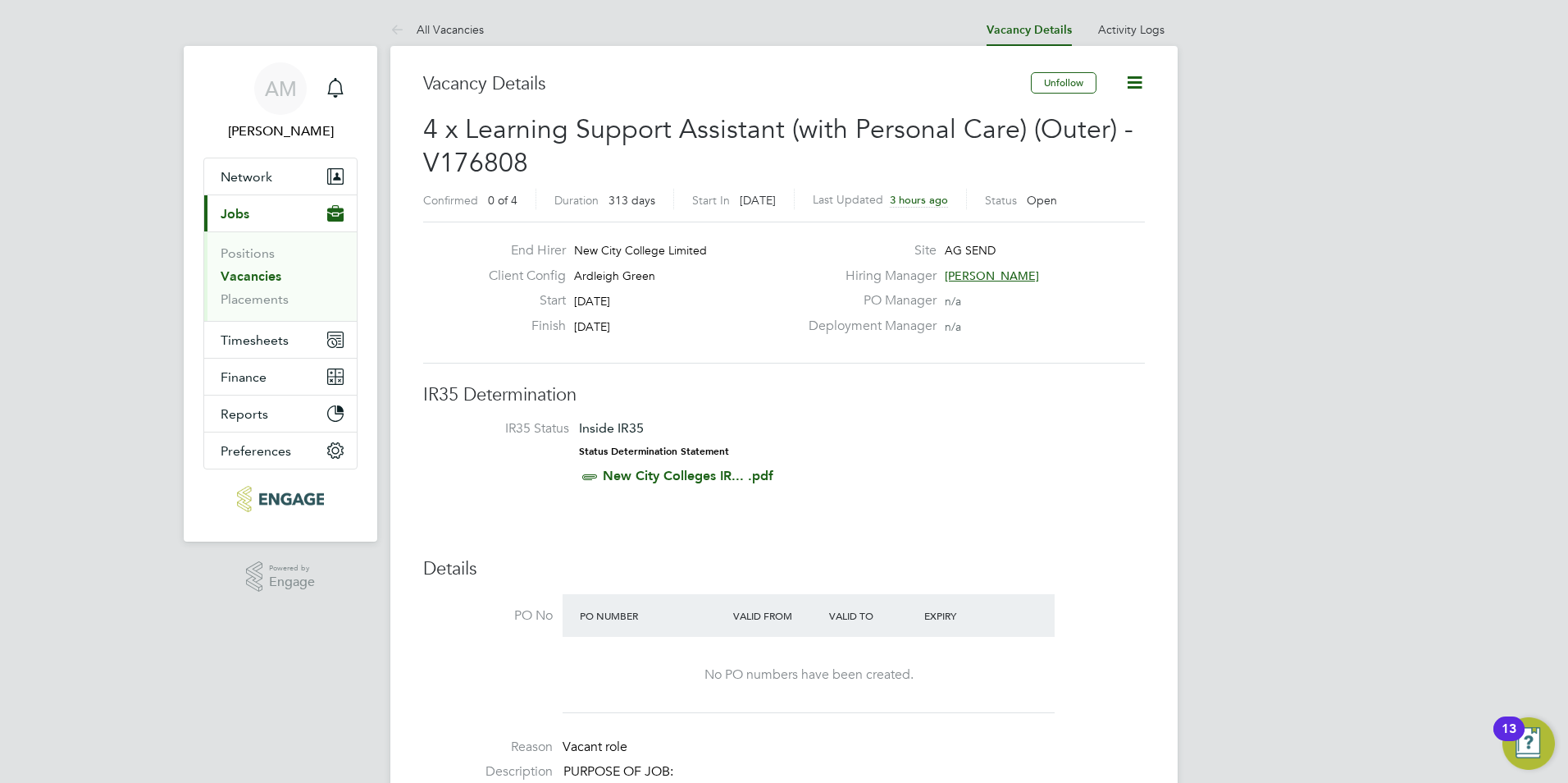
click at [1132, 83] on icon at bounding box center [1134, 82] width 21 height 21
click at [1107, 143] on li "Update Status" at bounding box center [1095, 145] width 95 height 23
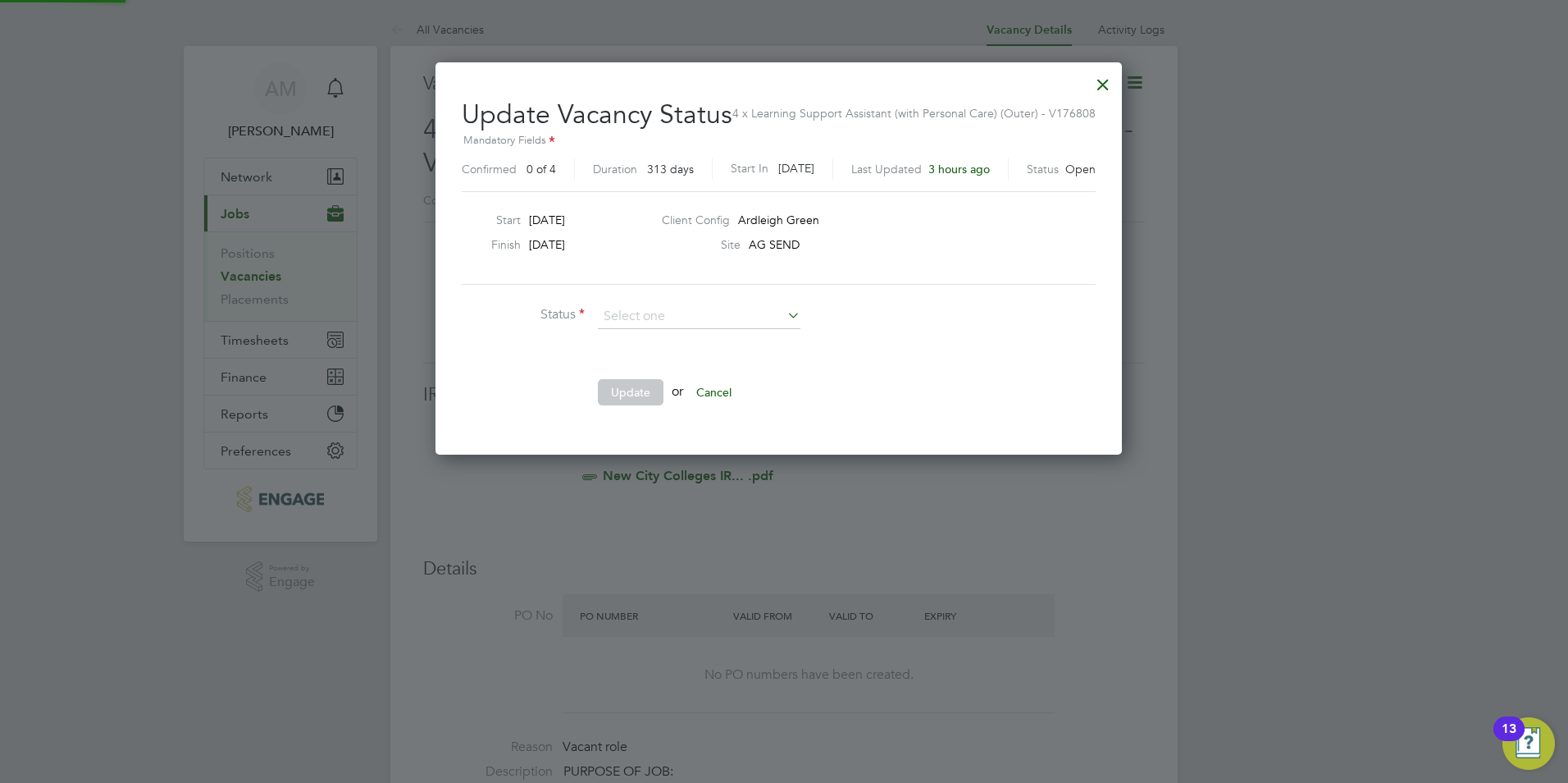
scroll to position [391, 697]
click at [1107, 85] on div at bounding box center [1103, 80] width 30 height 30
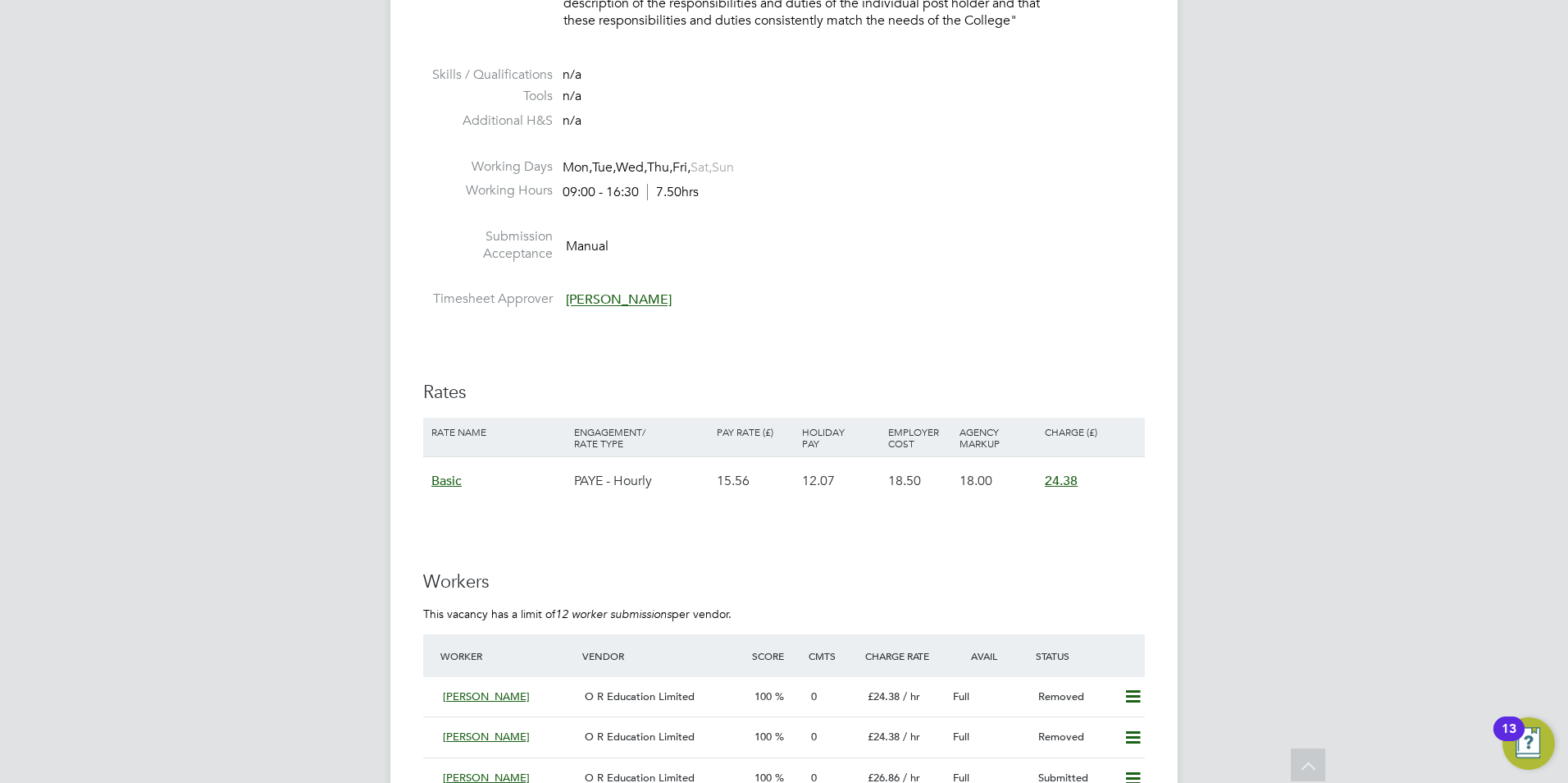
scroll to position [2790, 0]
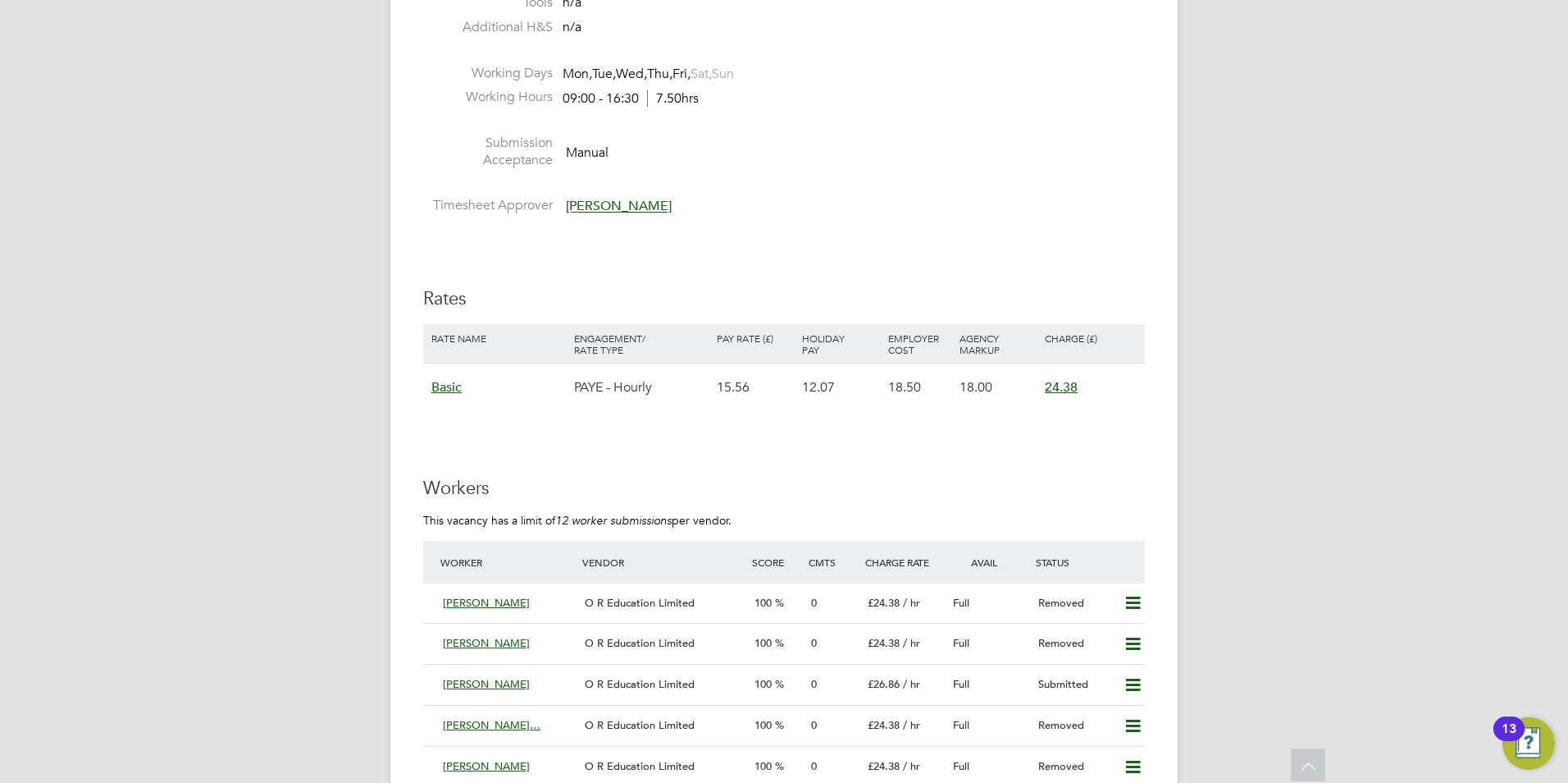
click at [989, 384] on span "18.00" at bounding box center [976, 387] width 33 height 16
click at [976, 383] on span "18.00" at bounding box center [976, 387] width 33 height 16
drag, startPoint x: 970, startPoint y: 390, endPoint x: 948, endPoint y: 389, distance: 22.0
click at [948, 389] on div "Basic PAYE - Hourly 15.56 12.07 18.50 18.00 24.38" at bounding box center [784, 387] width 722 height 48
drag, startPoint x: 948, startPoint y: 389, endPoint x: 840, endPoint y: 461, distance: 129.8
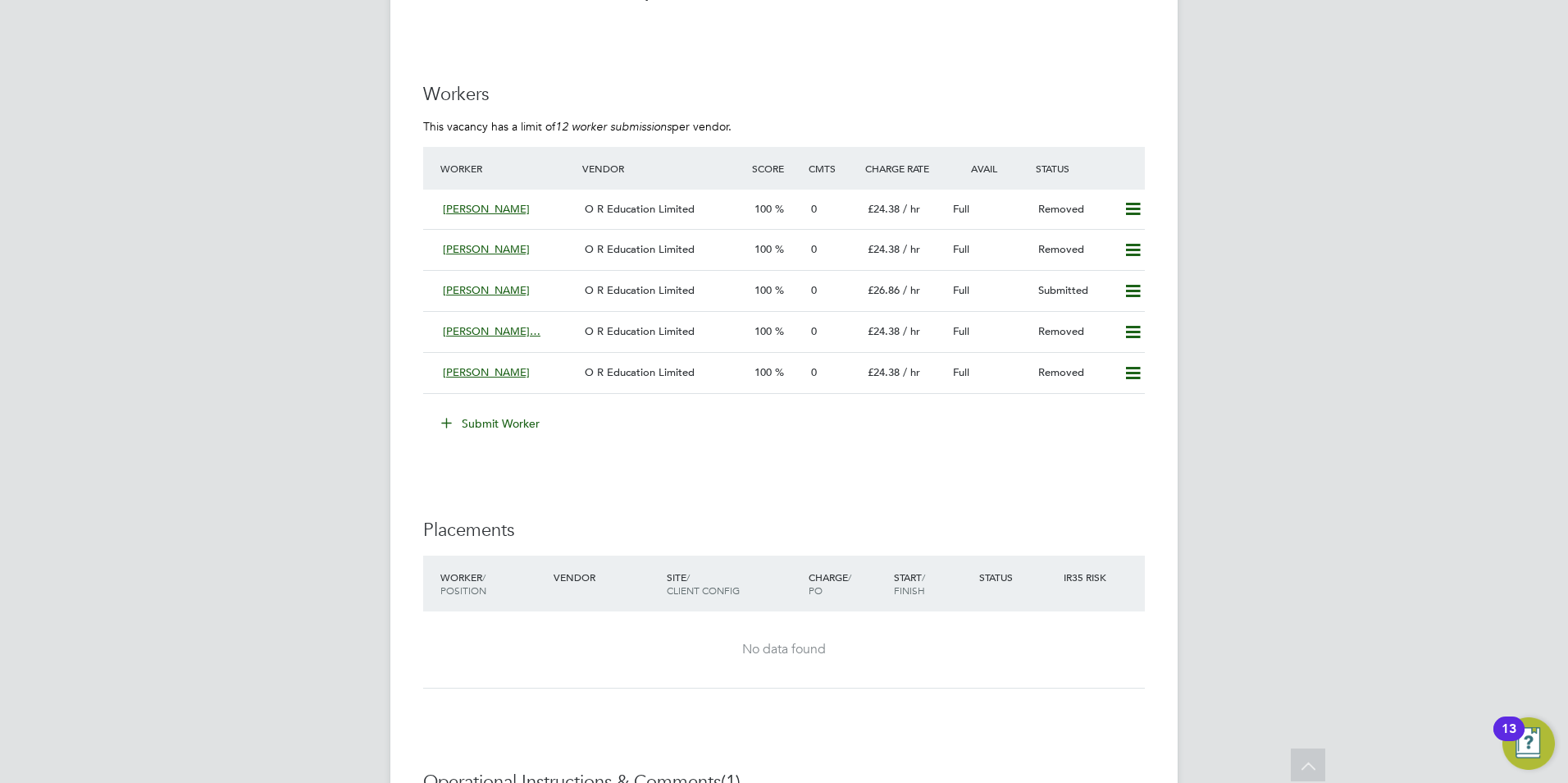
scroll to position [3201, 0]
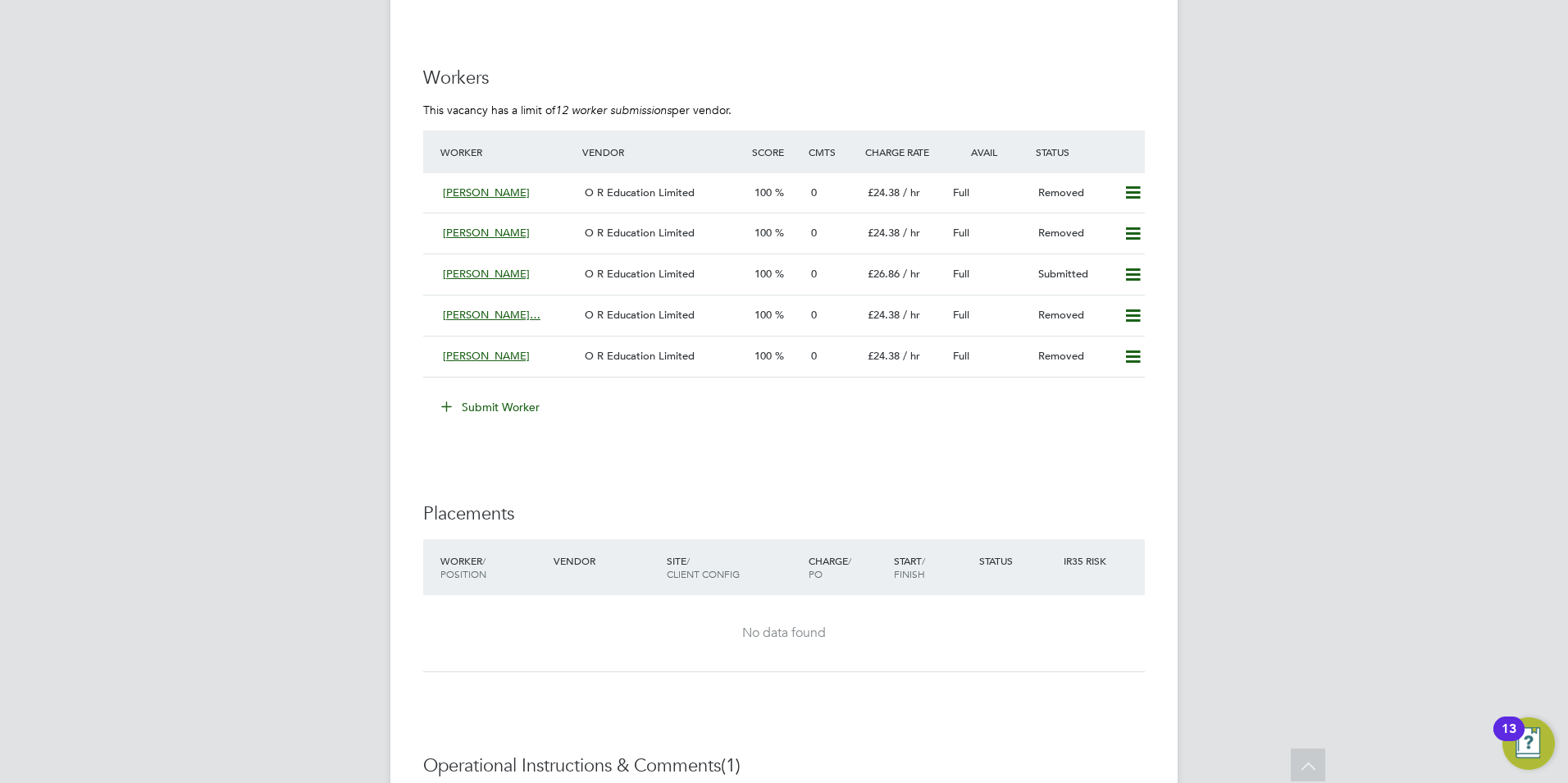
click at [529, 402] on button "Submit Worker" at bounding box center [492, 406] width 123 height 26
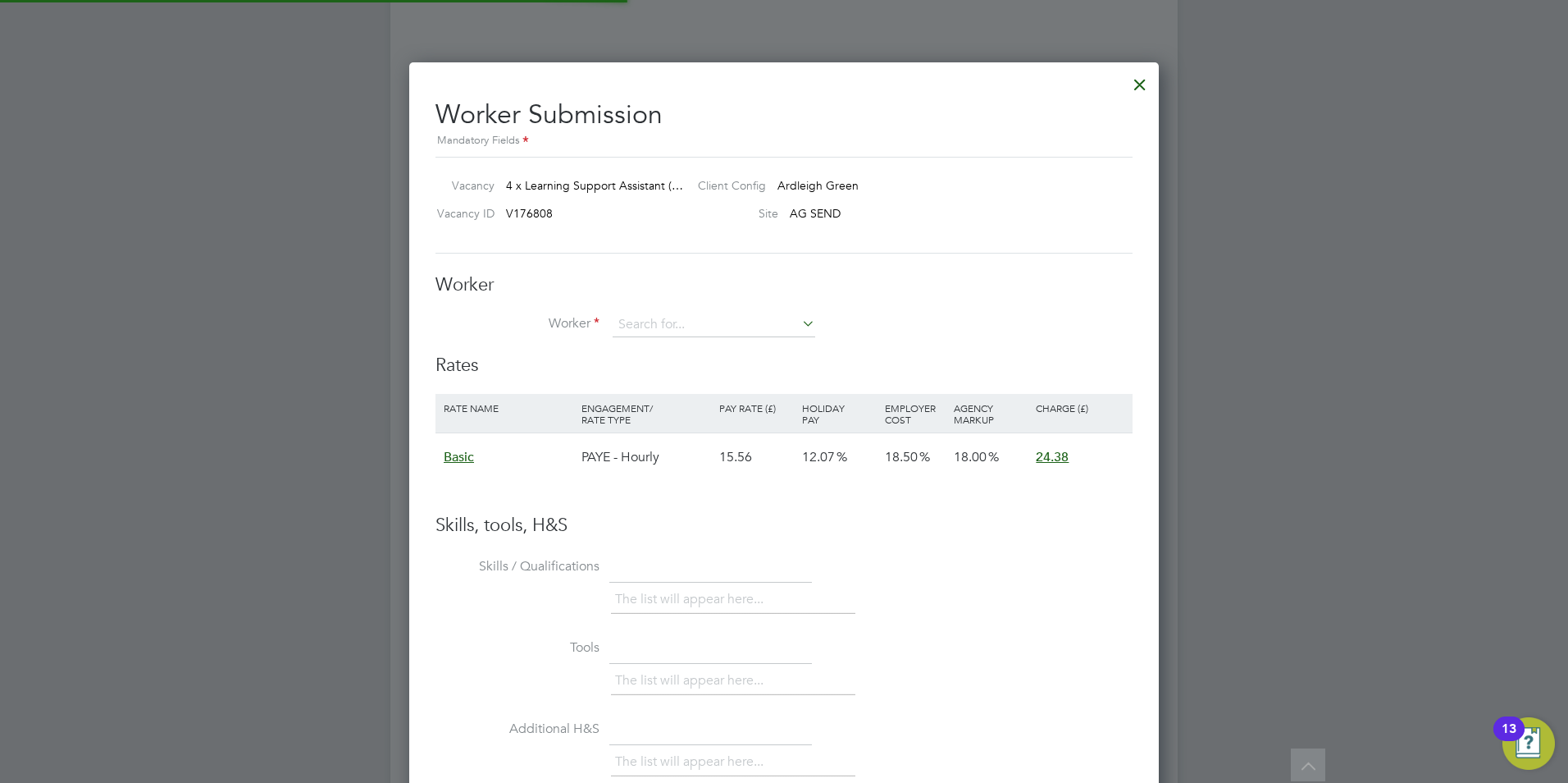
scroll to position [979, 750]
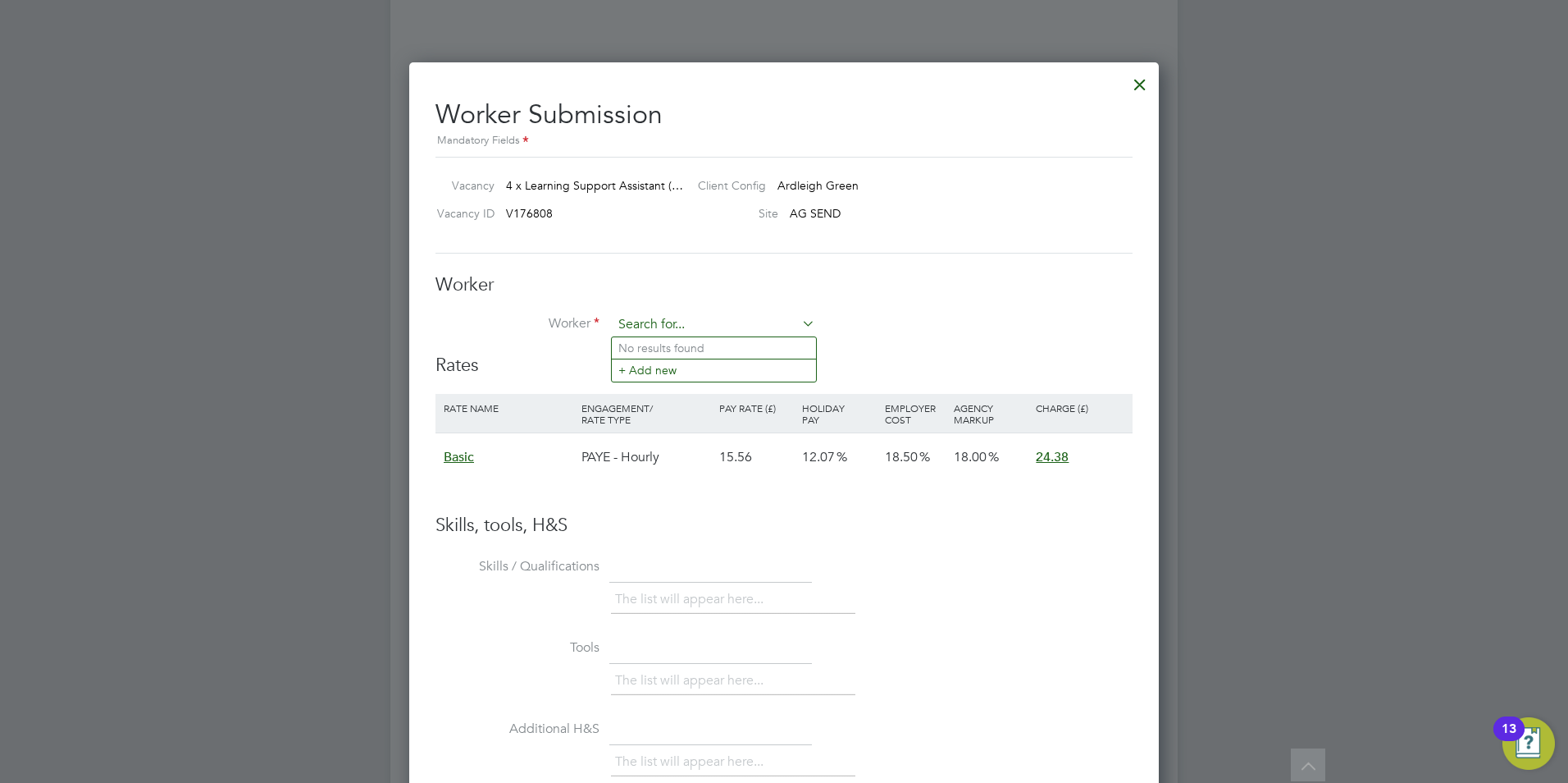
click at [657, 323] on input at bounding box center [714, 325] width 203 height 25
click at [655, 351] on li "Rose Wanjiku (30734700)" at bounding box center [714, 348] width 204 height 22
type input "Rose Wanjiku (30734700)"
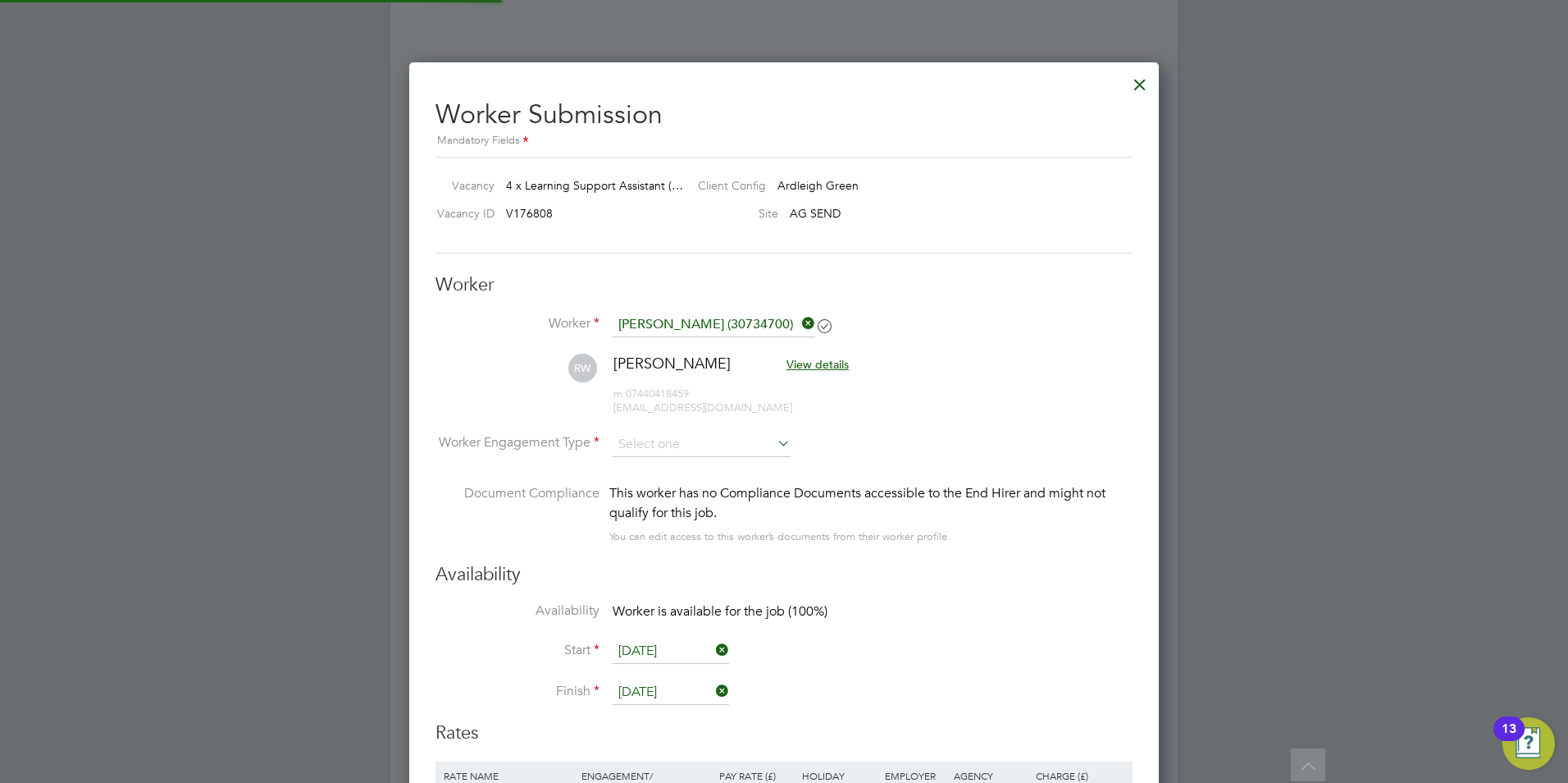
scroll to position [1347, 750]
click at [993, 395] on li "RW Rose Wanjiku View details m: 07440418459 rose@axcis.co.uk" at bounding box center [784, 392] width 697 height 78
click at [632, 453] on input at bounding box center [701, 445] width 178 height 25
click at [632, 489] on li "PAYE" at bounding box center [701, 489] width 180 height 21
type input "PAYE"
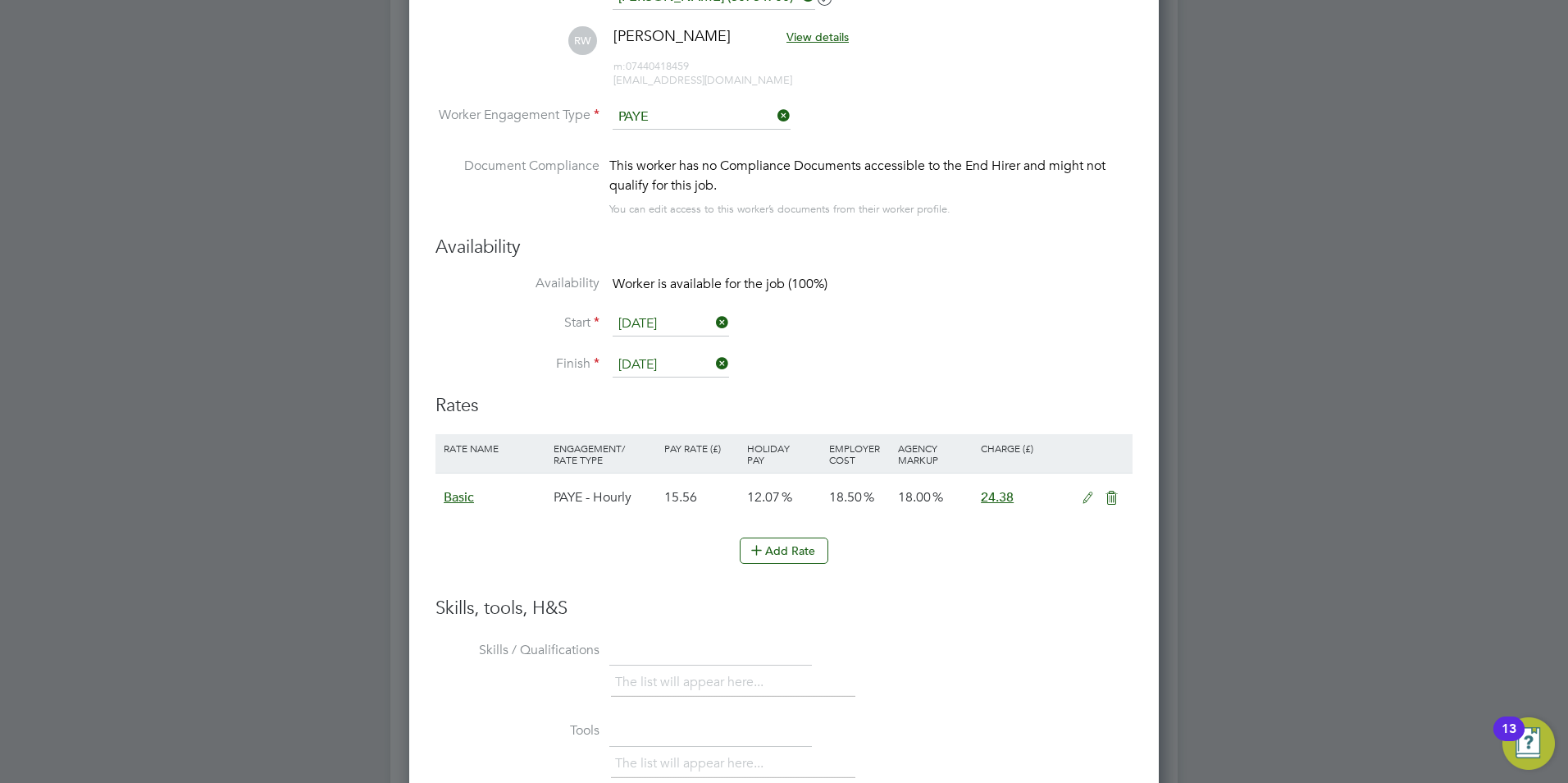
scroll to position [3528, 0]
click at [1083, 502] on icon at bounding box center [1088, 497] width 21 height 13
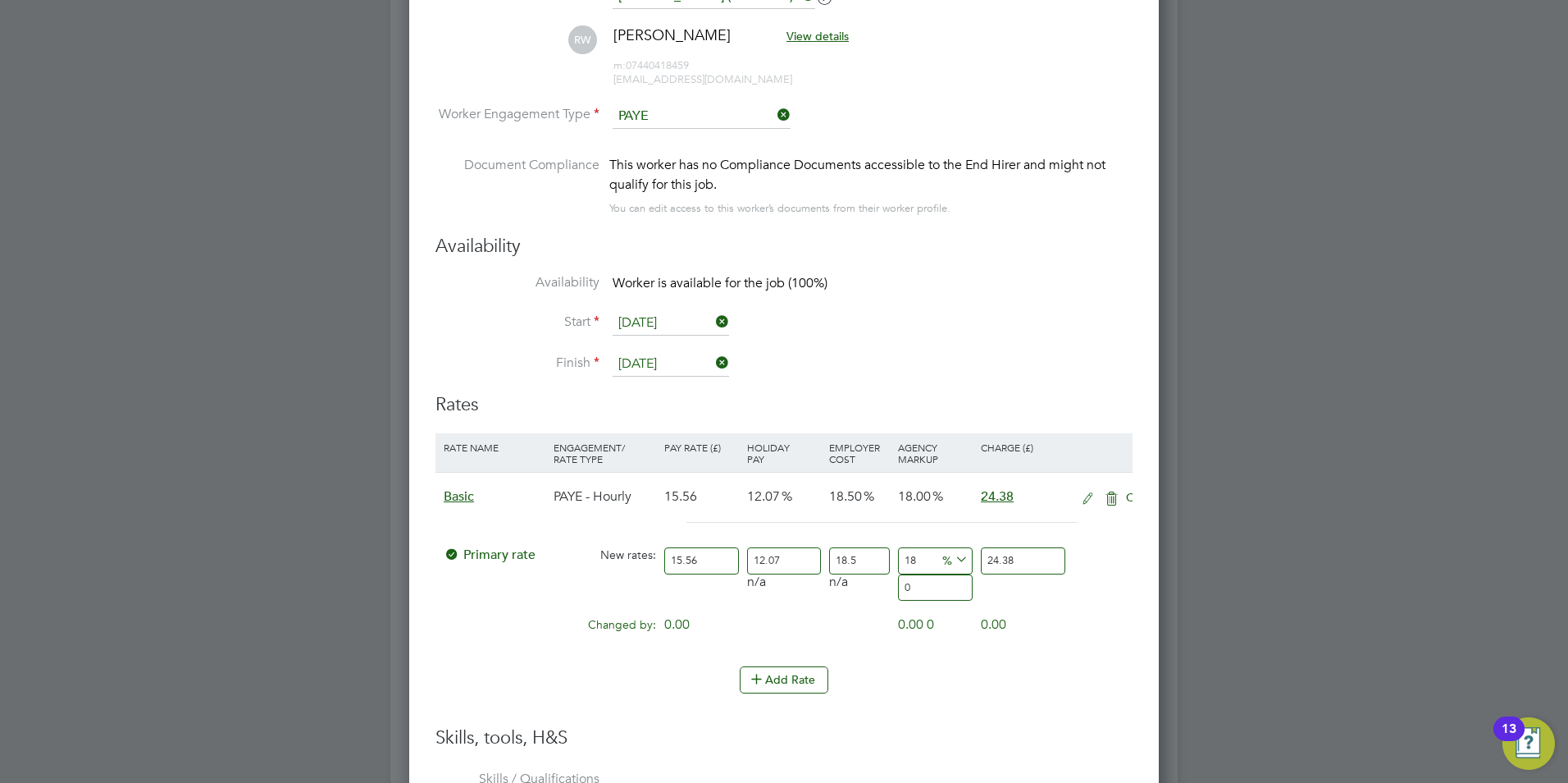
scroll to position [8, 8]
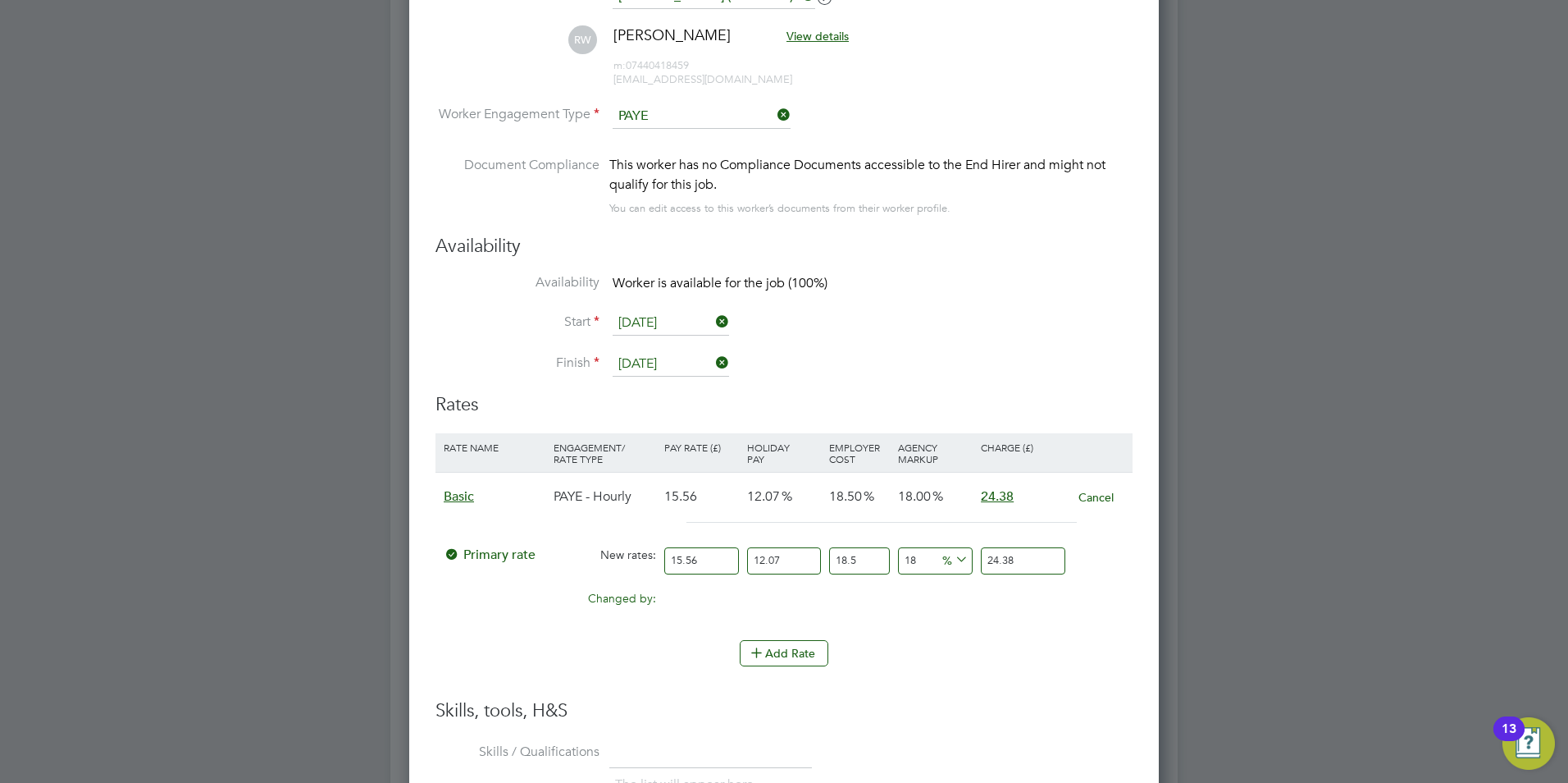
drag, startPoint x: 920, startPoint y: 563, endPoint x: 894, endPoint y: 562, distance: 26.0
click at [894, 562] on div "18 0 %" at bounding box center [936, 561] width 83 height 44
type input "3"
type input "21.2840631906"
type input "30"
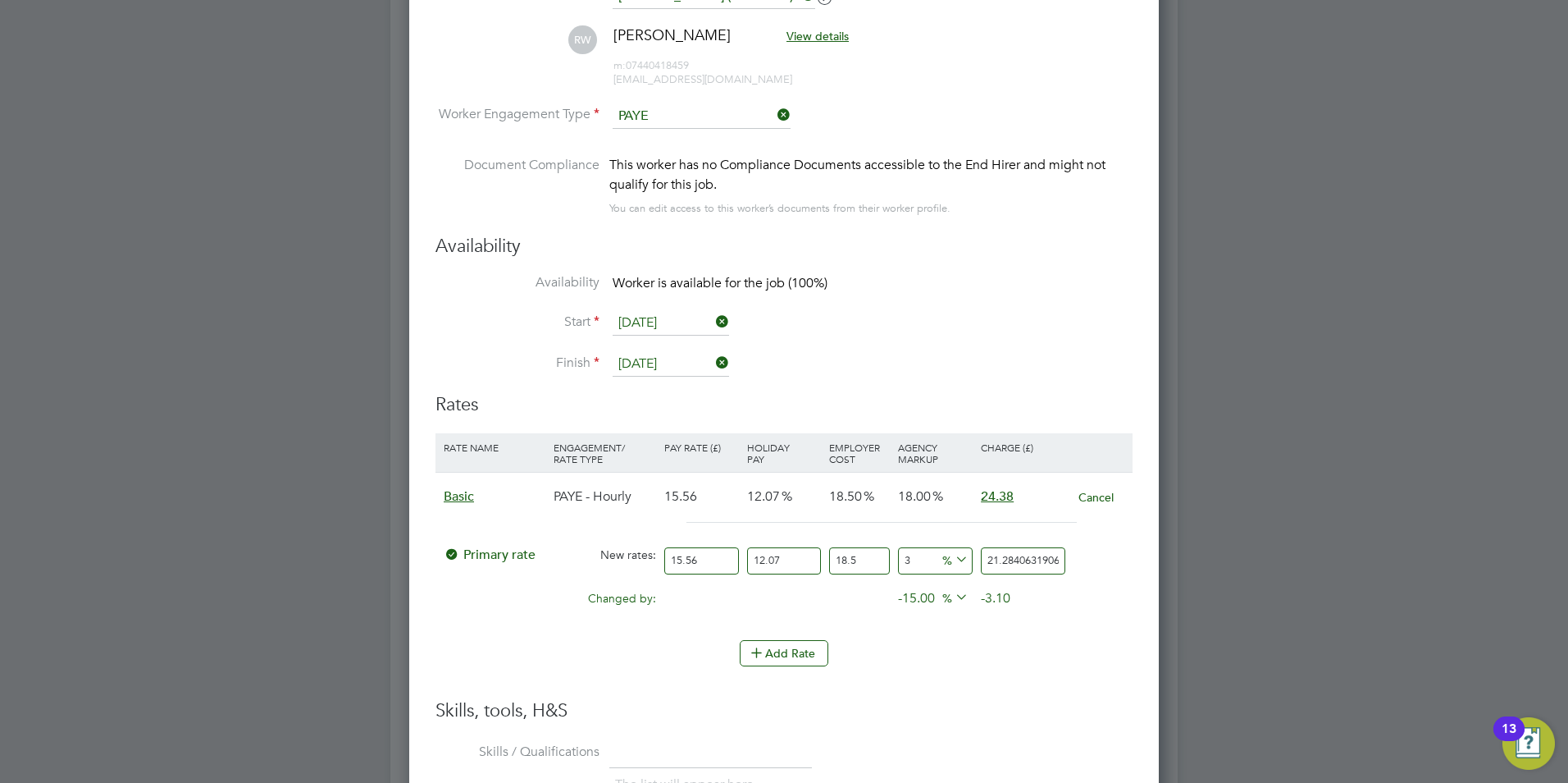
type input "26.863380726"
type input "30"
click at [1073, 668] on li "Add Rate" at bounding box center [784, 661] width 697 height 43
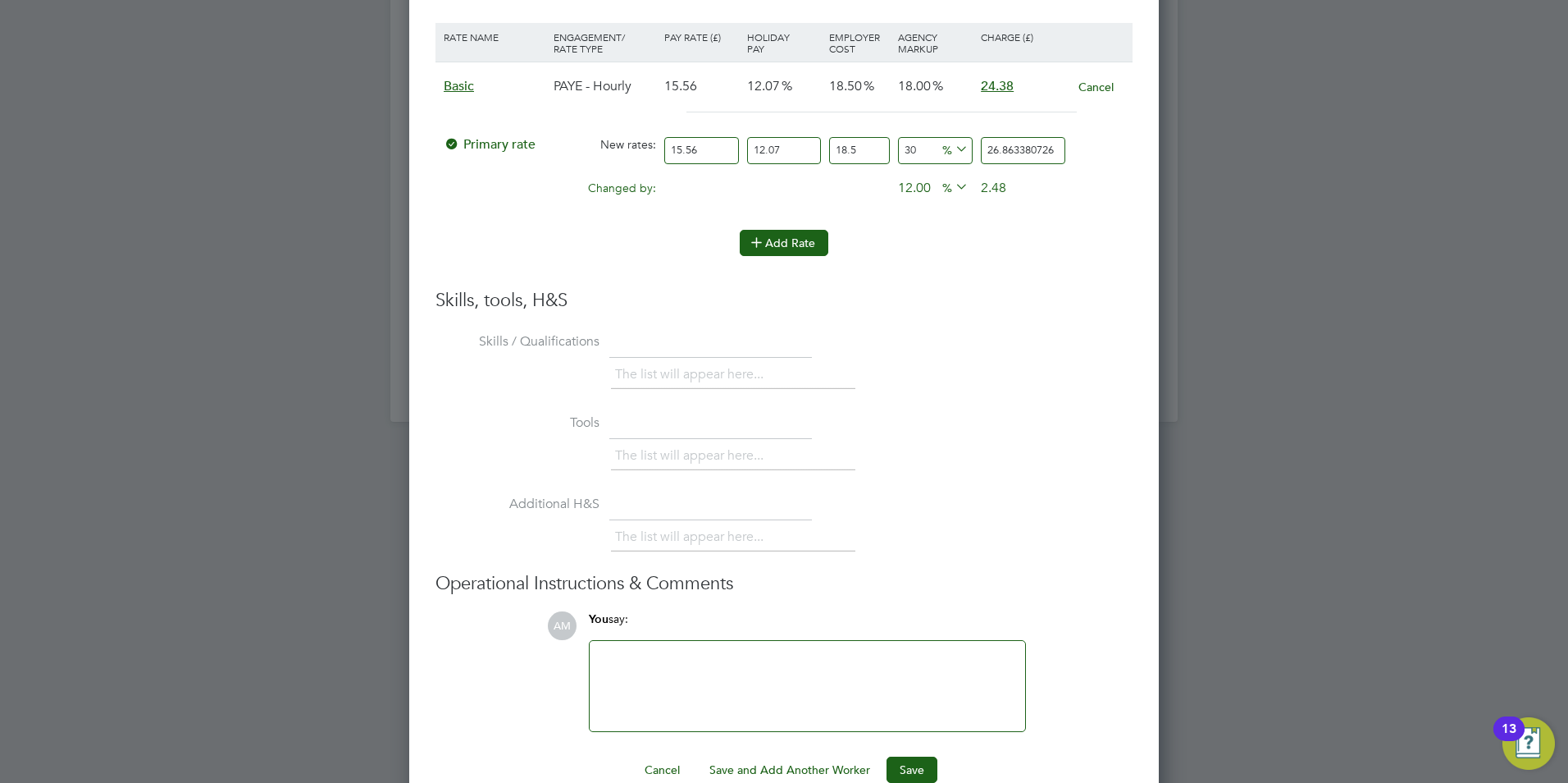
click at [776, 234] on button "Add Rate" at bounding box center [784, 243] width 89 height 26
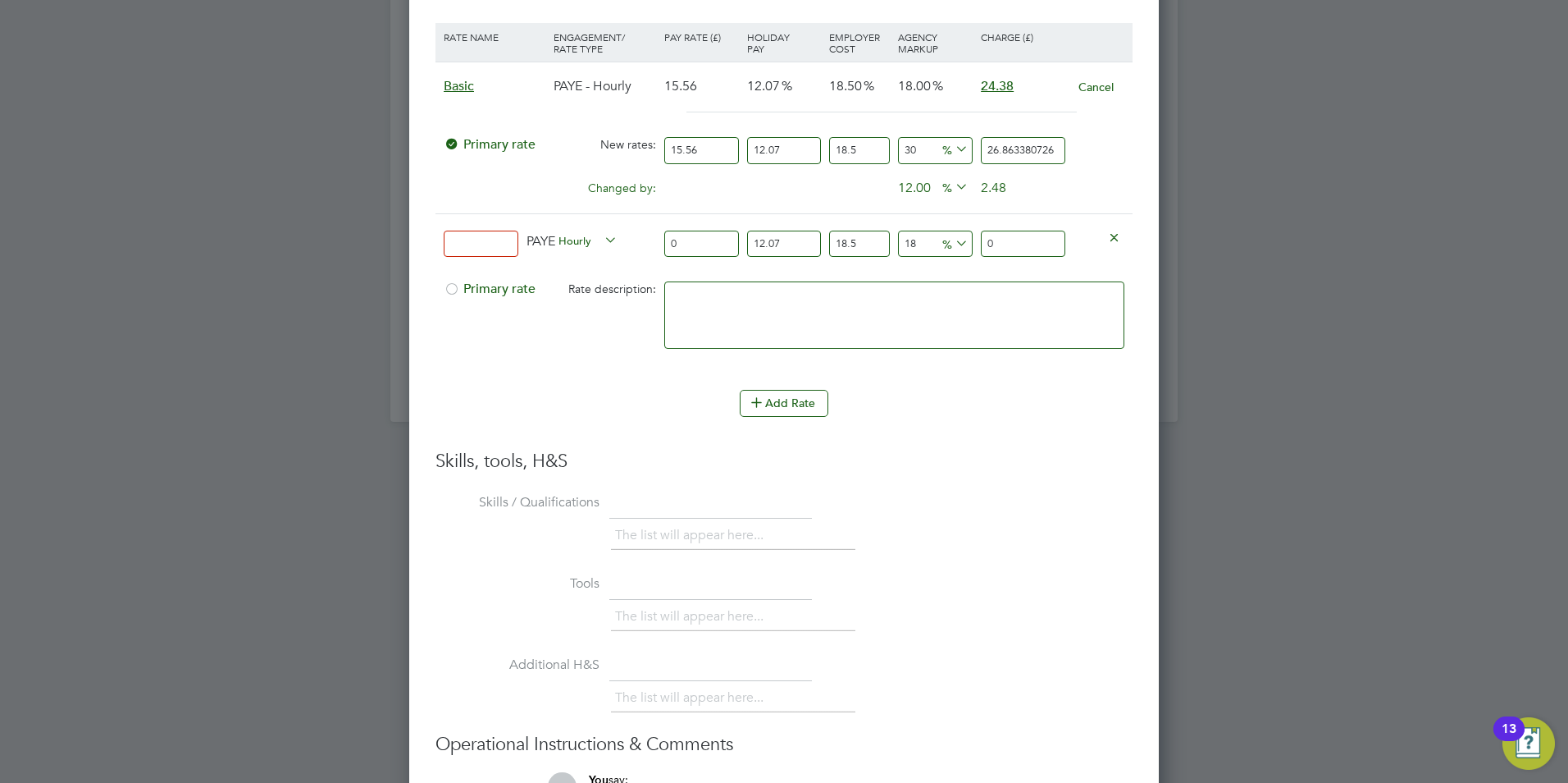
click at [1121, 238] on icon at bounding box center [1115, 237] width 13 height 13
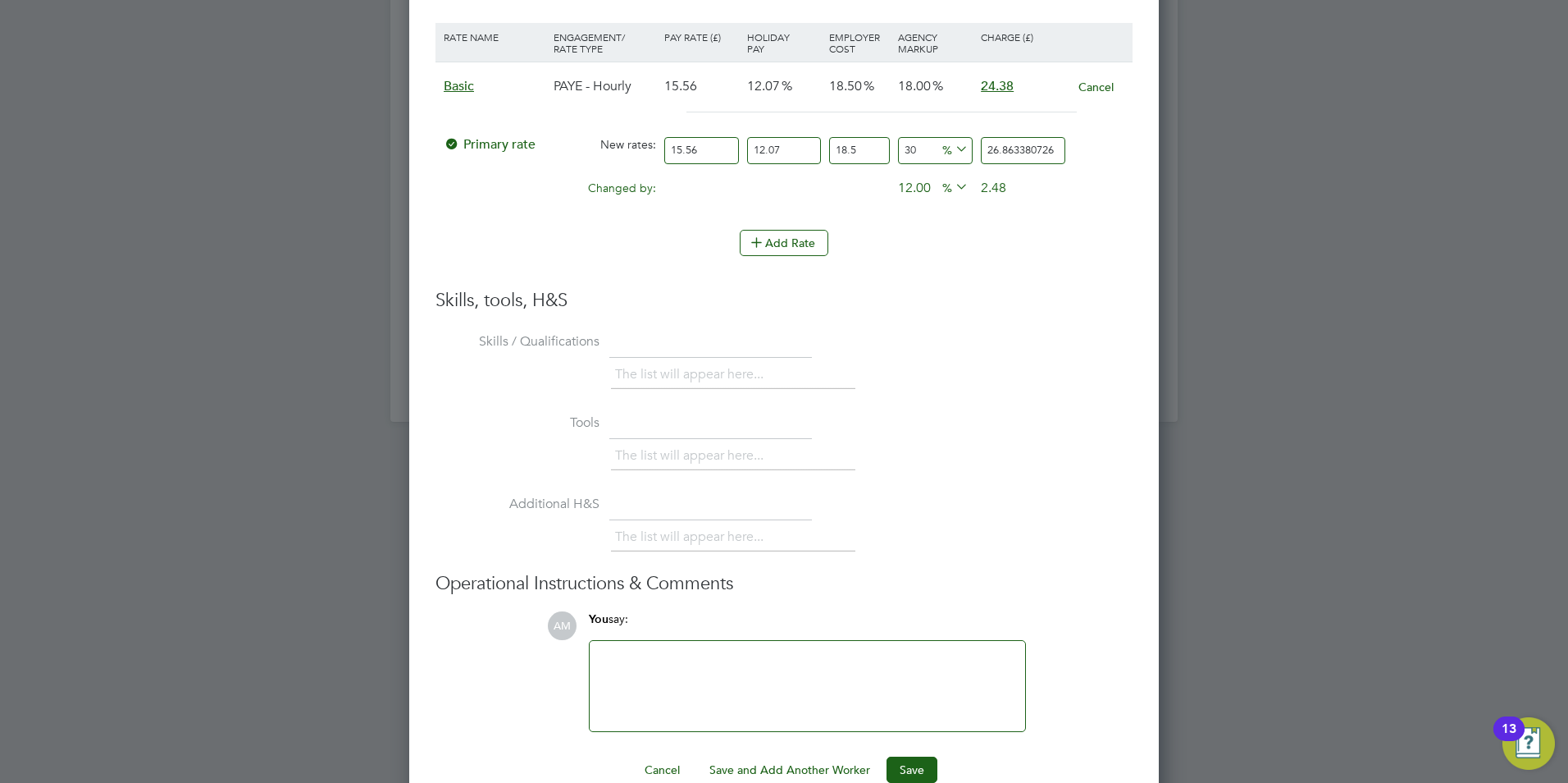
click at [1055, 411] on li "Tools The list will appear here..." at bounding box center [784, 450] width 697 height 81
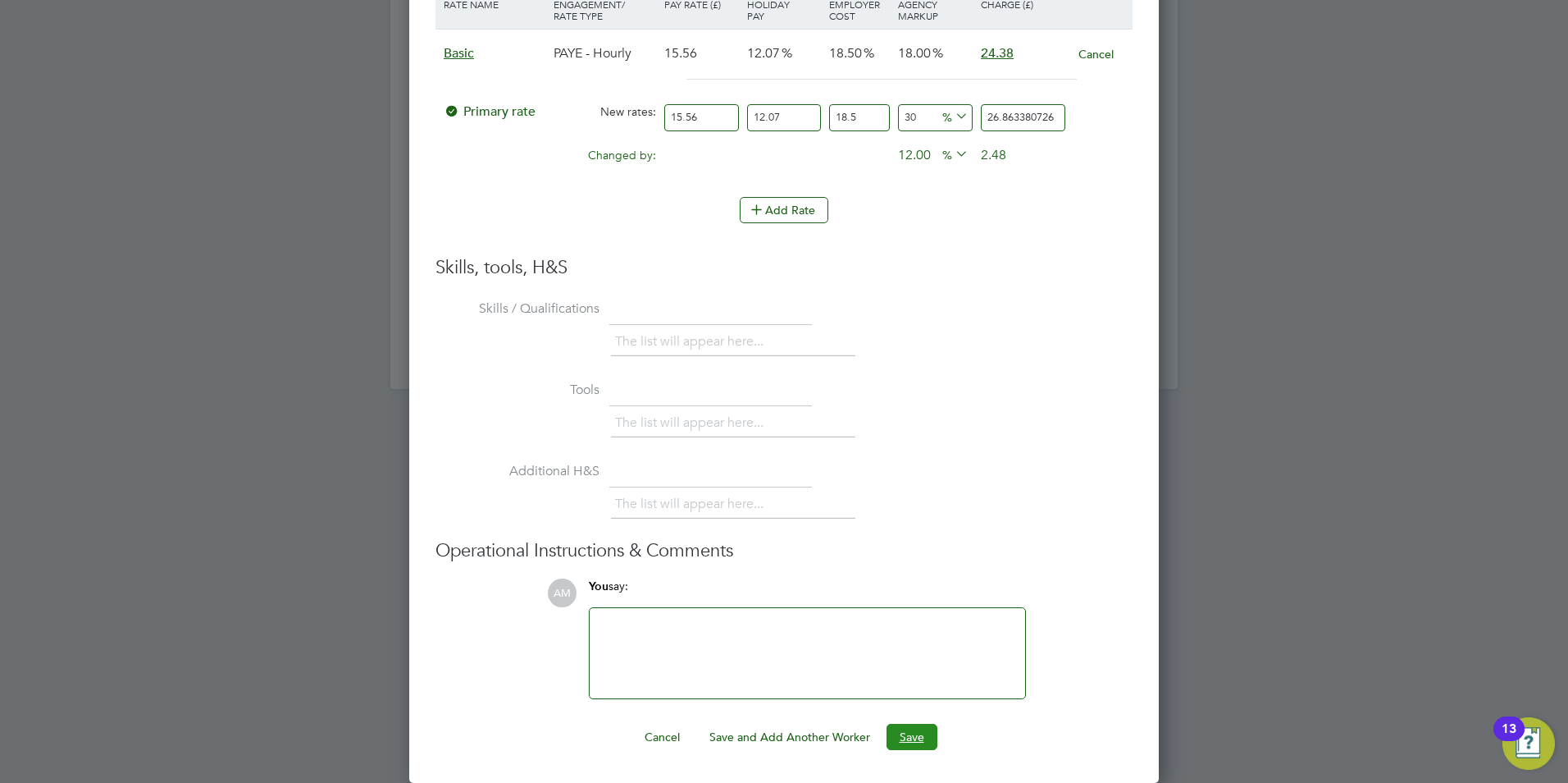
click at [896, 737] on button "Save" at bounding box center [911, 736] width 51 height 26
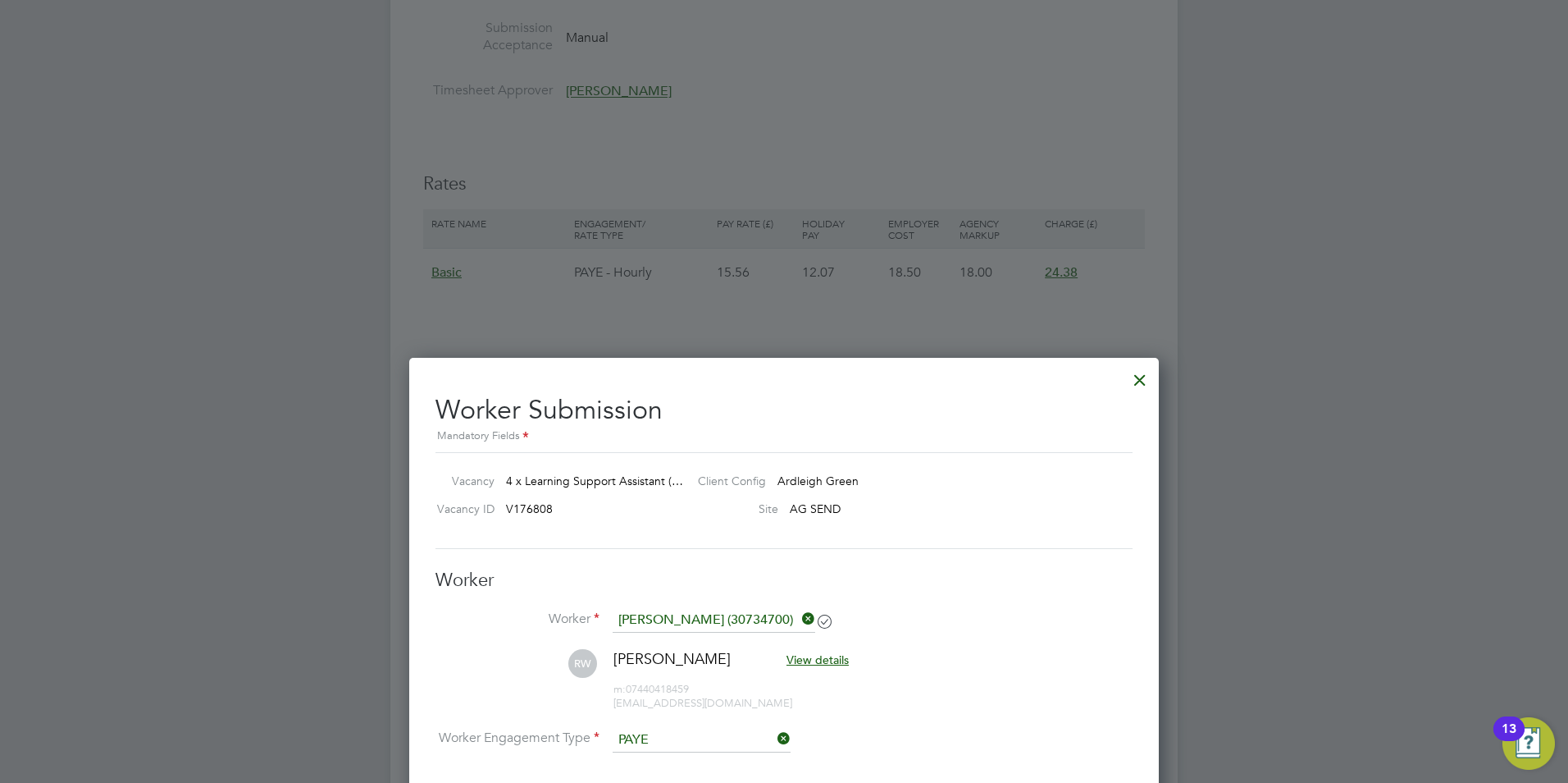
click at [1140, 387] on div at bounding box center [1140, 376] width 30 height 30
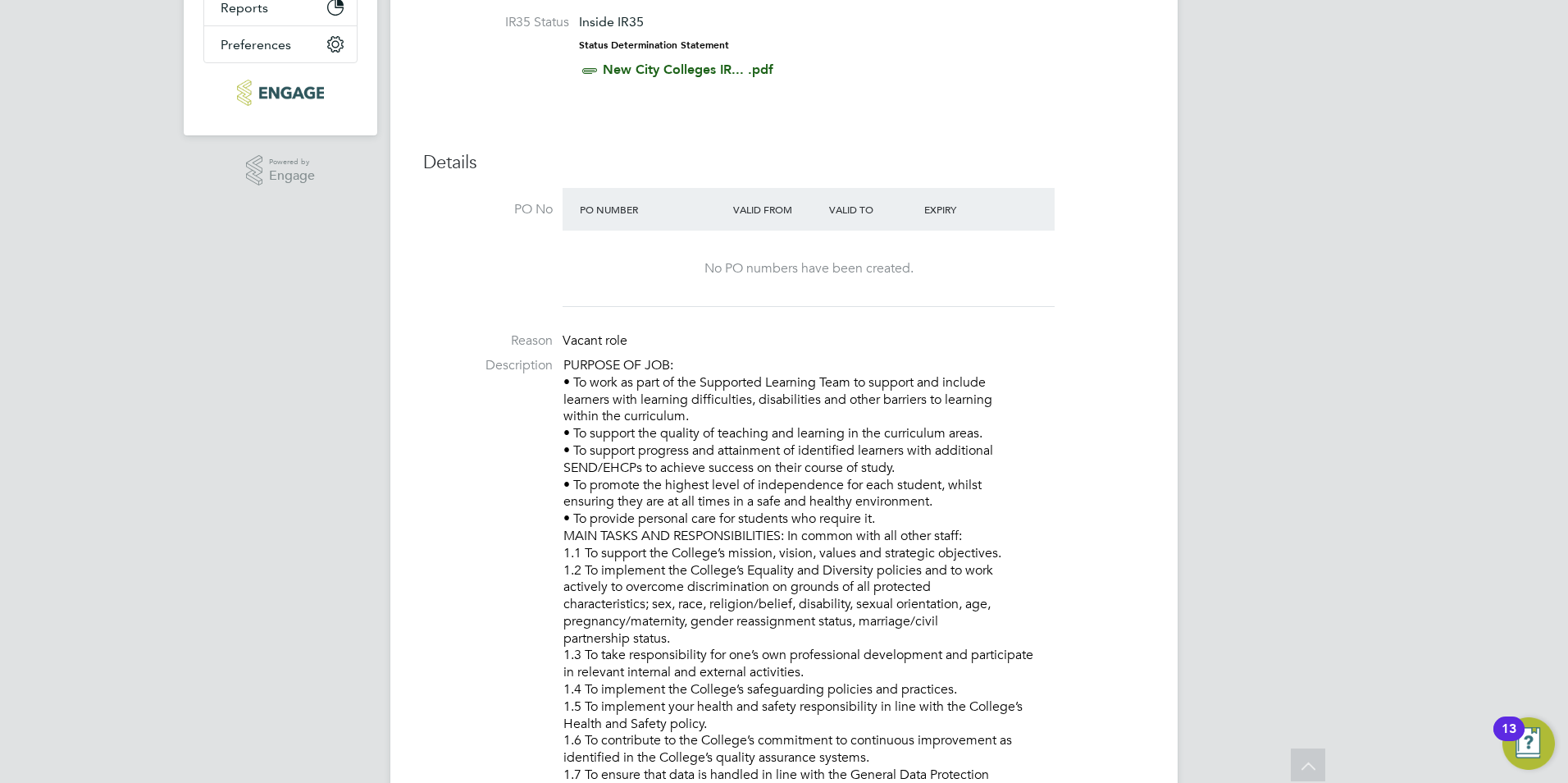
scroll to position [0, 0]
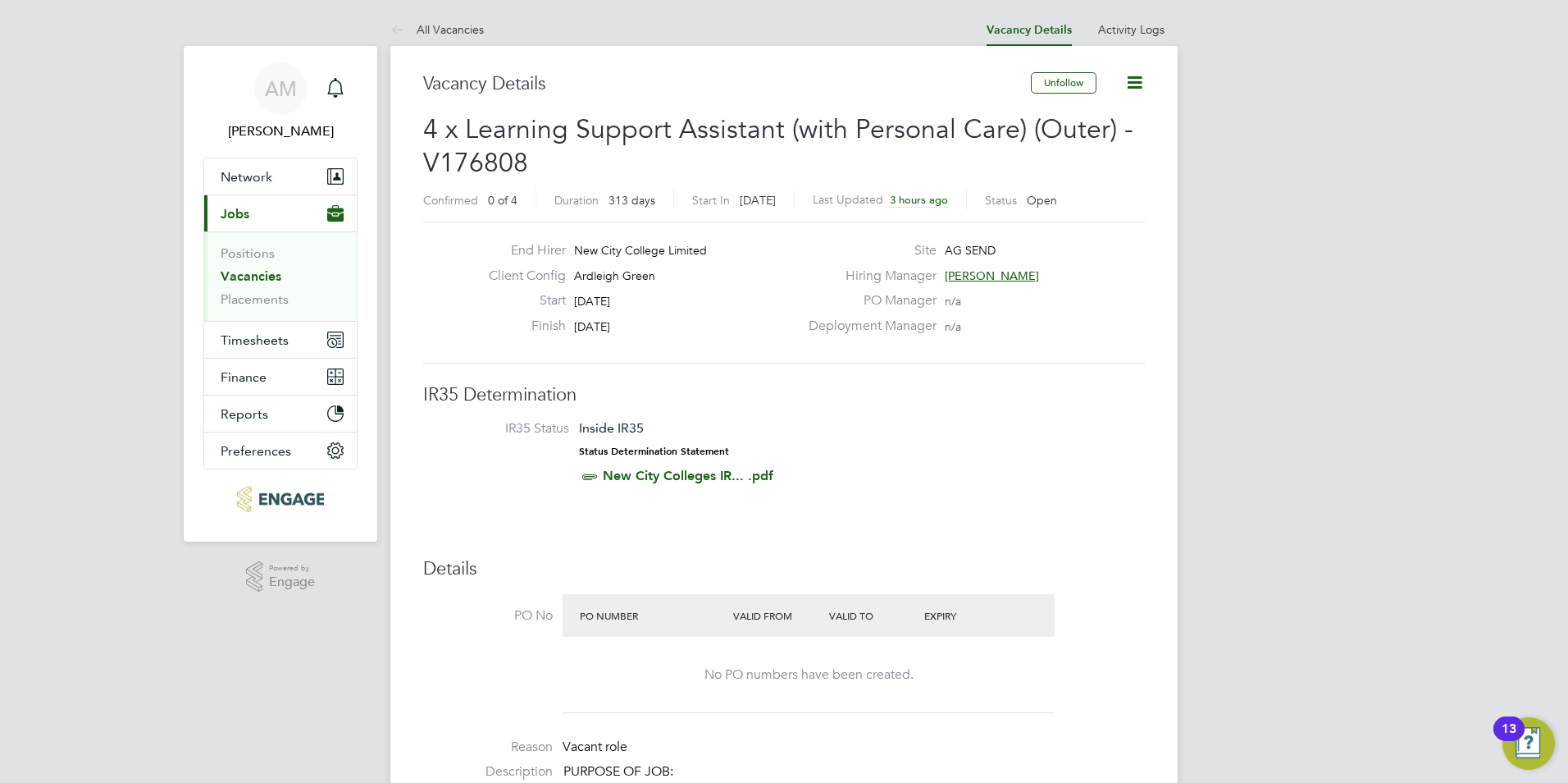
click at [247, 280] on link "Vacancies" at bounding box center [251, 276] width 61 height 15
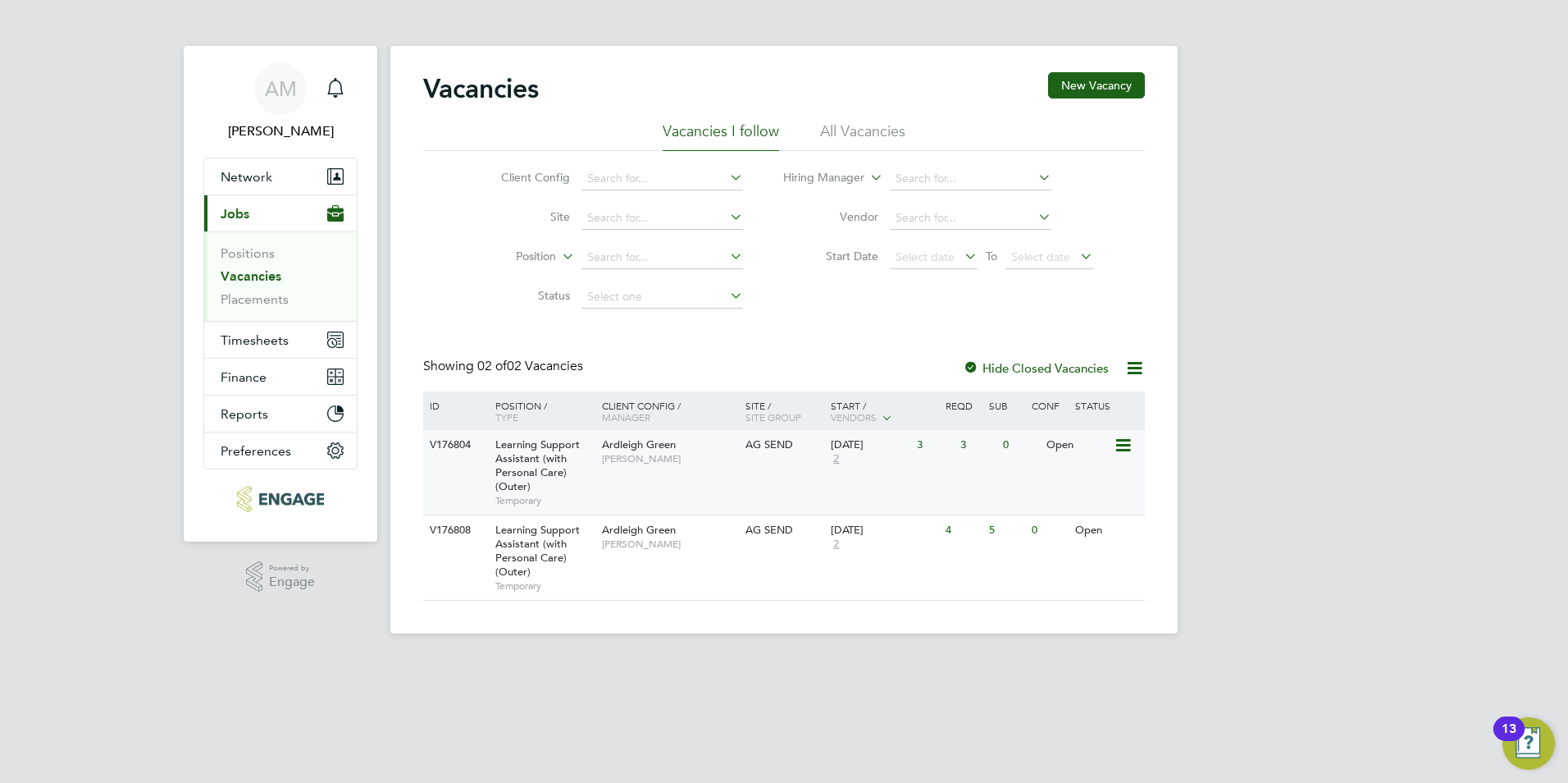
click at [675, 467] on div "Ardleigh Green Karen Marcelline" at bounding box center [670, 452] width 143 height 43
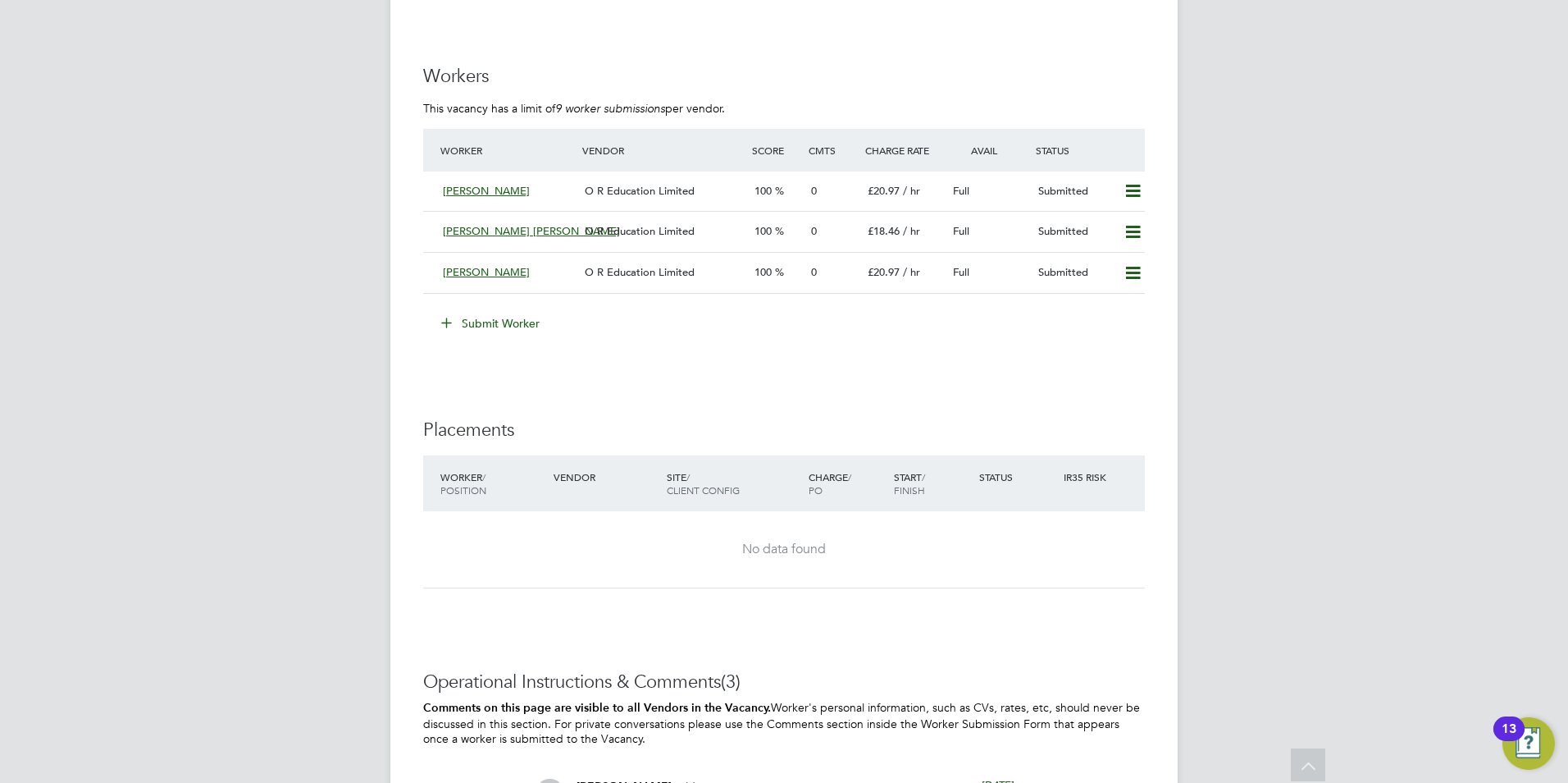
scroll to position [3201, 0]
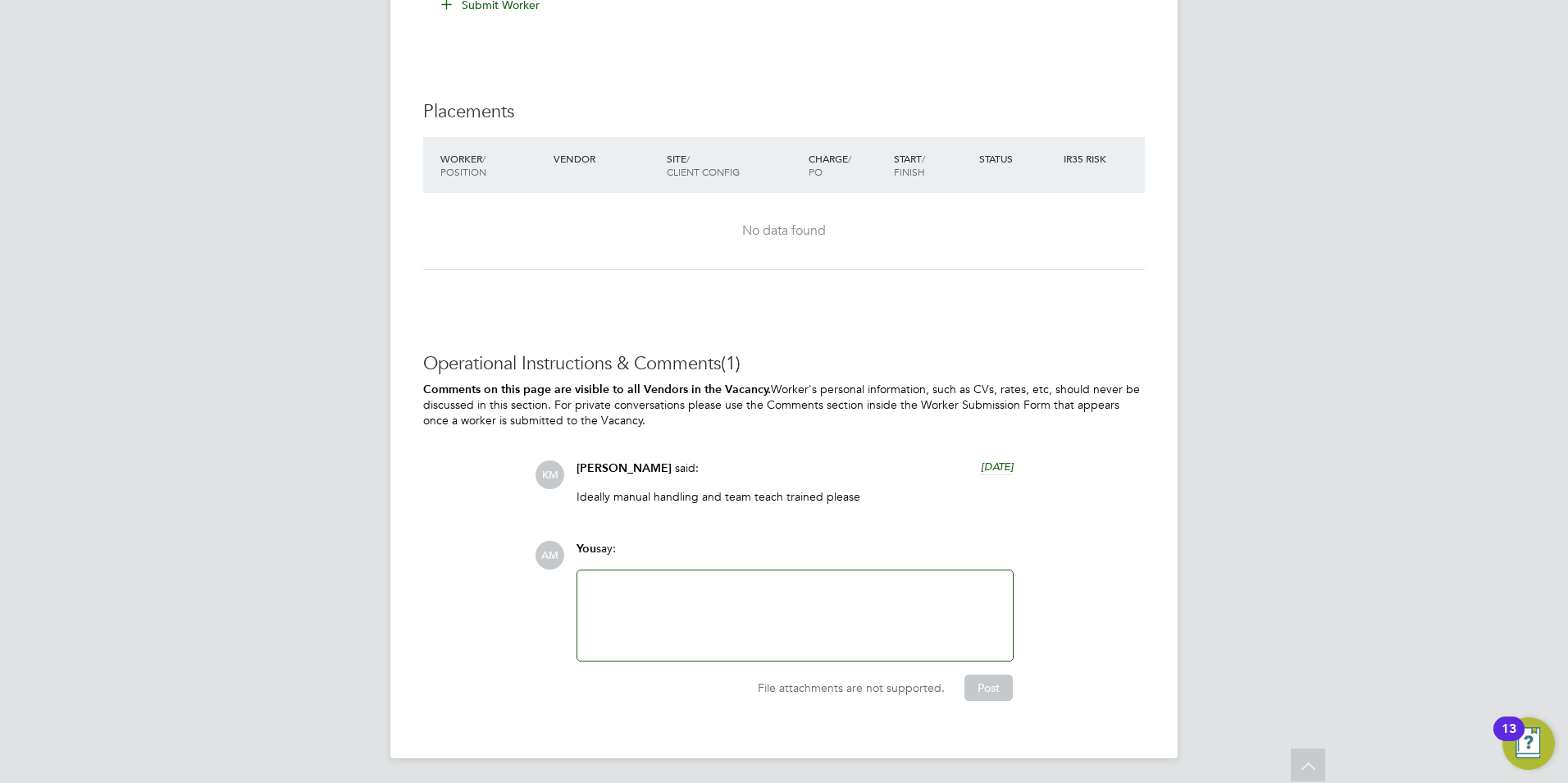
click at [660, 599] on div at bounding box center [795, 615] width 416 height 71
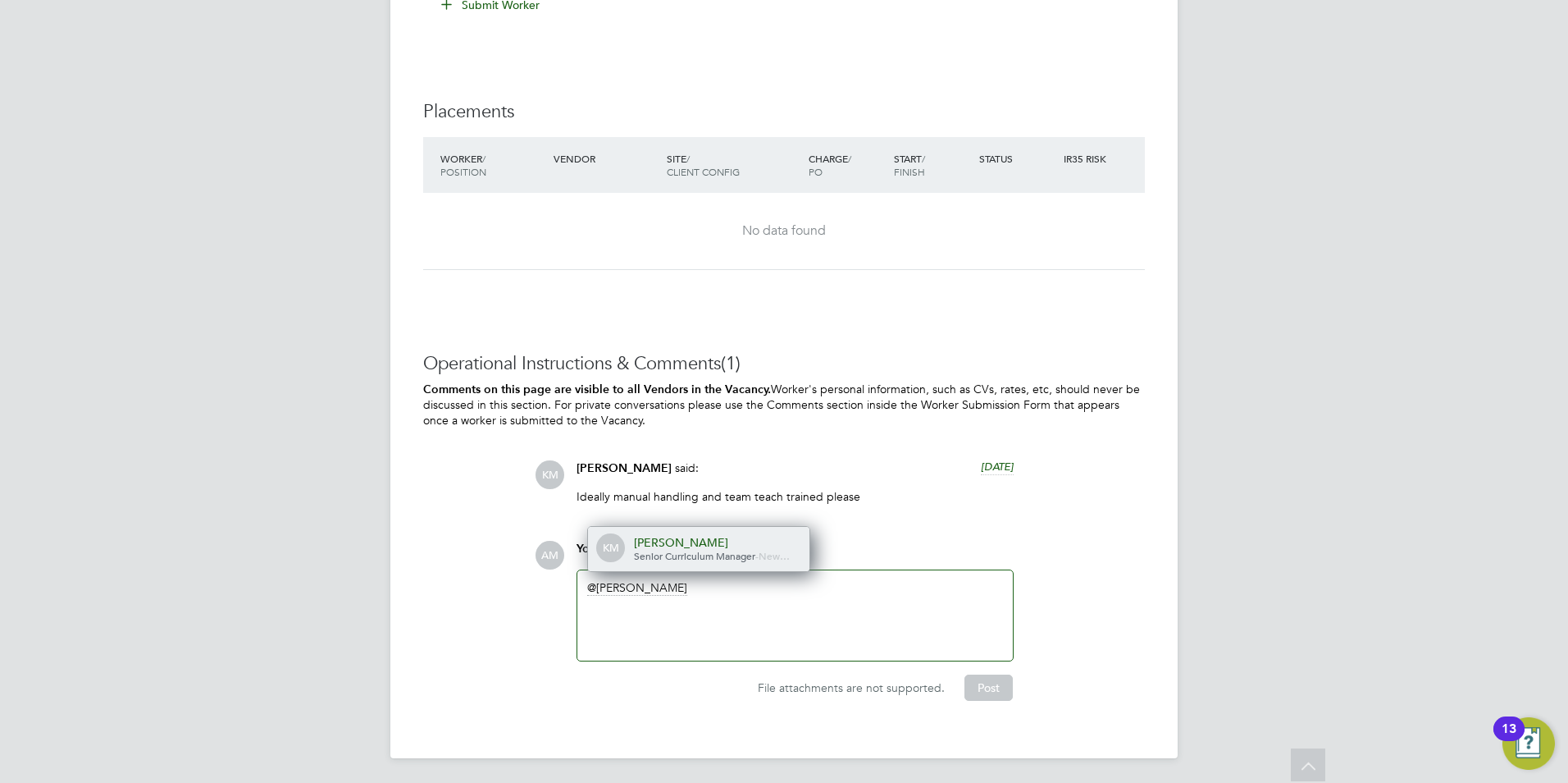
click at [669, 554] on span "Senior Curriculum Manager" at bounding box center [695, 556] width 122 height 13
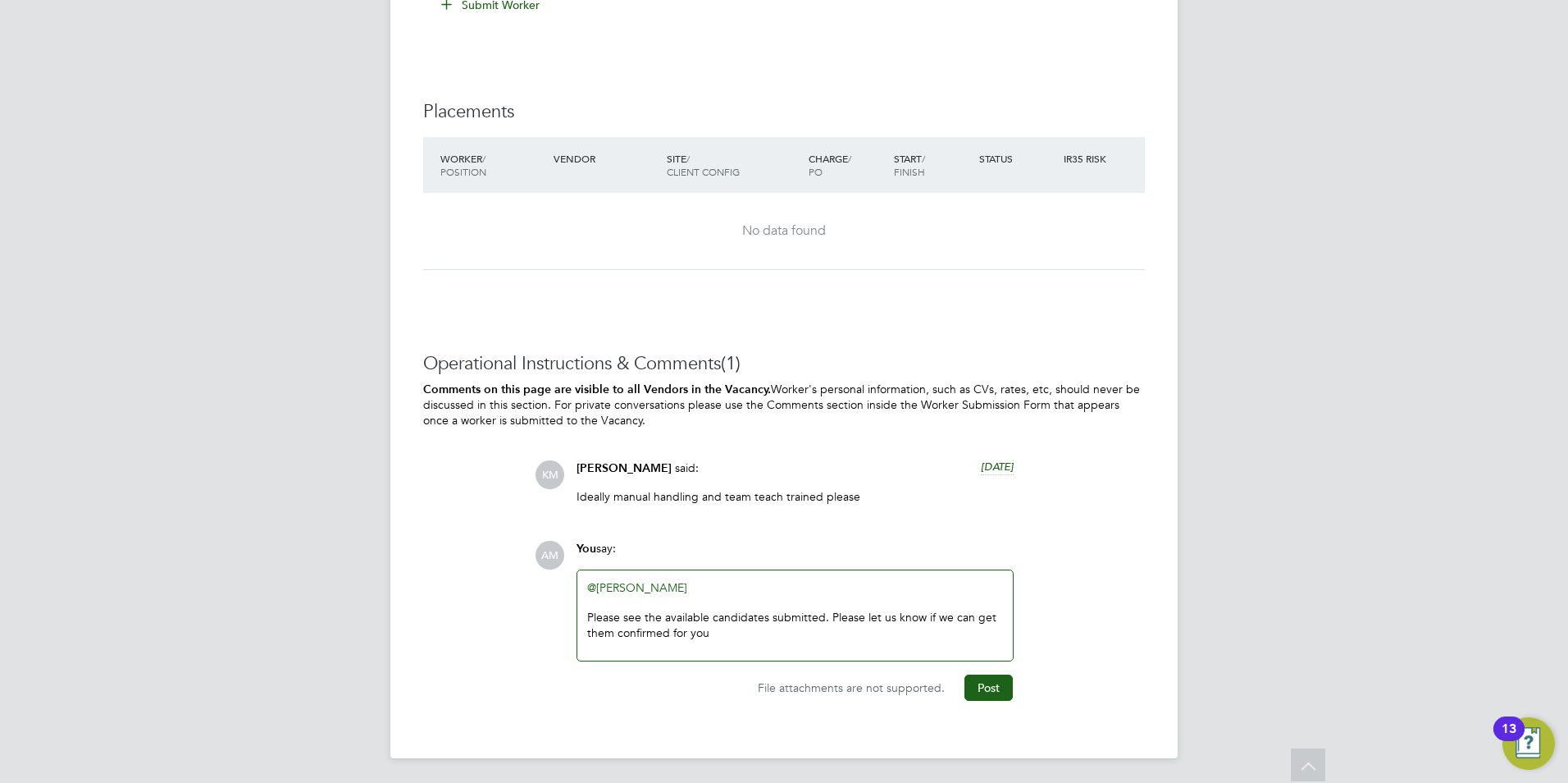
click at [667, 583] on link "@[PERSON_NAME]" at bounding box center [638, 587] width 100 height 15
click at [711, 586] on div "@[PERSON_NAME] ​ Please see the available candidates submitted. Please let us k…" at bounding box center [795, 615] width 416 height 71
click at [992, 691] on button "Post" at bounding box center [988, 687] width 48 height 26
